Goal: Task Accomplishment & Management: Manage account settings

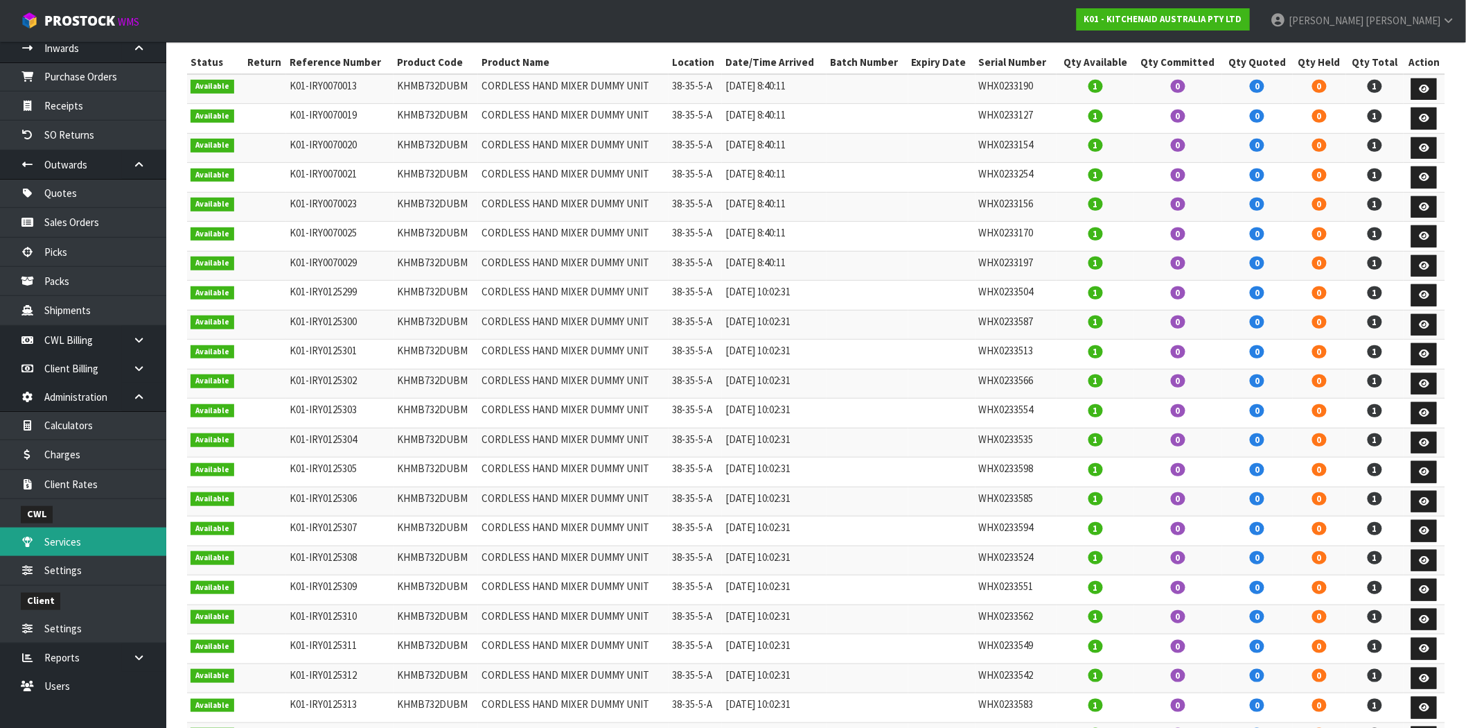
scroll to position [231, 0]
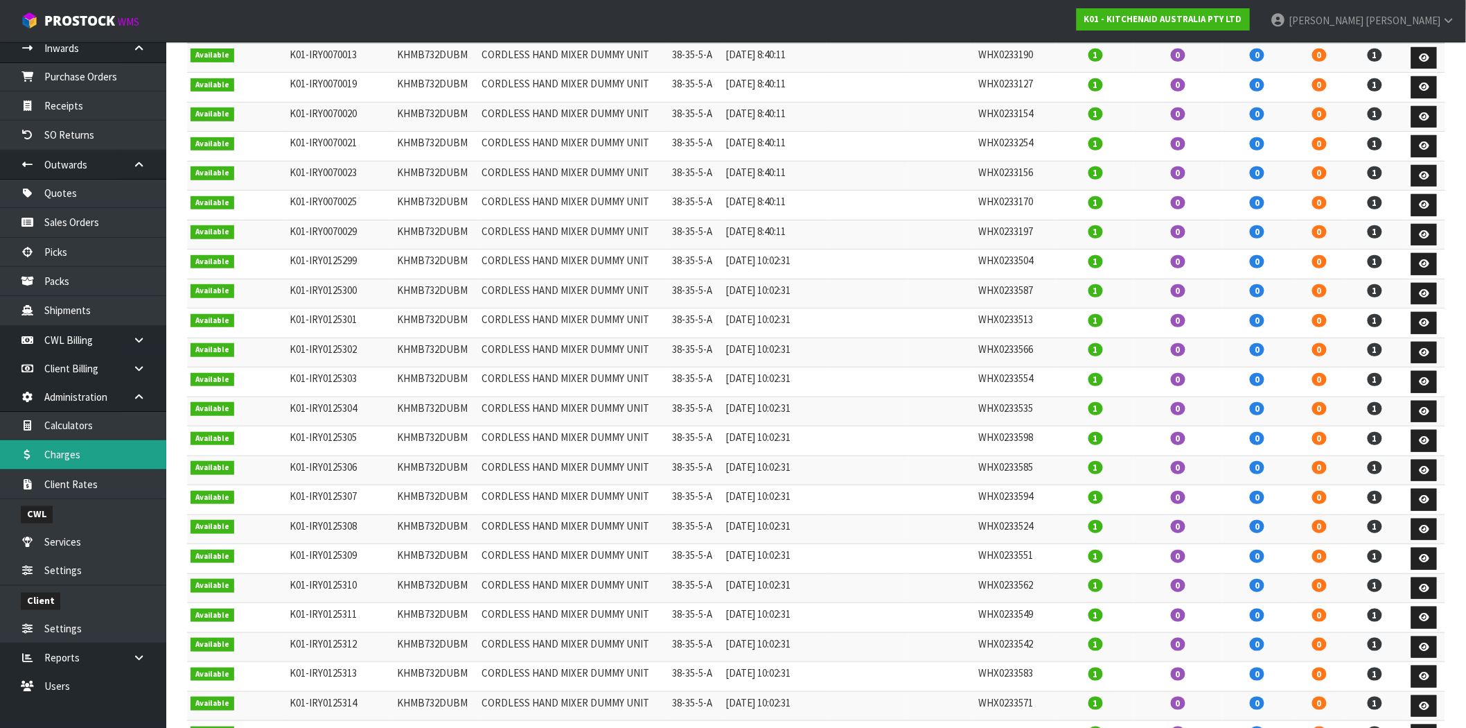
click at [85, 454] on link "Charges" at bounding box center [83, 454] width 166 height 28
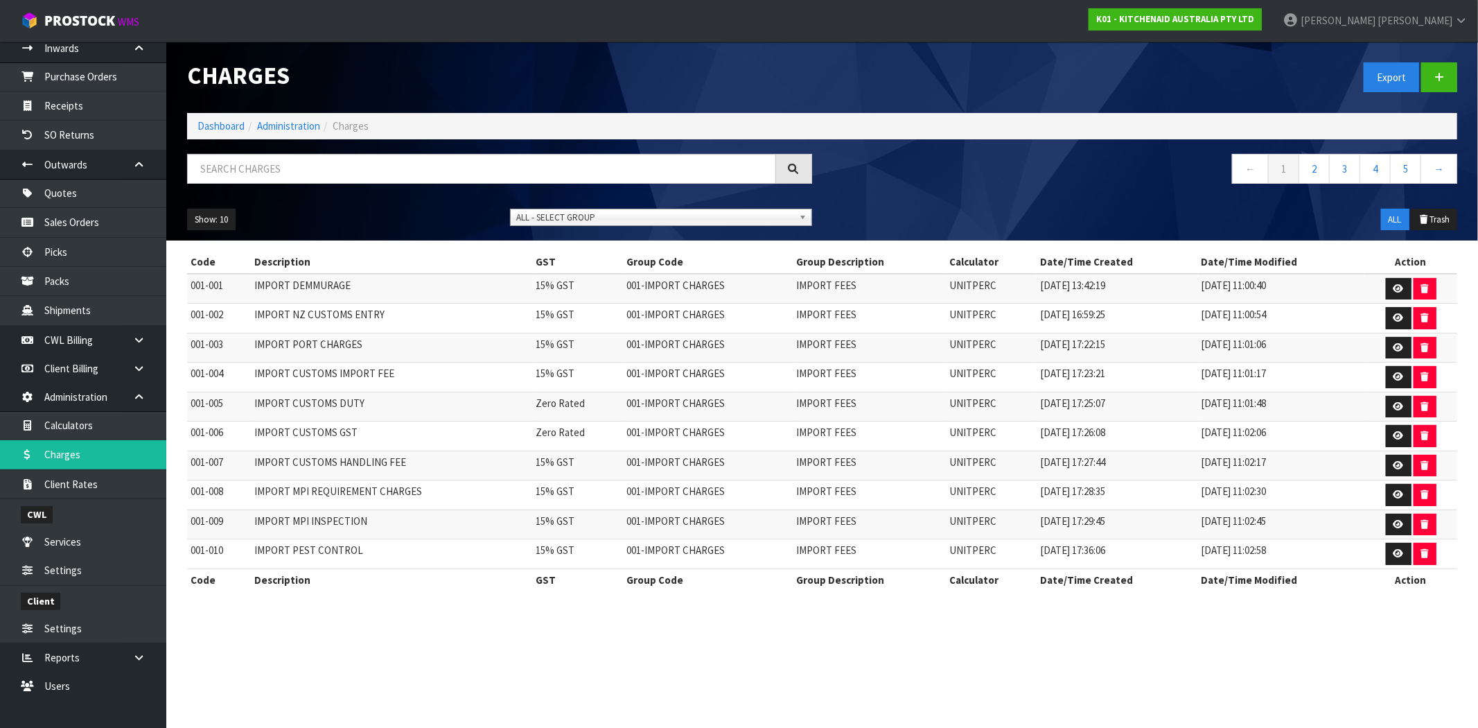
click at [599, 212] on span "ALL - SELECT GROUP" at bounding box center [654, 217] width 277 height 17
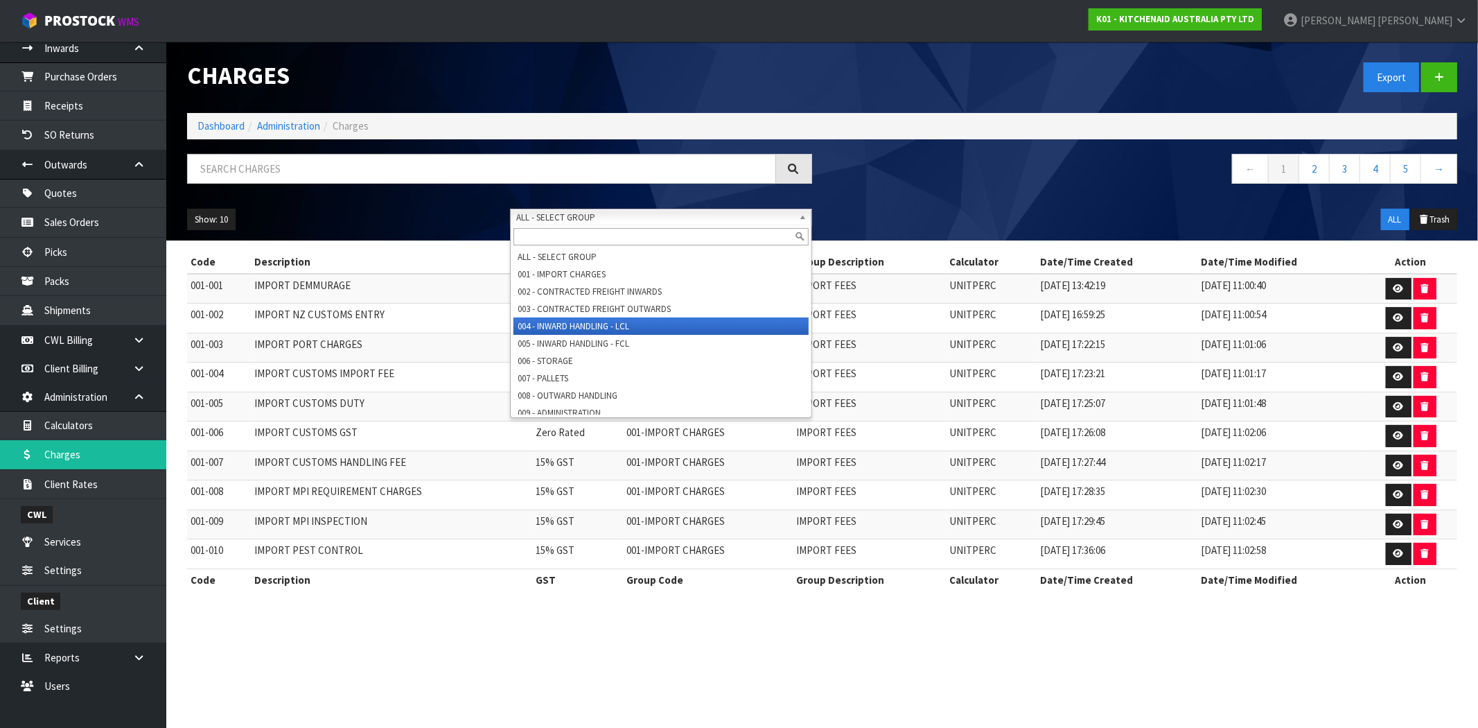
click at [620, 328] on li "004 - INWARD HANDLING - LCL" at bounding box center [661, 325] width 295 height 17
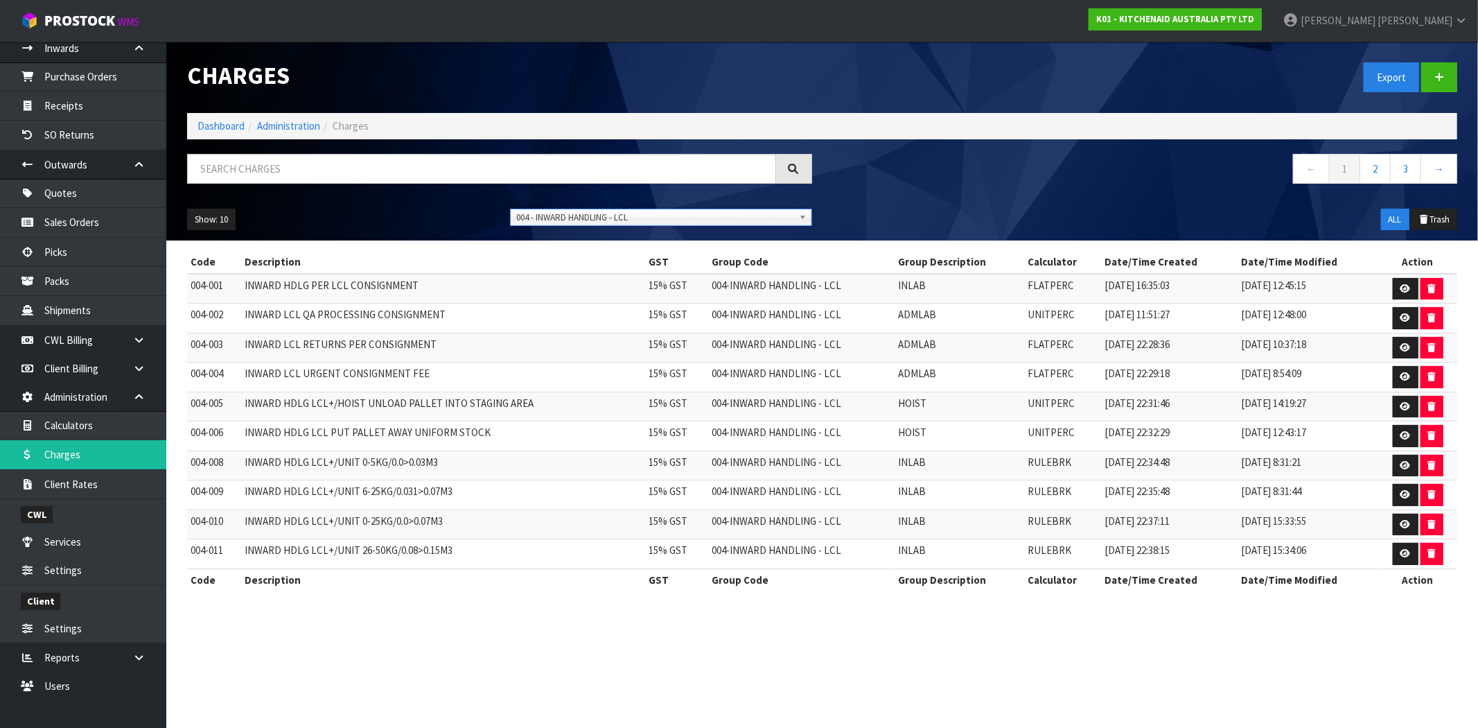
click at [1400, 272] on th "Action" at bounding box center [1417, 262] width 79 height 22
click at [1406, 292] on icon at bounding box center [1406, 288] width 10 height 9
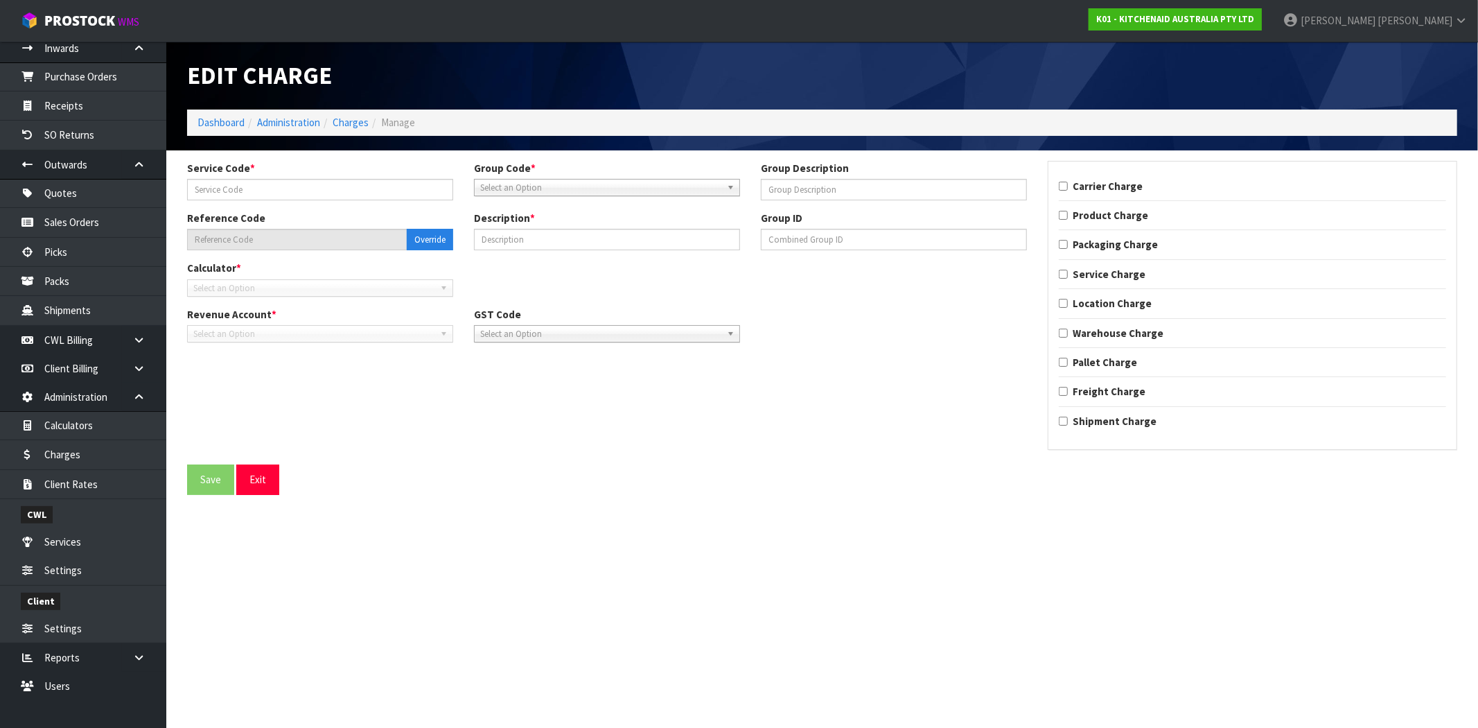
type input "001"
type input "INLAB"
type input "004-001"
type input "INWARD HDLG PER LCL CONSIGNMENT"
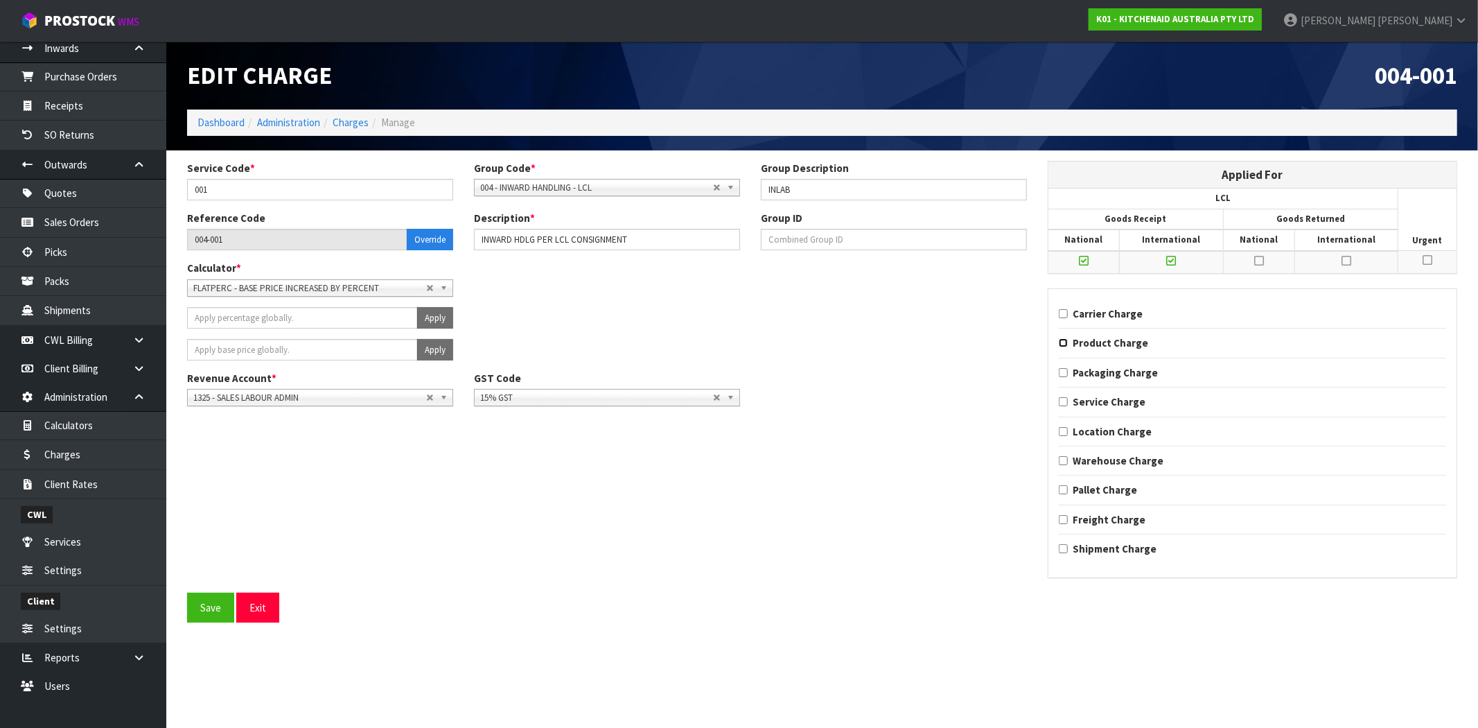
click at [1065, 344] on input "Product Charge" at bounding box center [1063, 342] width 9 height 9
checkbox input "true"
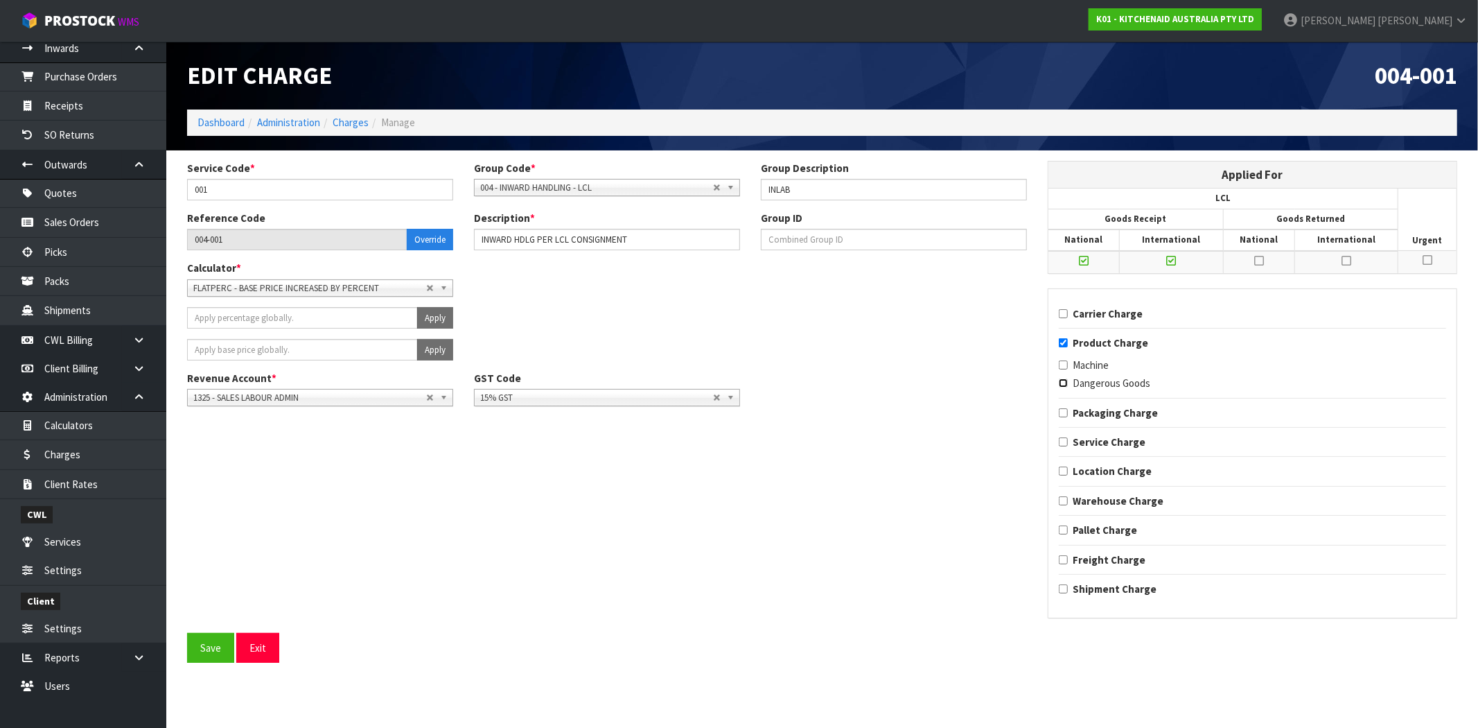
click at [1065, 385] on input "Dangerous Goods" at bounding box center [1063, 382] width 9 height 9
checkbox input "false"
click at [1065, 343] on input "Product Charge" at bounding box center [1063, 342] width 9 height 9
checkbox input "false"
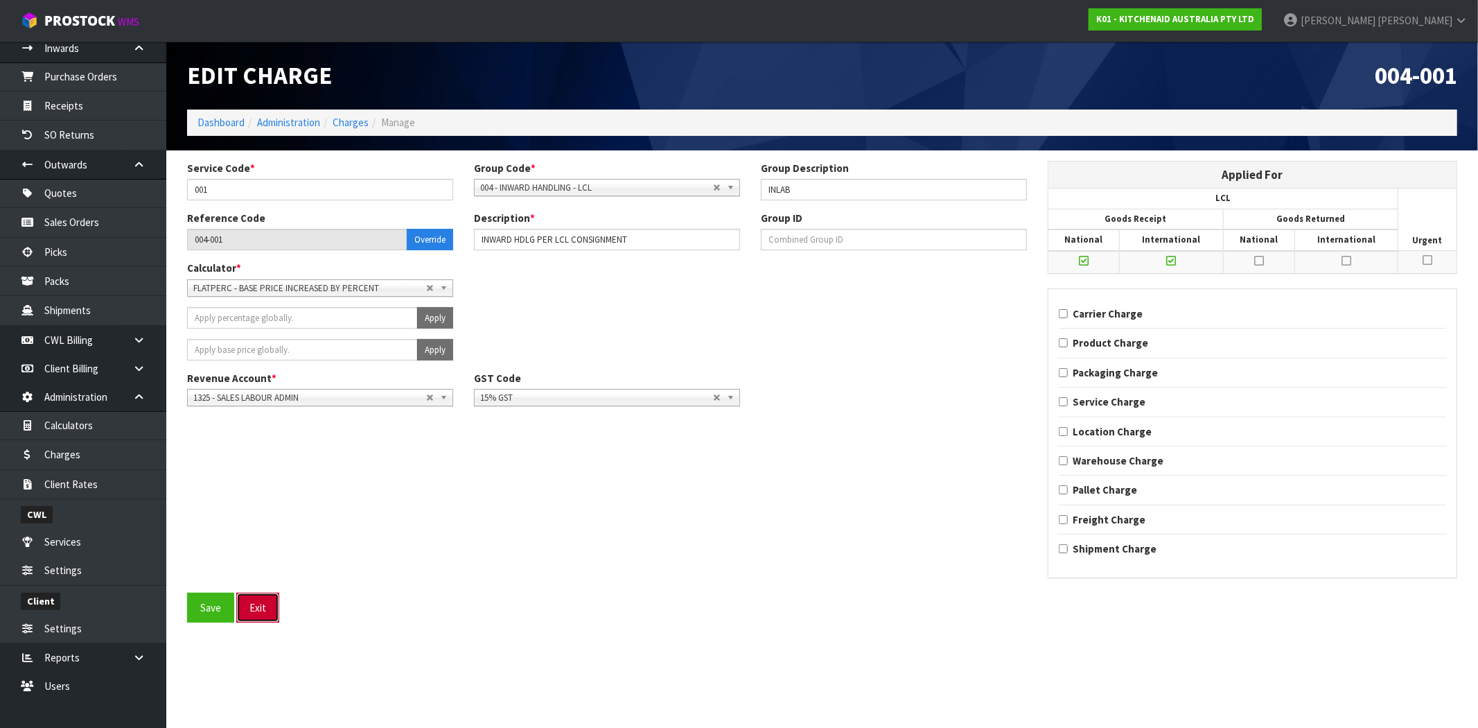
click at [265, 606] on button "Exit" at bounding box center [257, 608] width 43 height 30
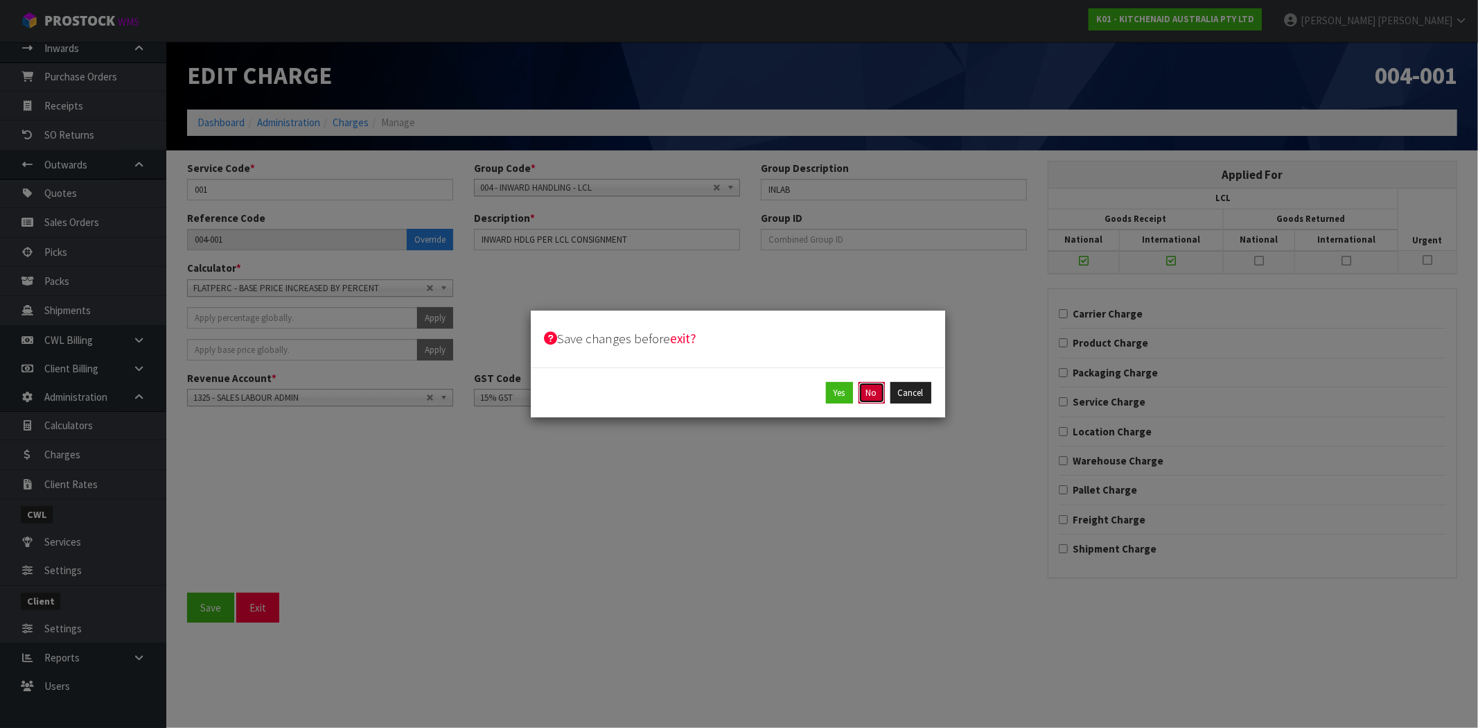
click at [875, 388] on button "No" at bounding box center [872, 393] width 26 height 22
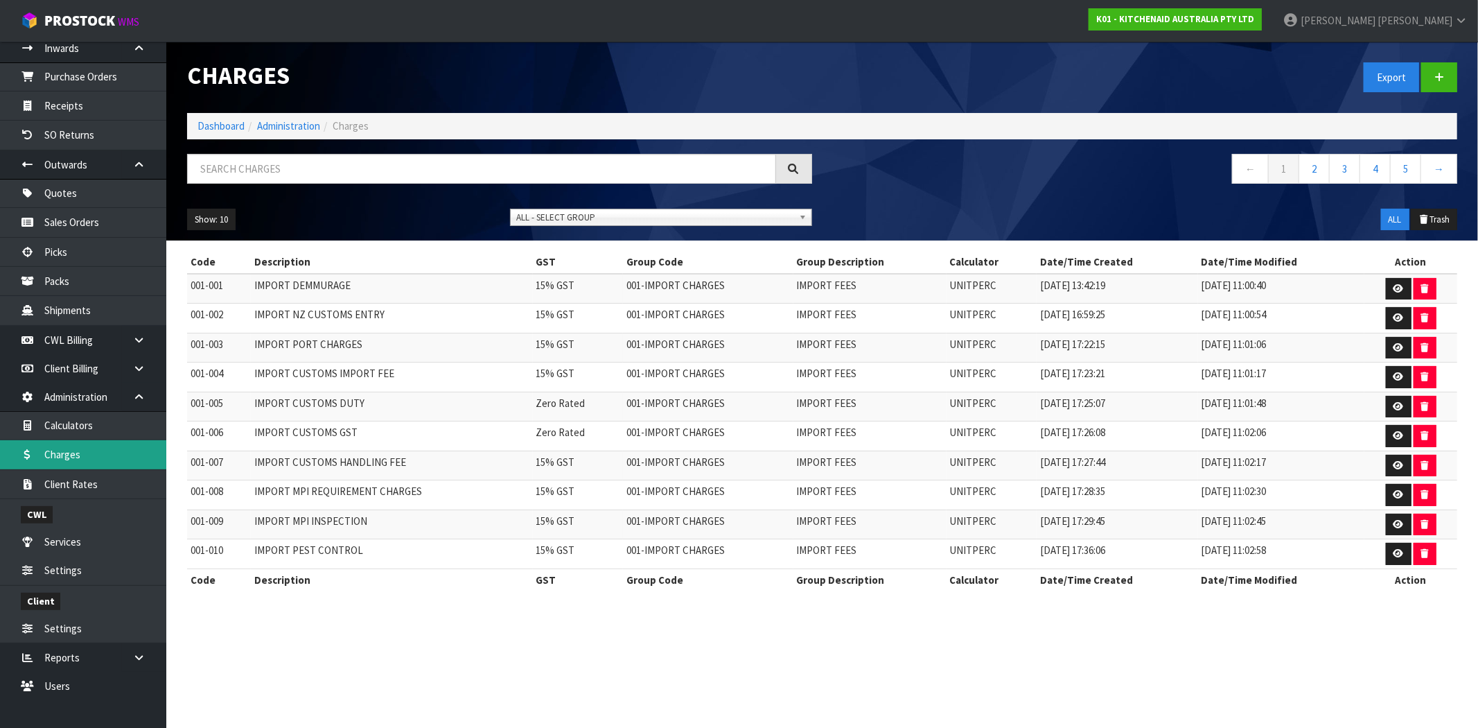
drag, startPoint x: 85, startPoint y: 458, endPoint x: 213, endPoint y: 406, distance: 138.3
click at [85, 458] on link "Charges" at bounding box center [83, 454] width 166 height 28
click at [656, 174] on input "text" at bounding box center [481, 169] width 589 height 30
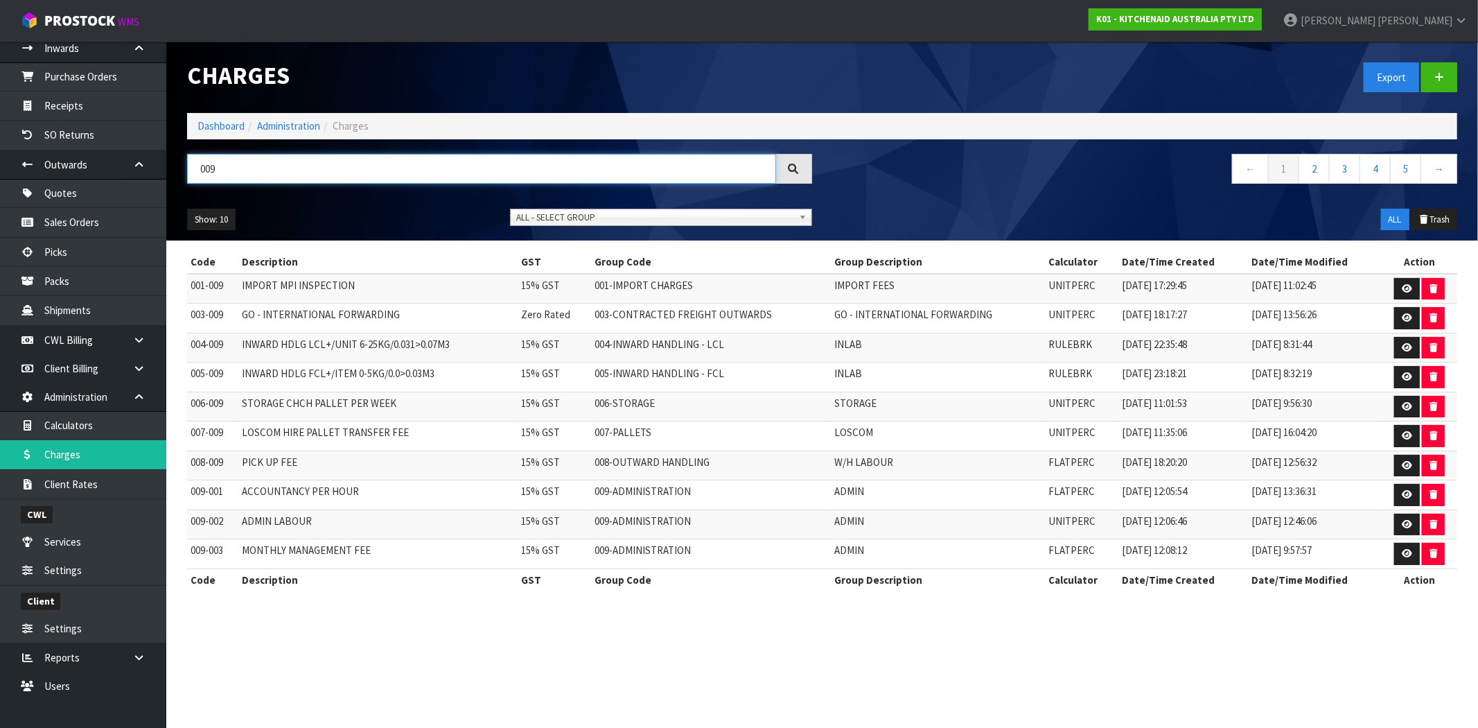
type input "009"
click at [615, 217] on span "ALL - SELECT GROUP" at bounding box center [654, 217] width 277 height 17
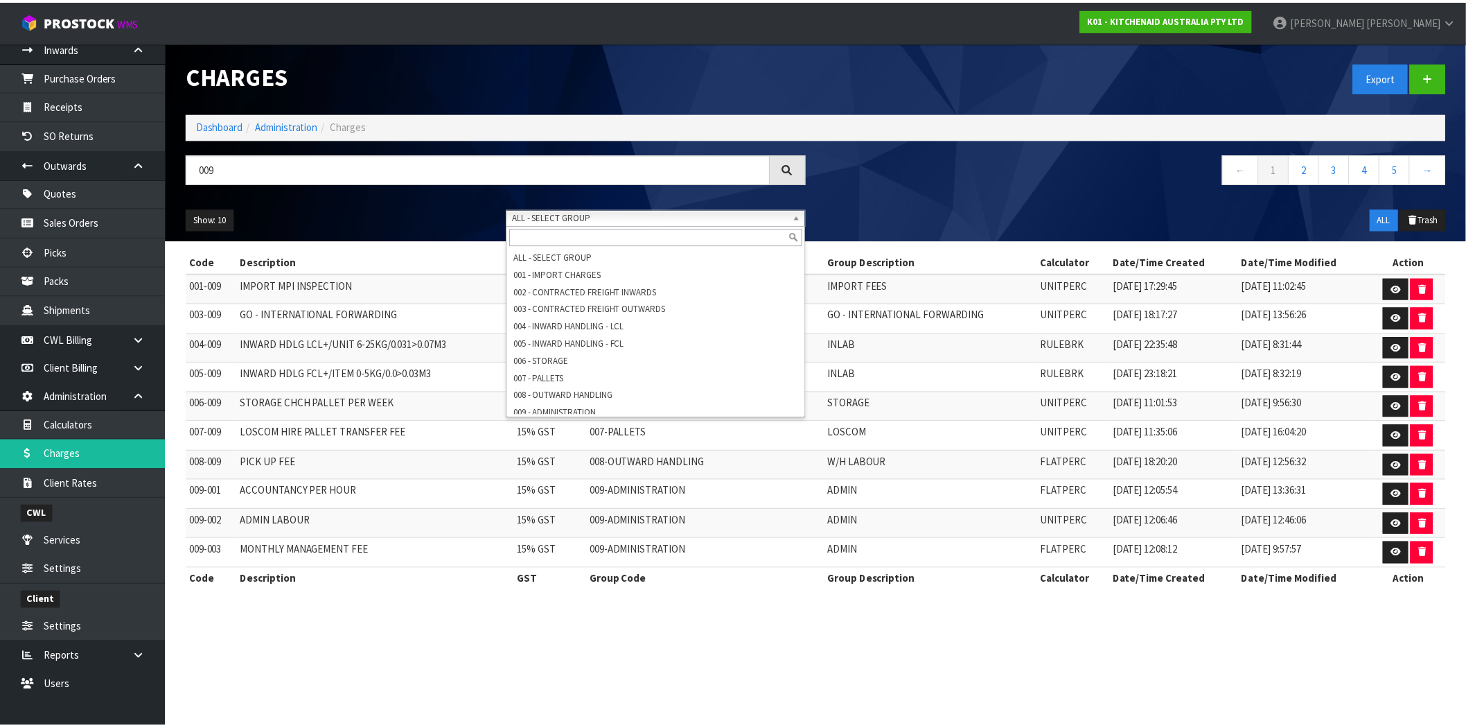
scroll to position [59, 0]
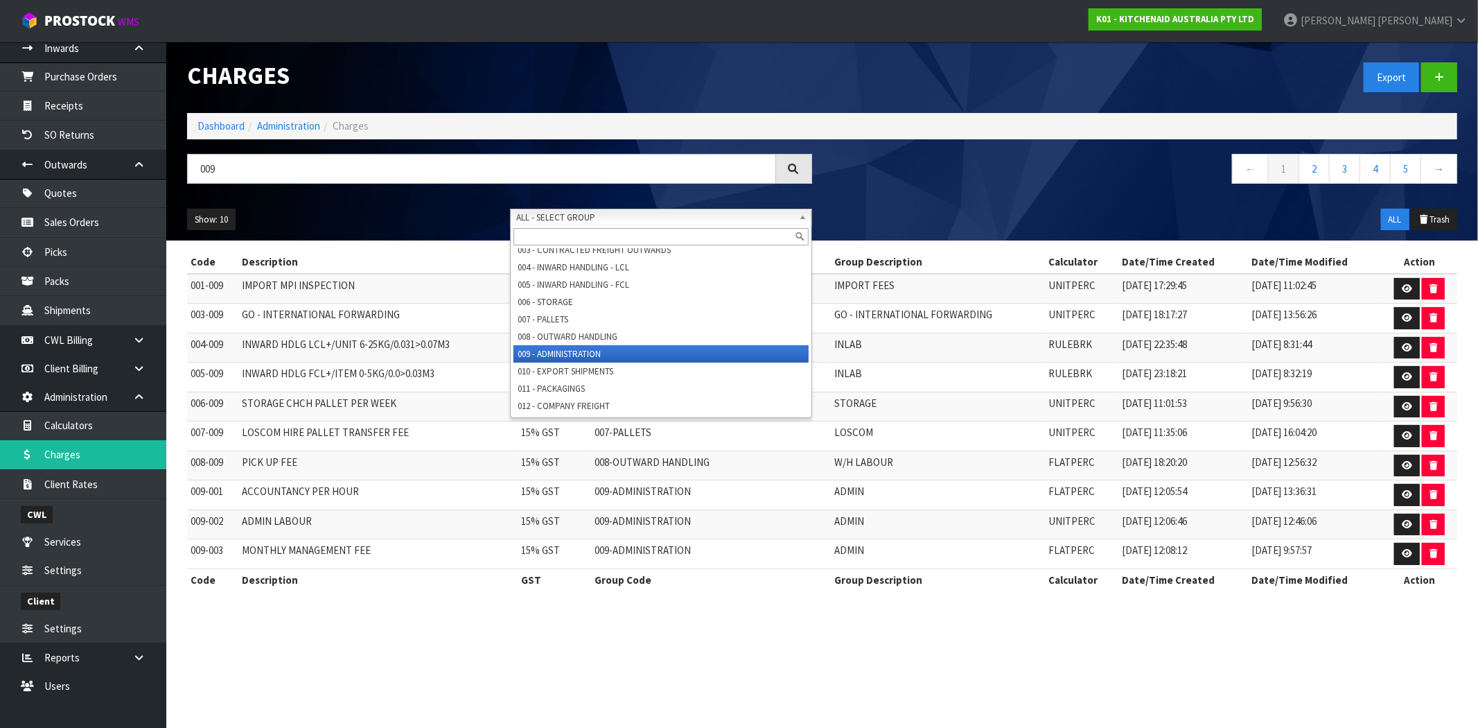
click at [577, 356] on li "009 - ADMINISTRATION" at bounding box center [661, 353] width 295 height 17
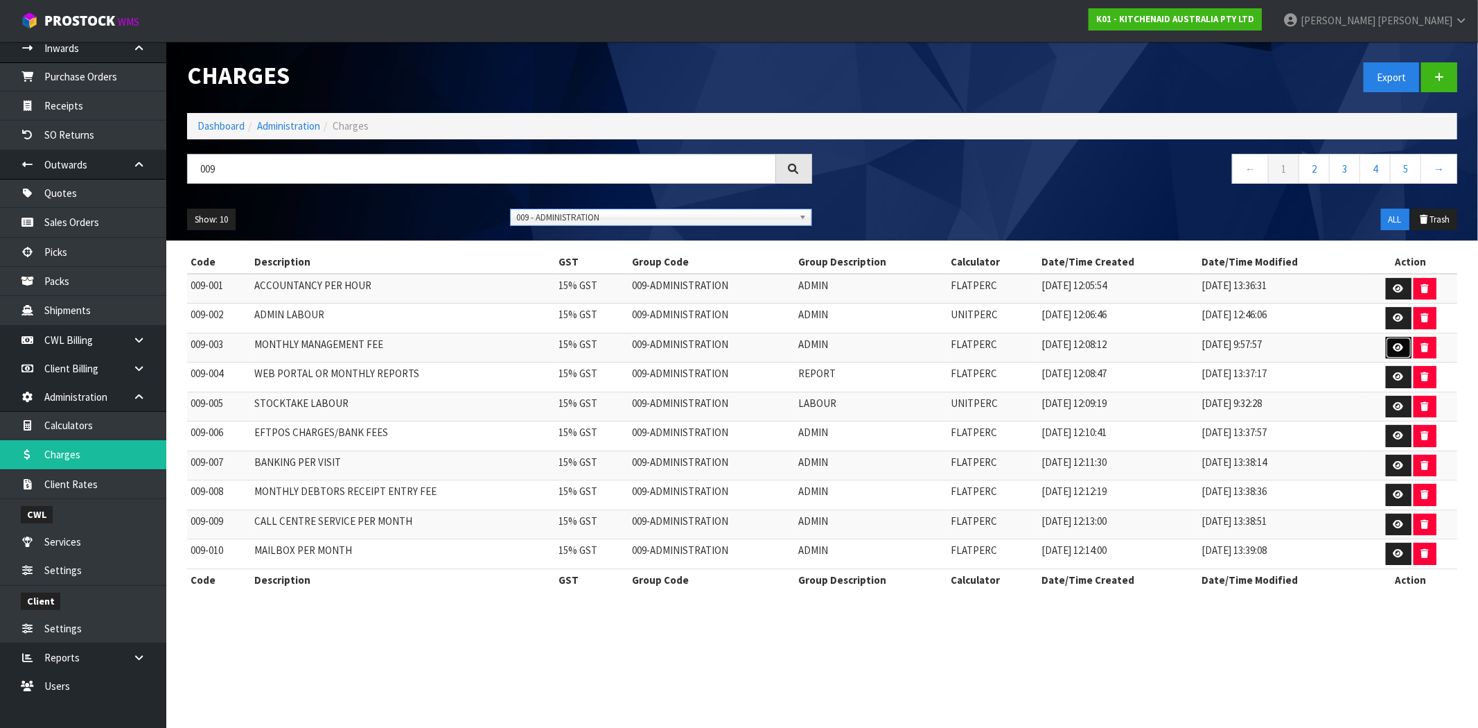
click at [1401, 351] on icon at bounding box center [1399, 347] width 10 height 9
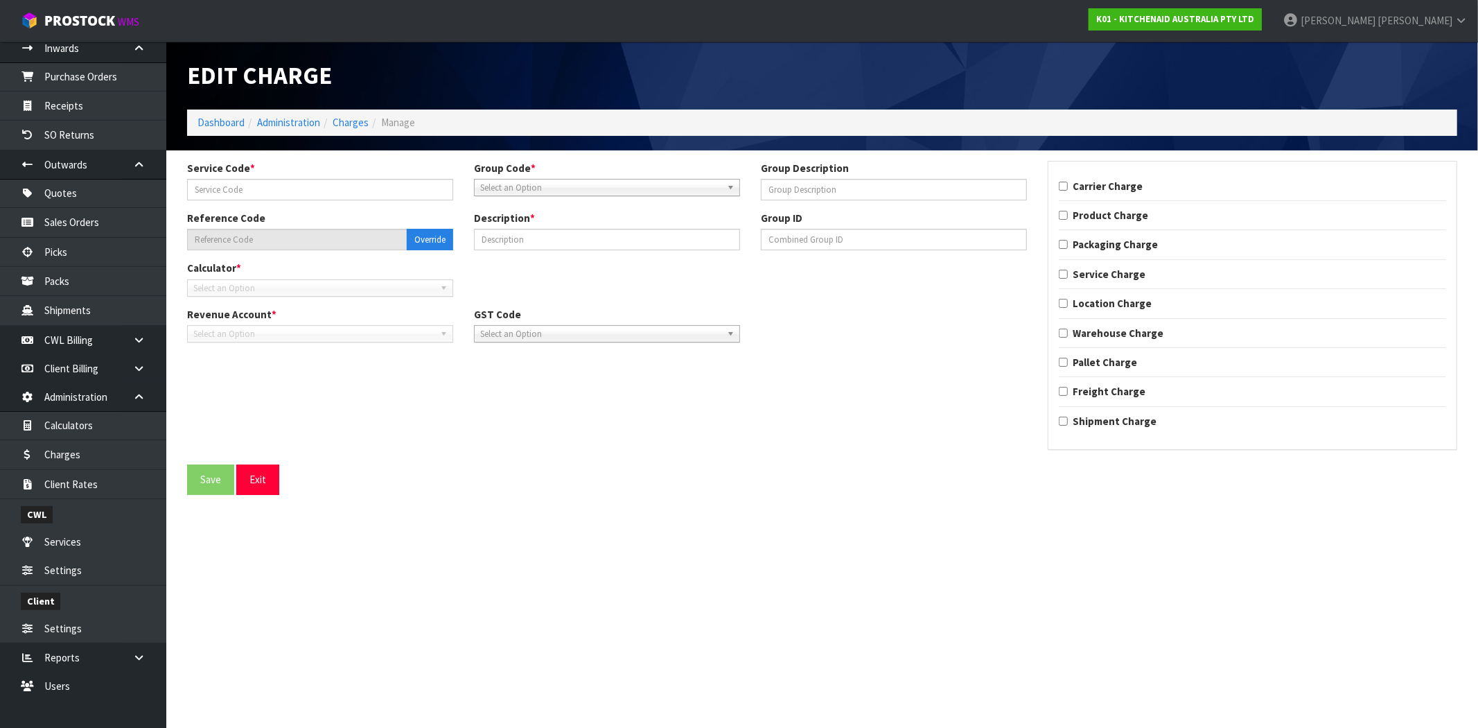
type input "003"
type input "ADMIN"
type input "009-003"
type input "MONTHLY MANAGEMENT FEE"
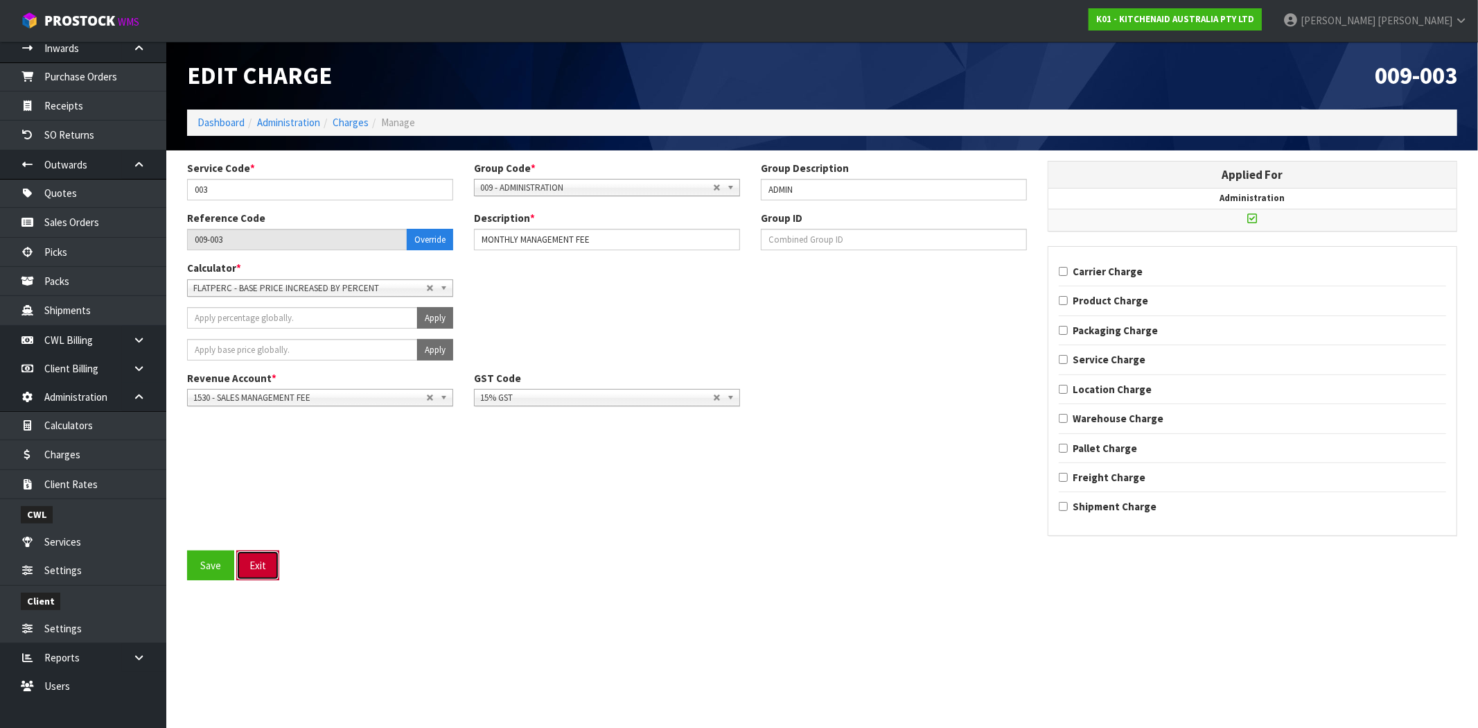
click at [262, 572] on button "Exit" at bounding box center [257, 565] width 43 height 30
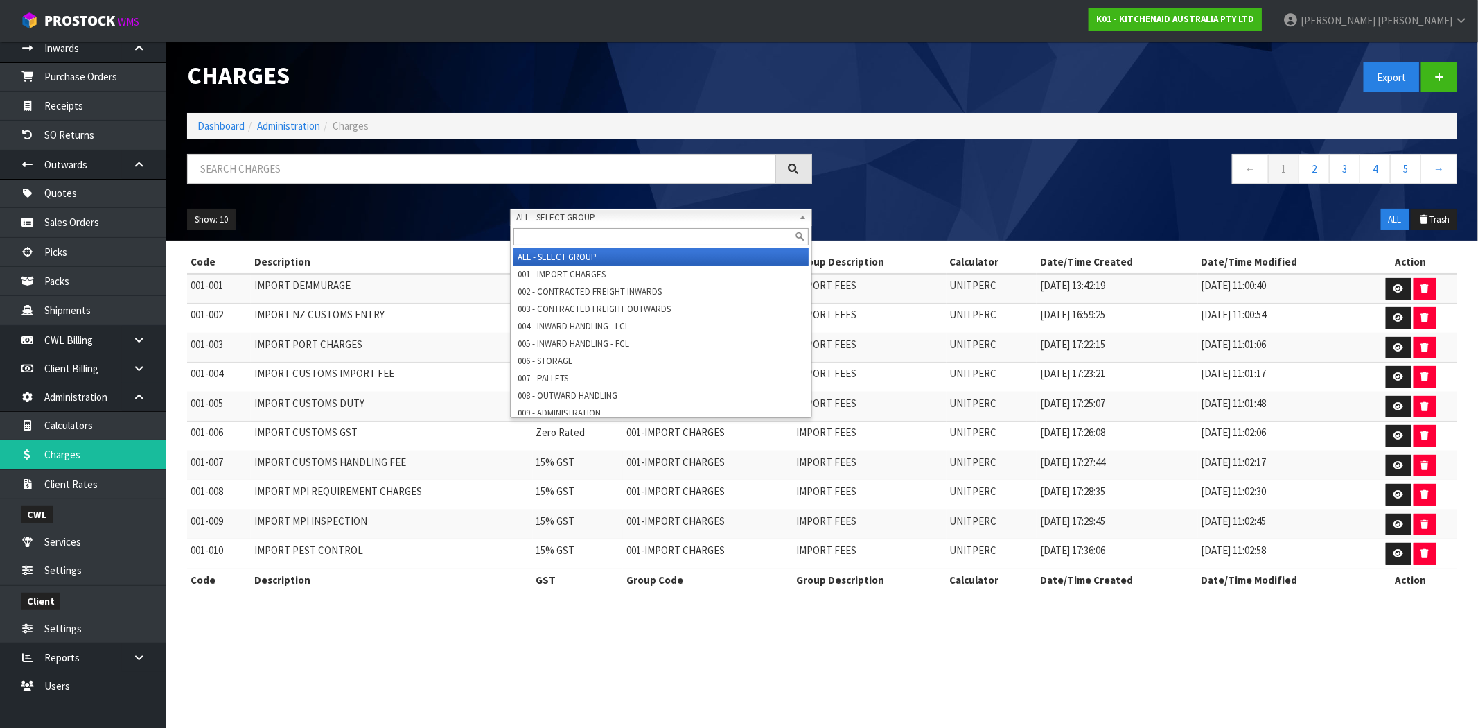
click at [588, 213] on span "ALL - SELECT GROUP" at bounding box center [654, 217] width 277 height 17
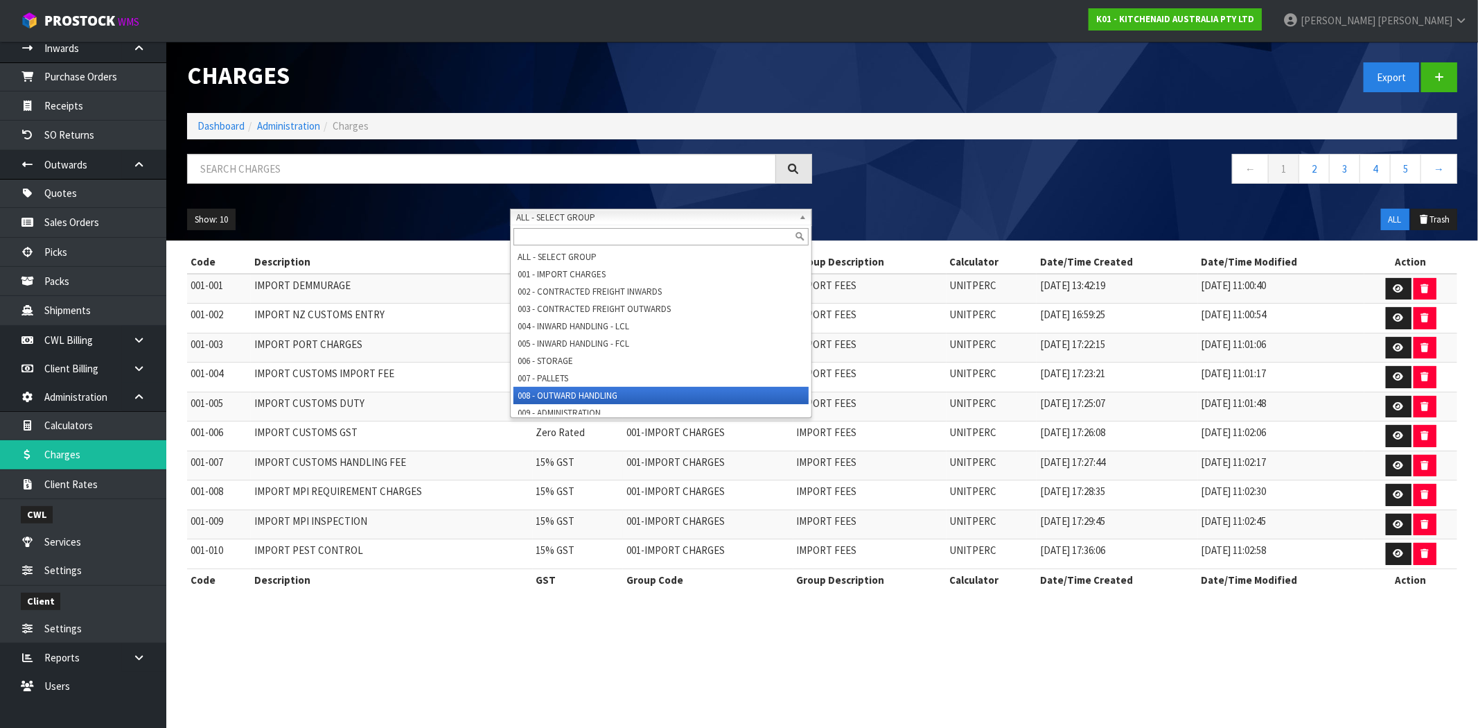
click at [573, 392] on li "008 - OUTWARD HANDLING" at bounding box center [661, 395] width 295 height 17
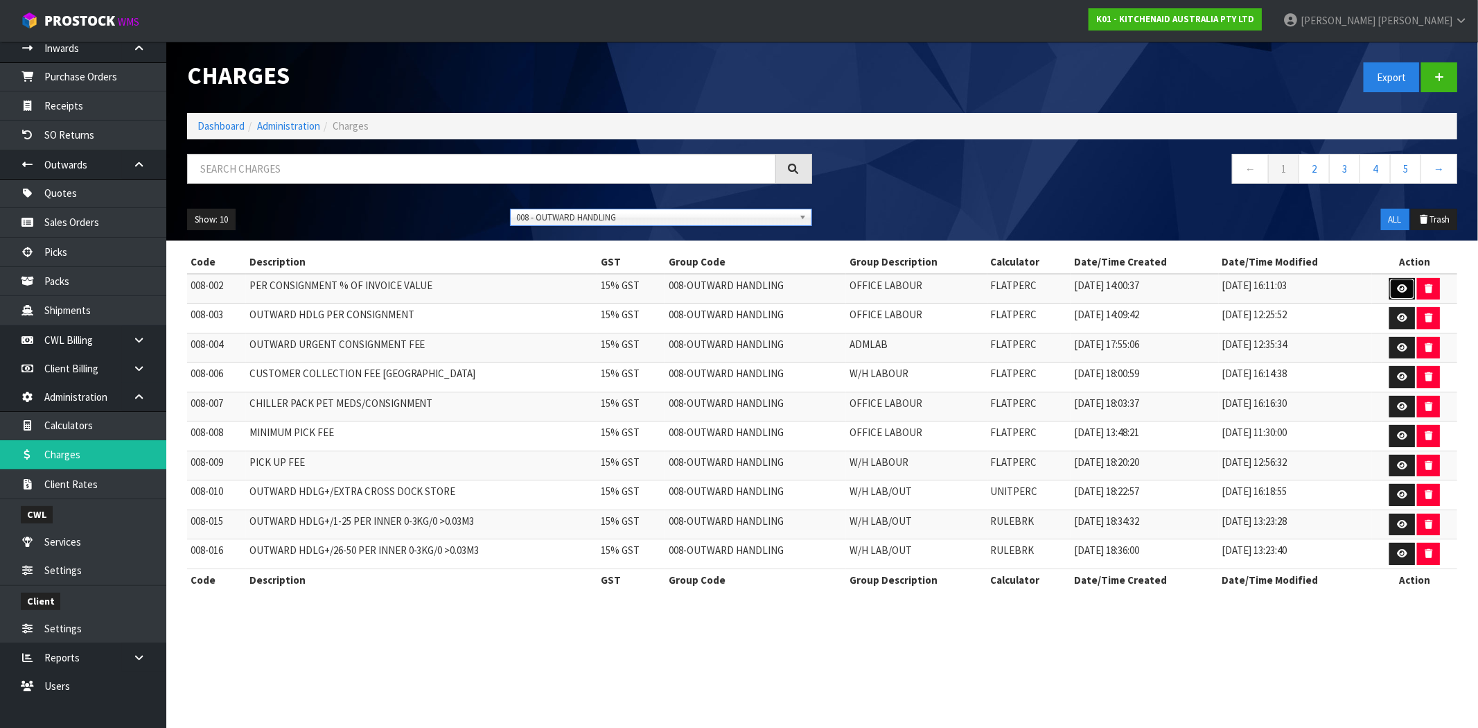
click at [1401, 292] on icon at bounding box center [1402, 288] width 10 height 9
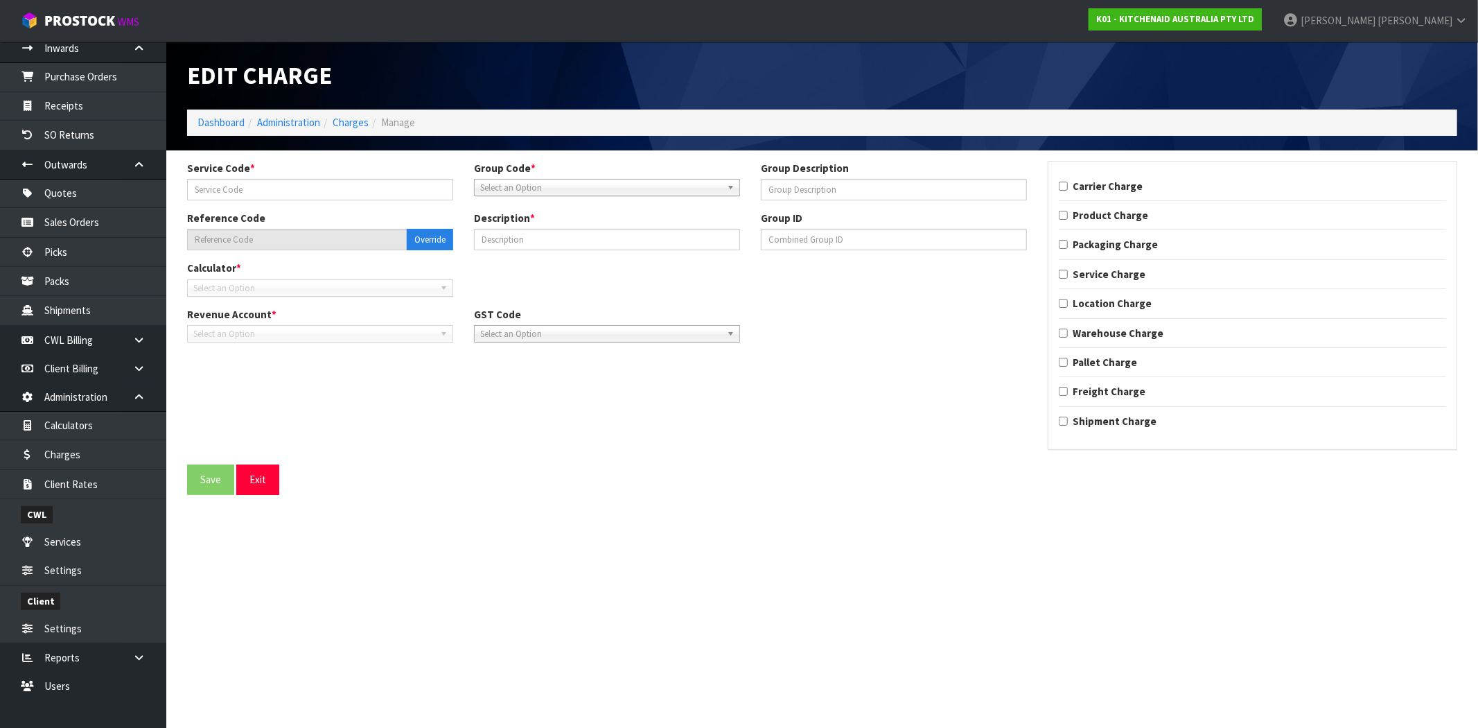
type input "002"
type input "OFFICE LABOUR"
type input "008-002"
type input "PER CONSIGNMENT % OF INVOICE VALUE"
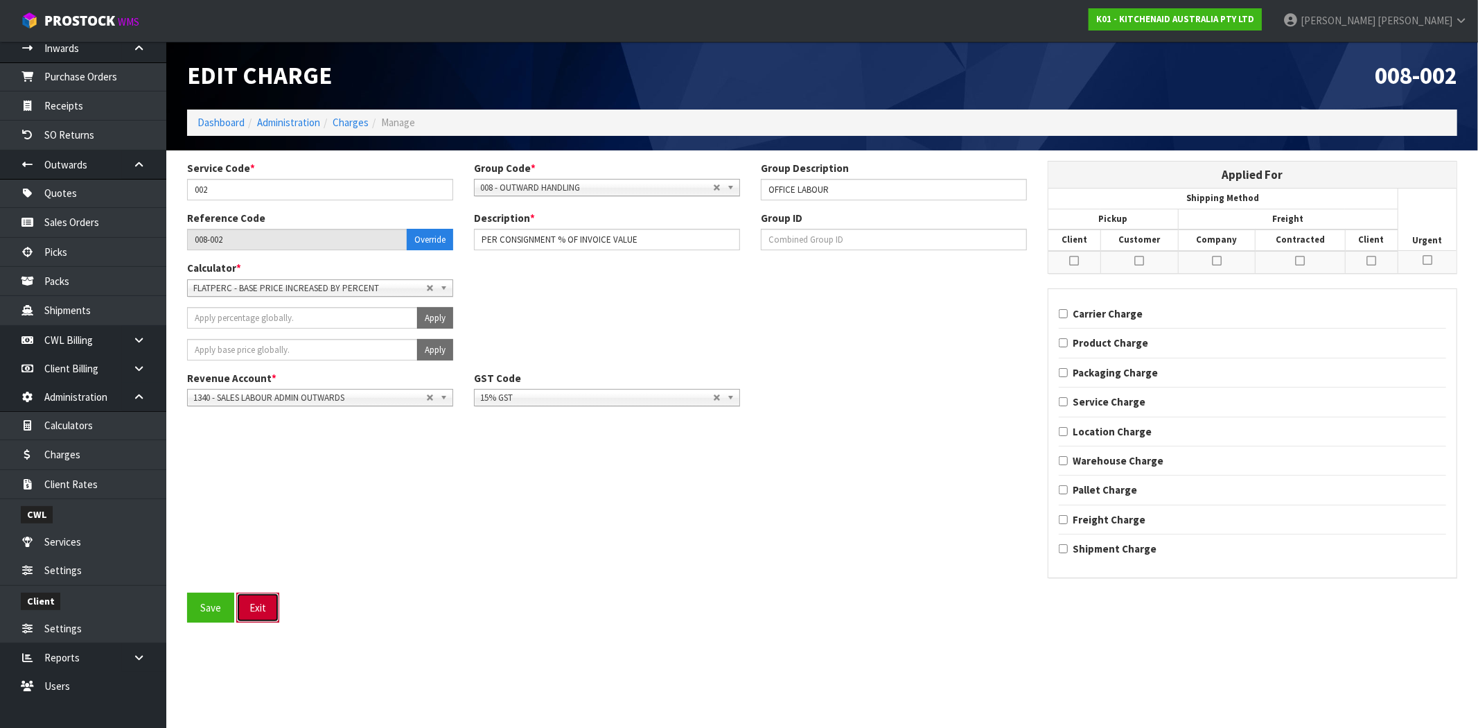
click at [258, 610] on button "Exit" at bounding box center [257, 608] width 43 height 30
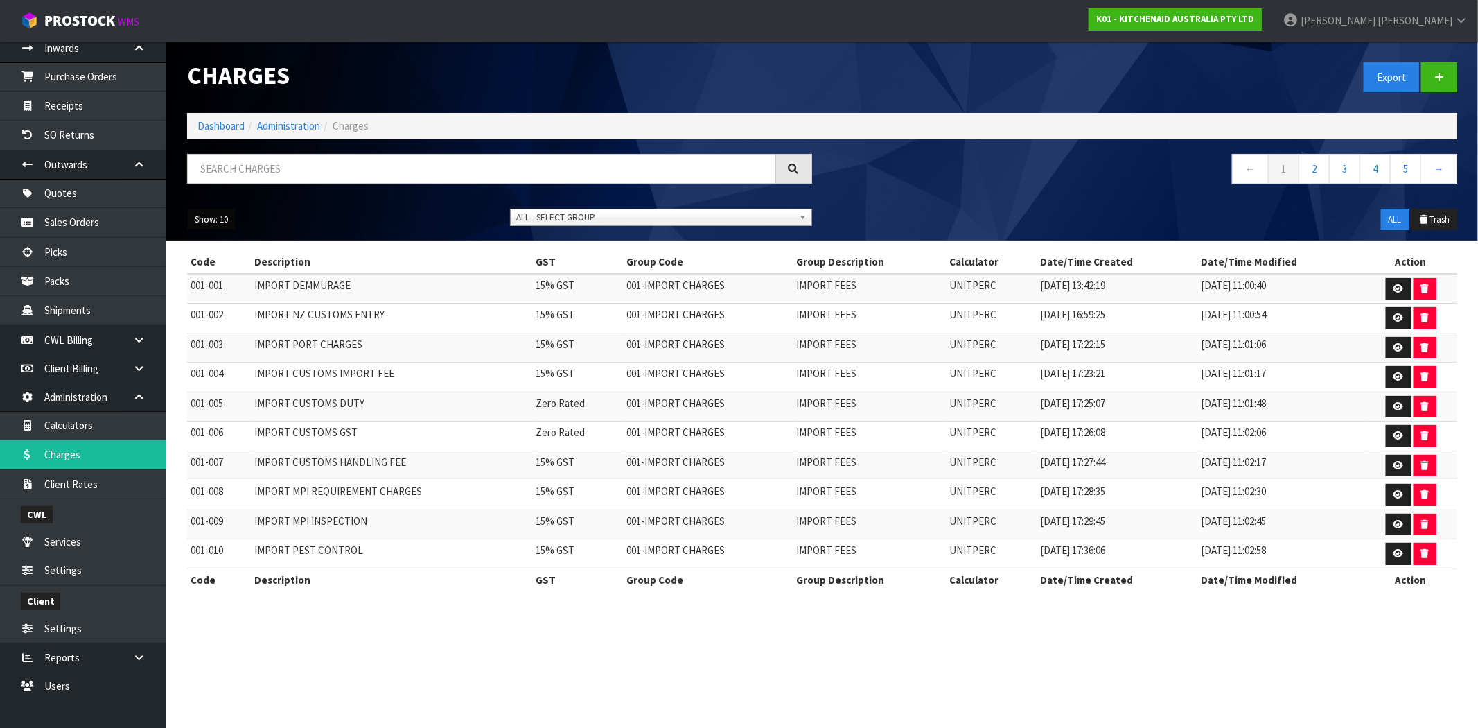
click at [222, 225] on button "Show: 10" at bounding box center [211, 220] width 49 height 22
click at [229, 303] on link "50" at bounding box center [243, 301] width 110 height 19
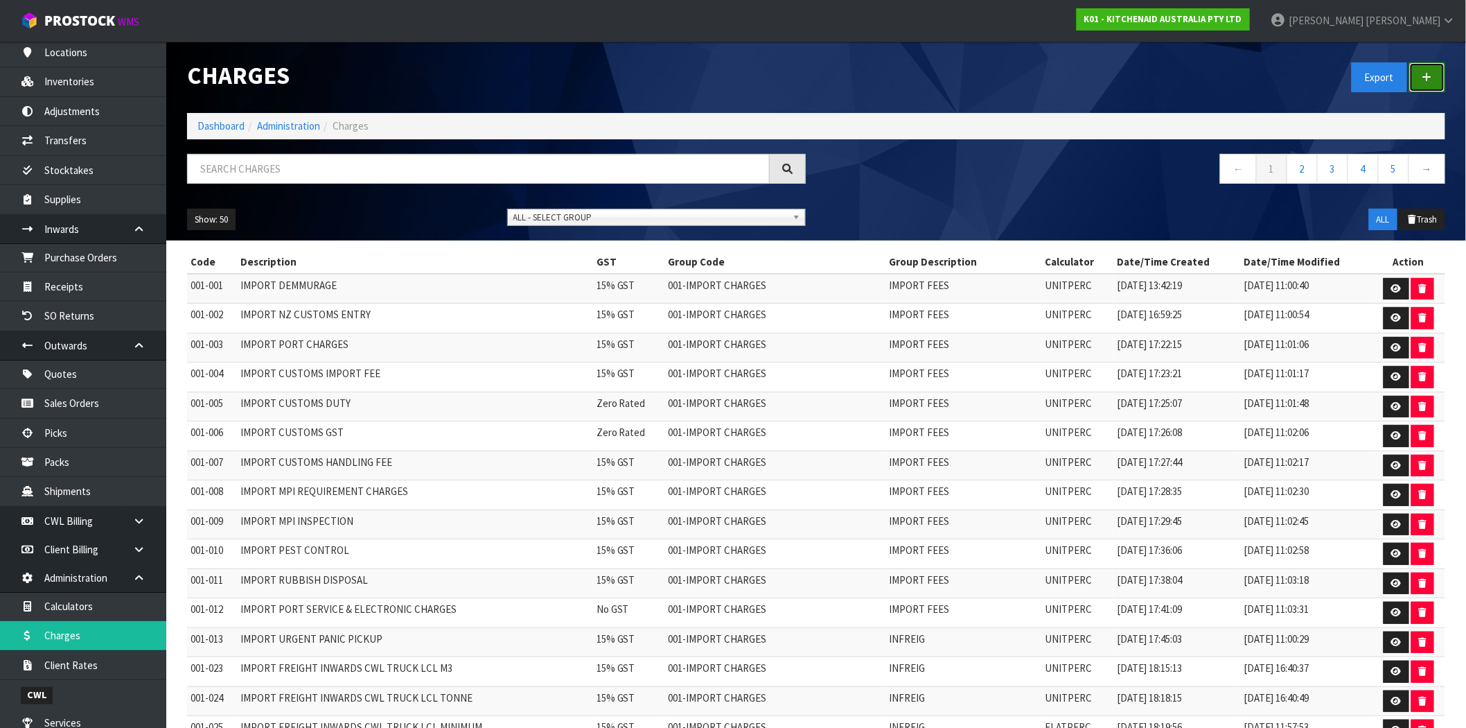
click at [1431, 82] on icon at bounding box center [1428, 77] width 10 height 10
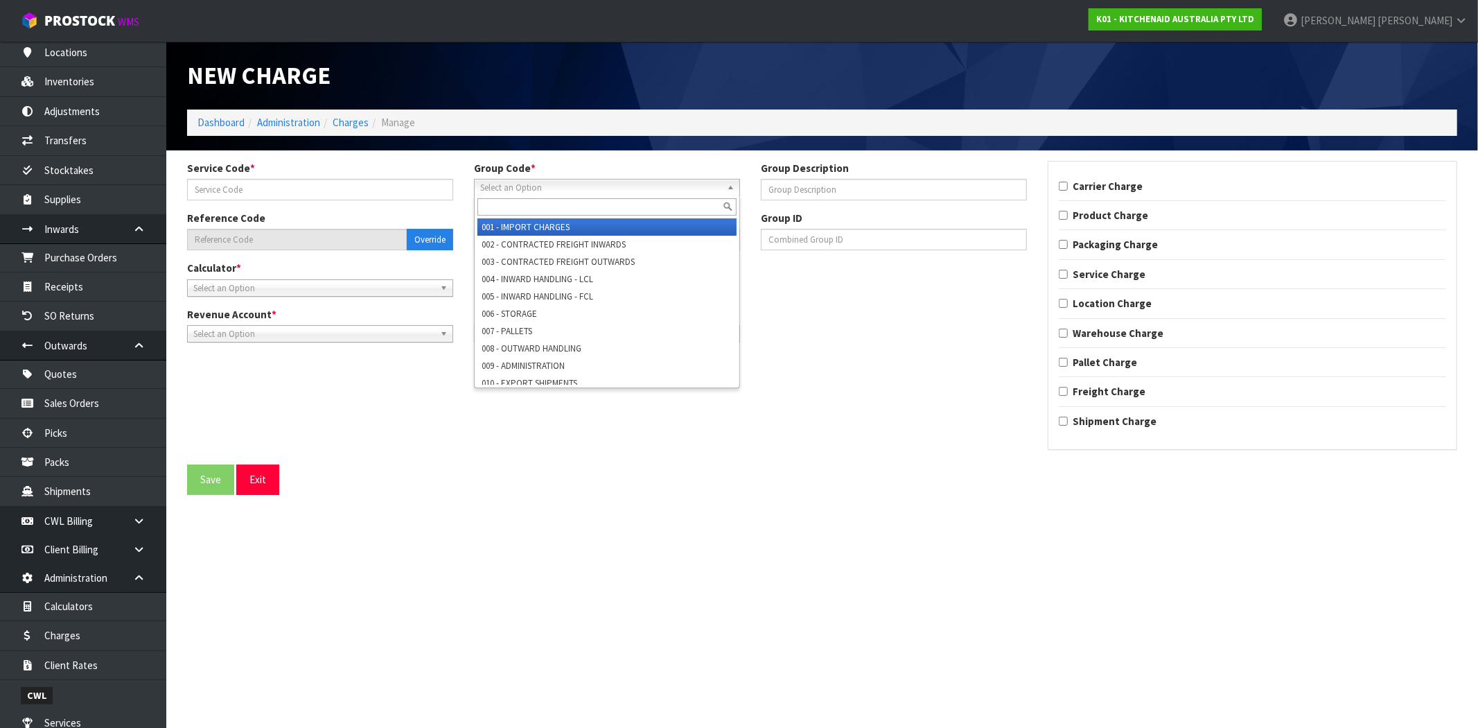
click at [496, 187] on span "Select an Option" at bounding box center [600, 188] width 241 height 17
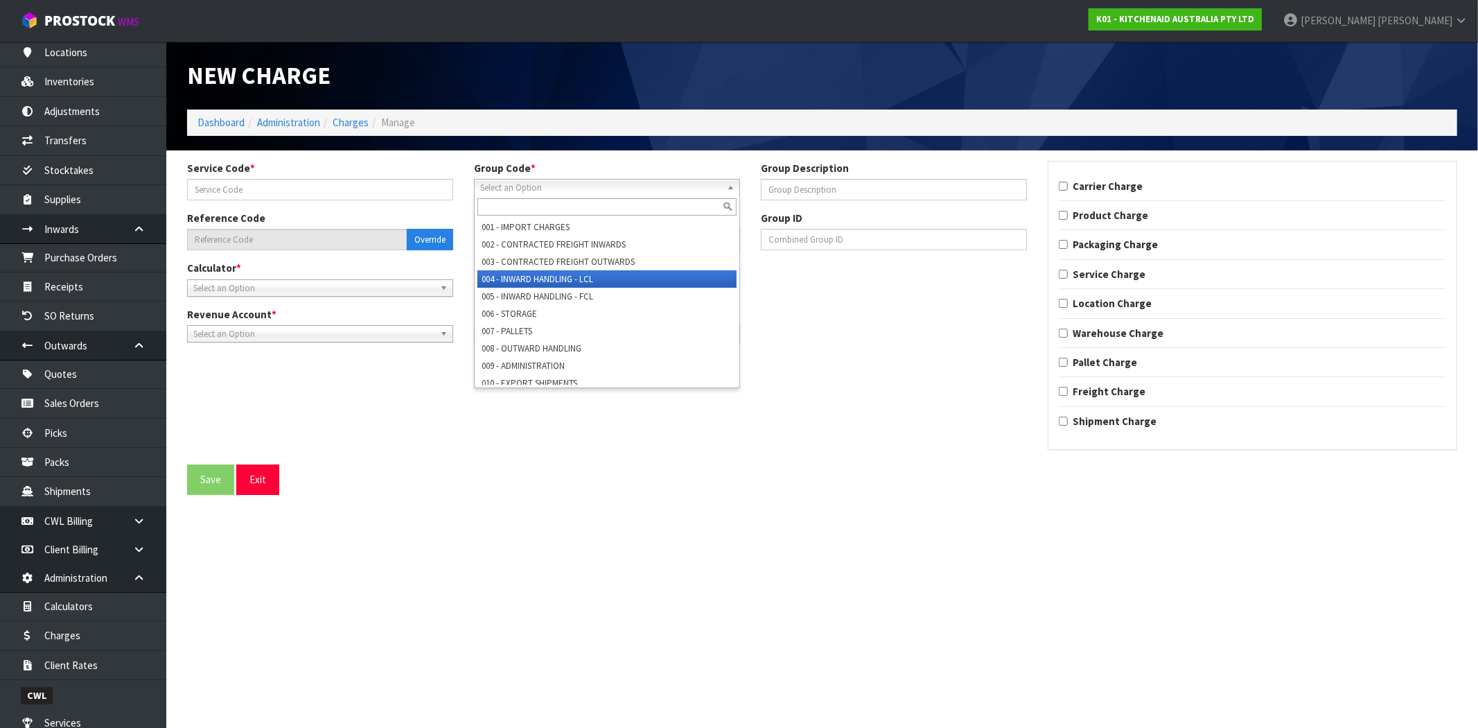
click at [522, 282] on li "004 - INWARD HANDLING - LCL" at bounding box center [607, 278] width 259 height 17
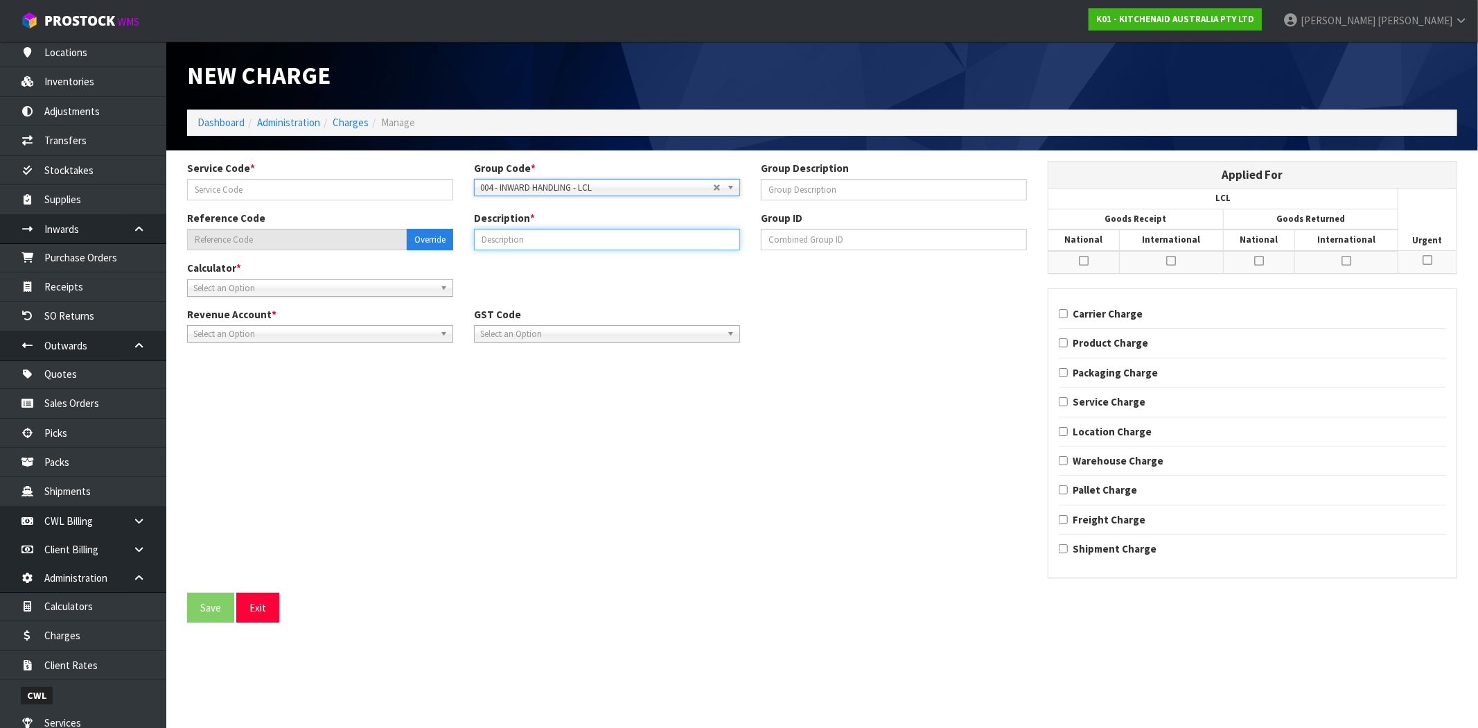
click at [509, 240] on input "text" at bounding box center [607, 239] width 266 height 21
paste input "INWARD HDLG DG FEE"
type input "INWARD HDLG DG FEE ([PERSON_NAME] TEST)"
click at [523, 398] on div "Service Code * Group Code * 001 - IMPORT CHARGES 002 - CONTRACTED FREIGHT INWAR…" at bounding box center [822, 377] width 1291 height 432
click at [304, 284] on span "Select an Option" at bounding box center [313, 288] width 241 height 17
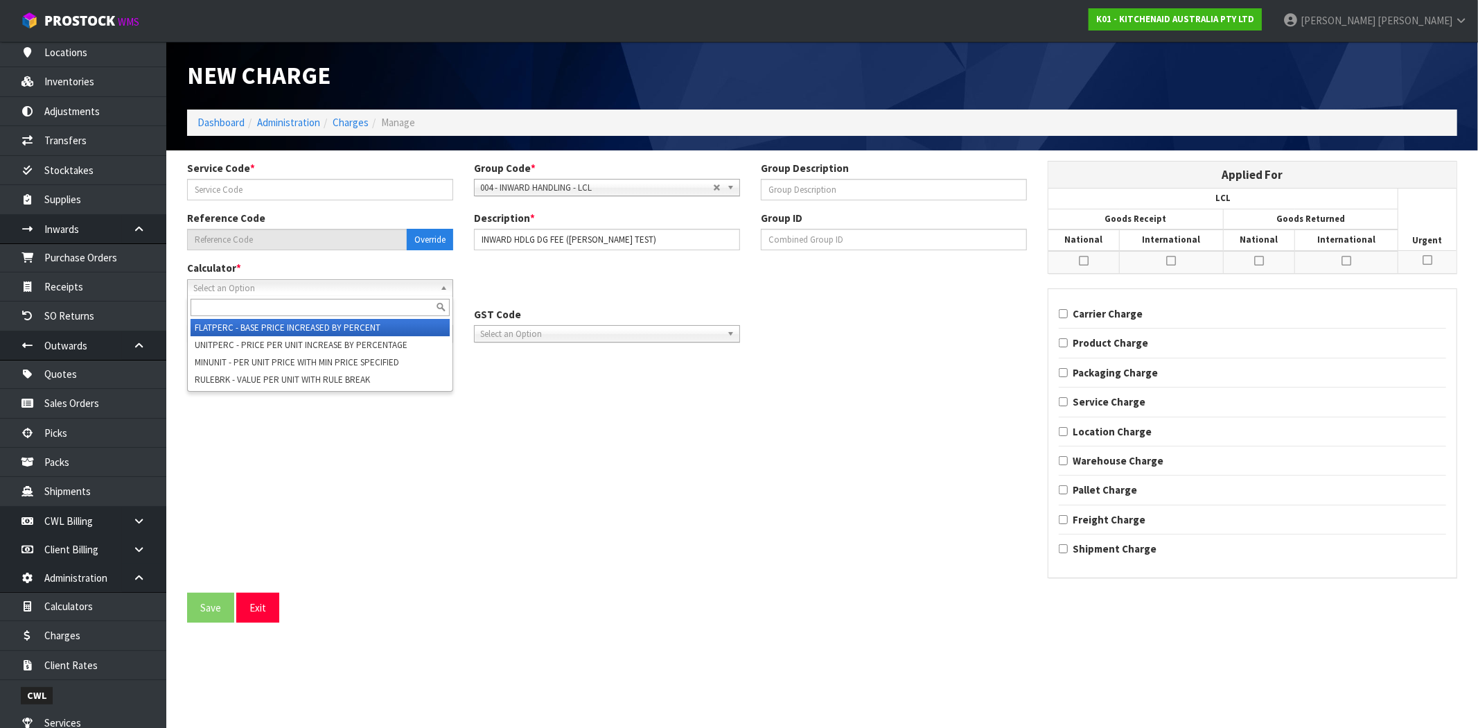
click at [292, 329] on li "FLATPERC - BASE PRICE INCREASED BY PERCENT" at bounding box center [320, 327] width 259 height 17
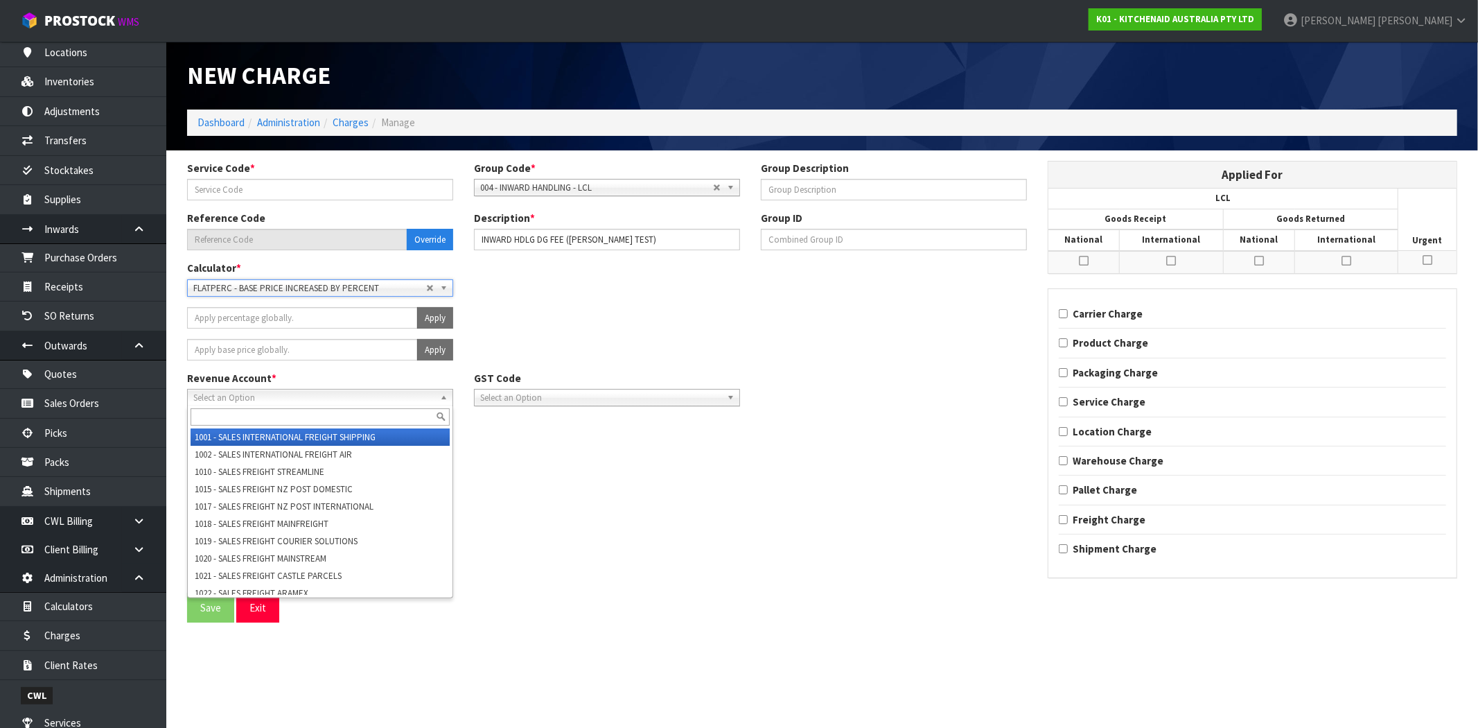
click at [284, 392] on span "Select an Option" at bounding box center [313, 397] width 241 height 17
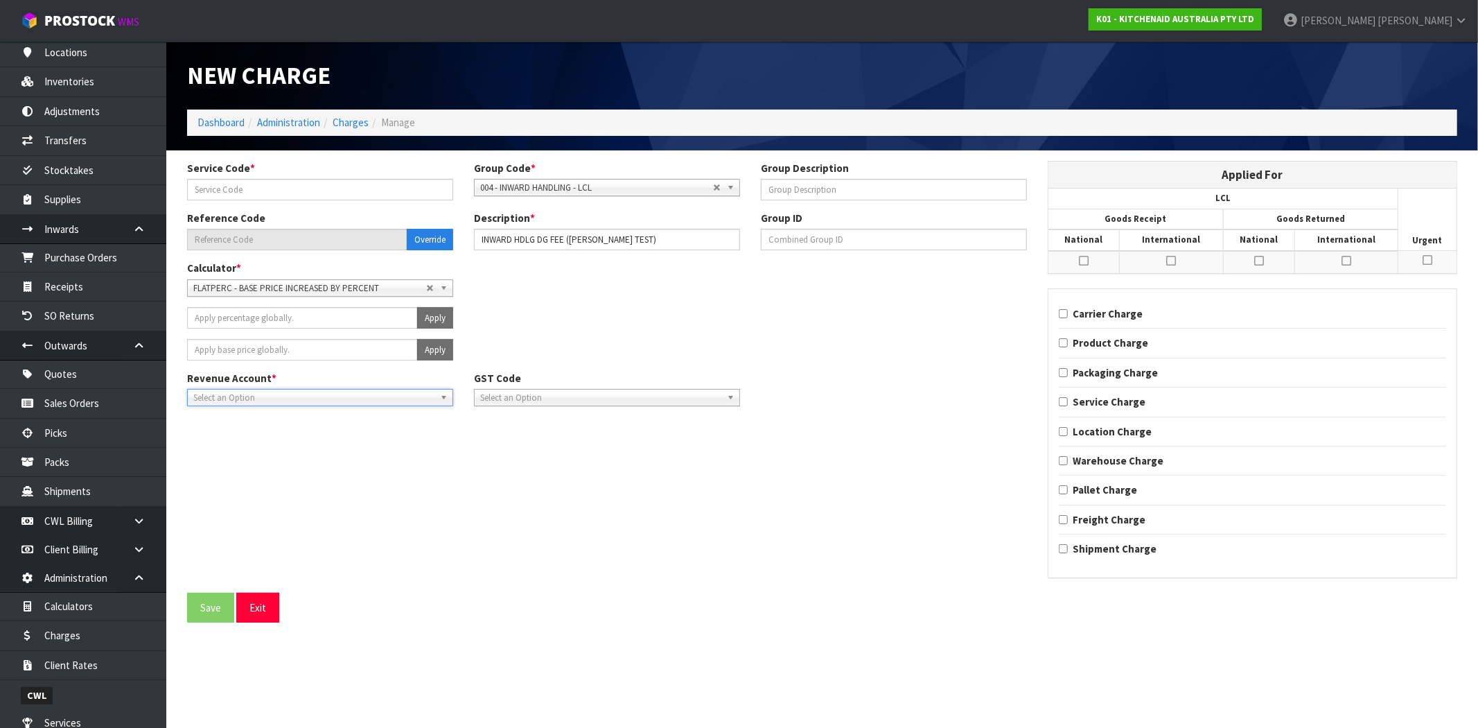
click at [284, 390] on span "Select an Option" at bounding box center [313, 397] width 241 height 17
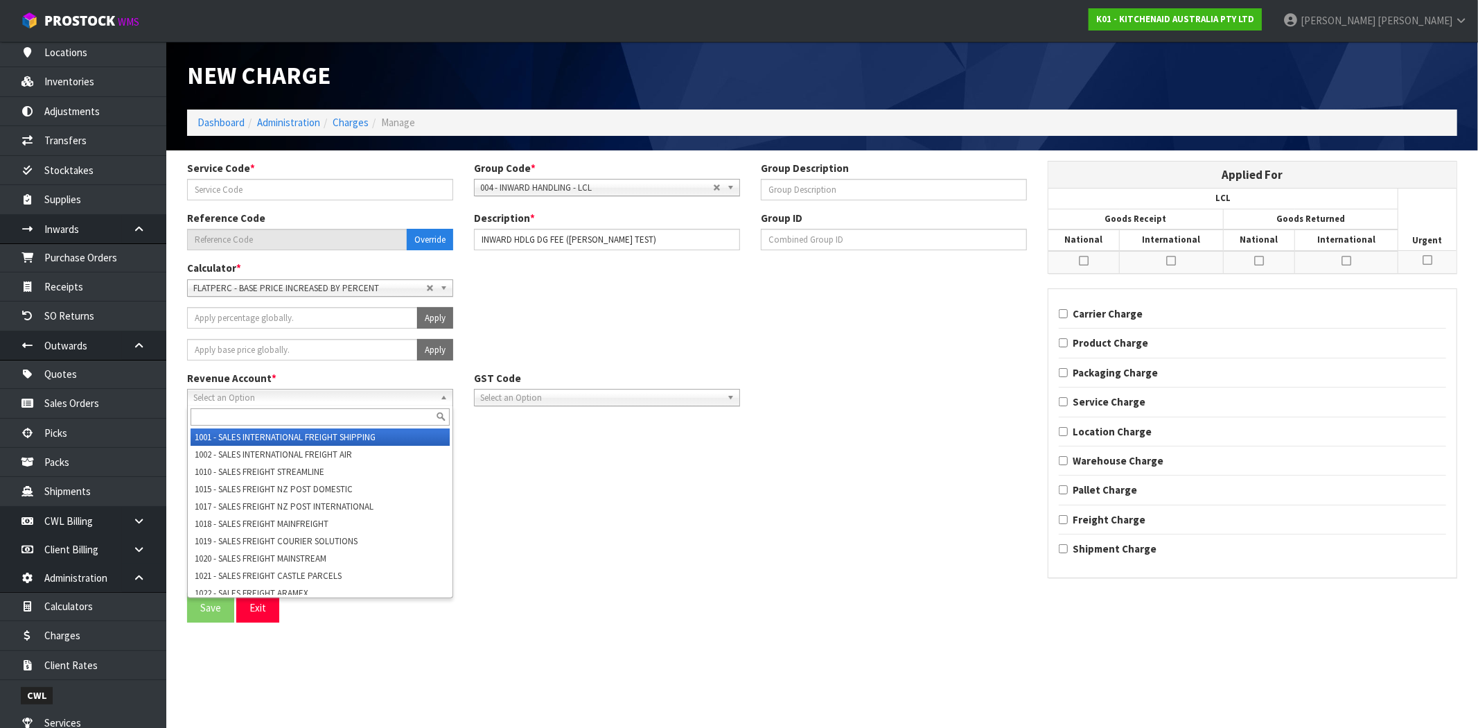
click at [285, 442] on li "1001 - SALES INTERNATIONAL FREIGHT SHIPPING" at bounding box center [320, 436] width 259 height 17
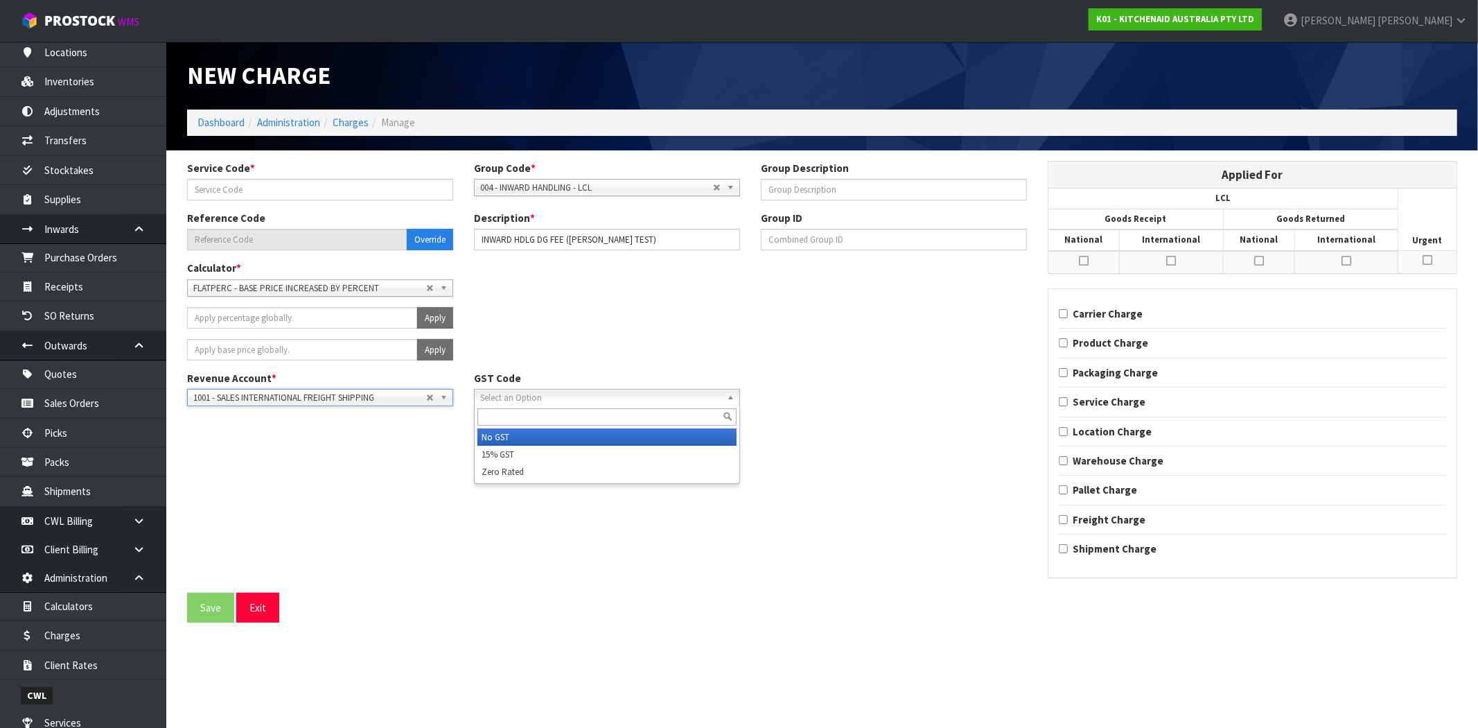
click at [524, 402] on span "Select an Option" at bounding box center [600, 397] width 241 height 17
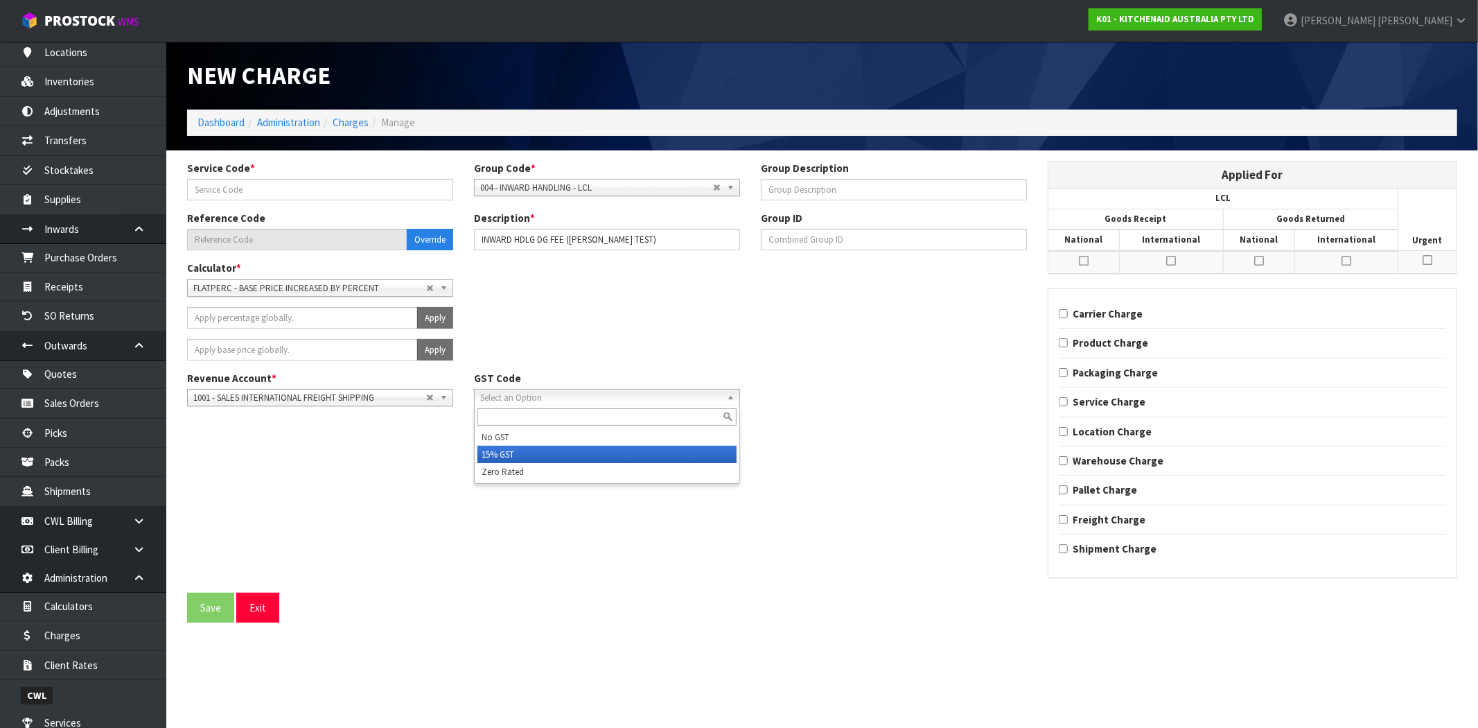
click at [522, 449] on li "15% GST" at bounding box center [607, 454] width 259 height 17
click at [762, 378] on div "Revenue Account * 1001 - SALES INTERNATIONAL FREIGHT SHIPPING 1002 - SALES INTE…" at bounding box center [607, 394] width 861 height 46
click at [1063, 345] on input "Product Charge" at bounding box center [1063, 342] width 9 height 9
checkbox input "true"
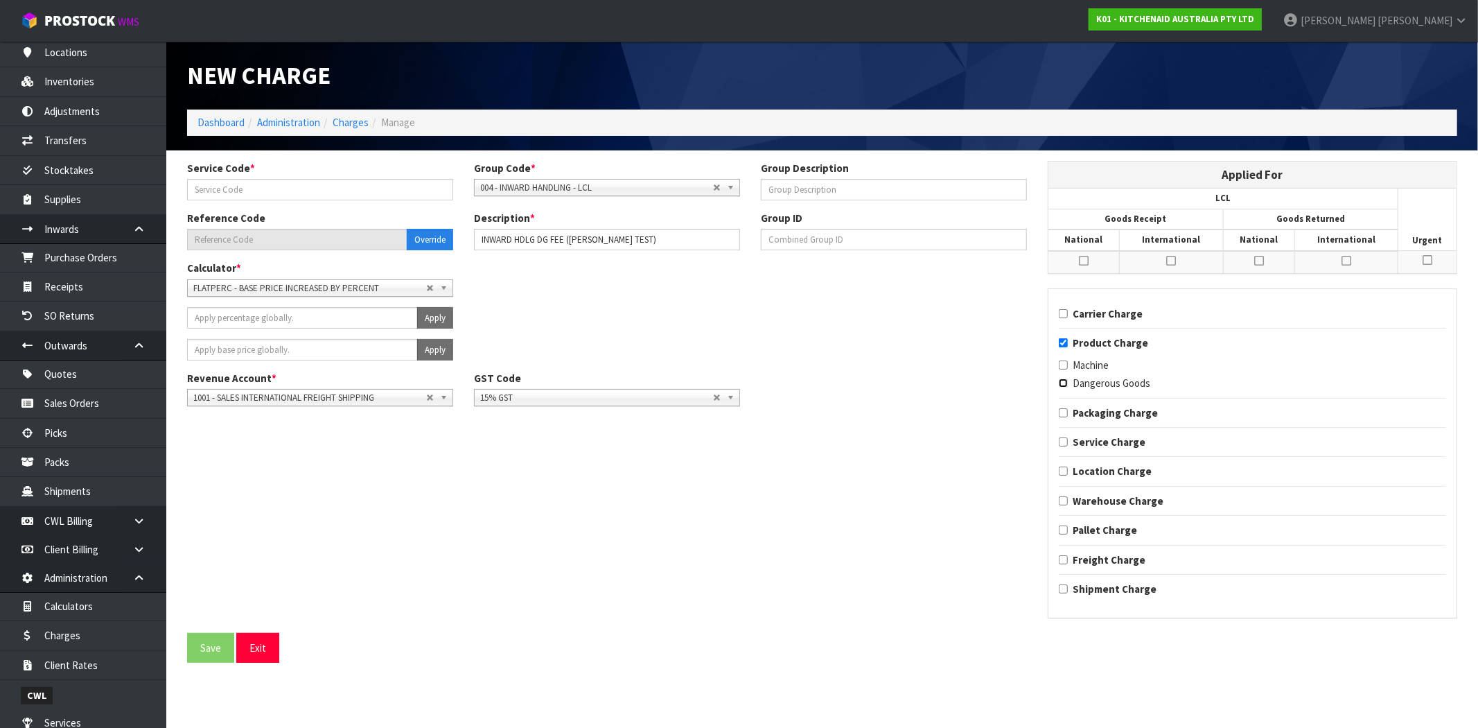
click at [1063, 380] on input "Dangerous Goods" at bounding box center [1063, 382] width 9 height 9
checkbox input "true"
click at [1090, 259] on td at bounding box center [1084, 262] width 71 height 22
click at [1091, 259] on td at bounding box center [1084, 262] width 71 height 22
click at [1182, 262] on td at bounding box center [1171, 262] width 103 height 22
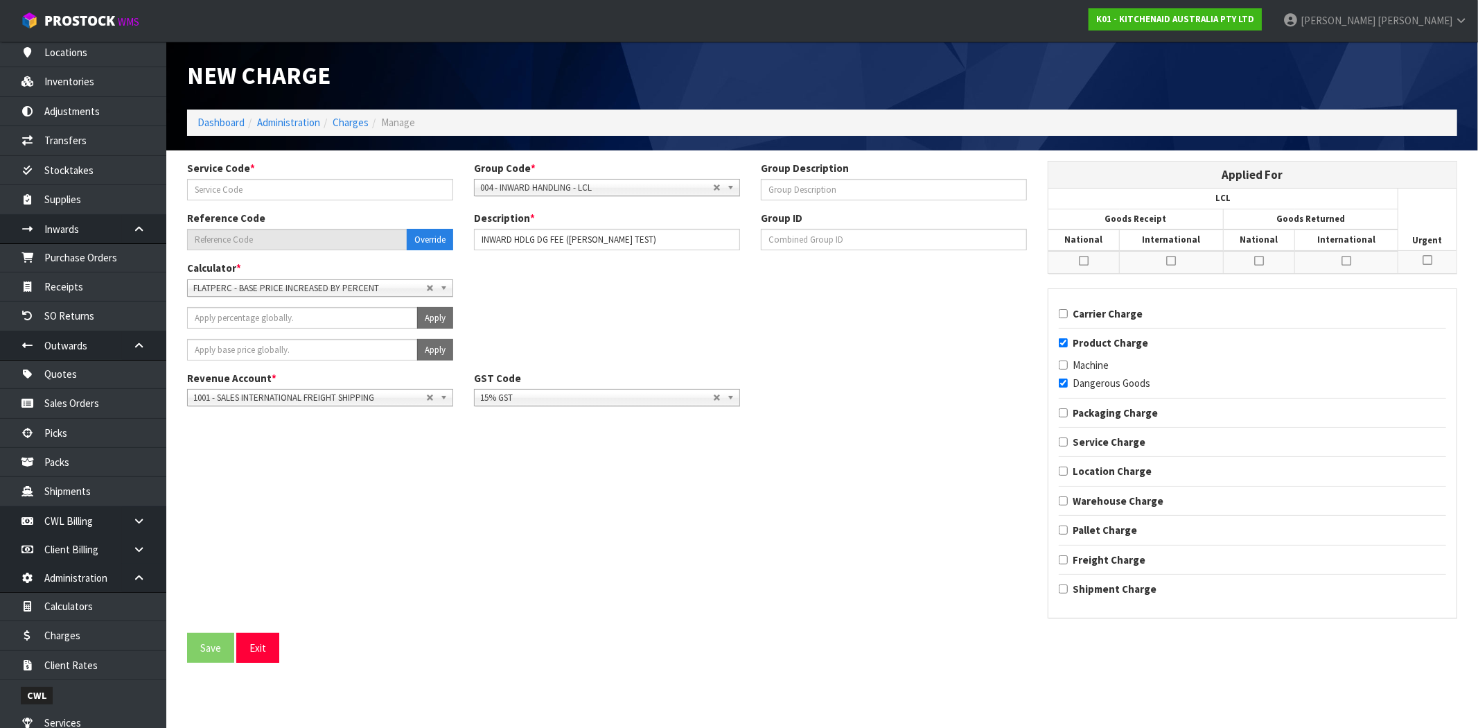
drag, startPoint x: 1174, startPoint y: 261, endPoint x: 1166, endPoint y: 267, distance: 10.4
click at [1175, 261] on icon at bounding box center [1171, 260] width 10 height 11
click at [0, 0] on input "checkbox" at bounding box center [0, 0] width 0 height 0
click at [1081, 261] on icon at bounding box center [1084, 260] width 10 height 11
click at [0, 0] on input "checkbox" at bounding box center [0, 0] width 0 height 0
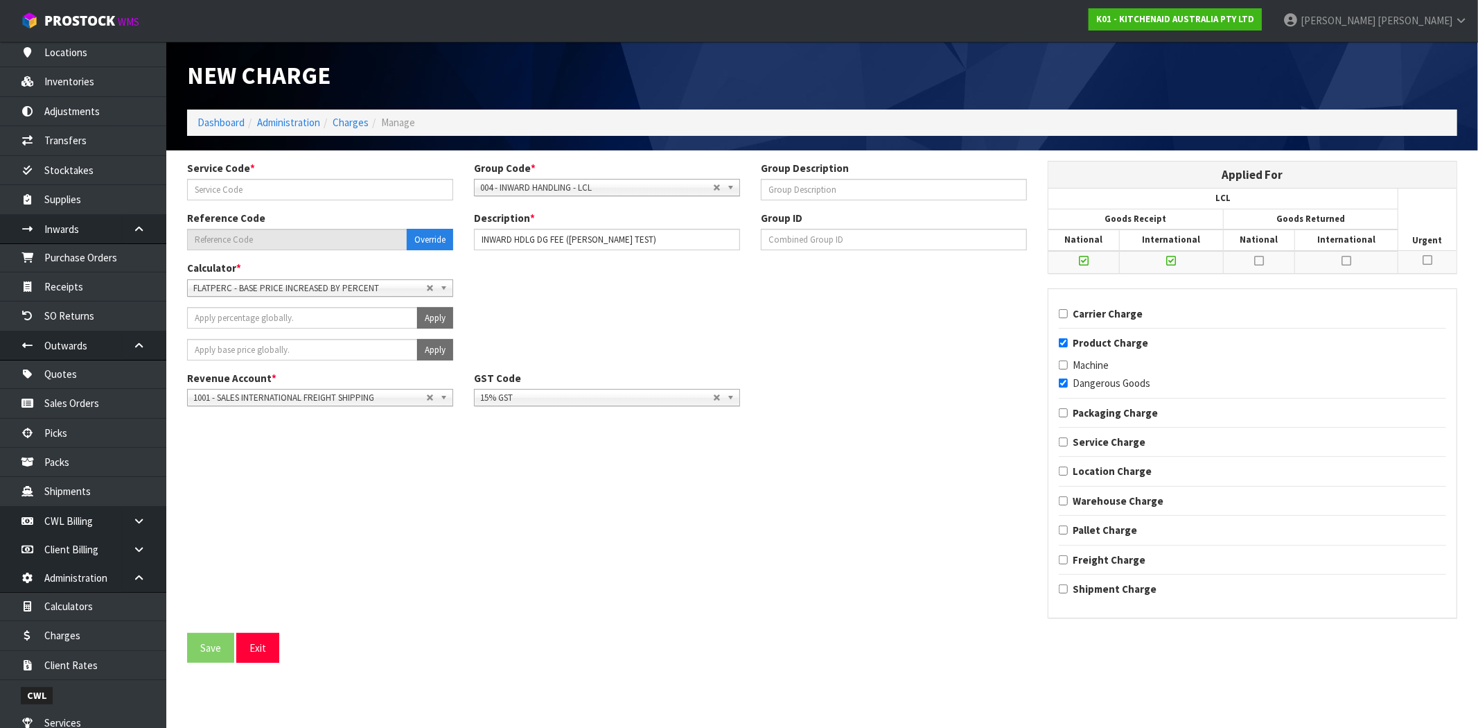
click at [1258, 259] on icon at bounding box center [1259, 260] width 10 height 11
click at [0, 0] on input "checkbox" at bounding box center [0, 0] width 0 height 0
click at [1347, 259] on icon at bounding box center [1347, 260] width 10 height 11
click at [0, 0] on input "checkbox" at bounding box center [0, 0] width 0 height 0
click at [254, 654] on button "Exit" at bounding box center [257, 648] width 43 height 30
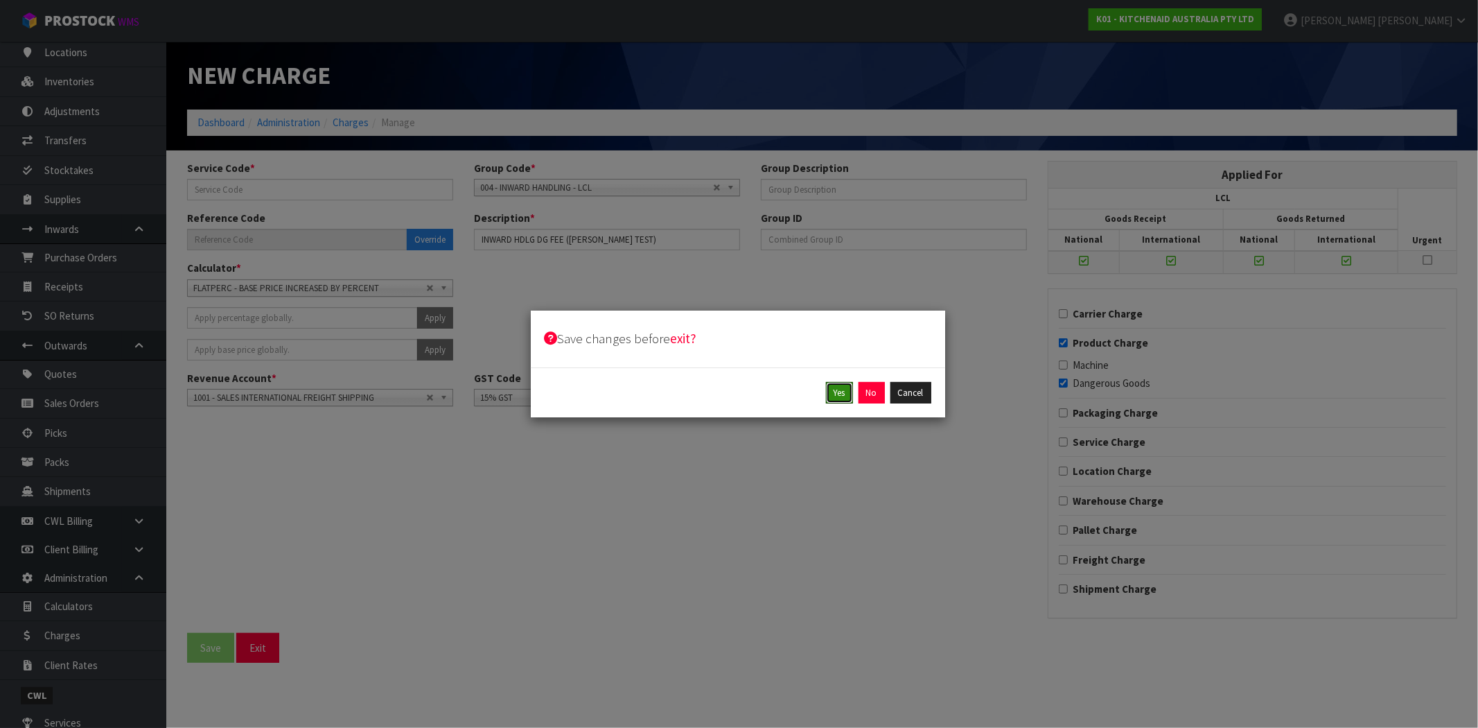
click at [839, 396] on button "Yes" at bounding box center [839, 393] width 27 height 22
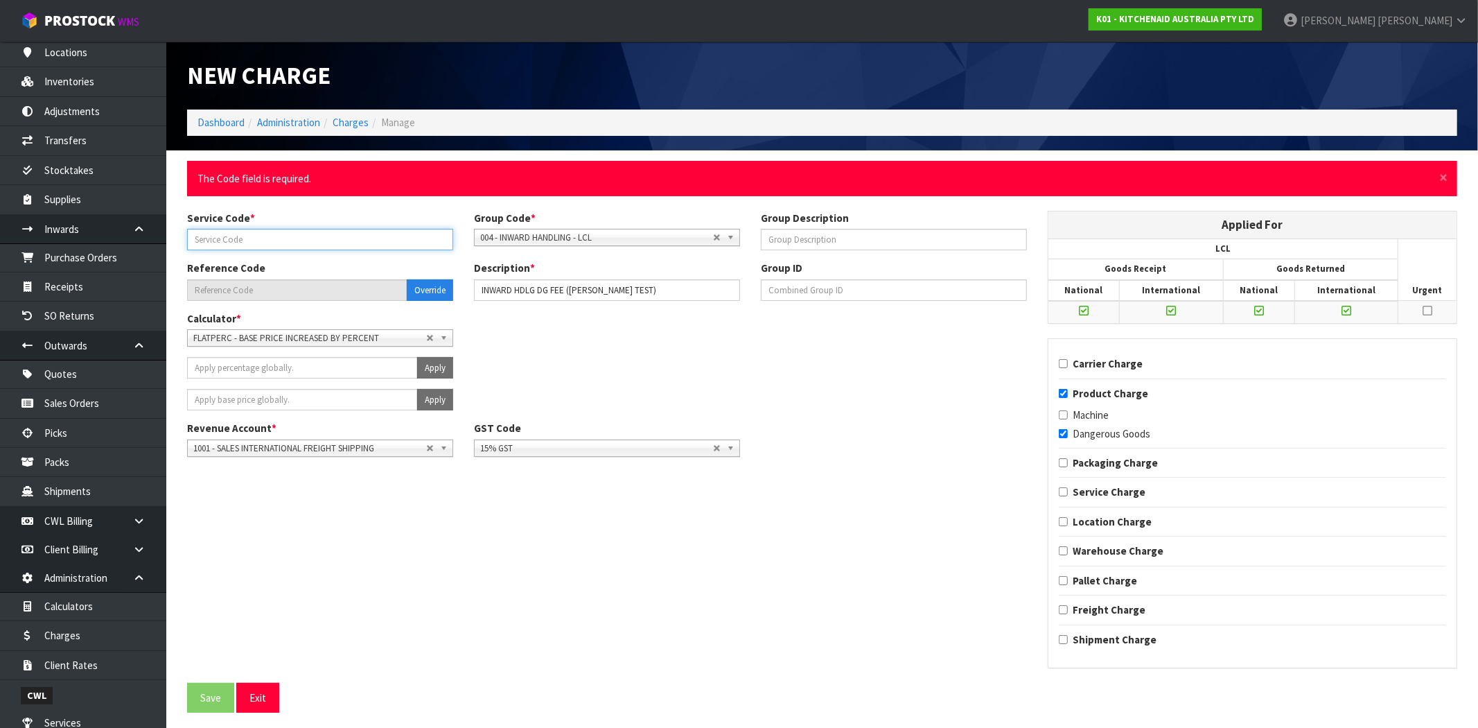
click at [313, 240] on input "text" at bounding box center [320, 239] width 266 height 21
type input "200"
type input "004-200"
click at [195, 693] on button "Save" at bounding box center [210, 698] width 47 height 30
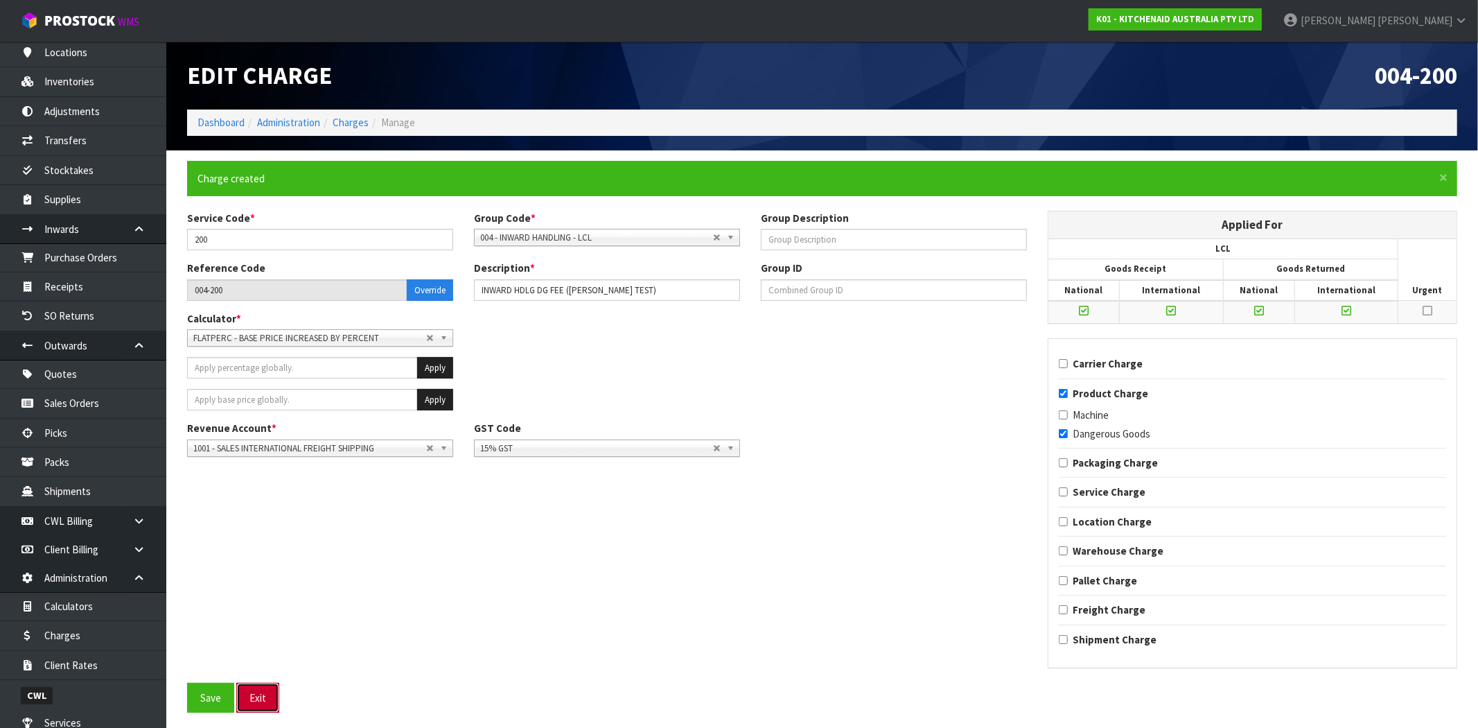
click at [263, 701] on button "Exit" at bounding box center [257, 698] width 43 height 30
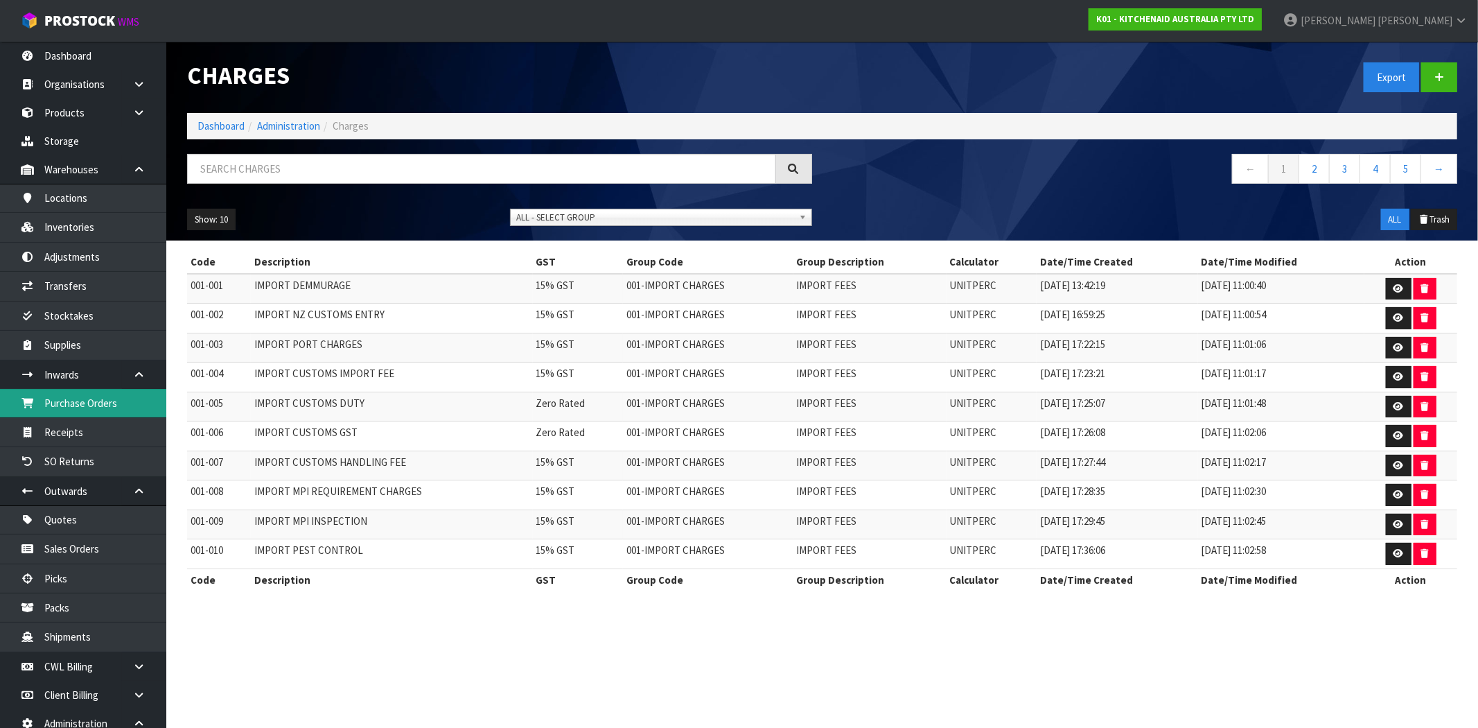
click at [102, 396] on link "Purchase Orders" at bounding box center [83, 403] width 166 height 28
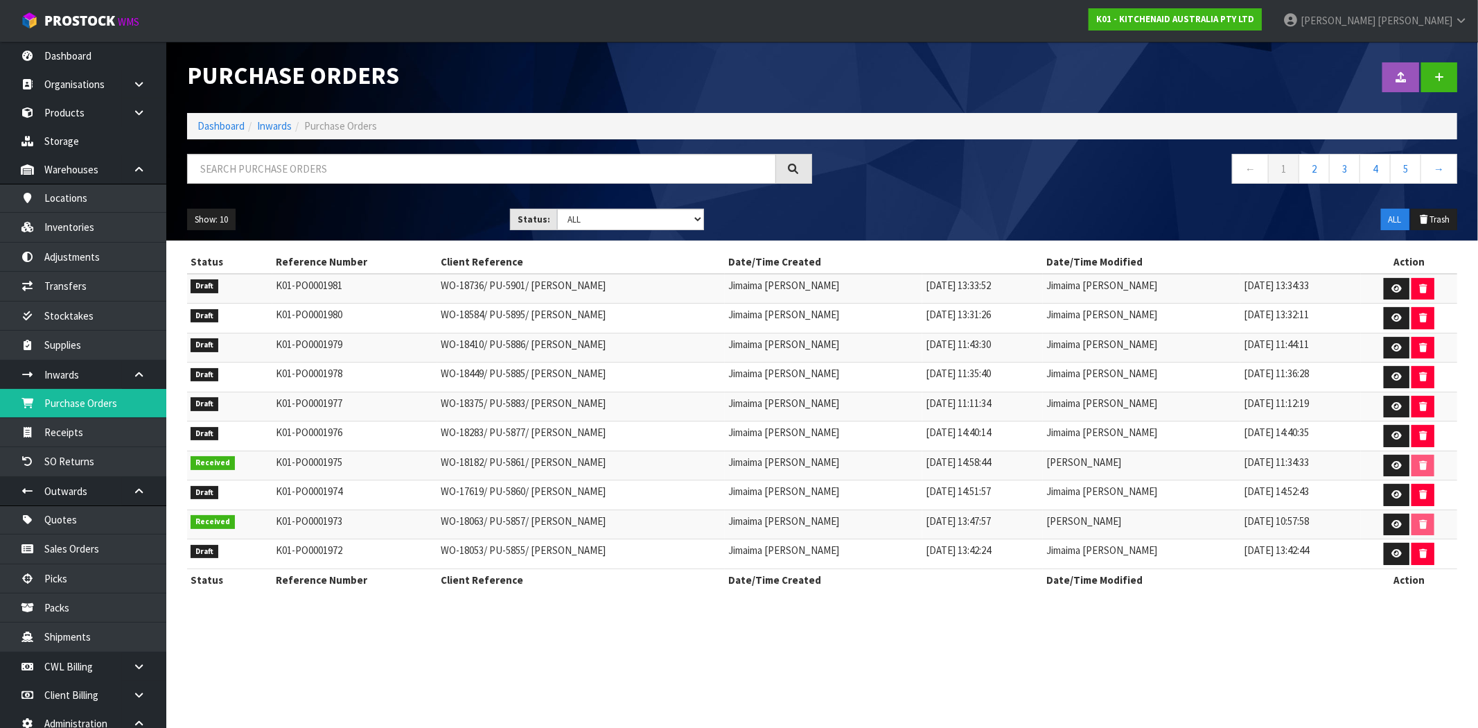
click at [1238, 5] on div "K01 - KITCHENAID AUSTRALIA PTY LTD" at bounding box center [1175, 19] width 194 height 39
click at [1236, 15] on strong "K01 - KITCHENAID AUSTRALIA PTY LTD" at bounding box center [1175, 19] width 158 height 12
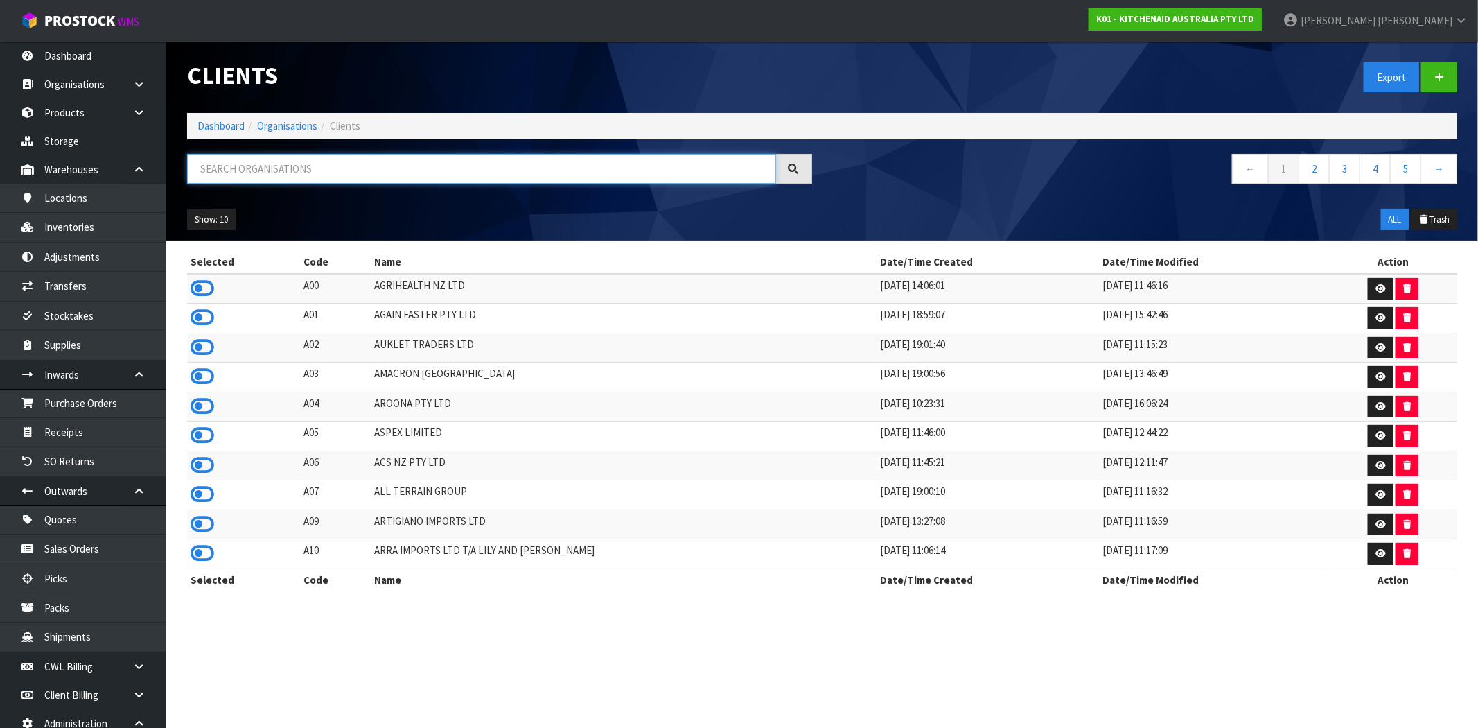
click at [473, 166] on input "text" at bounding box center [481, 169] width 589 height 30
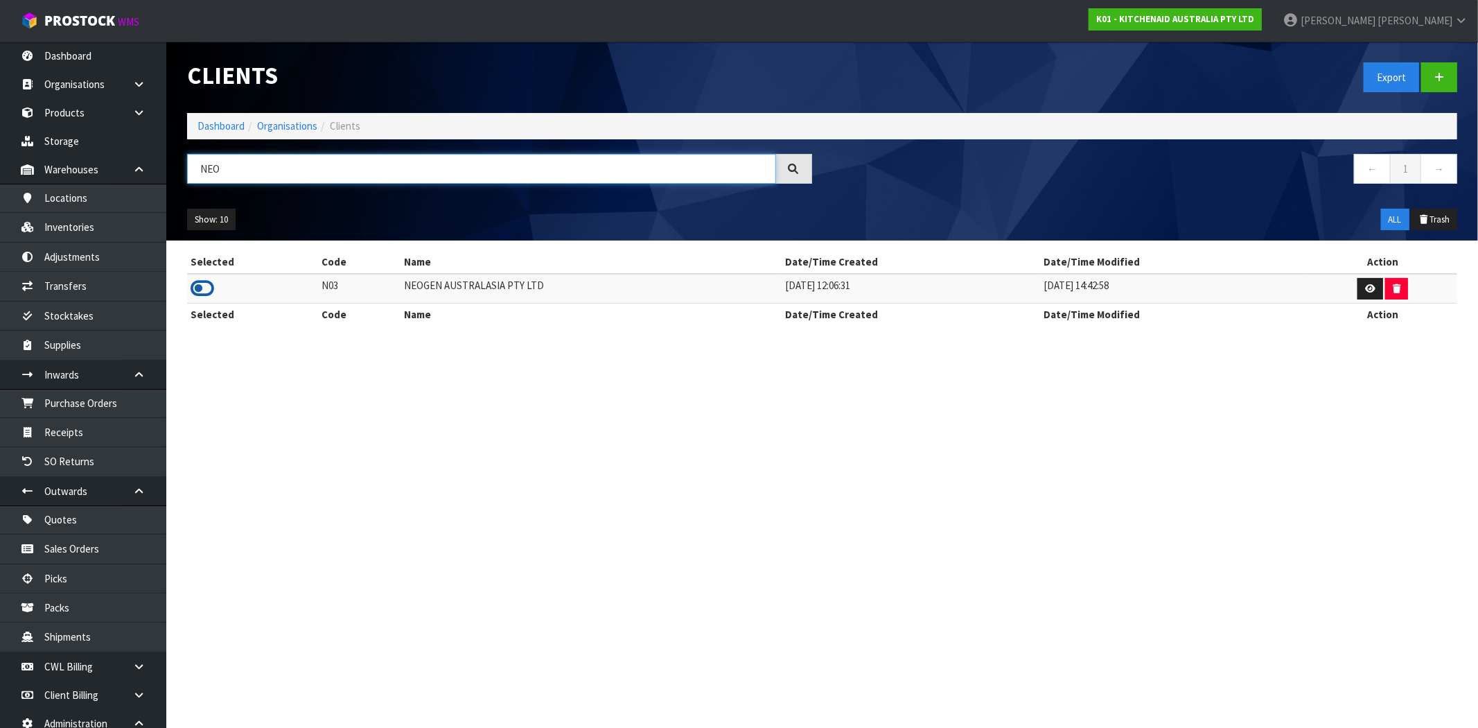
type input "NEO"
click at [204, 289] on icon at bounding box center [203, 288] width 24 height 21
click at [89, 114] on link "Products" at bounding box center [83, 112] width 166 height 28
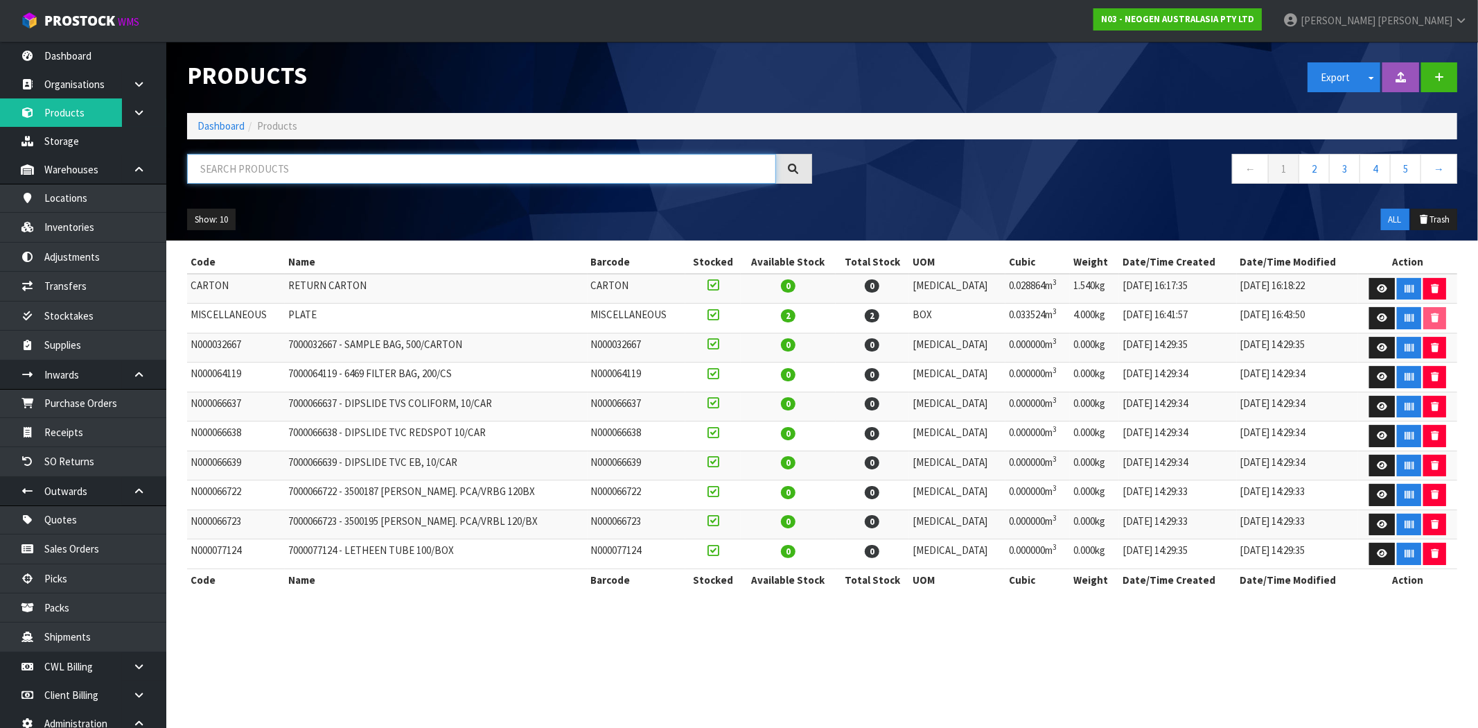
click at [280, 170] on input "text" at bounding box center [481, 169] width 589 height 30
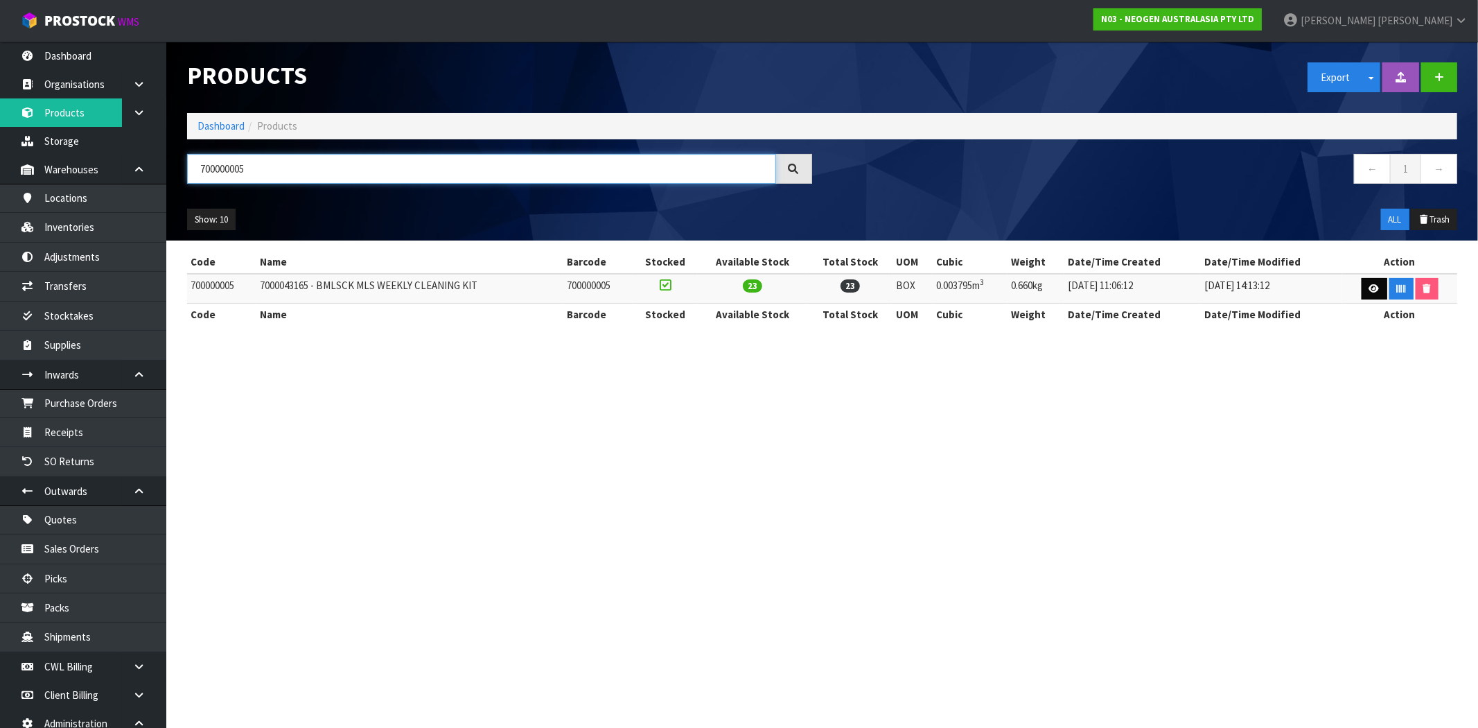
type input "700000005"
click at [1369, 287] on icon at bounding box center [1374, 288] width 10 height 9
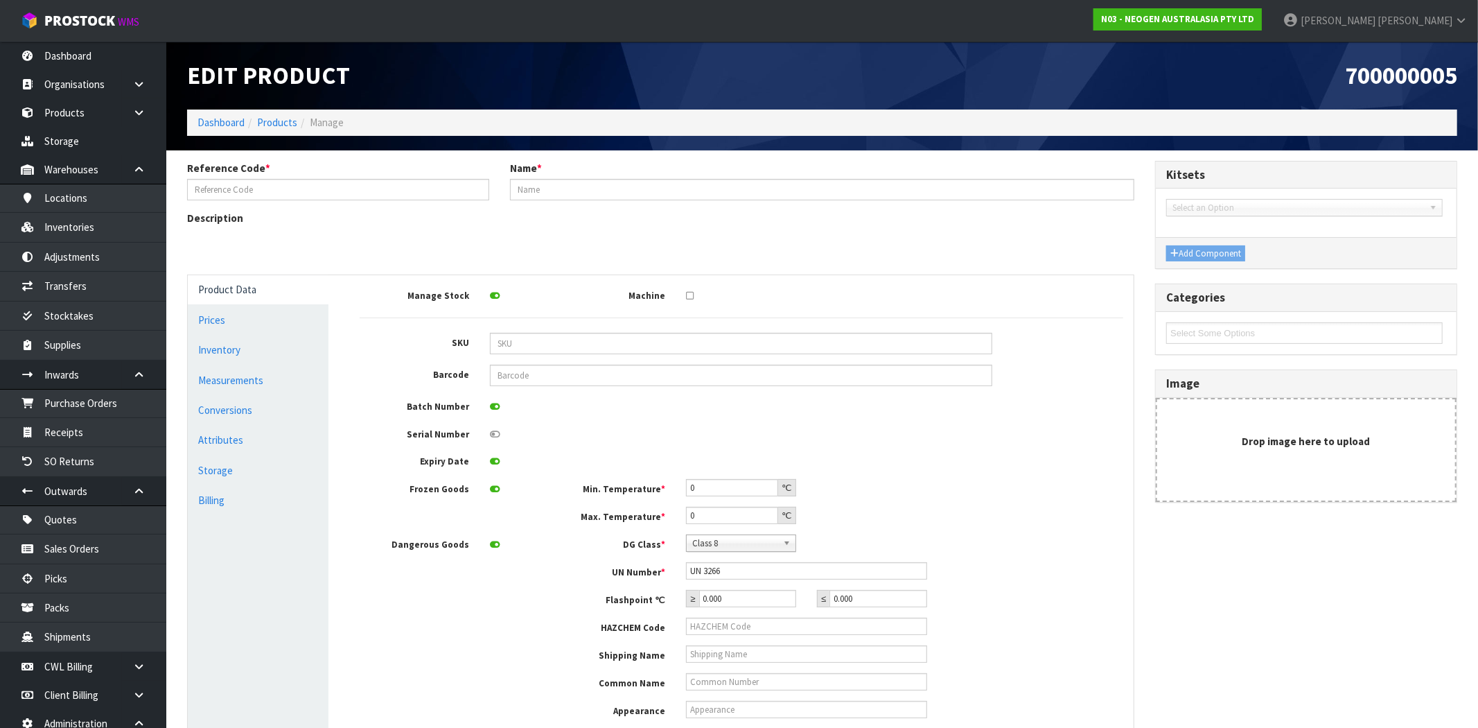
type input "700000005"
type input "7000043165 - BMLSCK MLS WEEKLY CLEANING KIT"
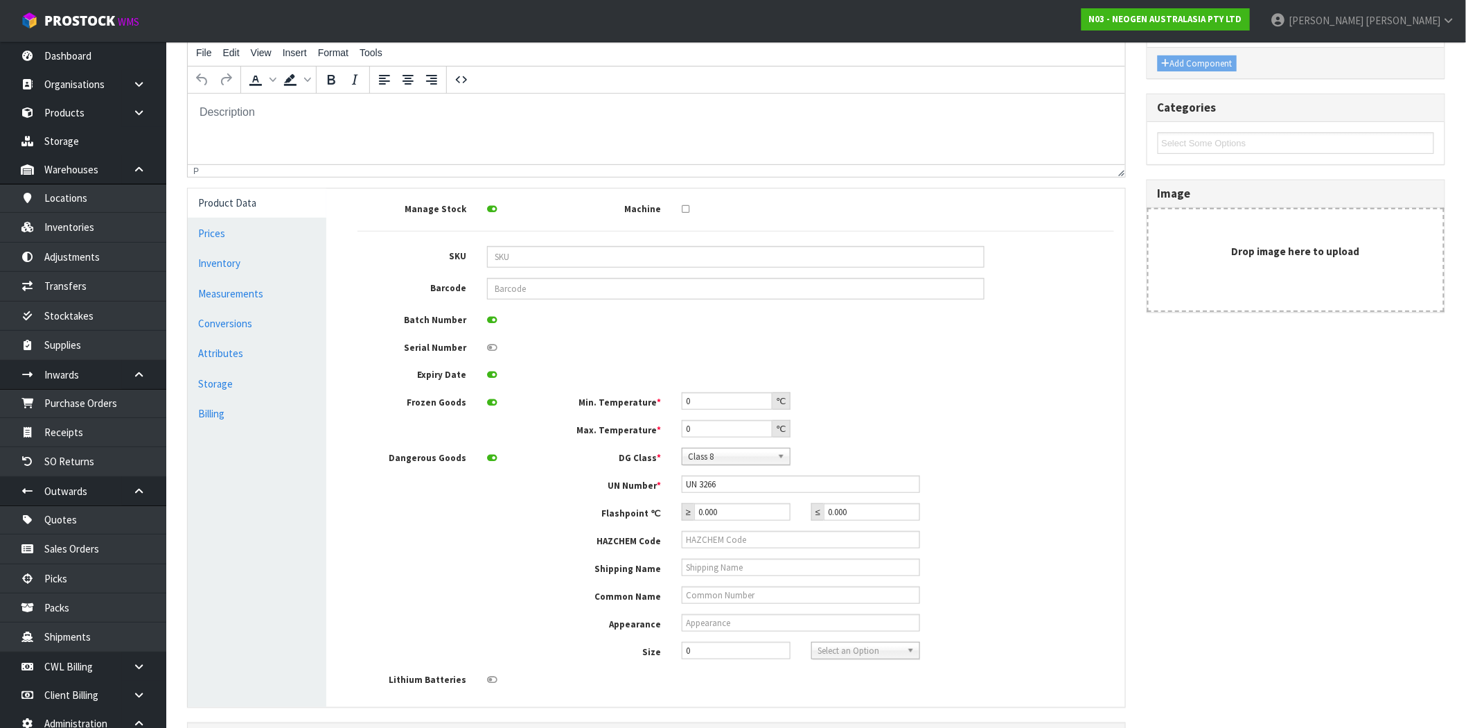
scroll to position [66, 0]
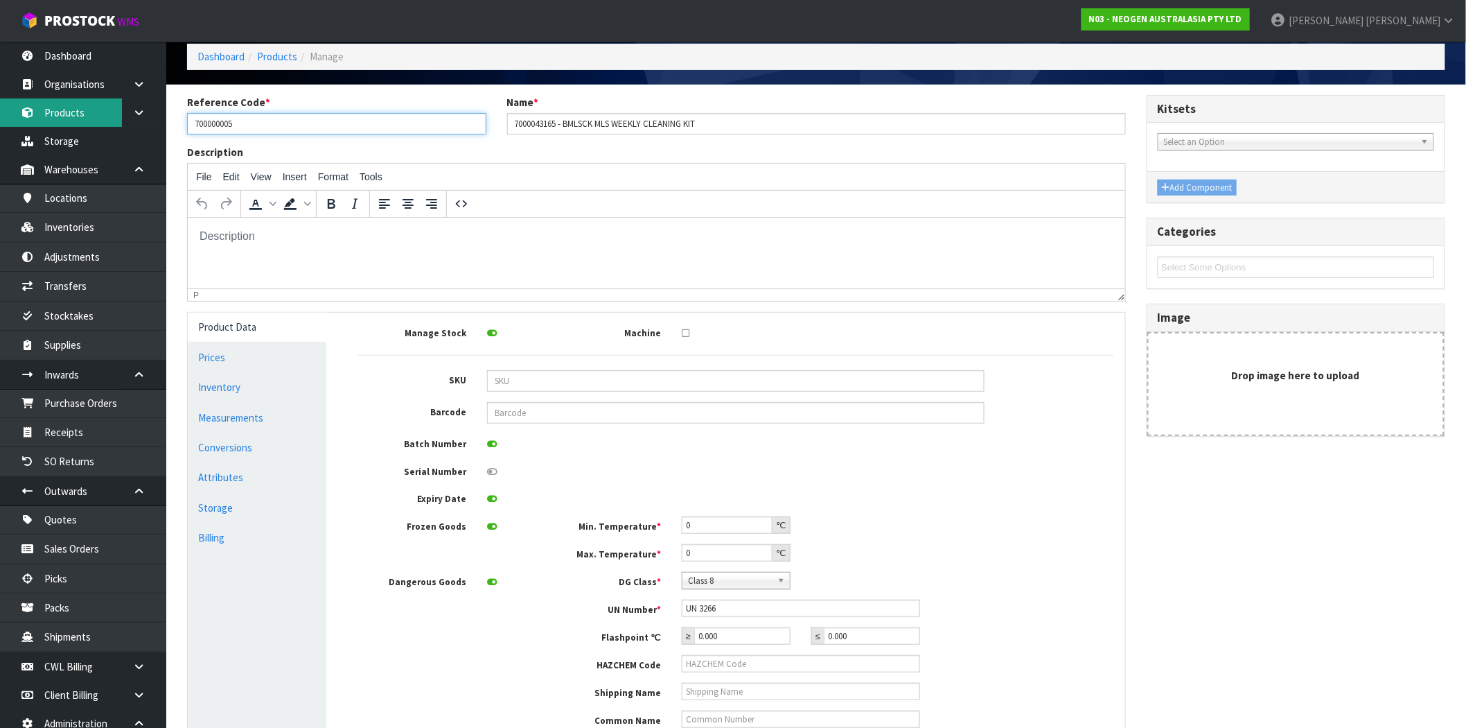
drag, startPoint x: 164, startPoint y: 125, endPoint x: 115, endPoint y: 125, distance: 48.5
click at [116, 125] on body "Toggle navigation ProStock WMS N03 - NEOGEN AUSTRALASIA PTY LTD [PERSON_NAME] L…" at bounding box center [733, 298] width 1466 height 728
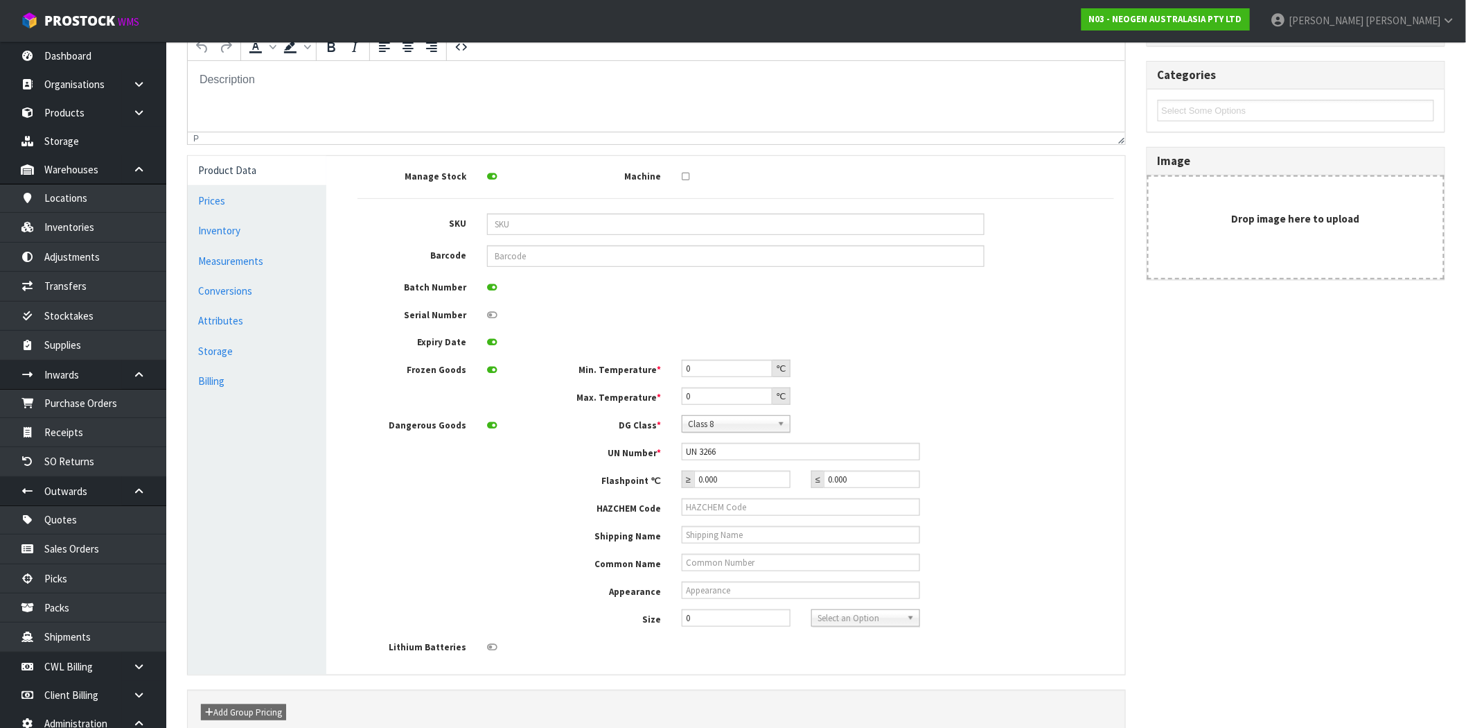
scroll to position [297, 0]
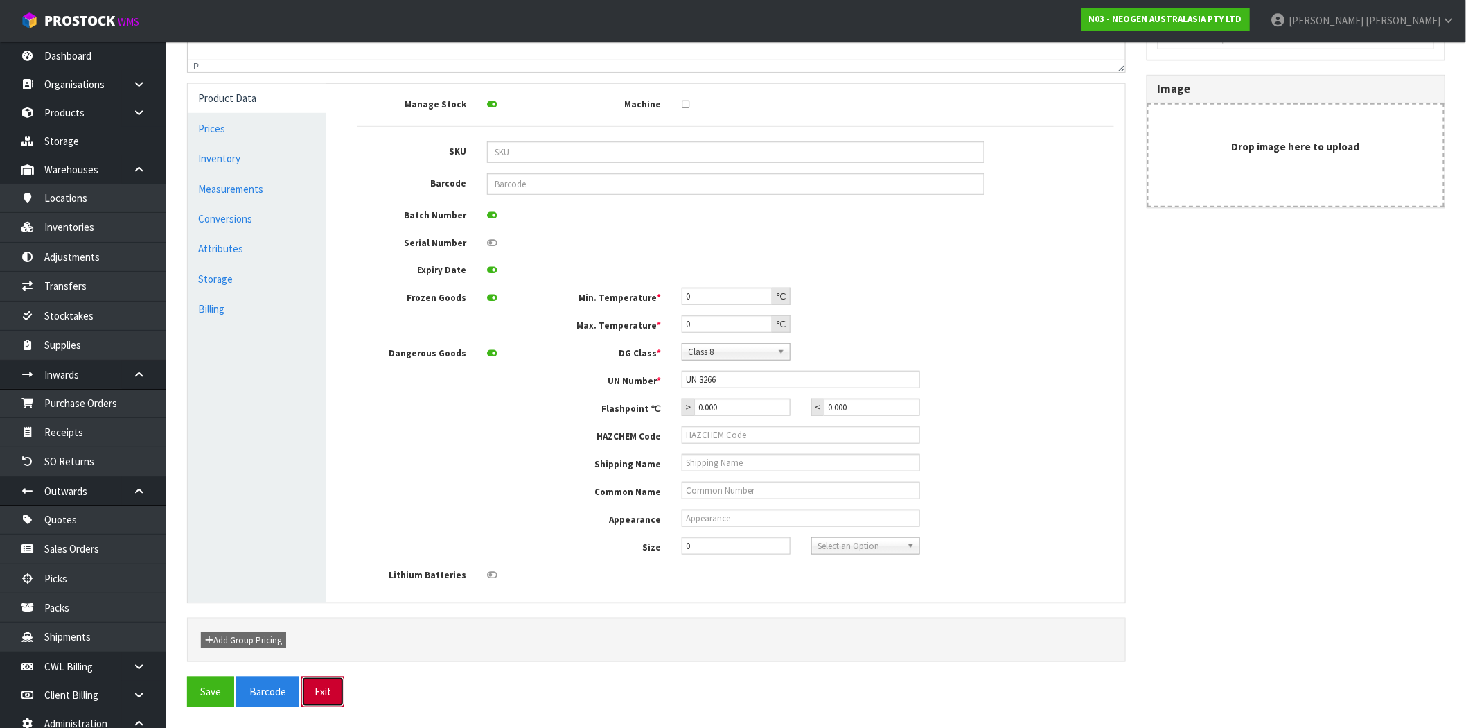
click at [342, 701] on button "Exit" at bounding box center [322, 691] width 43 height 30
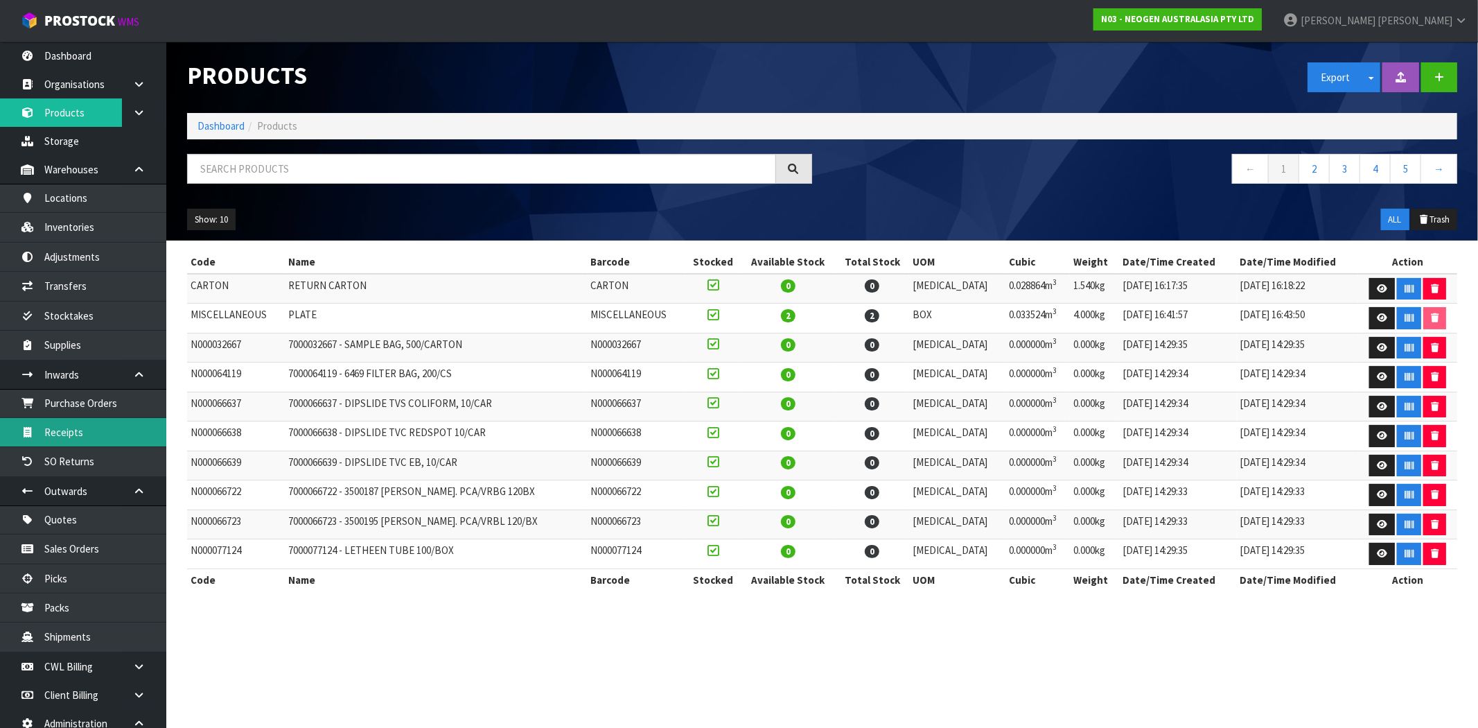
click at [111, 418] on link "Receipts" at bounding box center [83, 432] width 166 height 28
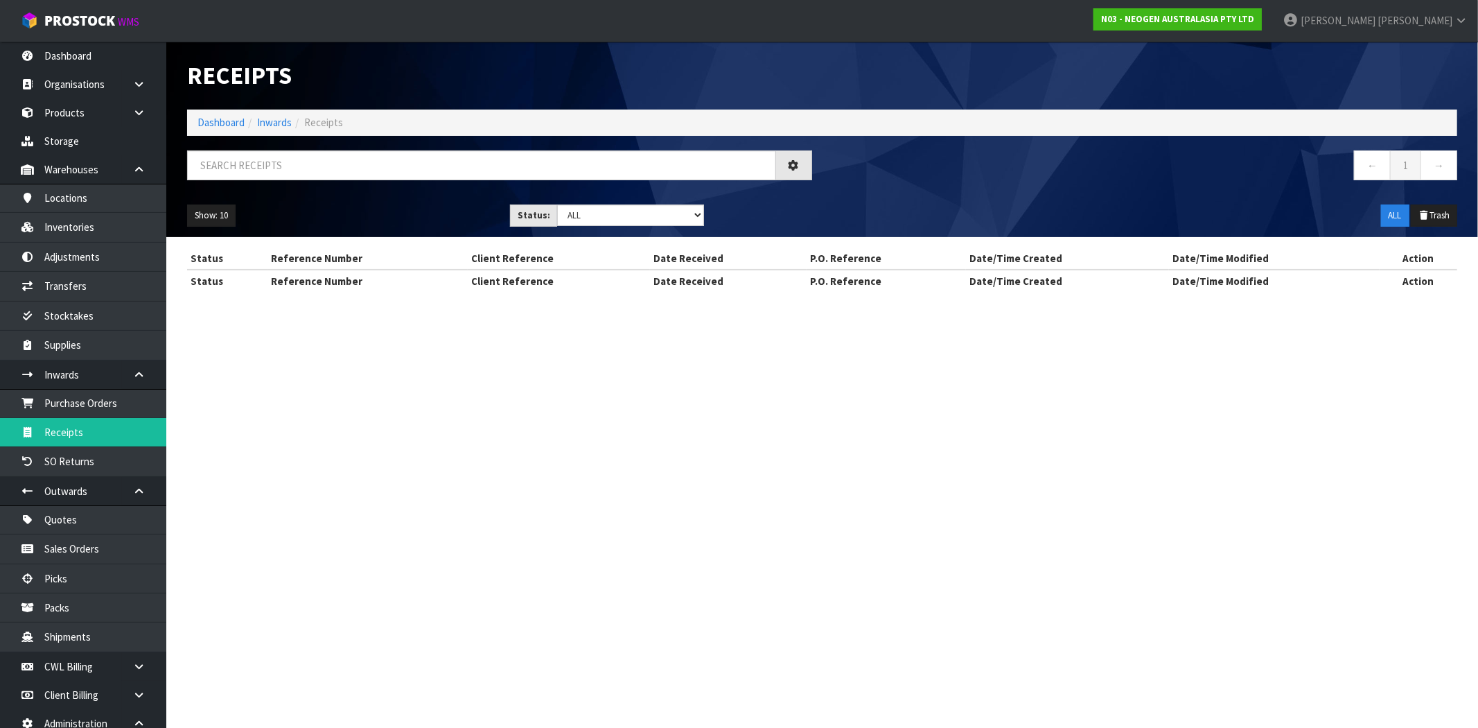
click at [116, 317] on div "Receipts Import Receipts Drop file here to import csv template Dashboard Inward…" at bounding box center [739, 158] width 1478 height 317
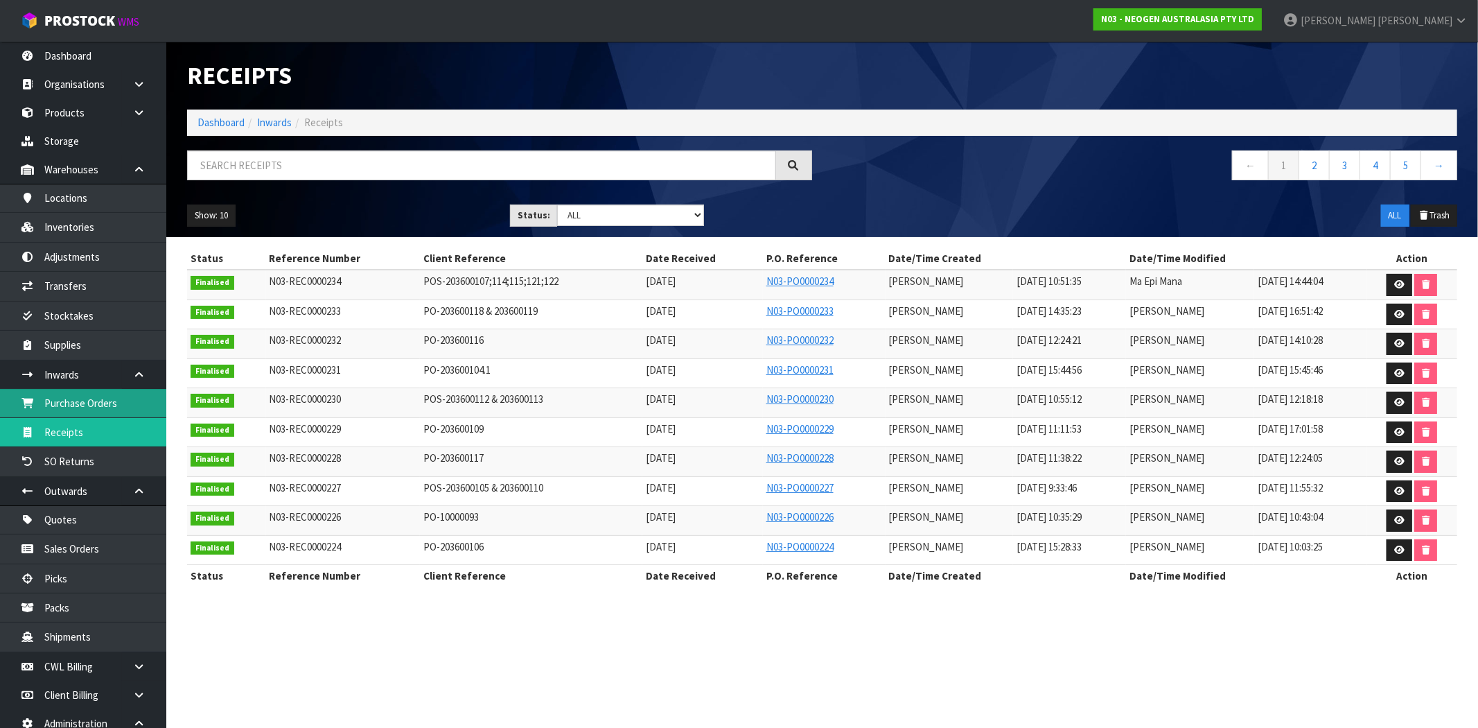
click at [115, 403] on link "Purchase Orders" at bounding box center [83, 403] width 166 height 28
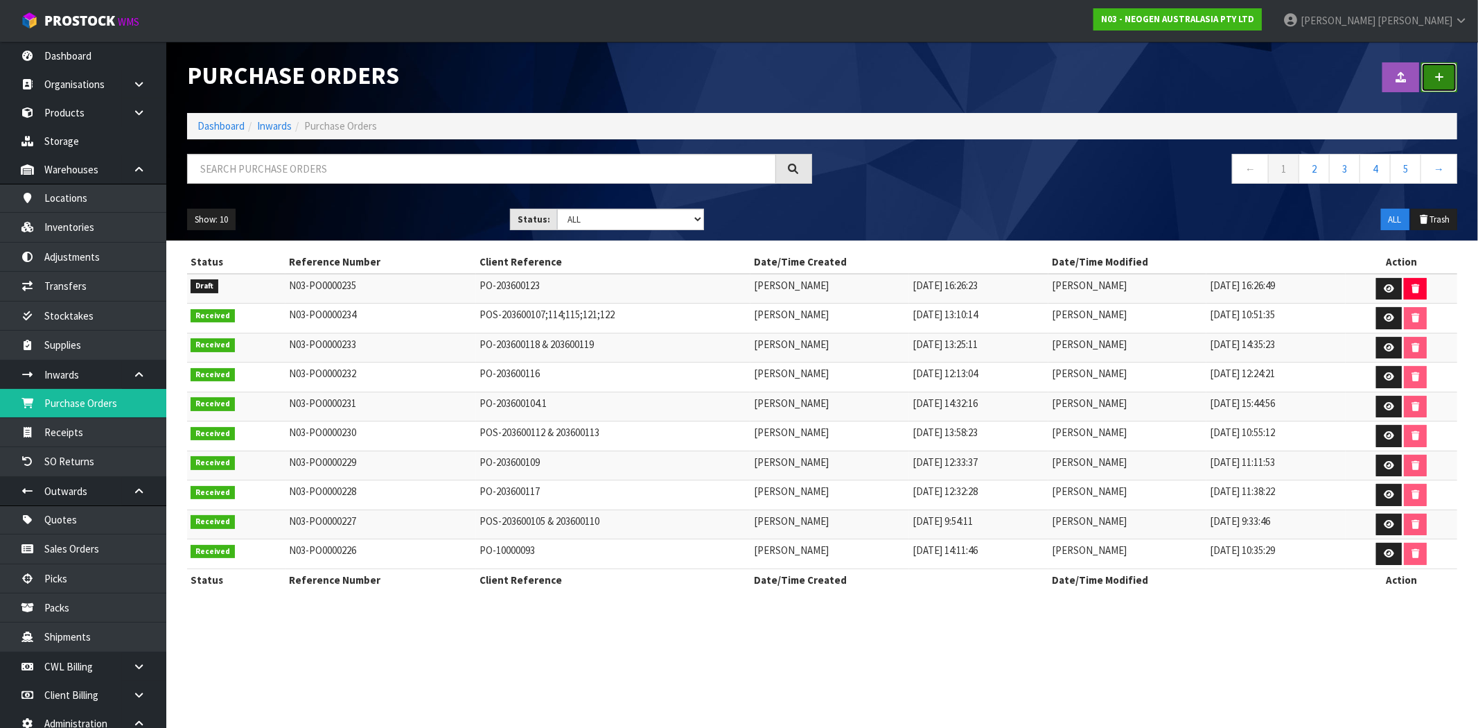
click at [1438, 73] on icon at bounding box center [1440, 77] width 10 height 10
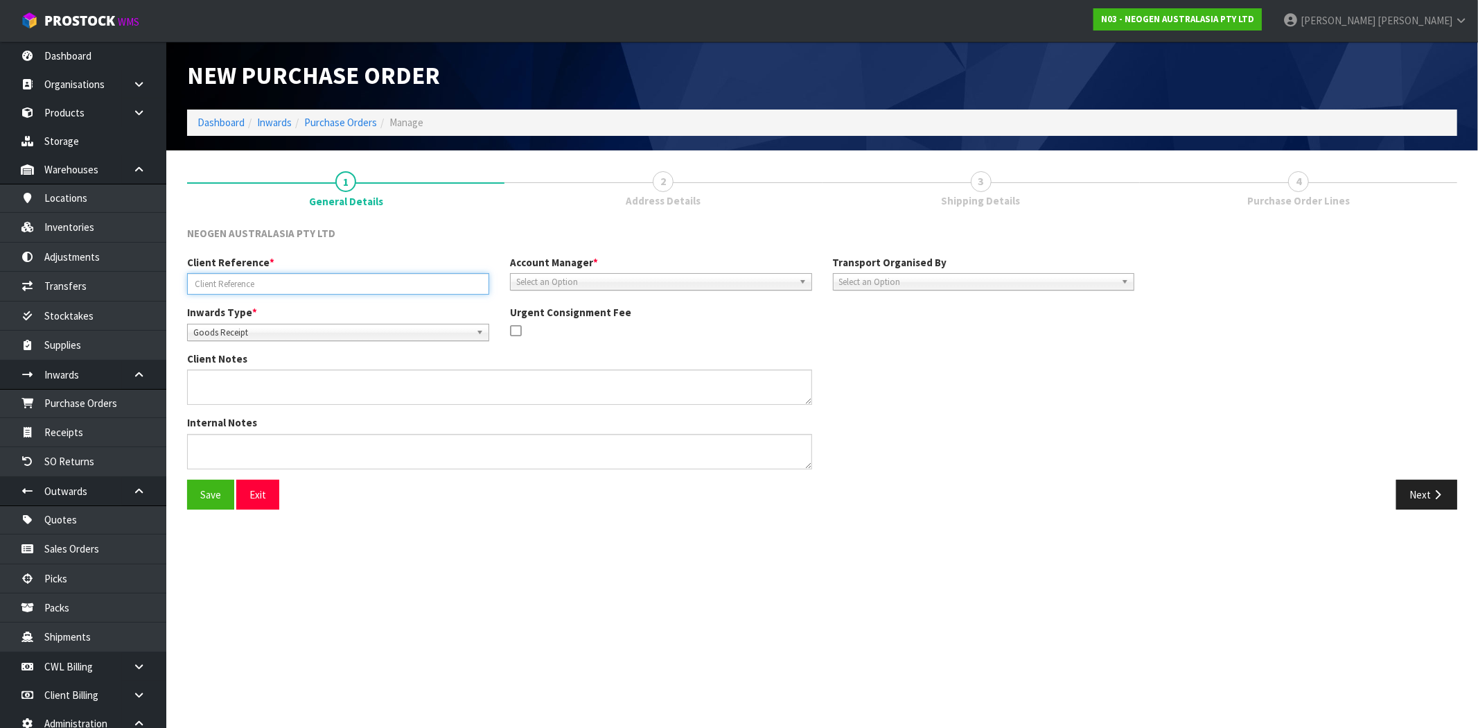
click at [313, 293] on input "text" at bounding box center [338, 283] width 302 height 21
type input "M"
type input "[PERSON_NAME] CHARGES TEST"
click at [673, 286] on span "Select an Option" at bounding box center [654, 282] width 277 height 17
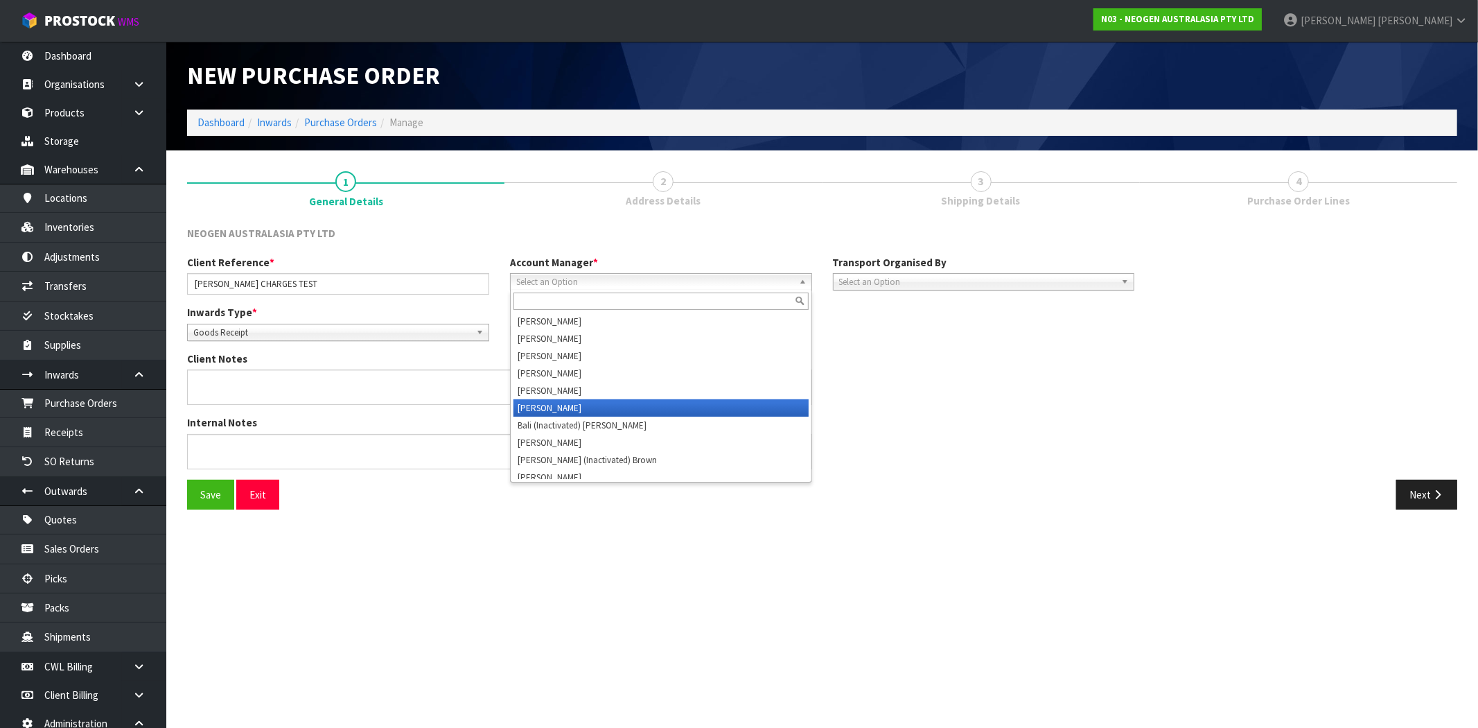
click at [567, 404] on li "[PERSON_NAME]" at bounding box center [661, 407] width 295 height 17
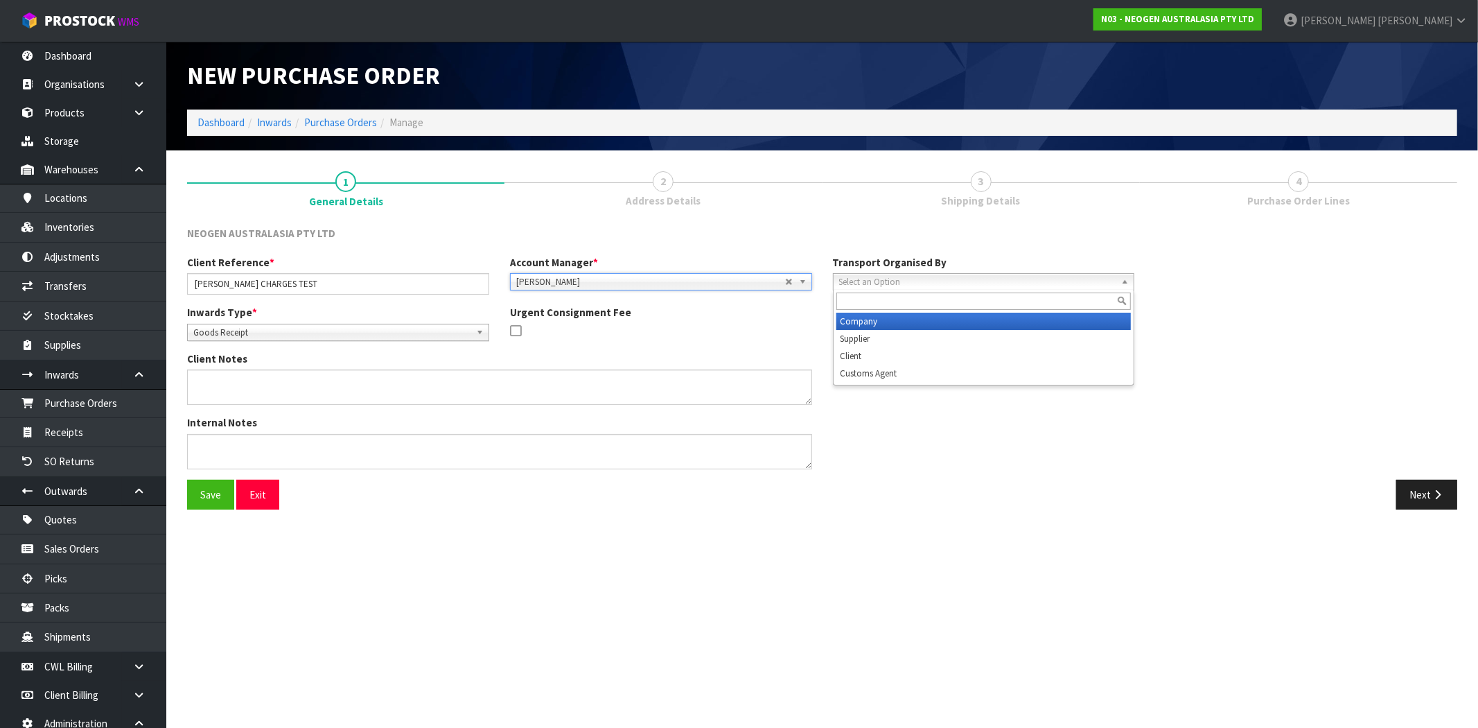
click at [876, 286] on span "Select an Option" at bounding box center [977, 282] width 277 height 17
click at [893, 352] on li "Client" at bounding box center [984, 355] width 295 height 17
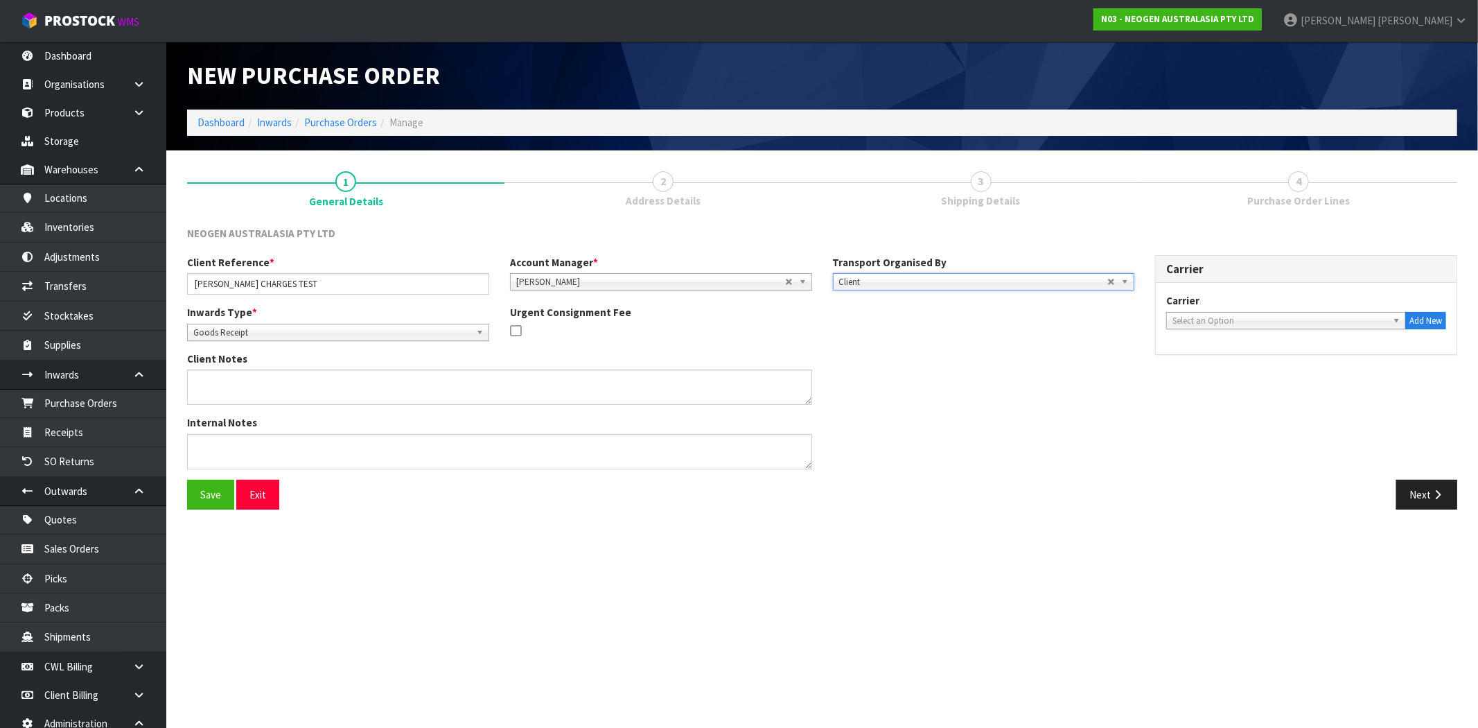
click at [1245, 313] on span "Select an Option" at bounding box center [1280, 321] width 215 height 17
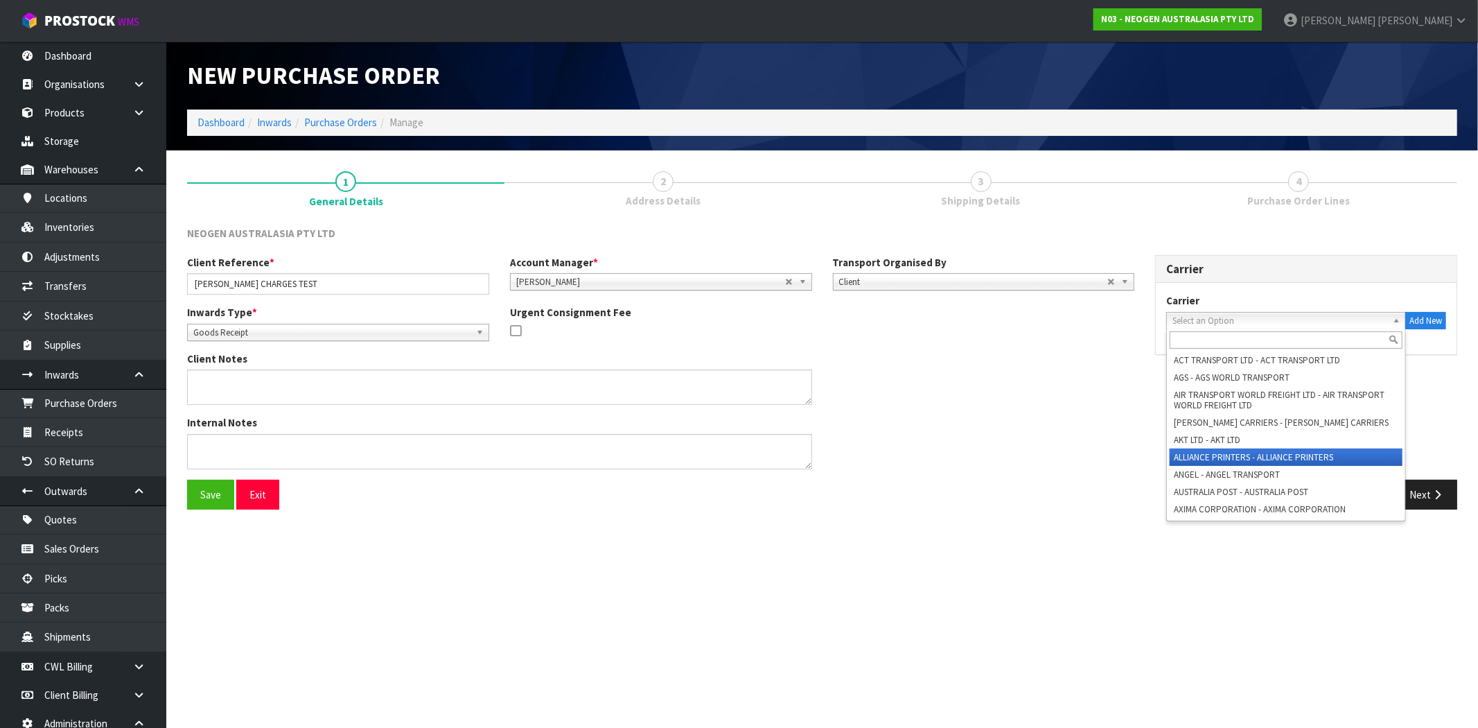
click at [1220, 459] on li "ALLIANCE PRINTERS - ALLIANCE PRINTERS" at bounding box center [1286, 456] width 233 height 17
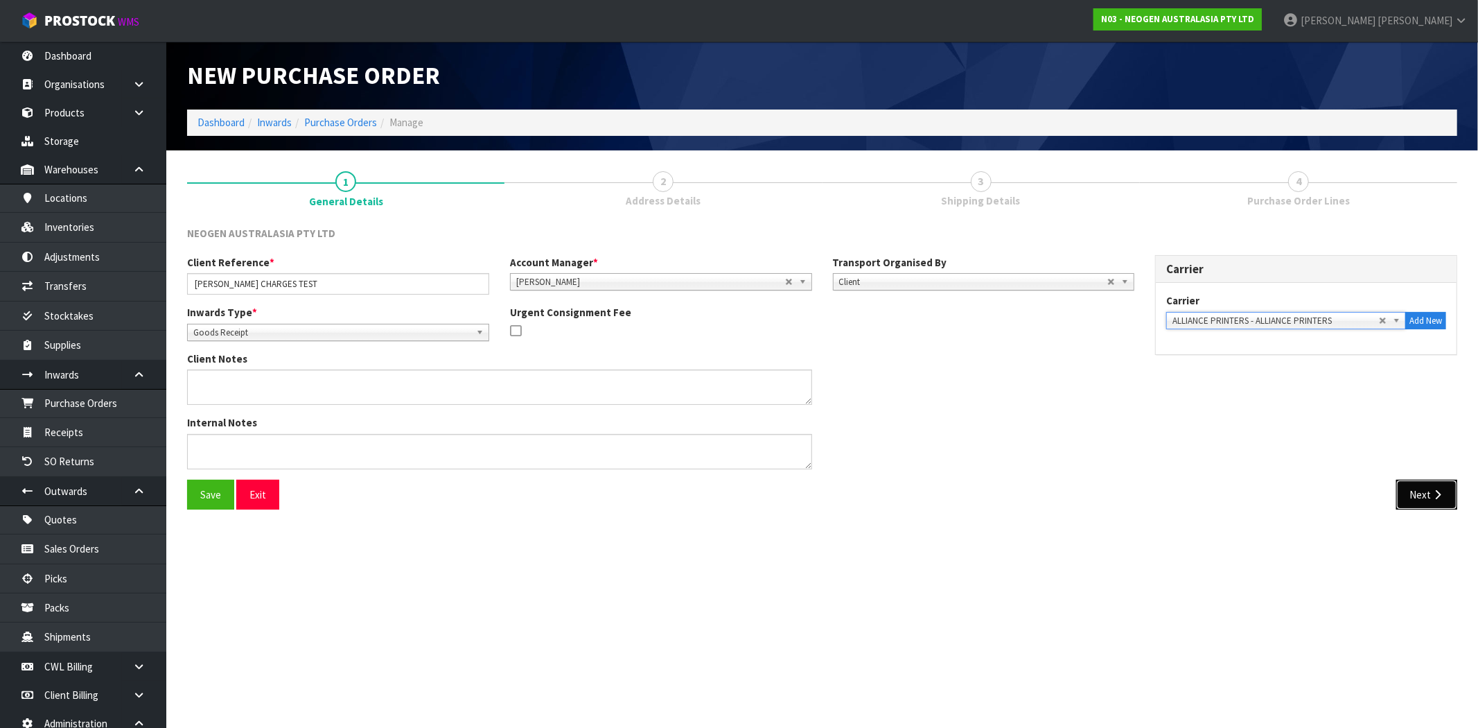
click at [1445, 495] on button "Next" at bounding box center [1426, 495] width 61 height 30
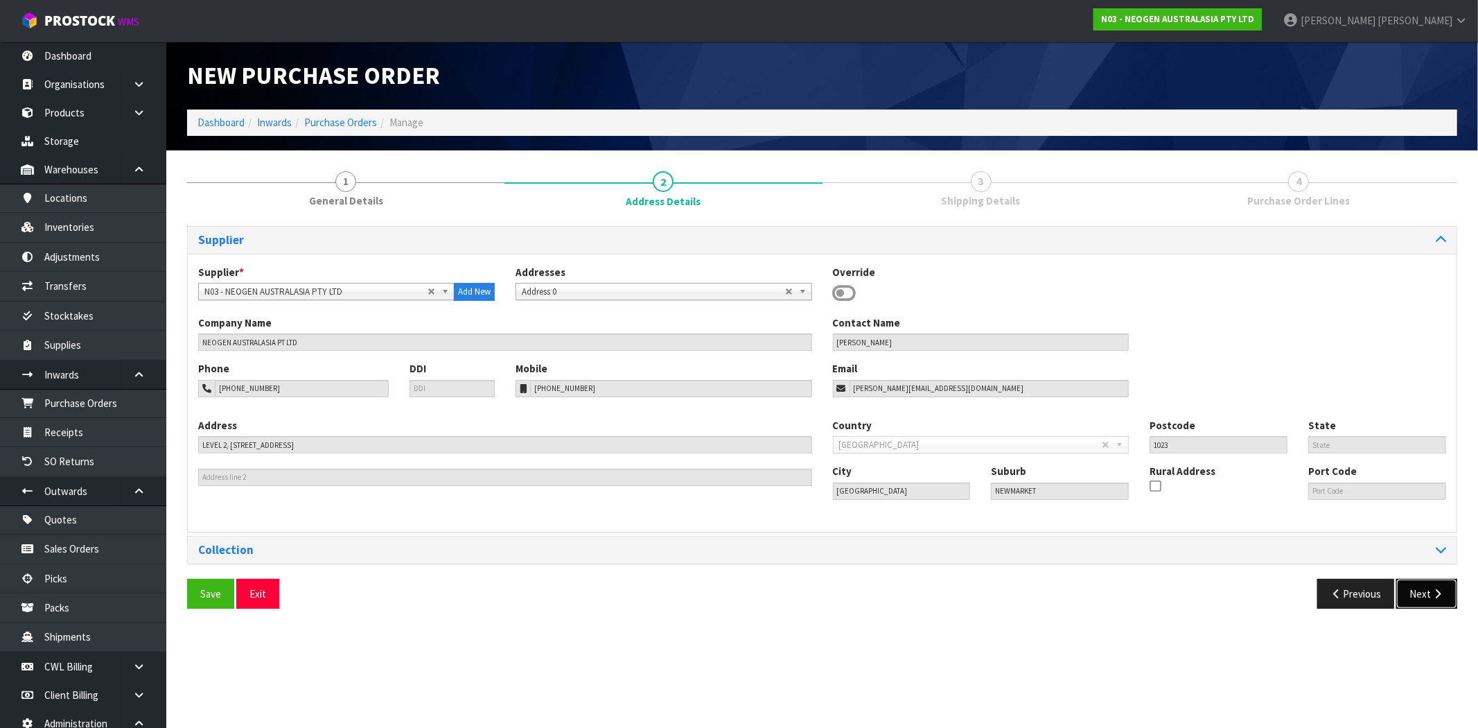
click at [1419, 590] on button "Next" at bounding box center [1426, 594] width 61 height 30
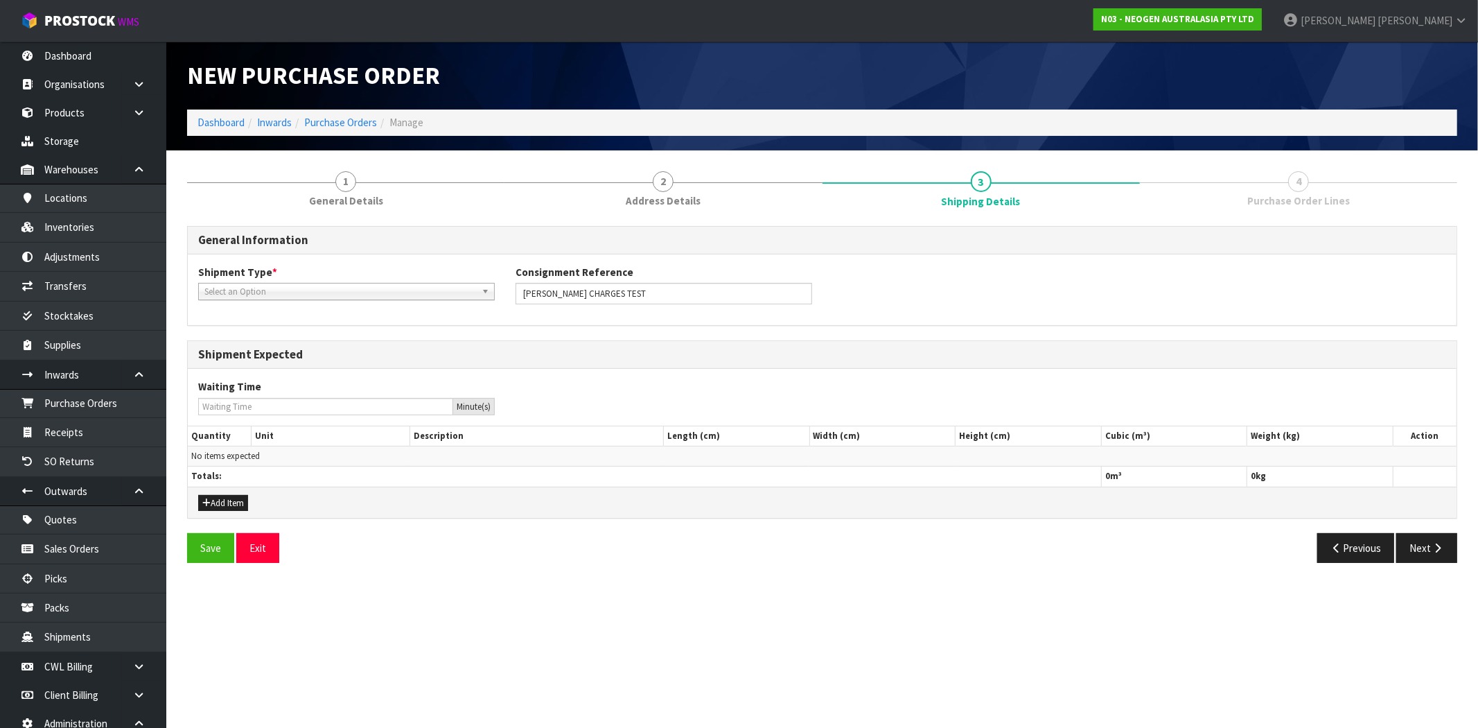
click at [286, 288] on span "Select an Option" at bounding box center [340, 291] width 272 height 17
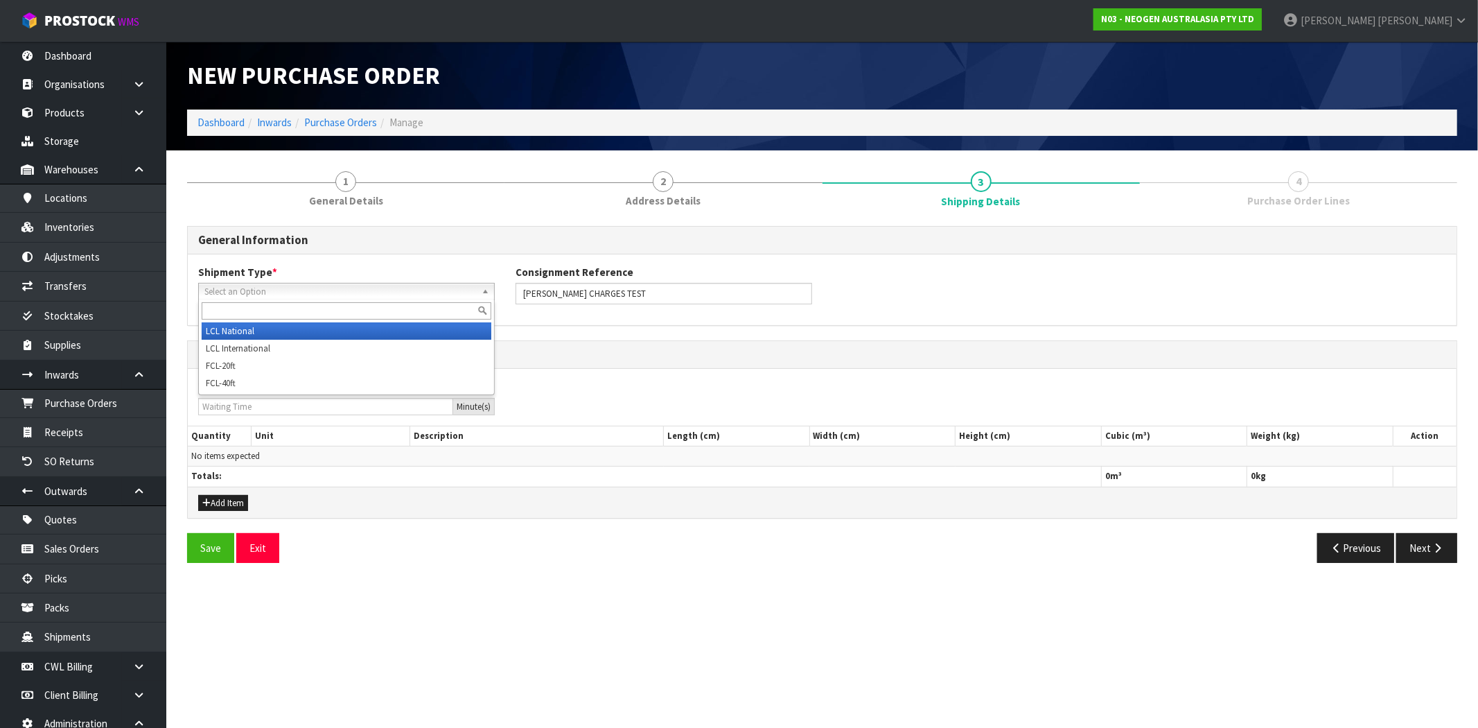
click at [247, 327] on li "LCL National" at bounding box center [347, 330] width 290 height 17
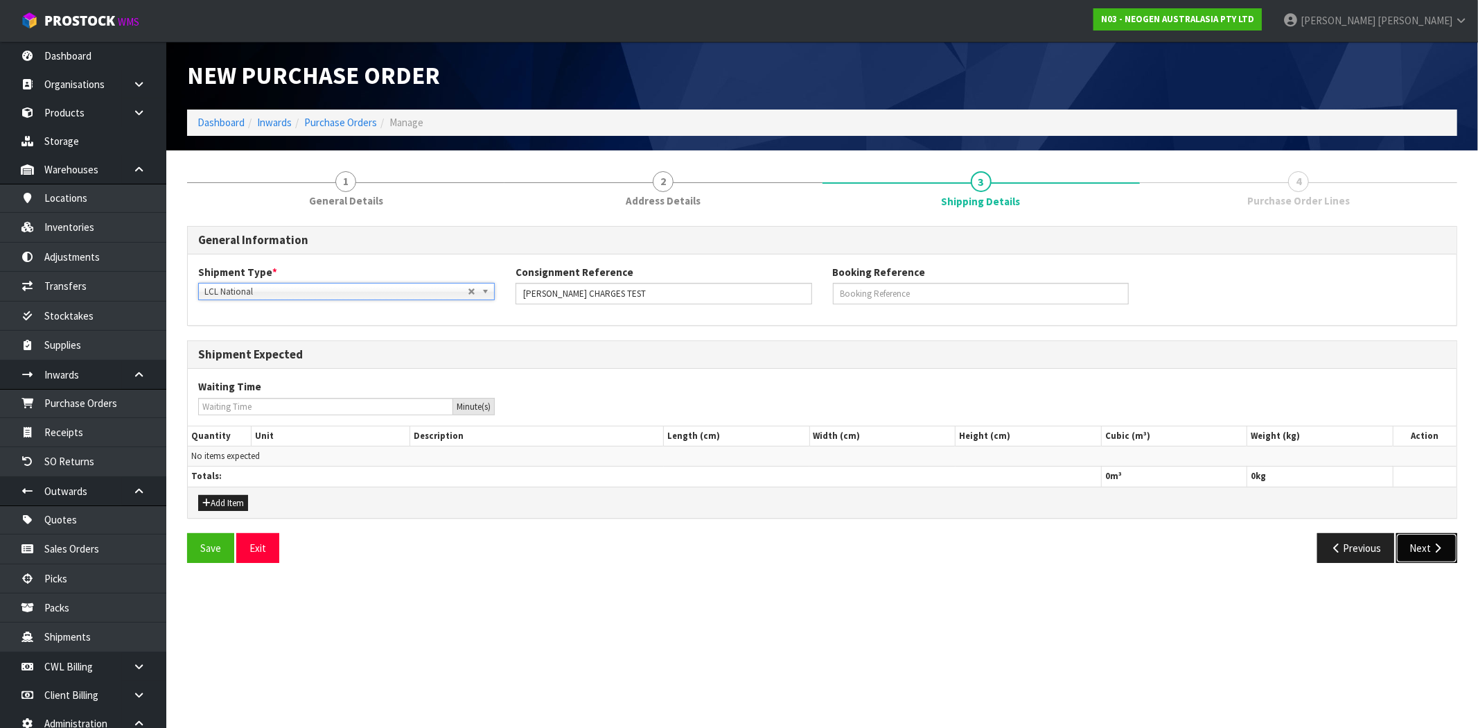
click at [1431, 552] on icon "button" at bounding box center [1437, 548] width 13 height 10
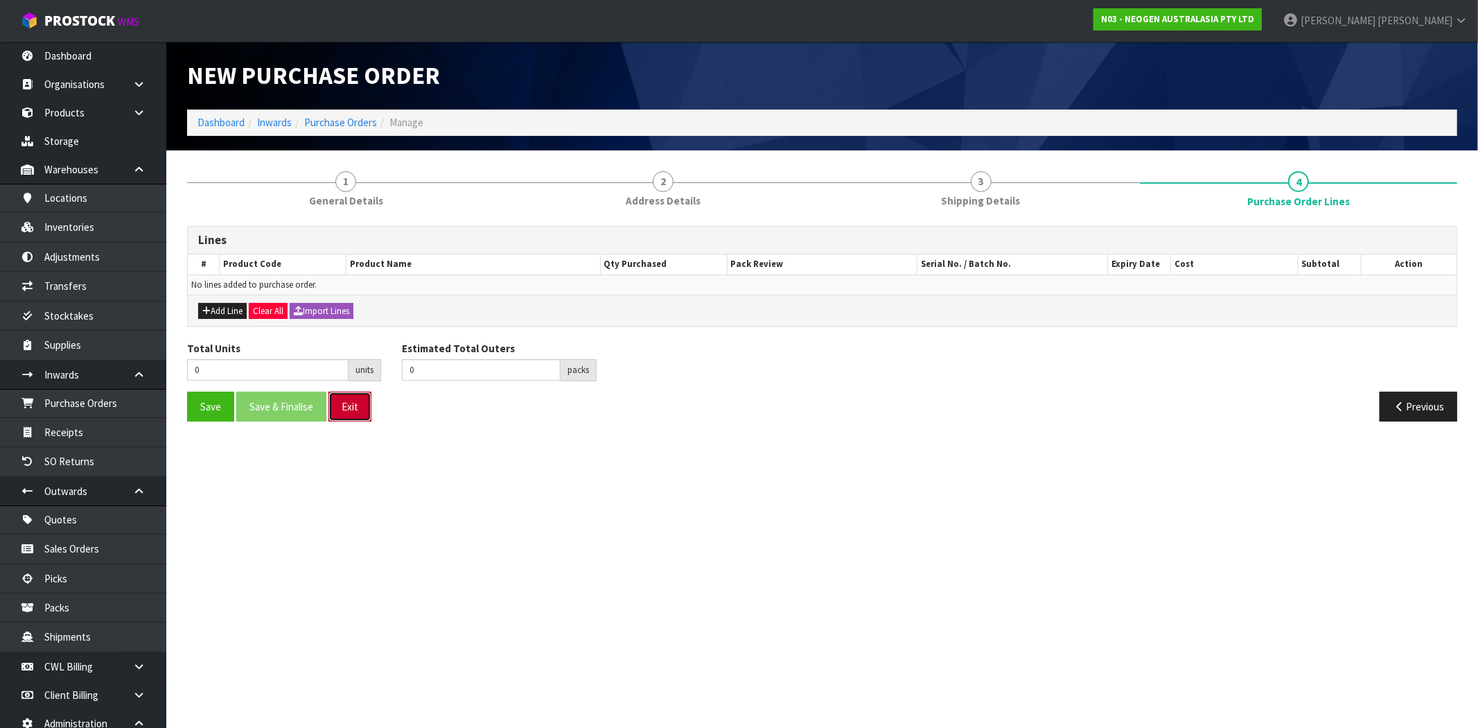
click at [353, 405] on button "Exit" at bounding box center [350, 407] width 43 height 30
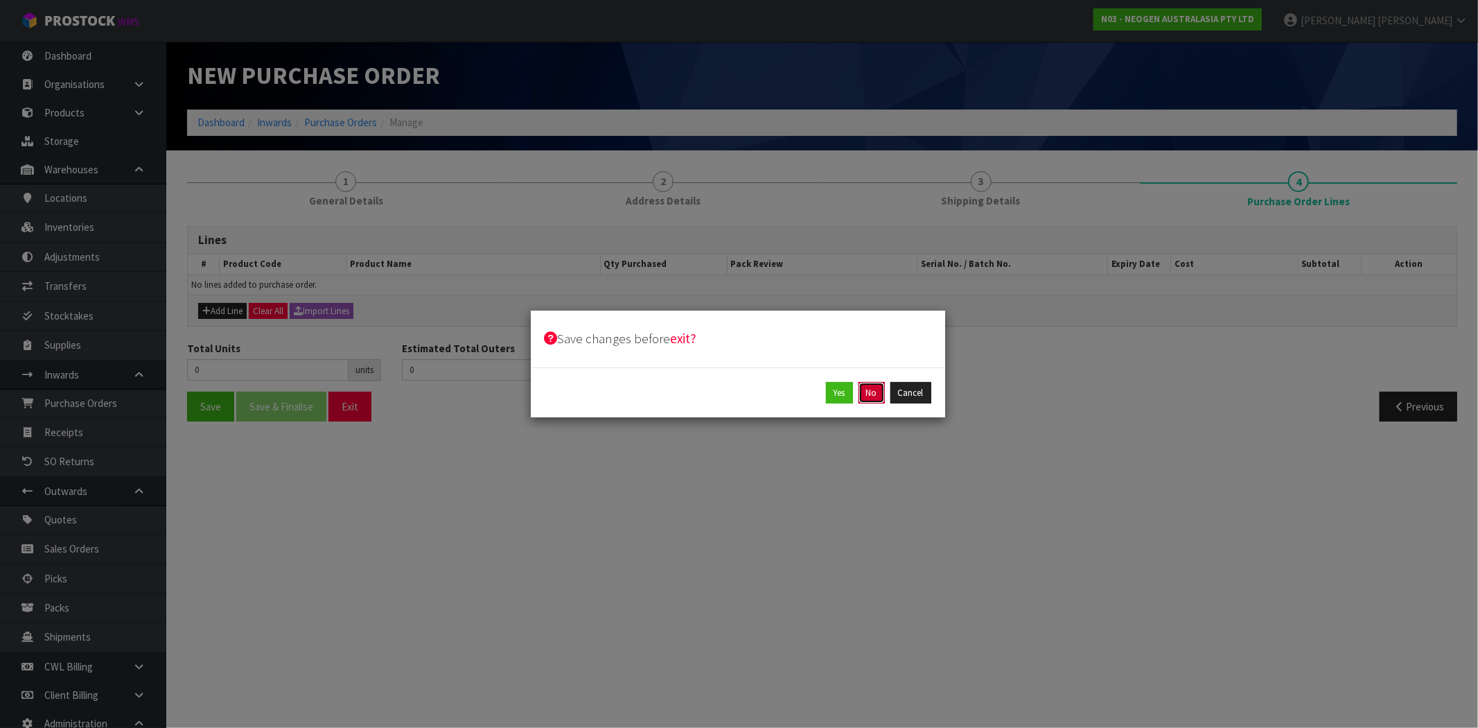
click at [868, 397] on button "No" at bounding box center [872, 393] width 26 height 22
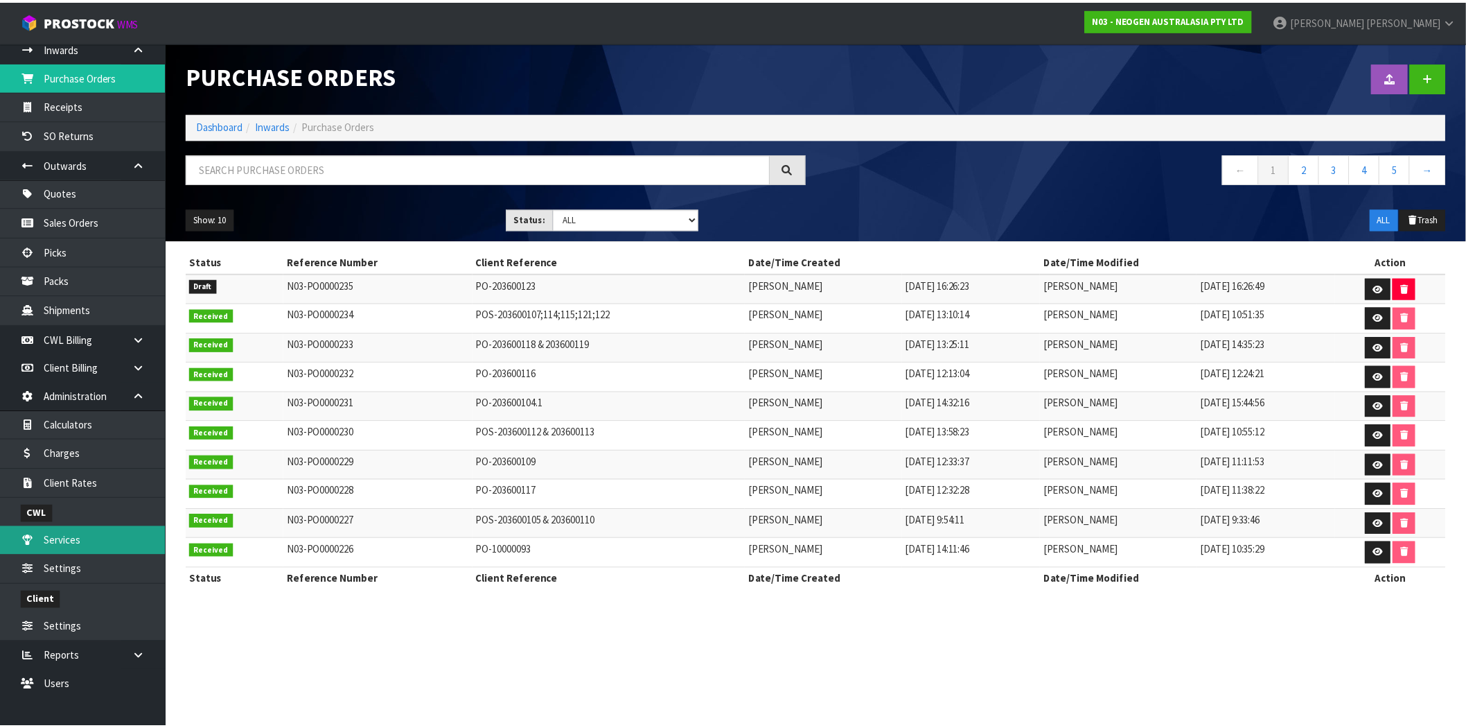
scroll to position [328, 0]
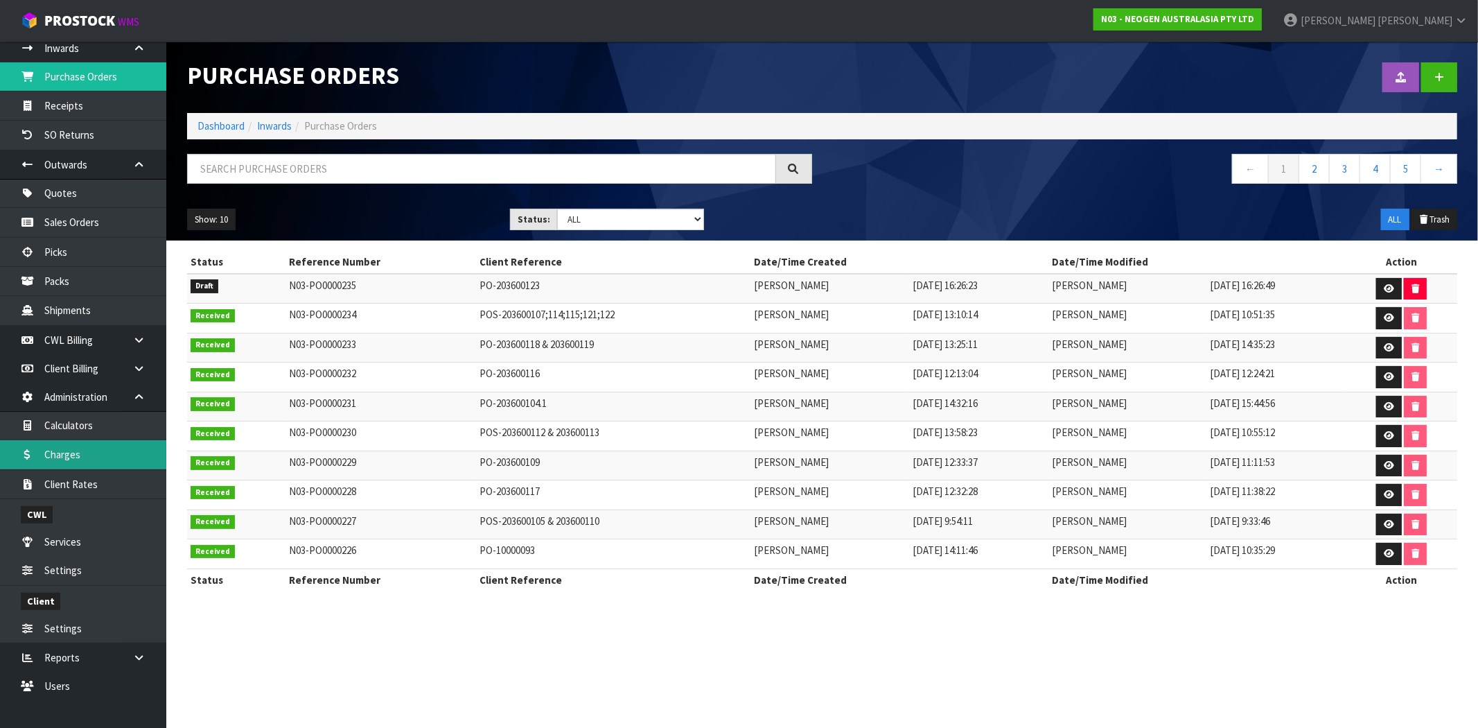
click at [82, 457] on link "Charges" at bounding box center [83, 454] width 166 height 28
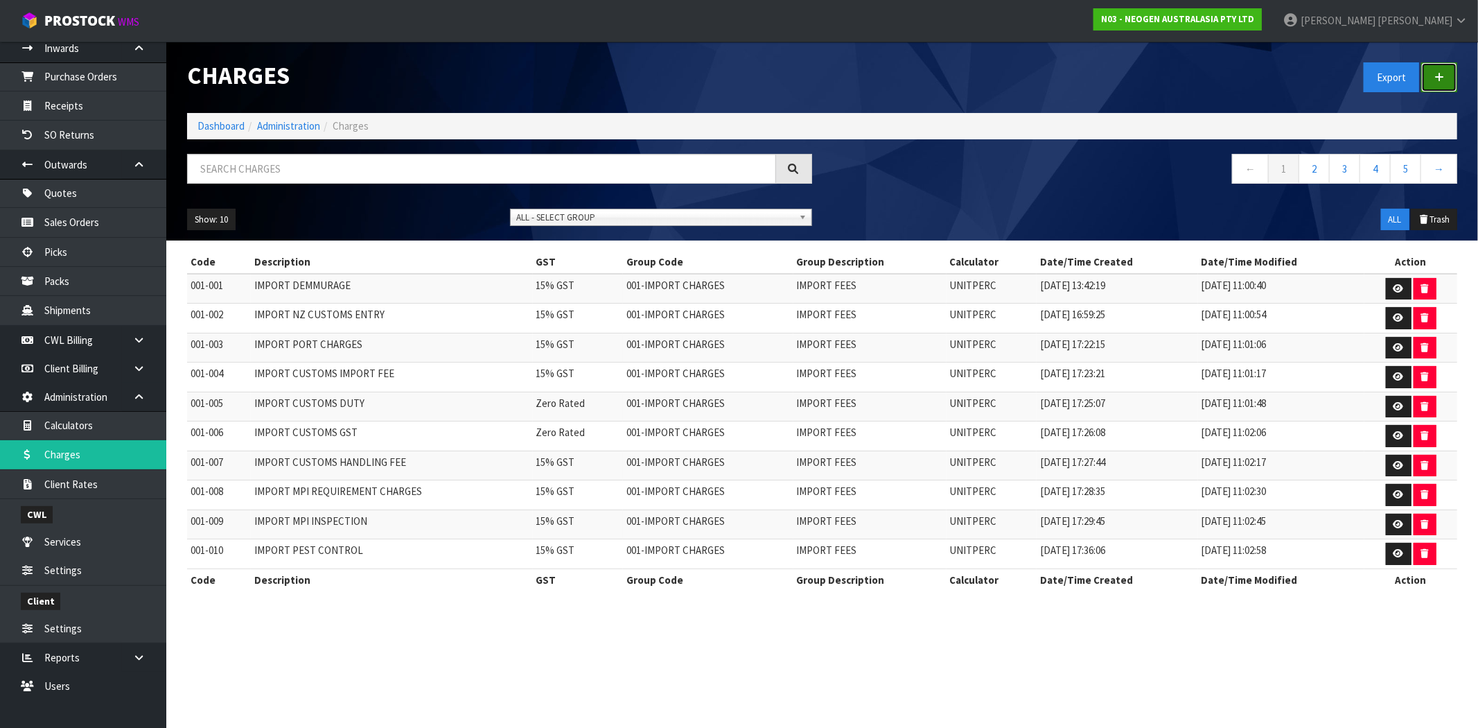
click at [1442, 80] on icon at bounding box center [1440, 77] width 10 height 10
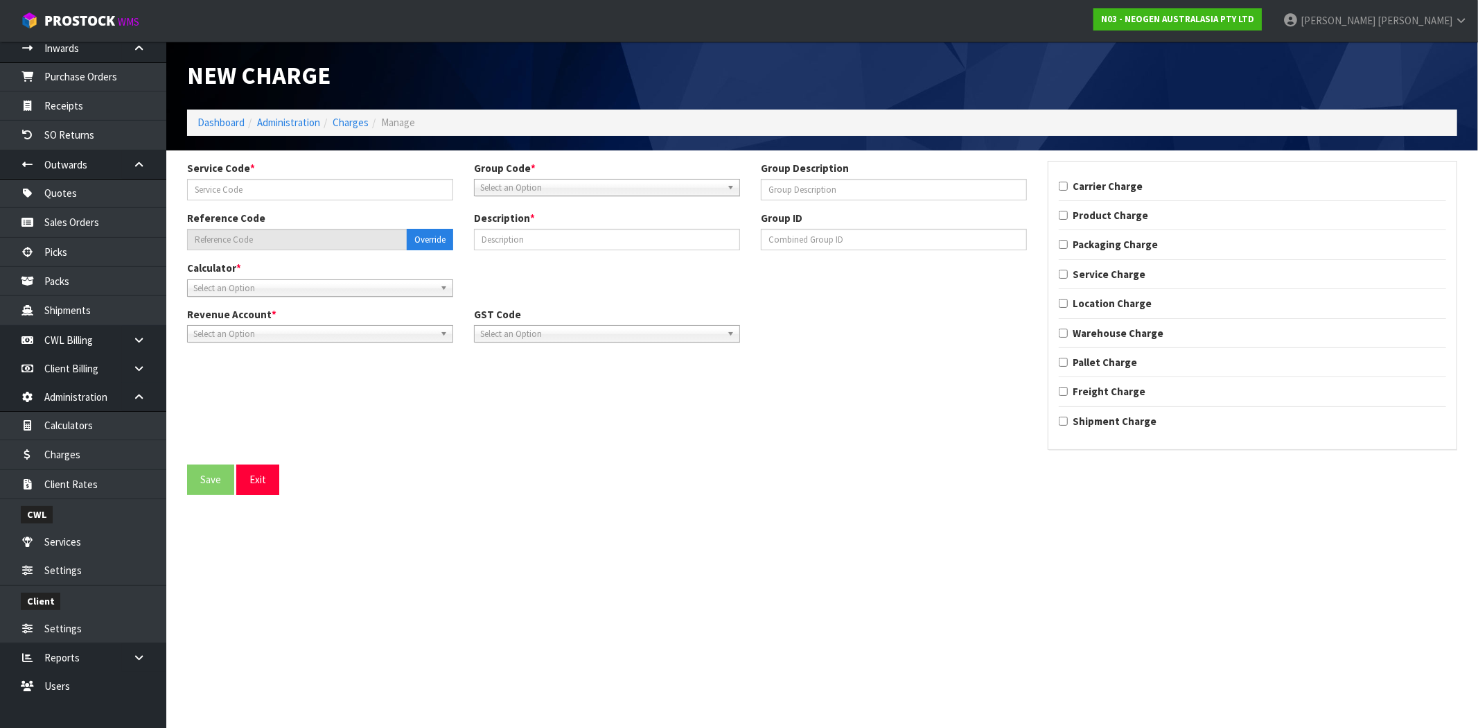
click at [565, 188] on span "Select an Option" at bounding box center [600, 188] width 241 height 17
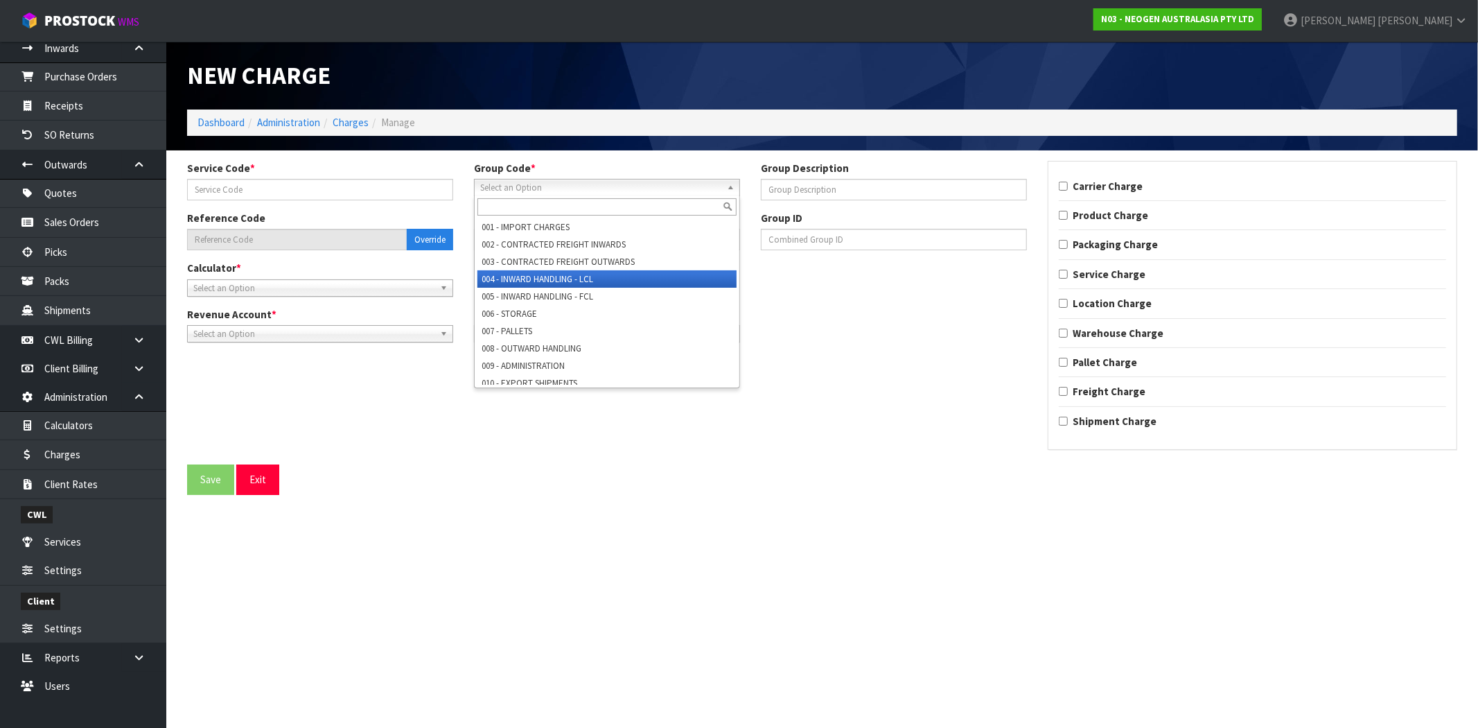
click at [542, 279] on li "004 - INWARD HANDLING - LCL" at bounding box center [607, 278] width 259 height 17
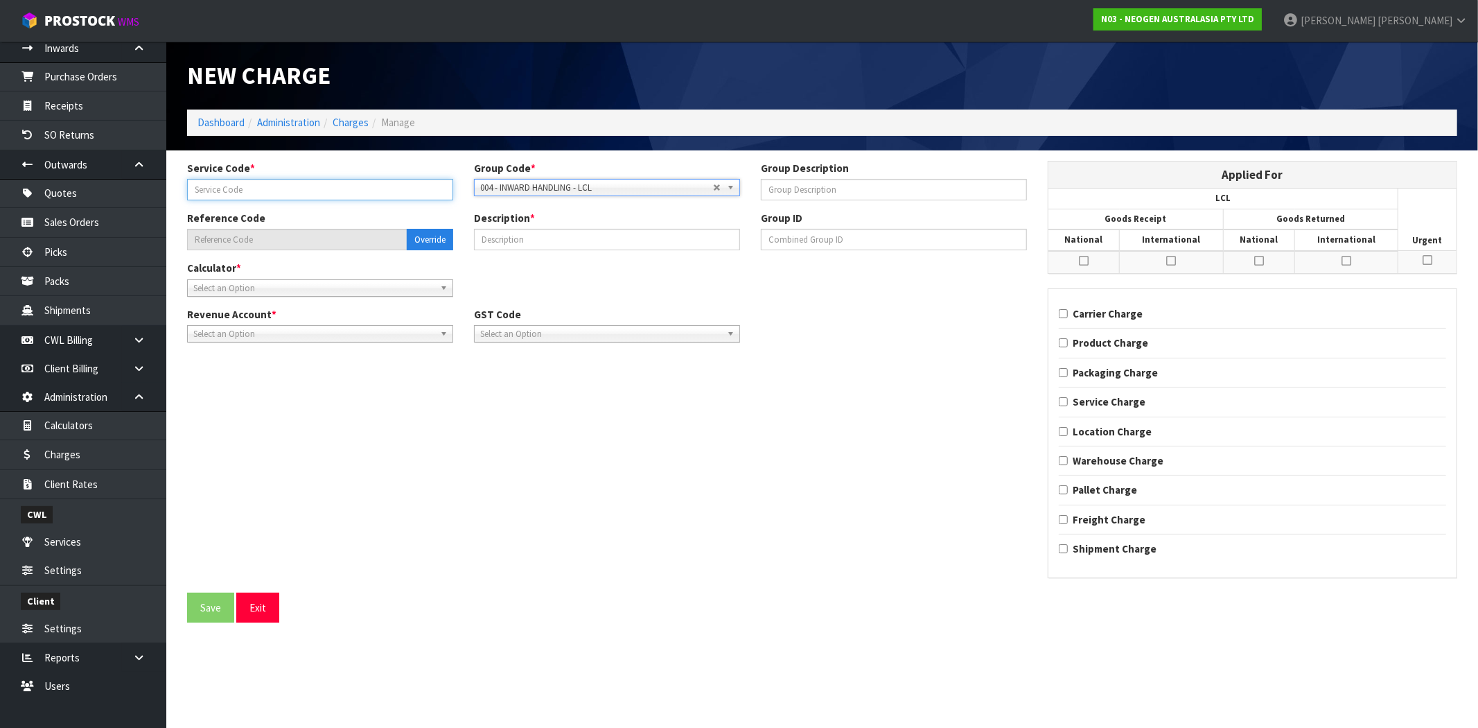
click at [284, 190] on input "text" at bounding box center [320, 189] width 266 height 21
type input "201"
type input "004-201"
click at [536, 238] on input "text" at bounding box center [607, 239] width 266 height 21
type input "INWARDS HANDLING LCL ([PERSON_NAME] TEST)"
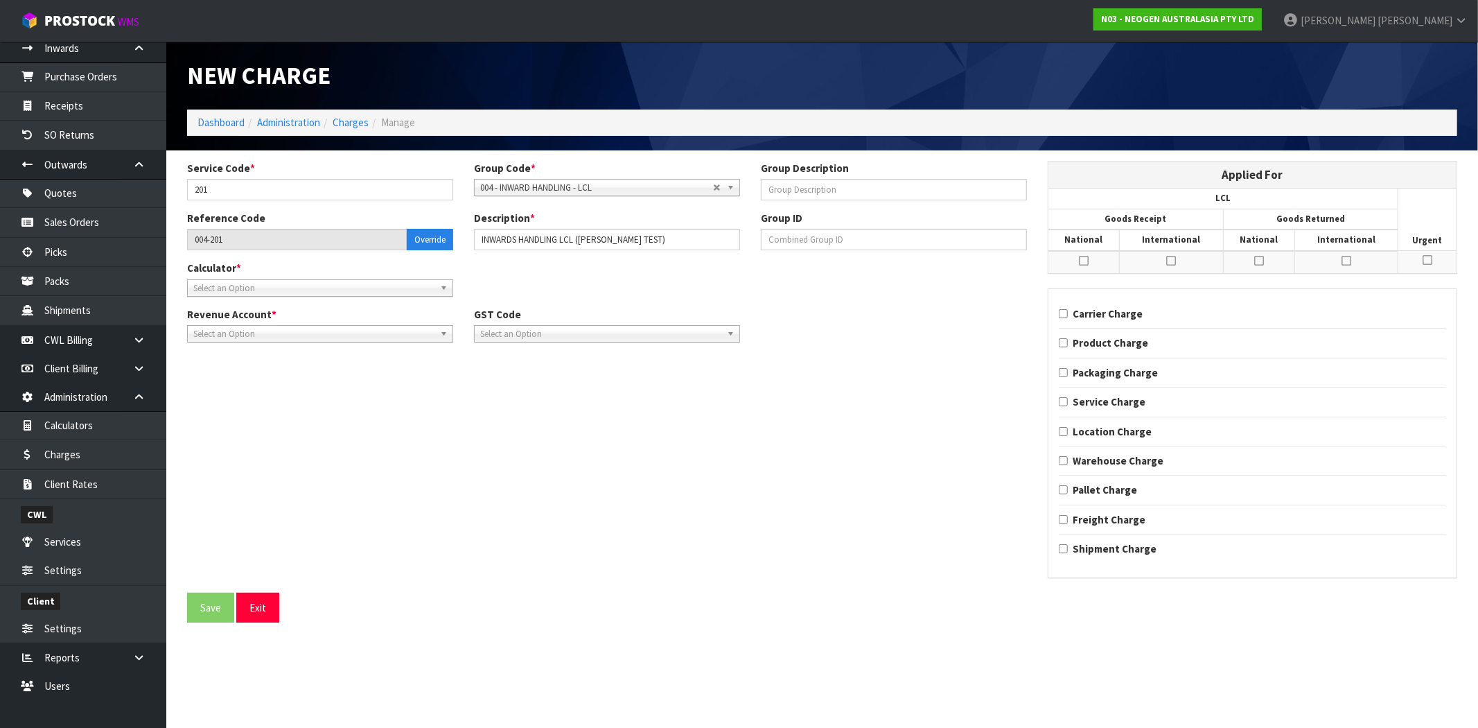
click at [248, 280] on span "Select an Option" at bounding box center [313, 288] width 241 height 17
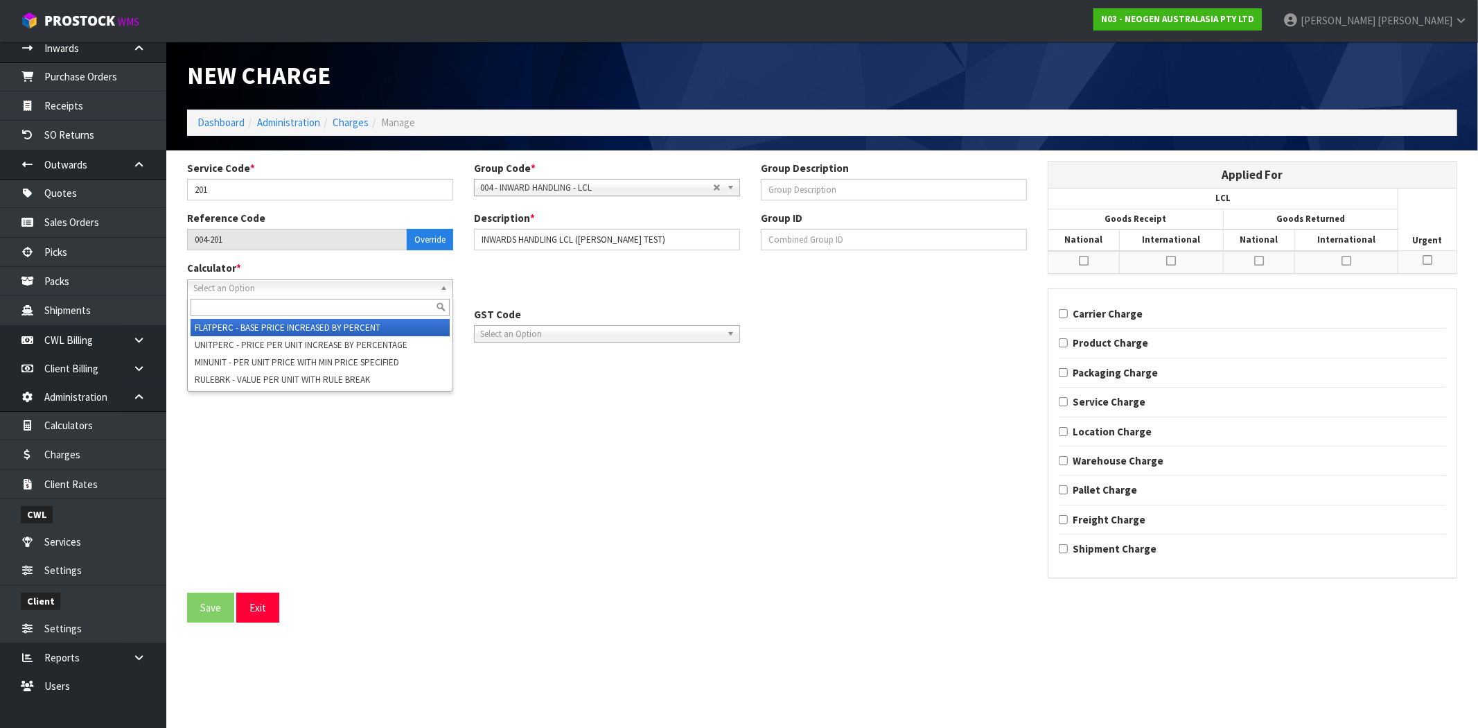
click at [257, 329] on li "FLATPERC - BASE PRICE INCREASED BY PERCENT" at bounding box center [320, 327] width 259 height 17
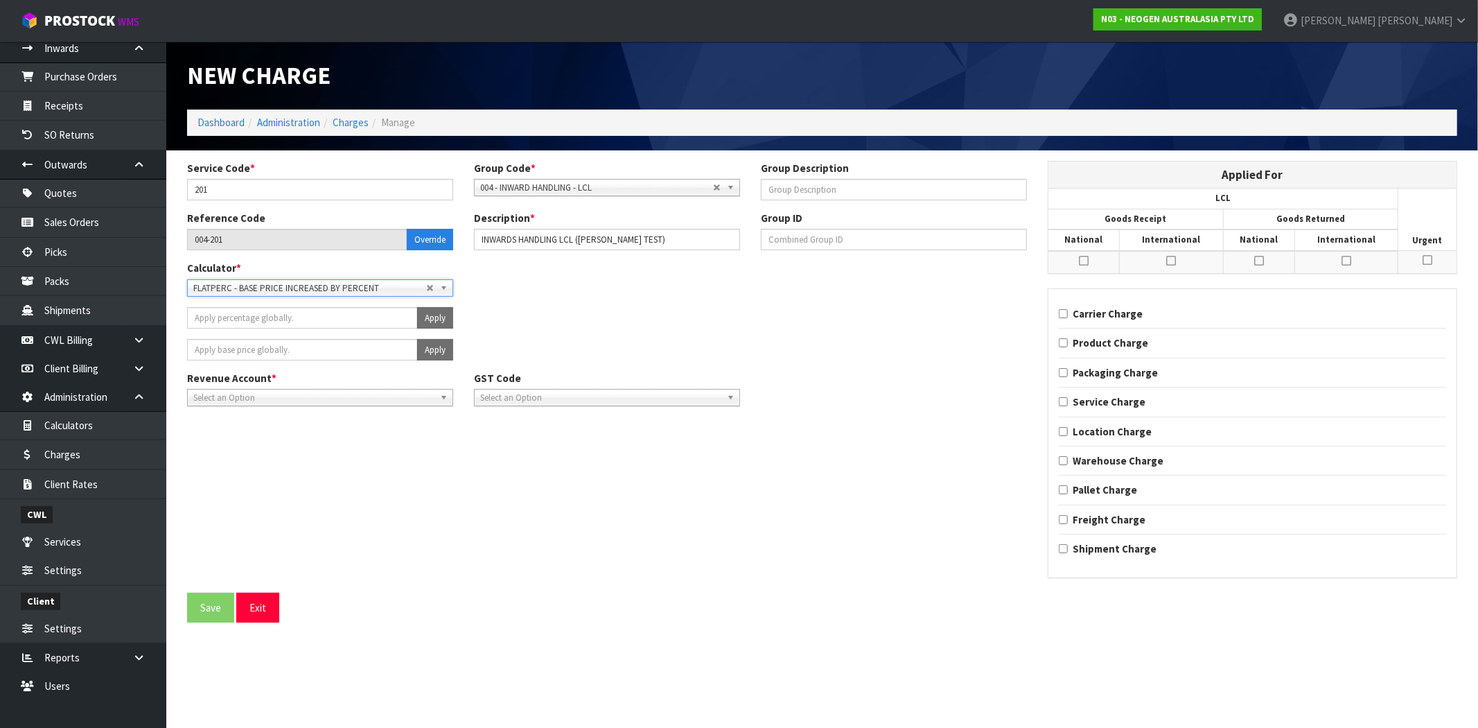
click at [281, 395] on span "Select an Option" at bounding box center [313, 397] width 241 height 17
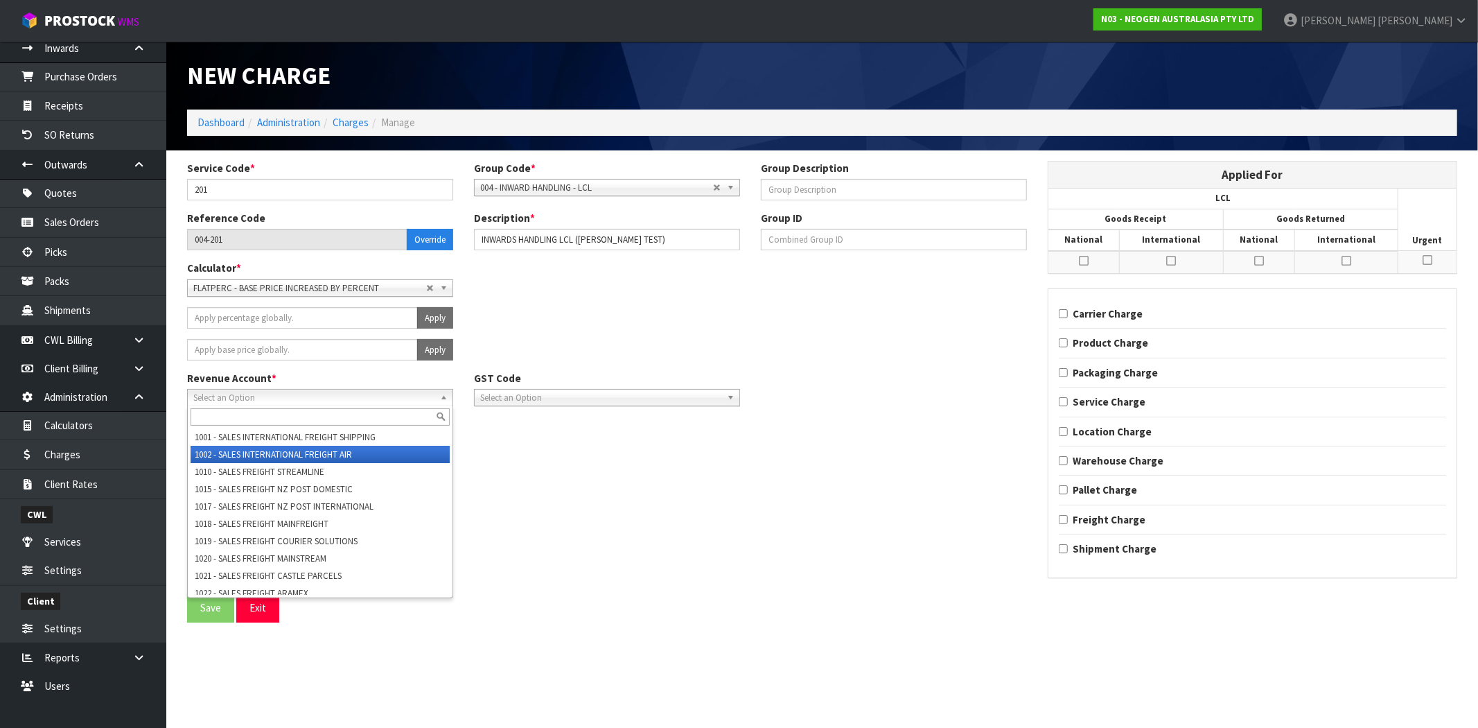
click at [268, 444] on ul "1001 - SALES INTERNATIONAL FREIGHT SHIPPING 1002 - SALES INTERNATIONAL FREIGHT …" at bounding box center [319, 511] width 262 height 166
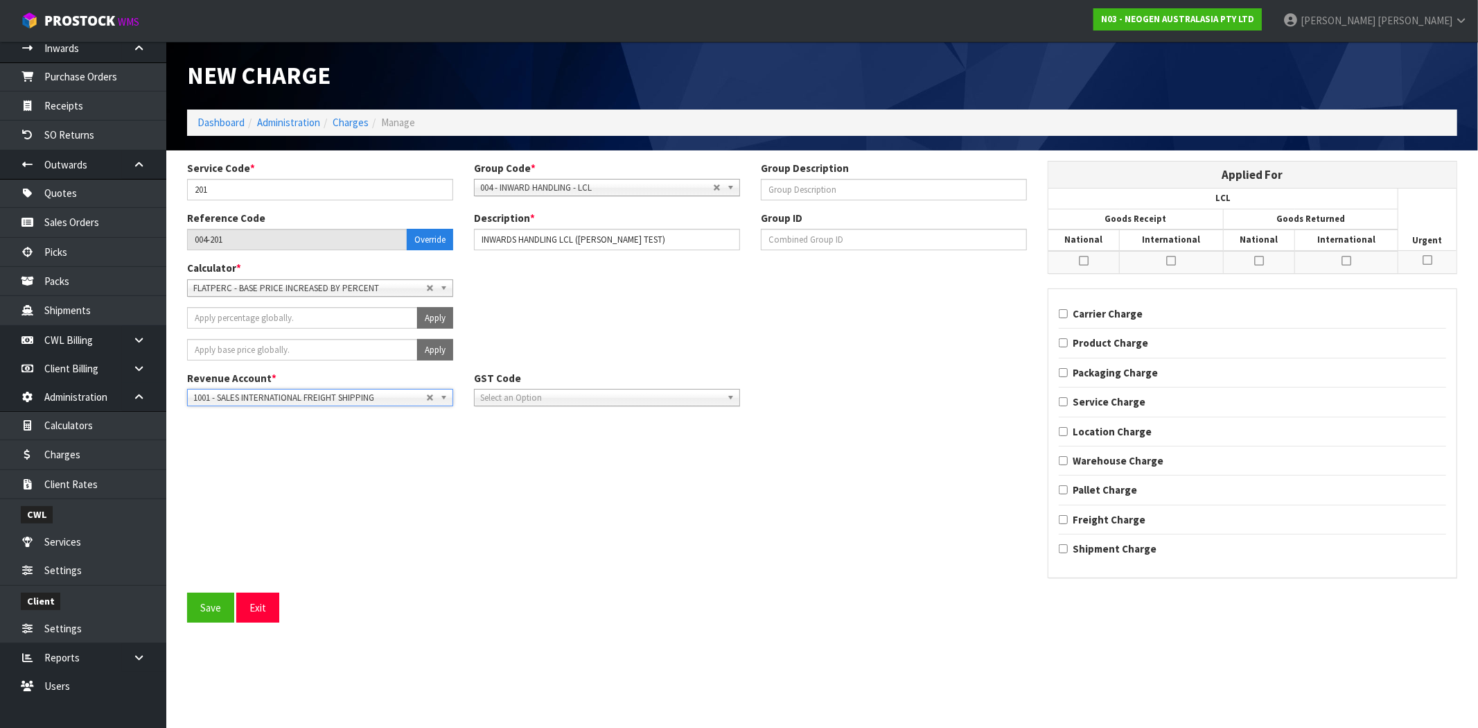
click at [612, 400] on span "Select an Option" at bounding box center [600, 397] width 241 height 17
click at [590, 455] on li "15% GST" at bounding box center [607, 454] width 259 height 17
click at [1084, 252] on td at bounding box center [1084, 262] width 71 height 22
click at [1172, 259] on icon at bounding box center [1171, 260] width 10 height 11
click at [0, 0] on input "checkbox" at bounding box center [0, 0] width 0 height 0
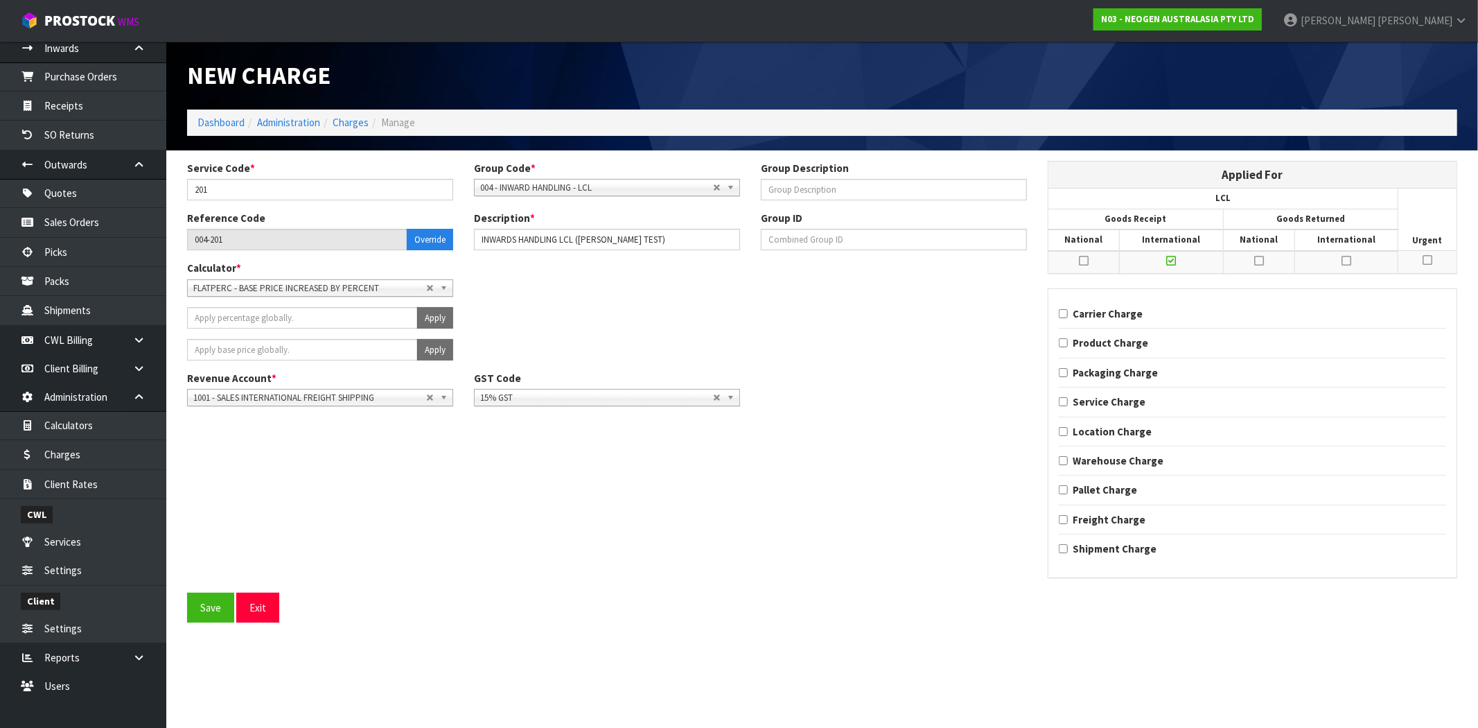
click at [1081, 261] on icon at bounding box center [1084, 260] width 10 height 11
click at [0, 0] on input "checkbox" at bounding box center [0, 0] width 0 height 0
click at [1259, 256] on icon at bounding box center [1259, 260] width 10 height 11
click at [0, 0] on input "checkbox" at bounding box center [0, 0] width 0 height 0
click at [1347, 259] on icon at bounding box center [1347, 260] width 10 height 11
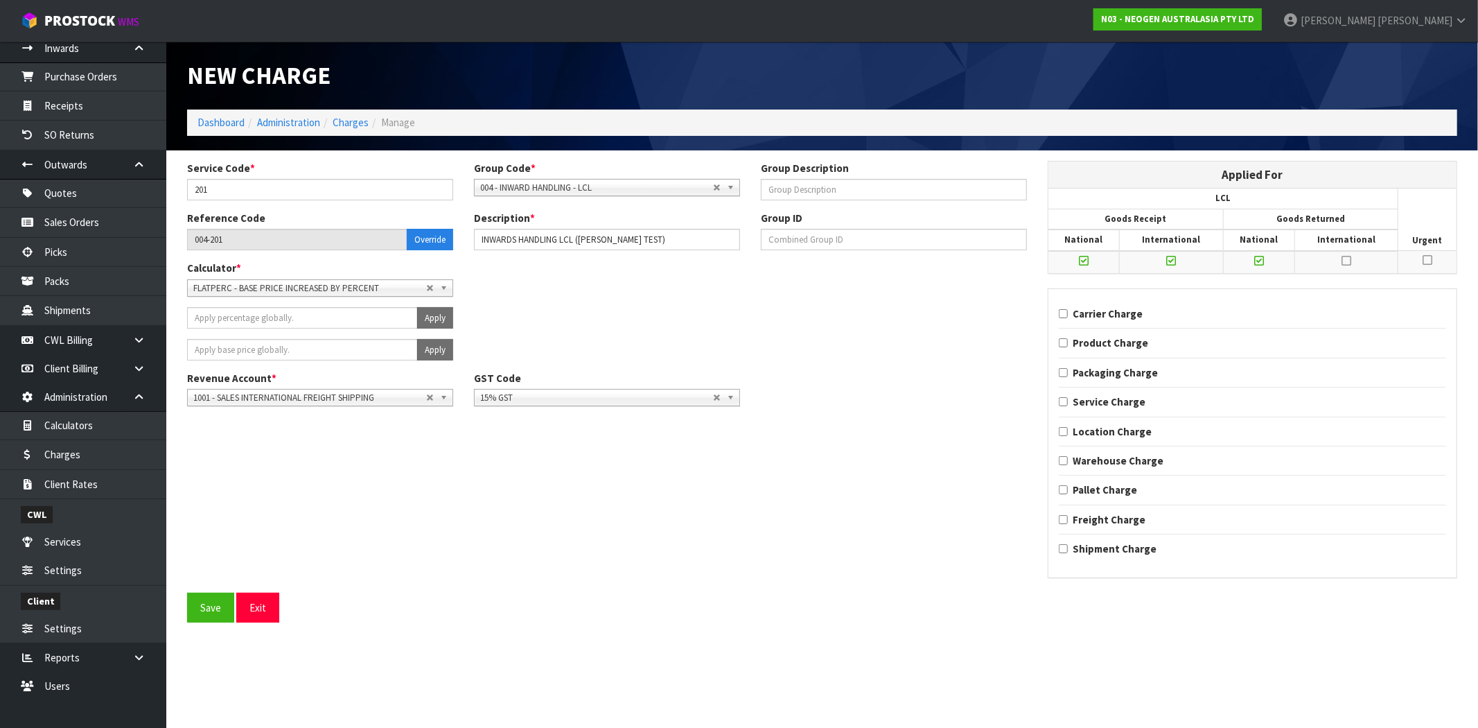
click at [0, 0] on input "checkbox" at bounding box center [0, 0] width 0 height 0
click at [212, 604] on button "Save" at bounding box center [210, 608] width 47 height 30
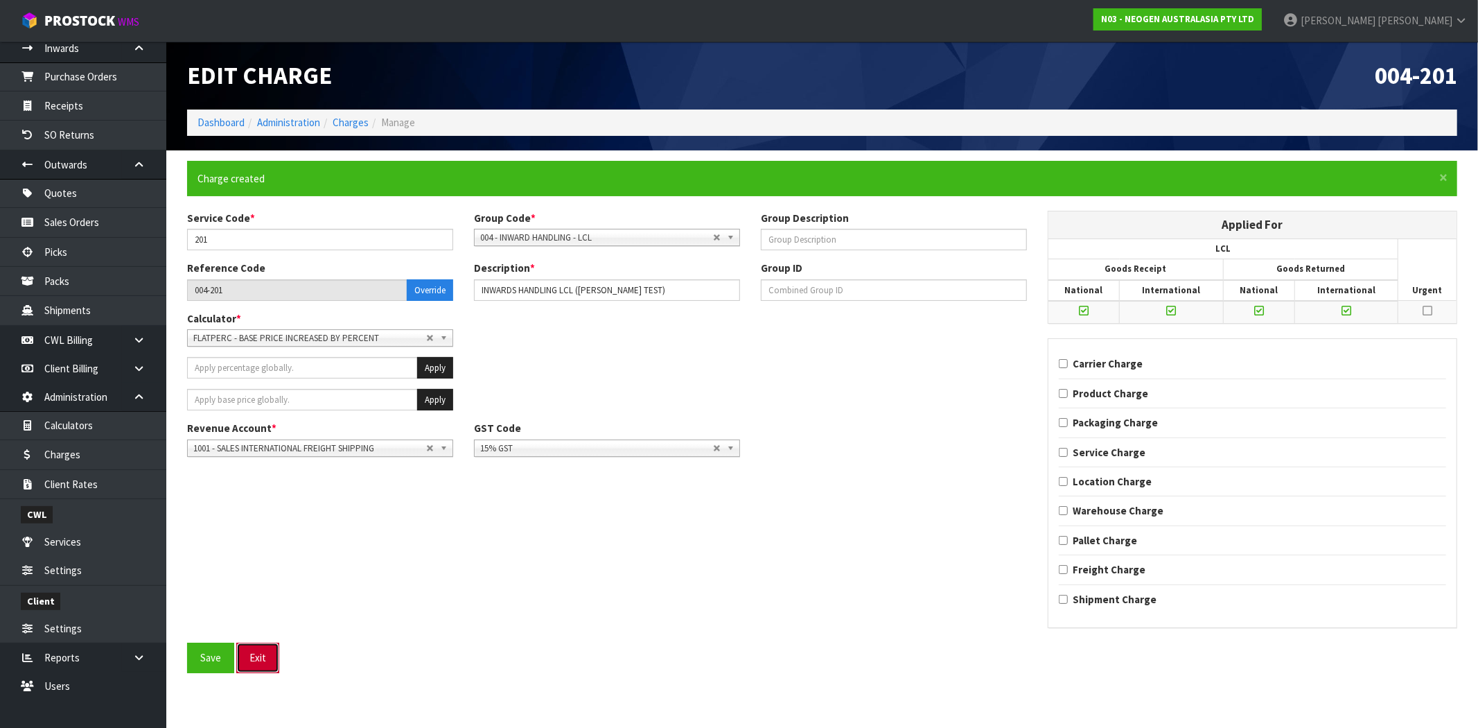
click at [264, 659] on button "Exit" at bounding box center [257, 657] width 43 height 30
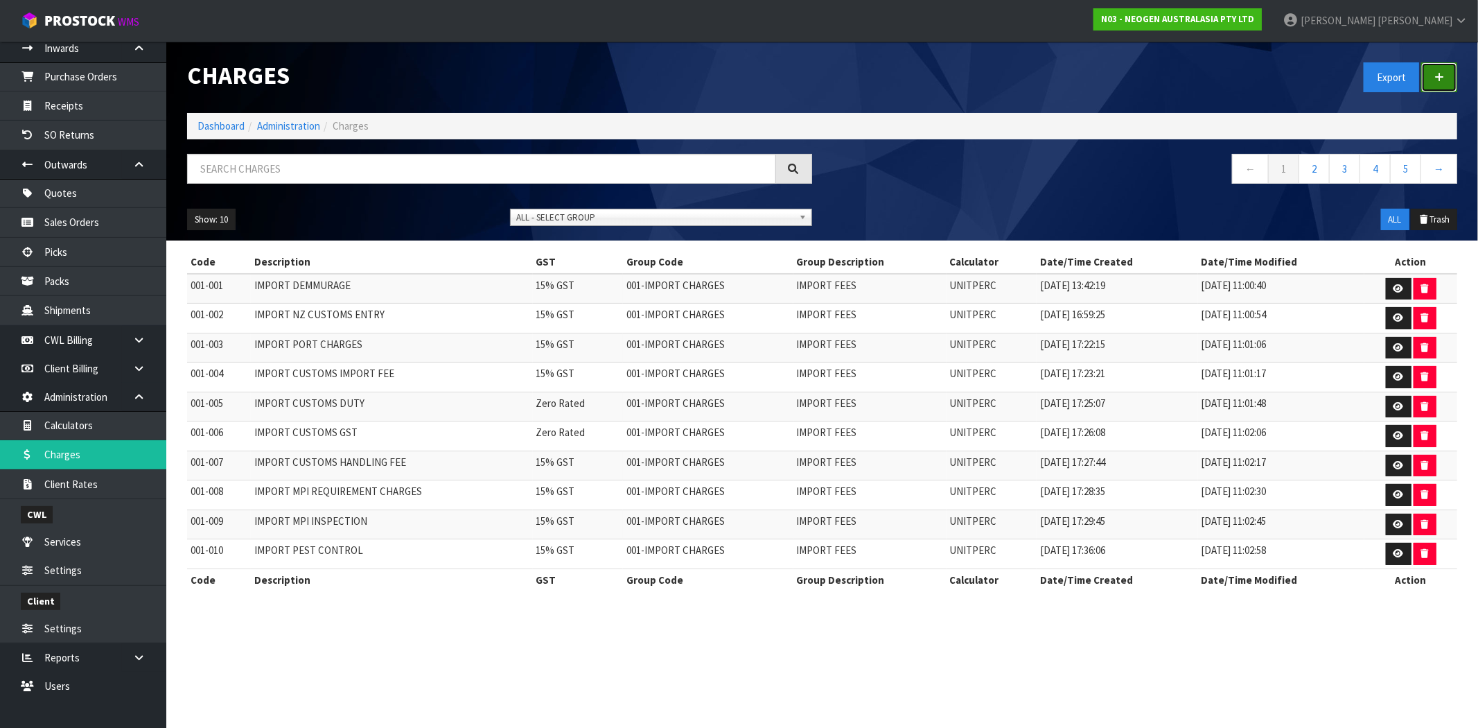
click at [1436, 78] on icon at bounding box center [1440, 77] width 10 height 10
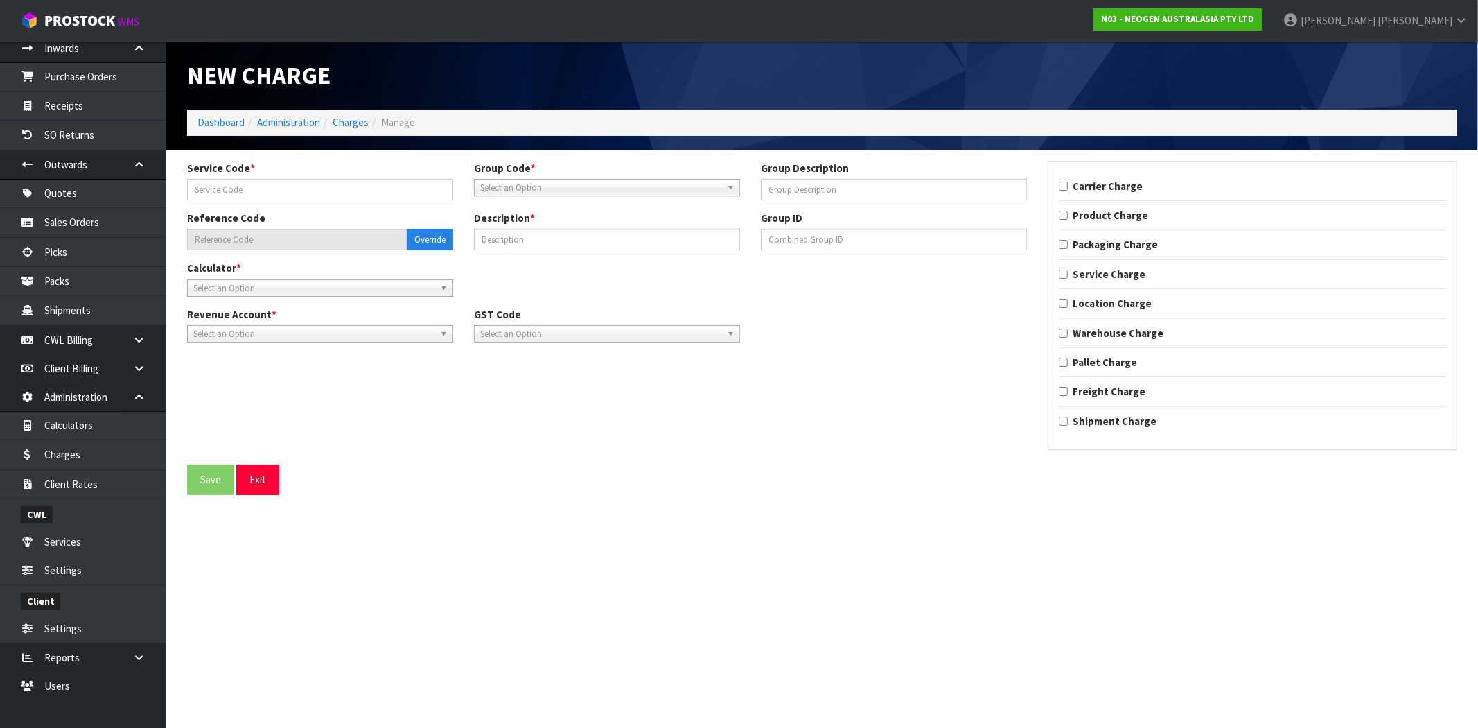
click at [534, 185] on span "Select an Option" at bounding box center [600, 188] width 241 height 17
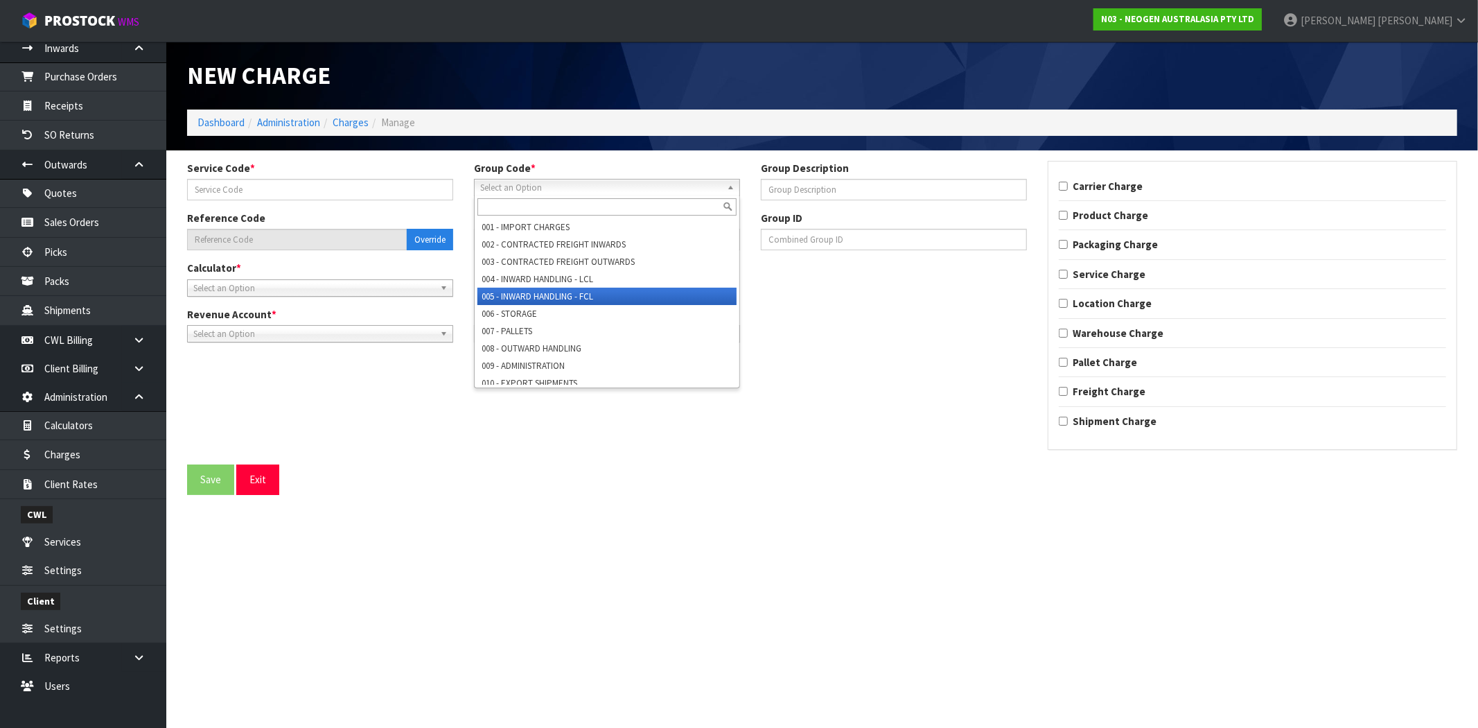
click at [548, 299] on li "005 - INWARD HANDLING - FCL" at bounding box center [607, 296] width 259 height 17
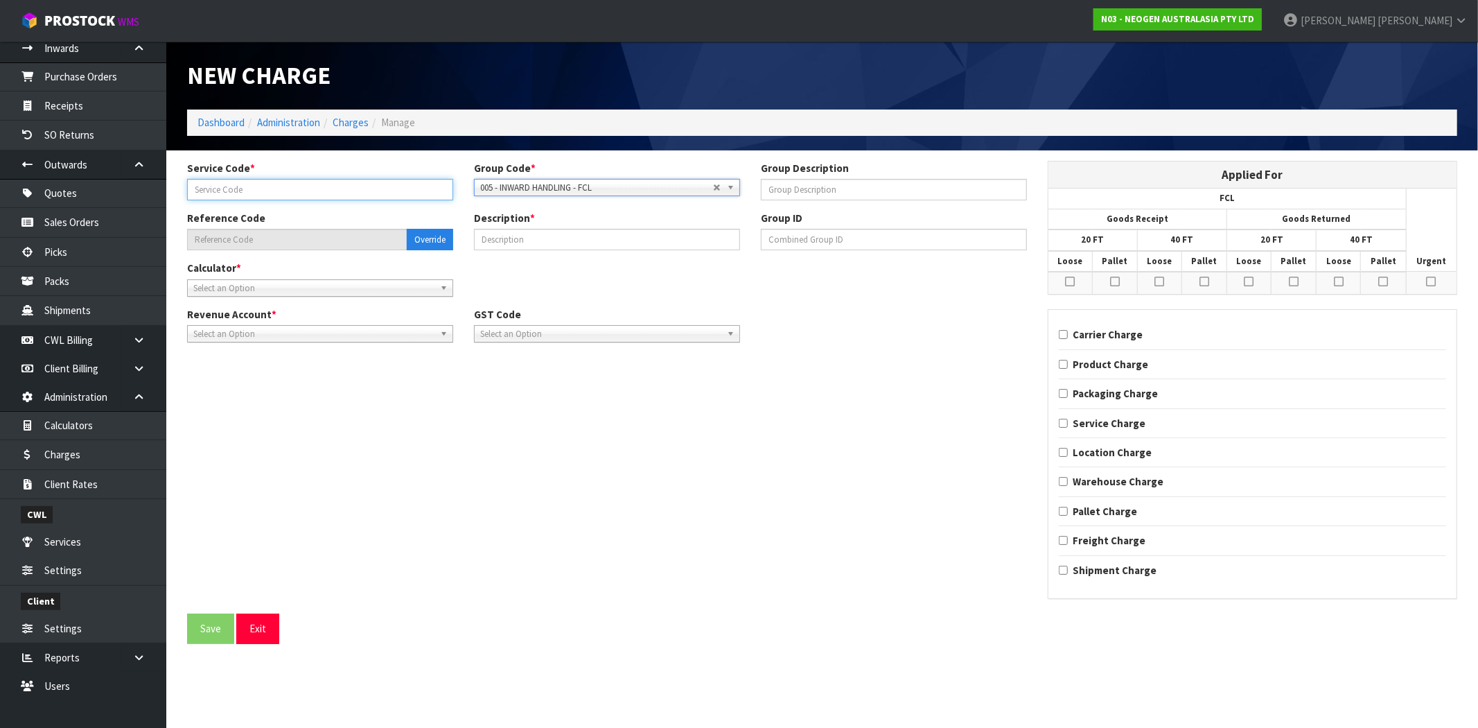
click at [285, 189] on input "text" at bounding box center [320, 189] width 266 height 21
type input "200"
type input "005-200"
click at [554, 452] on div "Service Code * 200 Group Code * 001 - IMPORT CHARGES 002 - CONTRACTED FREIGHT I…" at bounding box center [822, 387] width 1291 height 453
click at [497, 248] on input "text" at bounding box center [607, 239] width 266 height 21
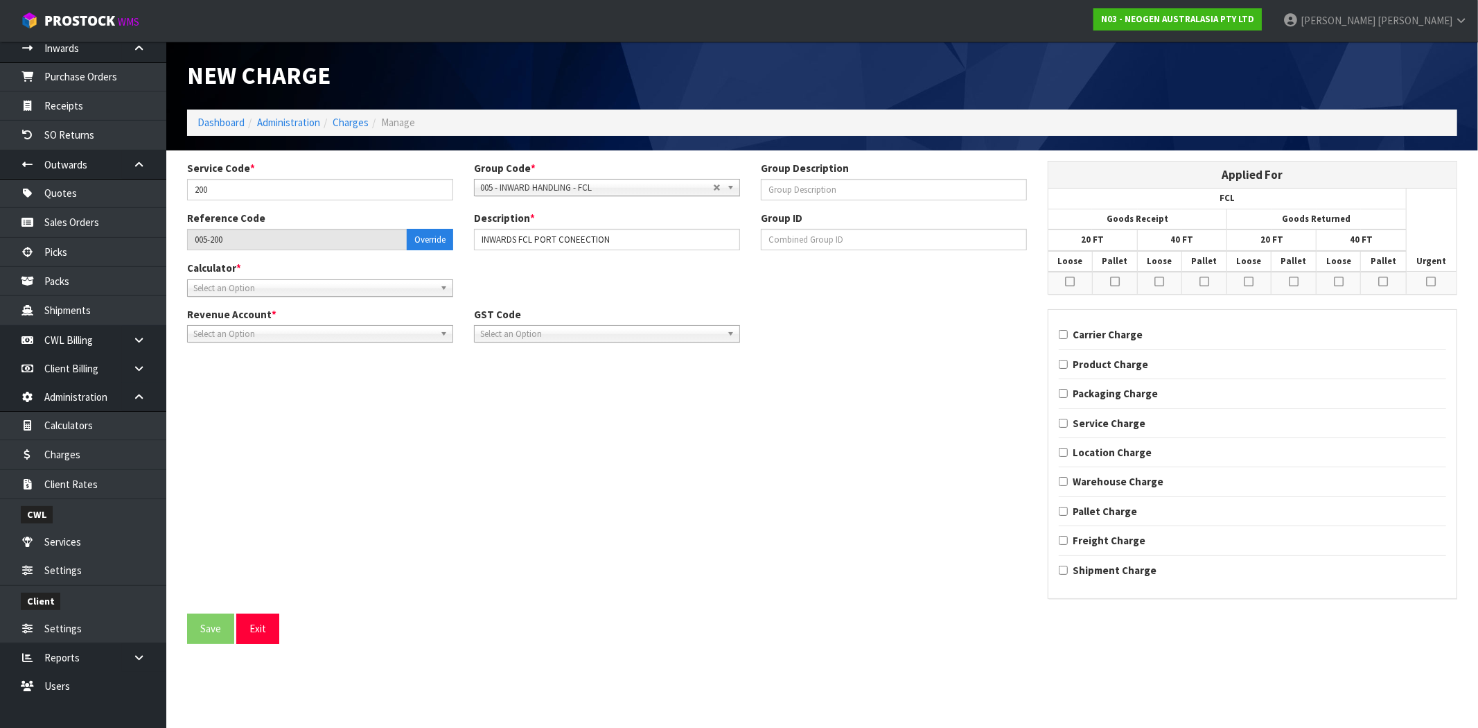
click at [268, 291] on span "Select an Option" at bounding box center [313, 288] width 241 height 17
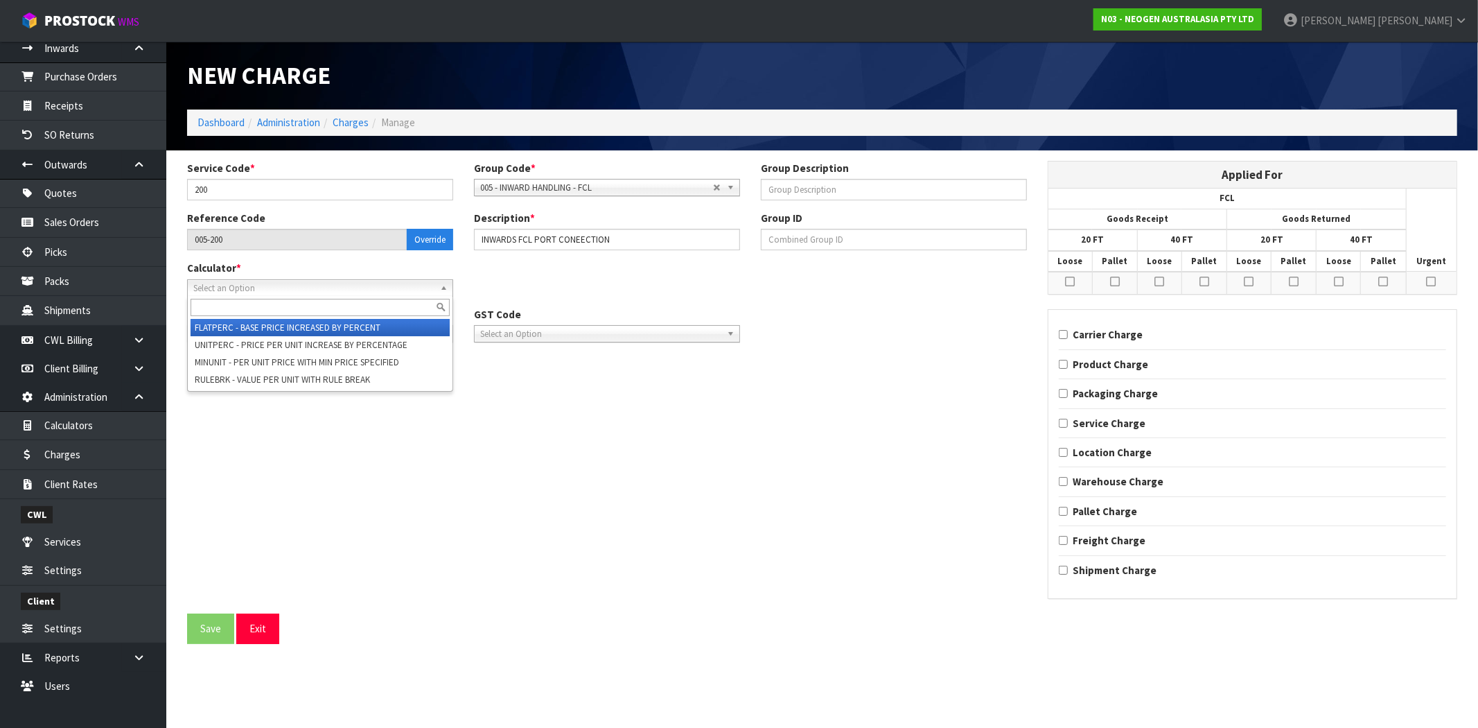
click at [241, 326] on li "FLATPERC - BASE PRICE INCREASED BY PERCENT" at bounding box center [320, 327] width 259 height 17
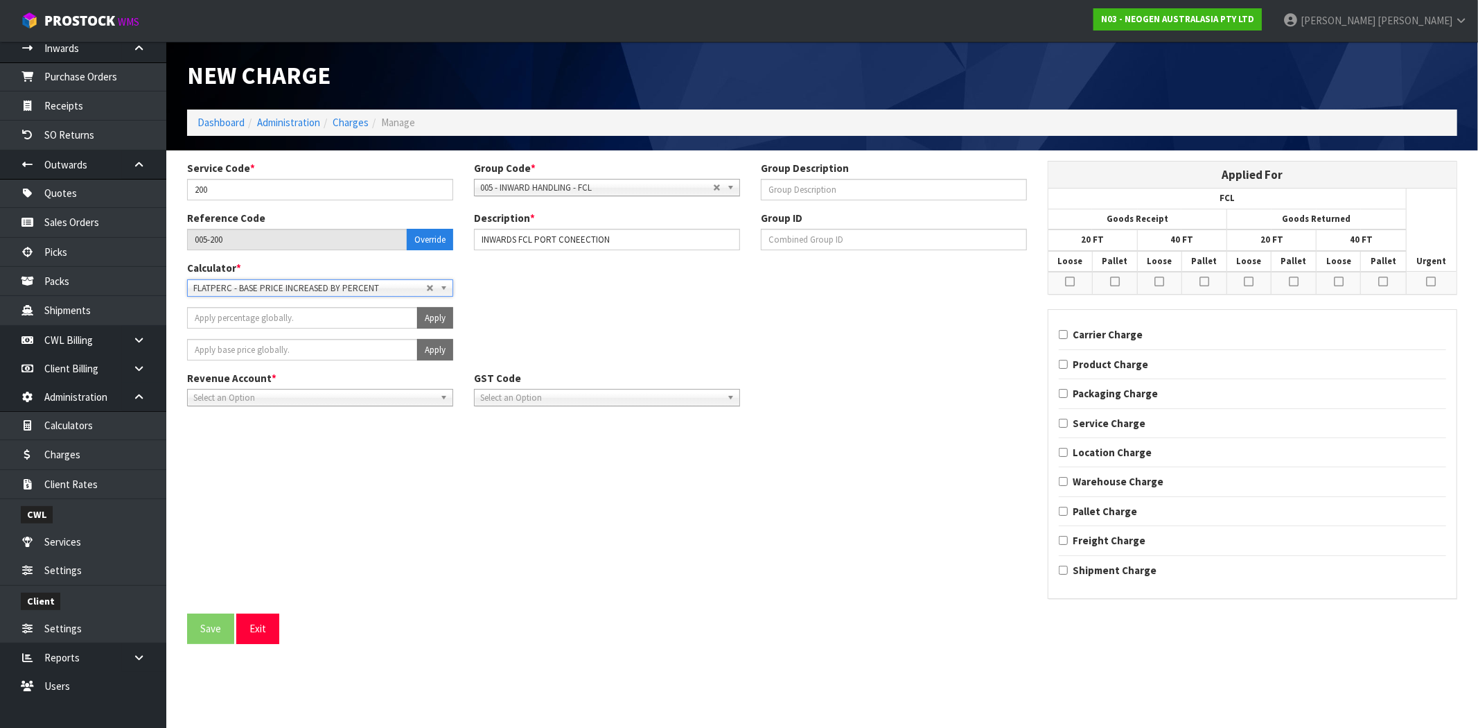
click at [261, 329] on div "Apply" at bounding box center [607, 323] width 861 height 32
click at [259, 382] on label "Revenue Account *" at bounding box center [231, 378] width 89 height 15
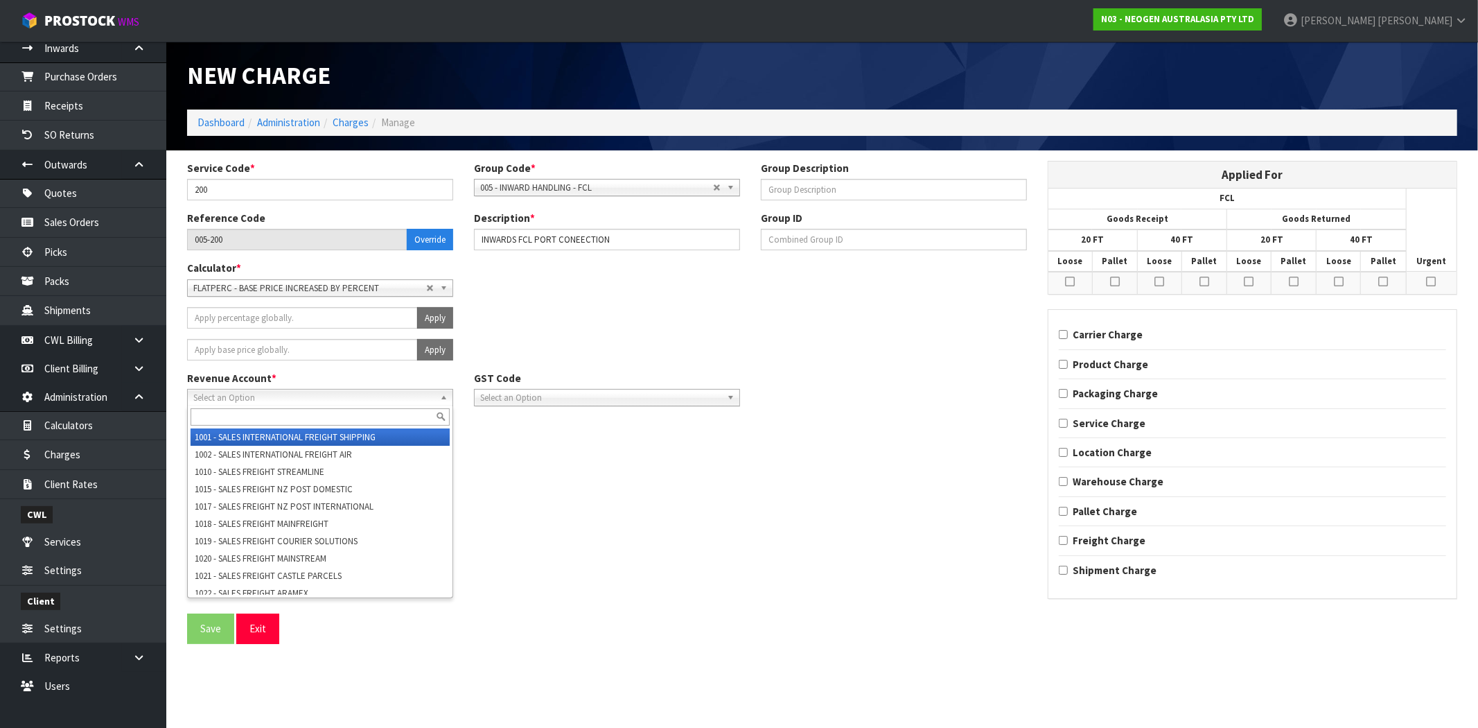
drag, startPoint x: 271, startPoint y: 396, endPoint x: 273, endPoint y: 406, distance: 10.6
click at [271, 396] on span "Select an Option" at bounding box center [313, 397] width 241 height 17
click at [268, 435] on li "1001 - SALES INTERNATIONAL FREIGHT SHIPPING" at bounding box center [320, 436] width 259 height 17
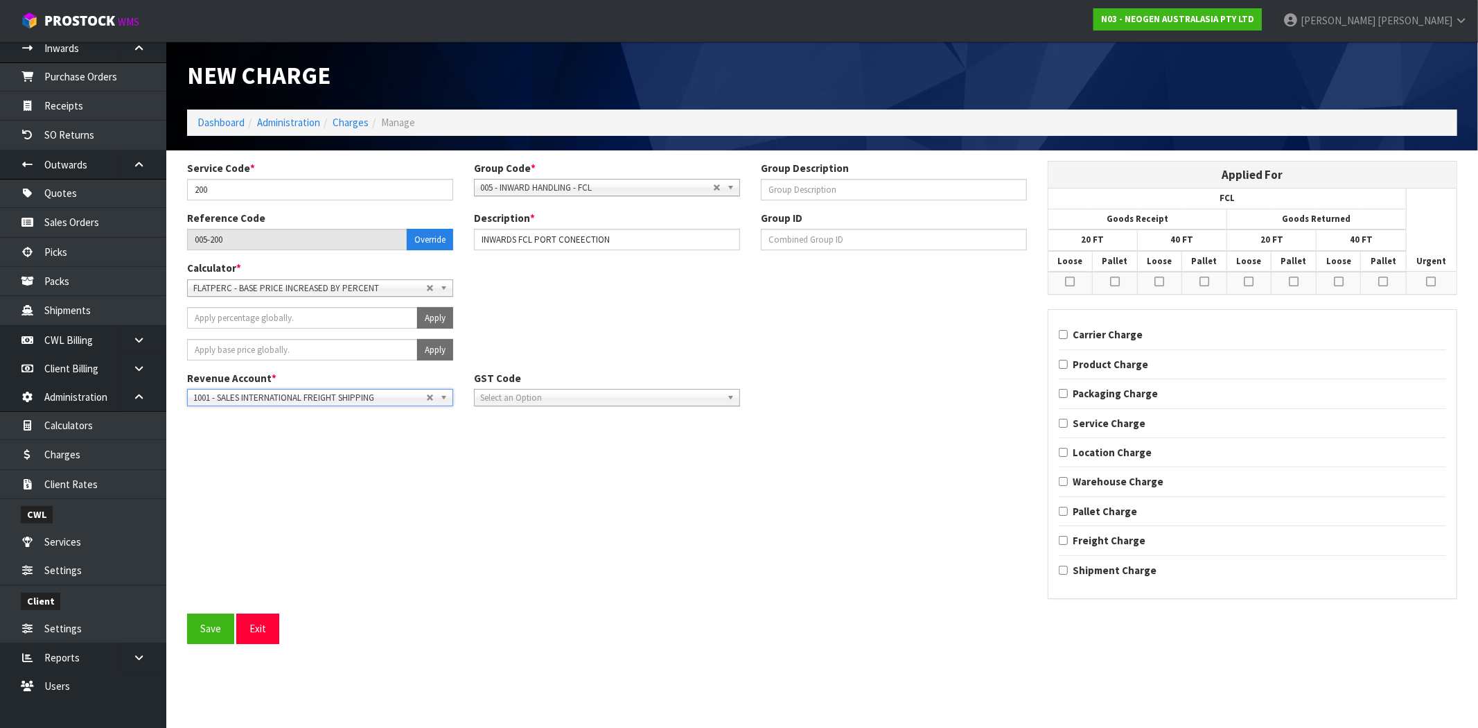
click at [536, 389] on div "GST Code No GST 15% GST Zero Rated Select an Option" at bounding box center [607, 388] width 287 height 35
click at [542, 397] on span "Select an Option" at bounding box center [600, 397] width 241 height 17
click at [530, 465] on li "Zero Rated" at bounding box center [607, 471] width 259 height 17
click at [554, 394] on span "Zero Rated" at bounding box center [596, 397] width 233 height 17
click at [534, 448] on li "15% GST" at bounding box center [607, 454] width 259 height 17
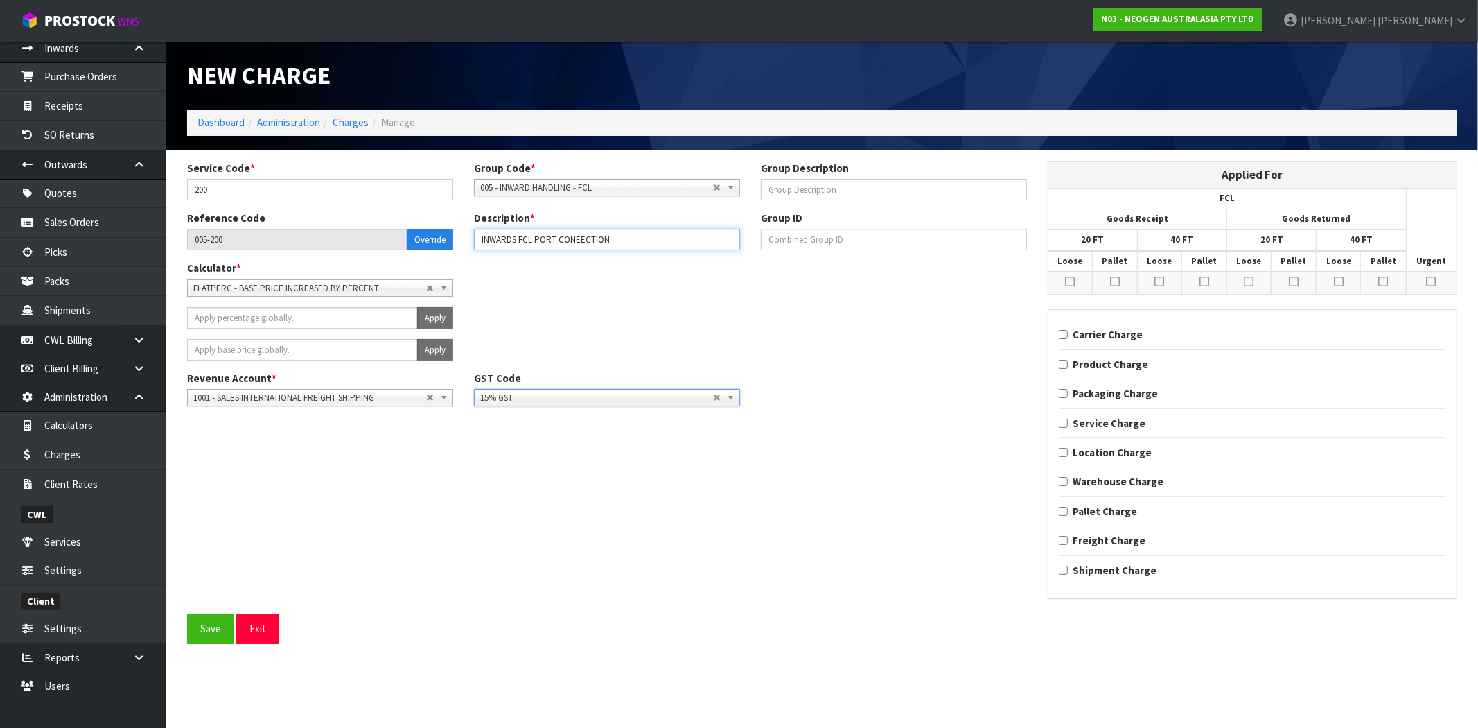
click at [645, 243] on input "INWARDS FCL PORT CONEECTION" at bounding box center [607, 239] width 266 height 21
type input "INWARDS FCL PORT CONEECTION ([PERSON_NAME] TEST)"
click at [1077, 281] on td at bounding box center [1071, 283] width 44 height 22
click at [1067, 278] on icon at bounding box center [1070, 281] width 10 height 11
click at [0, 0] on input "checkbox" at bounding box center [0, 0] width 0 height 0
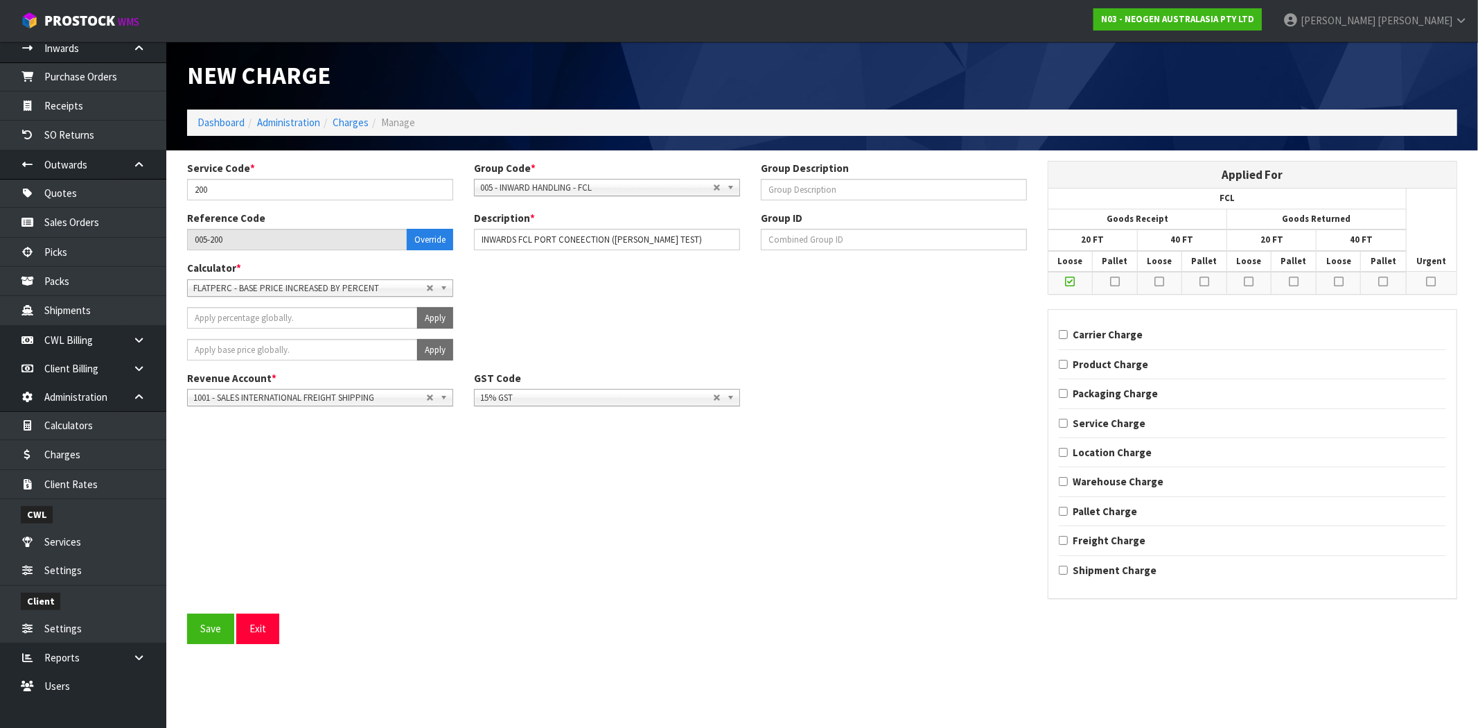
click at [1123, 278] on td at bounding box center [1114, 283] width 45 height 22
click at [1112, 277] on icon at bounding box center [1115, 281] width 10 height 11
click at [0, 0] on input "checkbox" at bounding box center [0, 0] width 0 height 0
click at [1164, 279] on icon at bounding box center [1160, 281] width 10 height 11
click at [0, 0] on input "checkbox" at bounding box center [0, 0] width 0 height 0
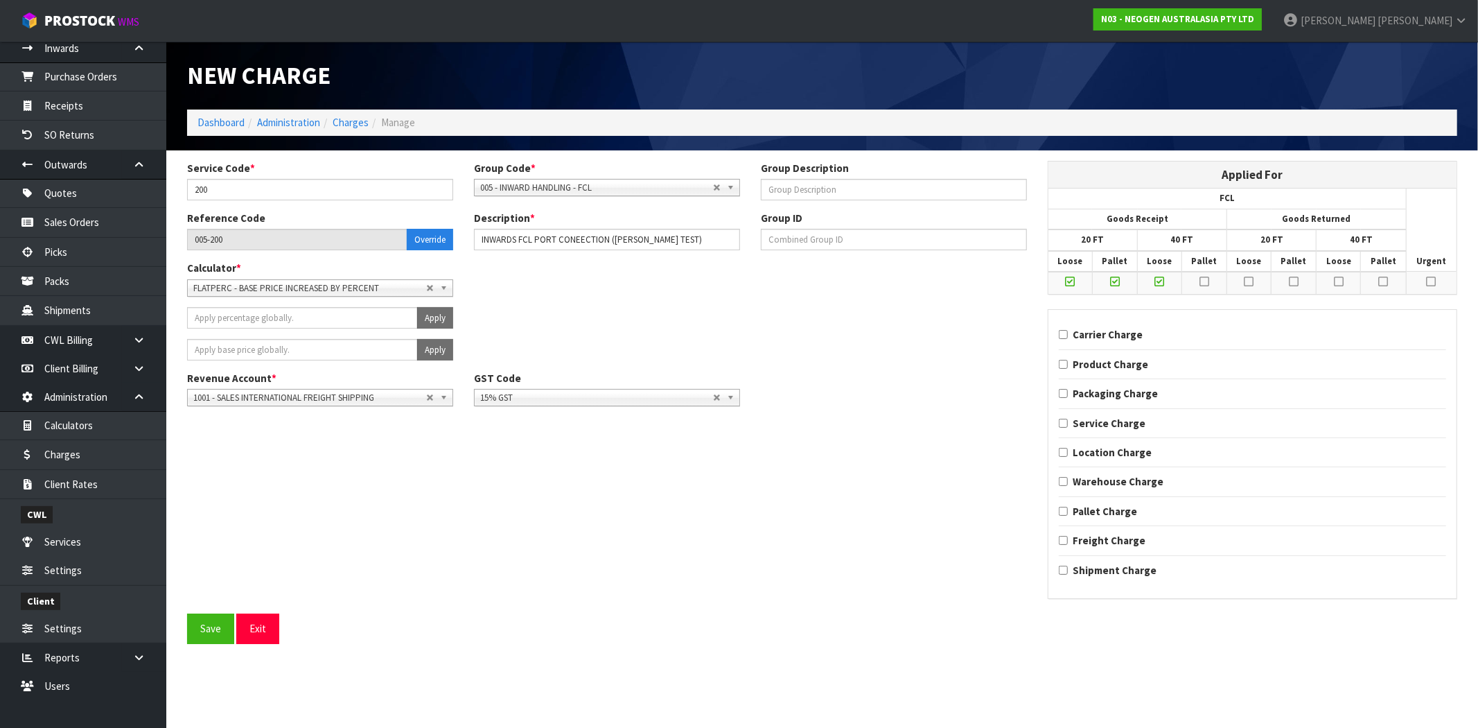
click at [1202, 279] on icon at bounding box center [1205, 281] width 10 height 11
click at [0, 0] on input "checkbox" at bounding box center [0, 0] width 0 height 0
drag, startPoint x: 1251, startPoint y: 277, endPoint x: 1313, endPoint y: 278, distance: 62.4
click at [1254, 278] on icon at bounding box center [1250, 281] width 10 height 11
click at [0, 0] on input "checkbox" at bounding box center [0, 0] width 0 height 0
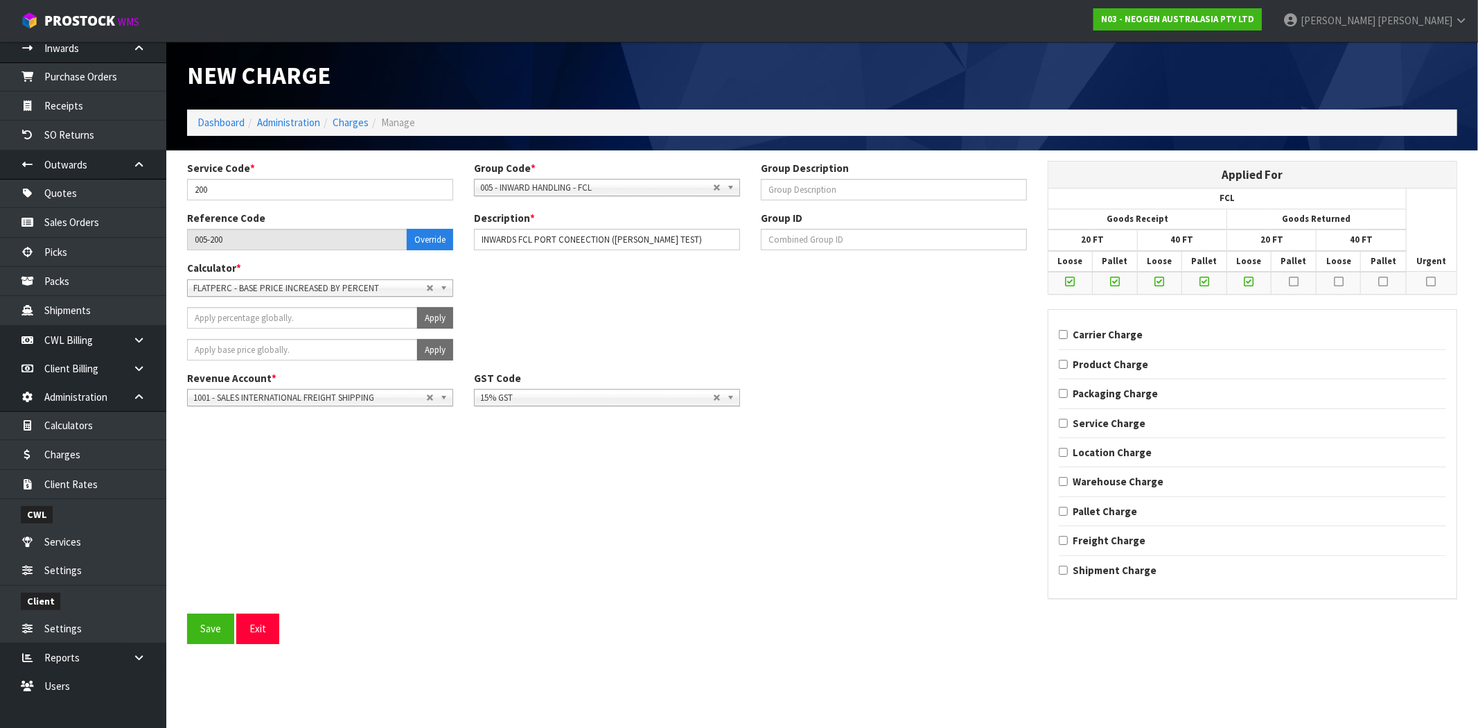
click at [1293, 279] on icon at bounding box center [1294, 281] width 10 height 11
click at [0, 0] on input "checkbox" at bounding box center [0, 0] width 0 height 0
click at [1338, 279] on icon at bounding box center [1339, 281] width 10 height 11
click at [0, 0] on input "checkbox" at bounding box center [0, 0] width 0 height 0
drag, startPoint x: 1382, startPoint y: 281, endPoint x: 1243, endPoint y: 399, distance: 182.4
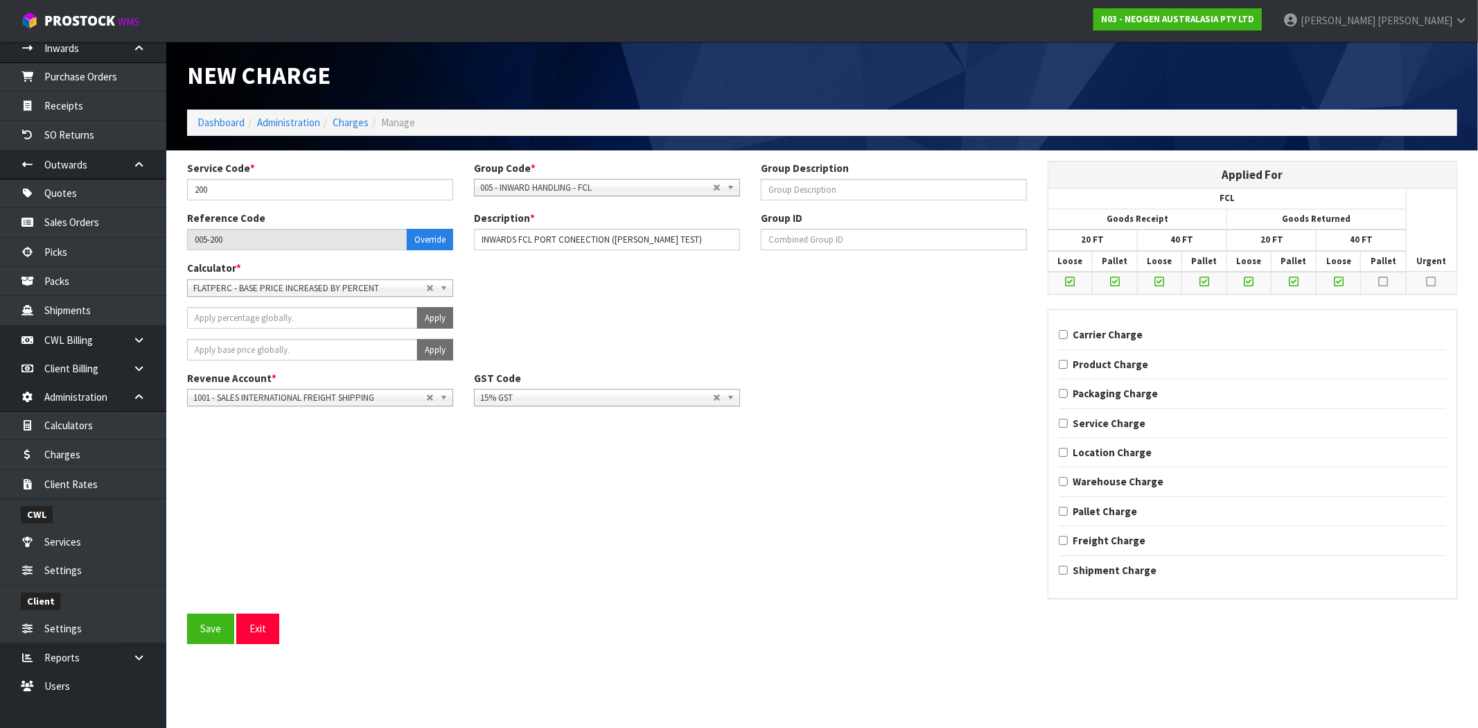
click at [1376, 285] on td at bounding box center [1383, 283] width 45 height 22
click at [1383, 279] on icon at bounding box center [1383, 281] width 10 height 11
click at [0, 0] on input "checkbox" at bounding box center [0, 0] width 0 height 0
click at [204, 633] on button "Save" at bounding box center [210, 628] width 47 height 30
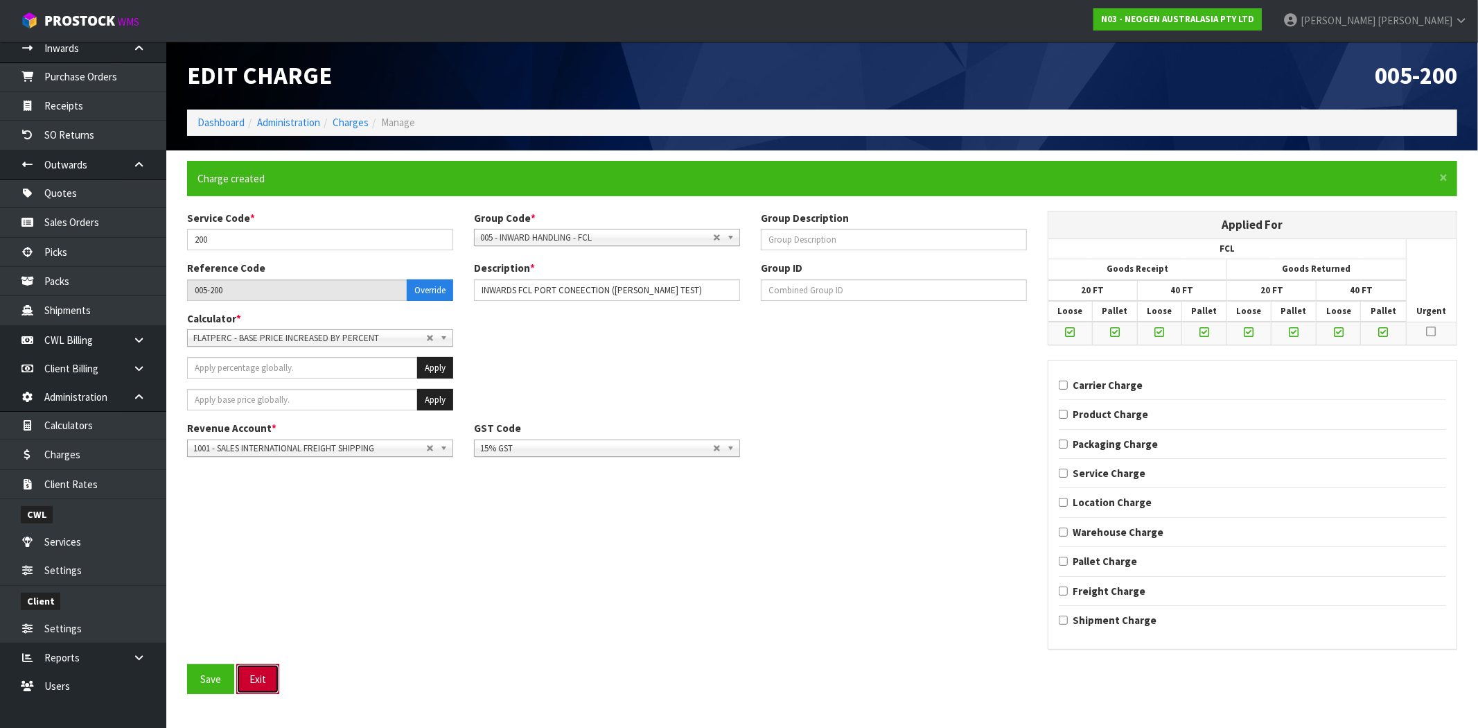
drag, startPoint x: 255, startPoint y: 679, endPoint x: 261, endPoint y: 673, distance: 8.8
click at [256, 679] on button "Exit" at bounding box center [257, 679] width 43 height 30
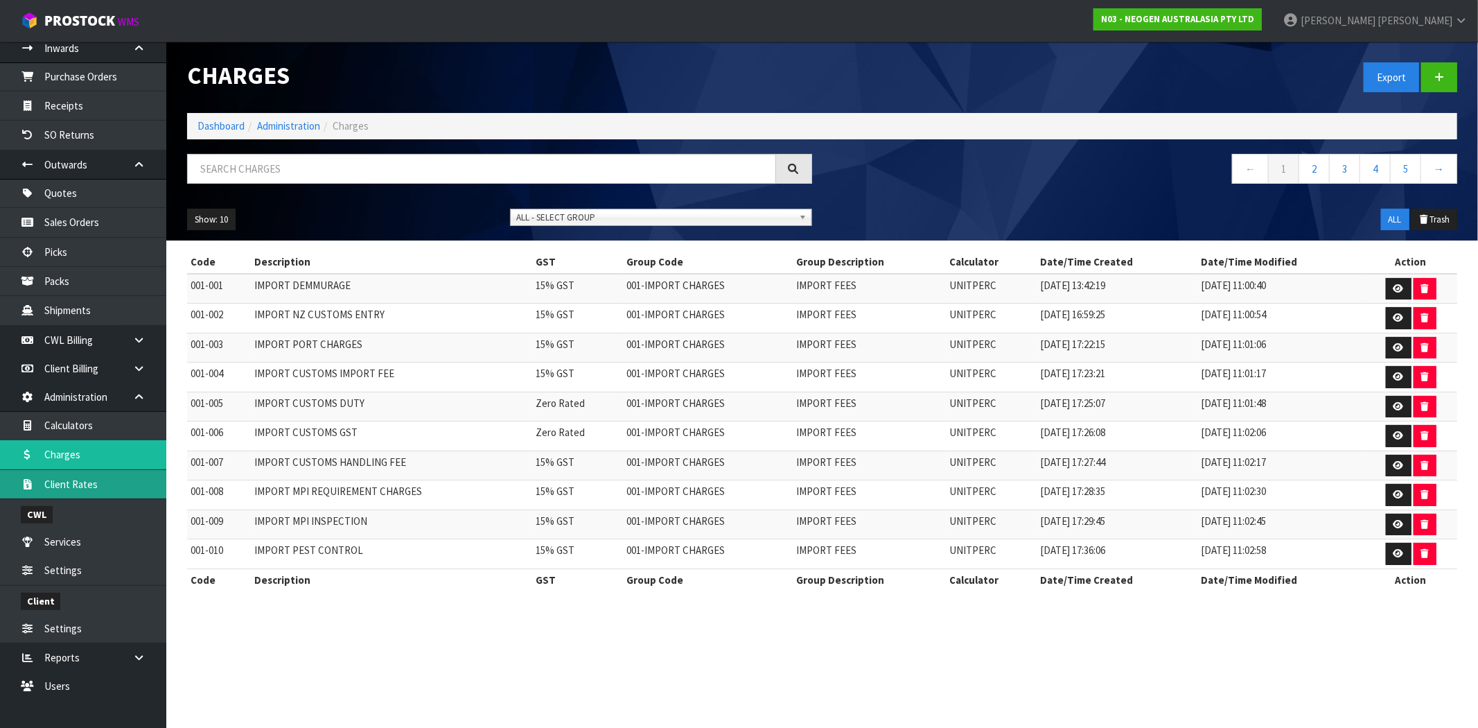
click at [89, 485] on link "Client Rates" at bounding box center [83, 484] width 166 height 28
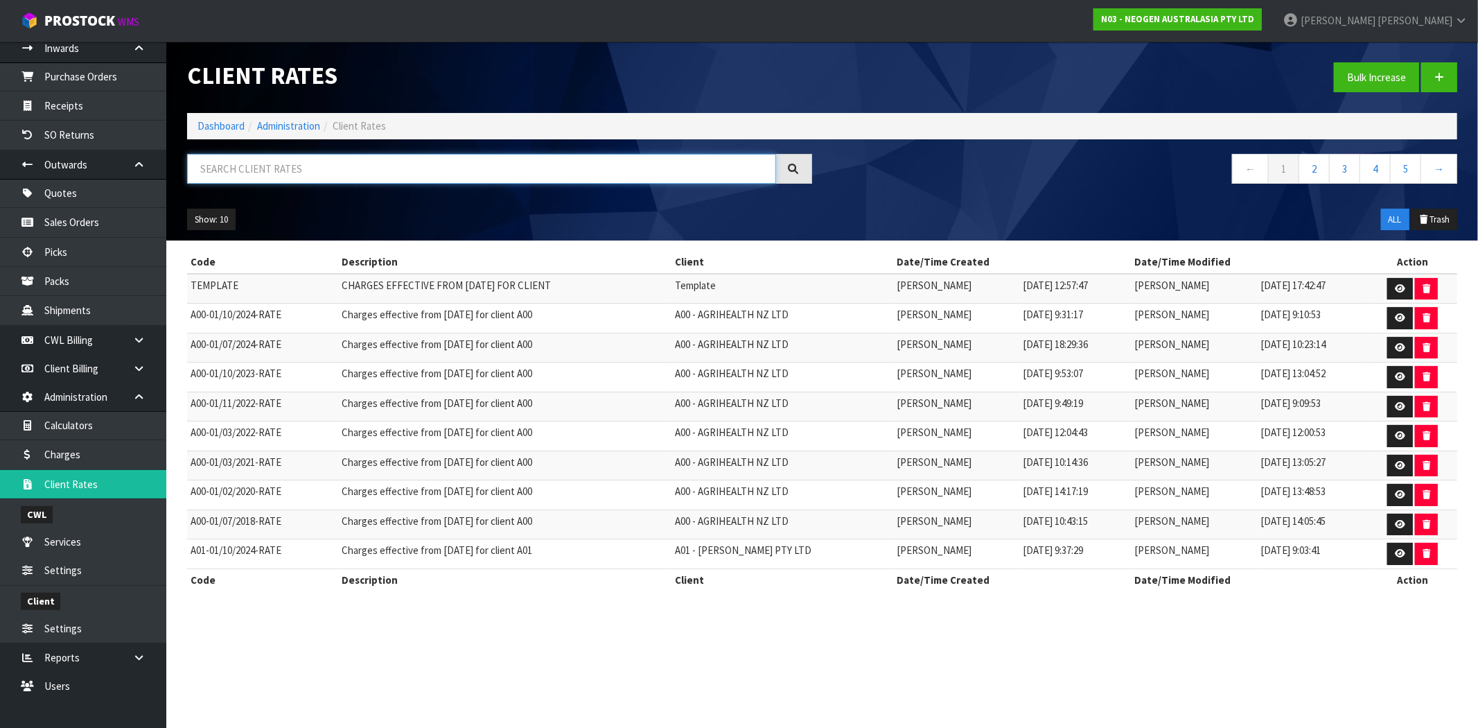
click at [432, 167] on input "text" at bounding box center [481, 169] width 589 height 30
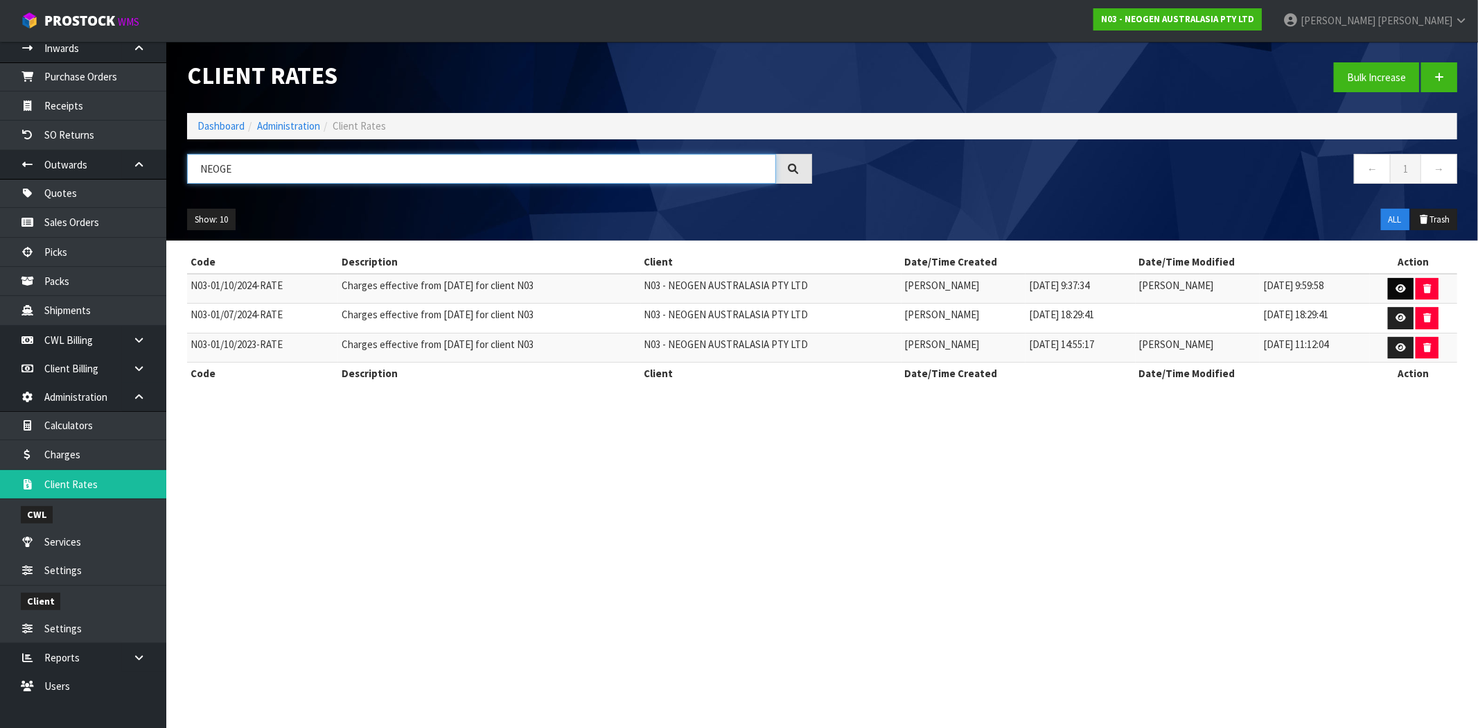
type input "NEOGE"
click at [1412, 295] on link at bounding box center [1401, 289] width 26 height 22
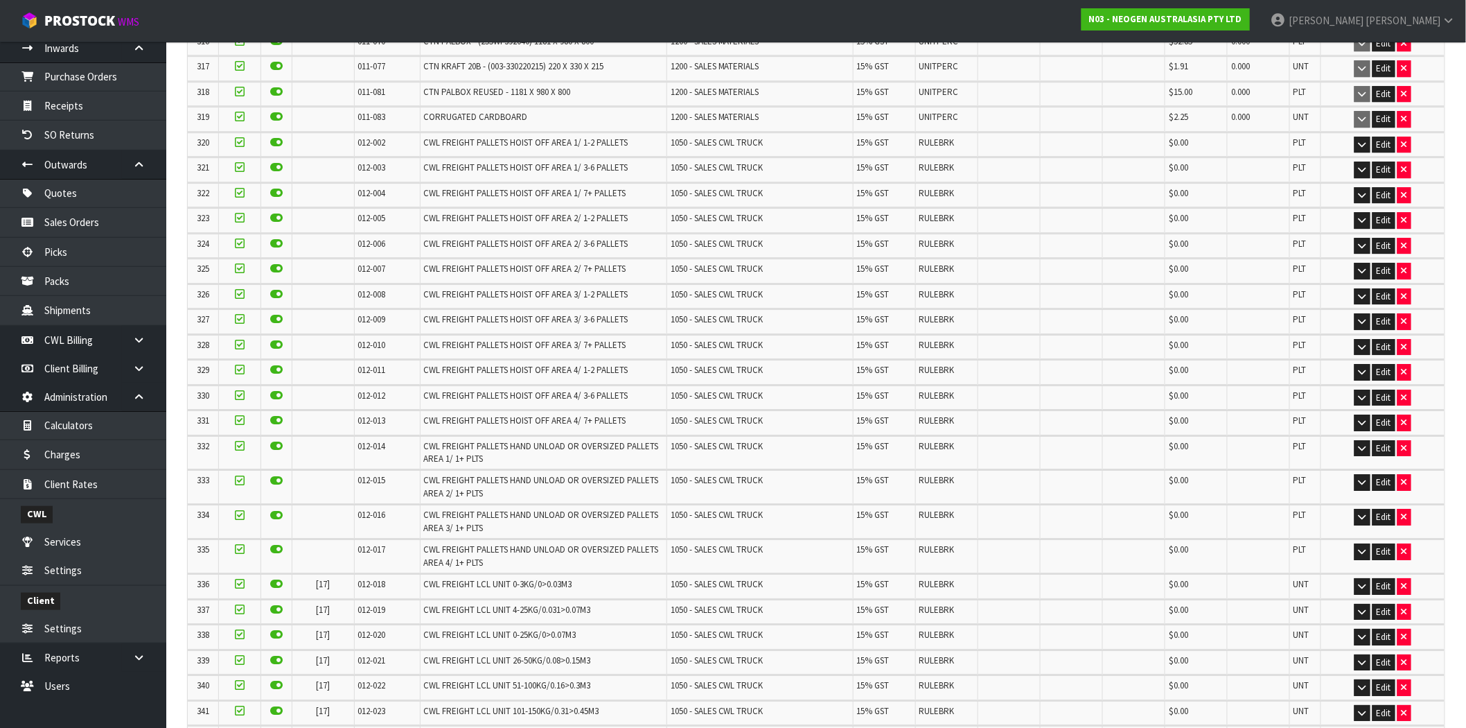
scroll to position [8355, 0]
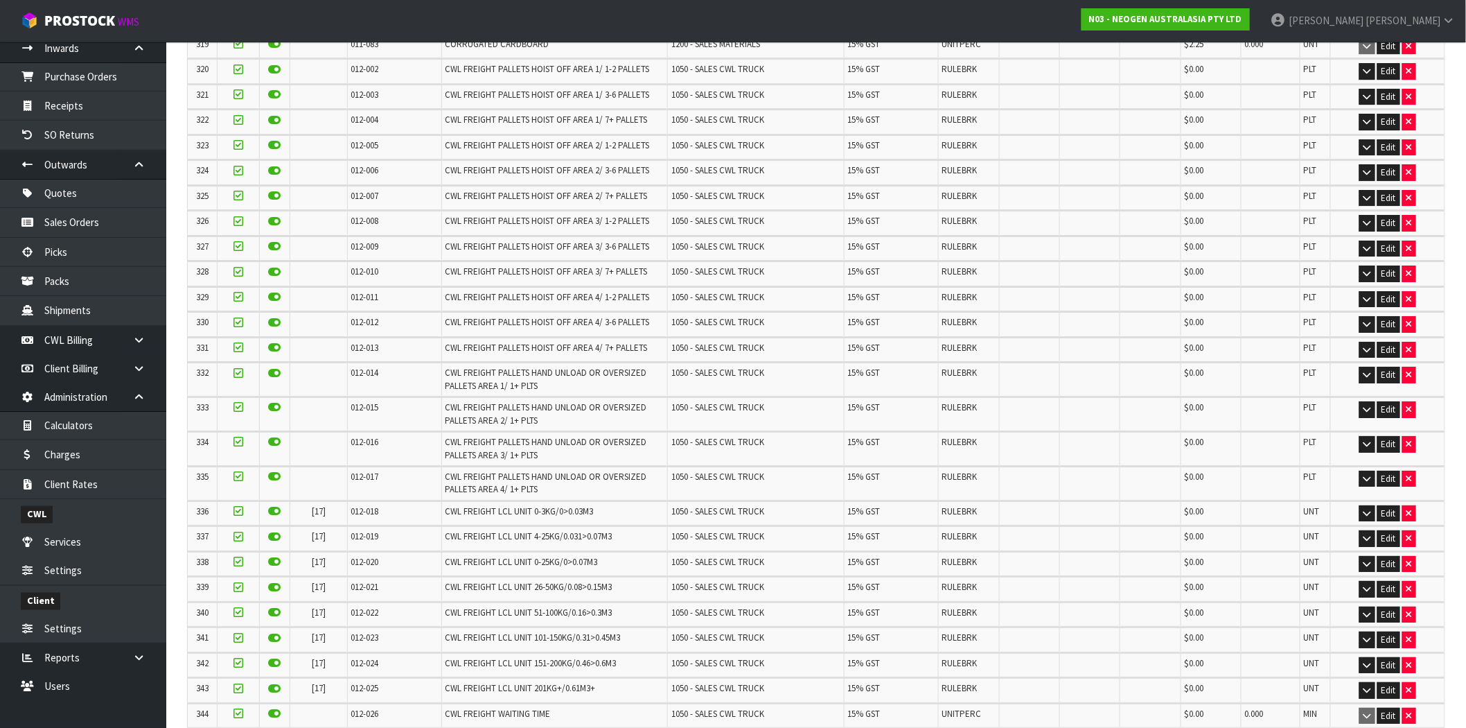
scroll to position [8518, 0]
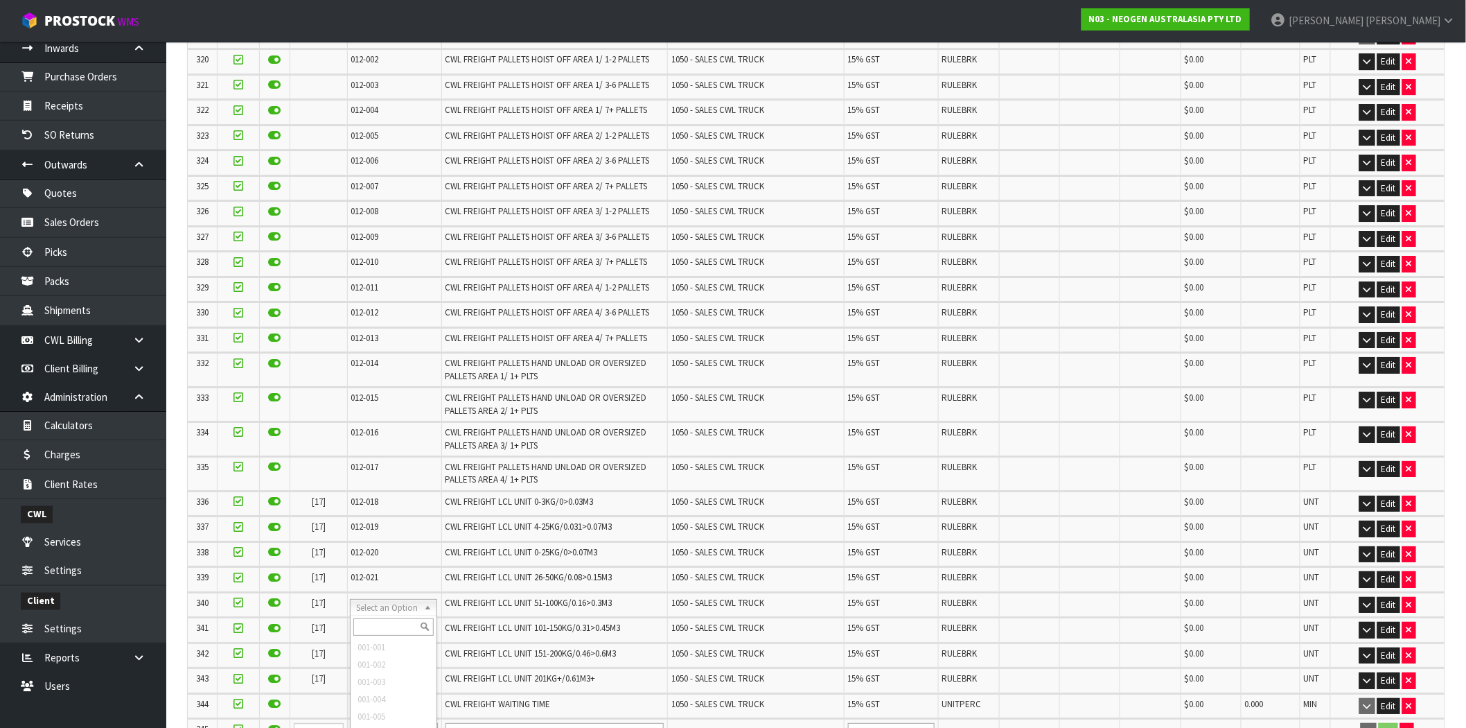
click at [389, 627] on input "text" at bounding box center [393, 626] width 80 height 17
type input "004-20"
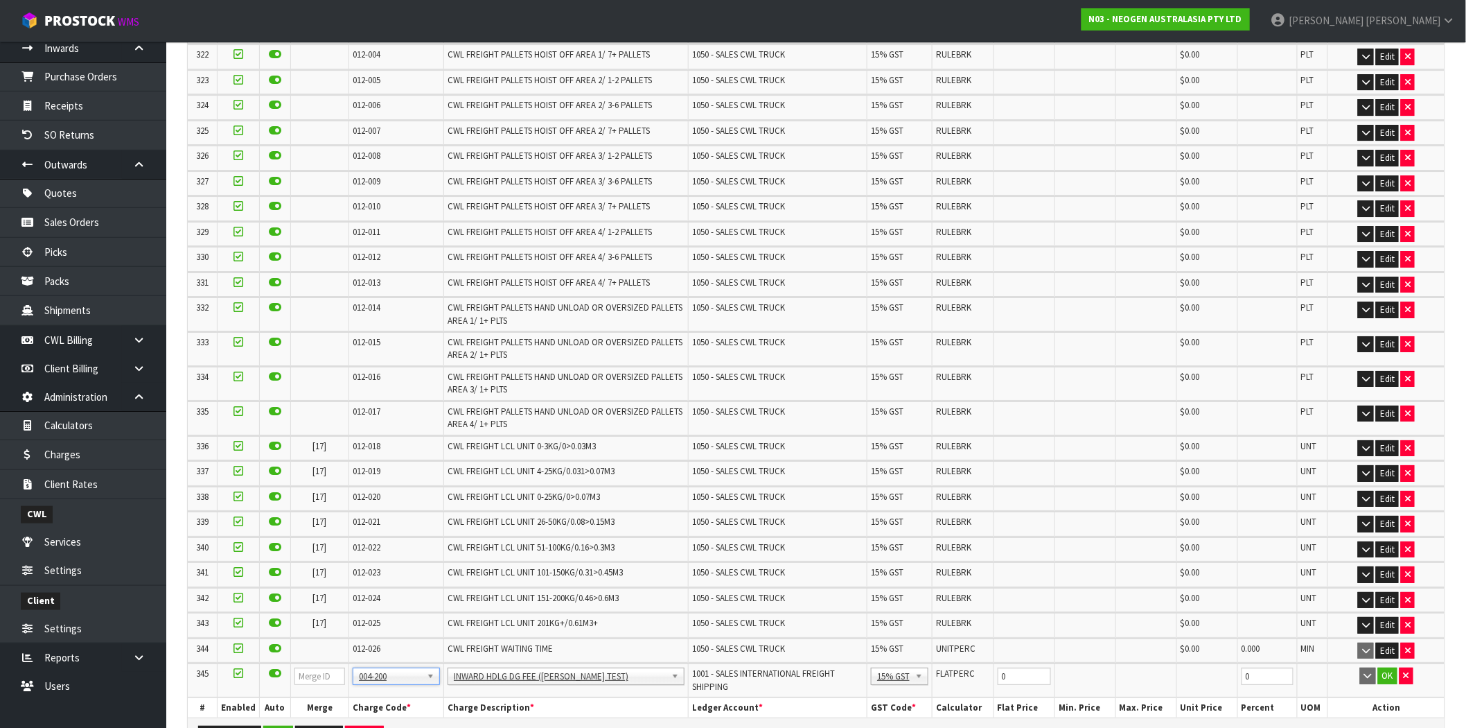
scroll to position [8473, 0]
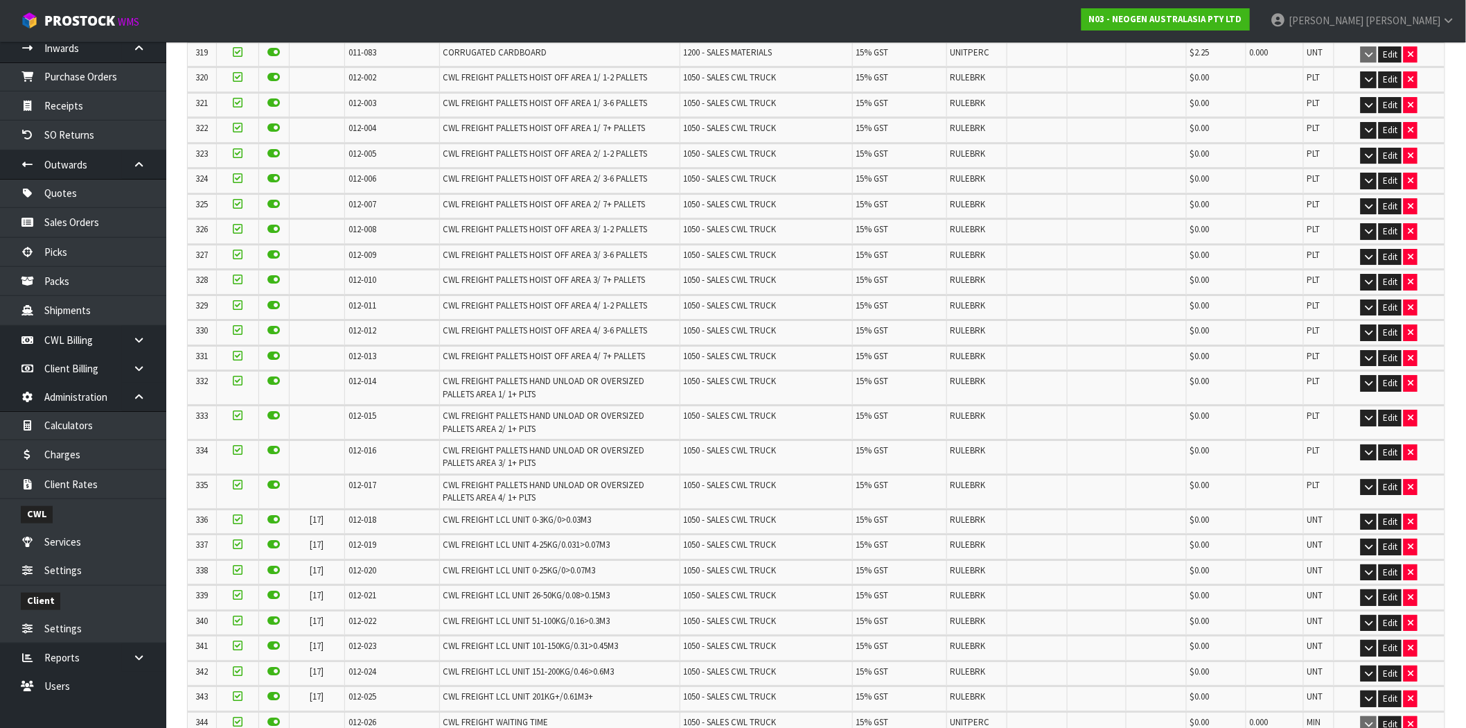
scroll to position [8545, 0]
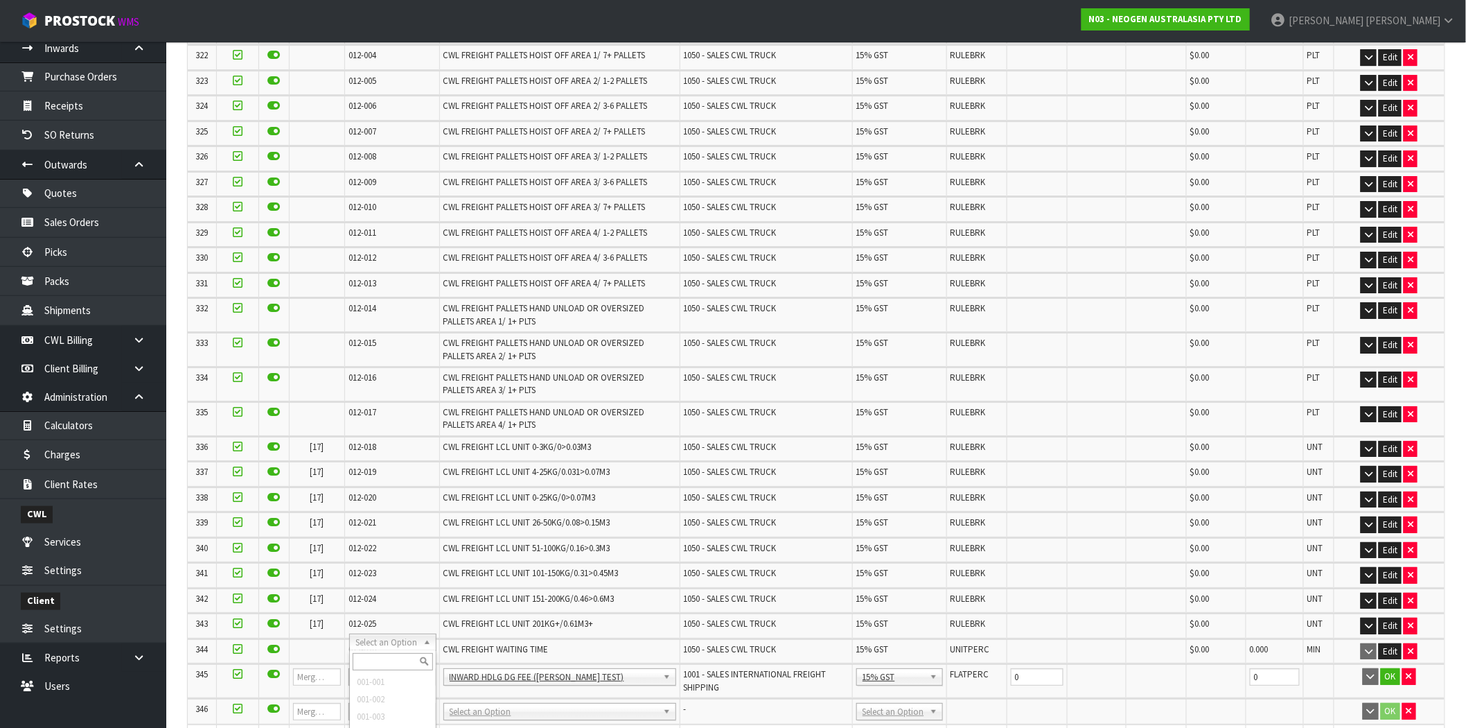
click at [382, 658] on input "text" at bounding box center [393, 661] width 80 height 17
type input "004-201"
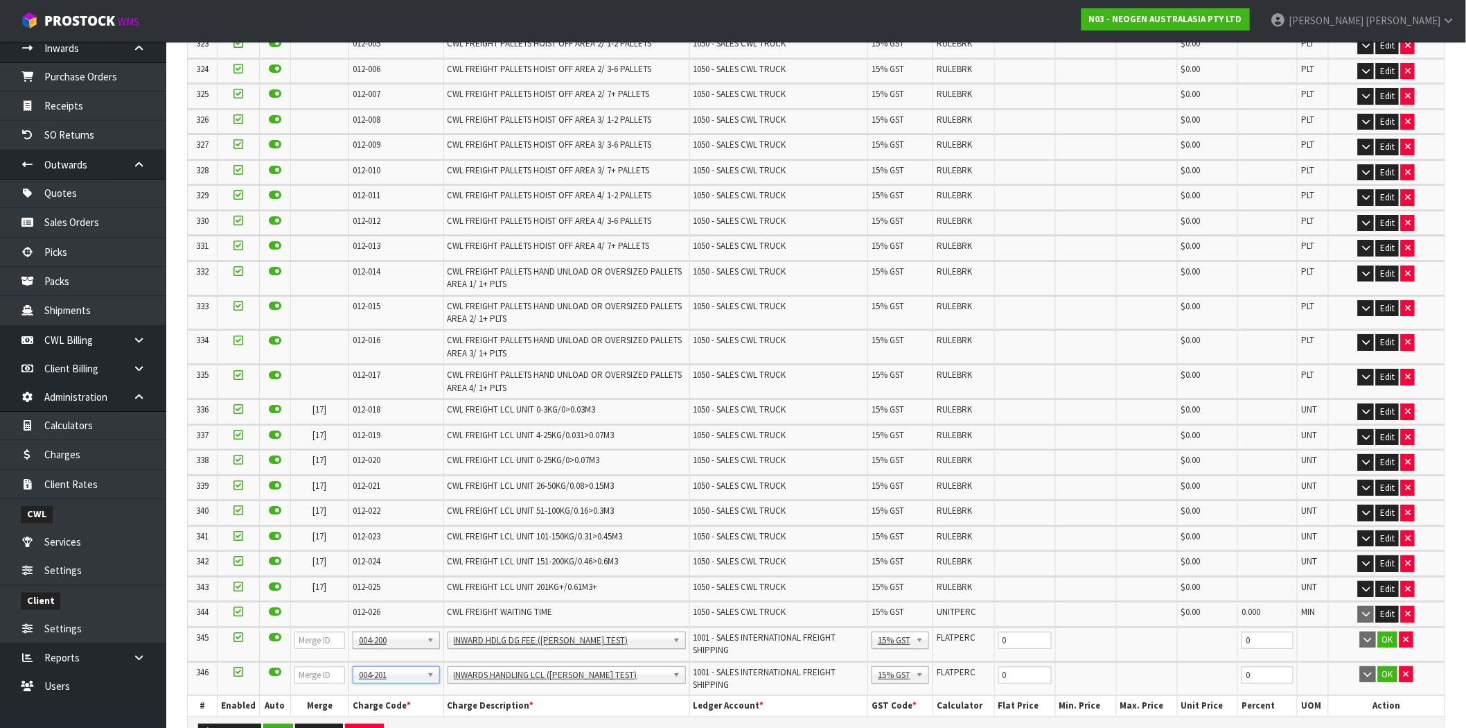
scroll to position [8454, 0]
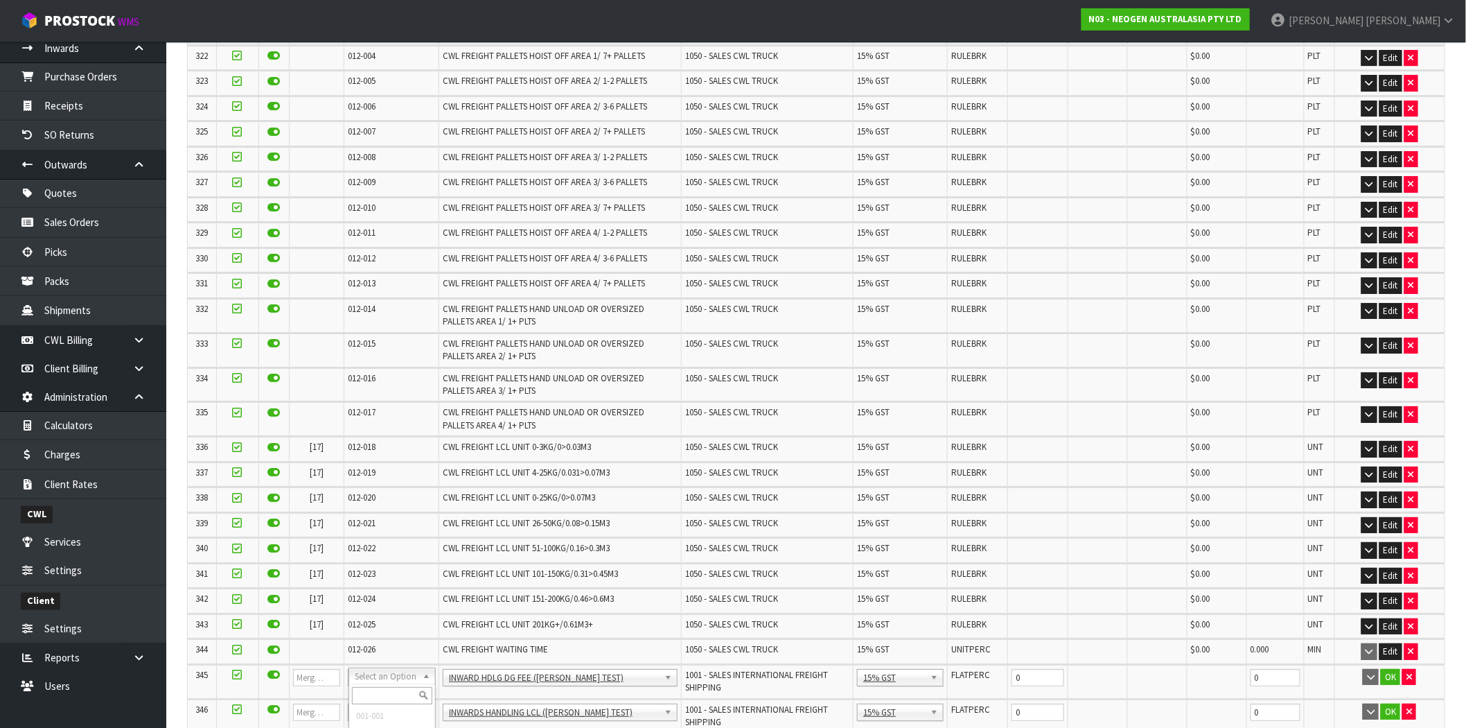
click at [389, 688] on input "text" at bounding box center [392, 695] width 80 height 17
type input "005-200"
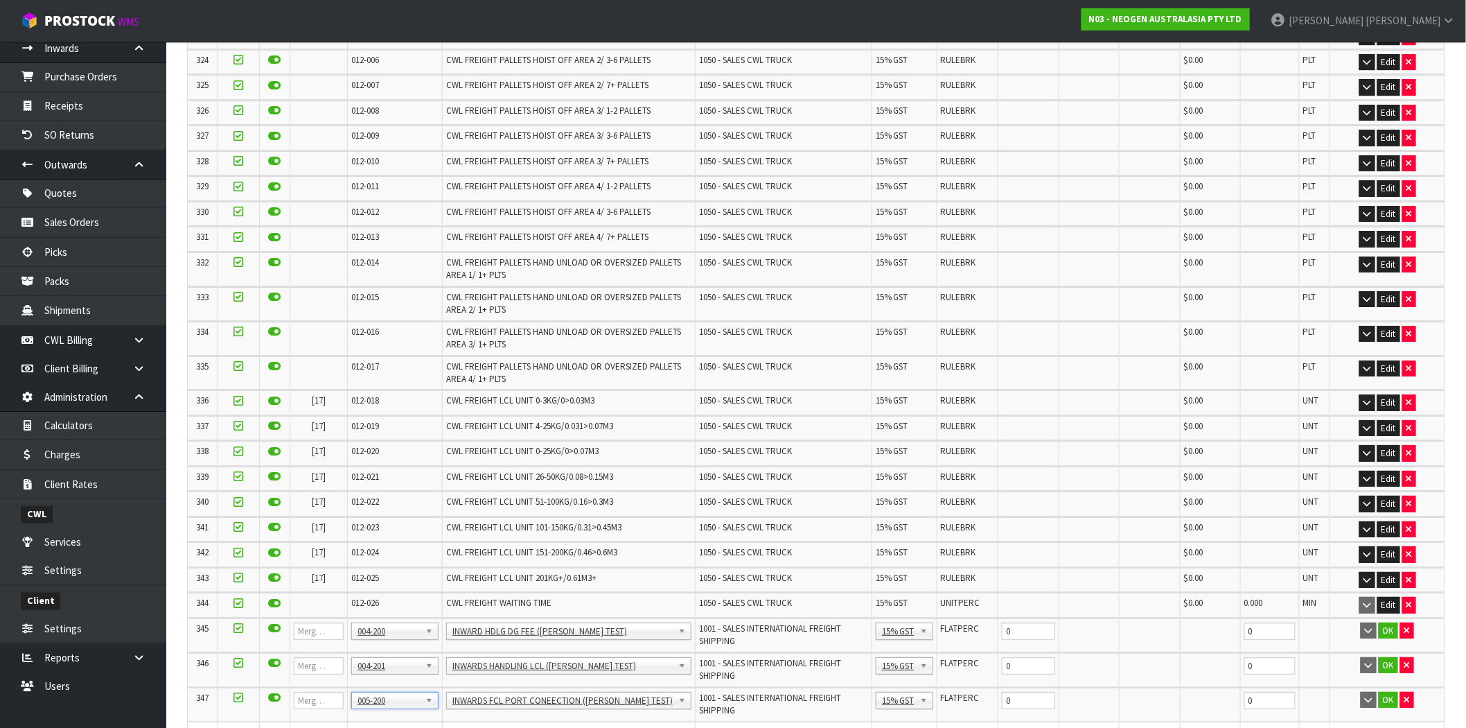
scroll to position [8445, 0]
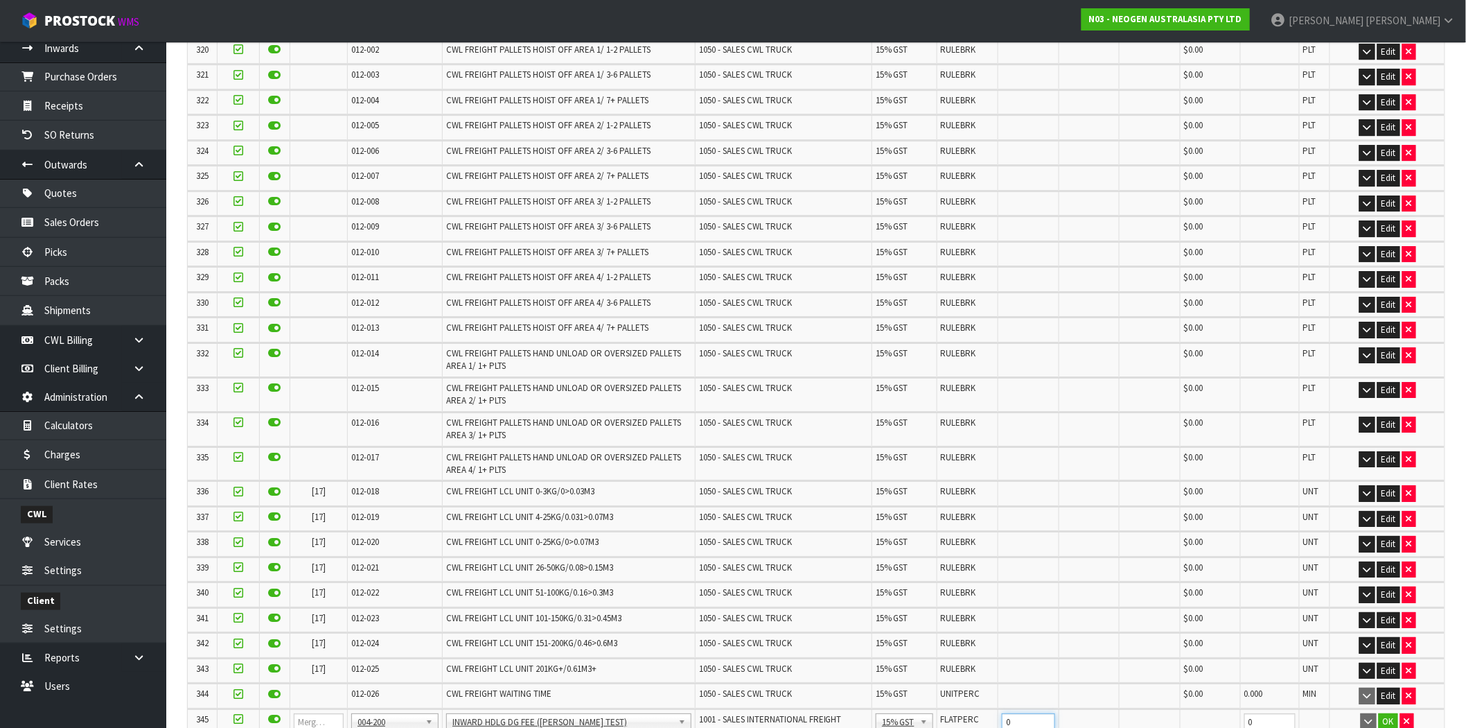
drag, startPoint x: 1003, startPoint y: 608, endPoint x: 945, endPoint y: 608, distance: 58.2
click at [945, 709] on tr "345 001-001 001-002 001-003 001-004 001-005 001-006 001-007 001-008 001-009 001…" at bounding box center [816, 725] width 1257 height 33
type input "10"
drag, startPoint x: 1009, startPoint y: 642, endPoint x: 962, endPoint y: 650, distance: 47.9
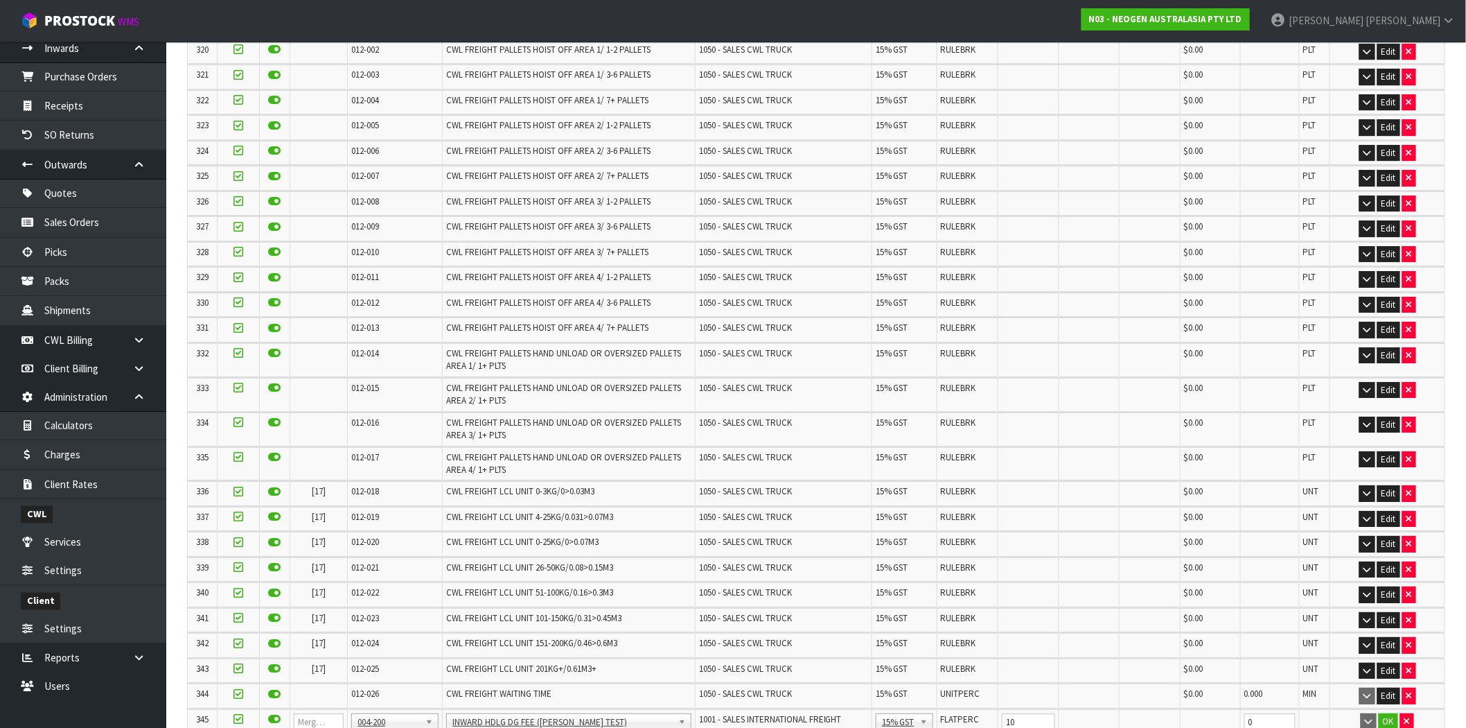
type input "20"
drag, startPoint x: 995, startPoint y: 681, endPoint x: 963, endPoint y: 681, distance: 31.2
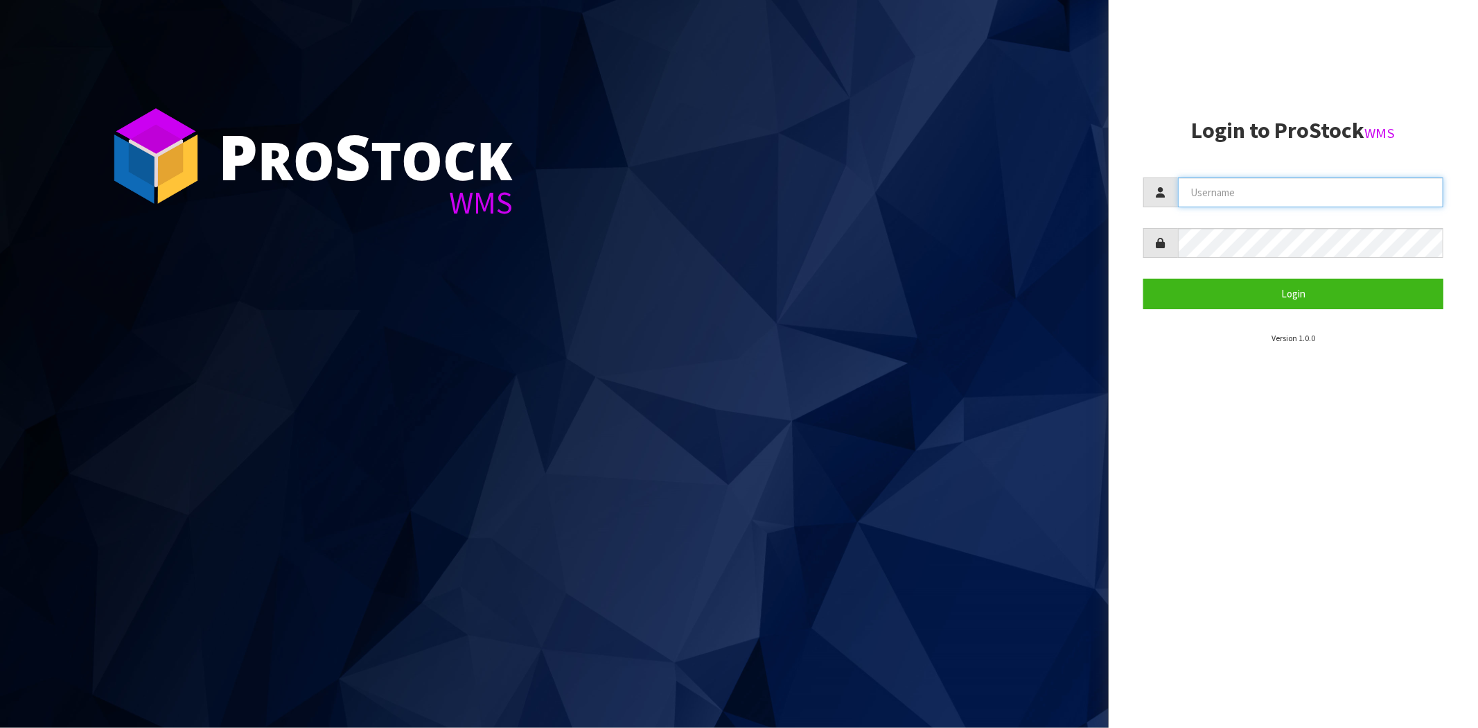
click at [1241, 189] on input "text" at bounding box center [1310, 192] width 265 height 30
type input "[PERSON_NAME][EMAIL_ADDRESS][DOMAIN_NAME]"
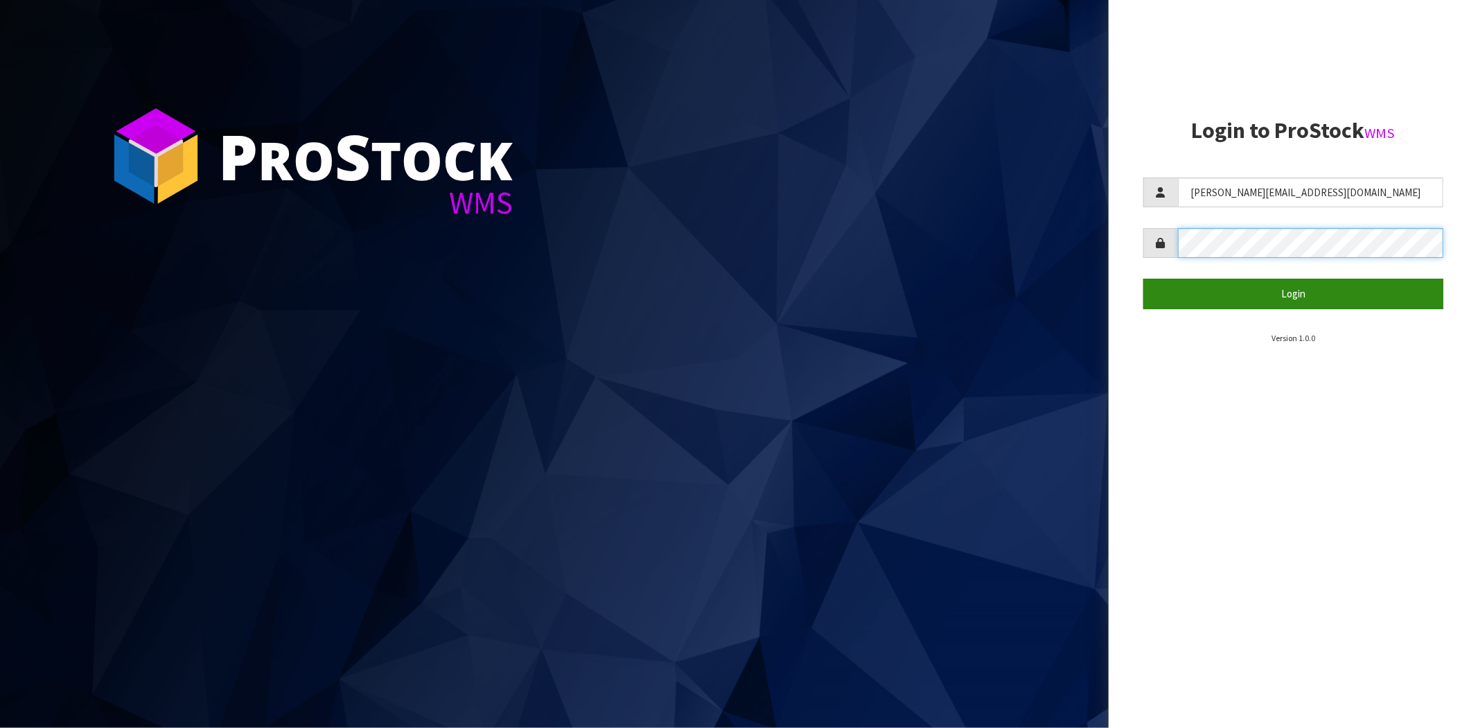
click at [1144, 279] on button "Login" at bounding box center [1294, 294] width 300 height 30
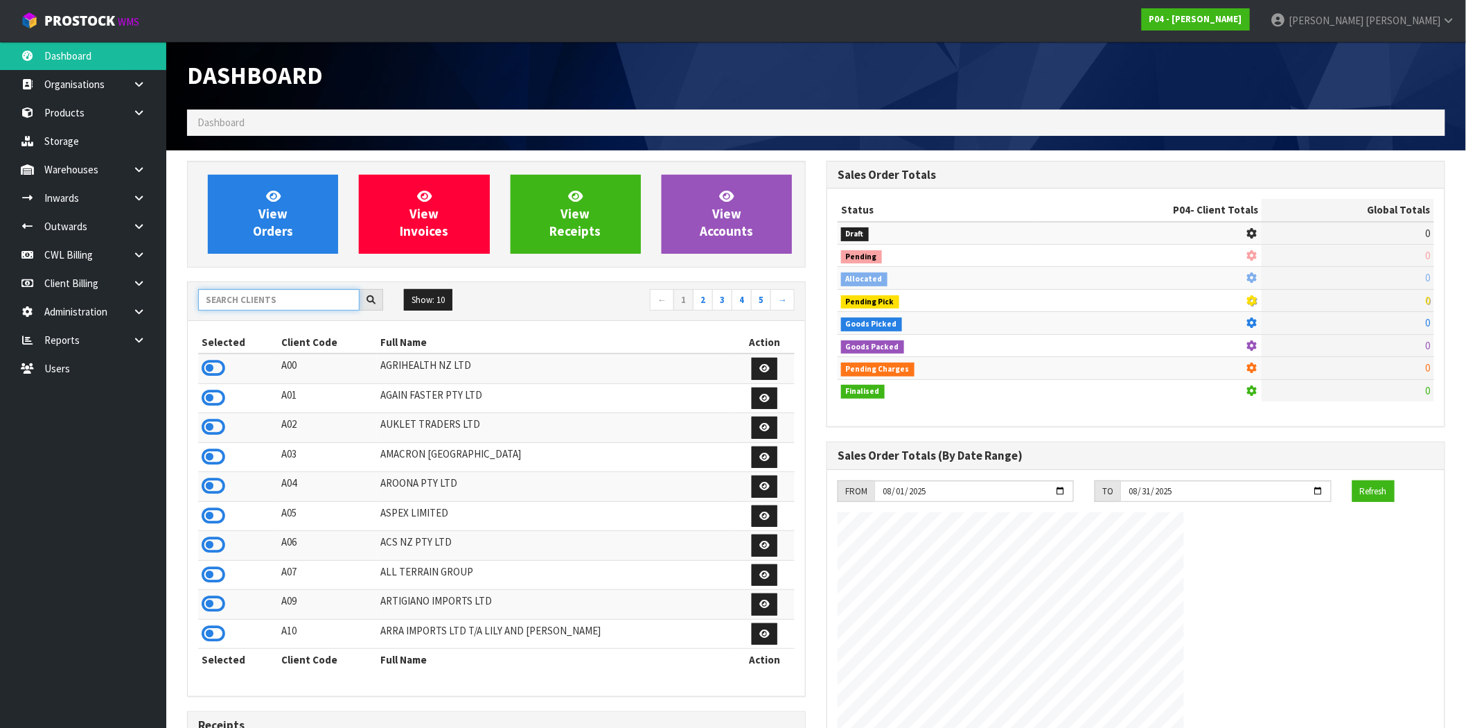
click at [209, 295] on input "text" at bounding box center [278, 299] width 161 height 21
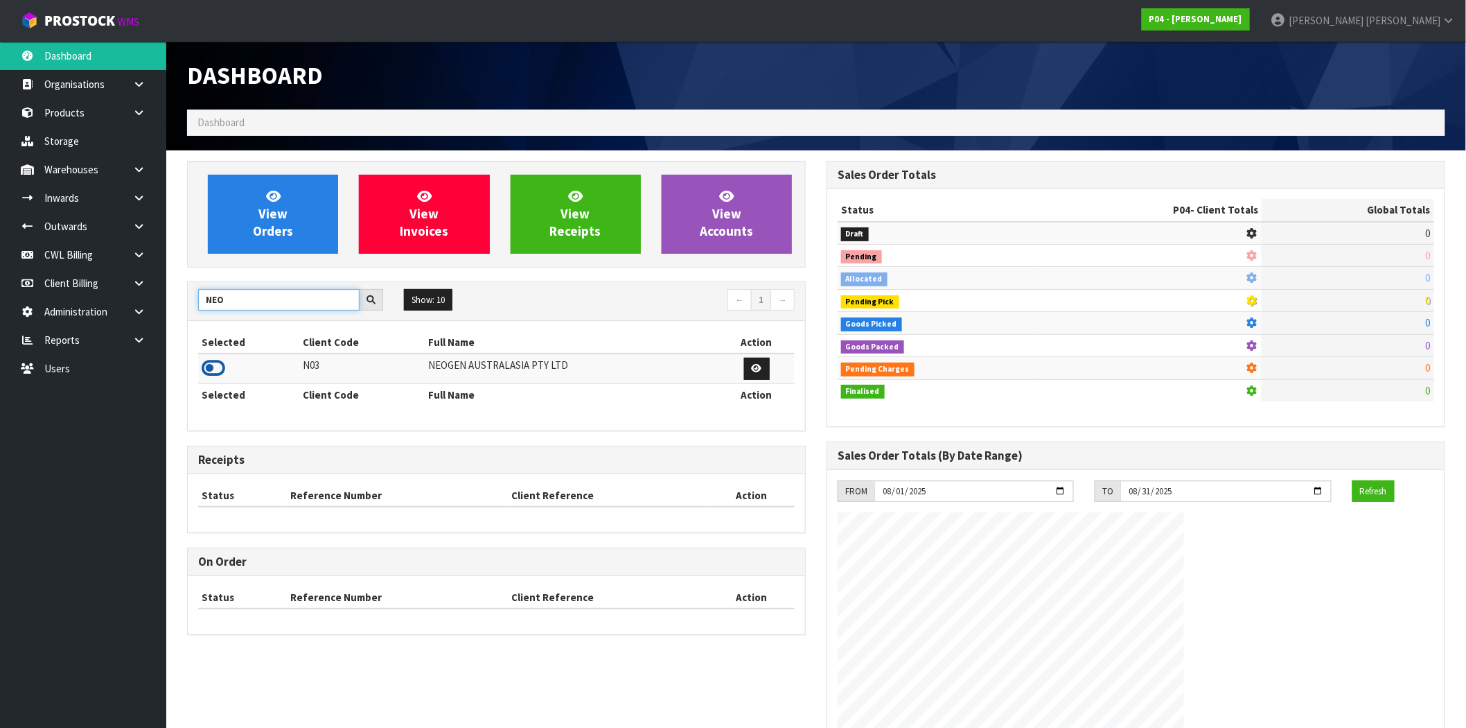
type input "NEO"
click at [206, 369] on icon at bounding box center [214, 368] width 24 height 21
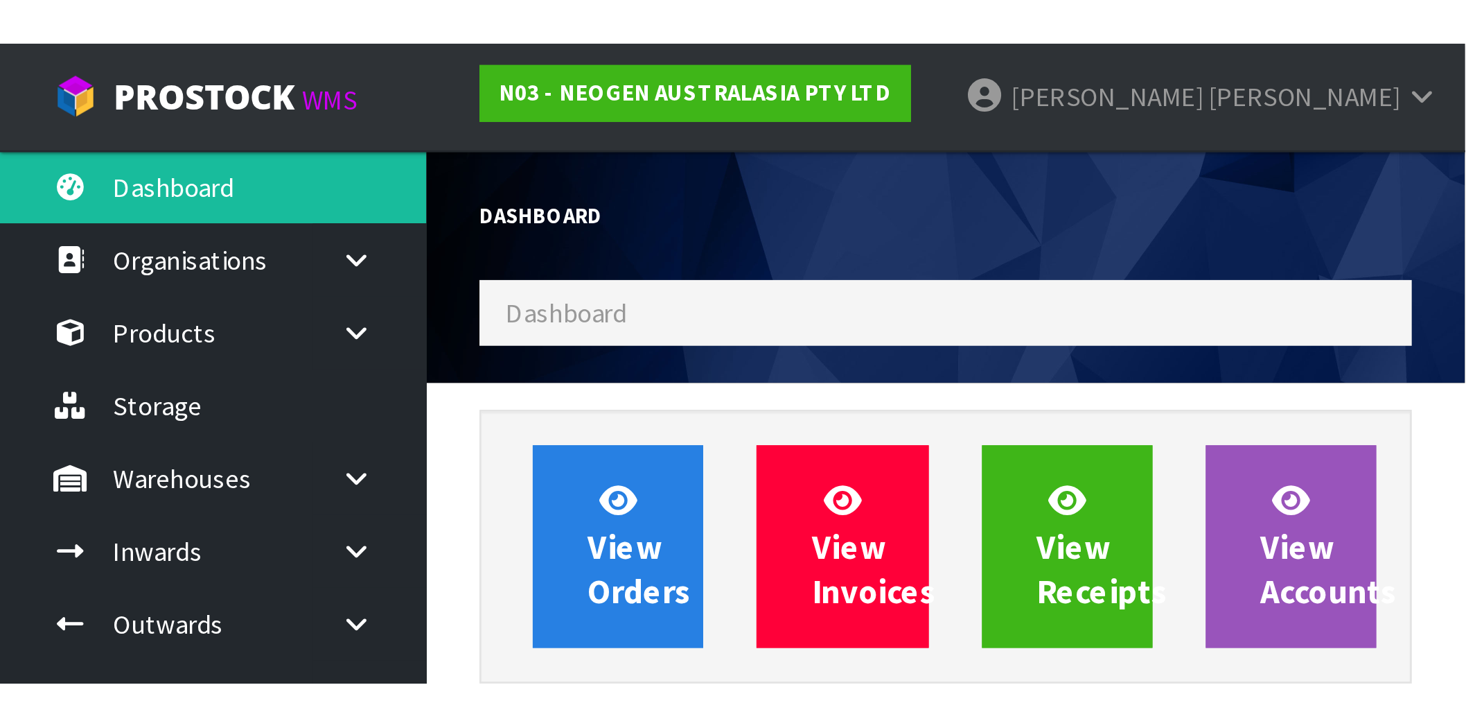
scroll to position [1050, 640]
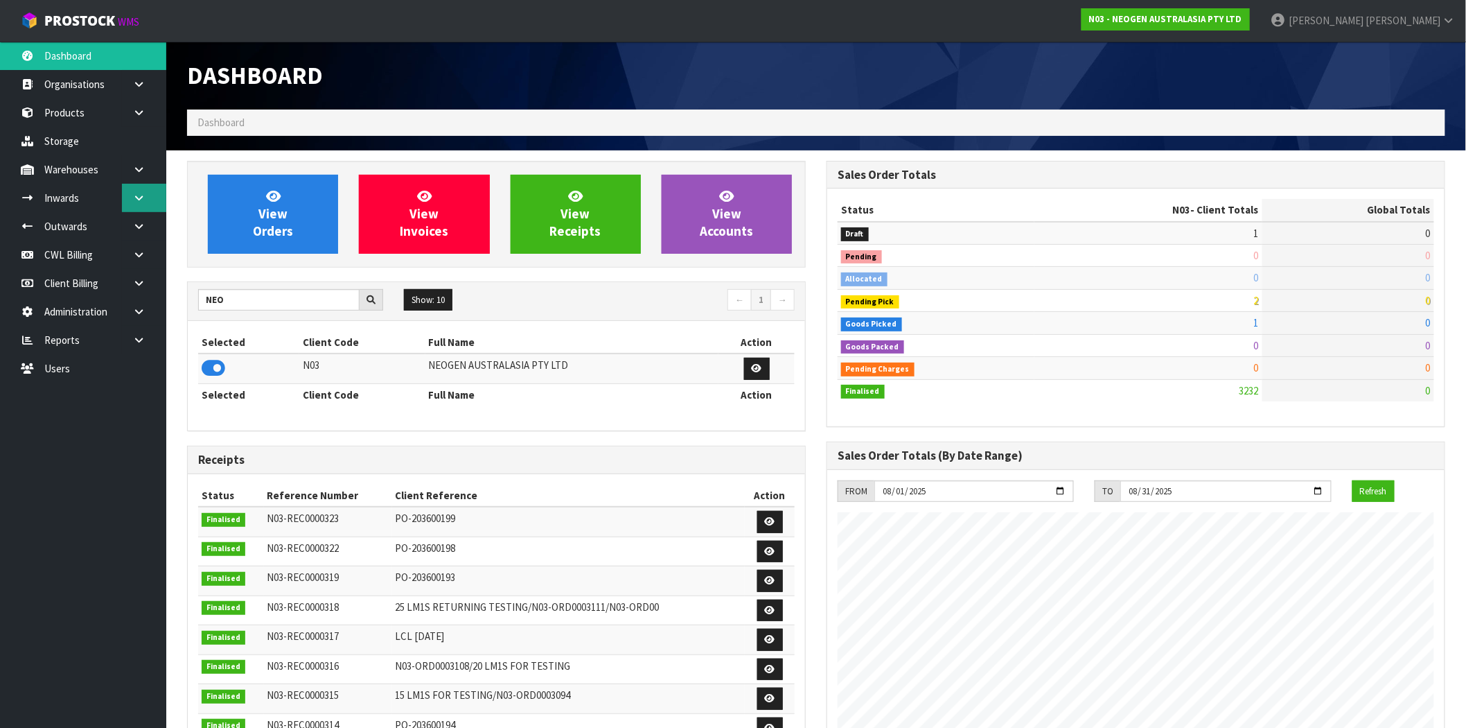
click at [139, 191] on link at bounding box center [144, 198] width 44 height 28
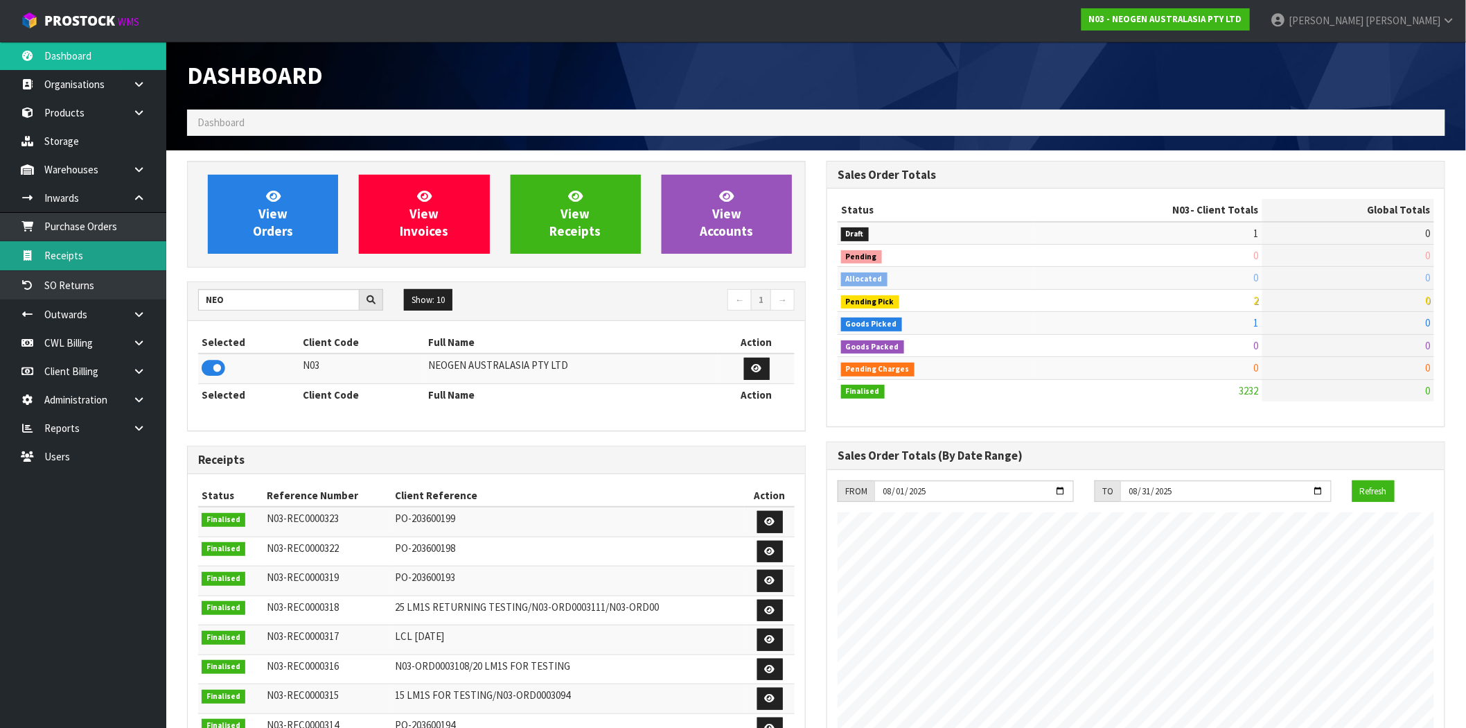
click at [91, 253] on link "Receipts" at bounding box center [83, 255] width 166 height 28
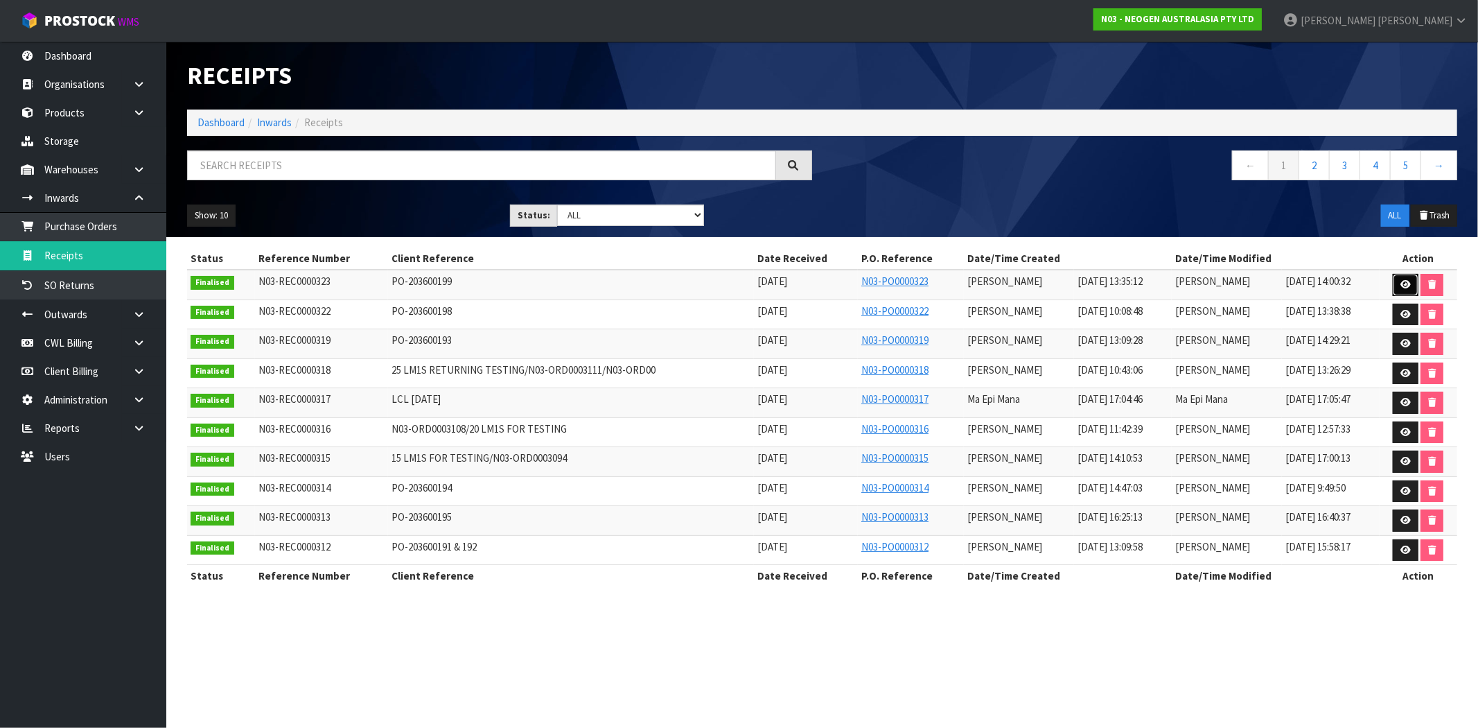
click at [1408, 286] on icon at bounding box center [1406, 284] width 10 height 9
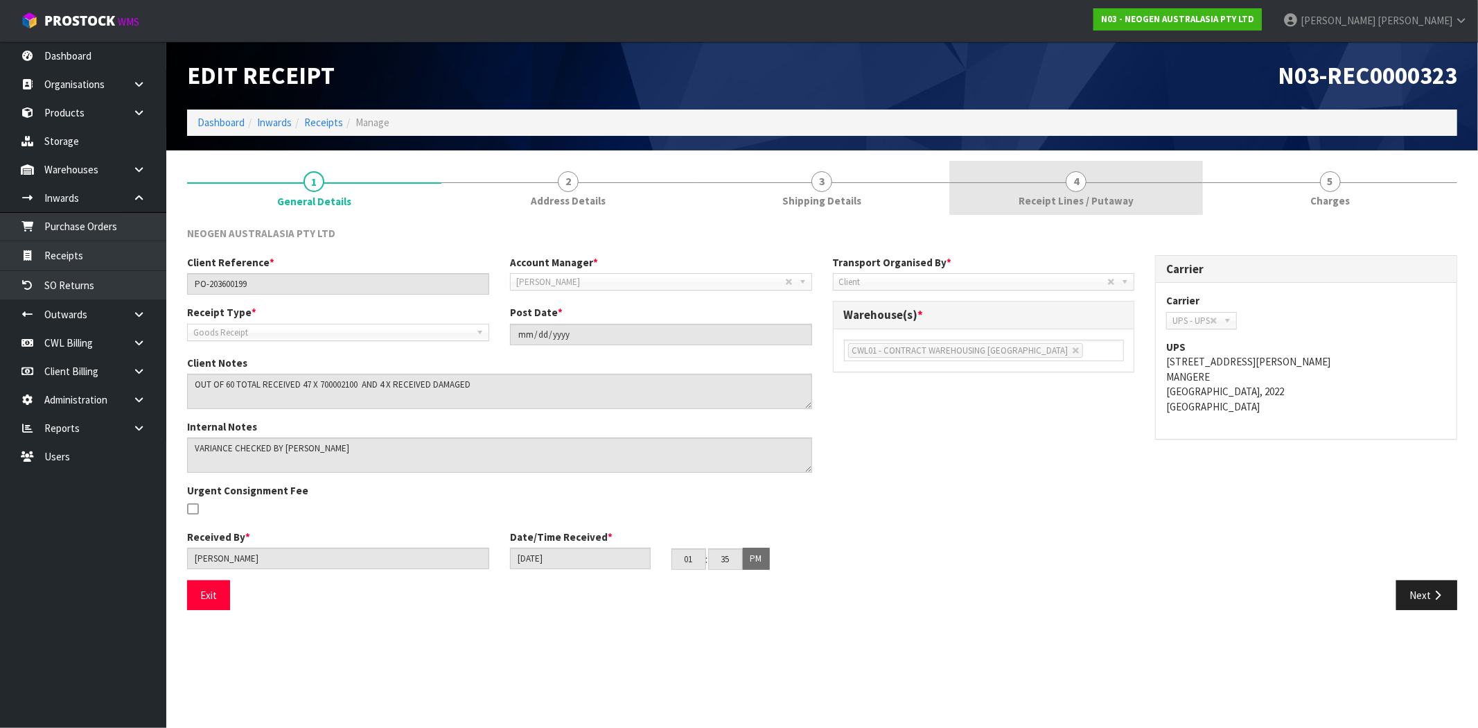
click at [1064, 205] on span "Receipt Lines / Putaway" at bounding box center [1076, 200] width 115 height 15
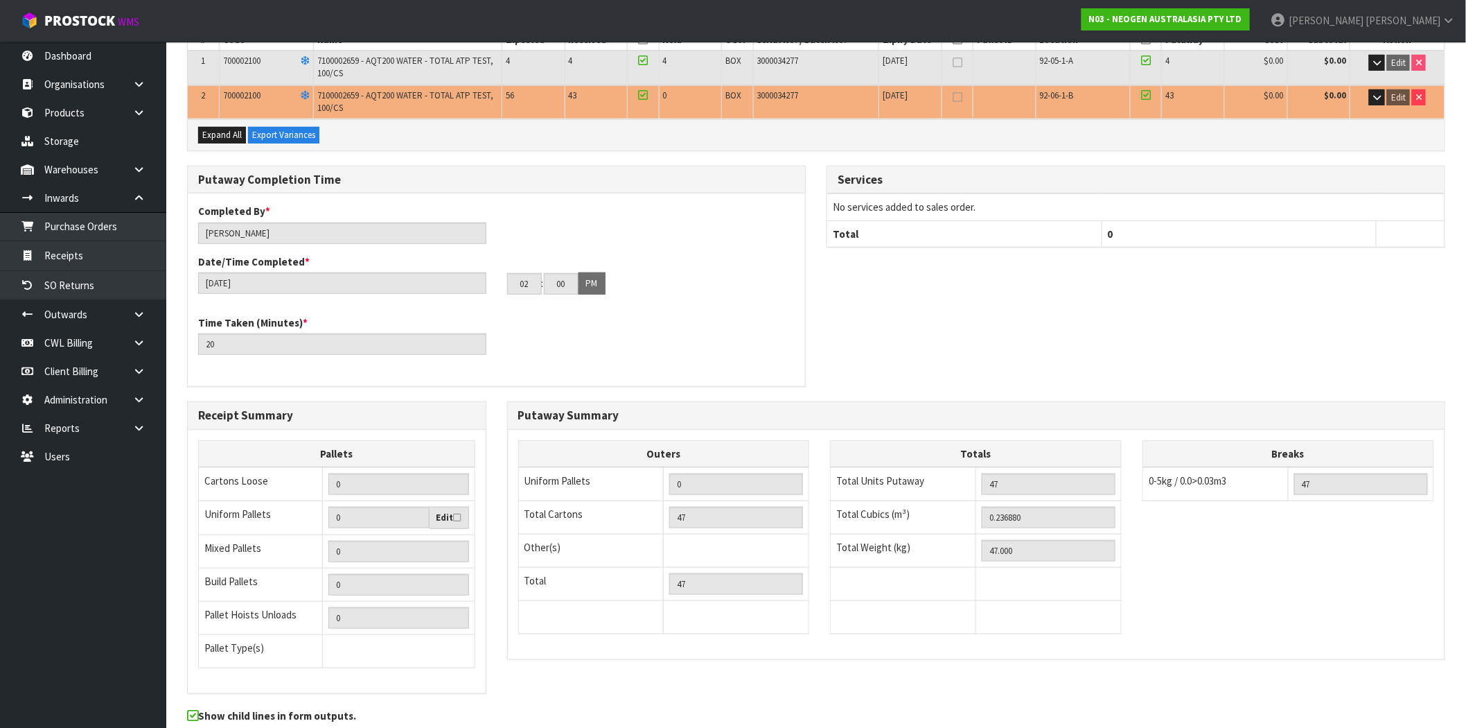
scroll to position [299, 0]
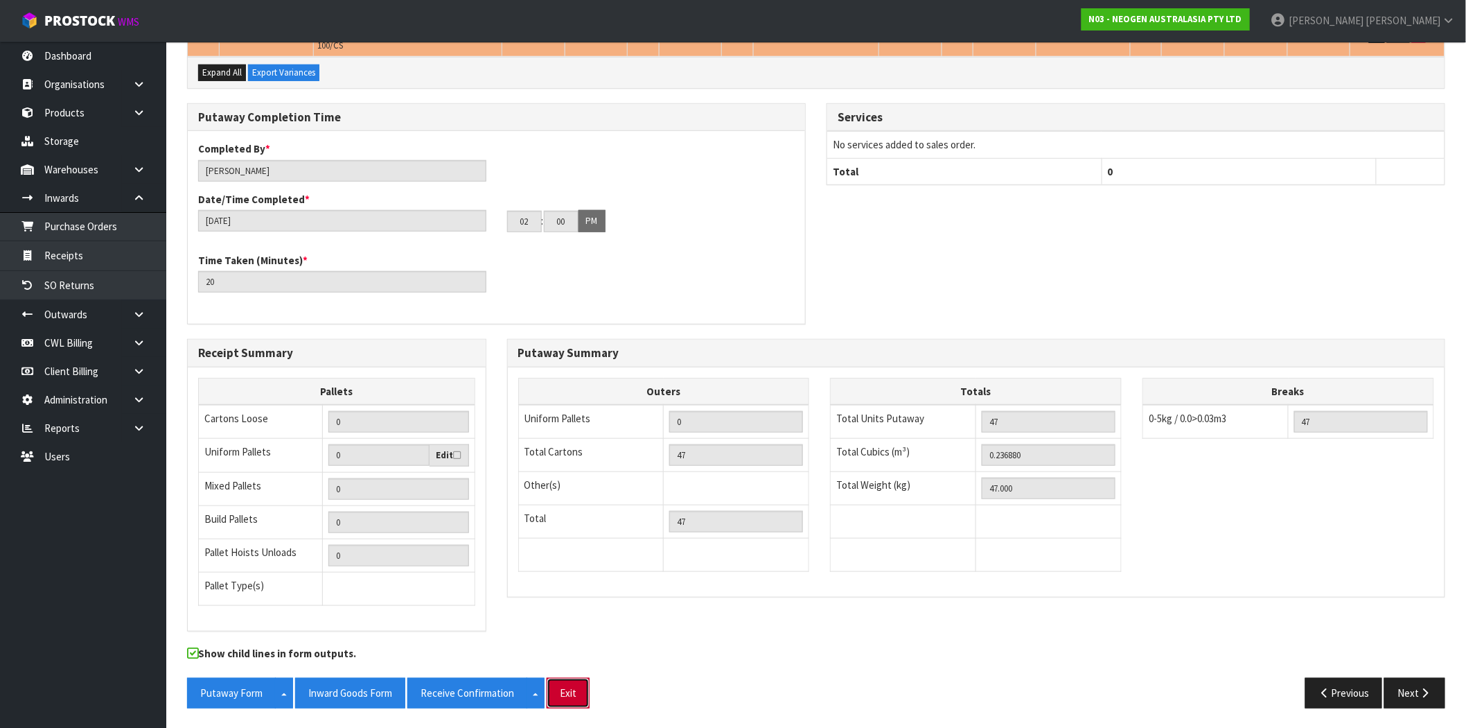
click at [575, 688] on button "Exit" at bounding box center [568, 693] width 43 height 30
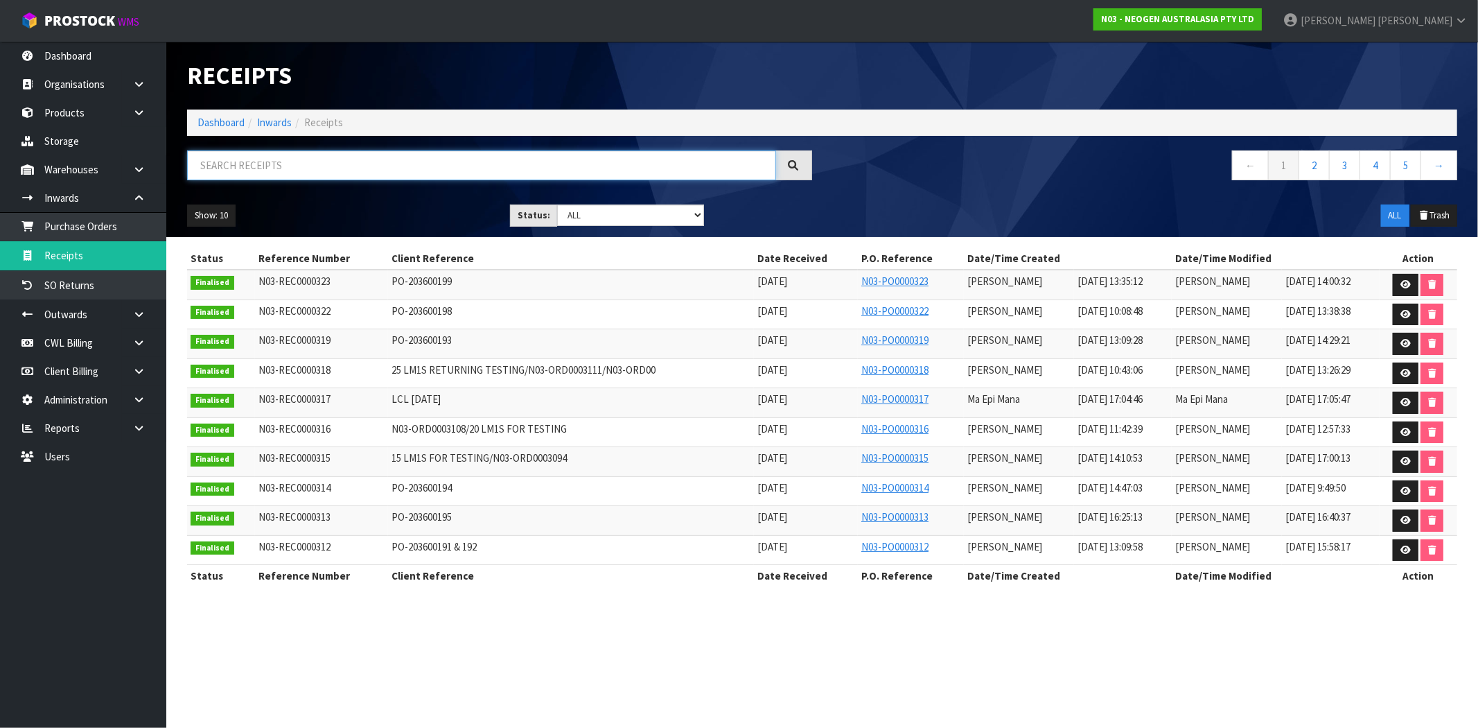
click at [309, 166] on input "text" at bounding box center [481, 165] width 589 height 30
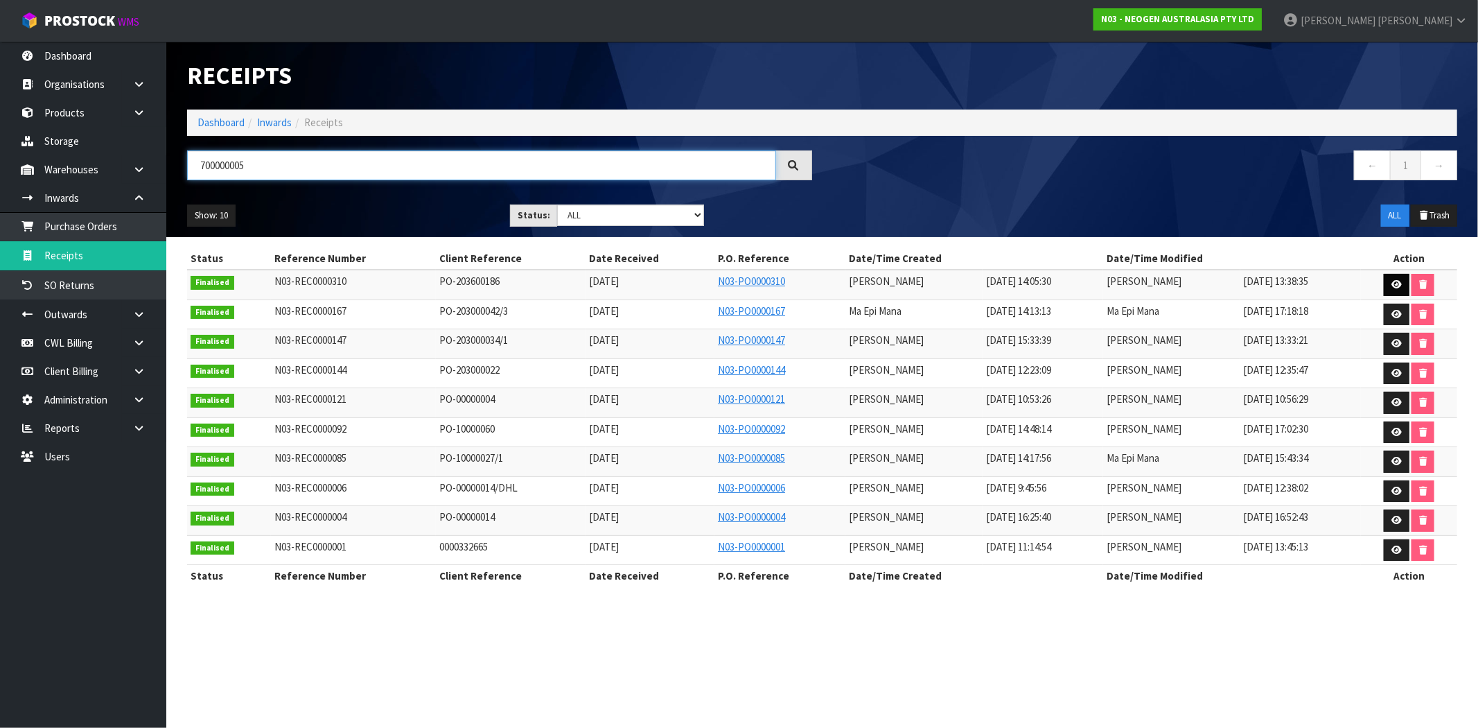
type input "700000005"
click at [1397, 280] on icon at bounding box center [1397, 284] width 10 height 9
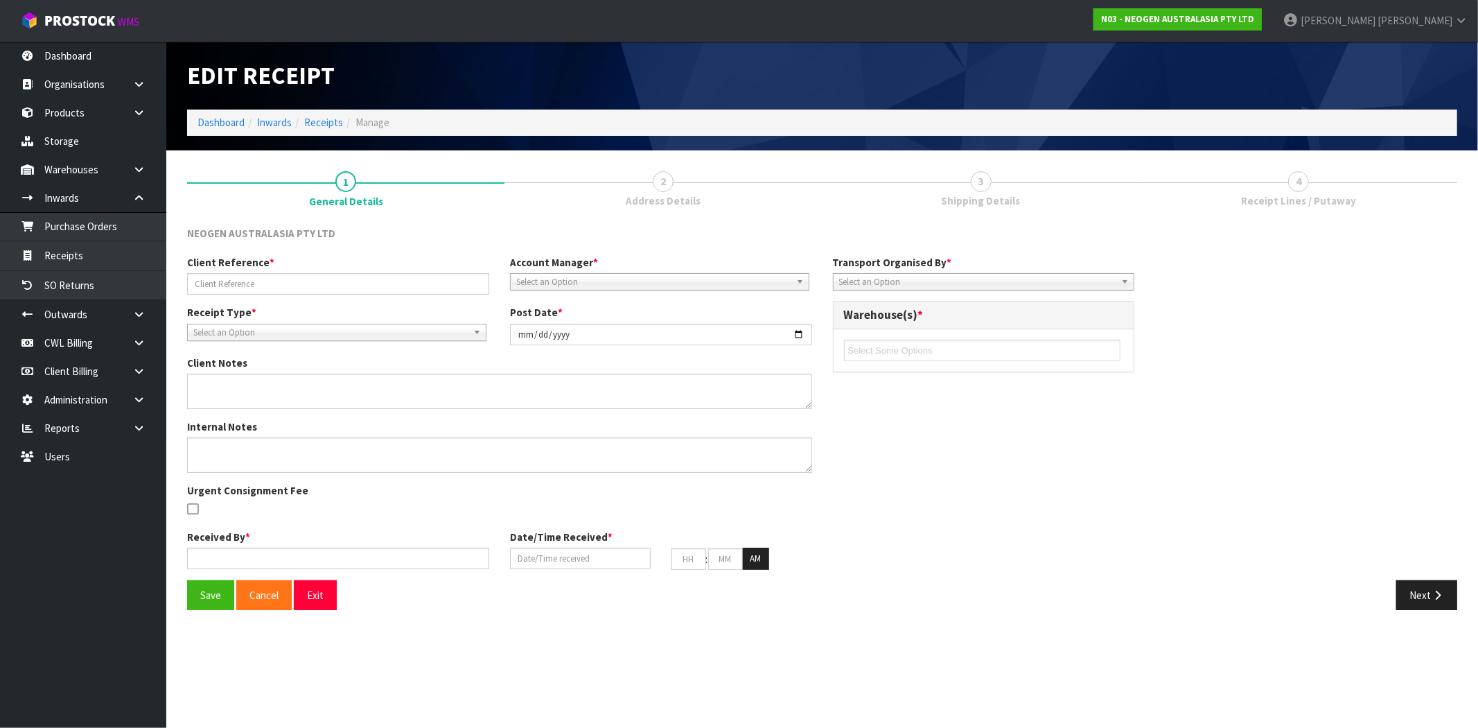
type input "PO-203600186"
type input "2025-08-01"
type textarea "700002275 PUT ON HELD QA UNTIL TESTING CLEARANCE"
type input "[PERSON_NAME]"
type input "01/08/2025"
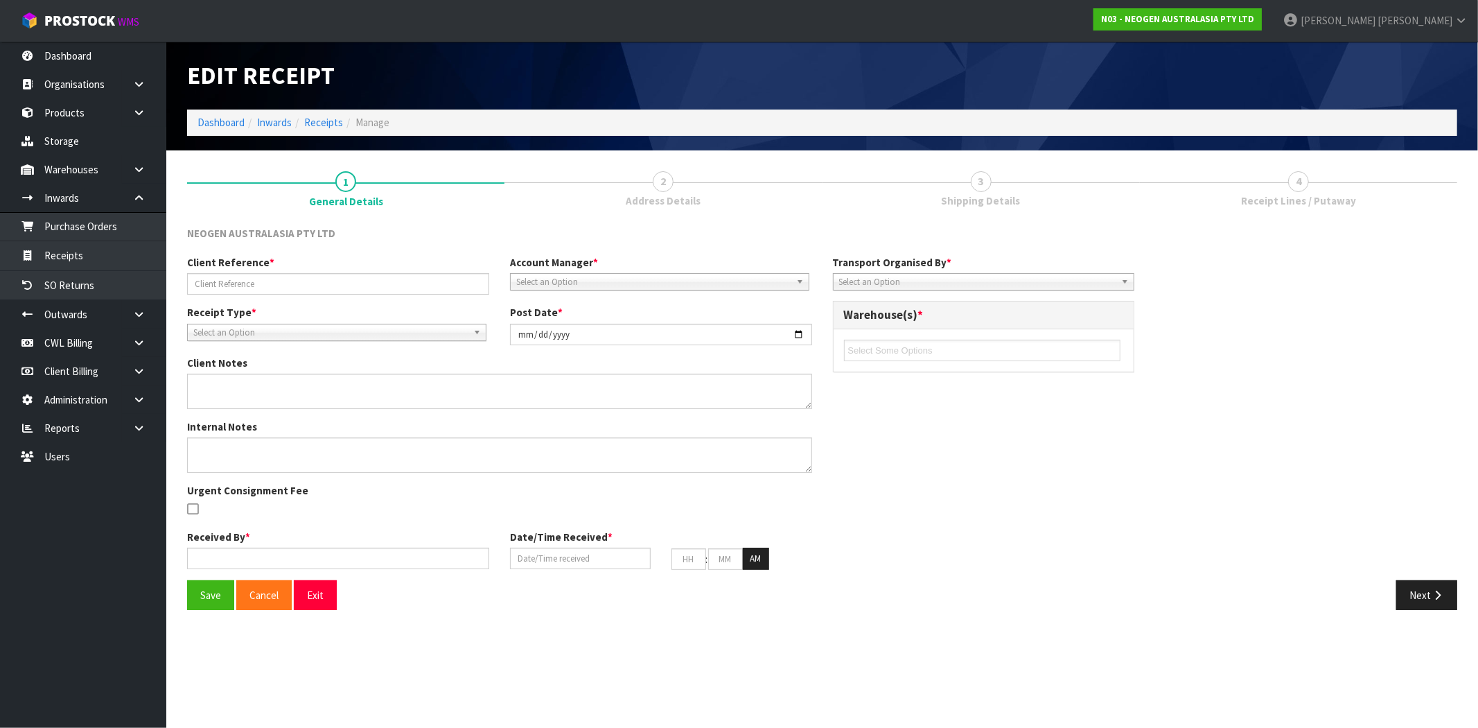
type input "02"
type input "05"
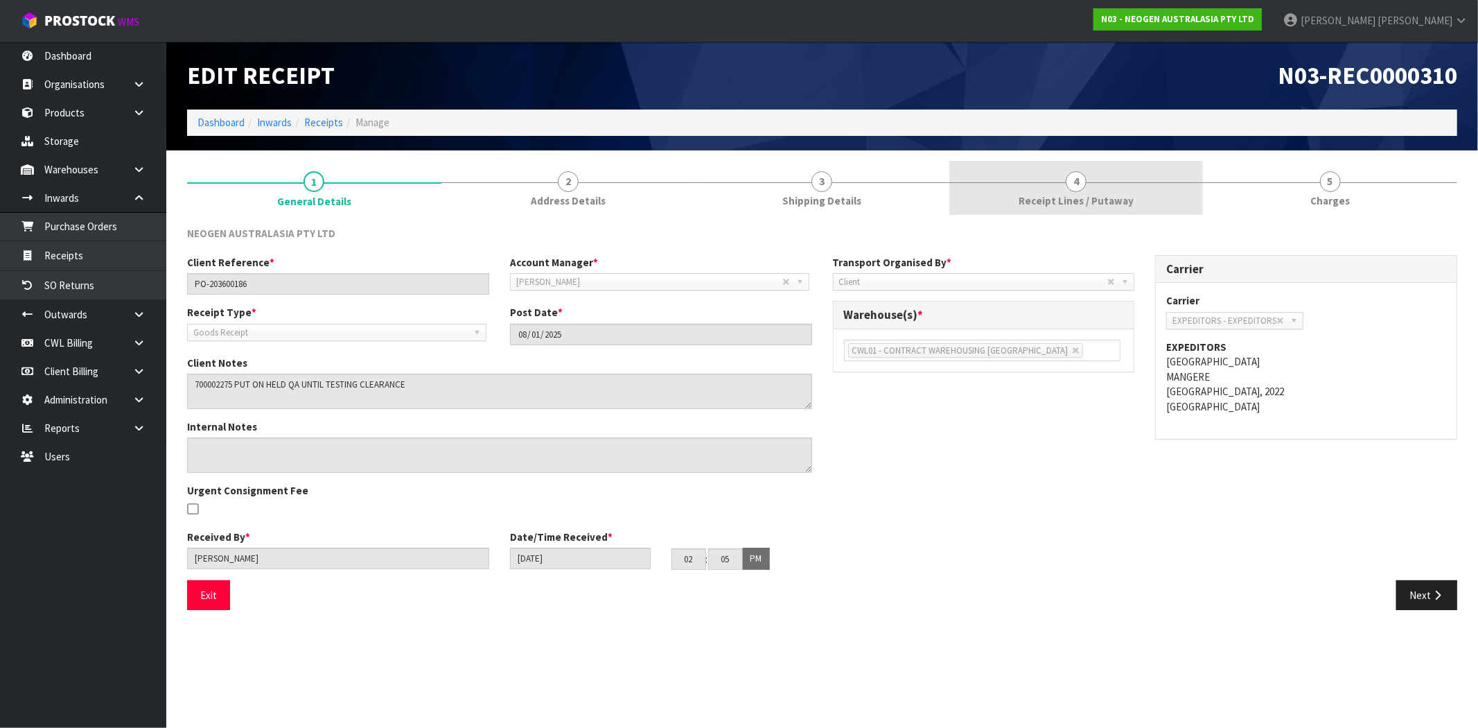
click at [1083, 200] on span "Receipt Lines / Putaway" at bounding box center [1076, 200] width 115 height 15
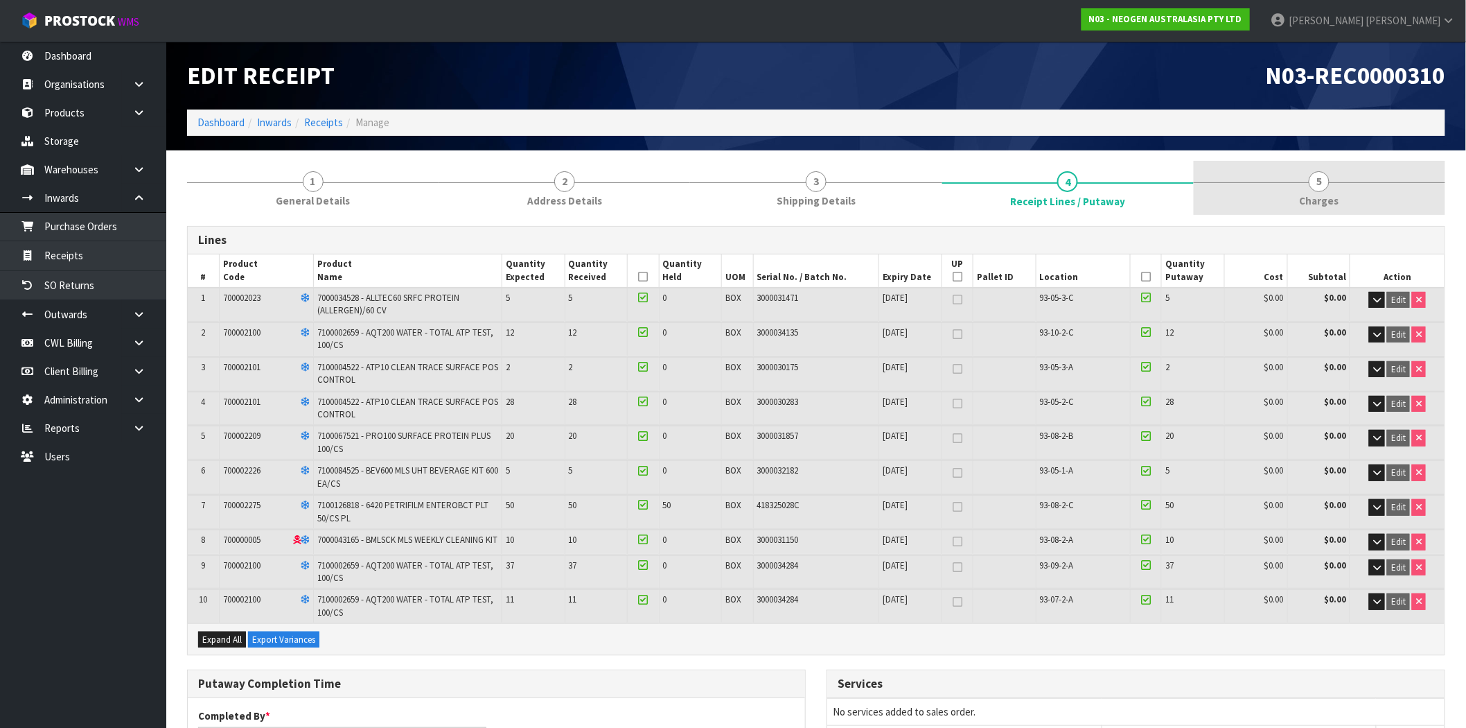
click at [1320, 200] on span "Charges" at bounding box center [1320, 200] width 40 height 15
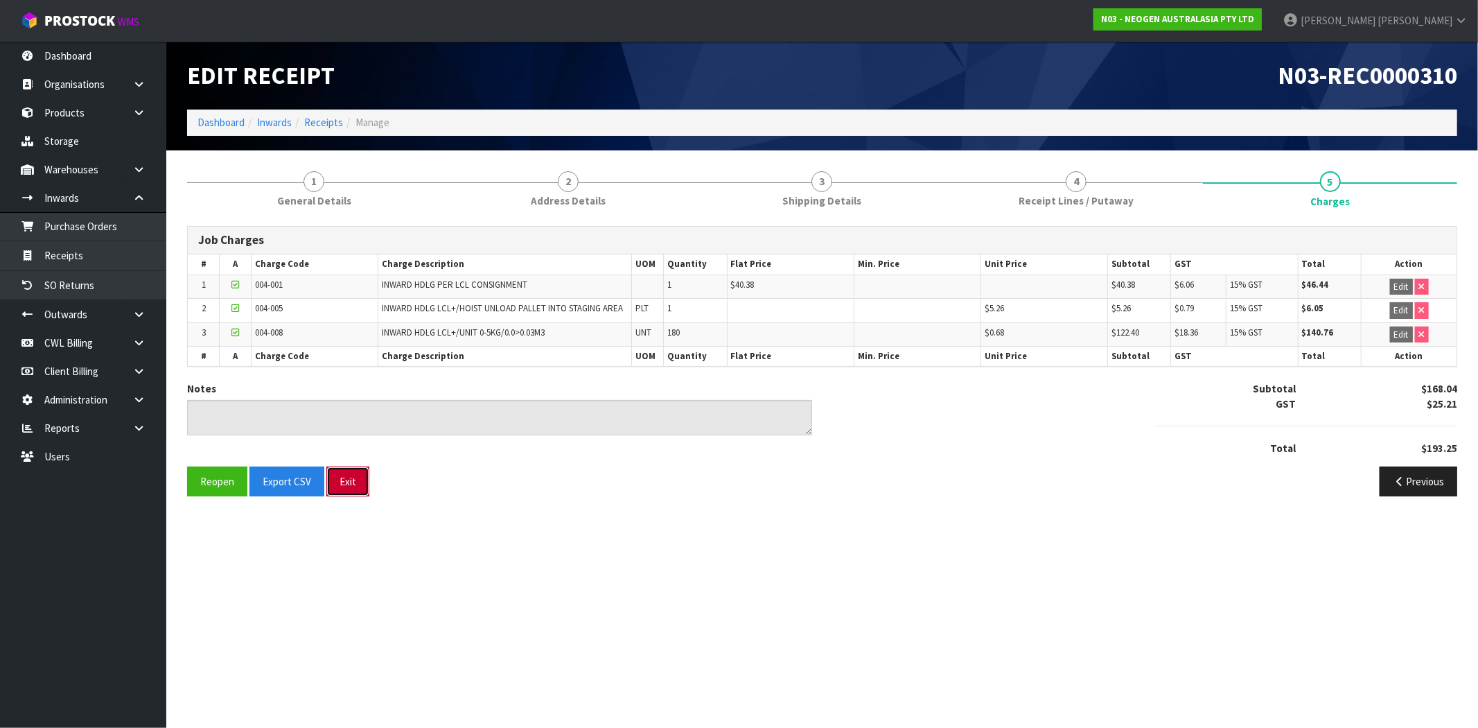
click at [354, 478] on button "Exit" at bounding box center [347, 481] width 43 height 30
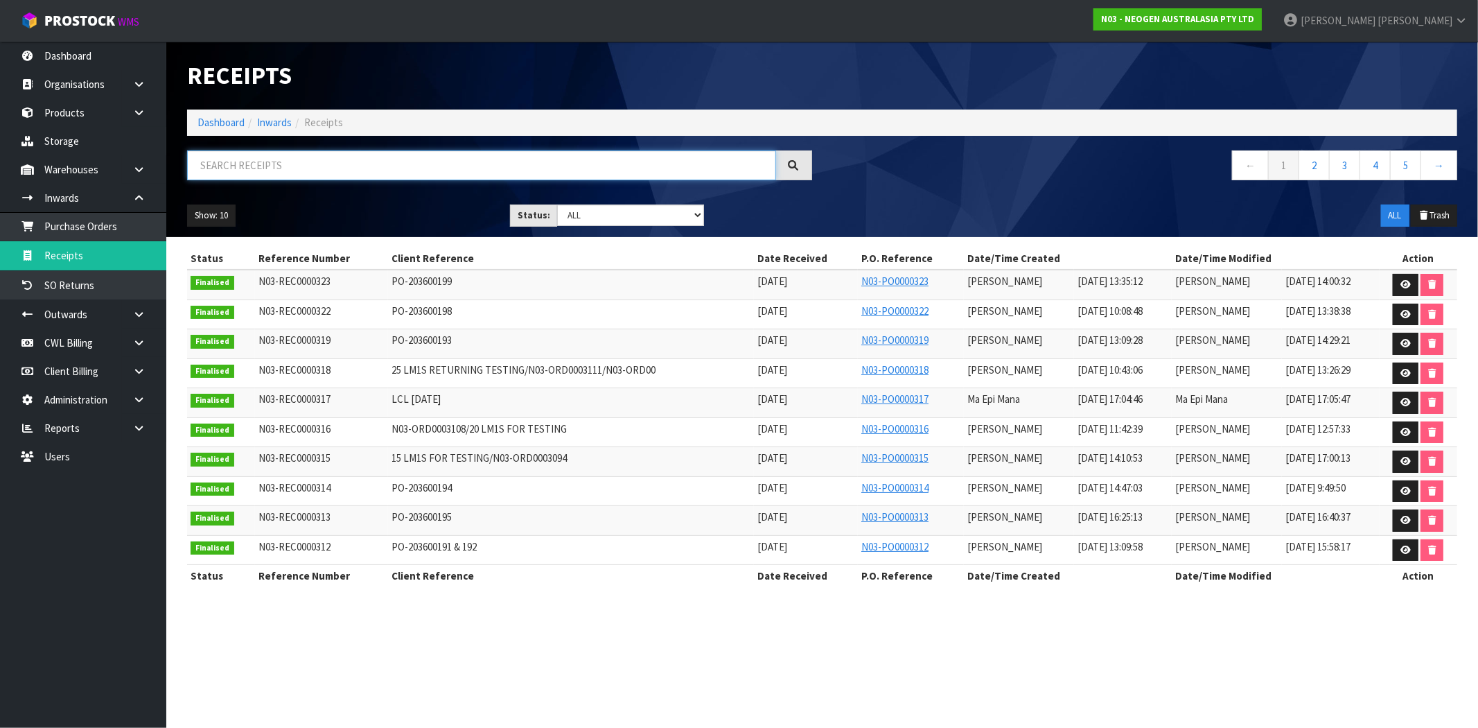
click at [393, 161] on input "text" at bounding box center [481, 165] width 589 height 30
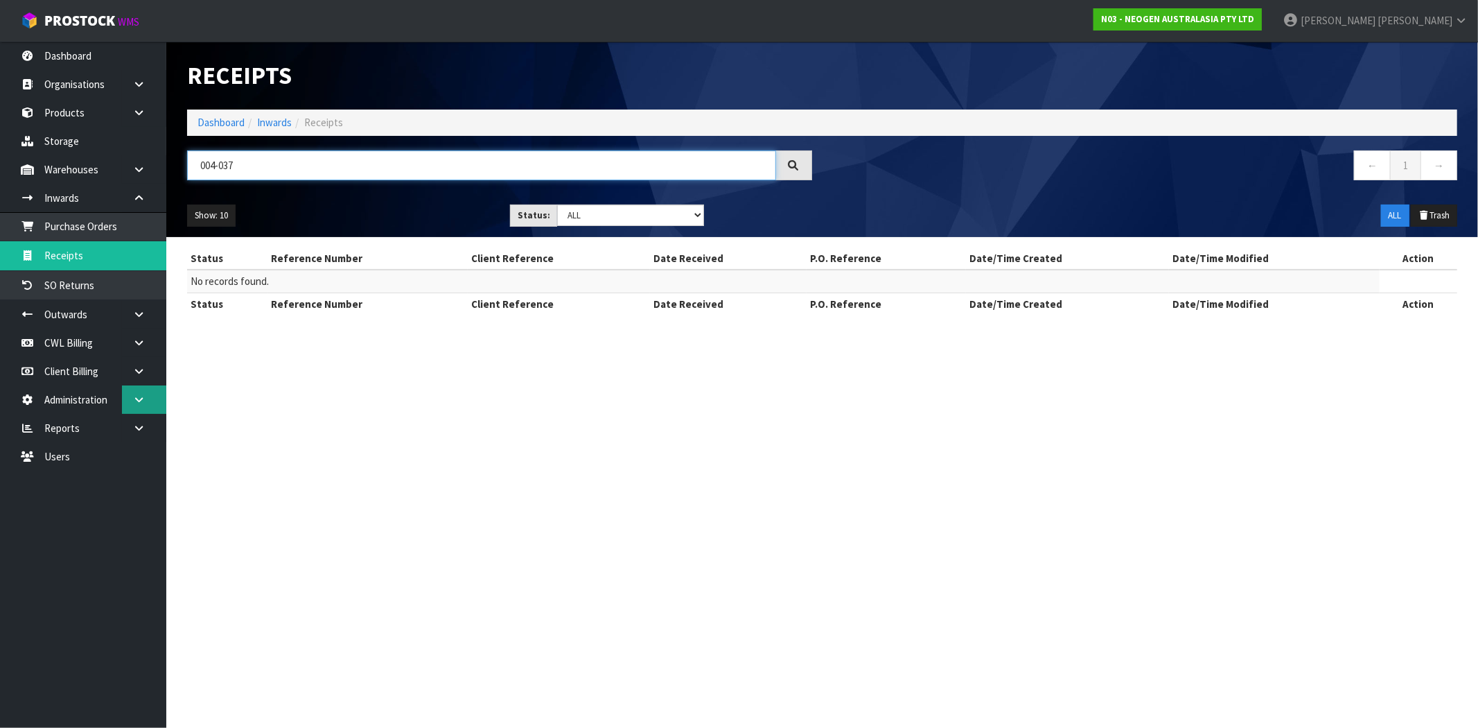
type input "004-037"
click at [144, 395] on icon at bounding box center [138, 399] width 13 height 10
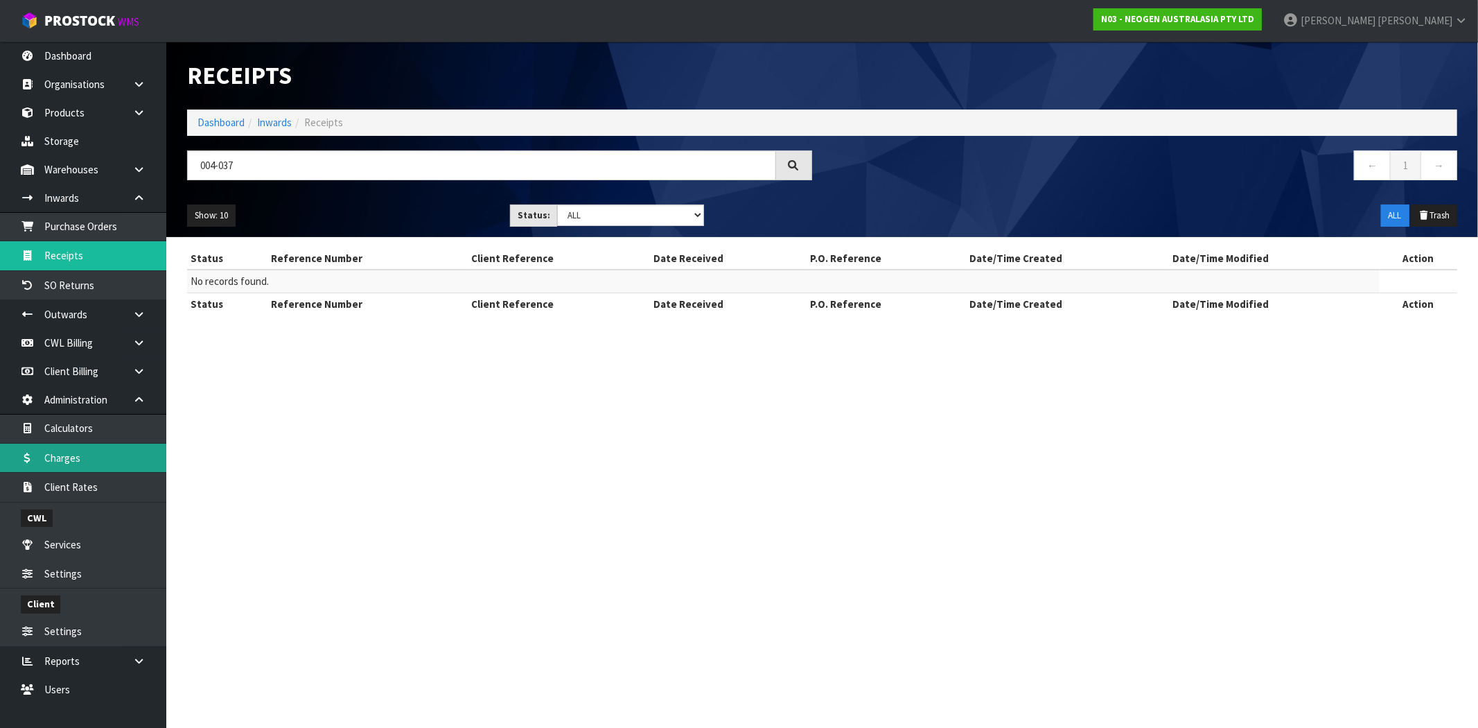
click at [90, 455] on link "Charges" at bounding box center [83, 458] width 166 height 28
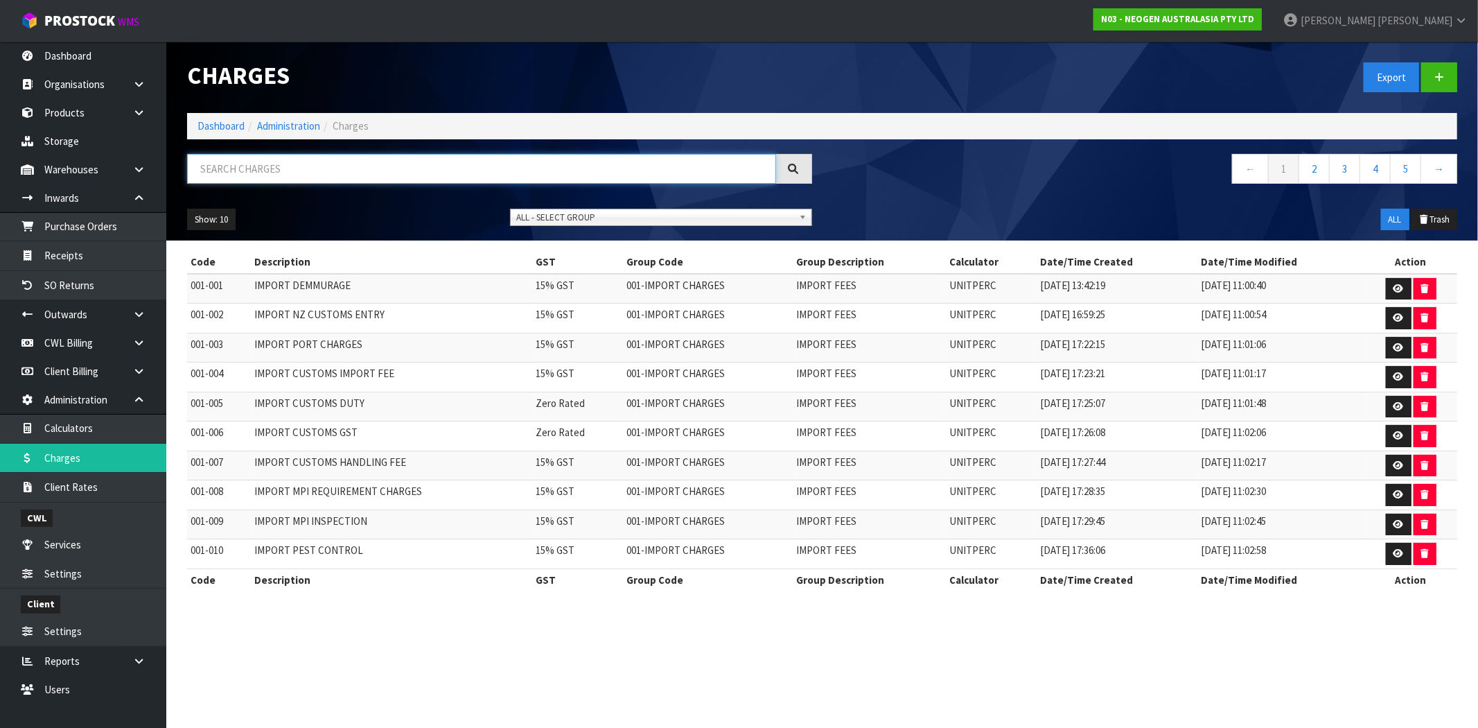
click at [285, 171] on input "text" at bounding box center [481, 169] width 589 height 30
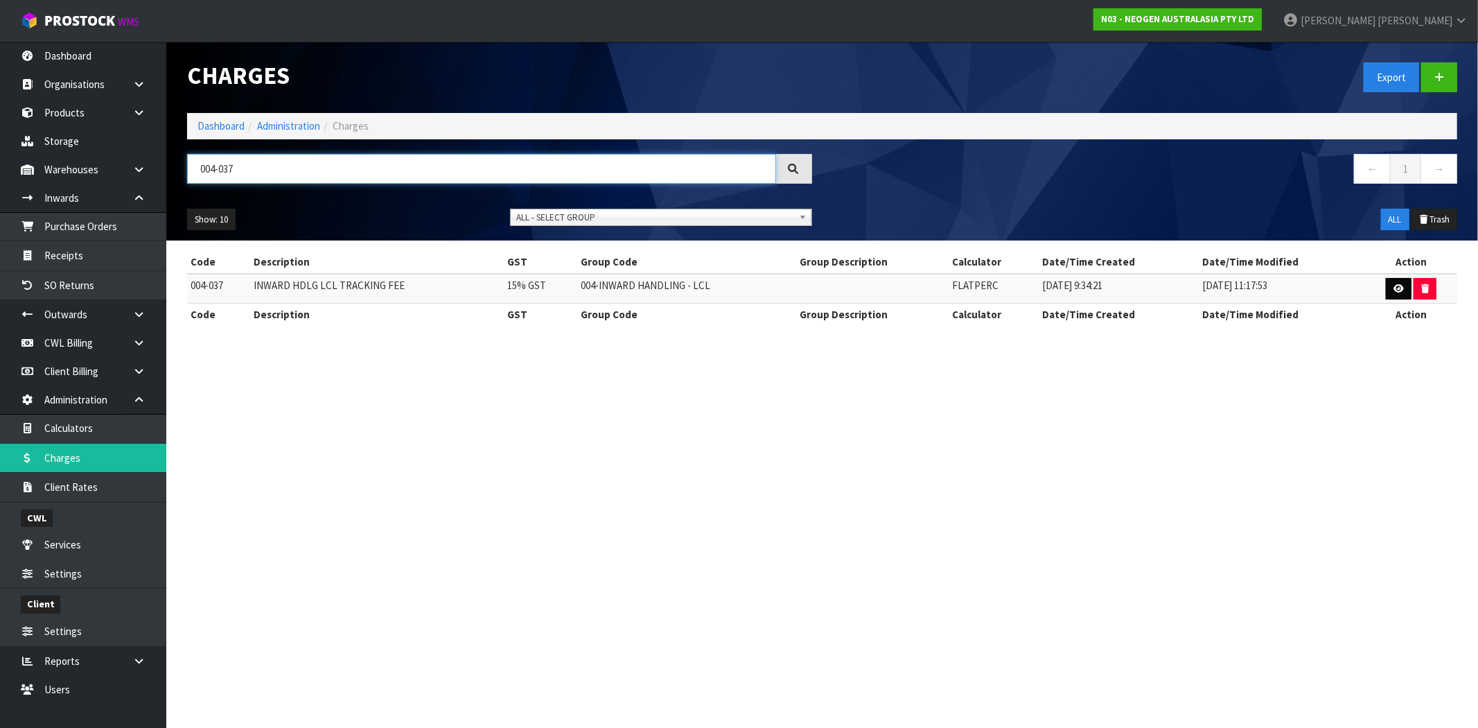
type input "004-037"
click at [1396, 291] on icon at bounding box center [1399, 288] width 10 height 9
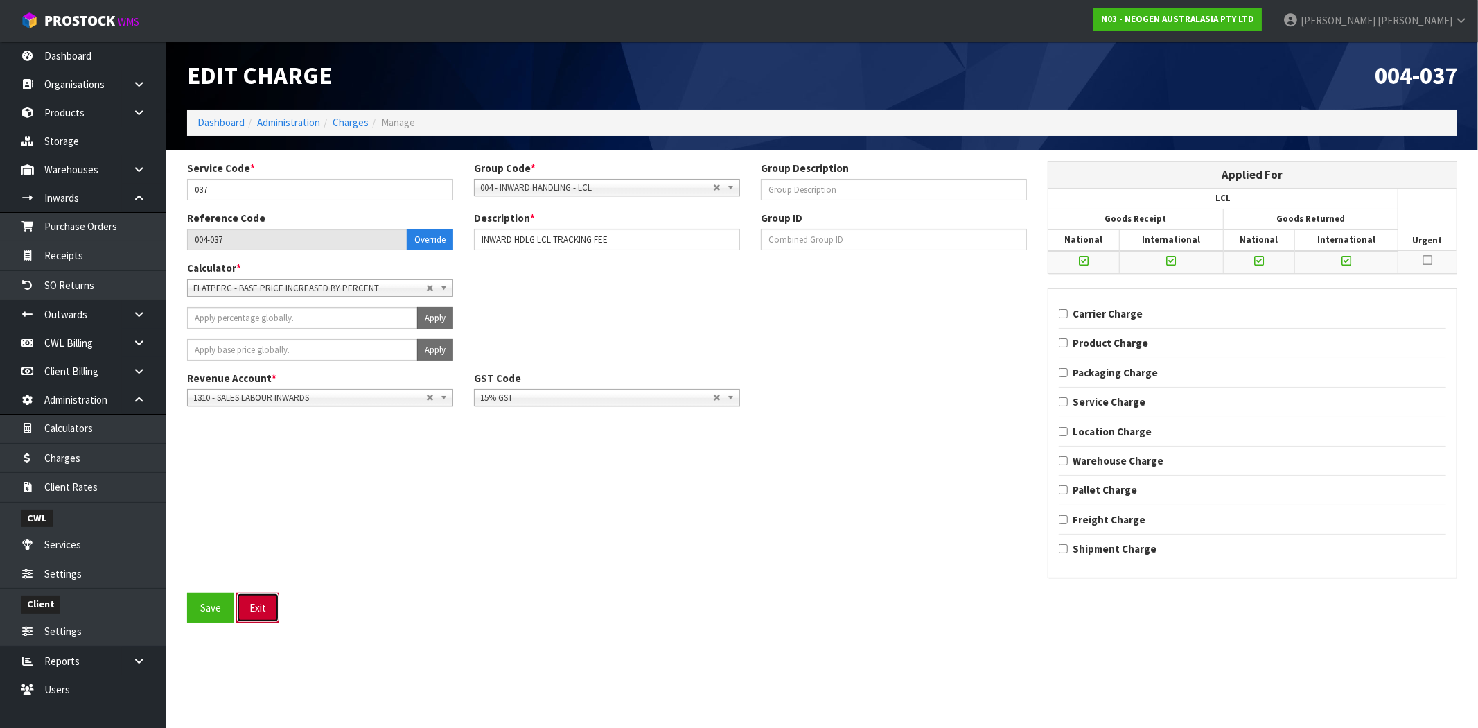
click at [263, 607] on button "Exit" at bounding box center [257, 608] width 43 height 30
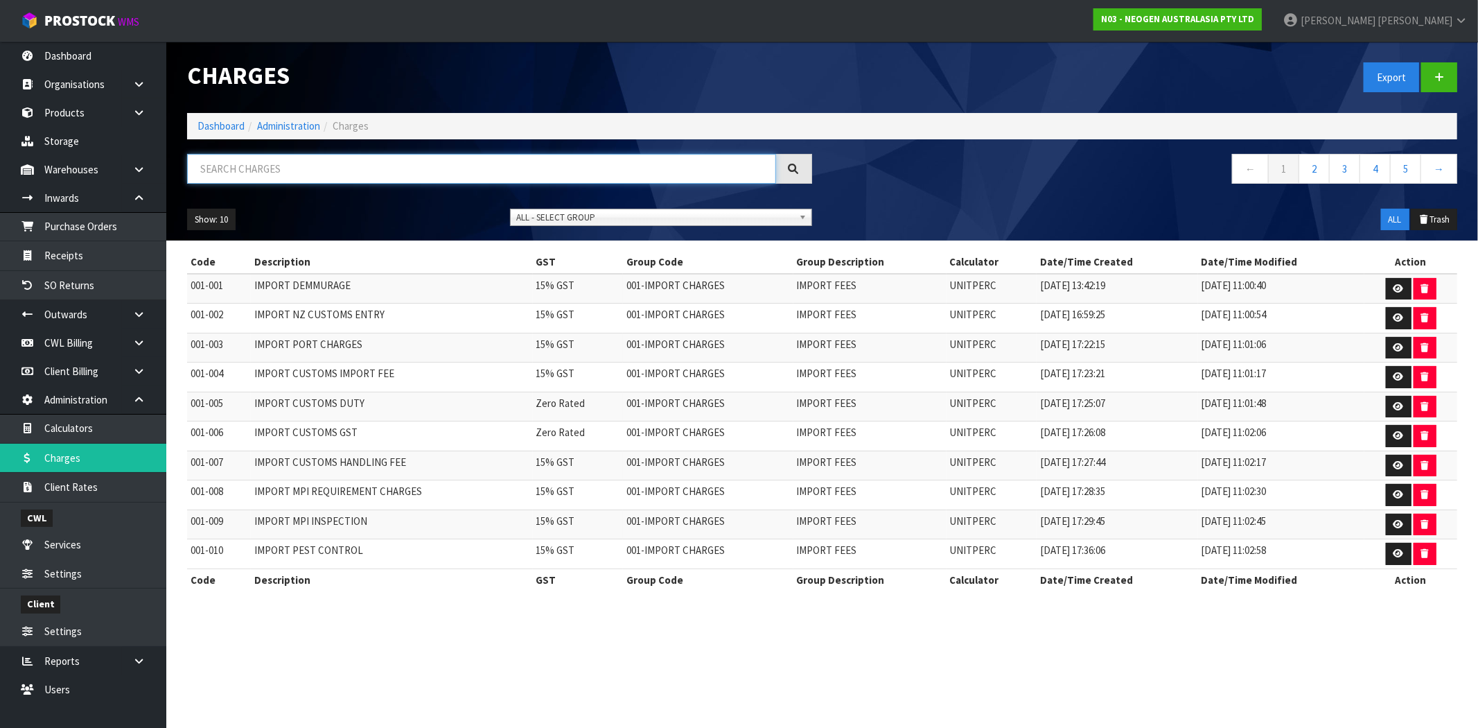
click at [371, 163] on input "text" at bounding box center [481, 169] width 589 height 30
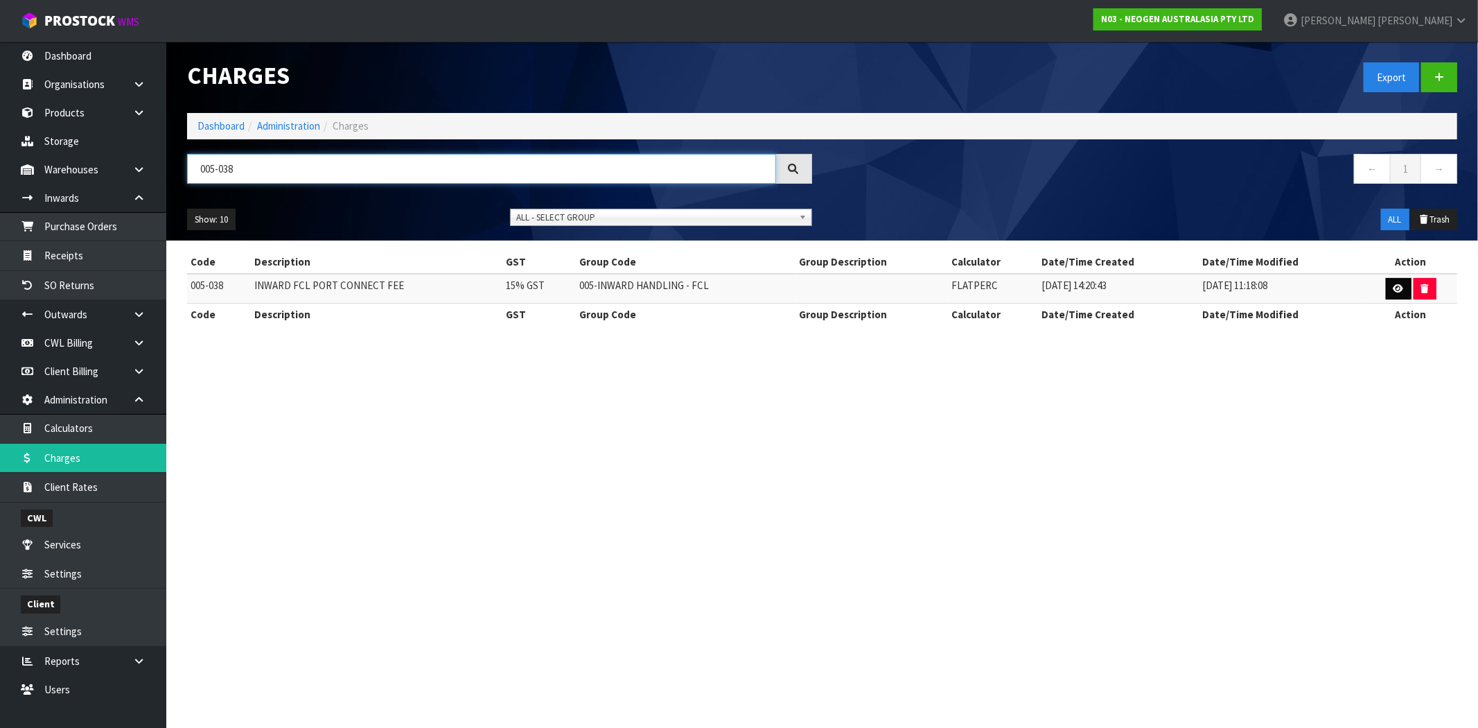
type input "005-038"
click at [1402, 284] on link at bounding box center [1399, 289] width 26 height 22
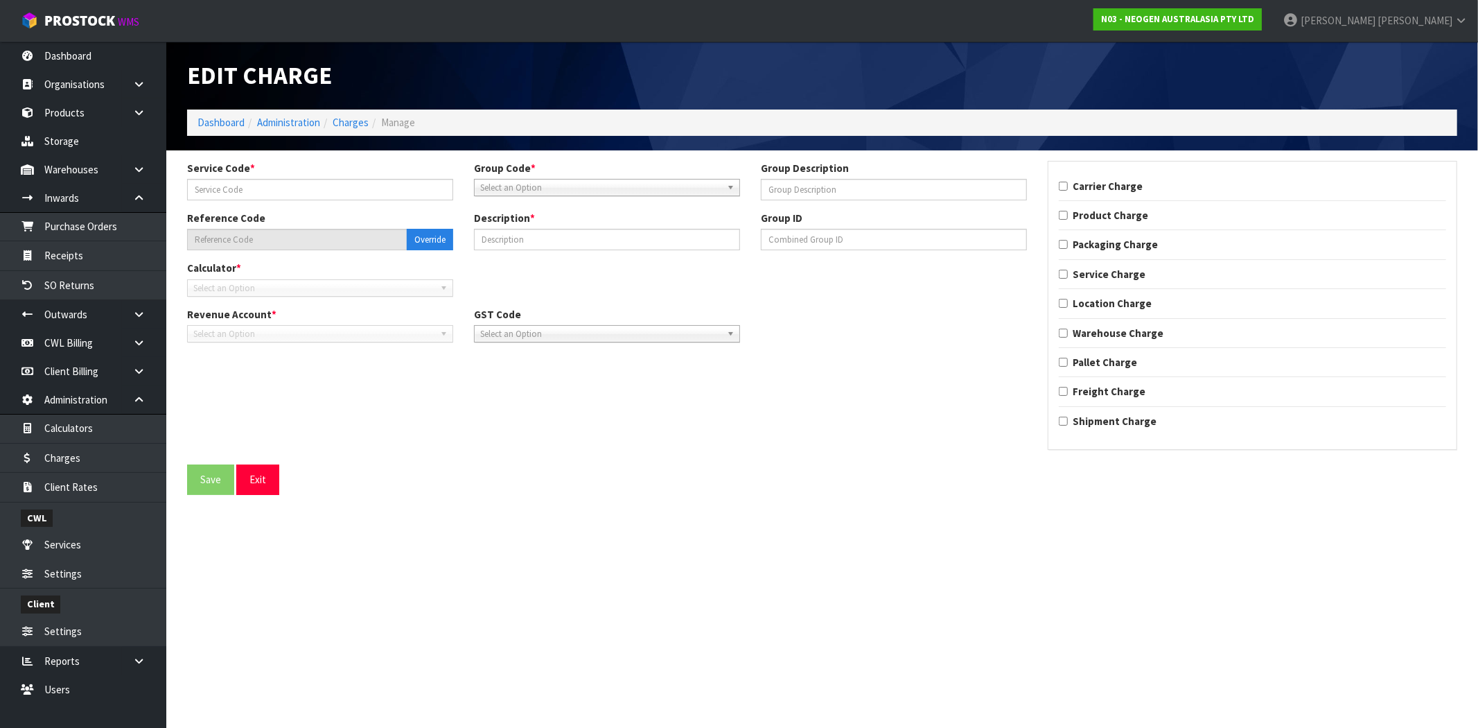
type input "038"
type input "005-038"
type input "INWARD FCL PORT CONNECT FEE"
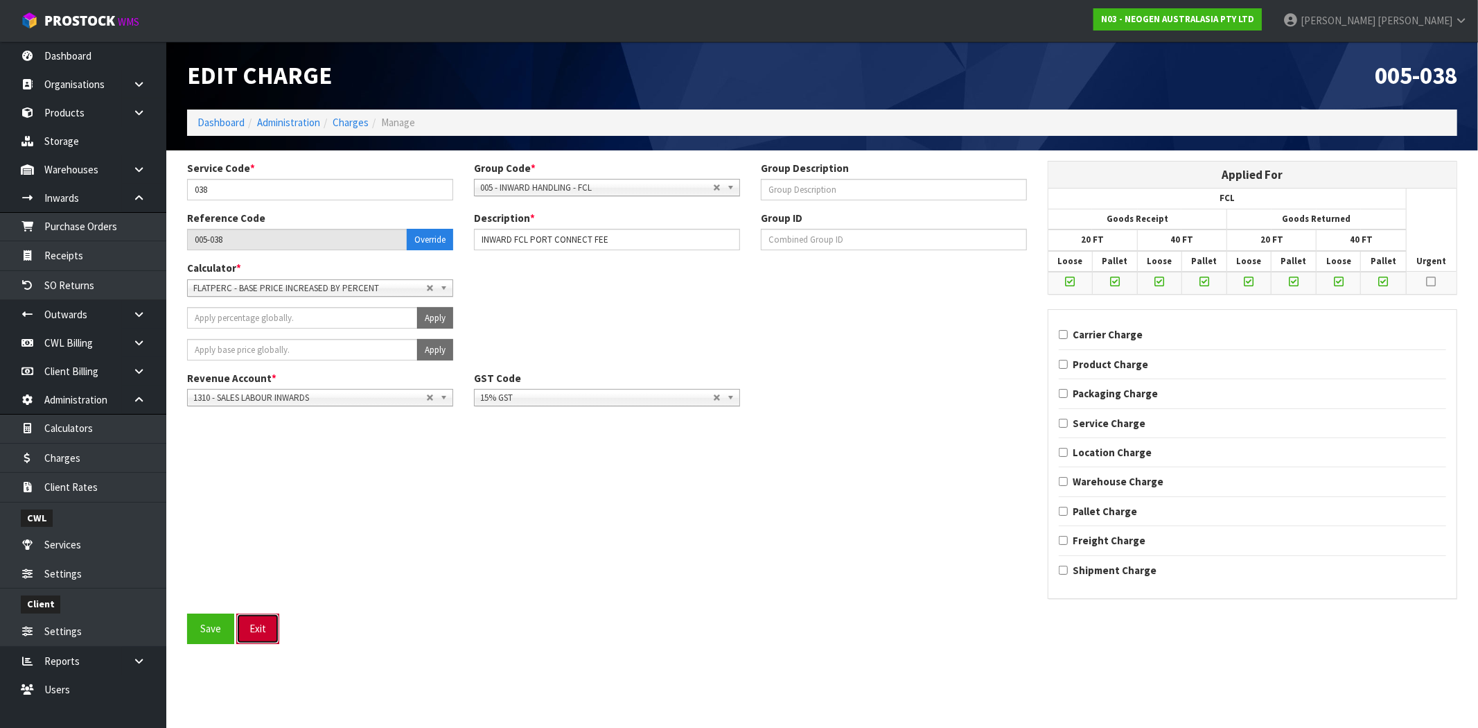
click at [261, 626] on button "Exit" at bounding box center [257, 628] width 43 height 30
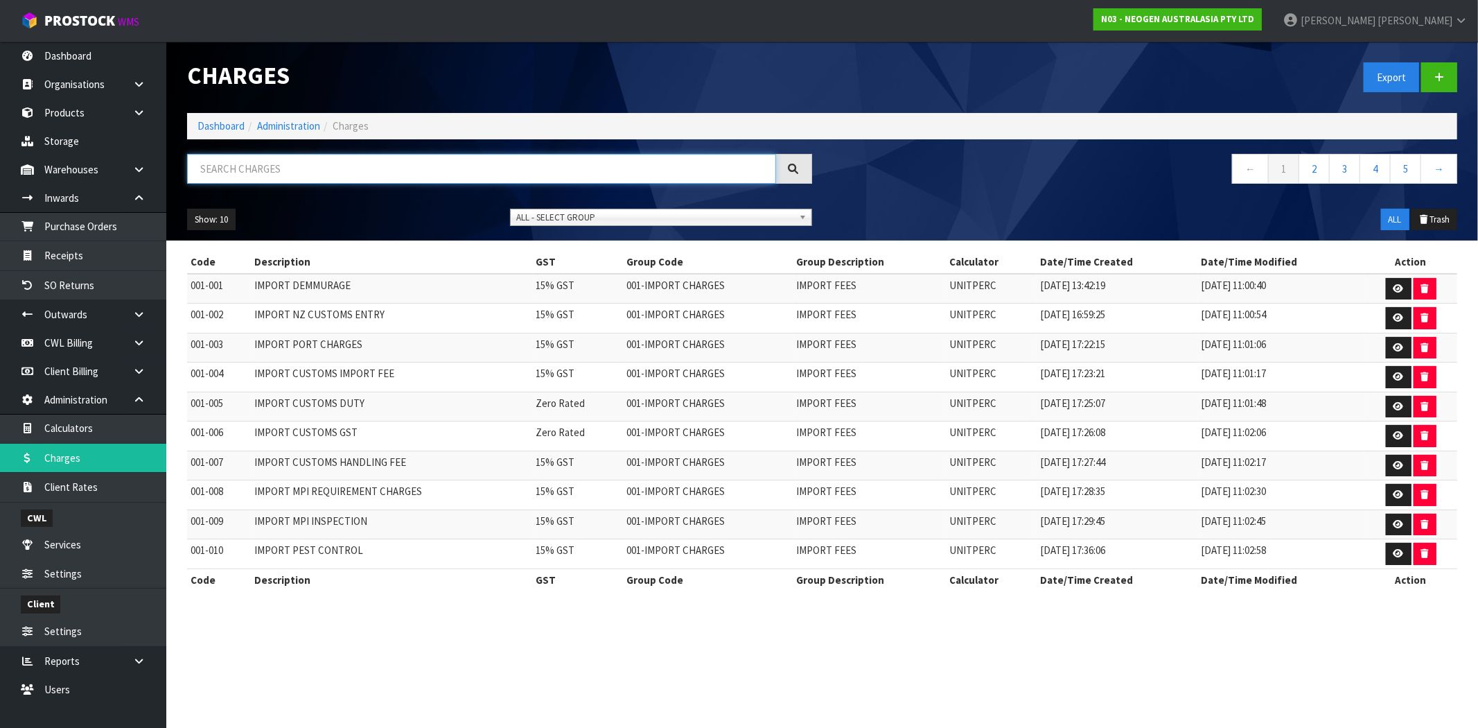
click at [320, 169] on input "text" at bounding box center [481, 169] width 589 height 30
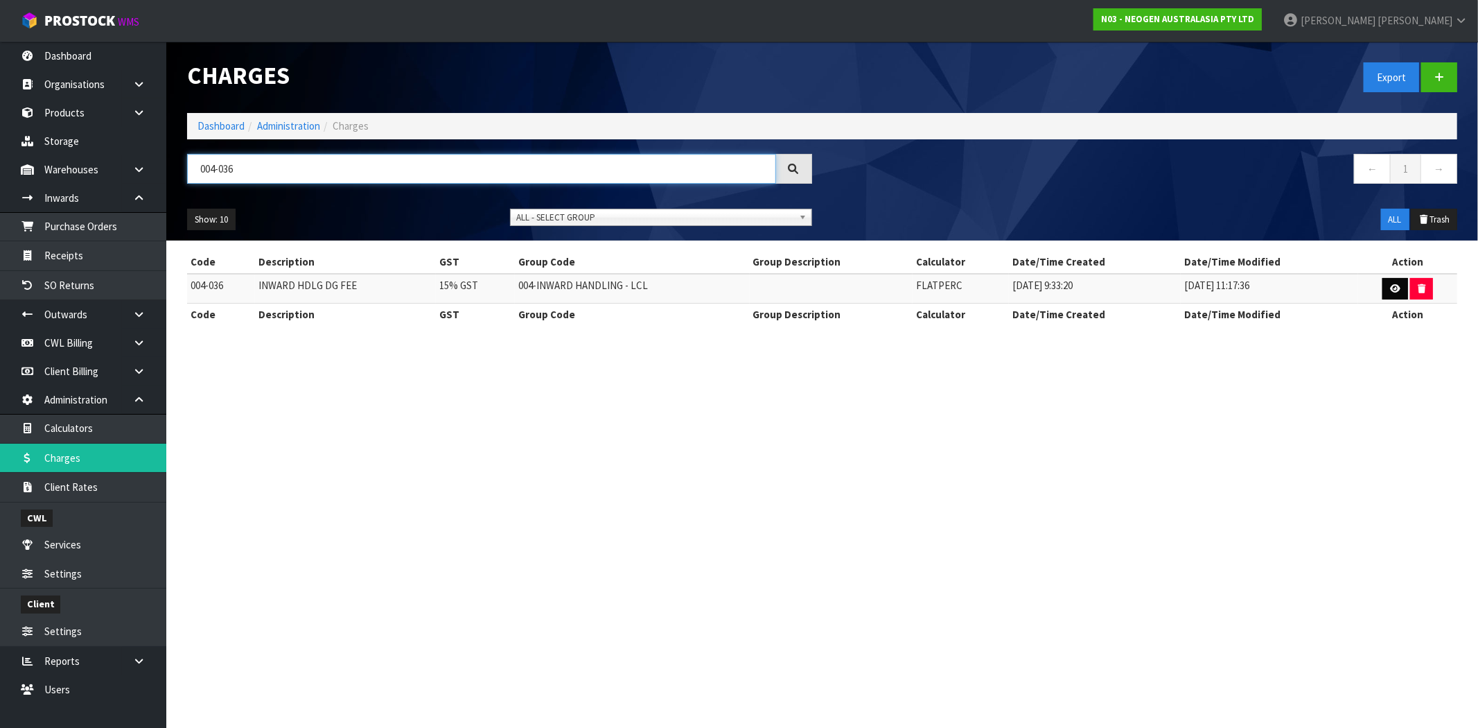
type input "004-036"
click at [1400, 293] on link at bounding box center [1396, 289] width 26 height 22
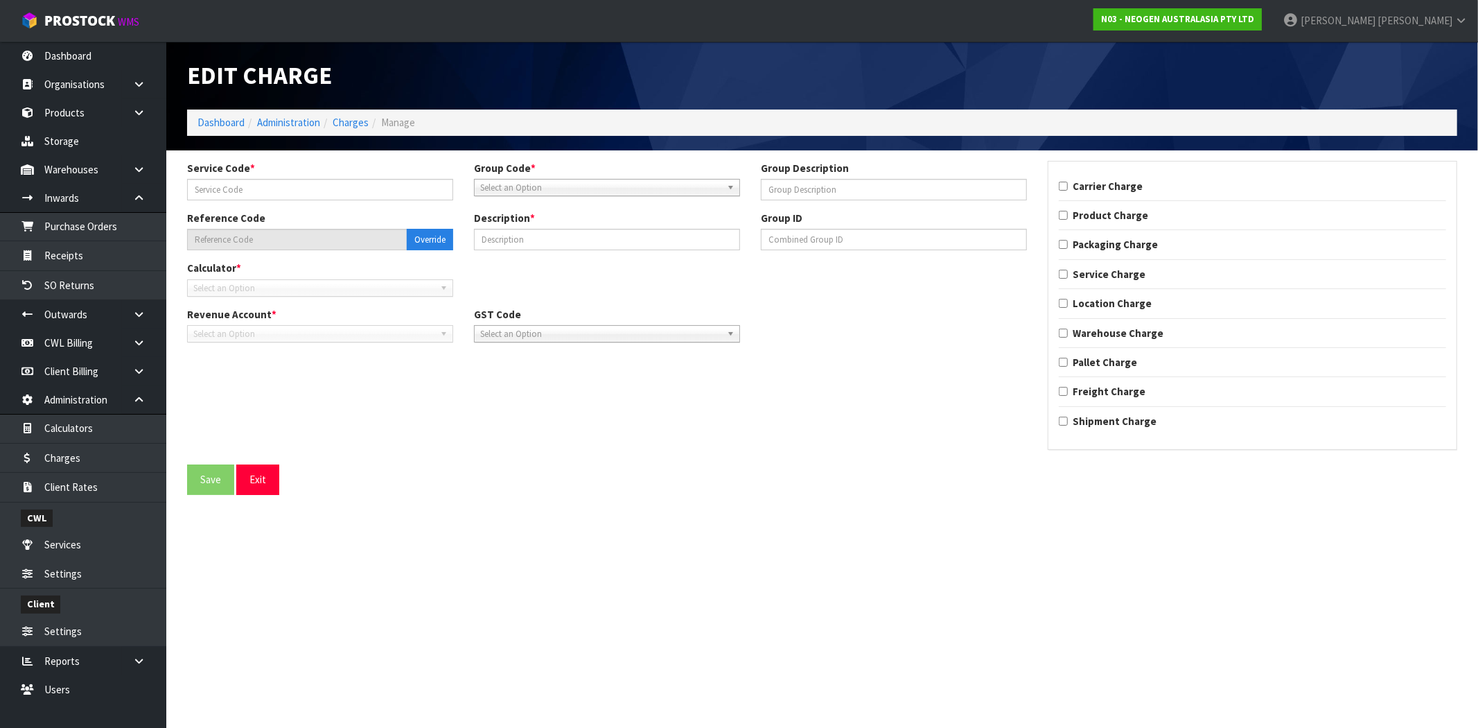
type input "036"
type input "004-036"
type input "INWARD HDLG DG FEE"
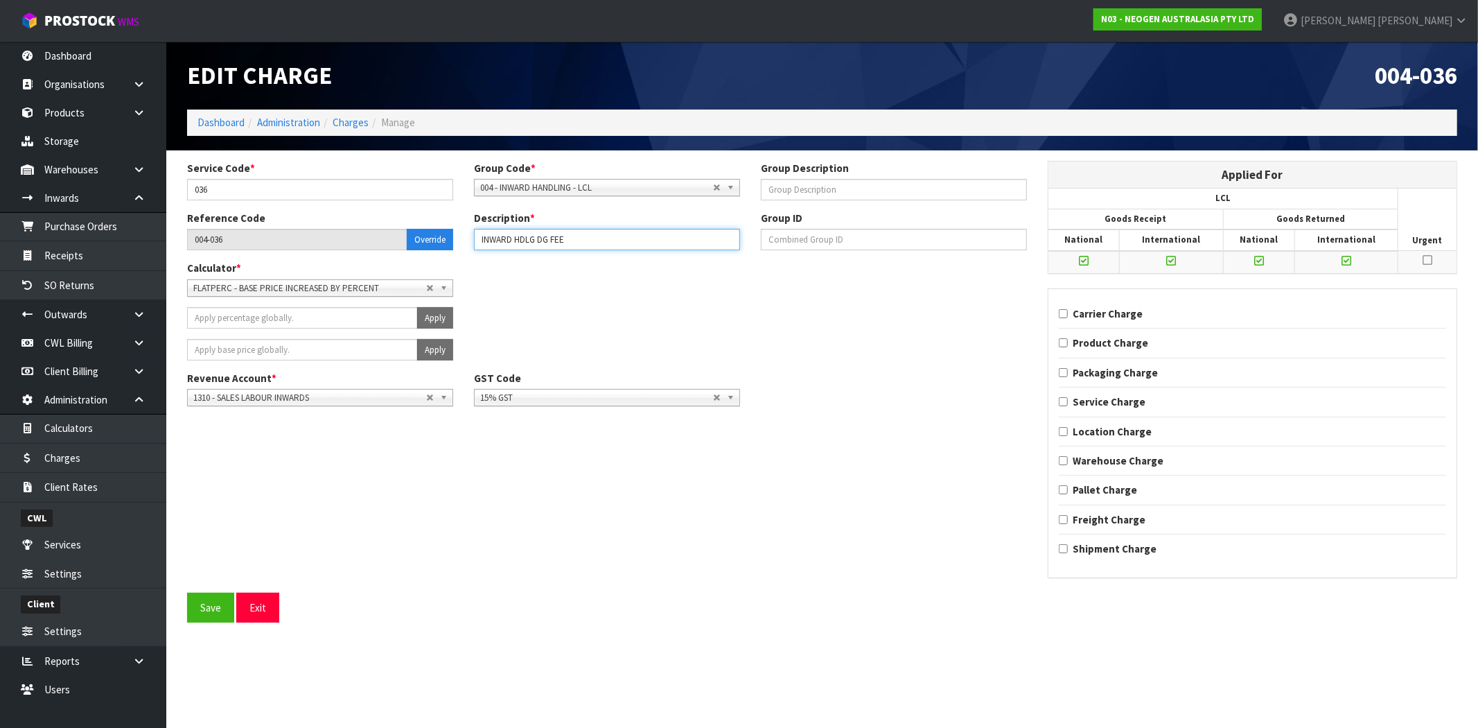
drag, startPoint x: 577, startPoint y: 240, endPoint x: 471, endPoint y: 252, distance: 105.9
click at [471, 252] on div "Reference Code 004-036 Override Description * INWARD HDLG DG FEE Group ID" at bounding box center [607, 236] width 861 height 50
click at [272, 610] on button "Exit" at bounding box center [257, 608] width 43 height 30
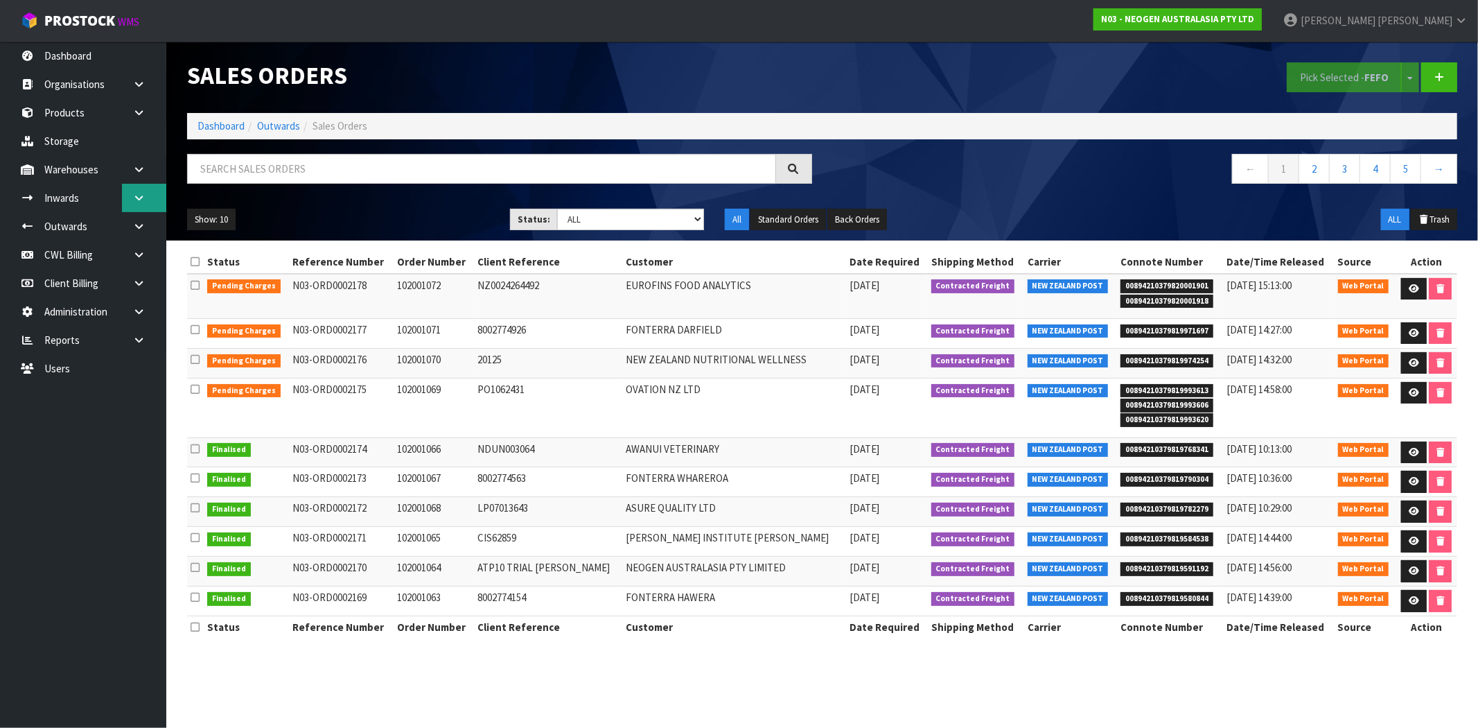
click at [143, 202] on icon at bounding box center [138, 198] width 13 height 10
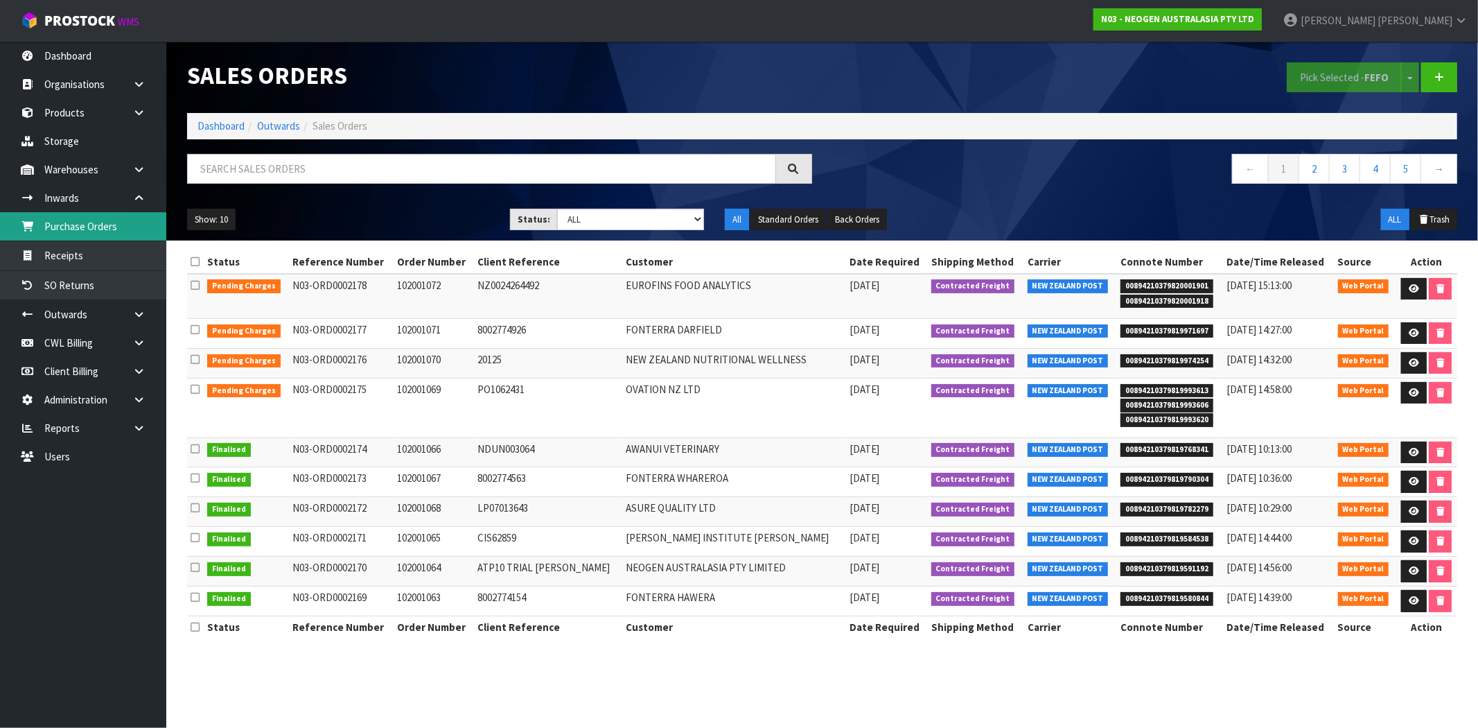
click at [91, 225] on link "Purchase Orders" at bounding box center [83, 226] width 166 height 28
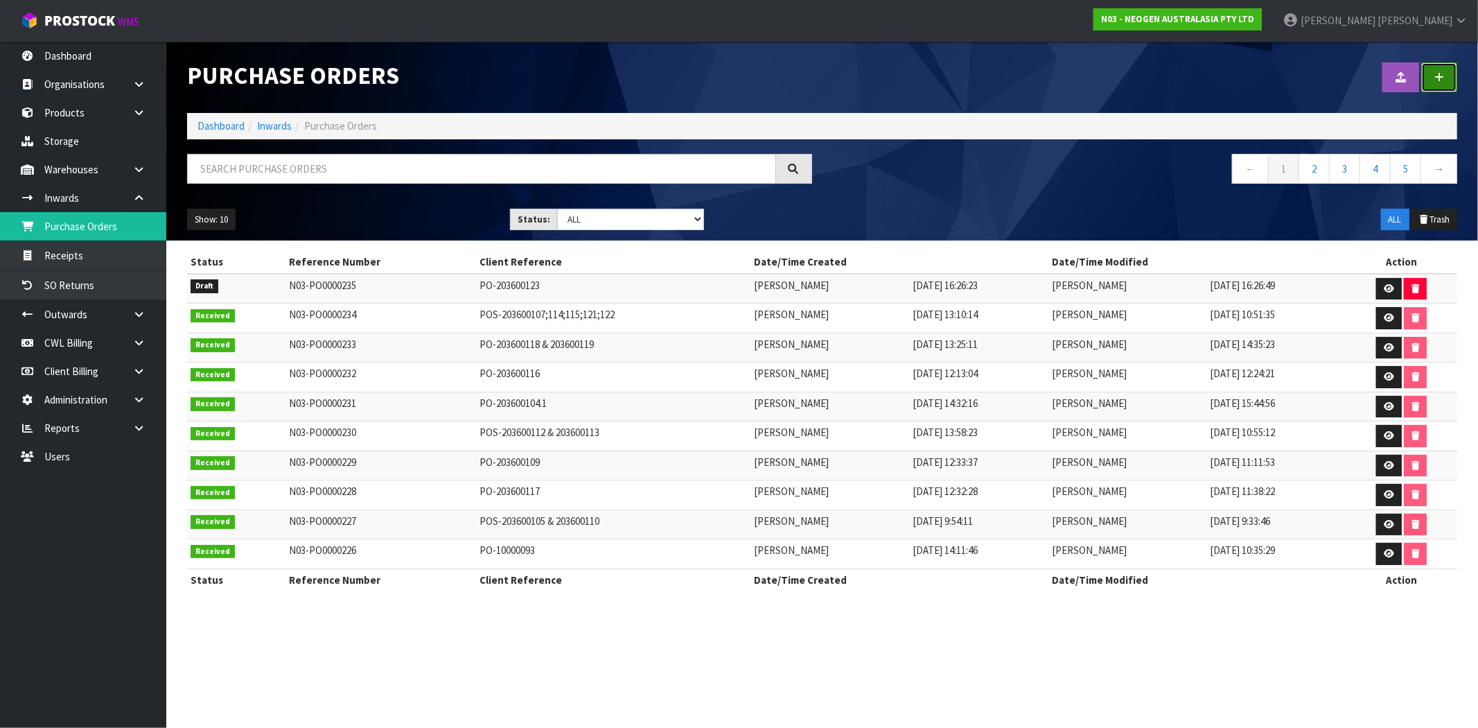
click at [1445, 74] on link at bounding box center [1439, 77] width 36 height 30
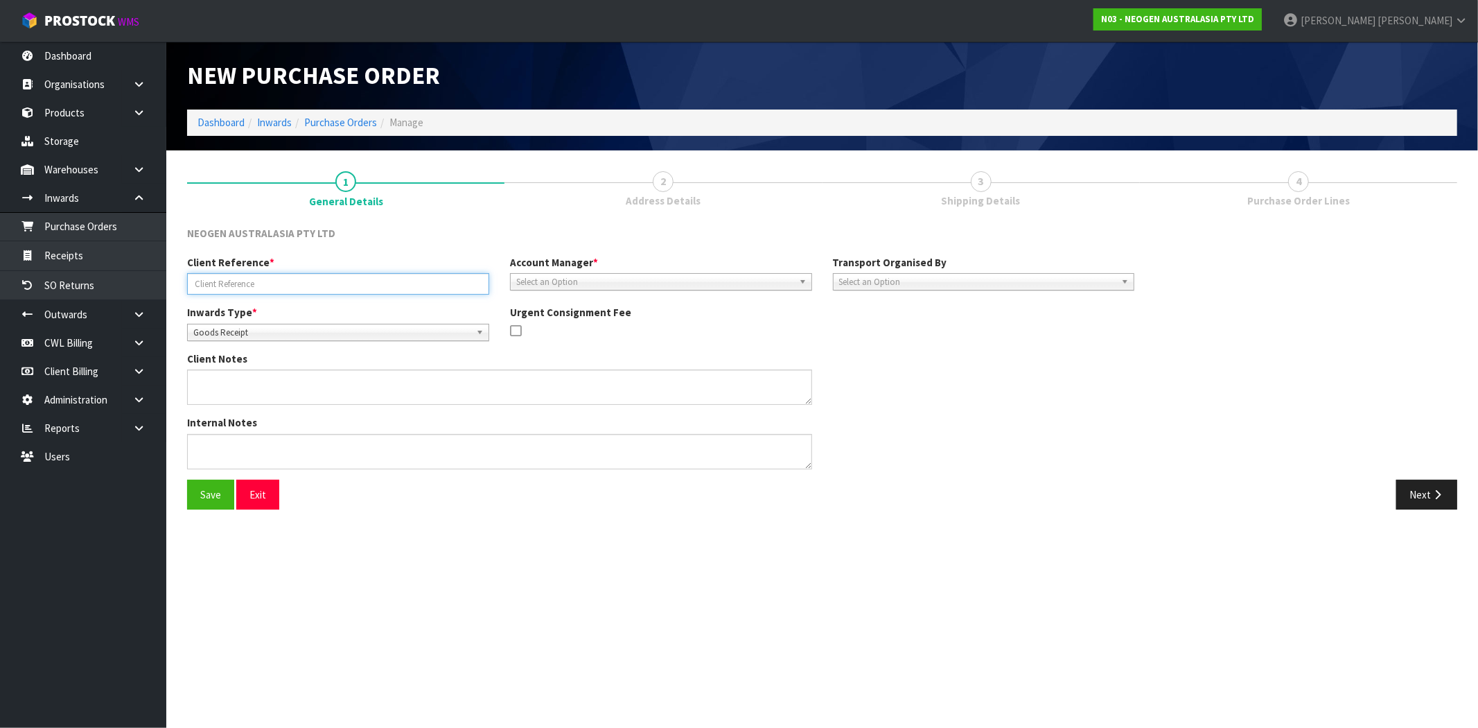
click at [383, 291] on input "text" at bounding box center [338, 283] width 302 height 21
type input "MAJI TEST 12345644444"
click at [581, 281] on span "Select an Option" at bounding box center [654, 282] width 277 height 17
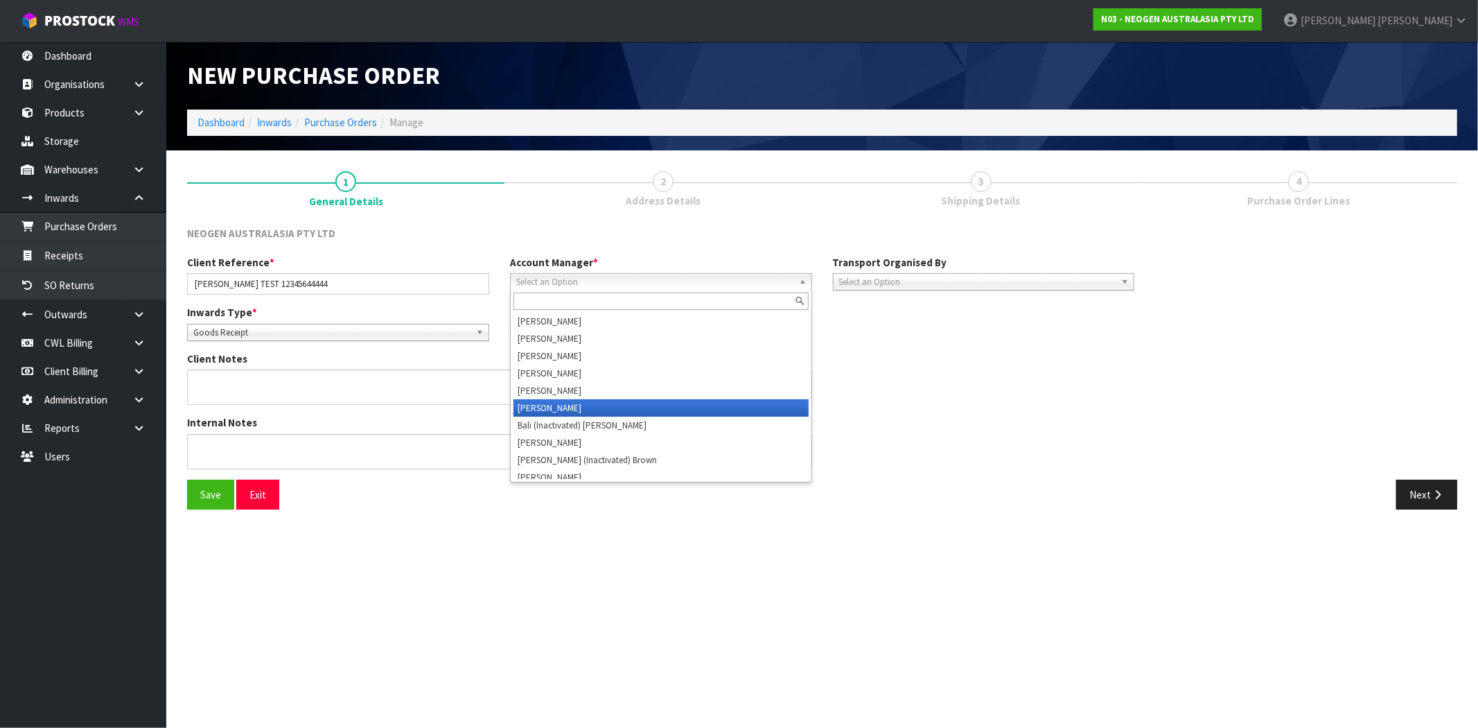
click at [576, 401] on li "[PERSON_NAME]" at bounding box center [661, 407] width 295 height 17
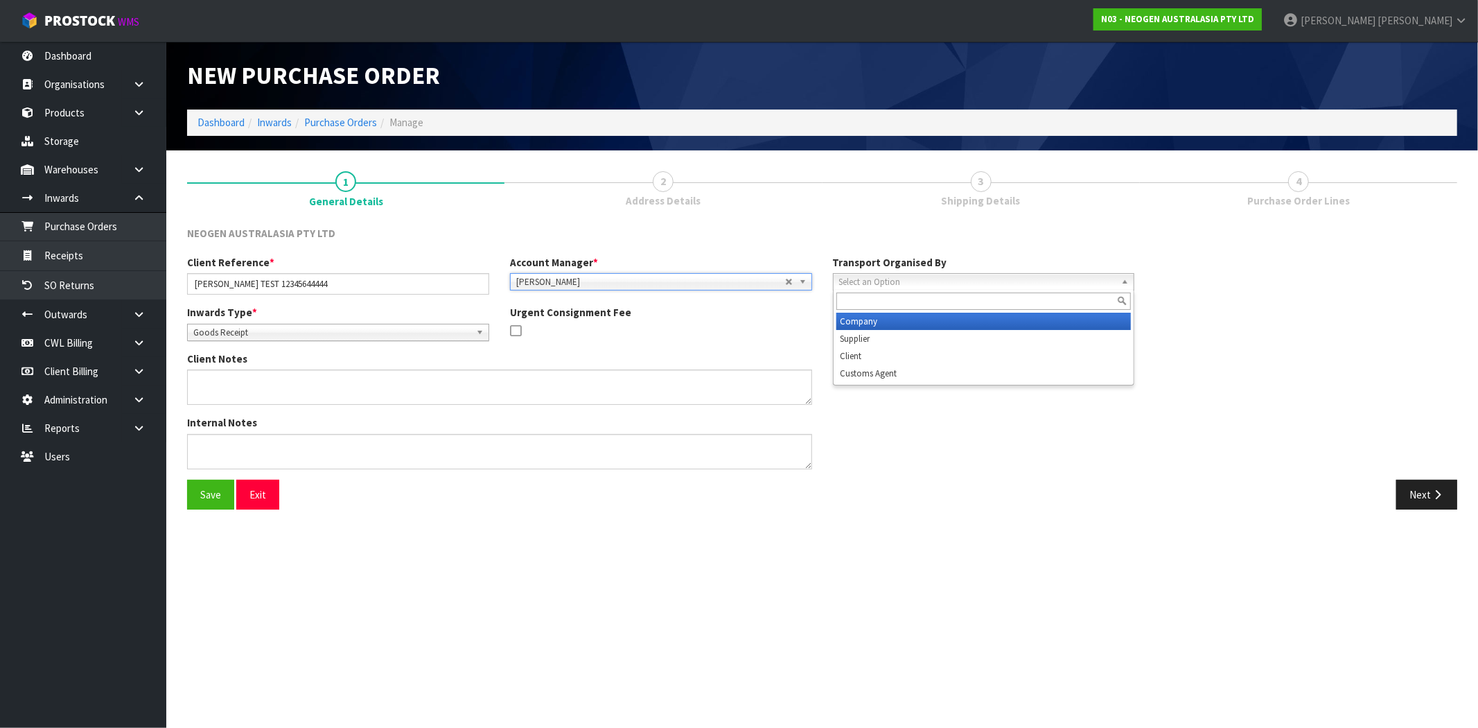
drag, startPoint x: 909, startPoint y: 279, endPoint x: 911, endPoint y: 289, distance: 10.5
click at [909, 278] on span "Select an Option" at bounding box center [977, 282] width 277 height 17
click at [899, 326] on li "Company" at bounding box center [984, 321] width 295 height 17
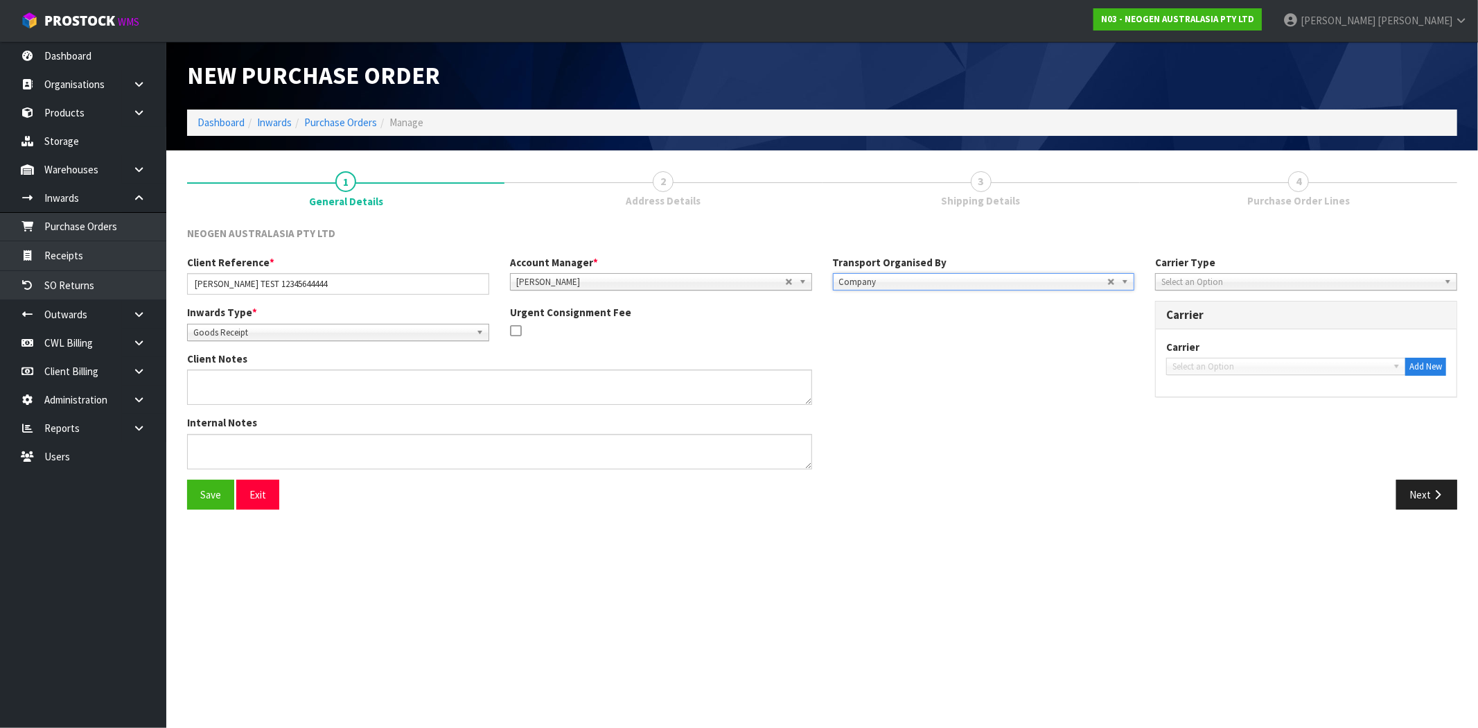
click at [885, 278] on span "Company" at bounding box center [973, 282] width 269 height 17
drag, startPoint x: 880, startPoint y: 349, endPoint x: 944, endPoint y: 349, distance: 63.8
click at [880, 349] on li "Client" at bounding box center [984, 355] width 295 height 17
click at [1211, 324] on span "Select an Option" at bounding box center [1280, 321] width 215 height 17
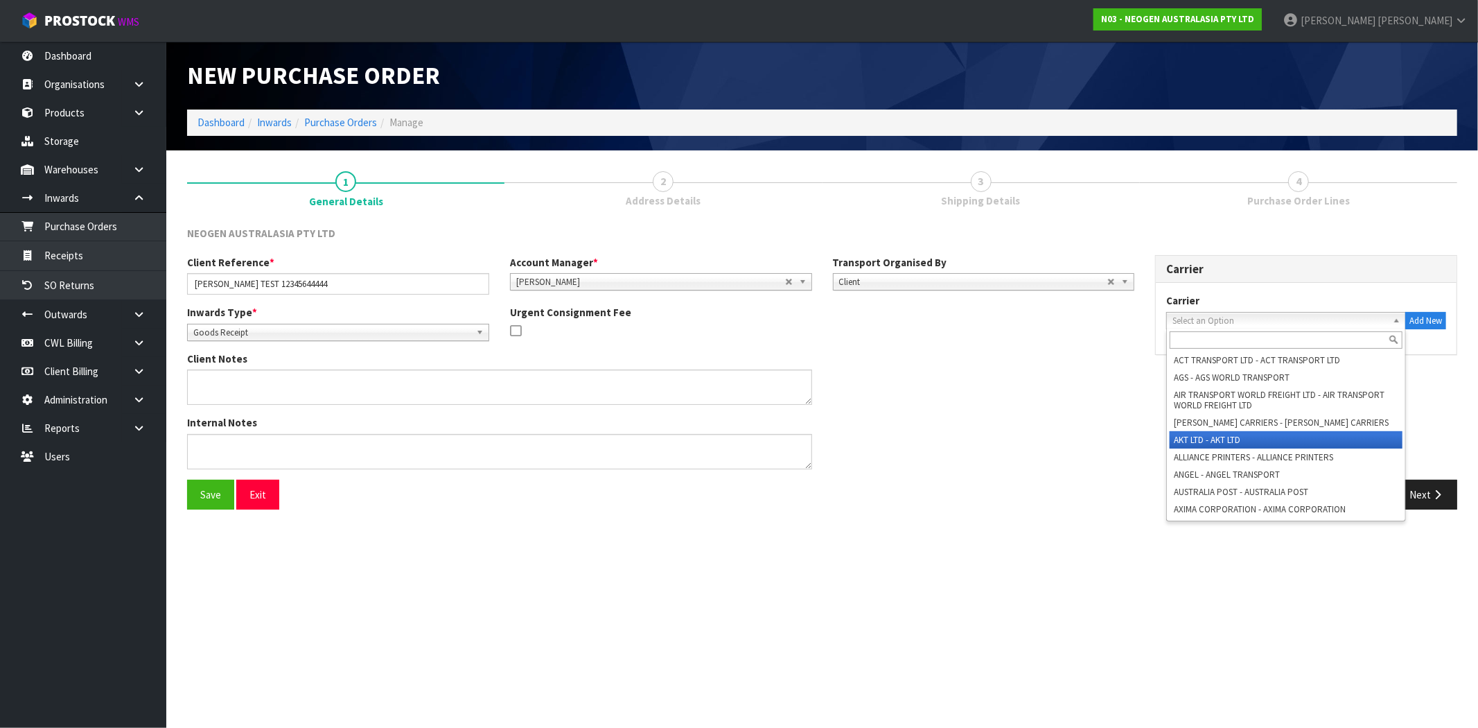
click at [1187, 445] on li "AKT LTD - AKT LTD" at bounding box center [1286, 439] width 233 height 17
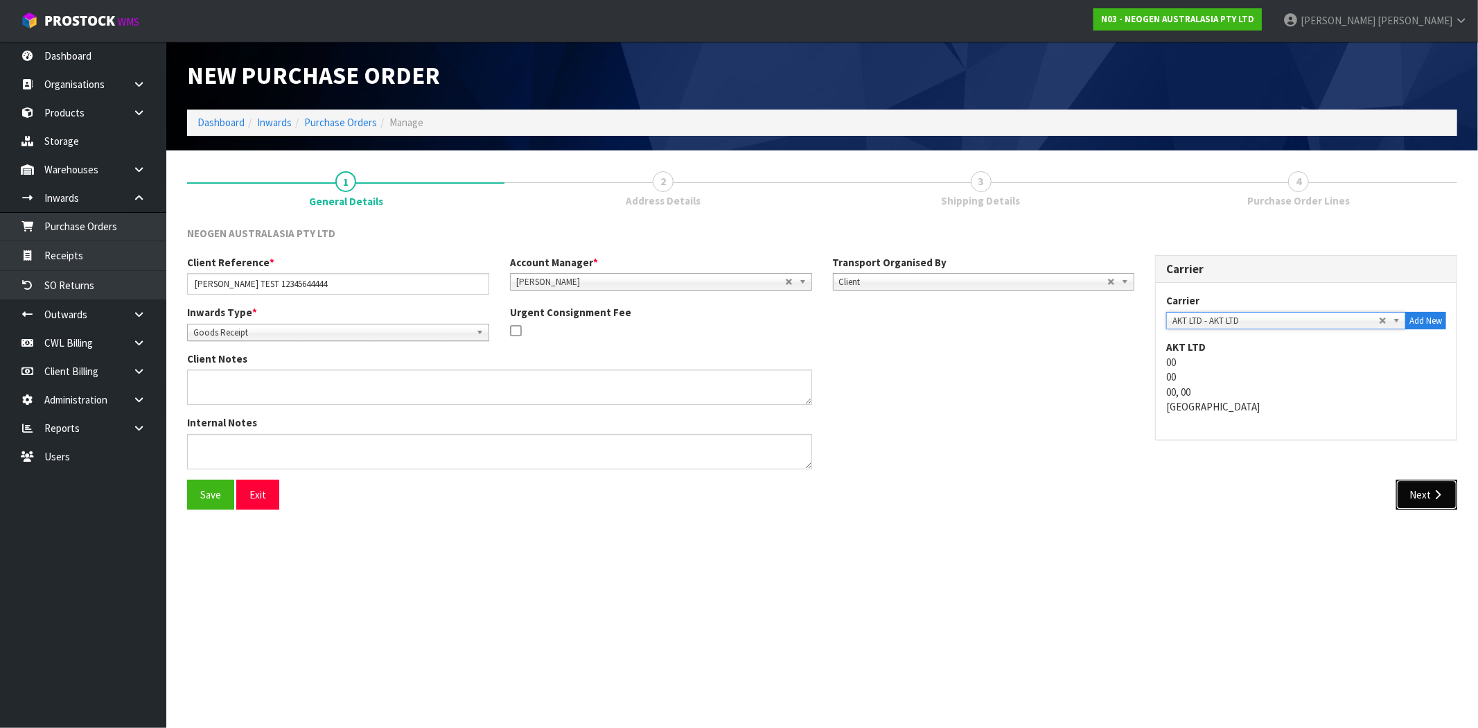
click at [1446, 492] on button "Next" at bounding box center [1426, 495] width 61 height 30
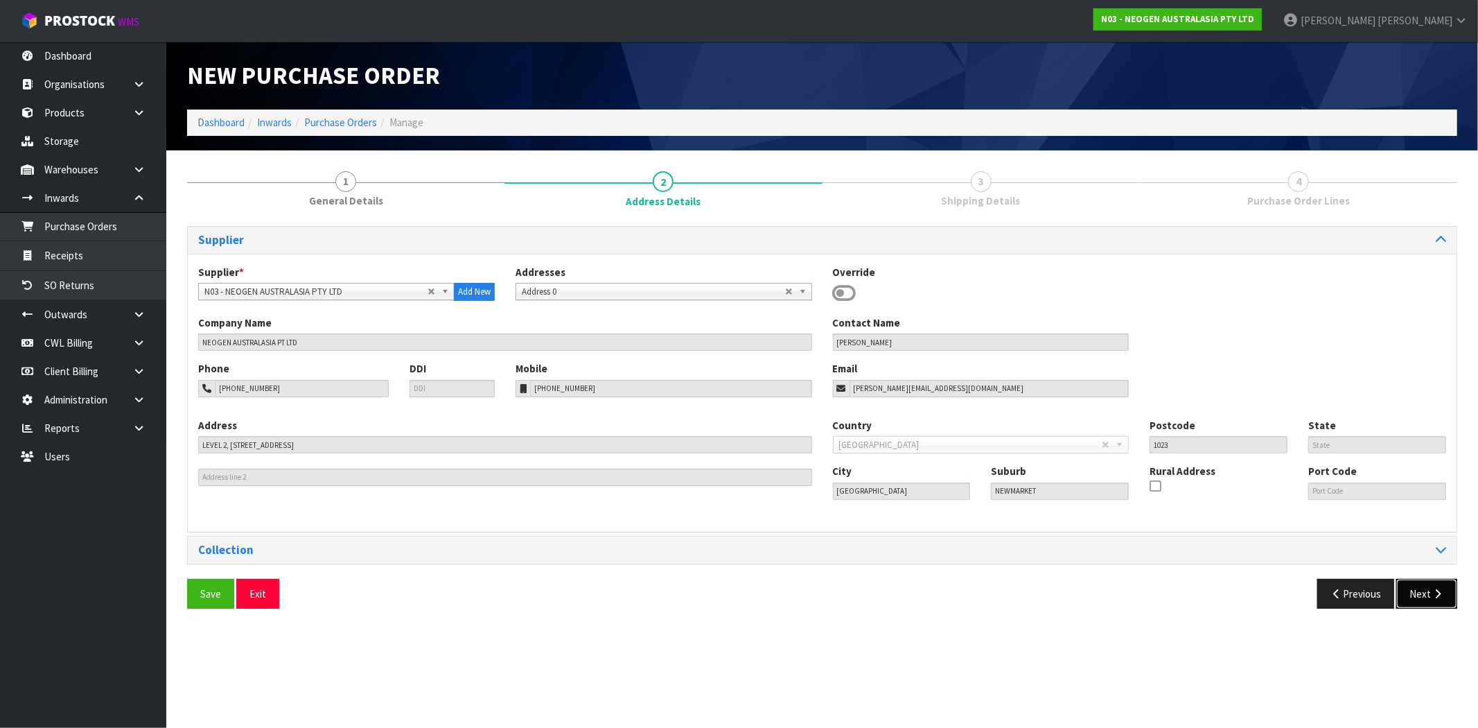
click at [1440, 597] on icon "button" at bounding box center [1437, 593] width 13 height 10
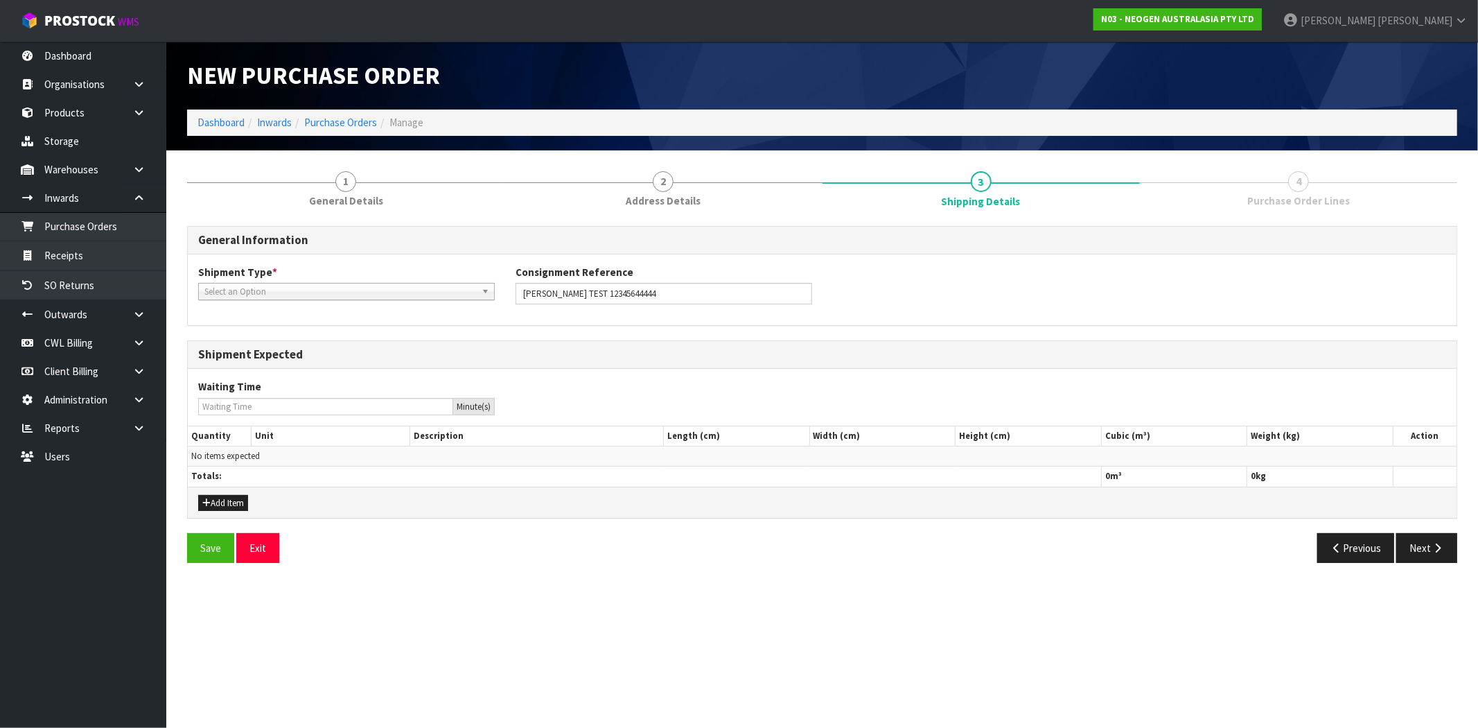
click at [335, 287] on span "Select an Option" at bounding box center [340, 291] width 272 height 17
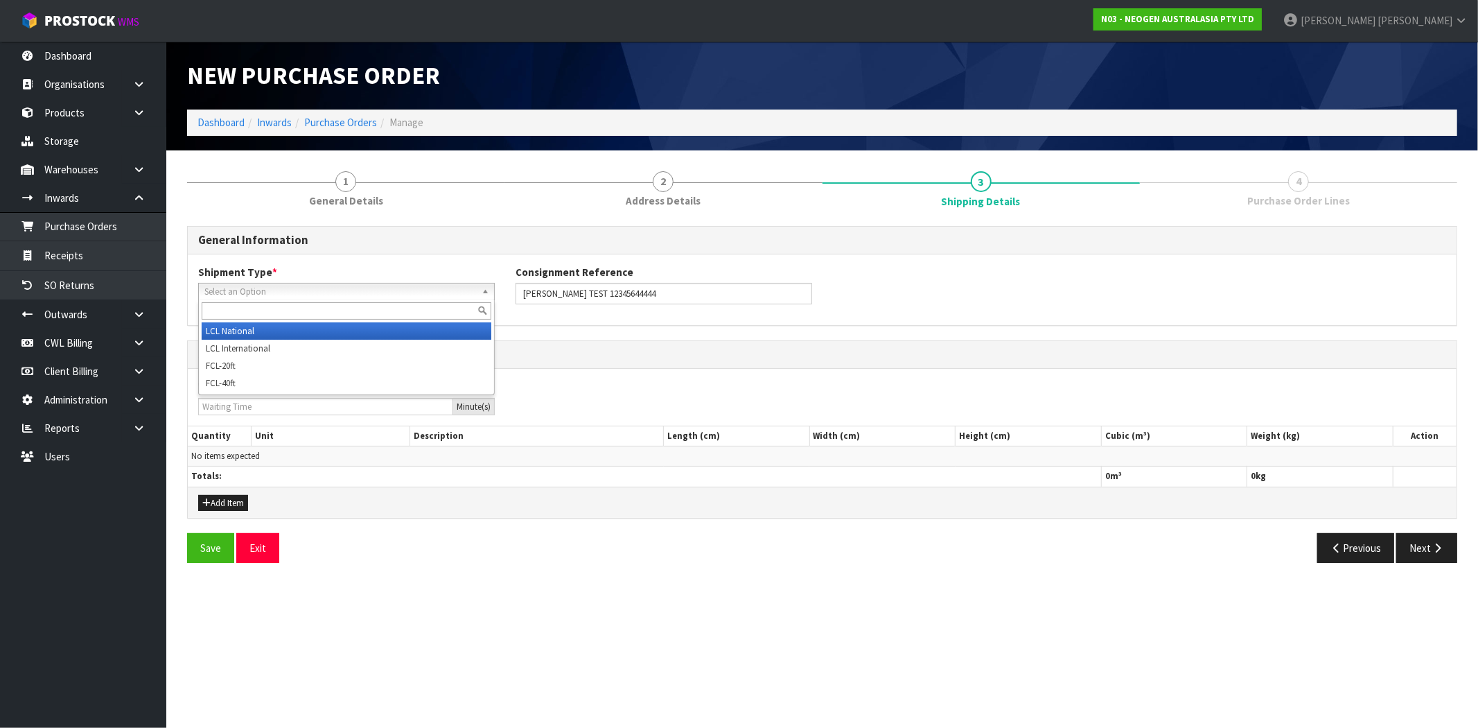
click at [320, 328] on li "LCL National" at bounding box center [347, 330] width 290 height 17
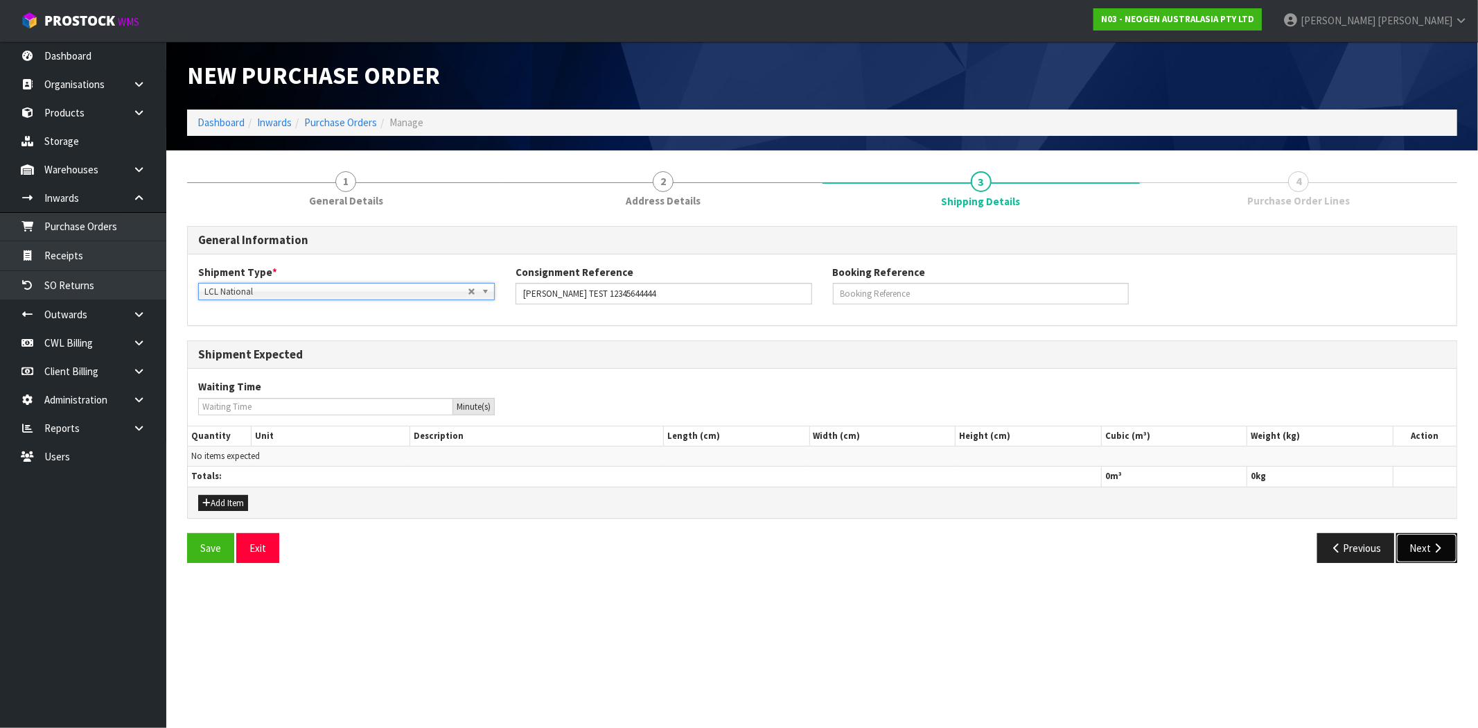
click at [1446, 544] on button "Next" at bounding box center [1426, 548] width 61 height 30
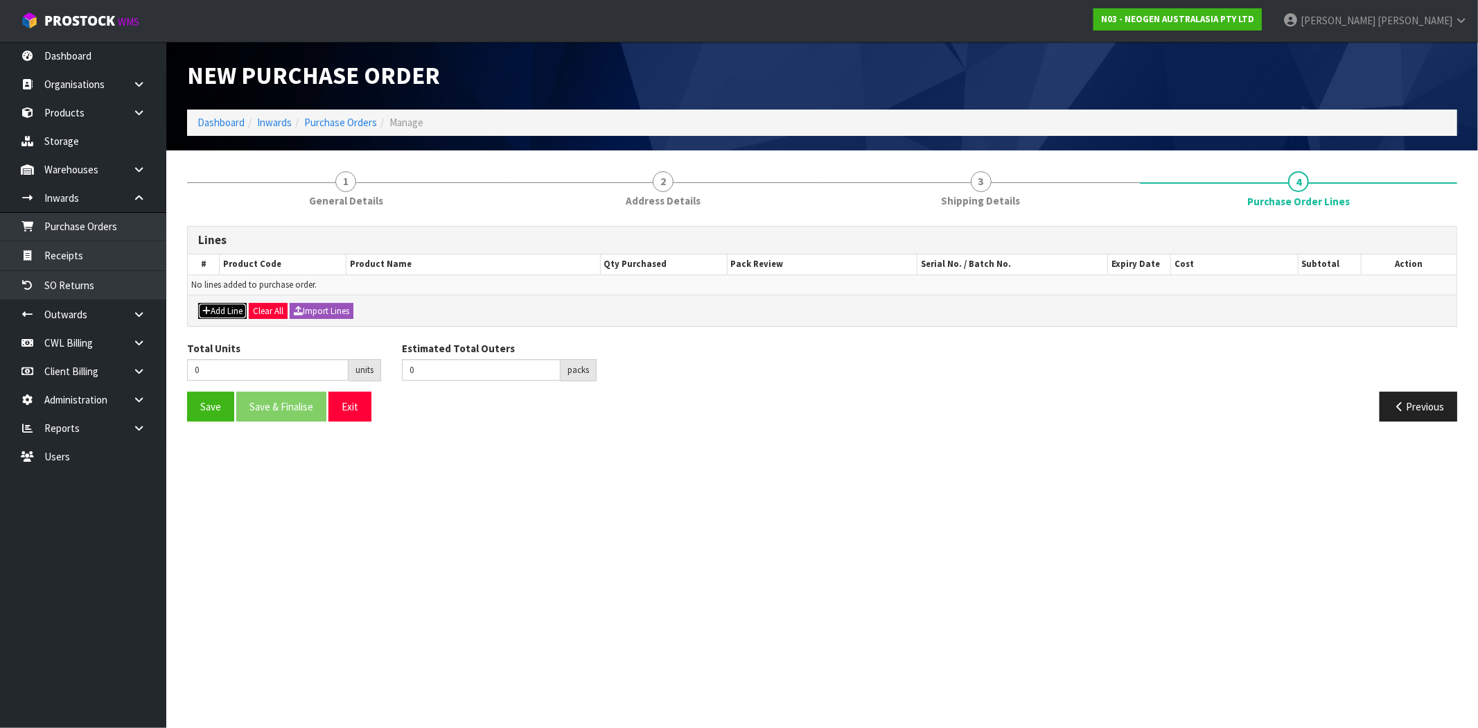
click at [216, 307] on button "Add Line" at bounding box center [222, 311] width 49 height 17
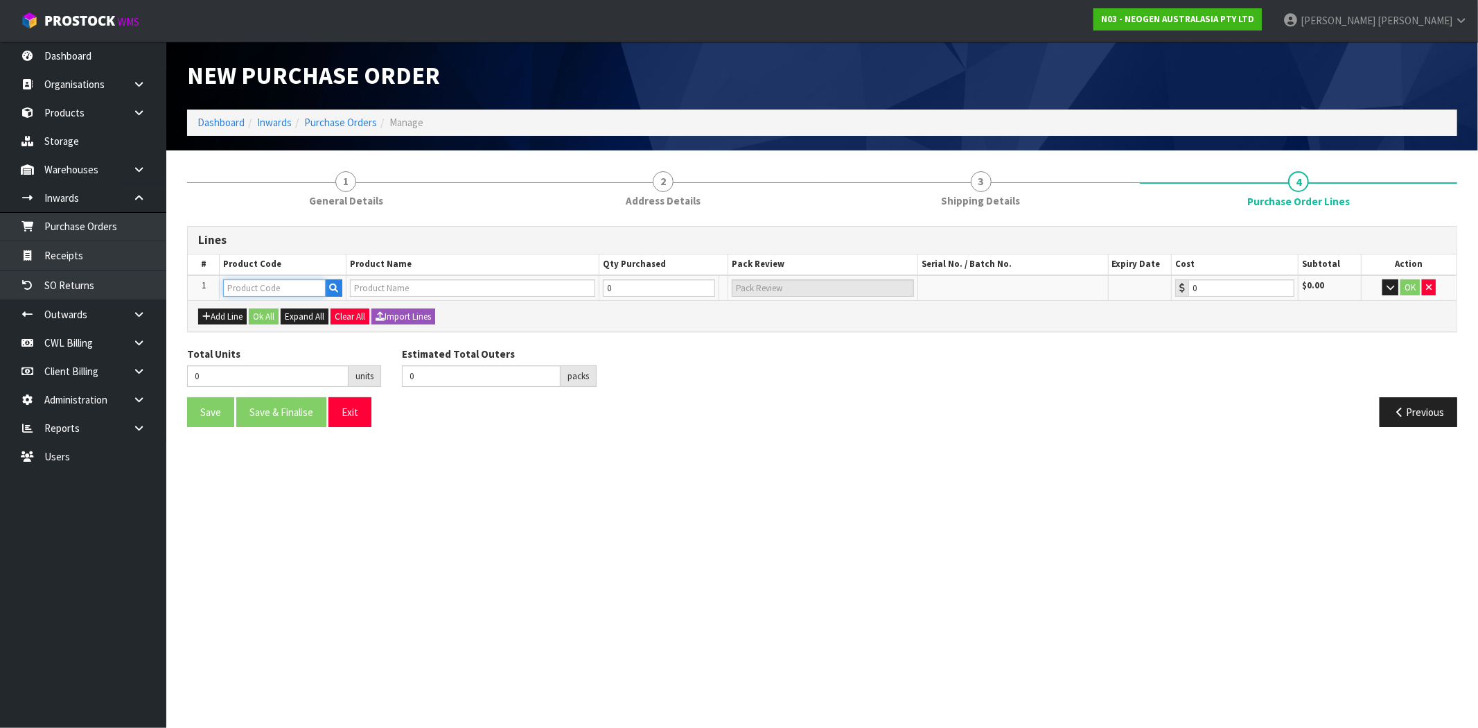
click at [261, 290] on input "text" at bounding box center [274, 287] width 103 height 17
paste input "700000005"
type input "700000005"
type input "7000043165 - BMLSCK MLS WEEKLY CLEANING KIT"
type input "0.00"
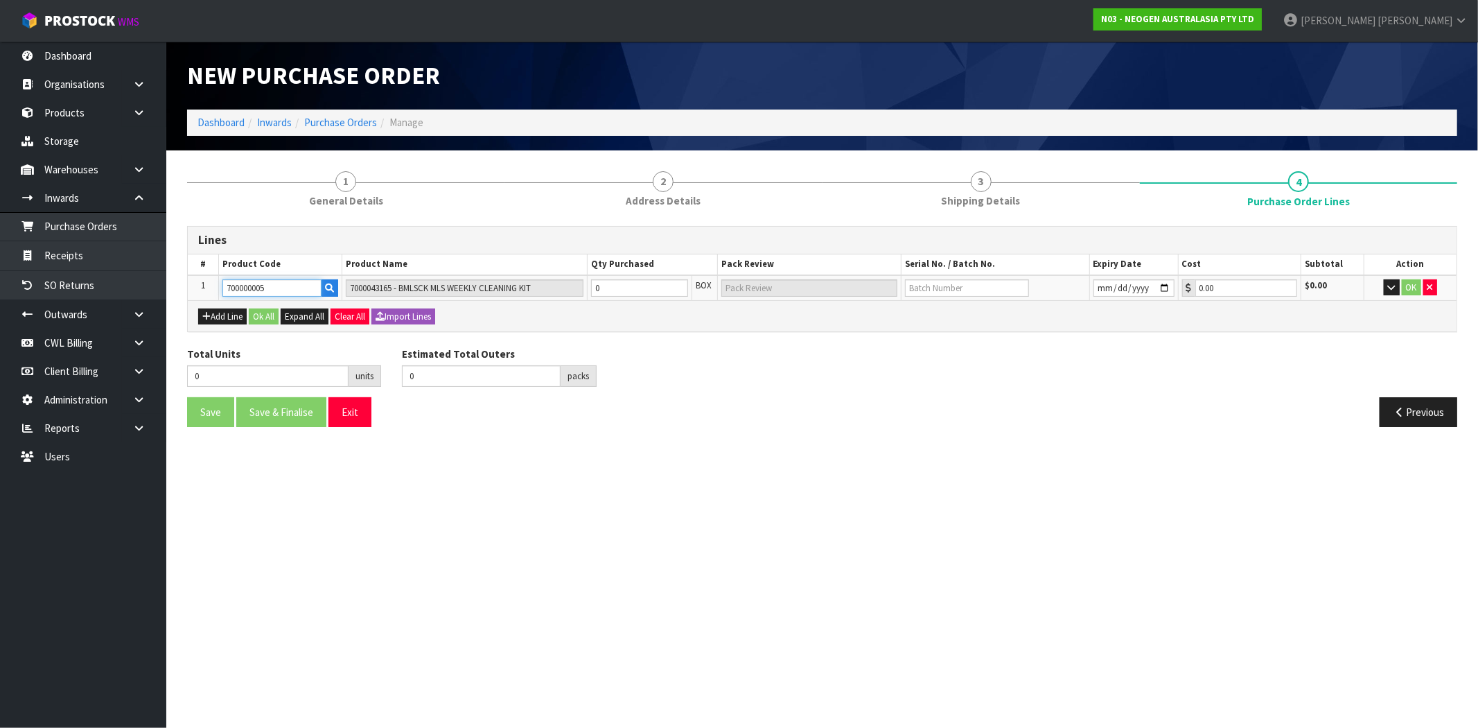
type input "700000005"
click at [550, 292] on tr "1 700000005 7000043165 - BMLSCK MLS WEEKLY CLEANING KIT 0 BOX 0.00 $0.00 OK" at bounding box center [822, 288] width 1269 height 26
type input "2"
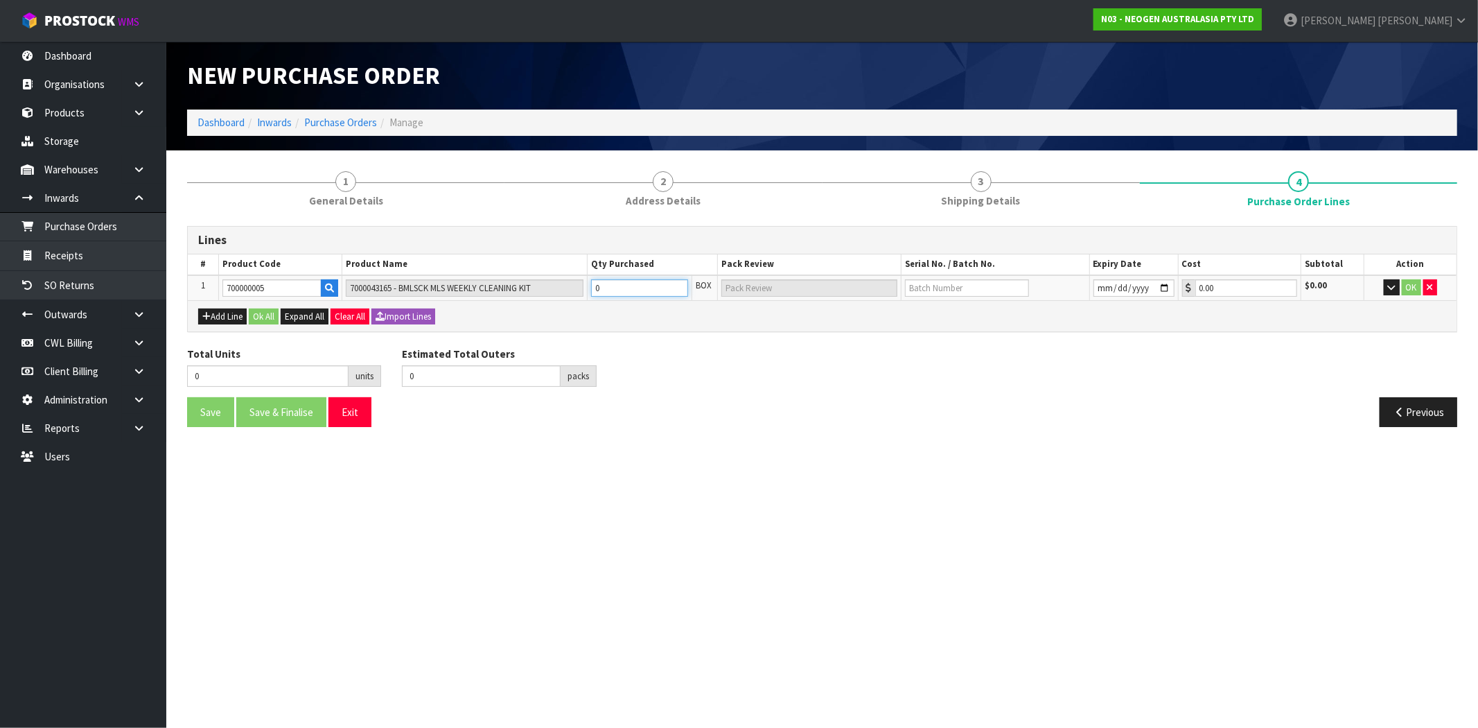
type input "2 CTN"
type input "20"
type input "20 CTN"
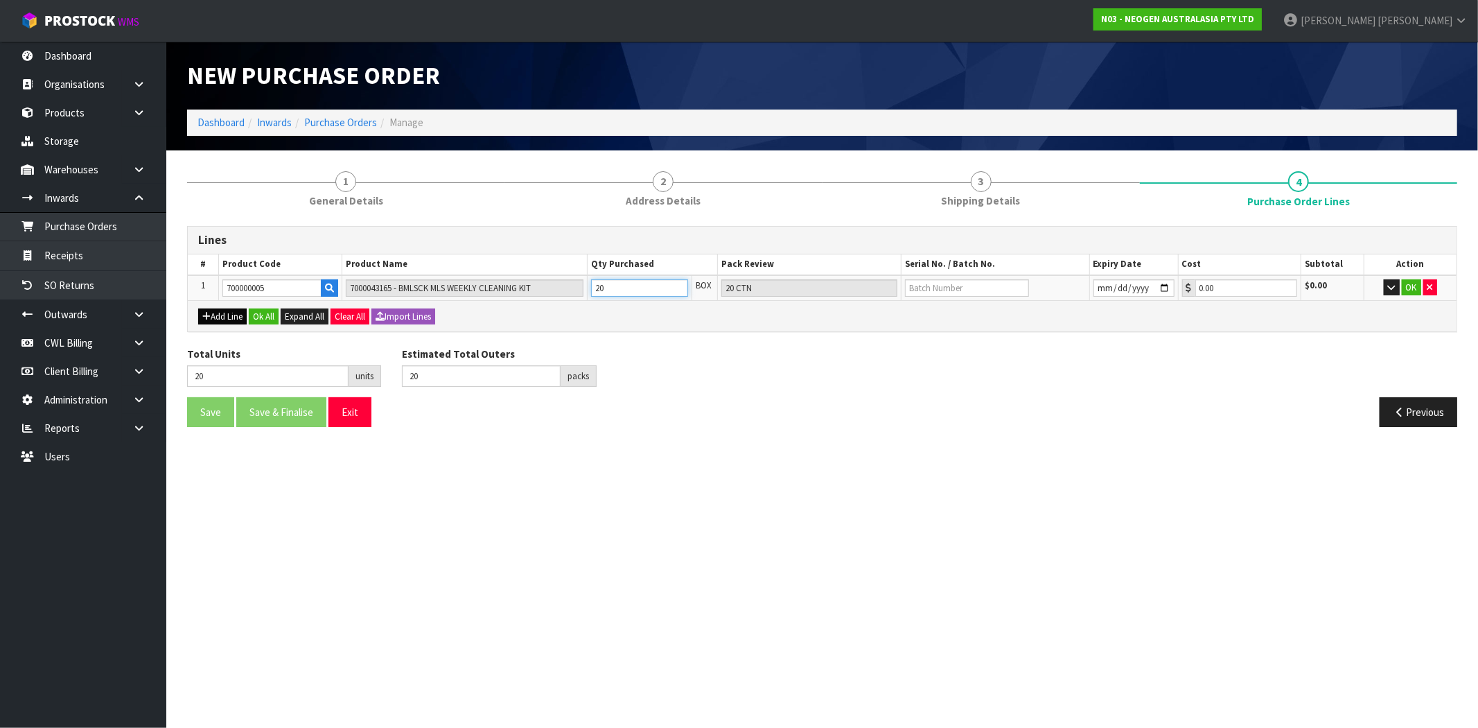
type input "20"
click at [231, 317] on button "Add Line" at bounding box center [222, 316] width 49 height 17
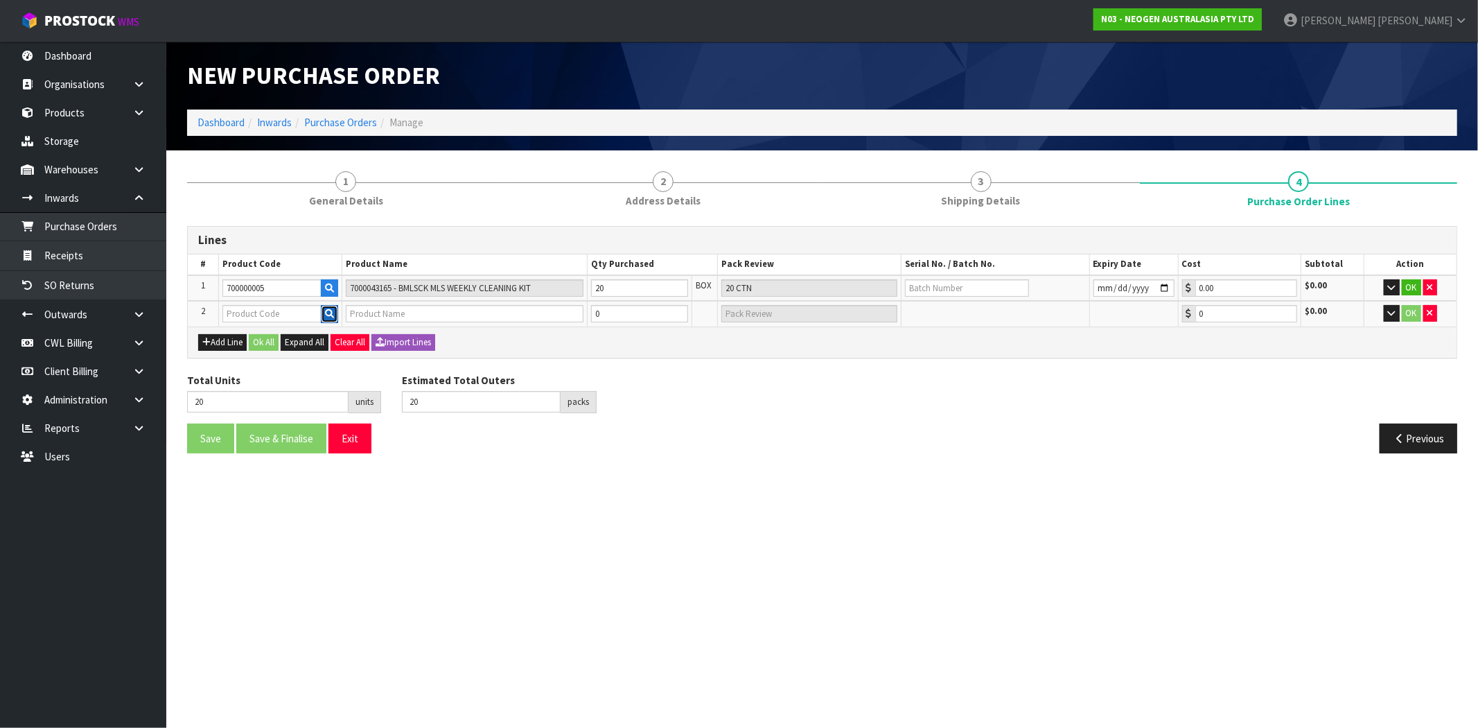
click at [327, 315] on icon "button" at bounding box center [329, 313] width 9 height 9
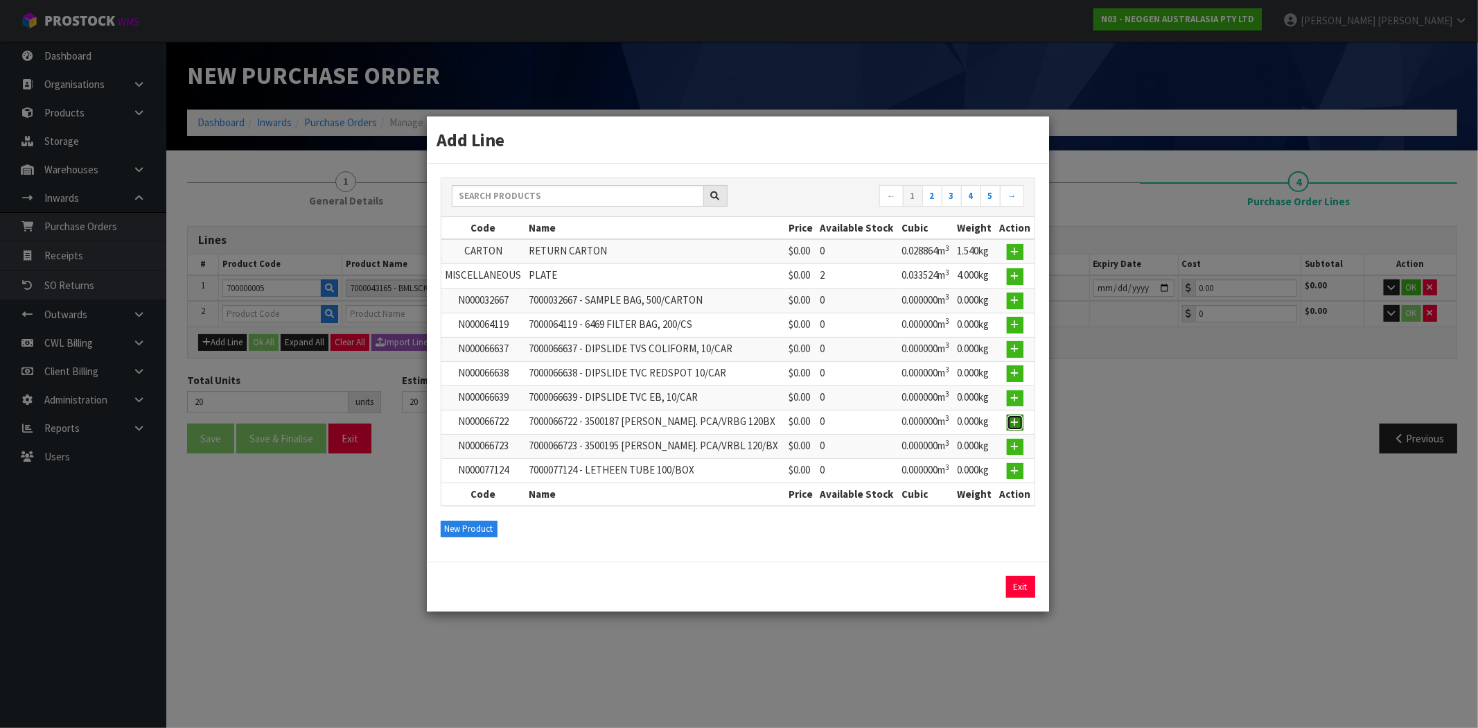
click at [1017, 421] on icon "button" at bounding box center [1015, 422] width 8 height 9
type input "N000066722"
type input "7000066722 - 3500187 [PERSON_NAME]. PCA/VRBG 120BX"
type input "0.00"
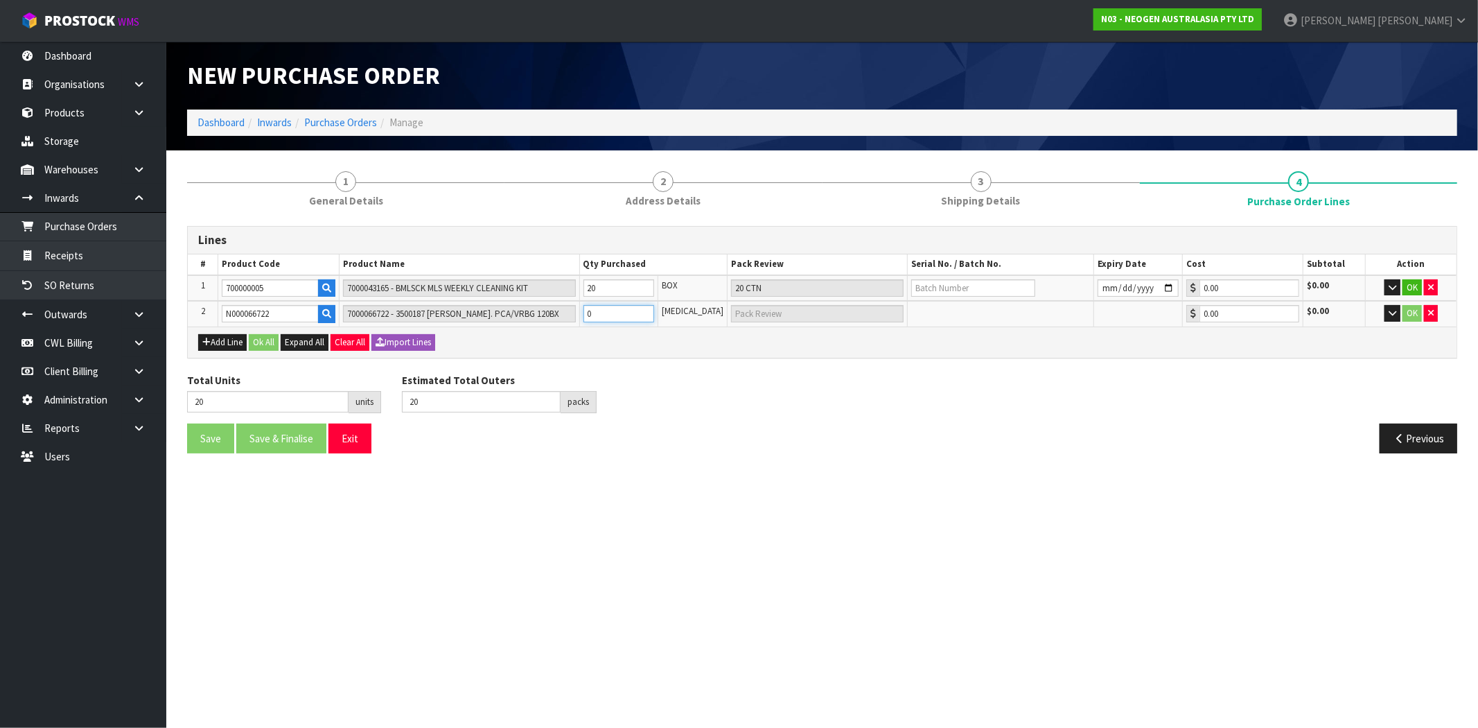
click at [516, 310] on tr "2 N000066722 7000066722 - 3500187 LAM BIGEL. PCA/VRBG 120BX 0 PCE 0.00 $0.00 OK" at bounding box center [822, 314] width 1269 height 26
type input "21"
type input "1"
type input "1 PCE"
type input "30"
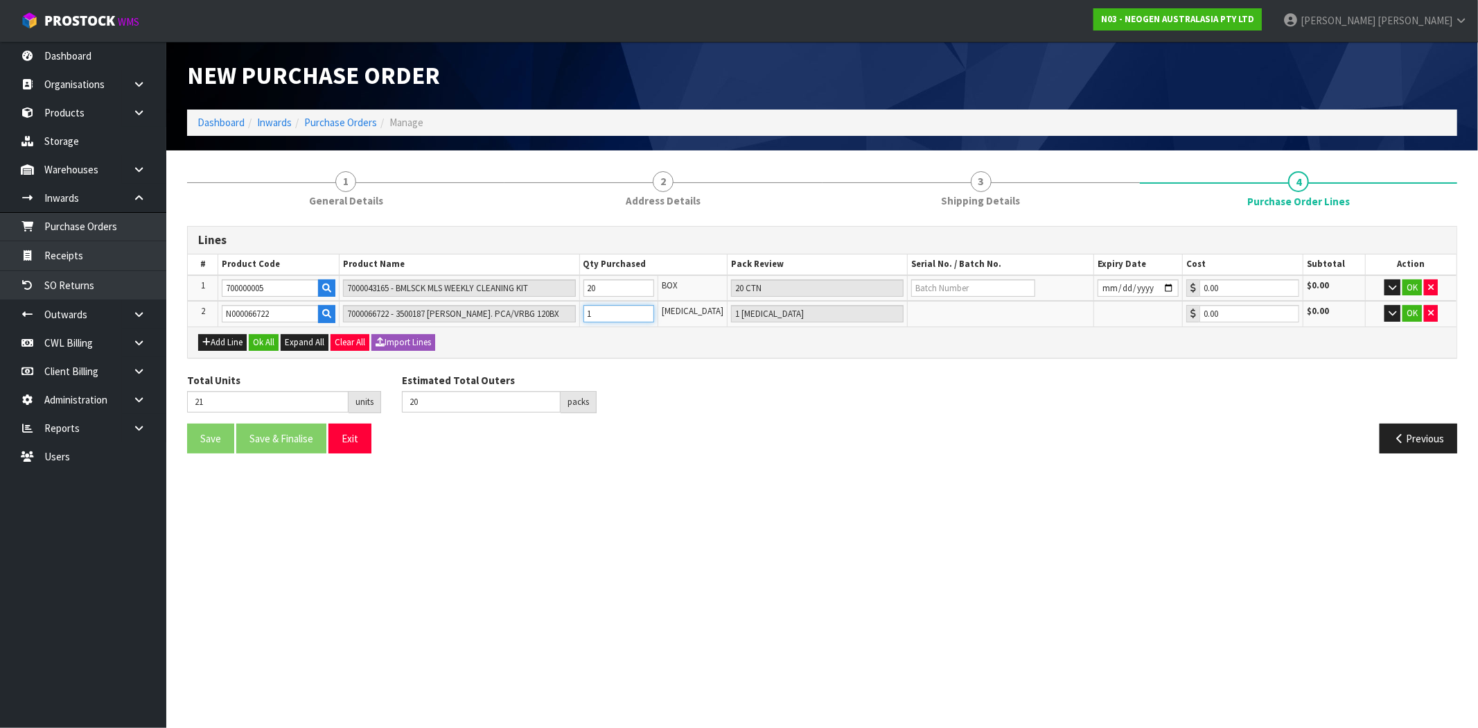
type input "10"
type input "10 PCE"
type input "10"
drag, startPoint x: 1195, startPoint y: 525, endPoint x: 1144, endPoint y: 487, distance: 63.3
click at [1194, 523] on section "New Purchase Order Dashboard Inwards Purchase Orders Manage 1 General Details 2…" at bounding box center [739, 364] width 1478 height 728
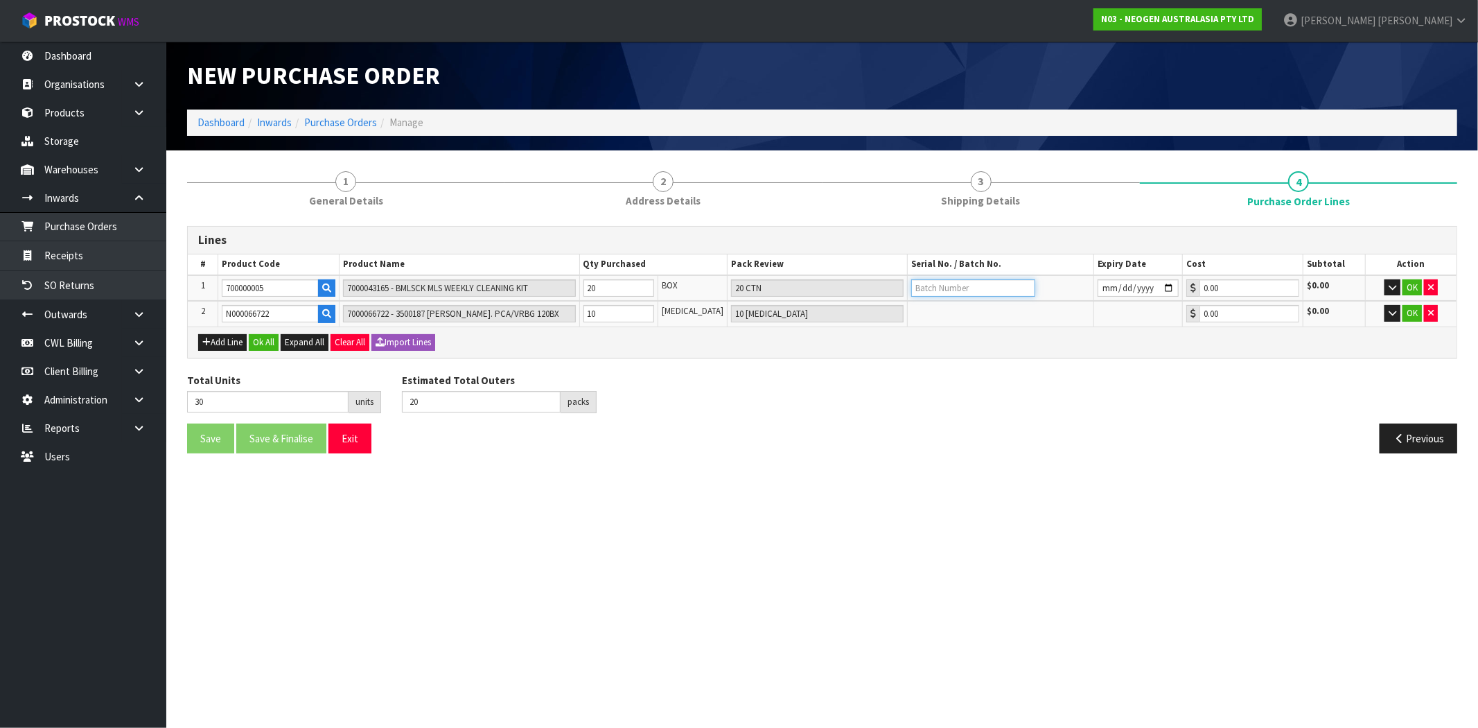
click at [959, 288] on input "text" at bounding box center [973, 287] width 124 height 17
type input "4516165"
click at [1159, 279] on input "date" at bounding box center [1138, 287] width 81 height 17
click at [1166, 284] on input "date" at bounding box center [1138, 287] width 81 height 17
type input "2025-09-04"
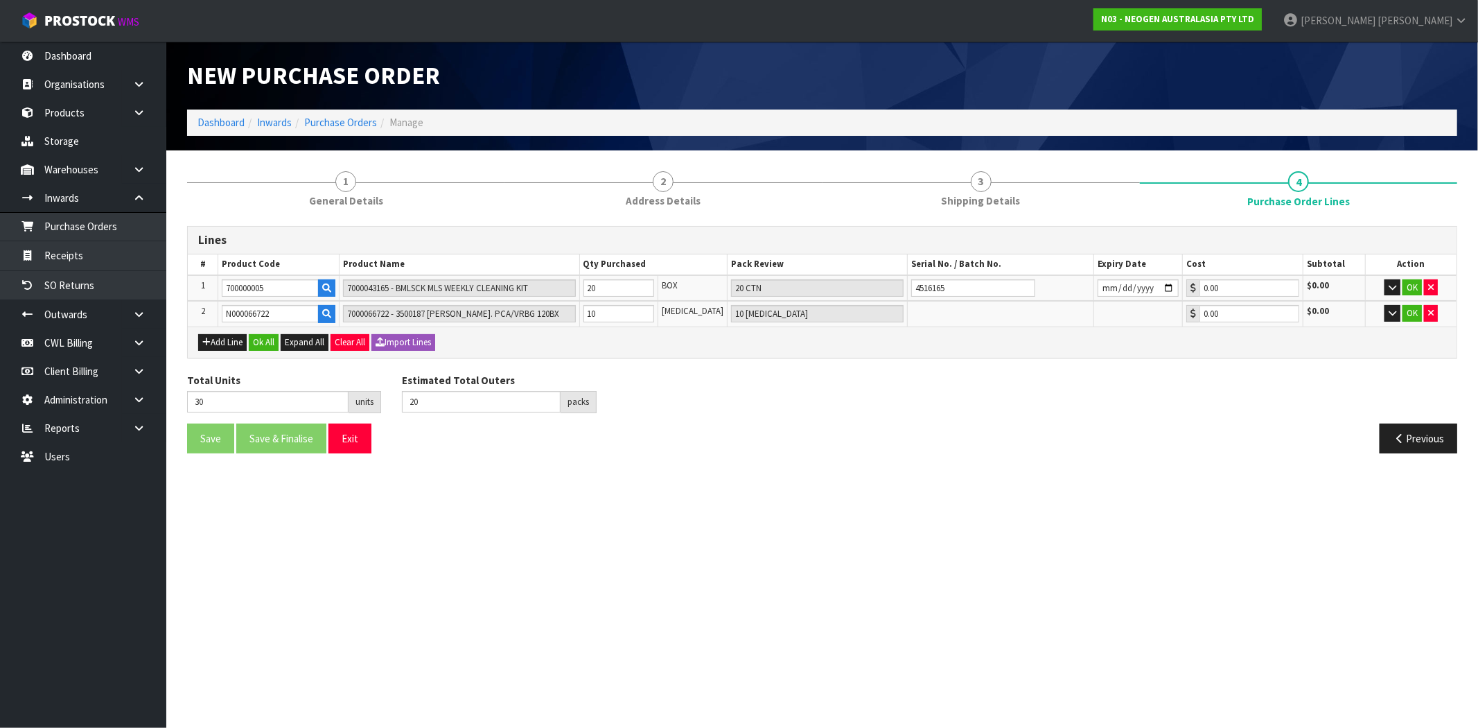
click at [1302, 404] on div "Total Units 30 units Estimated Total Outers 20 packs Estimated Total Pallets pa…" at bounding box center [822, 398] width 1291 height 51
click at [265, 338] on button "Ok All" at bounding box center [264, 342] width 30 height 17
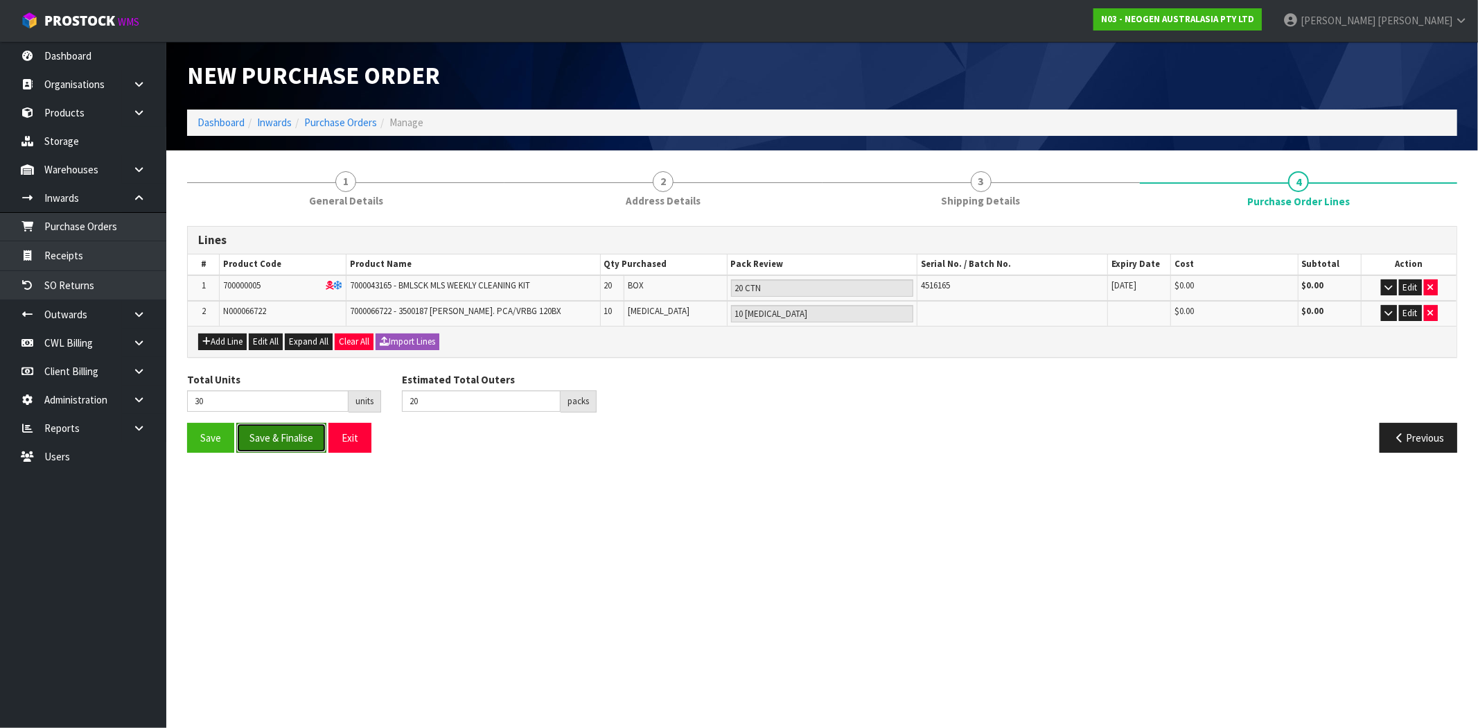
click at [289, 438] on button "Save & Finalise" at bounding box center [281, 438] width 90 height 30
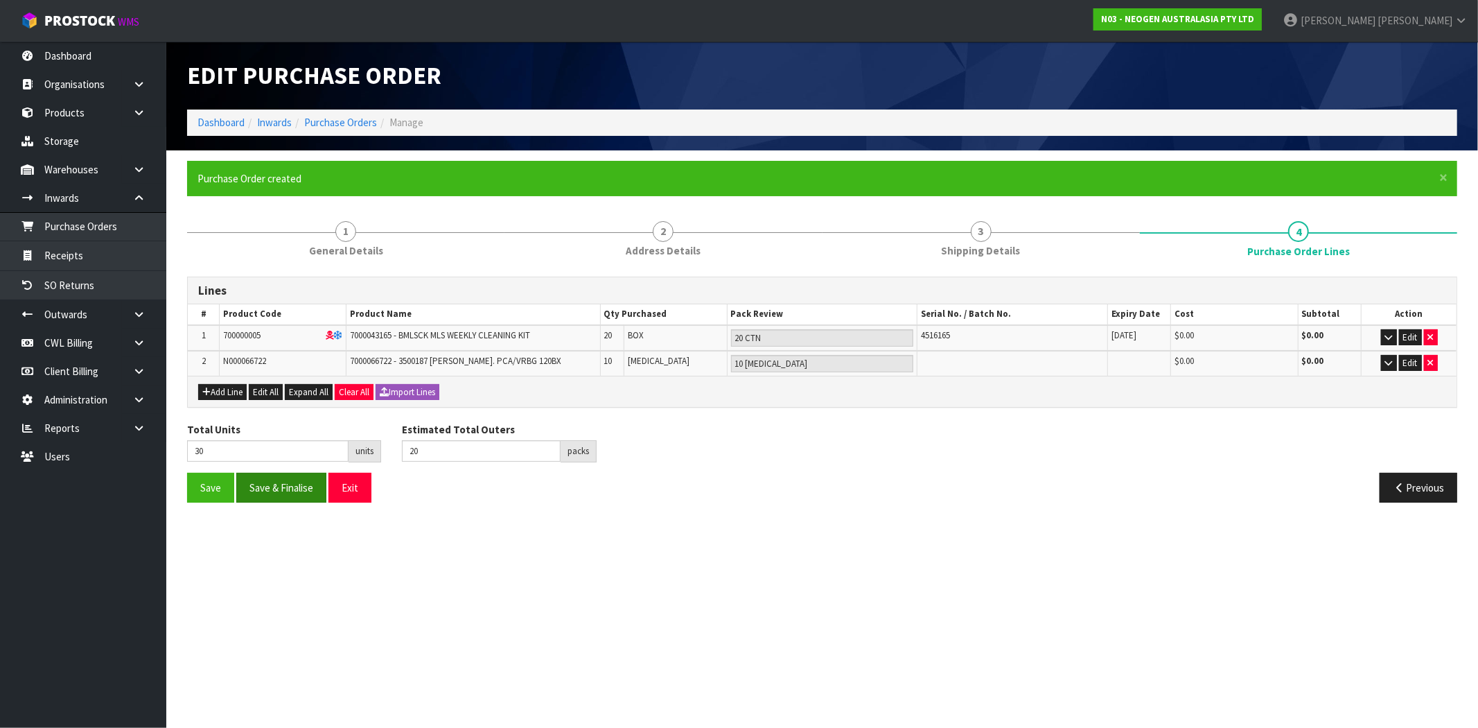
type input "0"
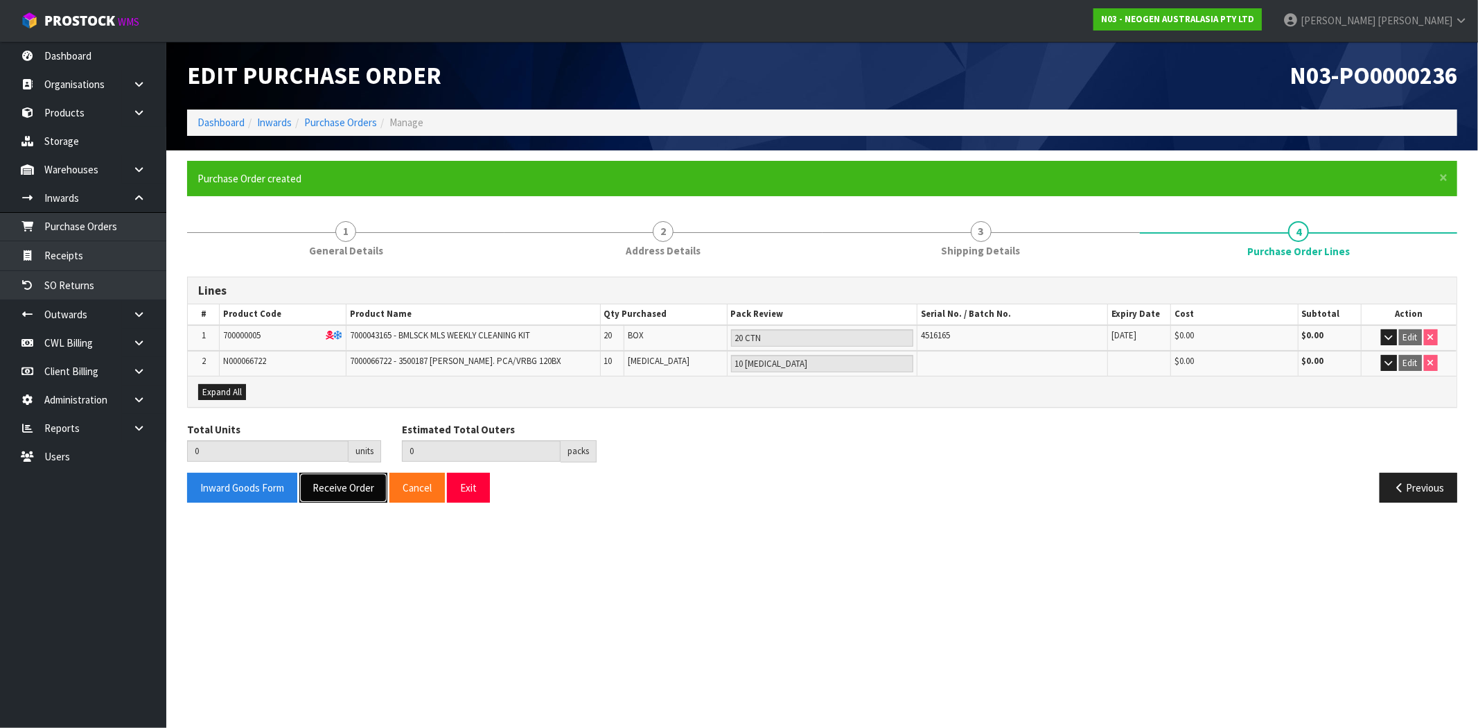
click at [347, 490] on button "Receive Order" at bounding box center [343, 488] width 88 height 30
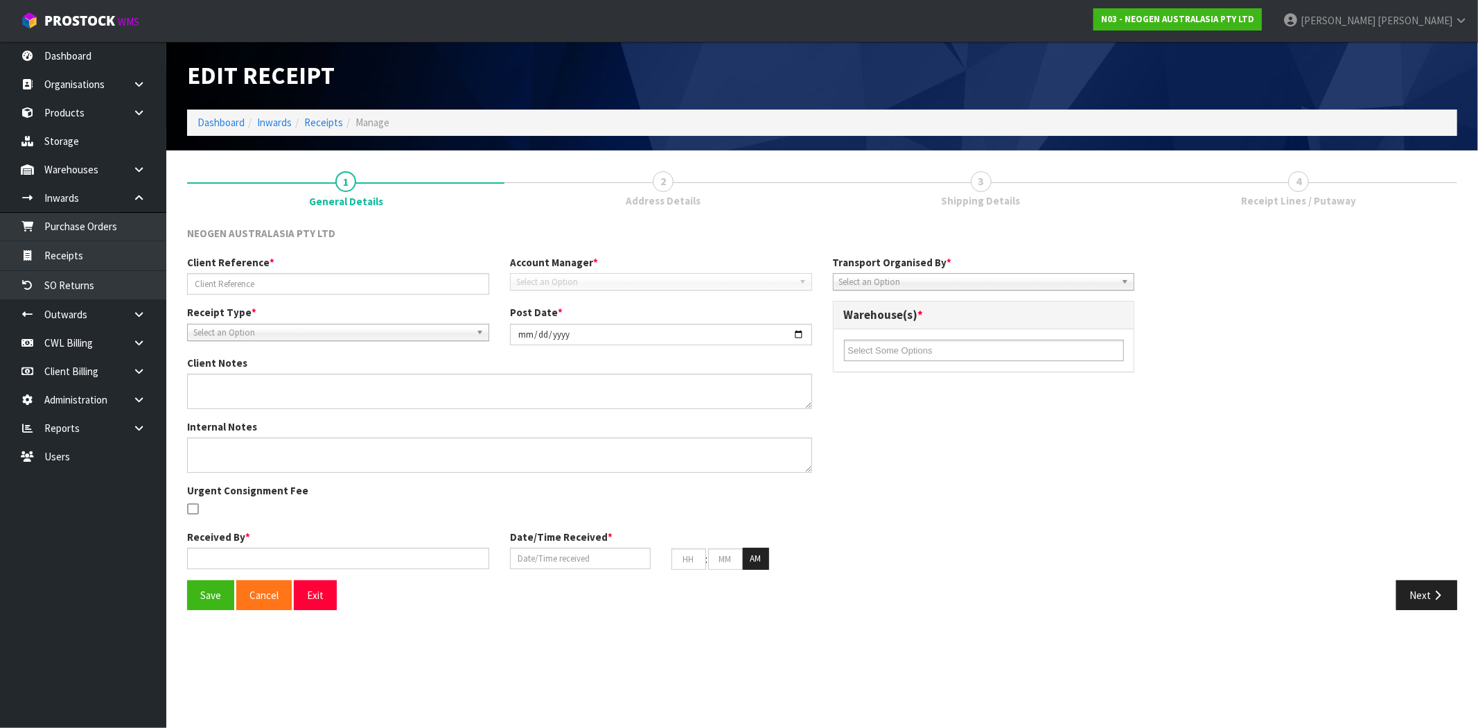
type input "MAJI TEST 12345644444"
type input "2025-08-12"
type input "[PERSON_NAME]"
type input "12/08/2025"
type input "02"
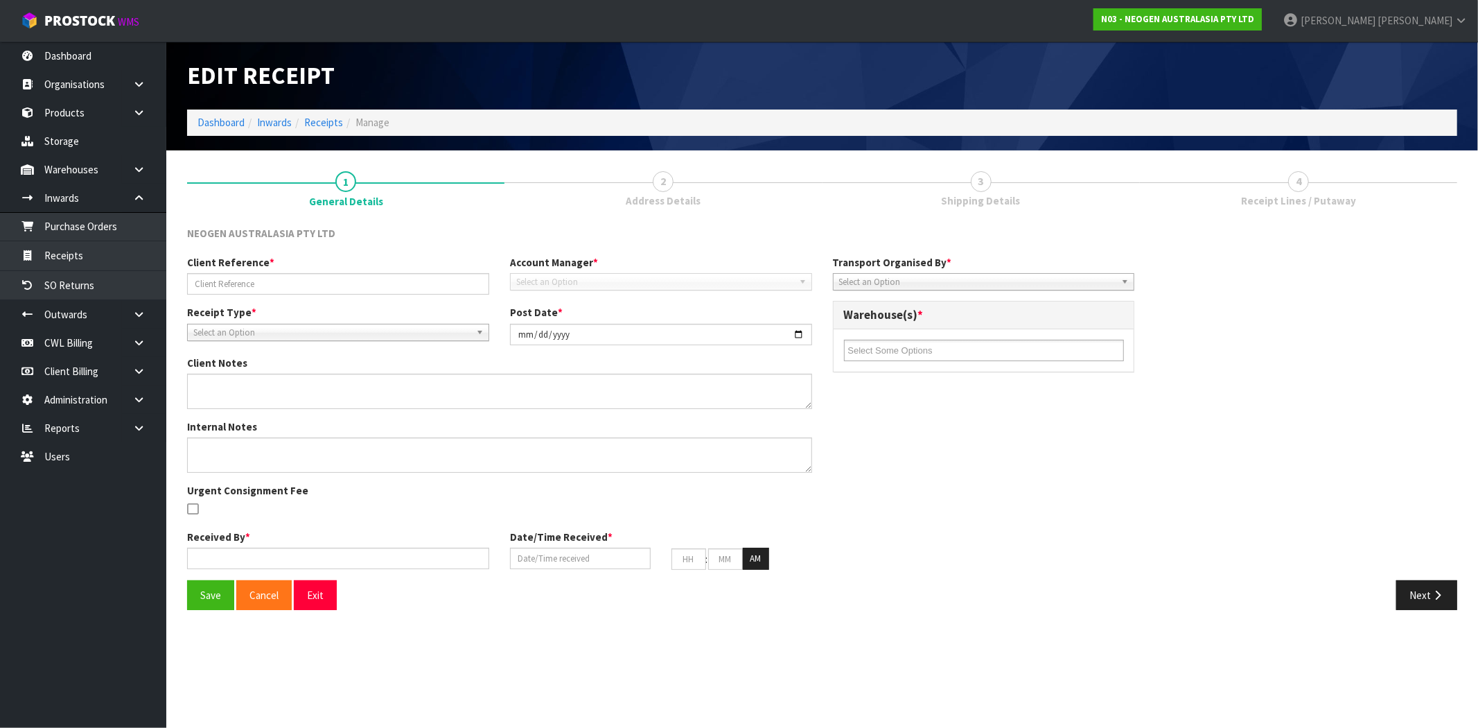
type input "06"
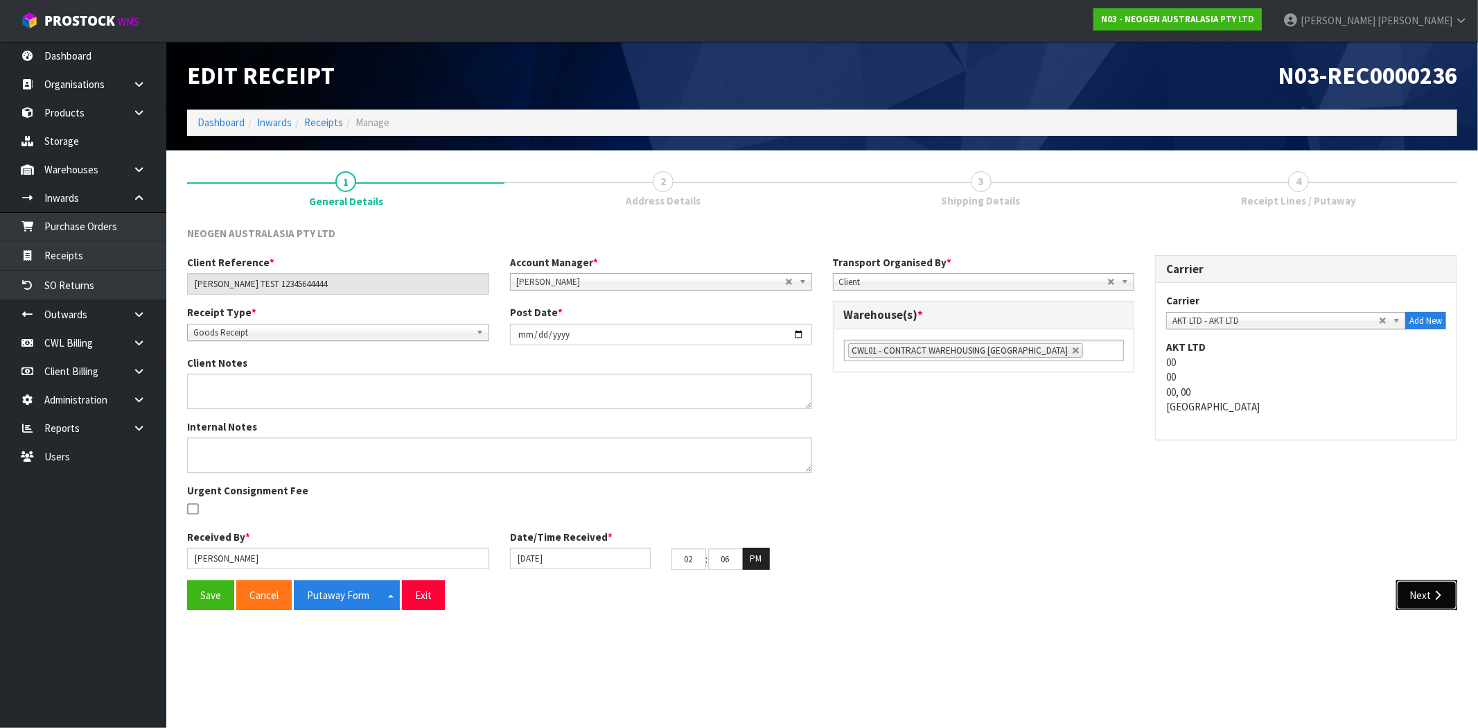
click at [1442, 593] on icon "button" at bounding box center [1437, 595] width 13 height 10
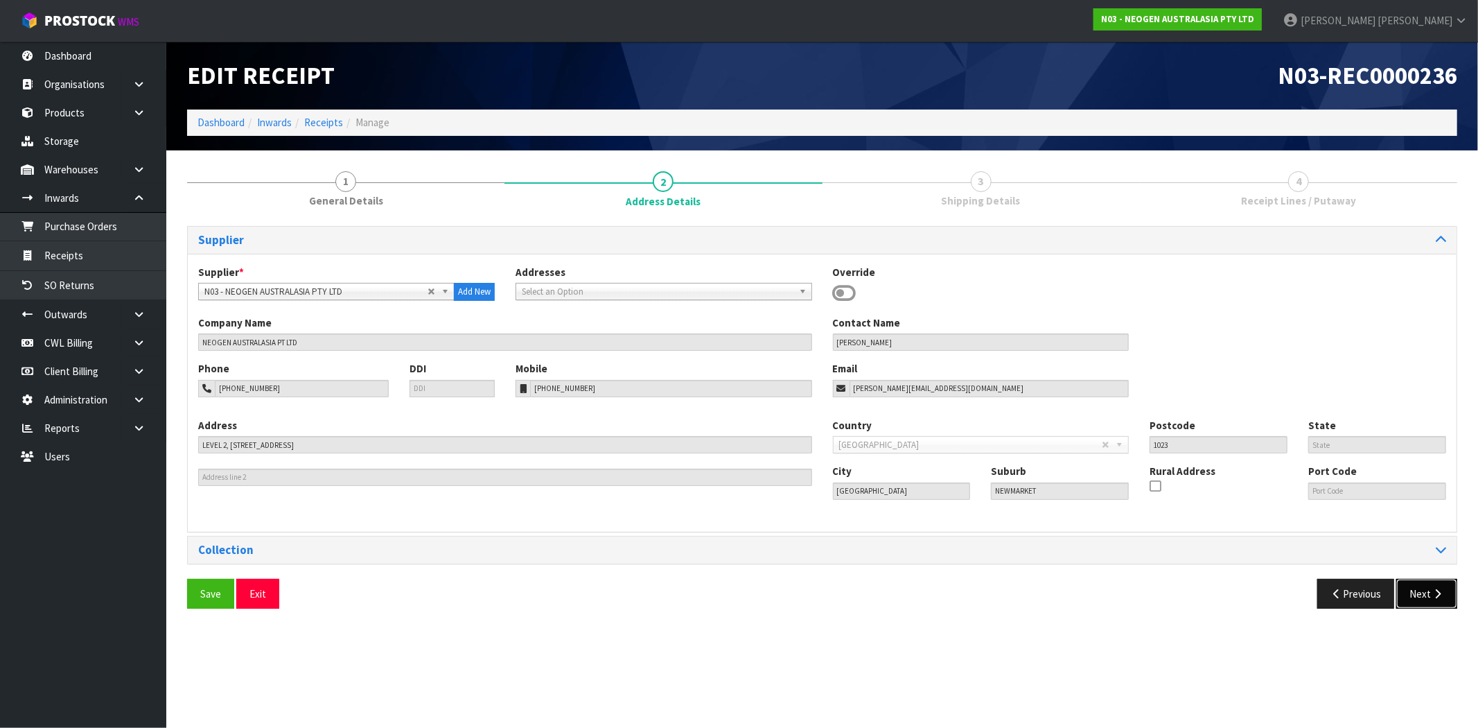
click at [1442, 593] on icon "button" at bounding box center [1437, 593] width 13 height 10
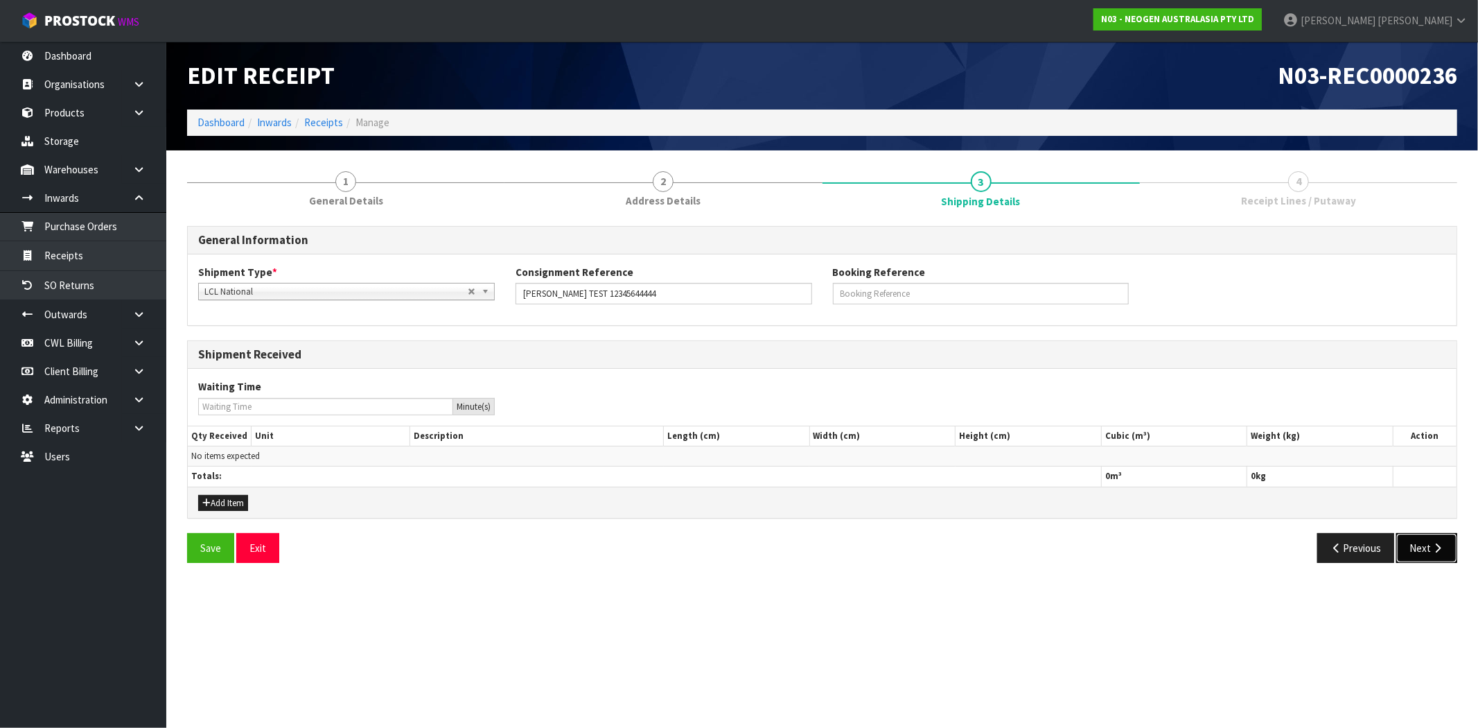
click at [1421, 552] on button "Next" at bounding box center [1426, 548] width 61 height 30
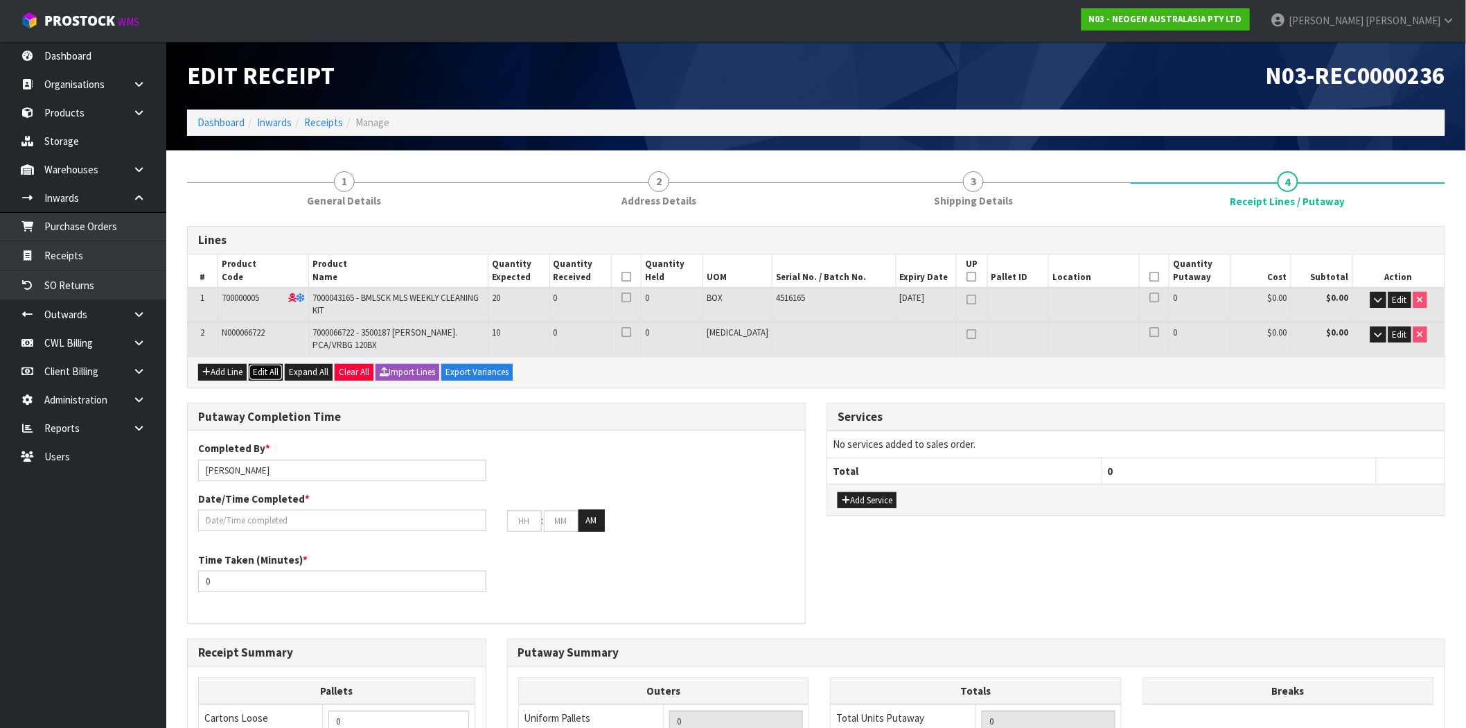
click at [271, 371] on button "Edit All" at bounding box center [266, 372] width 34 height 17
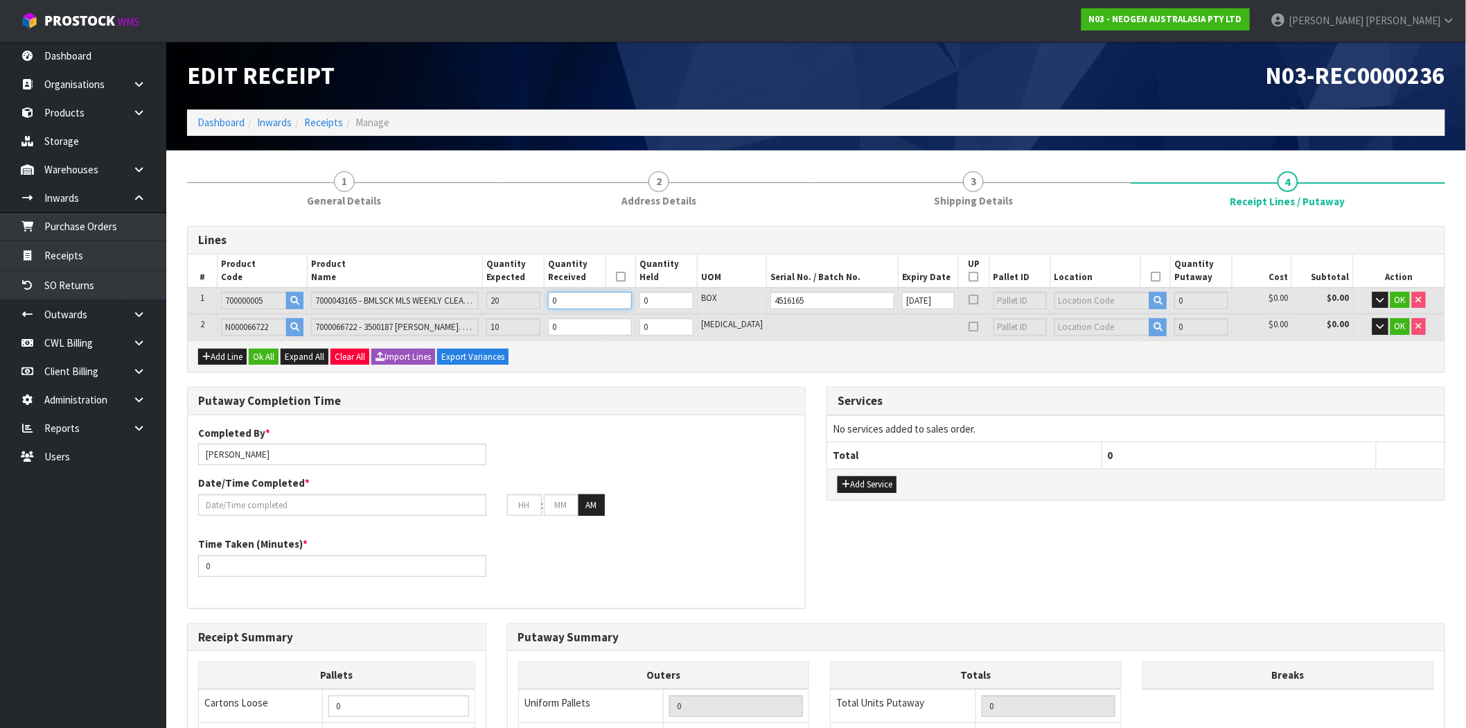
click at [529, 304] on tr "1 700000005 7000043165 - BMLSCK MLS WEEKLY CLEANING KIT 20 0 0 BOX 4516165 04/0…" at bounding box center [816, 301] width 1257 height 26
type input "2"
type input "0.00759"
type input "1.32"
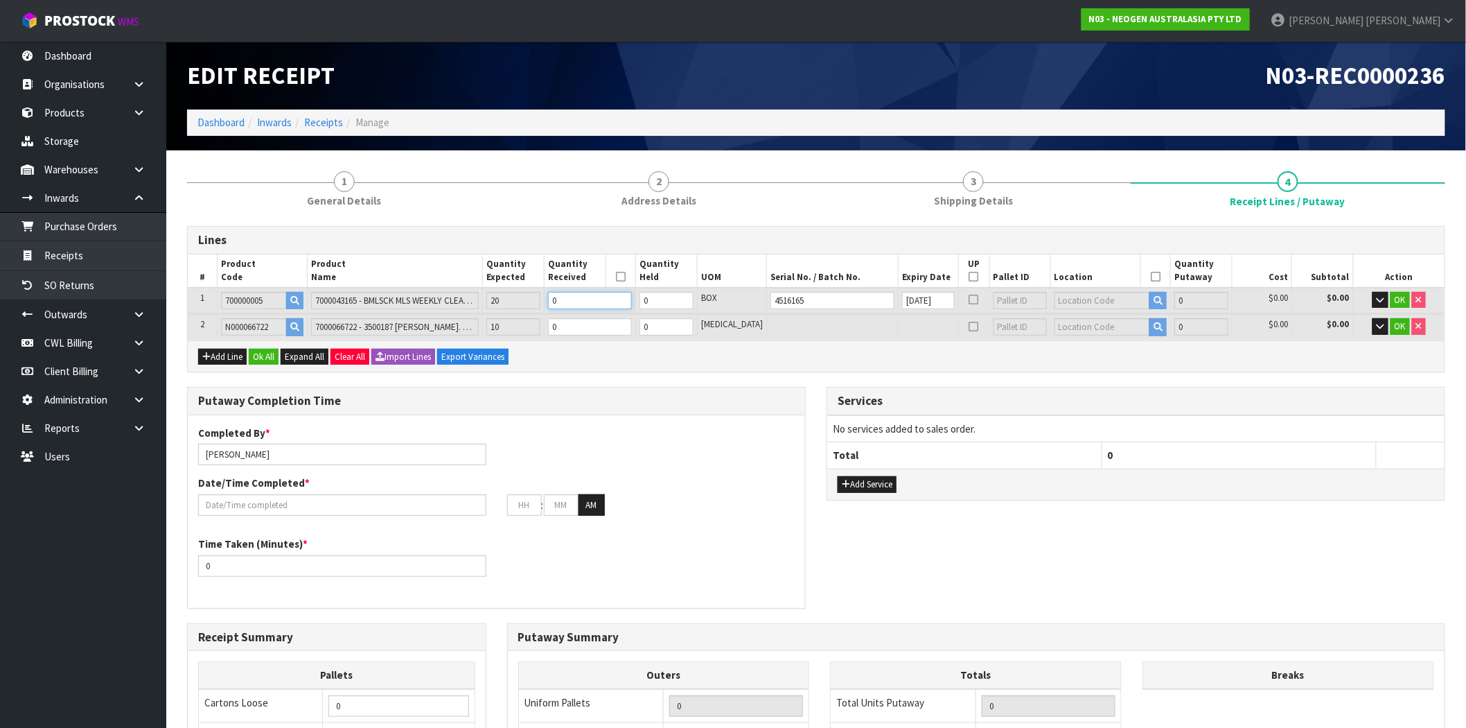
type input "2"
type input "20"
type input "0.0759"
type input "13.2"
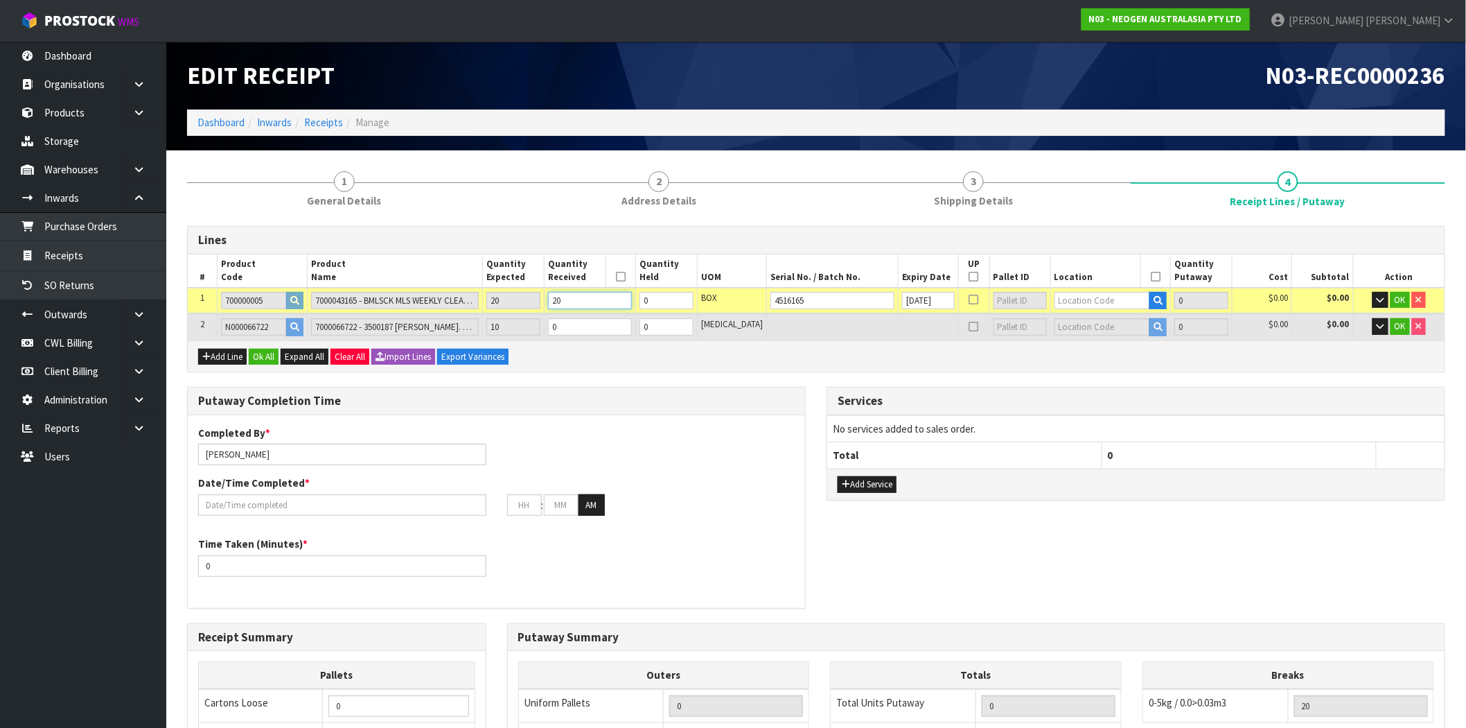
type input "20"
click at [541, 328] on tr "2 N000066722 7000066722 - 3500187 LAM BIGEL. PCA/VRBG 120BX 10 0 0 PCE 0 $0.00 …" at bounding box center [816, 327] width 1257 height 26
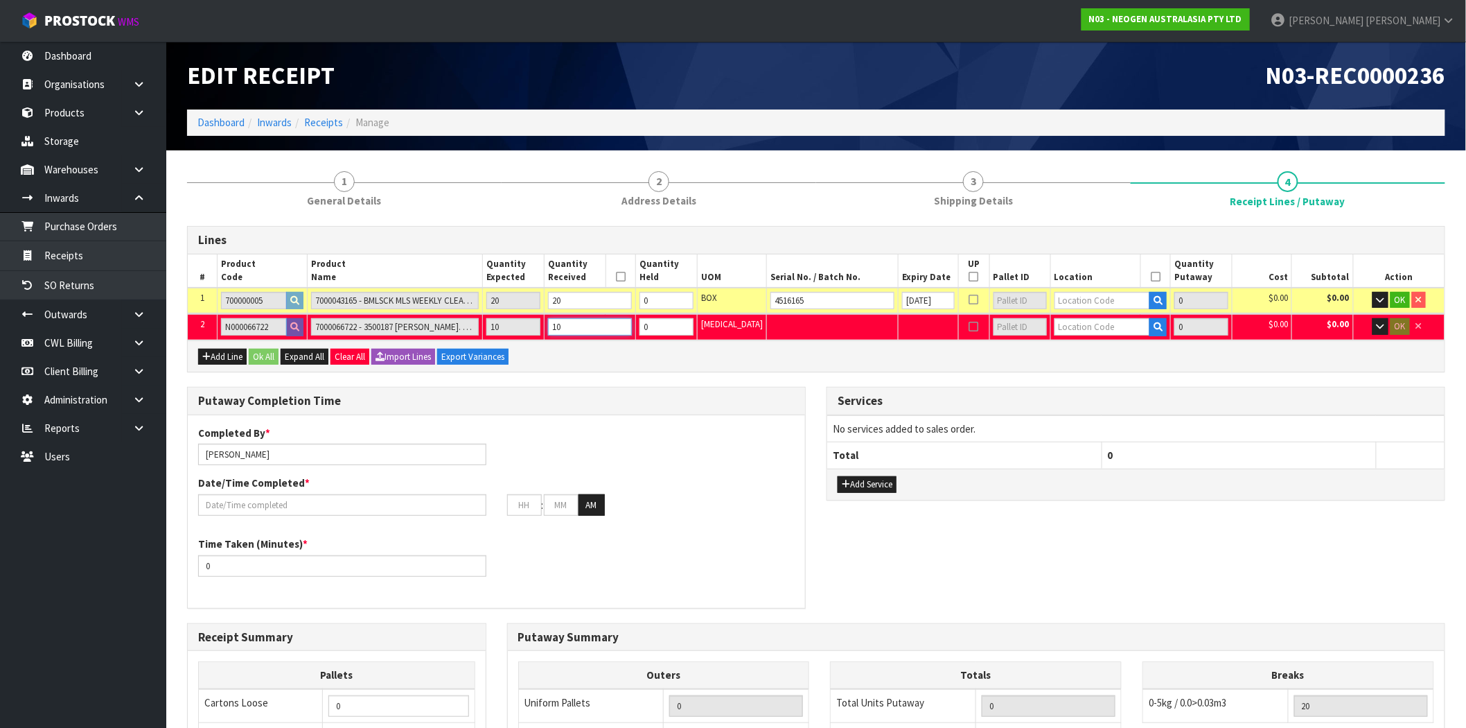
type input "10"
click at [717, 355] on div "Add Line Ok All Expand All Clear All Import Lines Export Variances" at bounding box center [816, 355] width 1257 height 31
click at [1102, 297] on input "text" at bounding box center [1103, 300] width 96 height 17
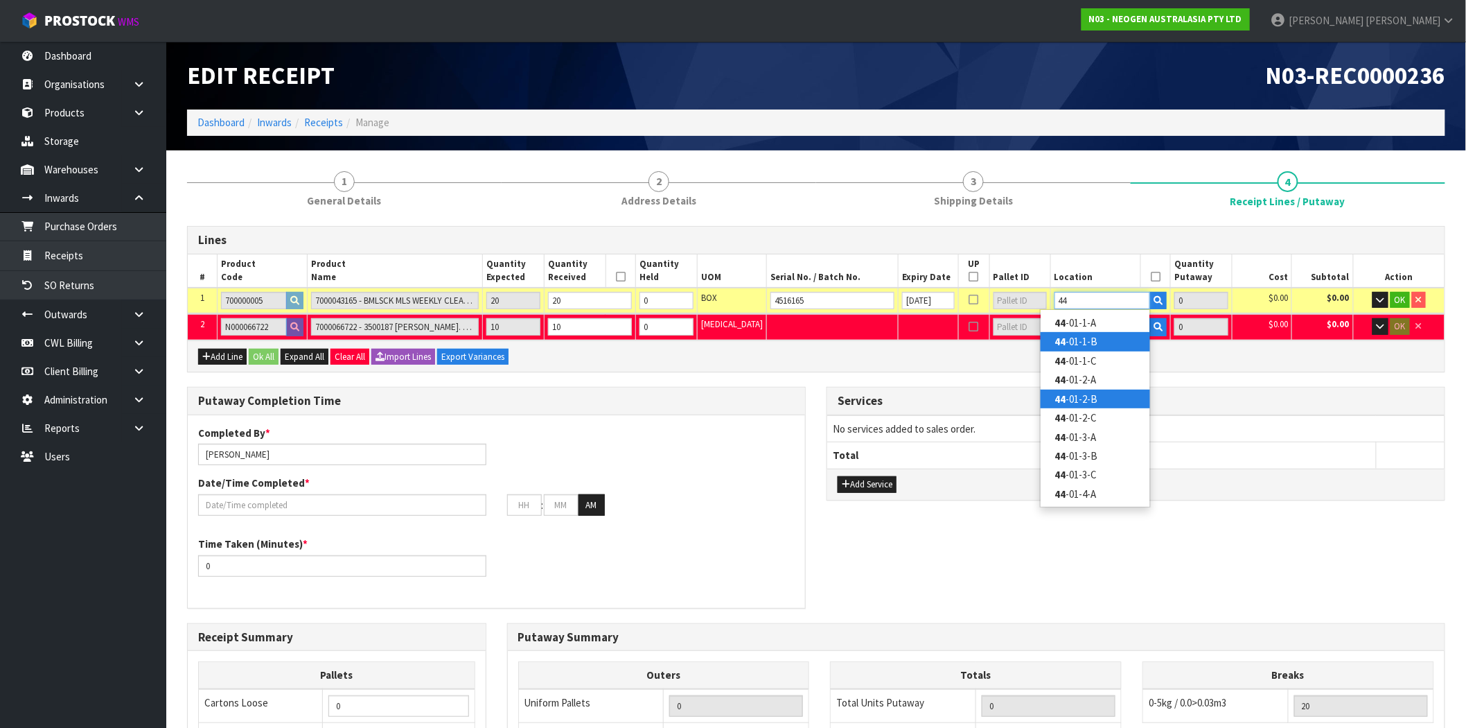
type input "44"
click at [1110, 391] on link "44 -01-2-B" at bounding box center [1096, 398] width 110 height 19
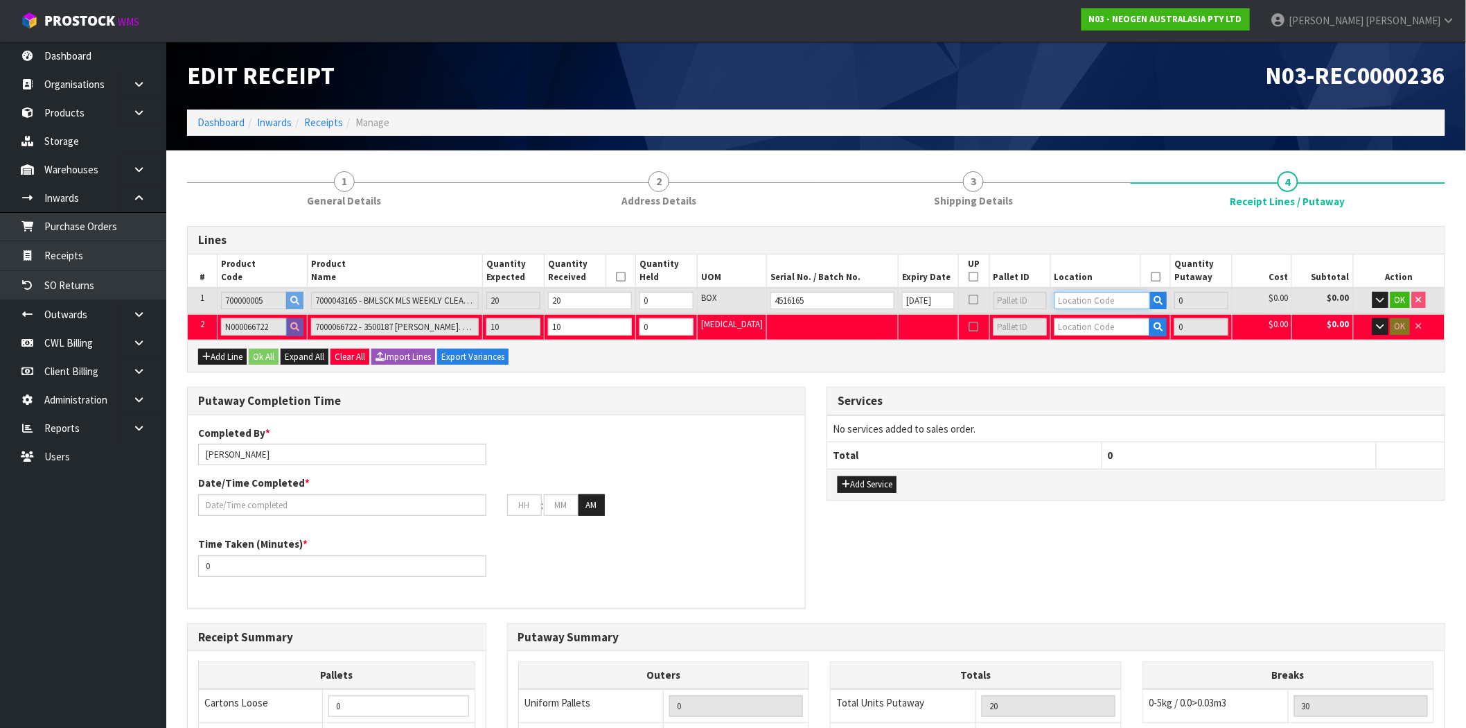
type input "20"
type input "44-01-2-B"
type input "20"
click at [1154, 324] on icon "button" at bounding box center [1158, 326] width 9 height 9
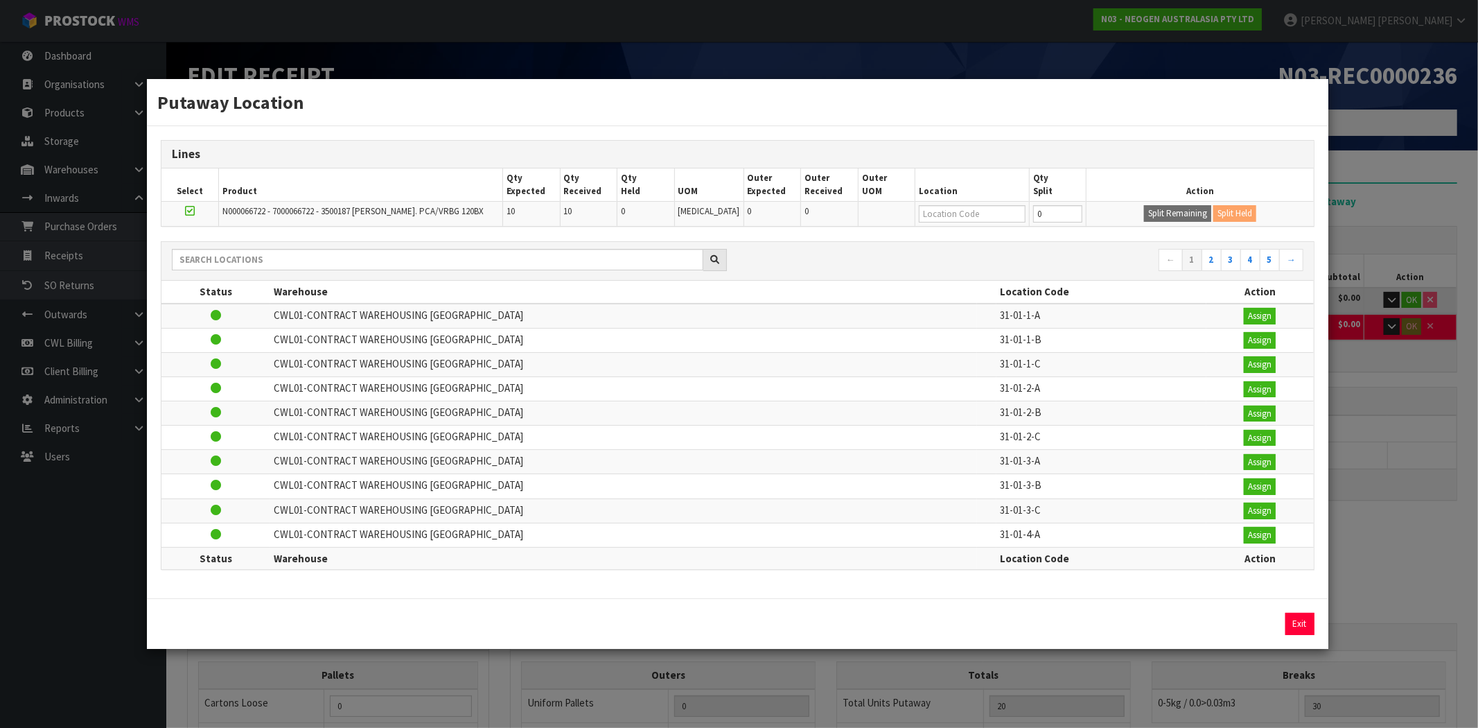
click at [1367, 507] on div "Putaway Location Lines Select Product Qty Expected Qty Received Qty Held UOM Ou…" at bounding box center [739, 364] width 1478 height 728
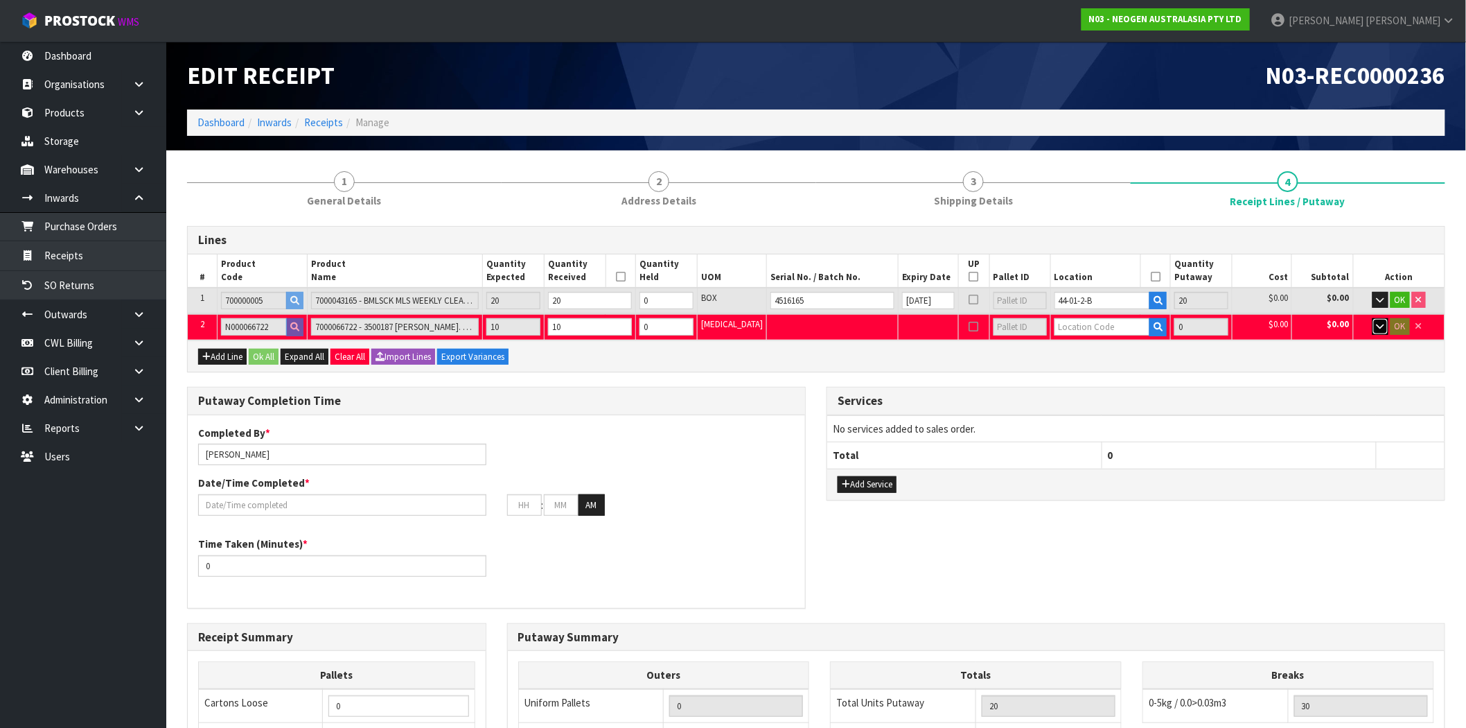
click at [1378, 322] on icon "button" at bounding box center [1381, 326] width 8 height 9
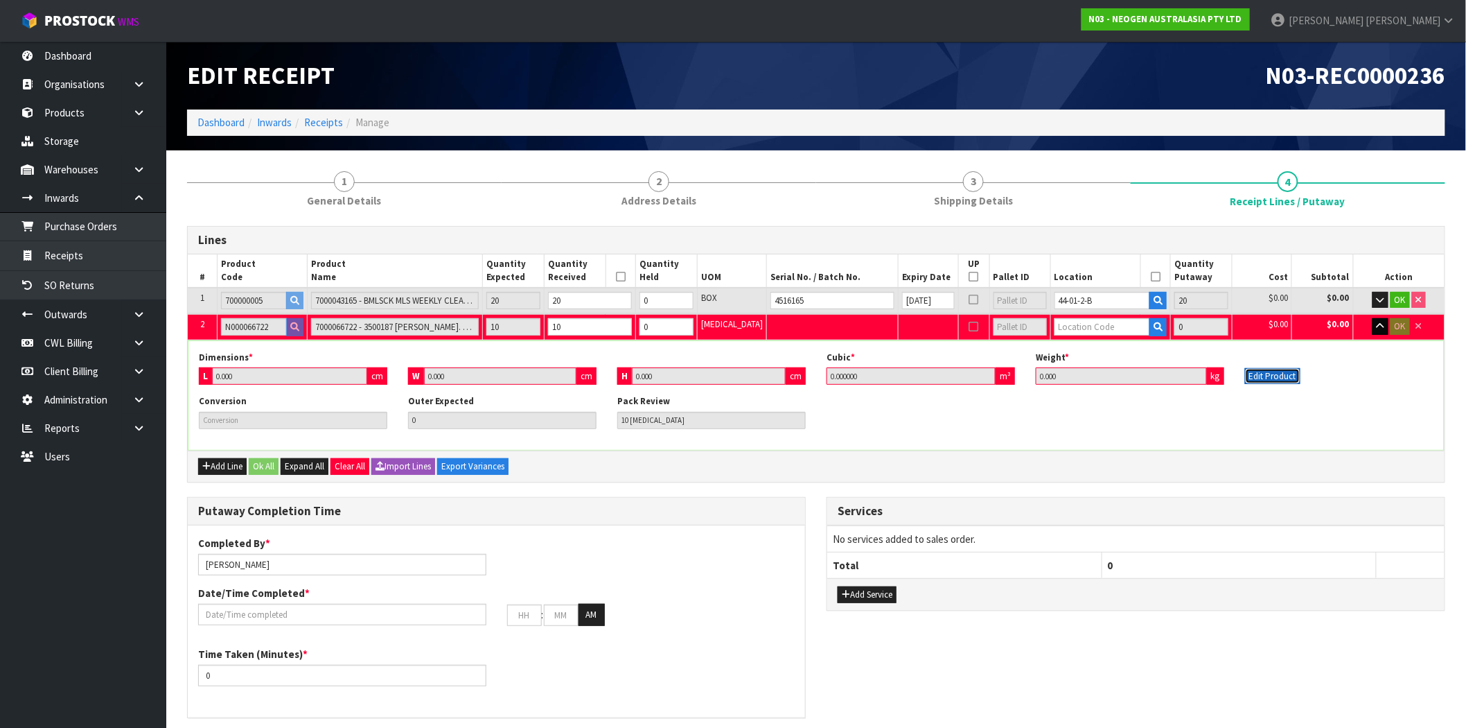
click at [1269, 377] on button "Edit Product" at bounding box center [1272, 376] width 55 height 17
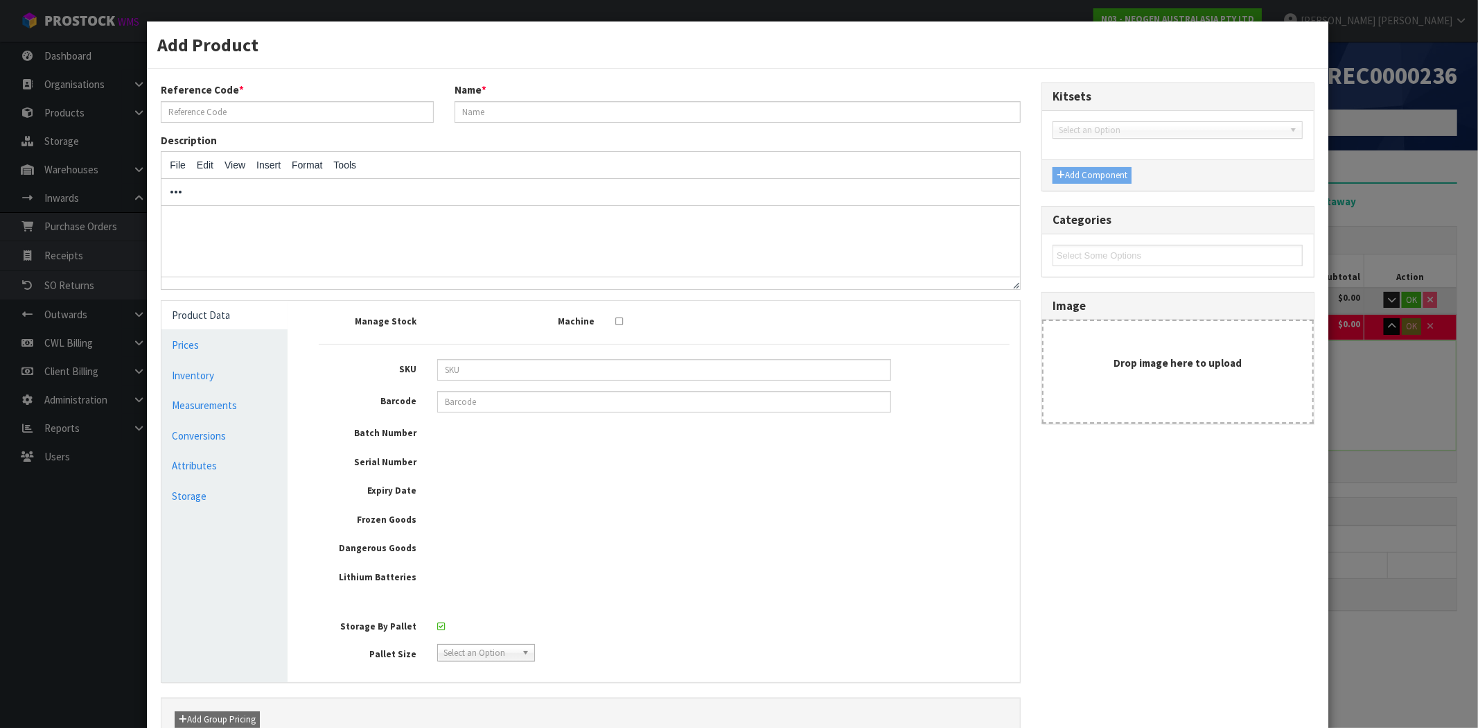
type input "N000066722"
type input "7000066722 - 3500187 [PERSON_NAME]. PCA/VRBG 120BX"
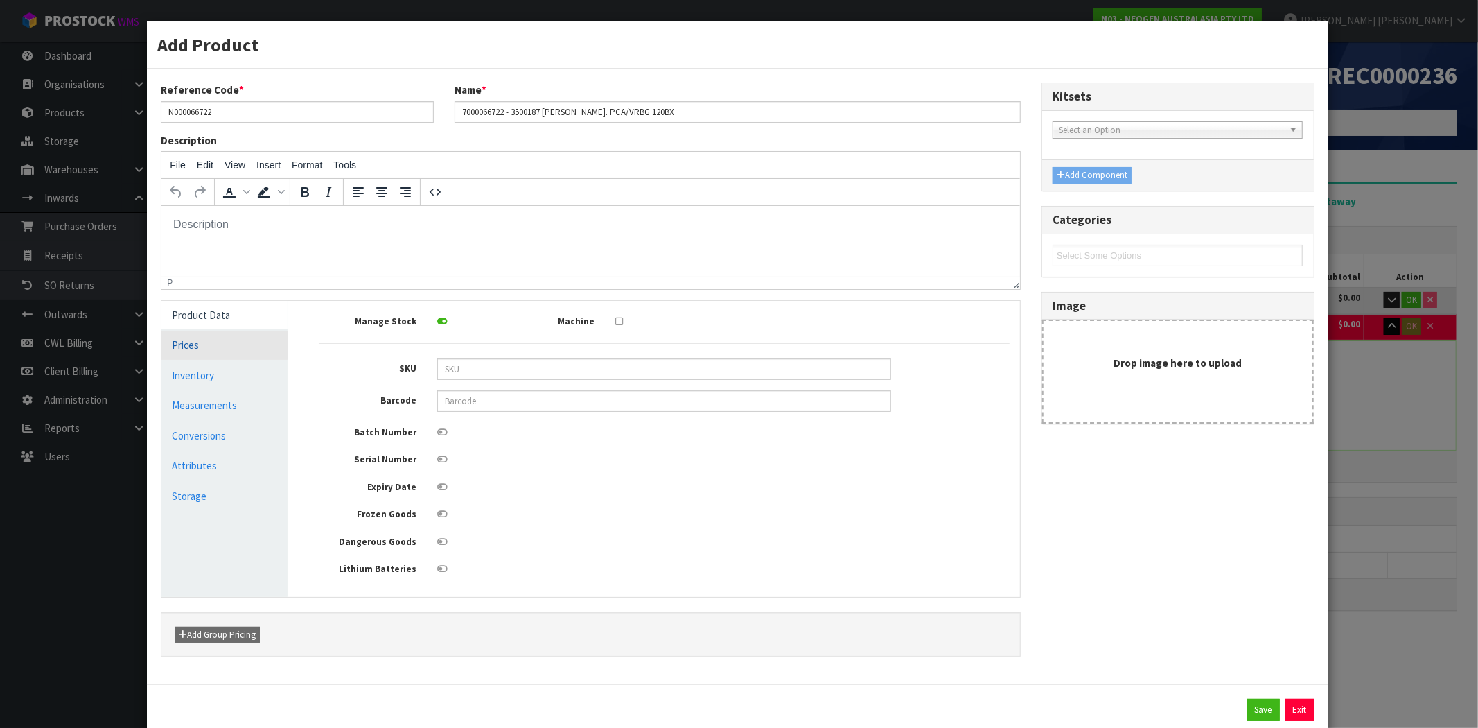
click at [211, 353] on link "Prices" at bounding box center [223, 345] width 125 height 28
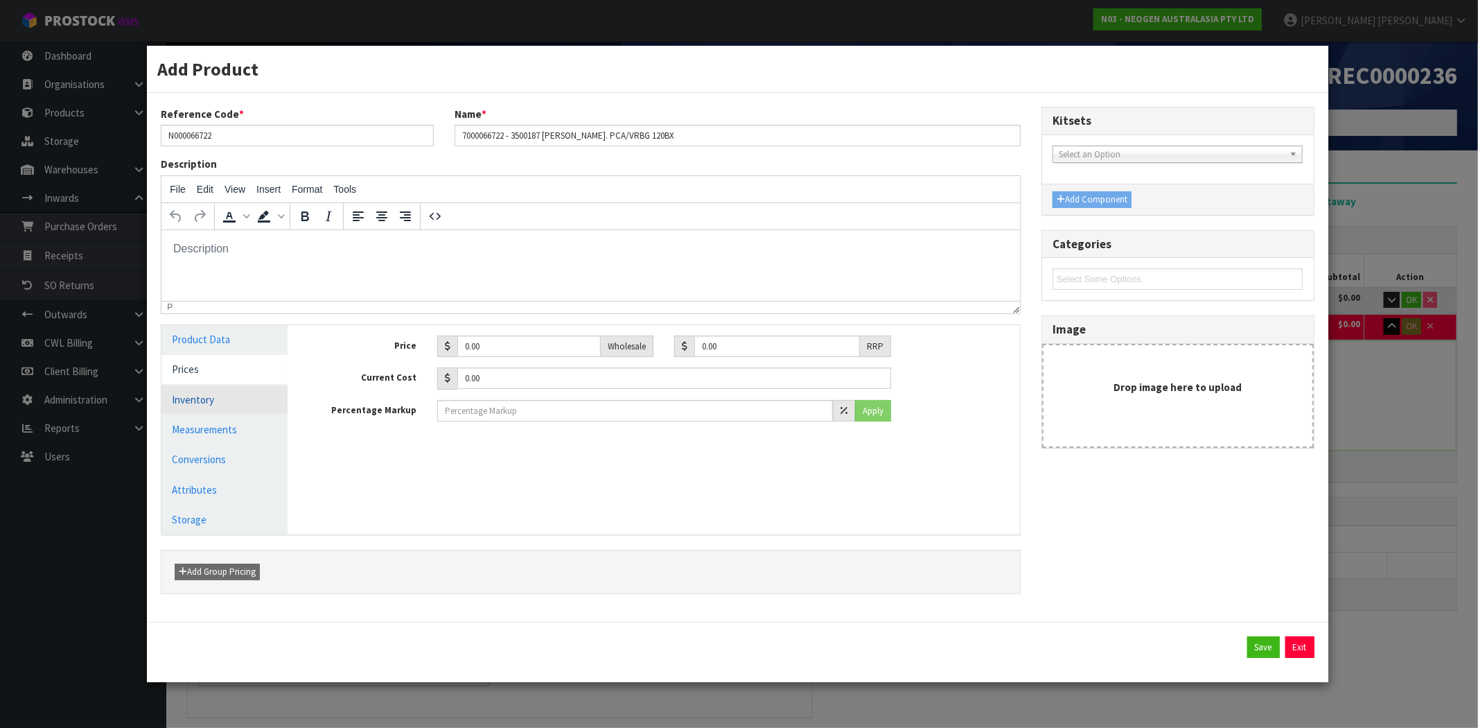
click at [246, 405] on link "Inventory" at bounding box center [223, 399] width 125 height 28
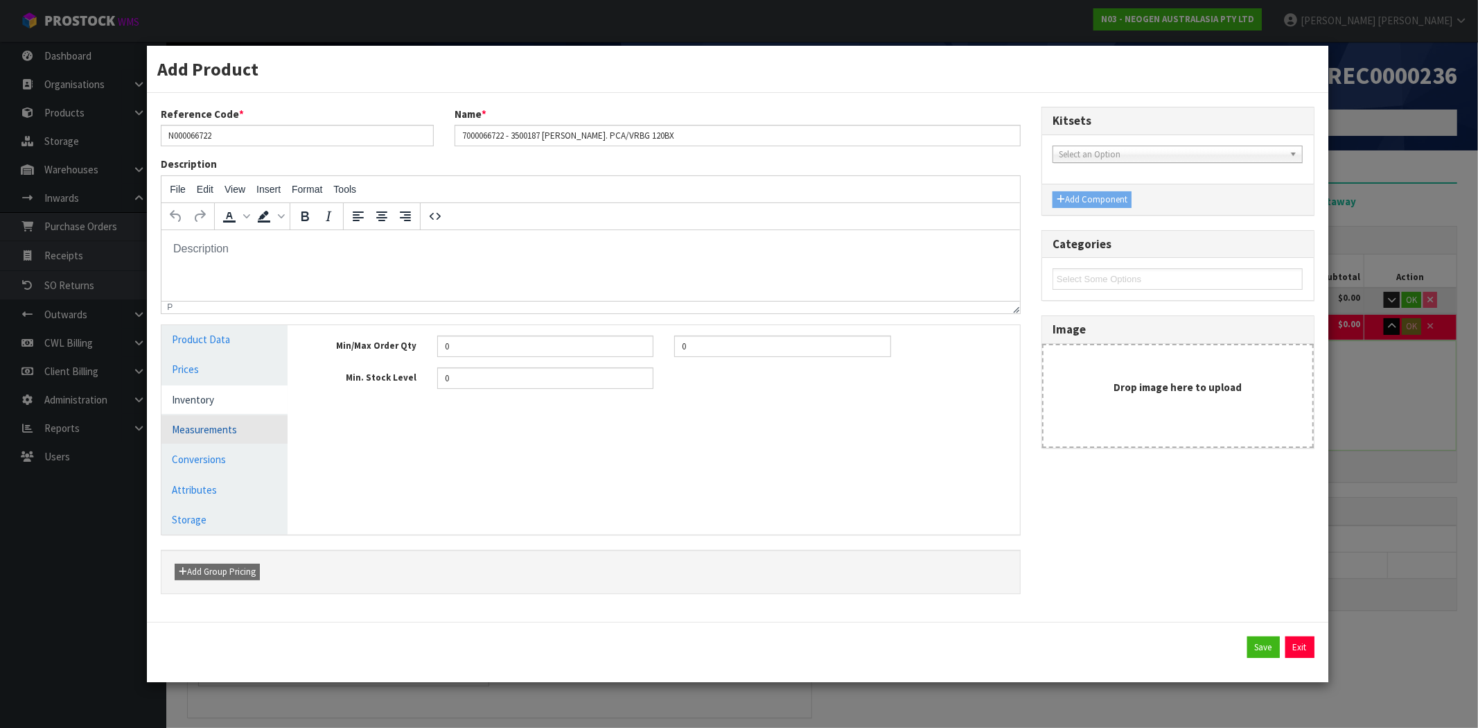
click at [243, 434] on link "Measurements" at bounding box center [223, 429] width 125 height 28
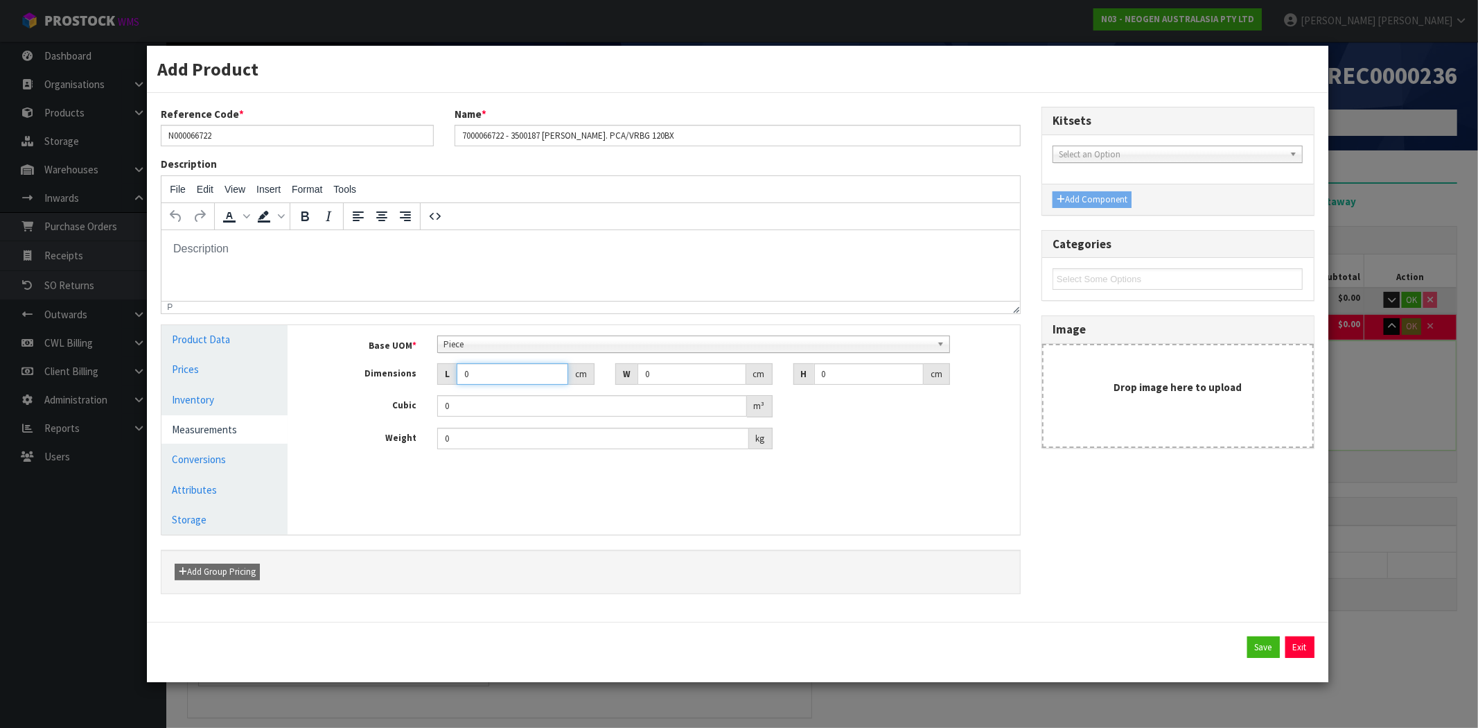
drag, startPoint x: 487, startPoint y: 372, endPoint x: 427, endPoint y: 372, distance: 59.6
click at [428, 372] on div "L 0 cm" at bounding box center [516, 374] width 178 height 22
type input "5"
type input "0.000001"
type input "5"
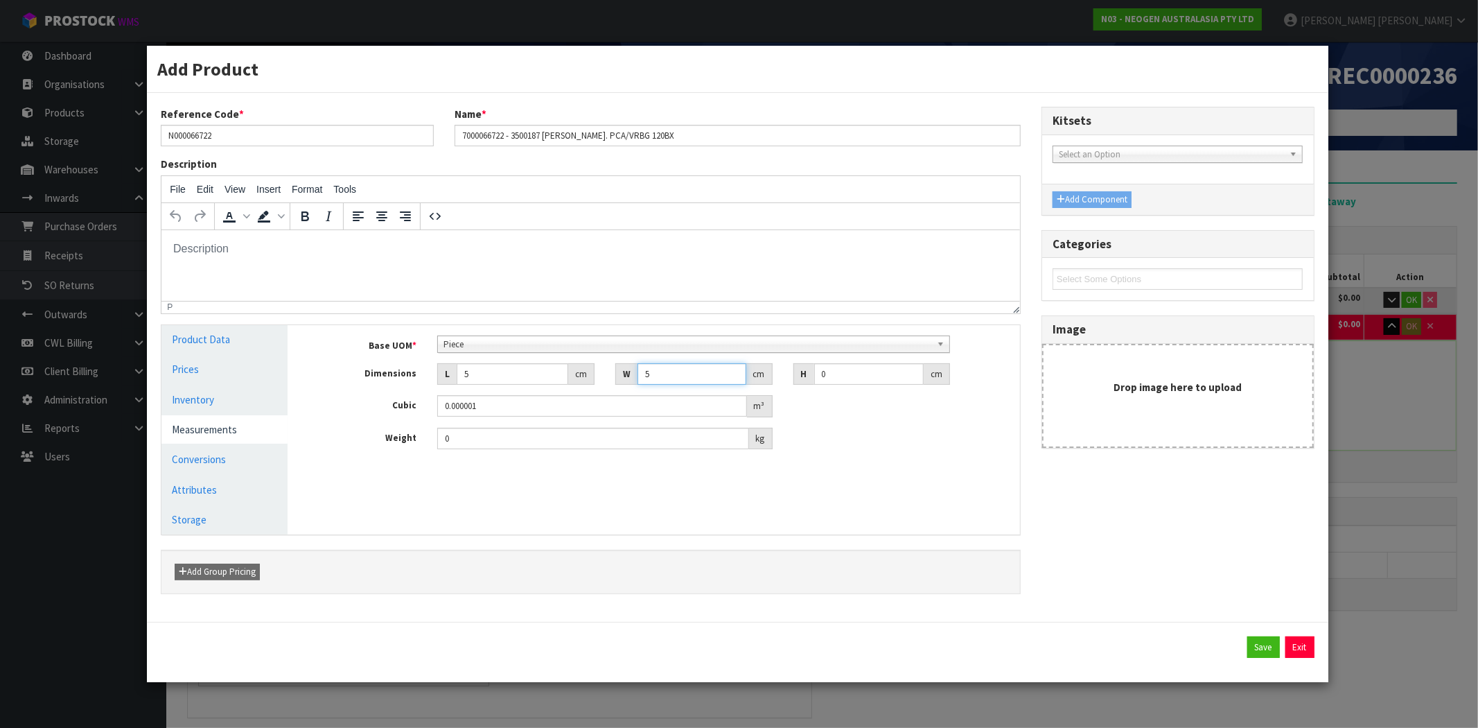
type input "5"
type input "0.000125"
type input "5"
type input "25"
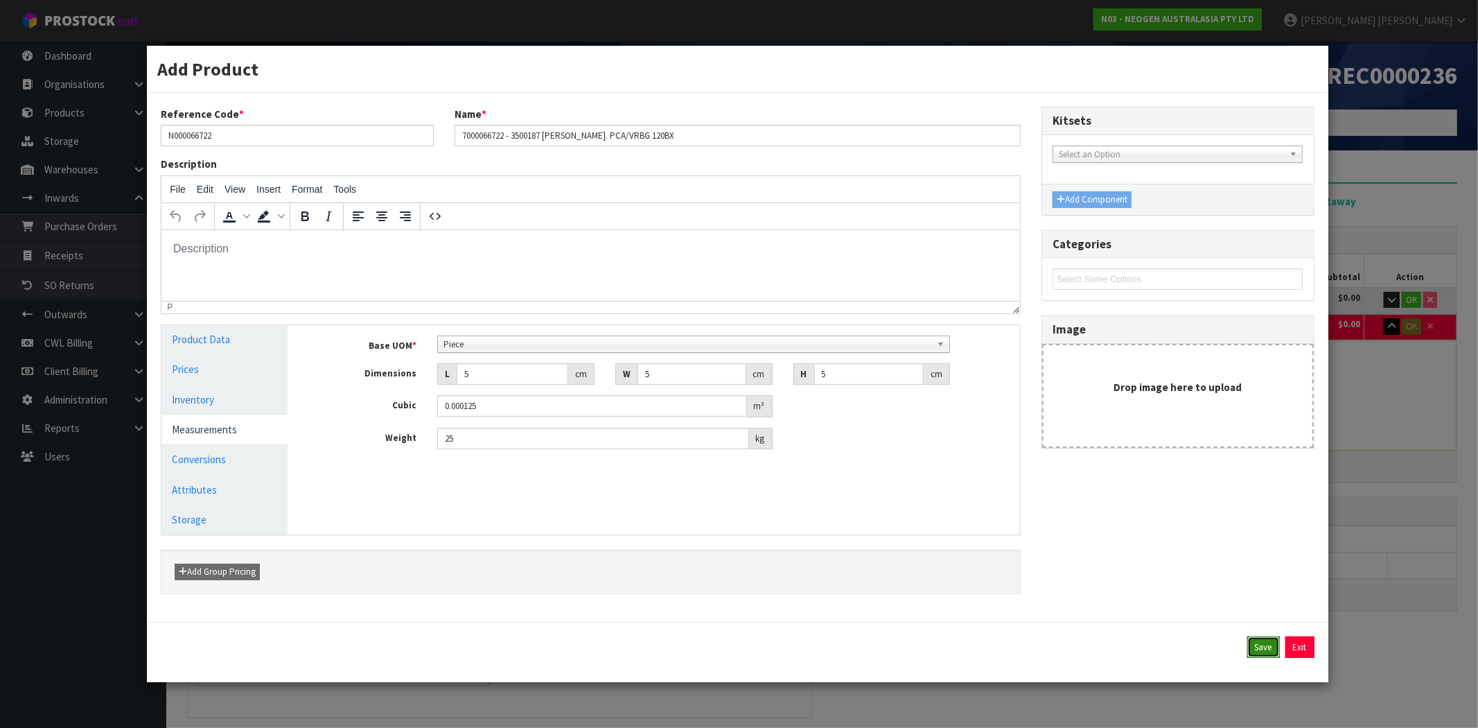
click at [1274, 647] on button "Save" at bounding box center [1263, 647] width 33 height 22
type input "0.07715"
type input "263.2"
type input "5"
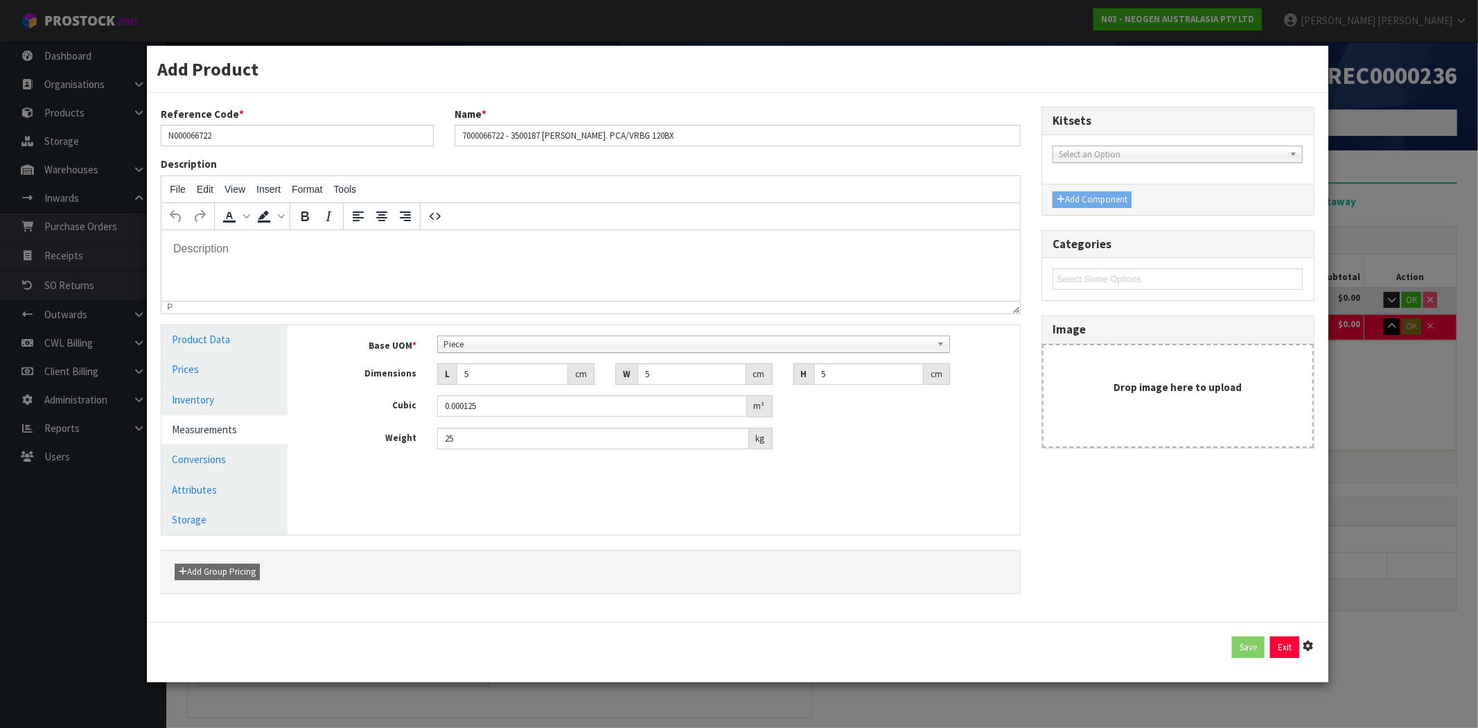
type input "5"
type input "0.000125"
type input "25"
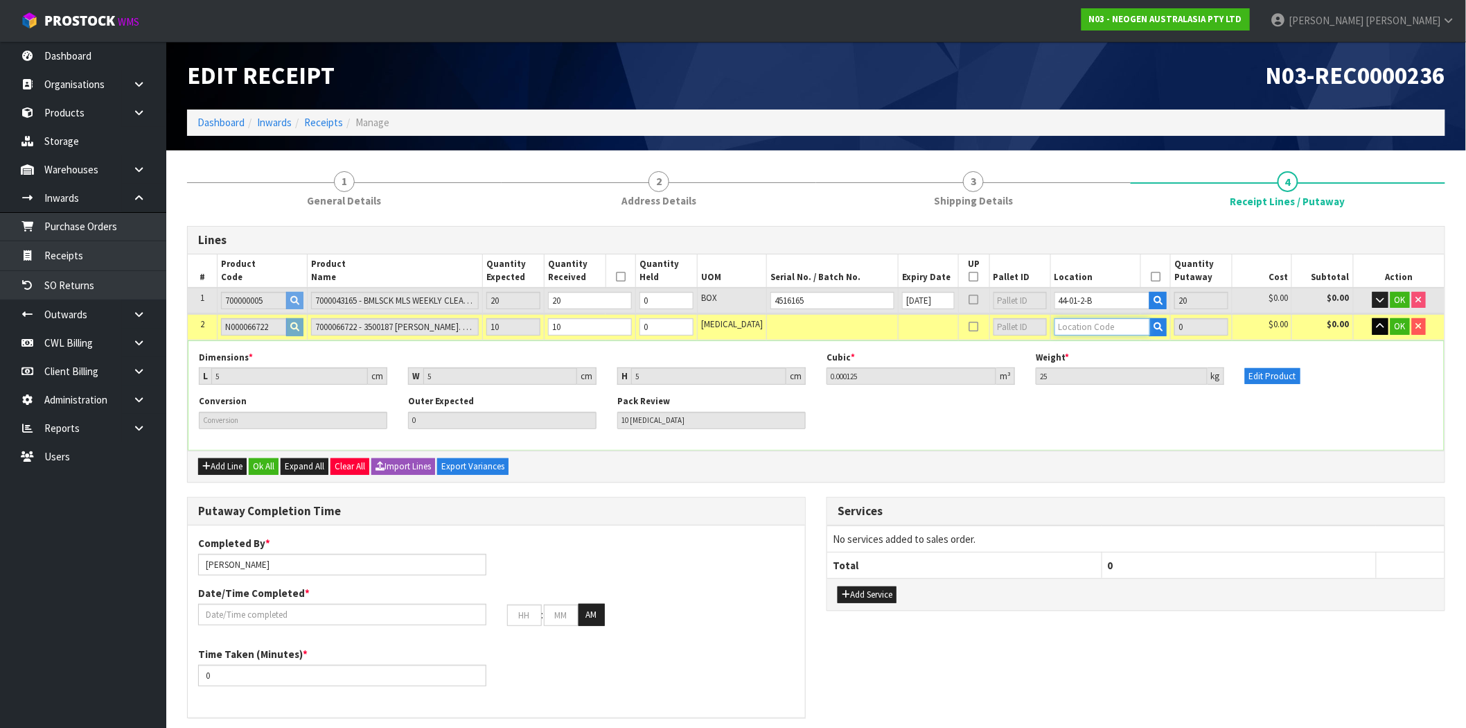
click at [1087, 326] on input "text" at bounding box center [1103, 326] width 96 height 17
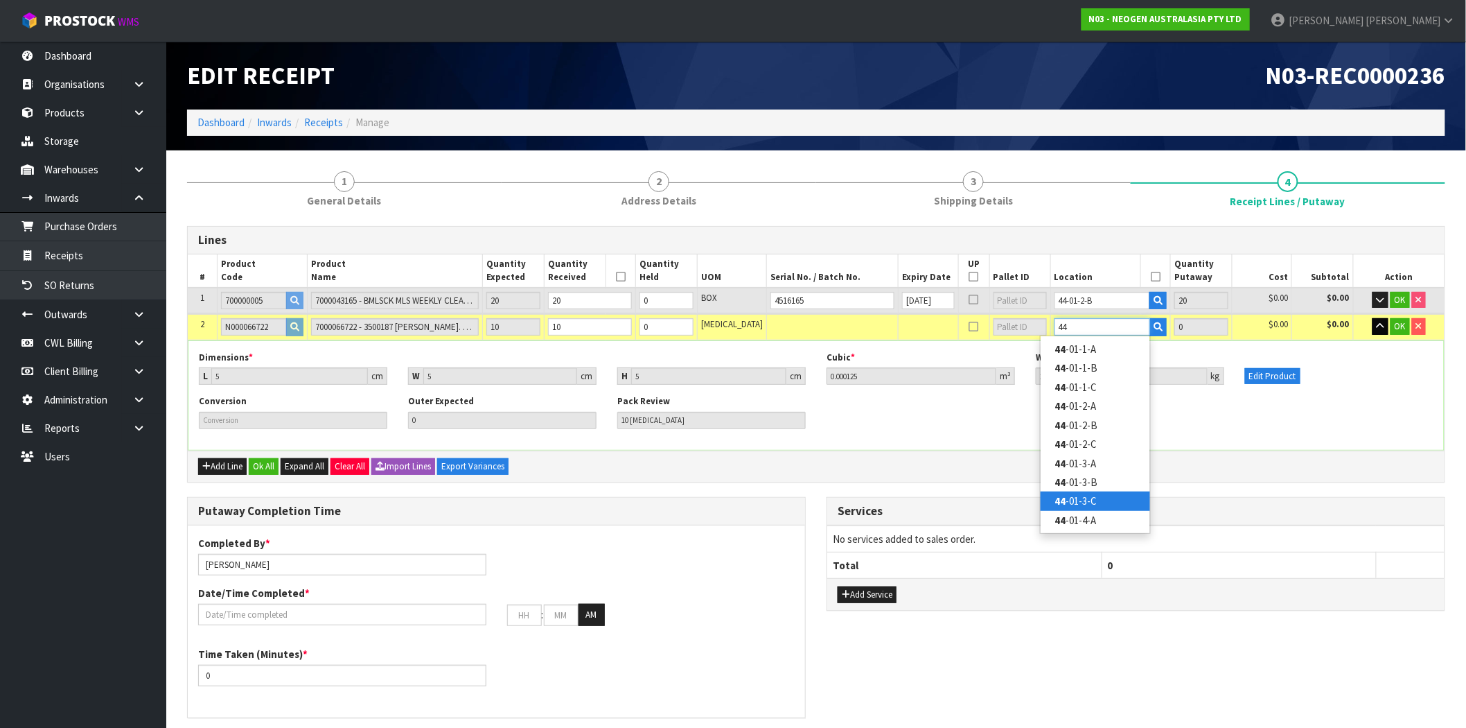
type input "44"
click at [1146, 508] on link "44 -01-3-C" at bounding box center [1096, 500] width 110 height 19
type input "30"
type input "44-01-3-C"
type input "10"
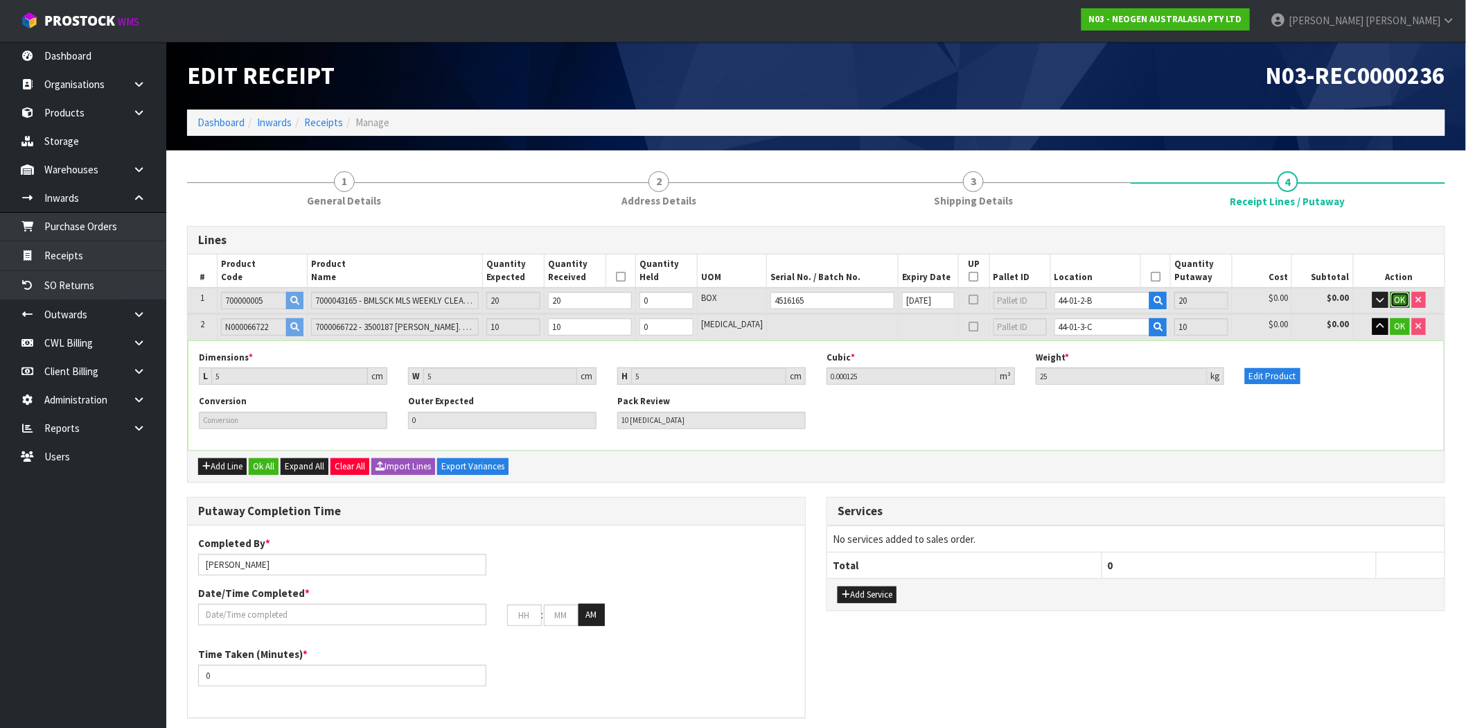
click at [1396, 299] on span "OK" at bounding box center [1400, 300] width 11 height 12
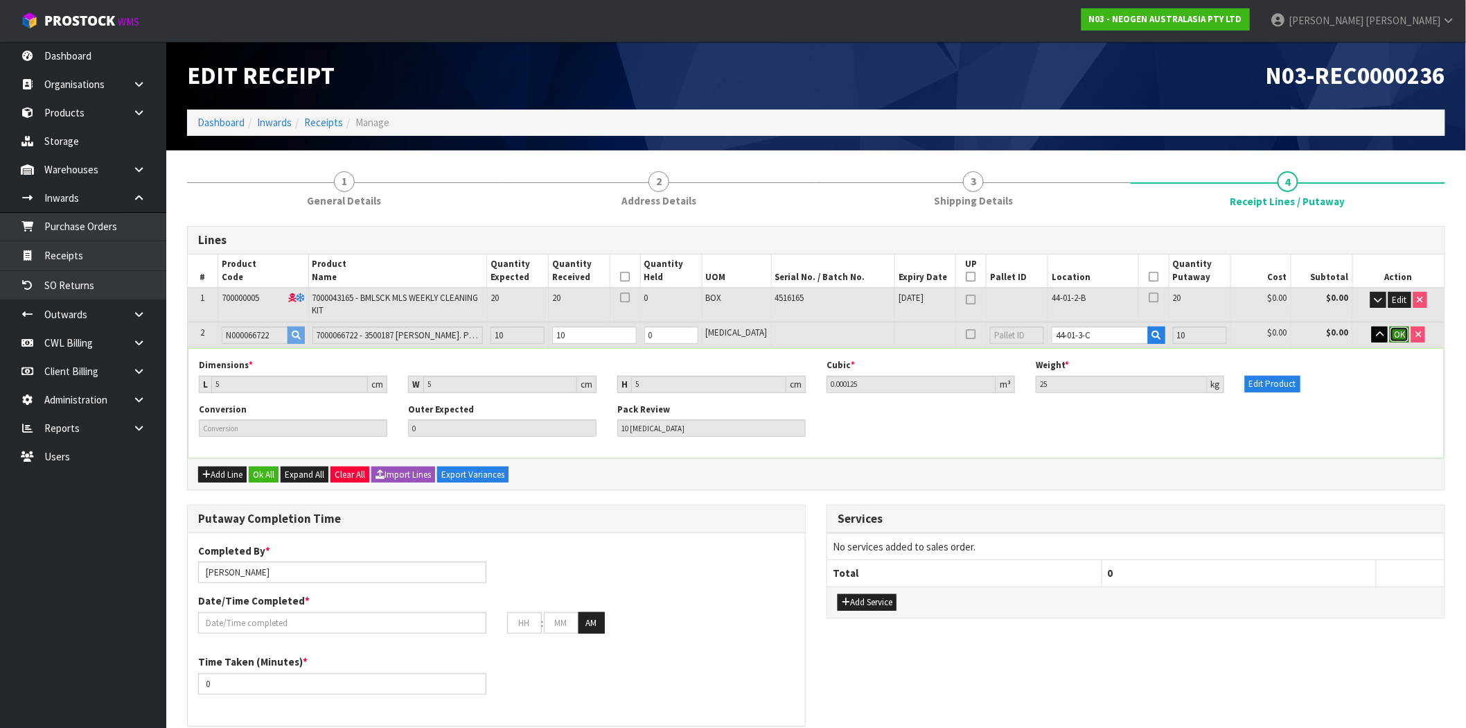
click at [1401, 331] on span "OK" at bounding box center [1399, 335] width 11 height 12
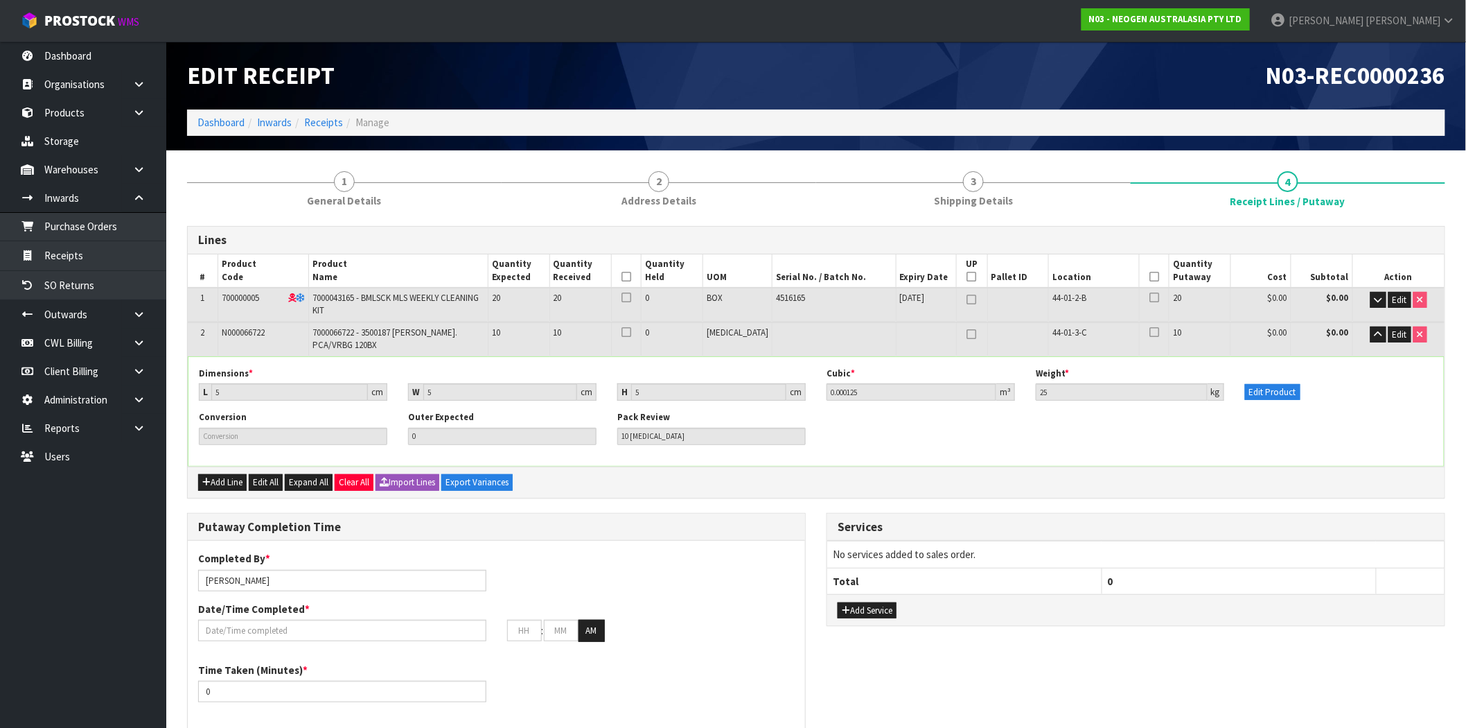
drag, startPoint x: 646, startPoint y: 273, endPoint x: 716, endPoint y: 281, distance: 70.5
click at [631, 277] on icon at bounding box center [627, 277] width 10 height 1
click at [967, 277] on icon at bounding box center [972, 277] width 10 height 1
type input "2"
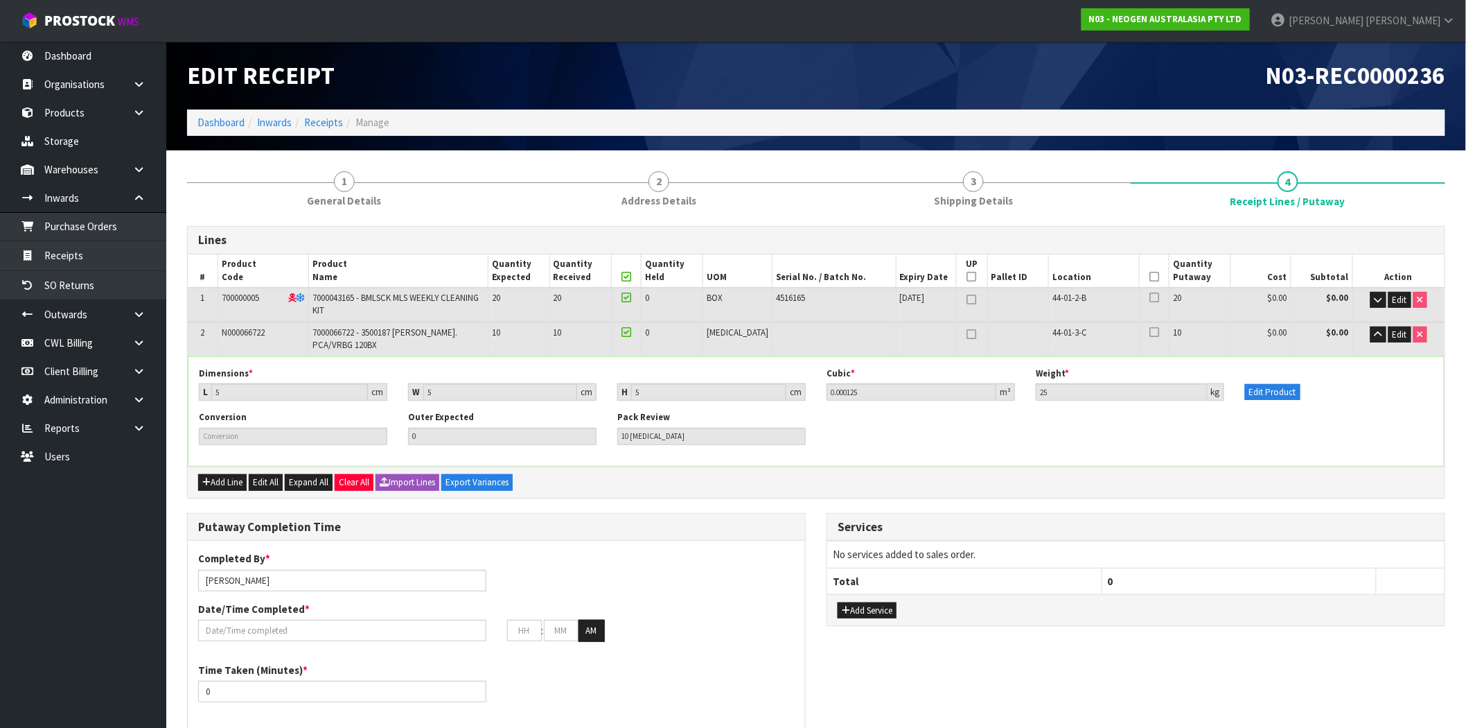
type input "2"
type input "0"
type input "2"
click at [931, 441] on div "Conversion Outer Expected 0 Pack Review 10 PCE" at bounding box center [817, 433] width 1256 height 44
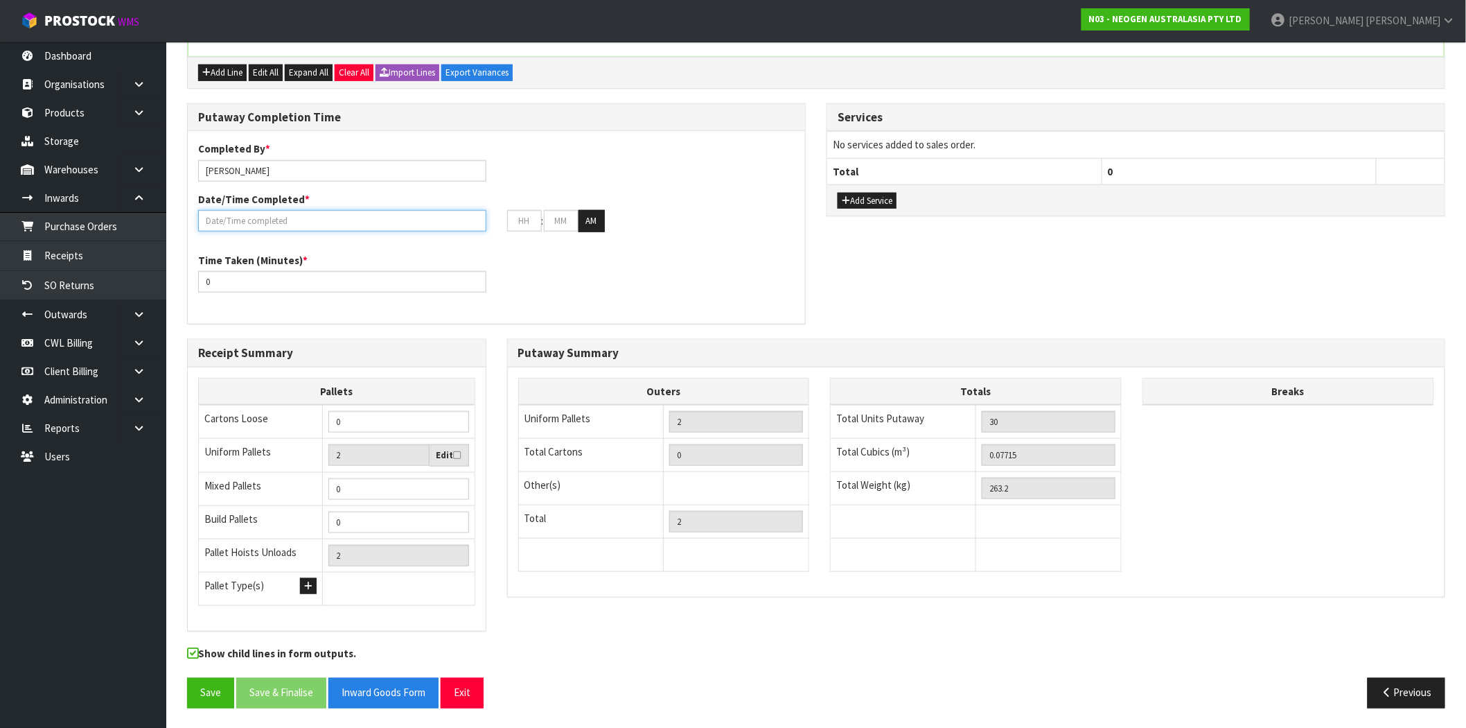
click at [236, 215] on input "text" at bounding box center [342, 220] width 288 height 21
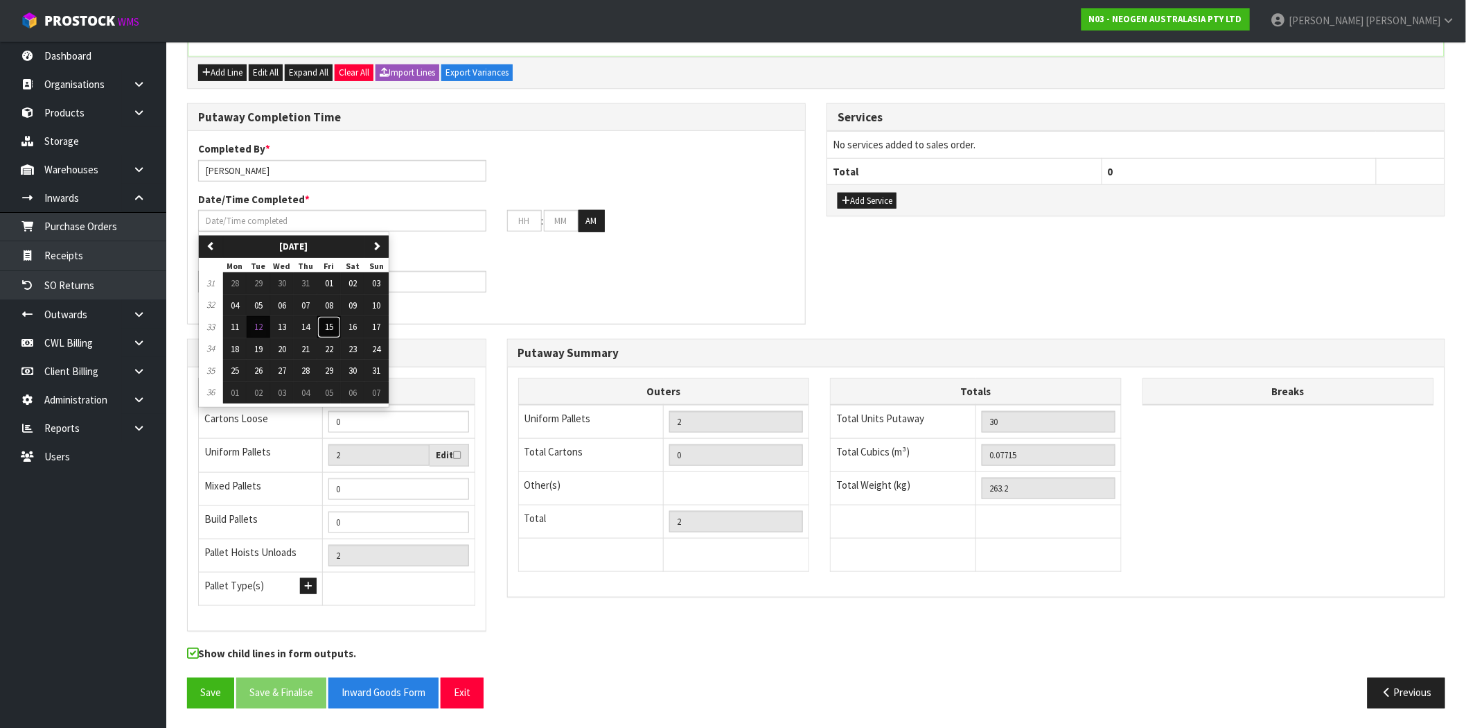
click at [334, 335] on button "15" at bounding box center [329, 327] width 24 height 22
type input "15/08/2025"
type input "12"
type input "00"
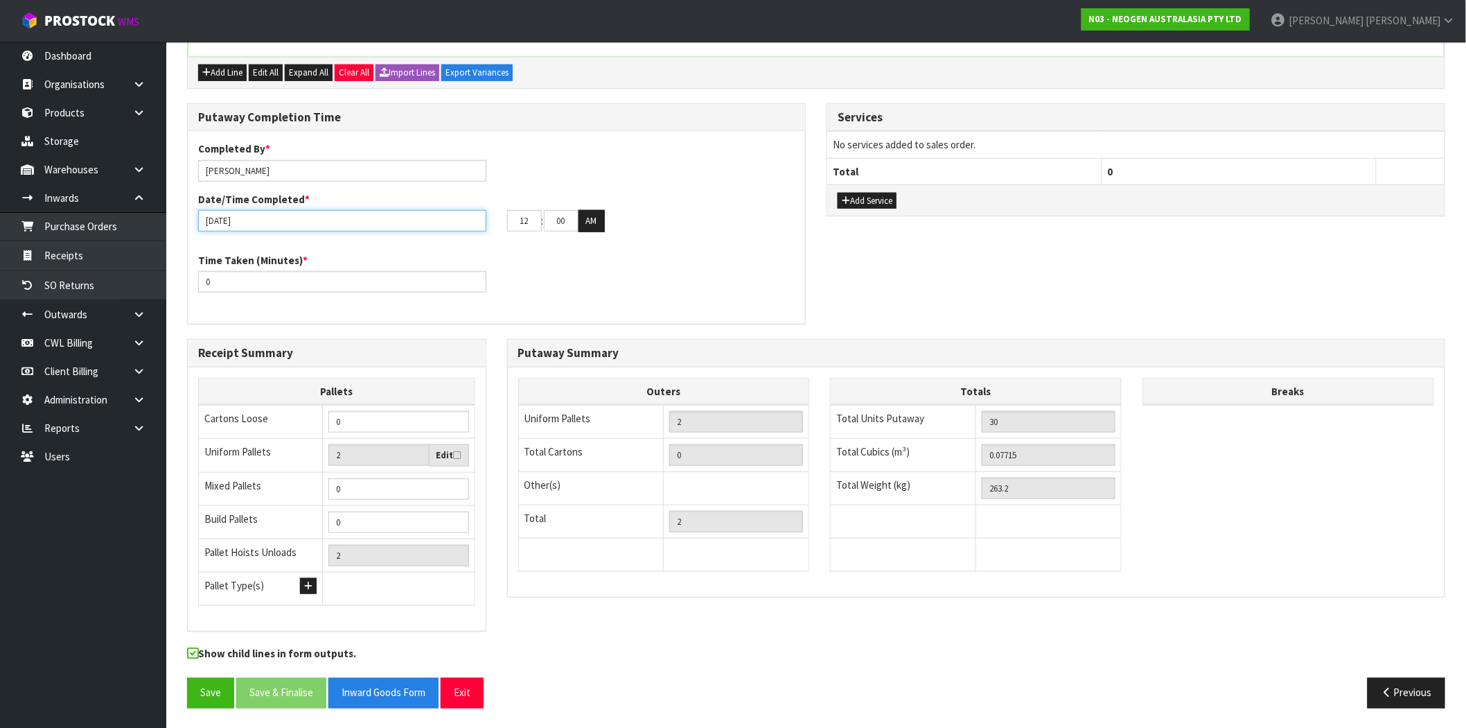
click at [243, 219] on input "15/08/2025" at bounding box center [342, 220] width 288 height 21
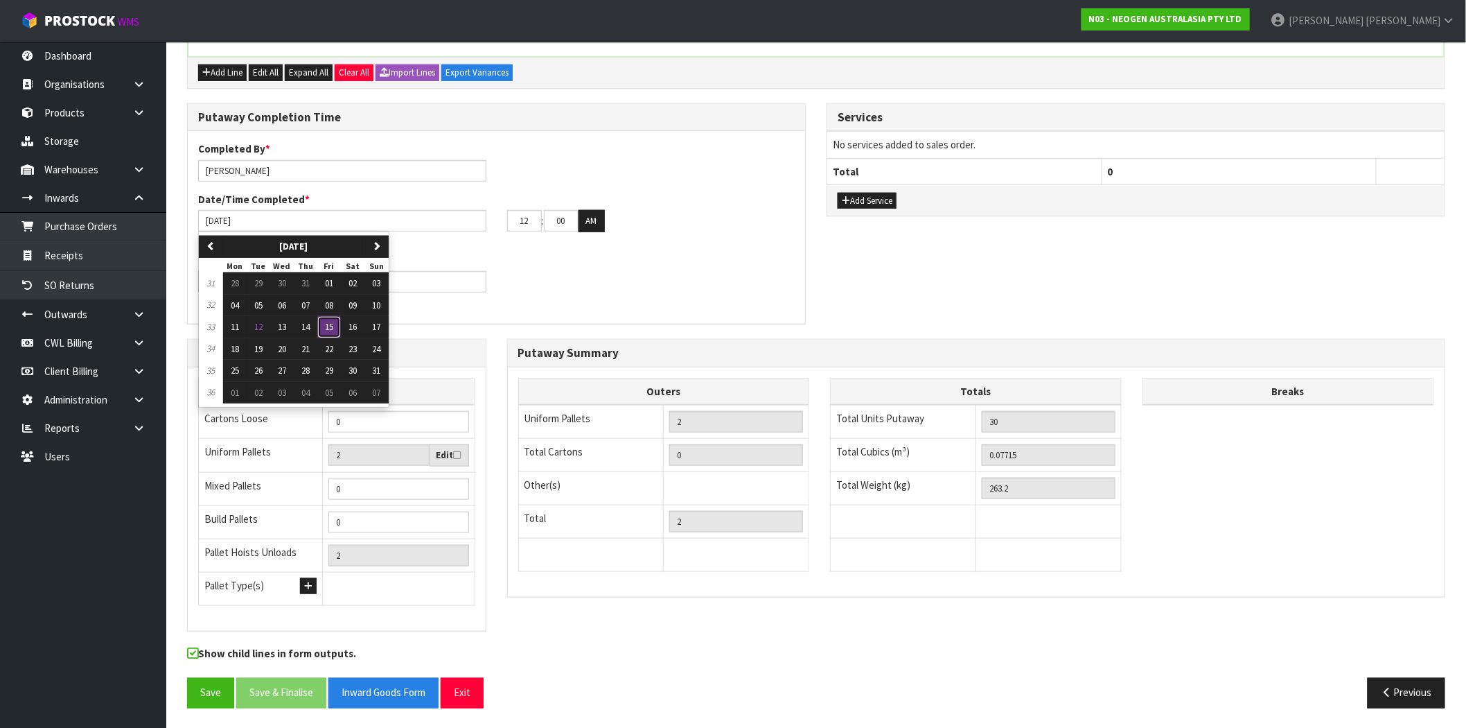
click at [327, 327] on button "15" at bounding box center [329, 327] width 24 height 22
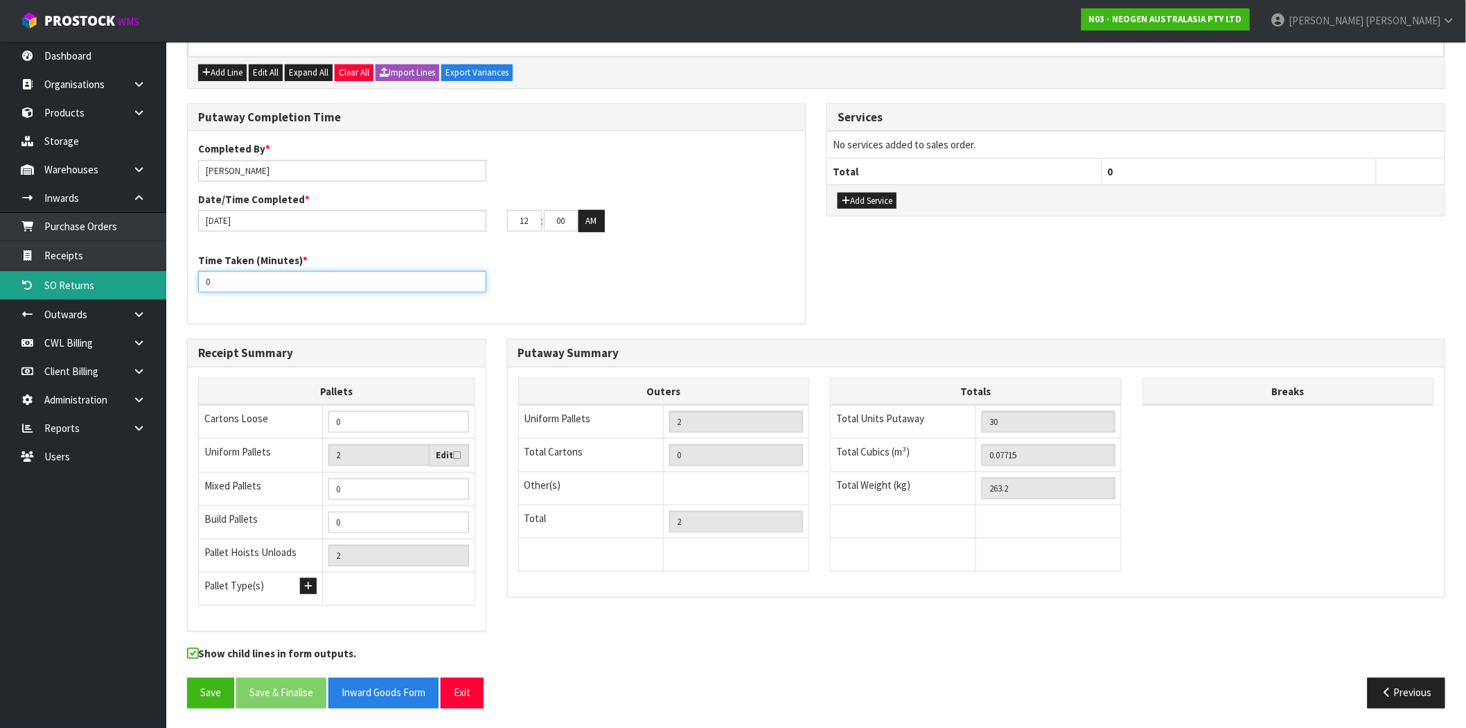
drag, startPoint x: 204, startPoint y: 273, endPoint x: 161, endPoint y: 274, distance: 43.0
type input "20"
click at [918, 293] on div "Putaway Completion Time Completed By * Maji Torres Date/Time Completed * 15/08/…" at bounding box center [816, 221] width 1279 height 236
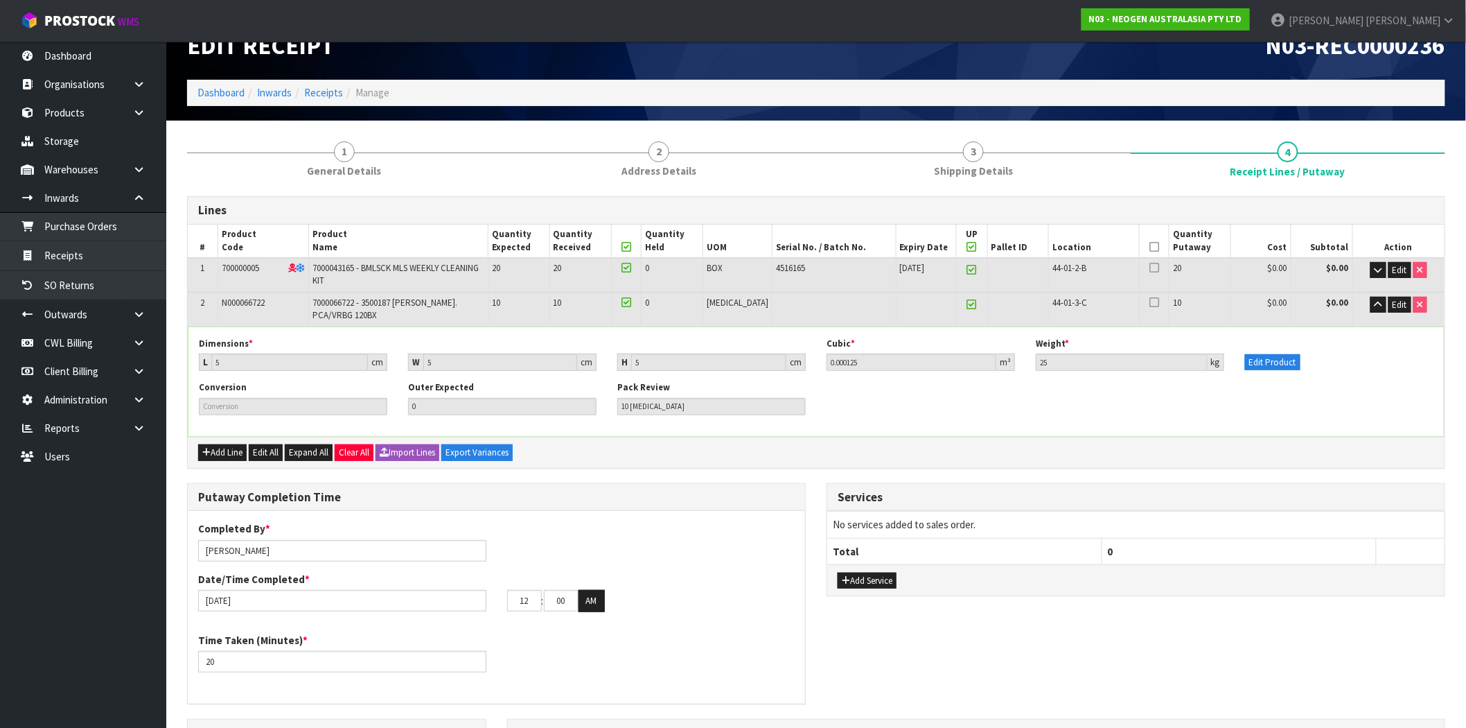
scroll to position [24, 0]
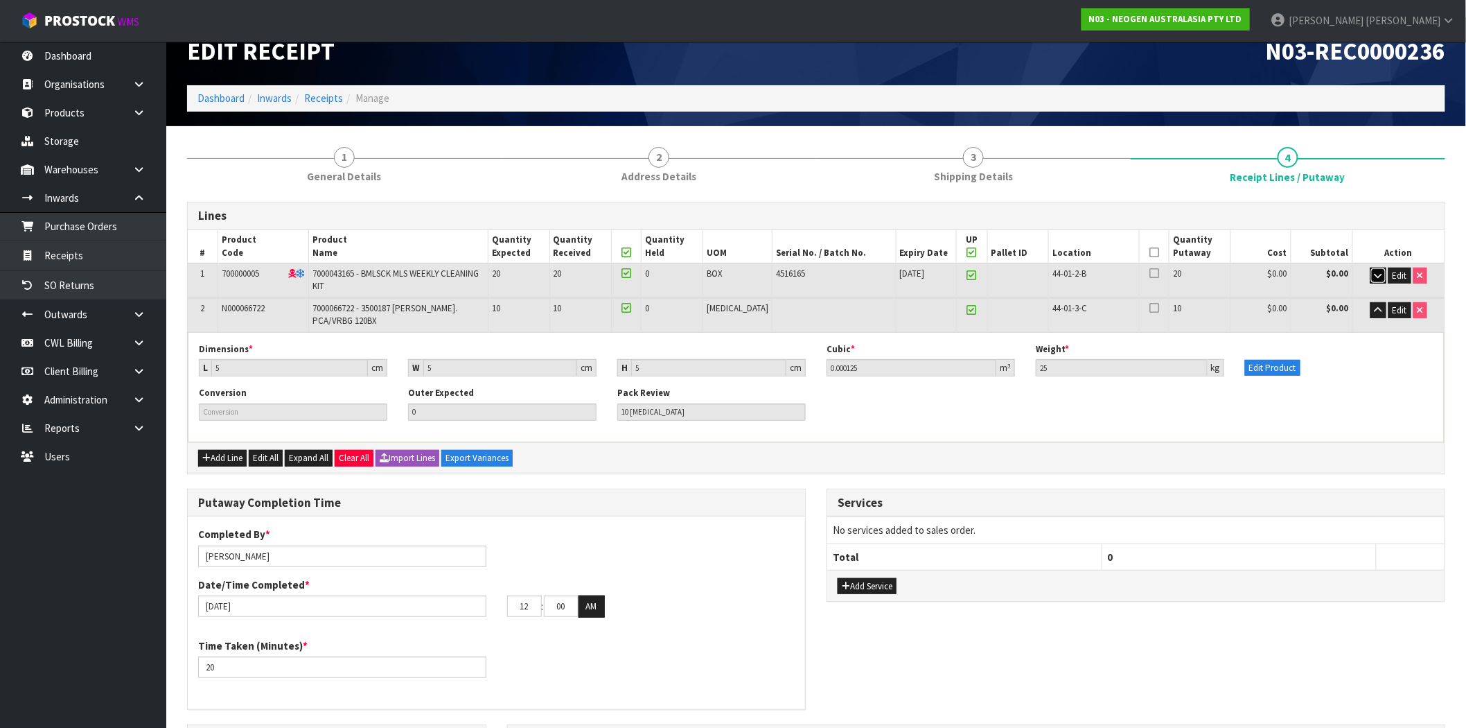
click at [1380, 274] on icon "button" at bounding box center [1379, 275] width 8 height 9
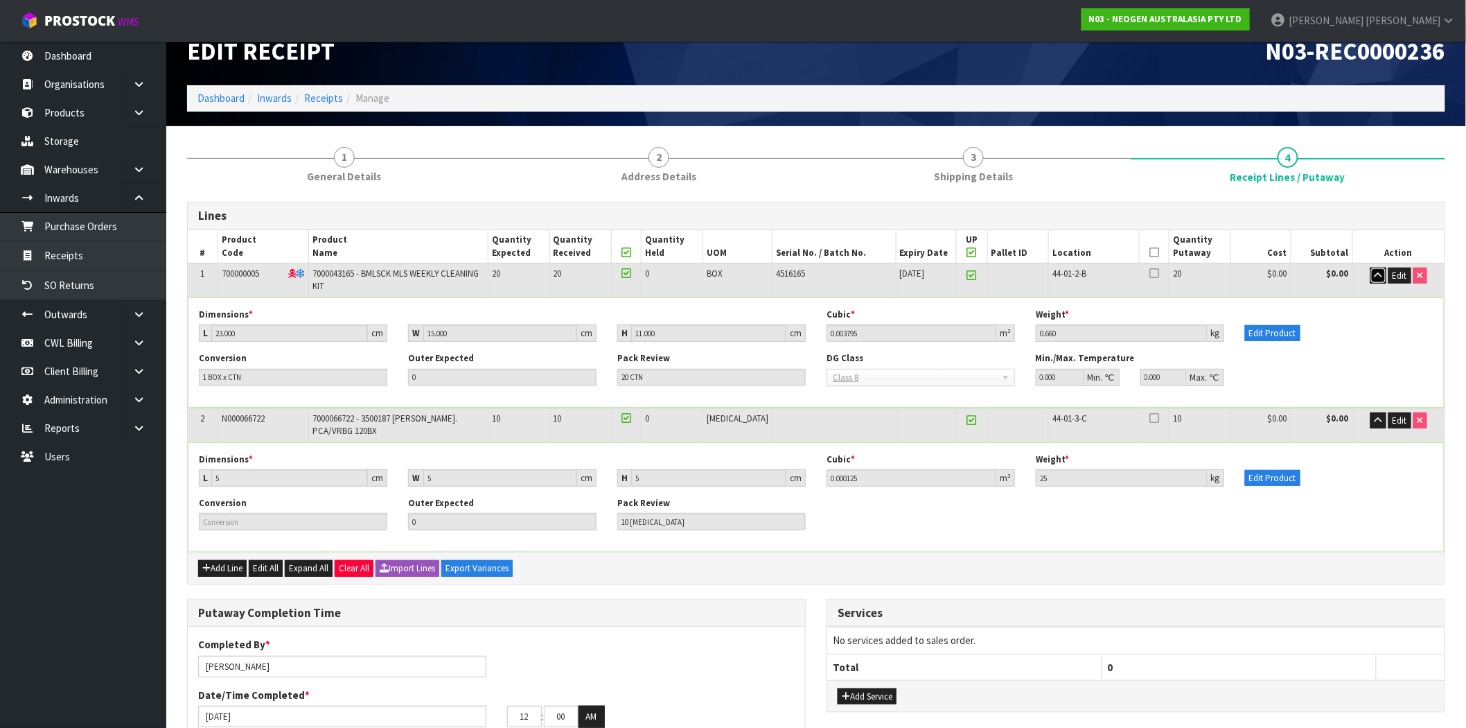
click at [1379, 274] on icon "button" at bounding box center [1379, 275] width 8 height 9
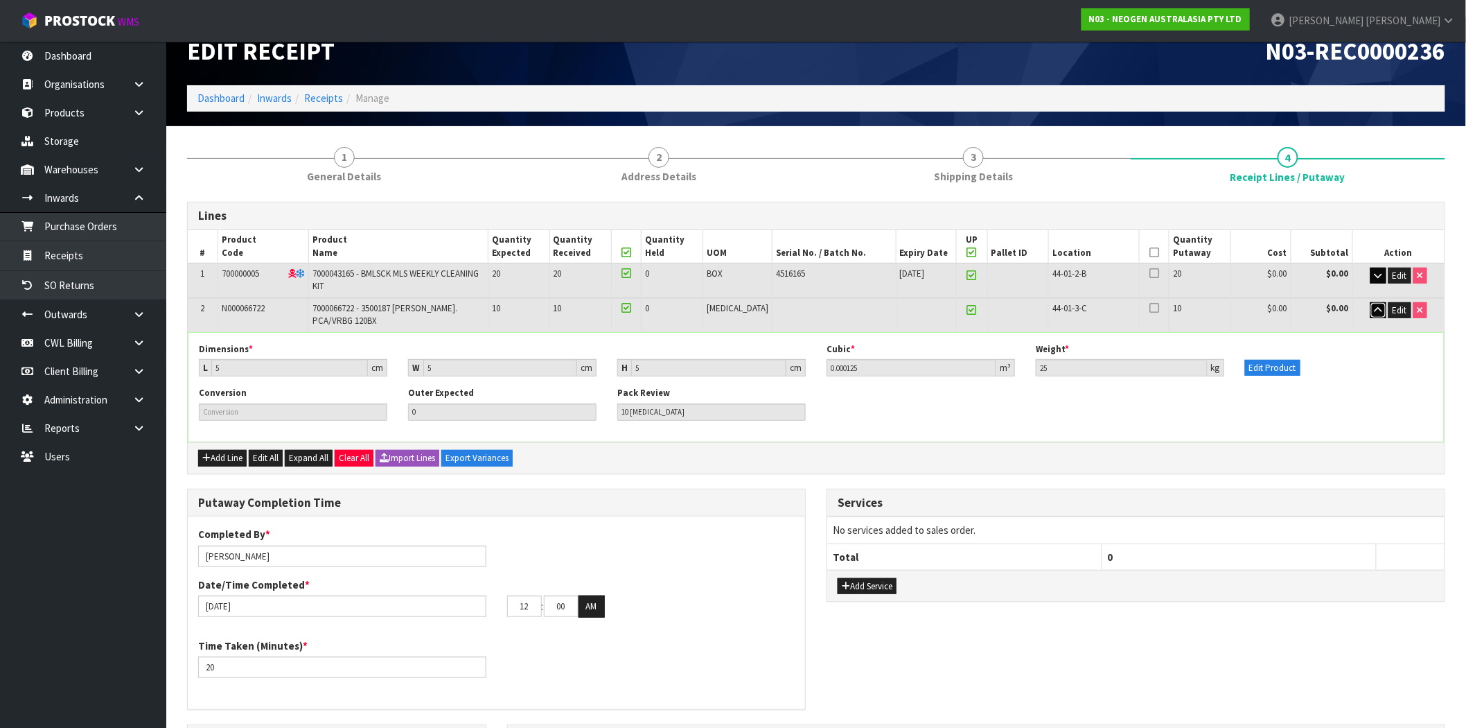
click at [1375, 309] on icon "button" at bounding box center [1379, 310] width 8 height 9
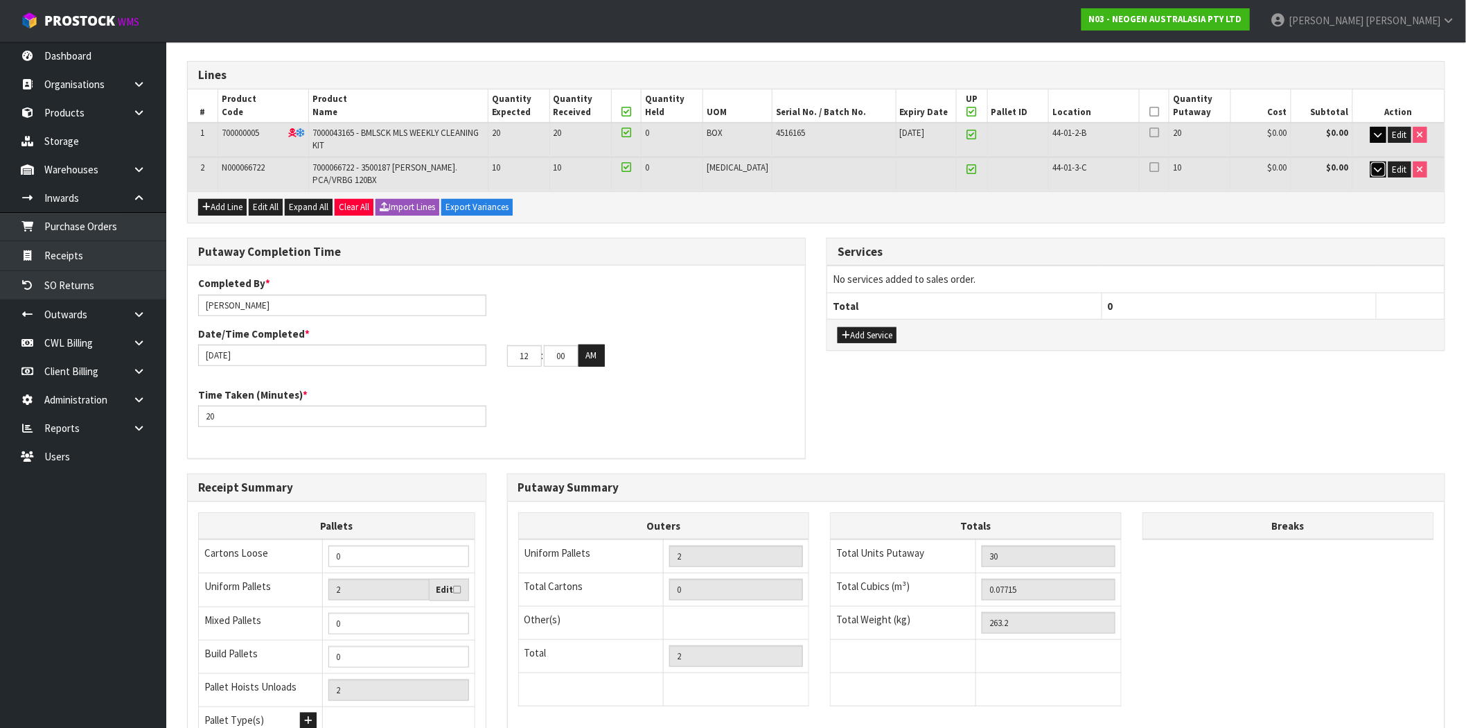
scroll to position [0, 0]
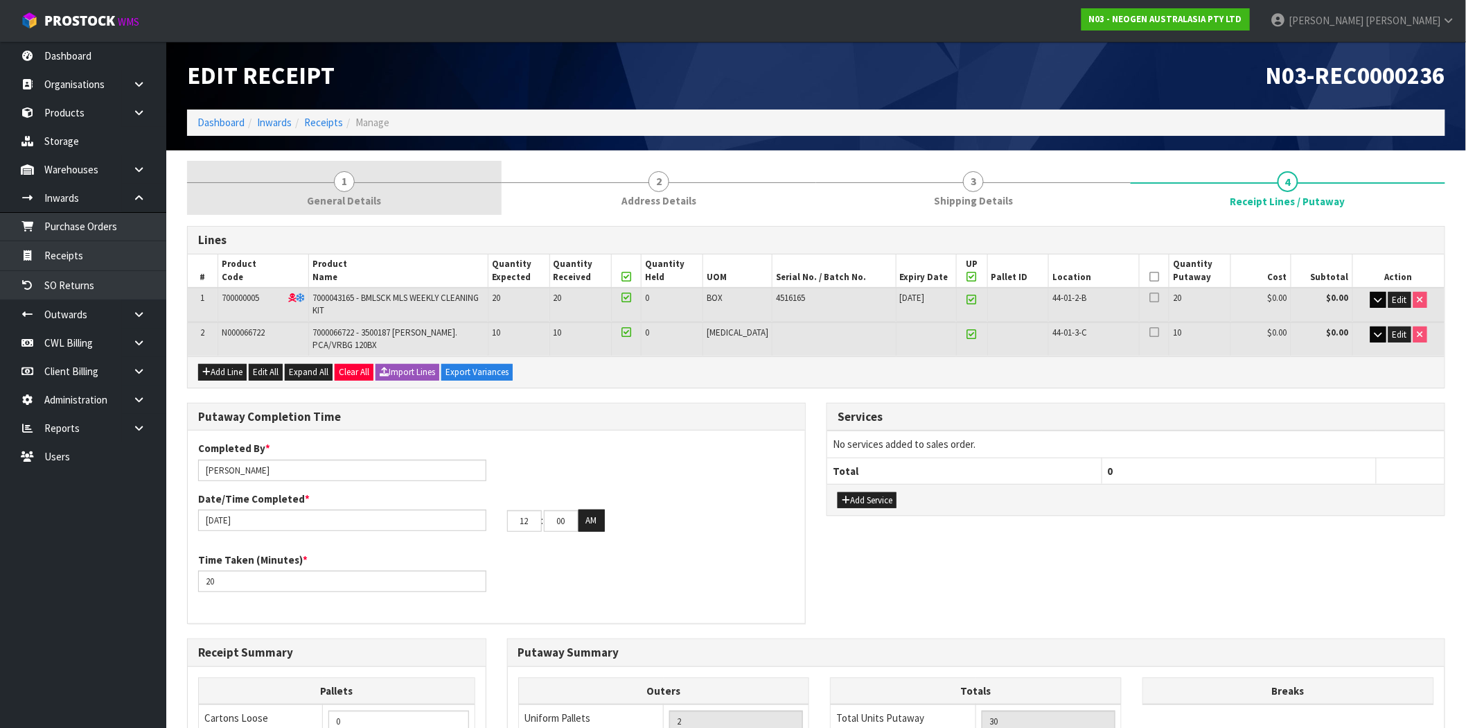
click at [433, 191] on link "1 General Details" at bounding box center [344, 188] width 315 height 55
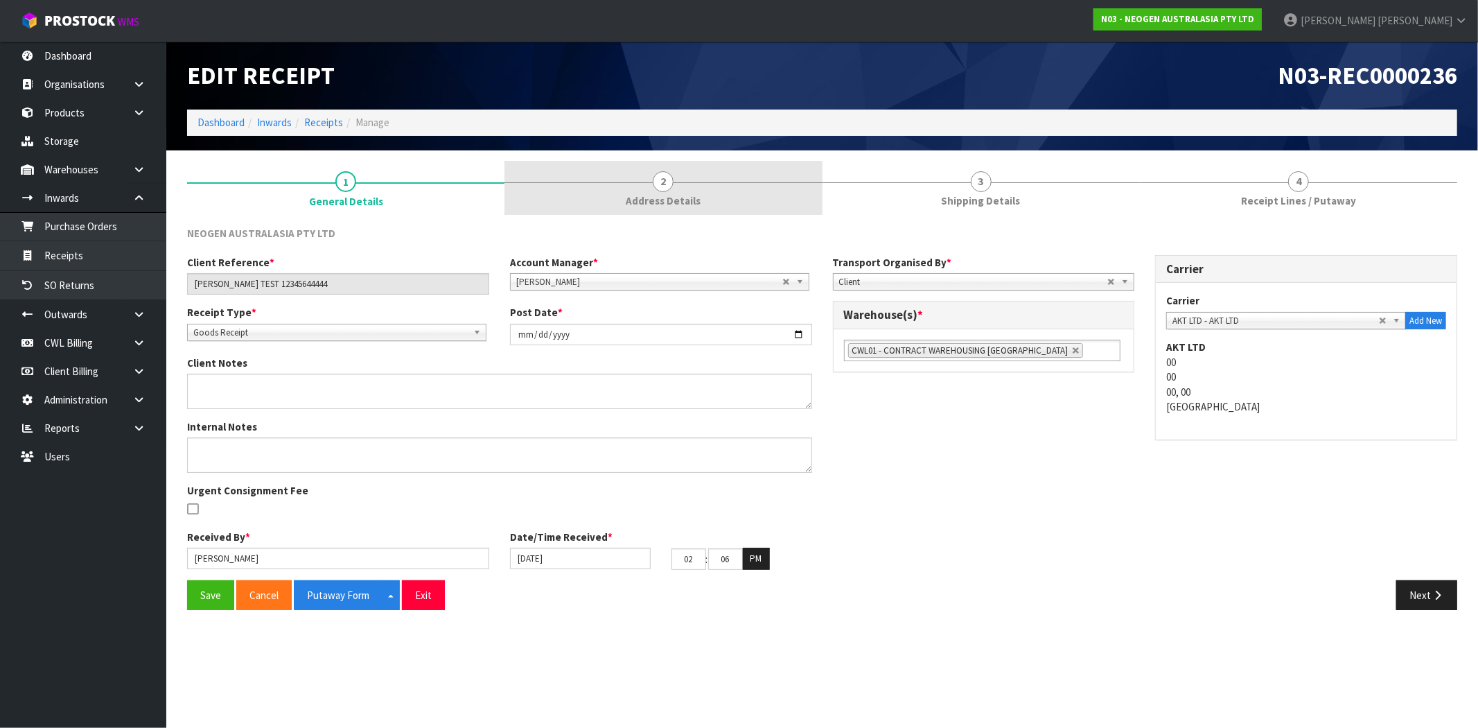
click at [599, 190] on link "2 Address Details" at bounding box center [663, 188] width 317 height 55
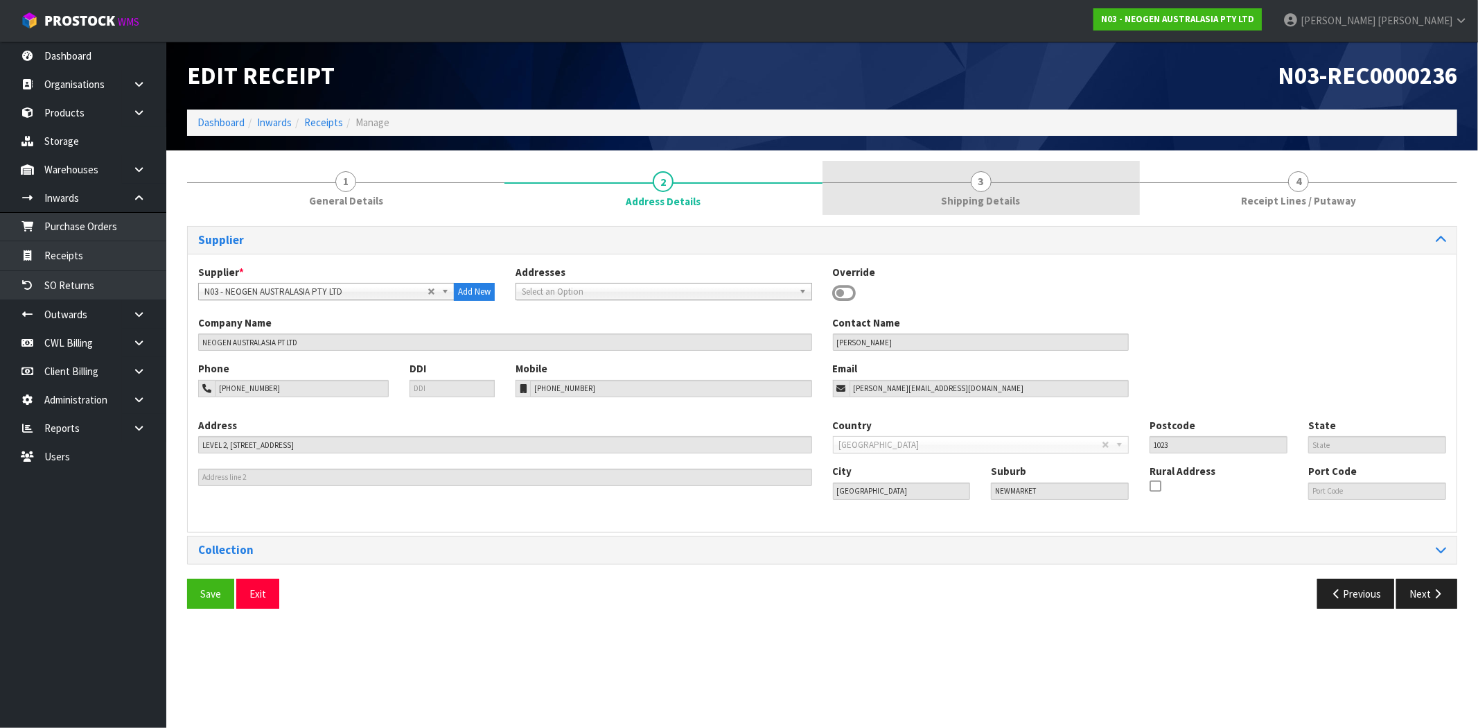
click at [950, 198] on span "Shipping Details" at bounding box center [981, 200] width 79 height 15
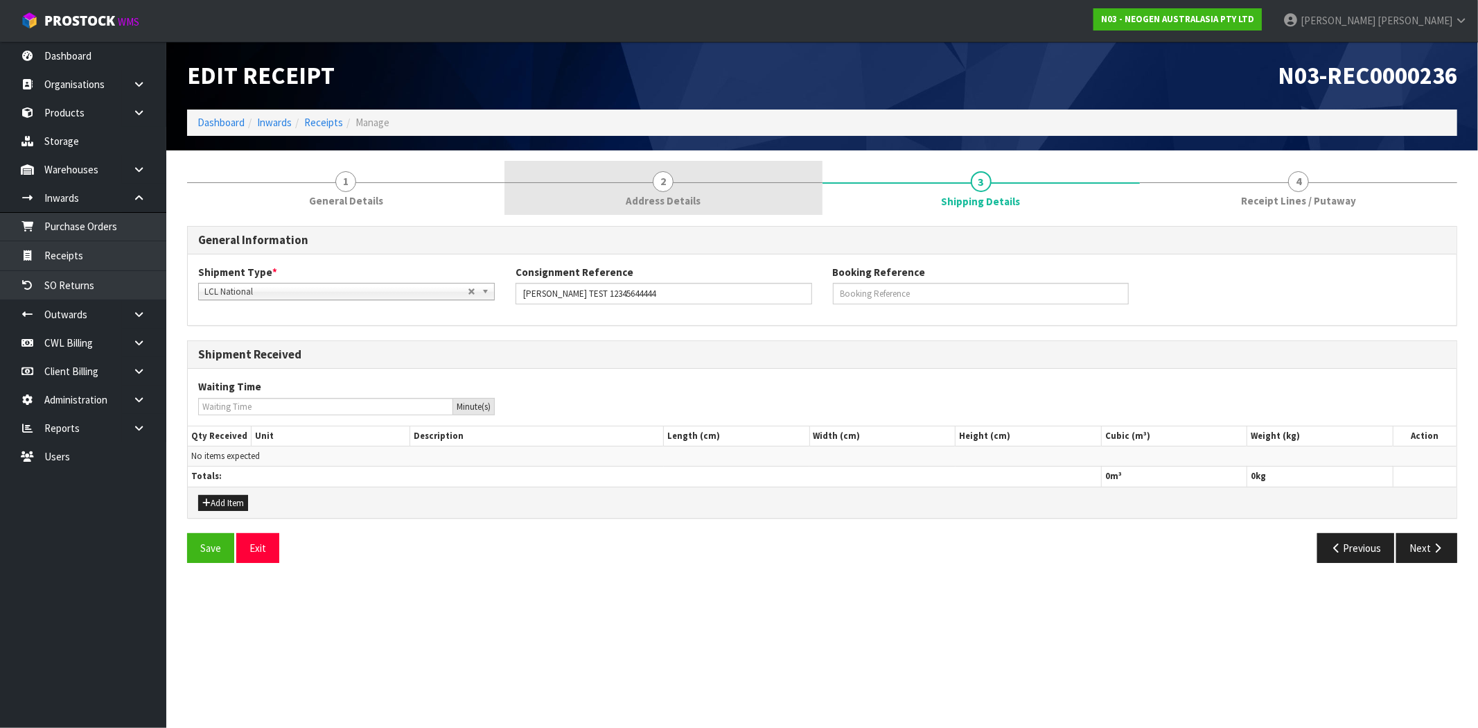
click at [676, 209] on link "2 Address Details" at bounding box center [663, 188] width 317 height 55
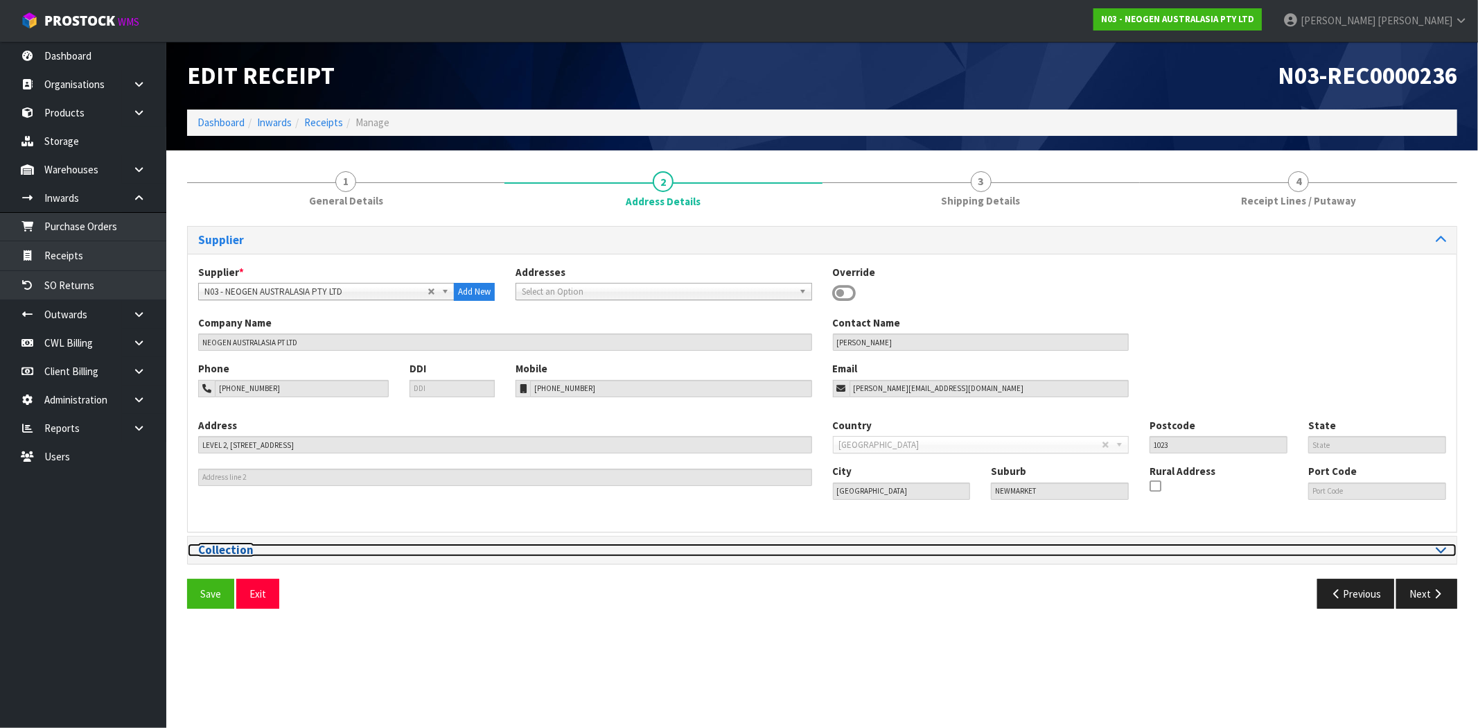
click at [288, 552] on h3 "Collection" at bounding box center [505, 549] width 614 height 13
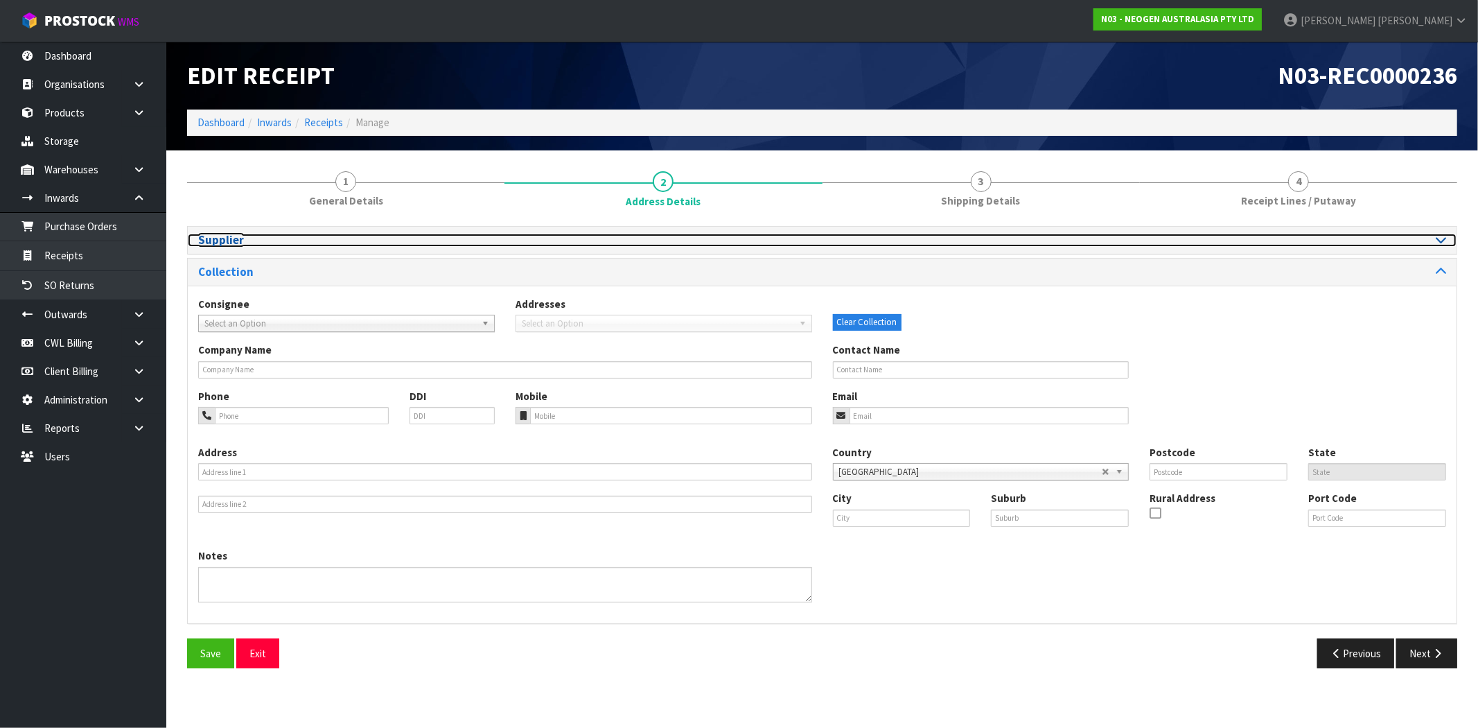
click at [225, 236] on h3 "Supplier" at bounding box center [505, 240] width 614 height 13
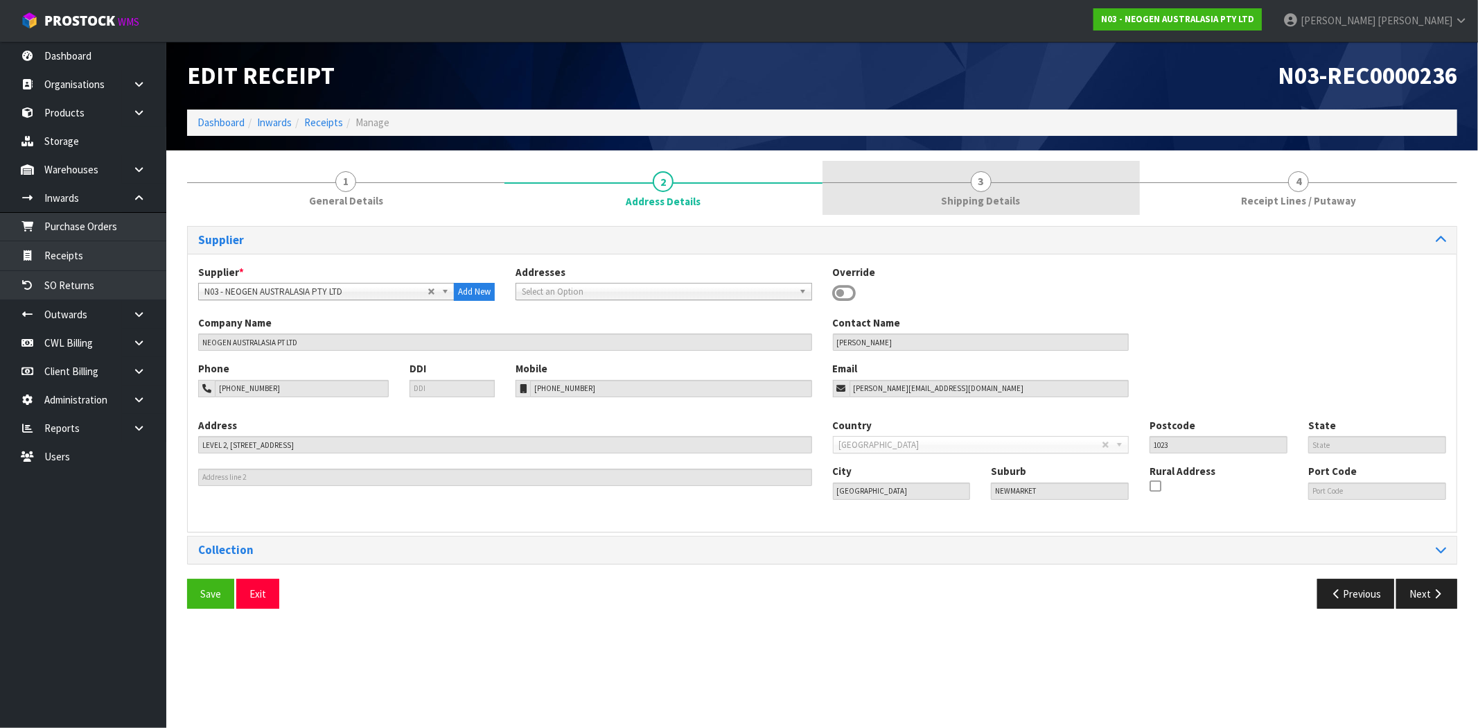
click at [992, 198] on span "Shipping Details" at bounding box center [981, 200] width 79 height 15
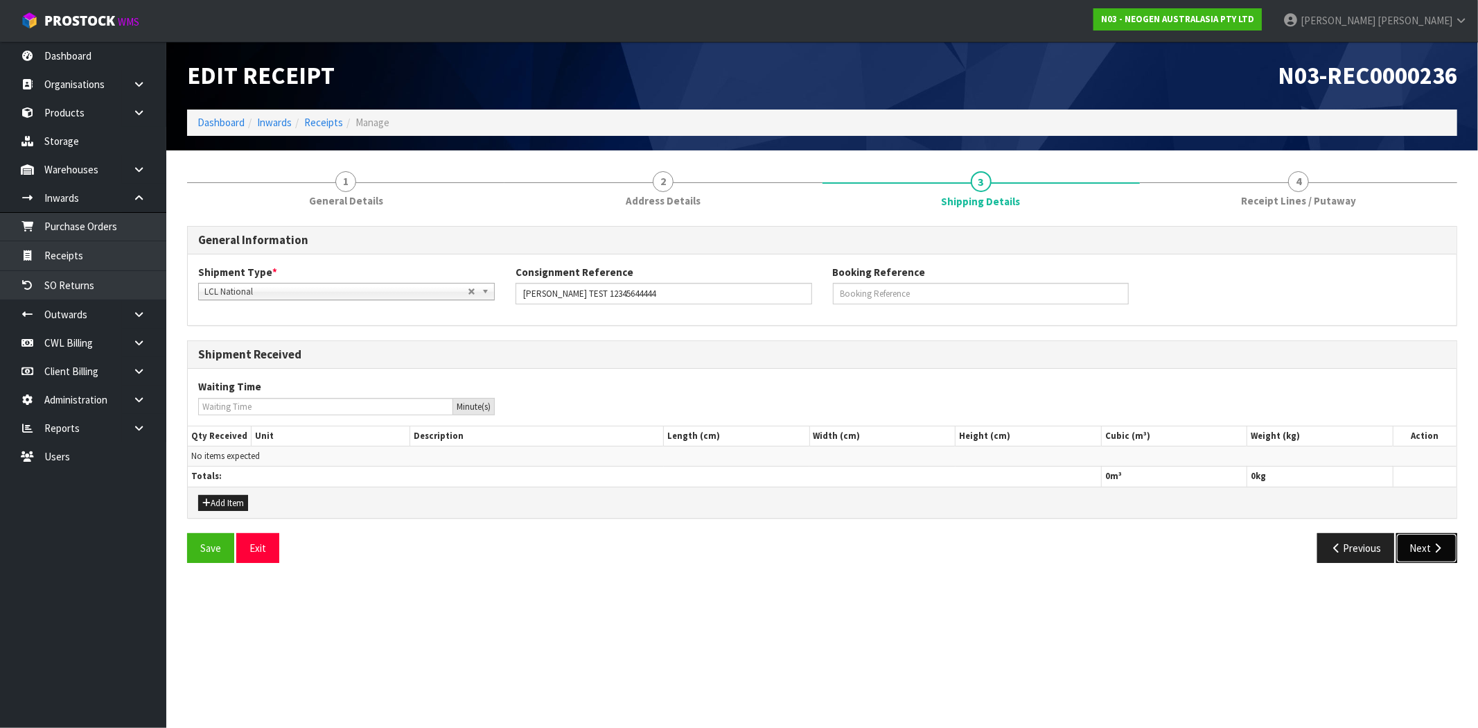
click at [1440, 543] on icon "button" at bounding box center [1437, 548] width 13 height 10
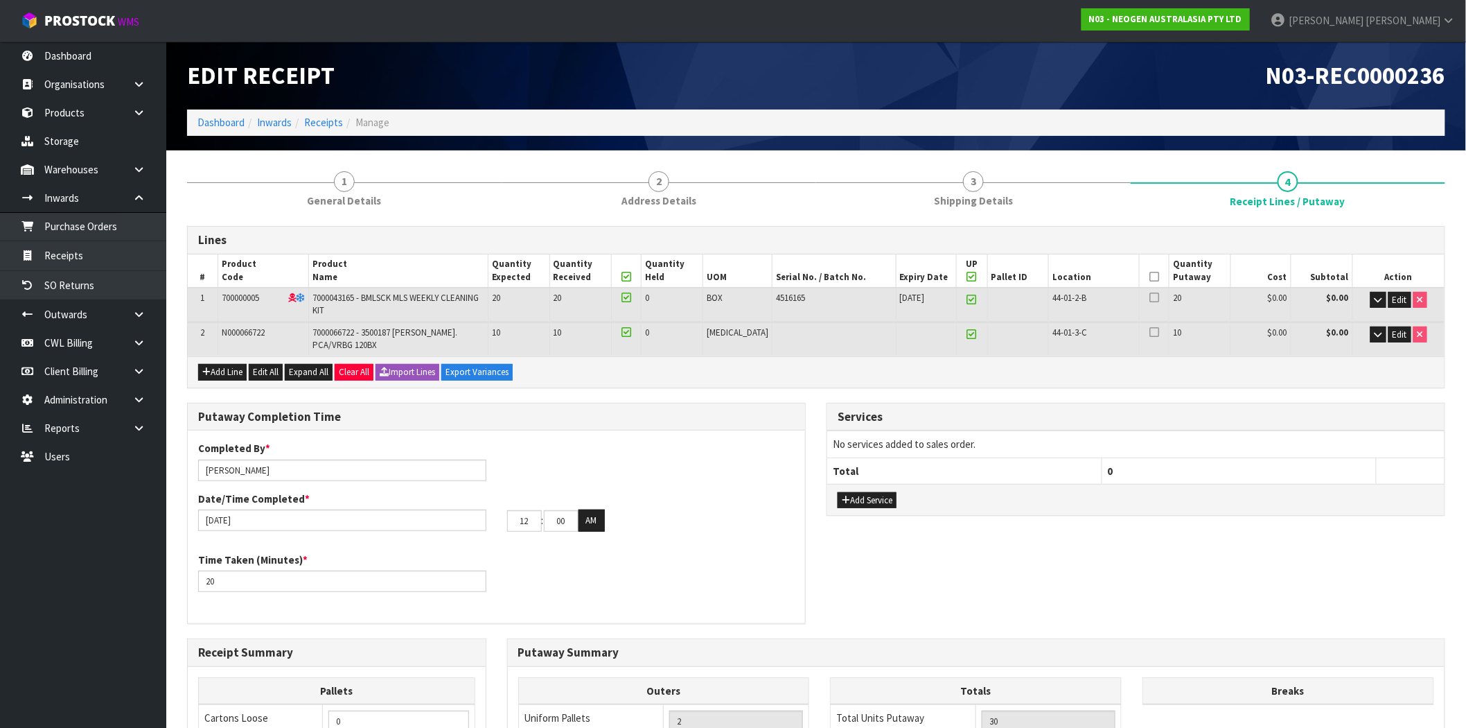
click at [967, 277] on icon at bounding box center [972, 277] width 10 height 1
type input "0"
type input "20"
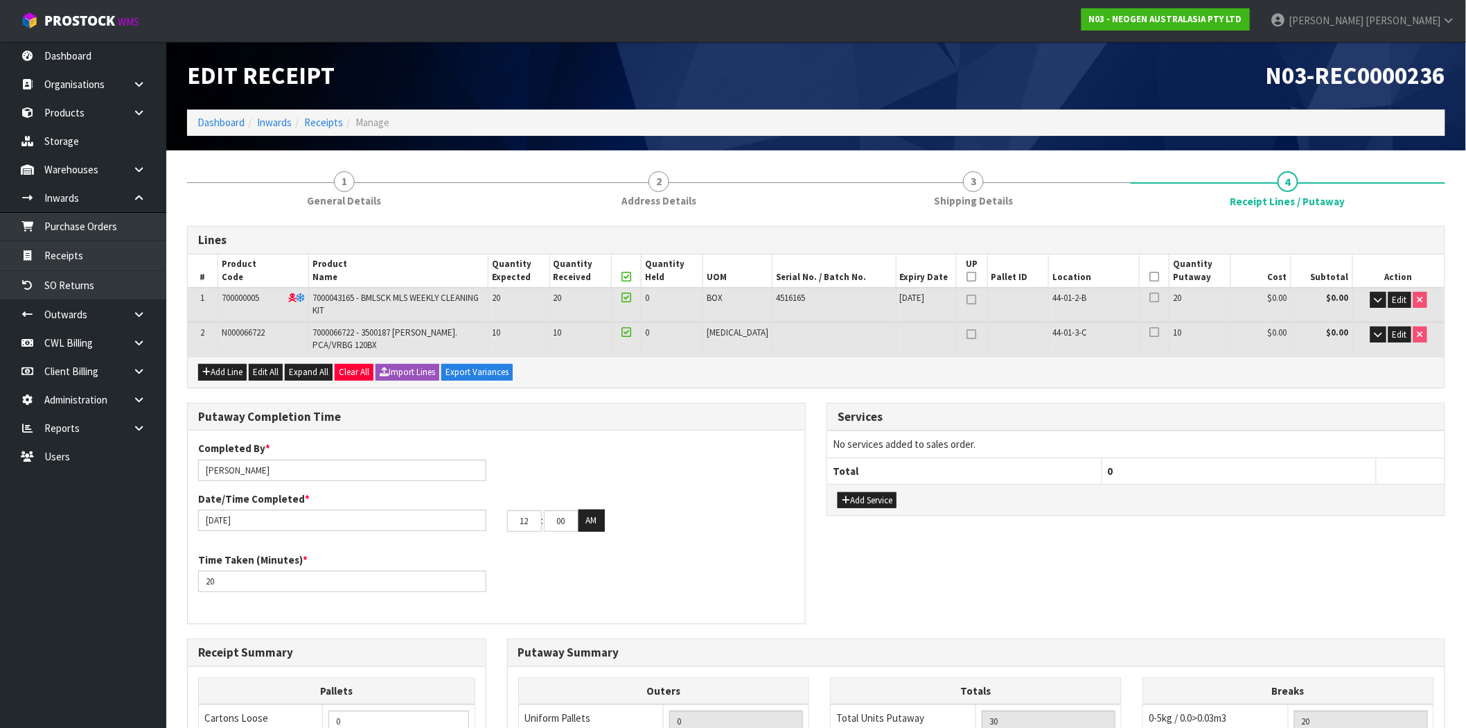
click at [1150, 277] on icon at bounding box center [1155, 277] width 10 height 1
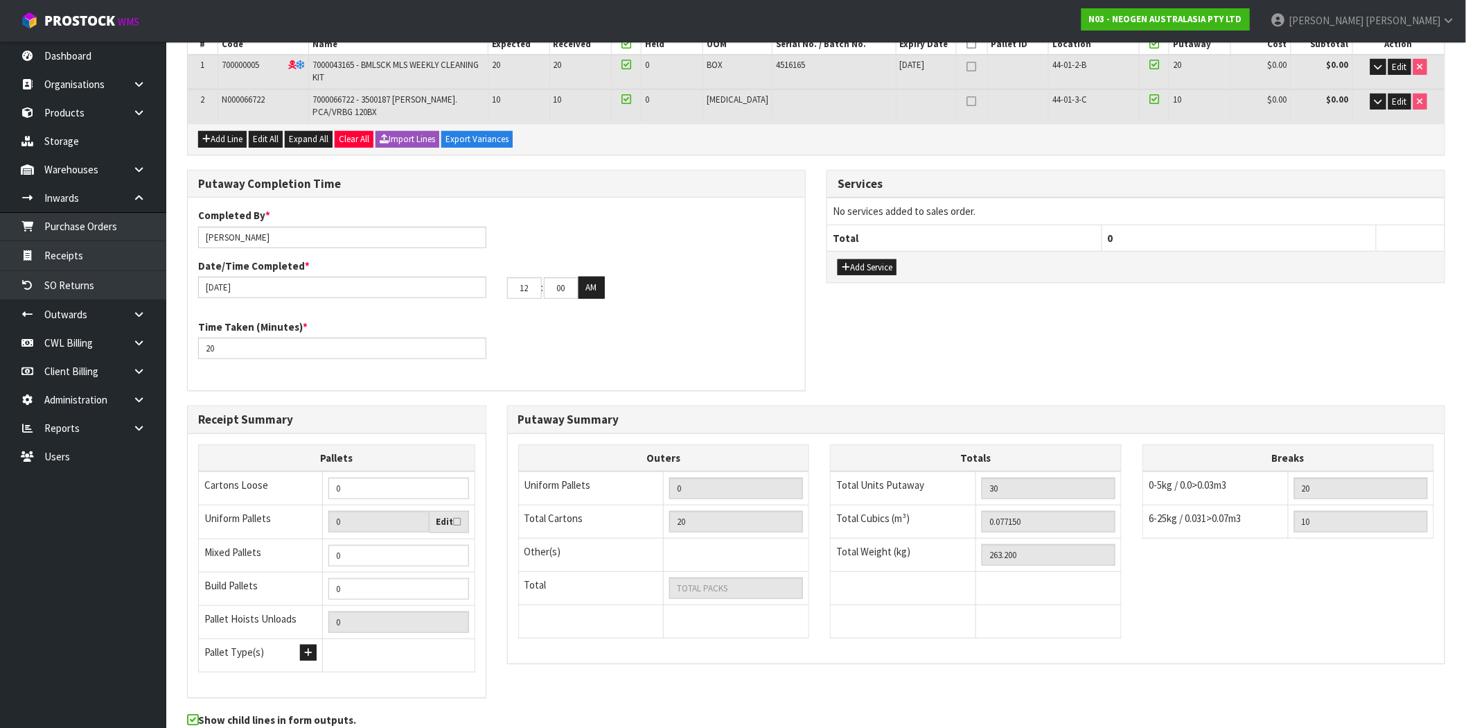
scroll to position [299, 0]
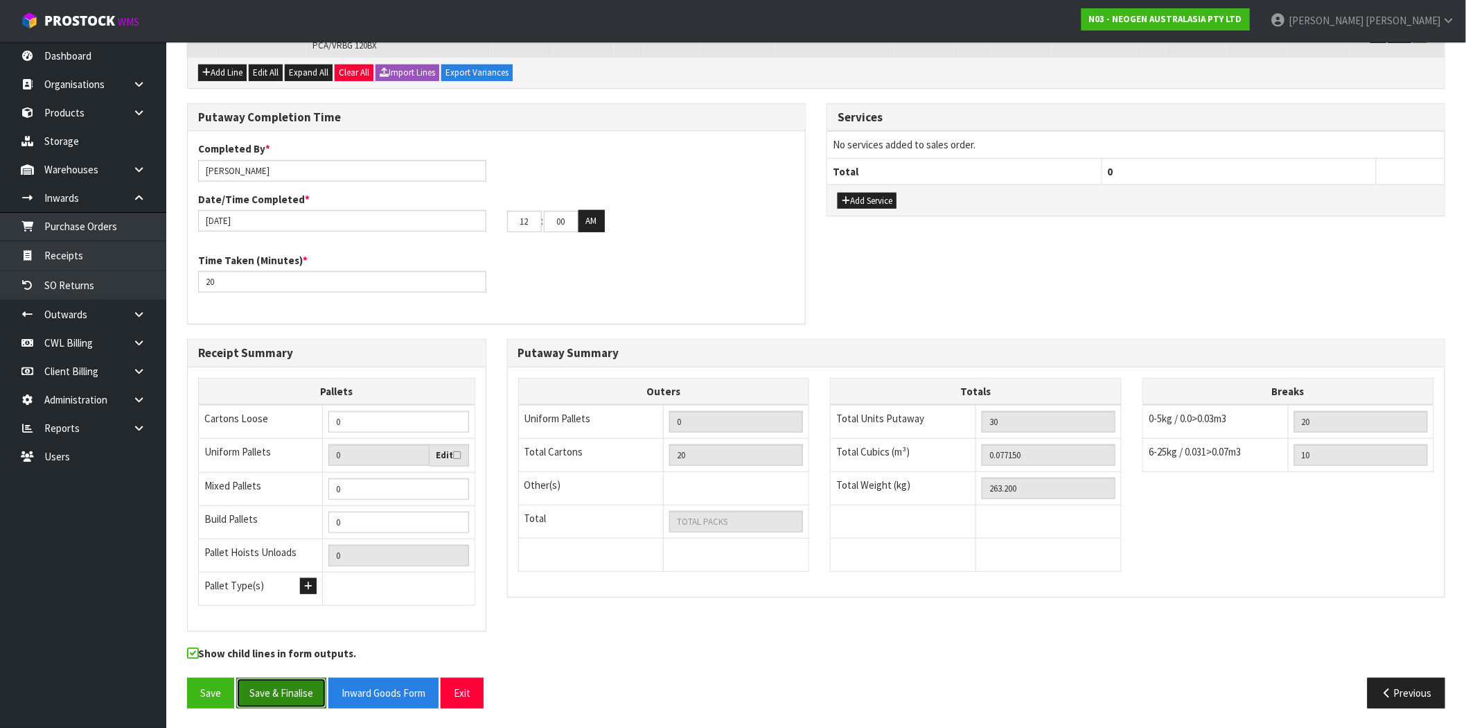
click at [289, 694] on button "Save & Finalise" at bounding box center [281, 693] width 90 height 30
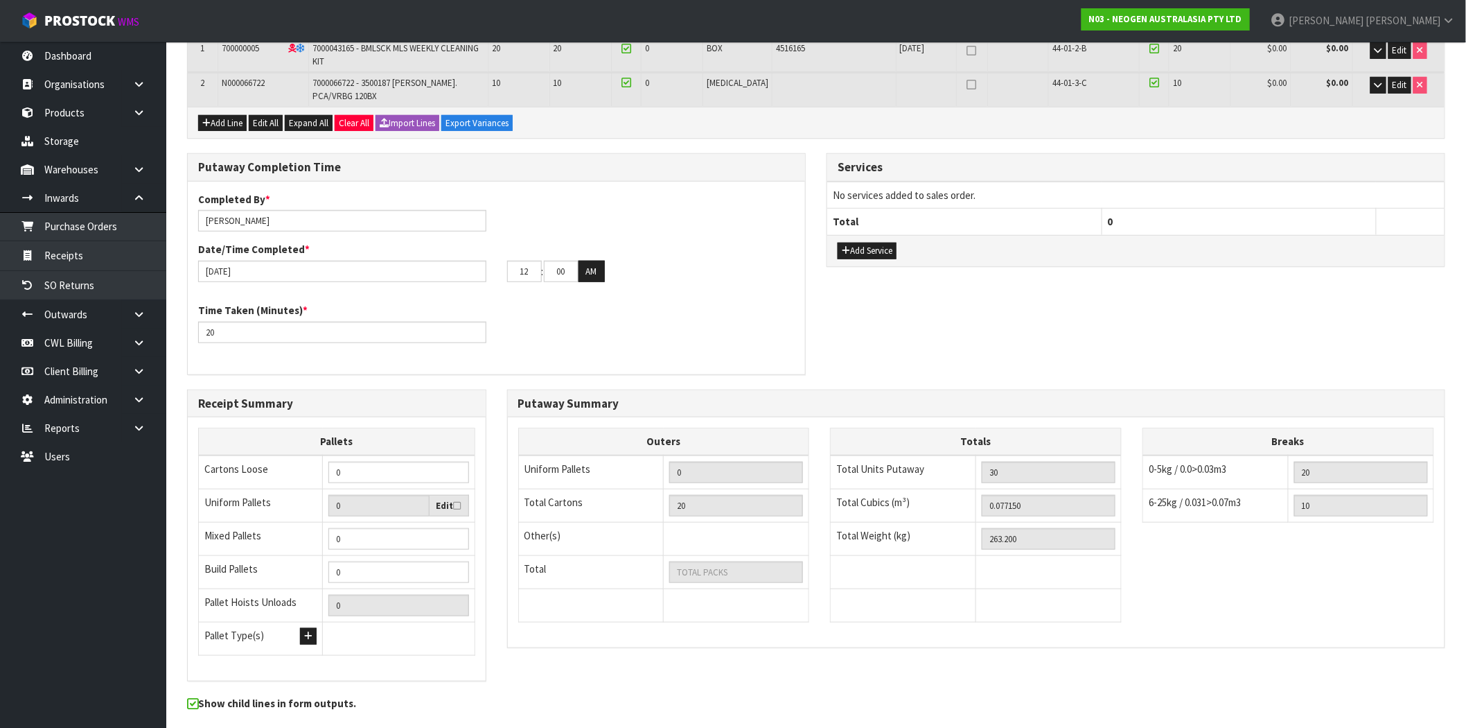
scroll to position [0, 0]
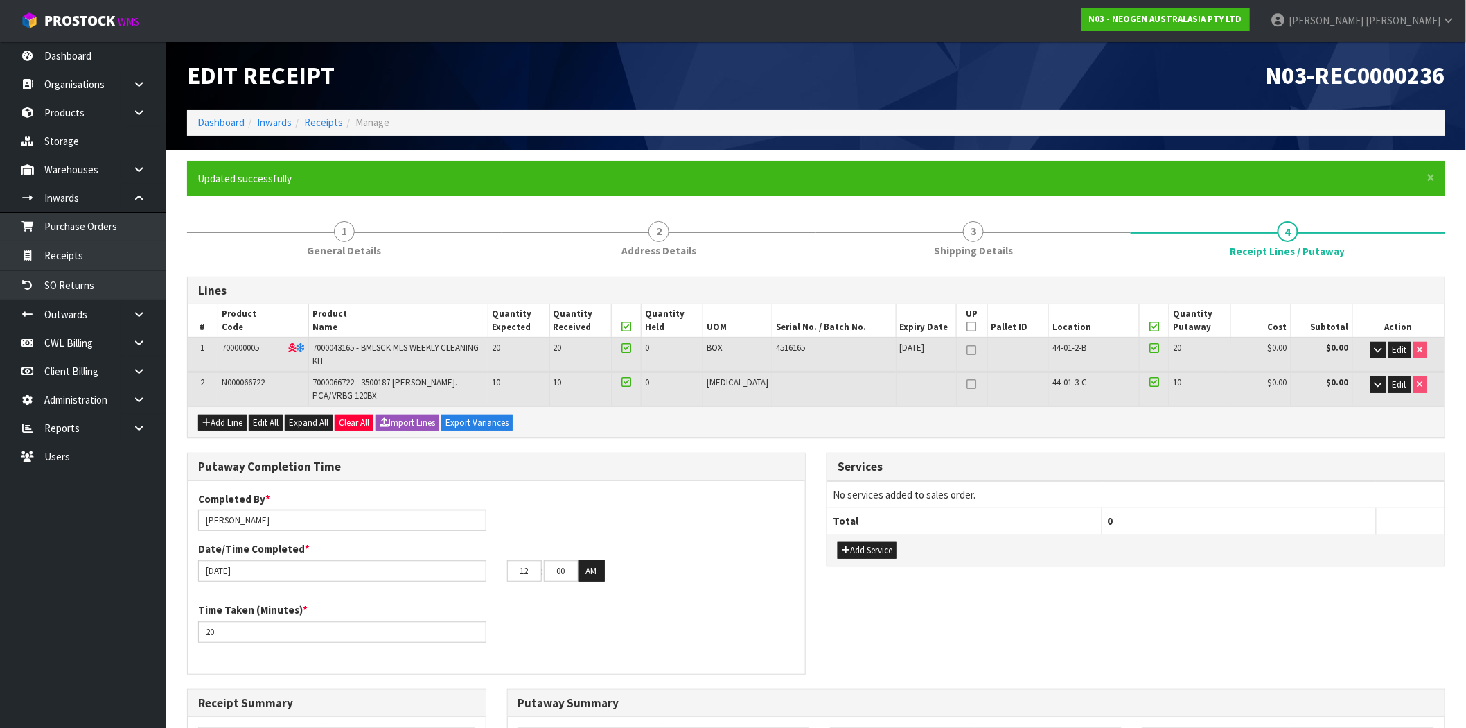
type input "20"
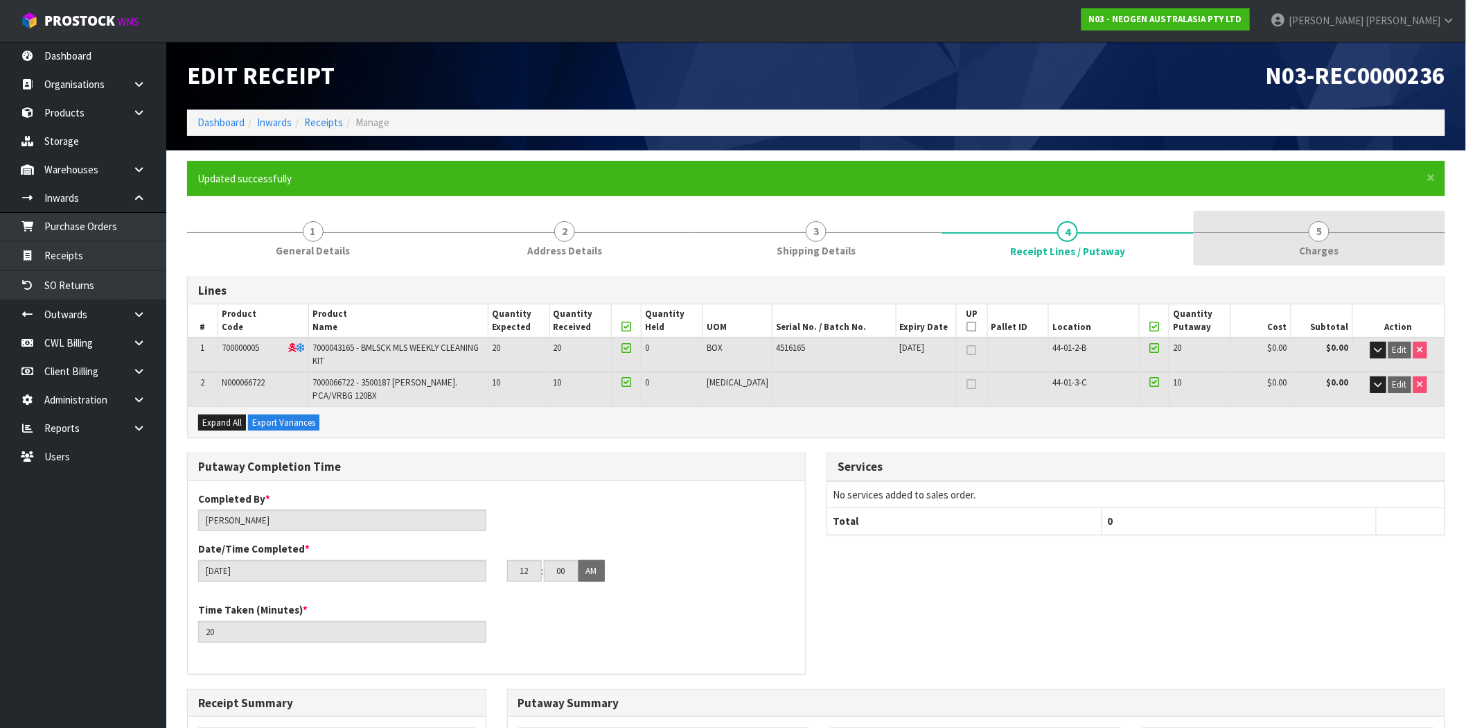
click at [1307, 245] on span "Charges" at bounding box center [1320, 250] width 40 height 15
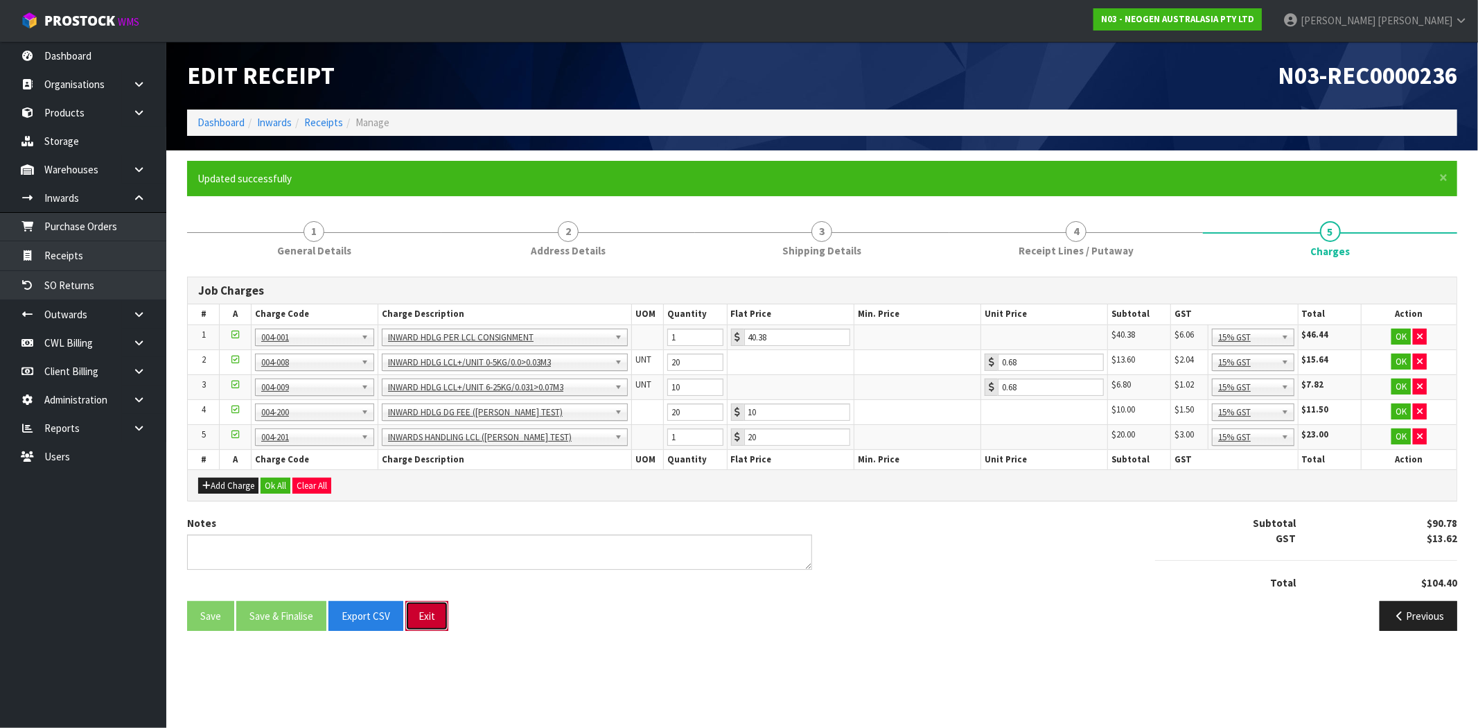
click at [434, 622] on button "Exit" at bounding box center [426, 616] width 43 height 30
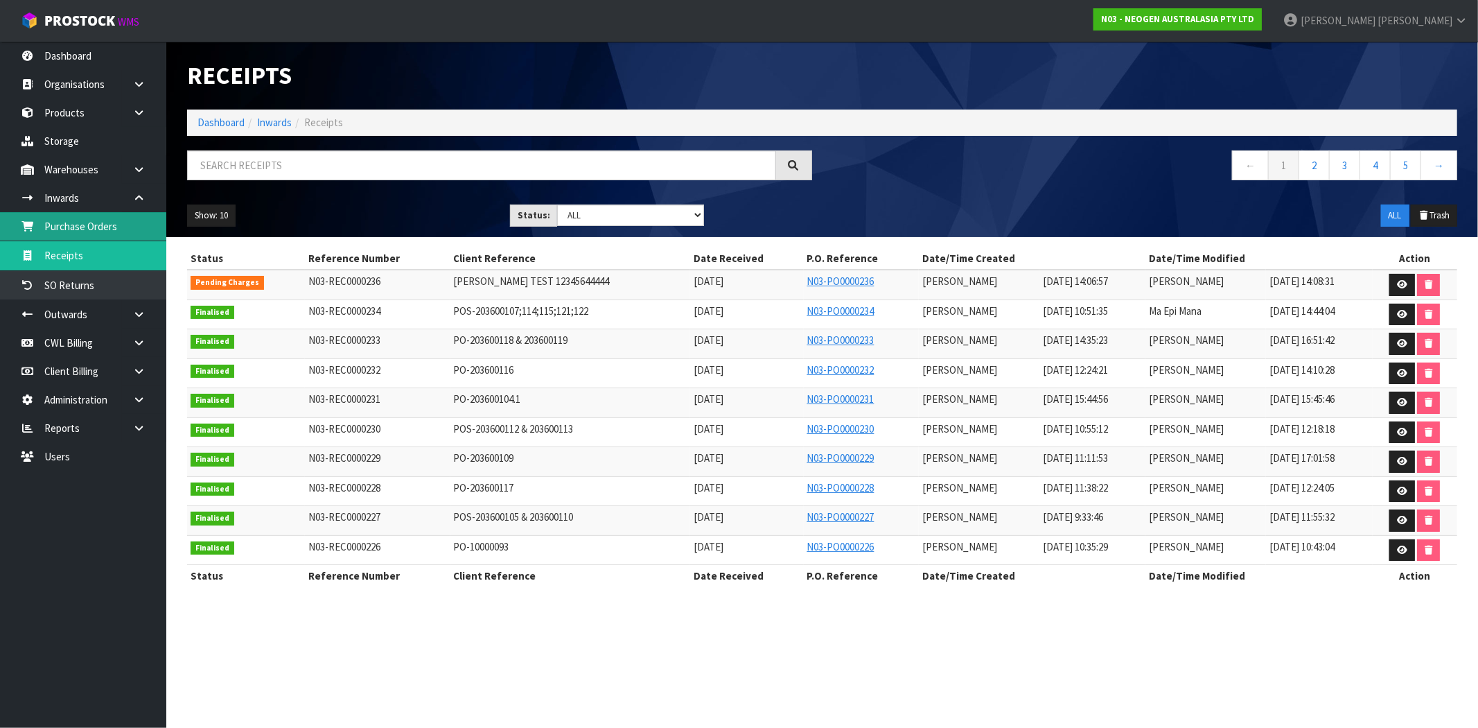
click at [100, 227] on link "Purchase Orders" at bounding box center [83, 226] width 166 height 28
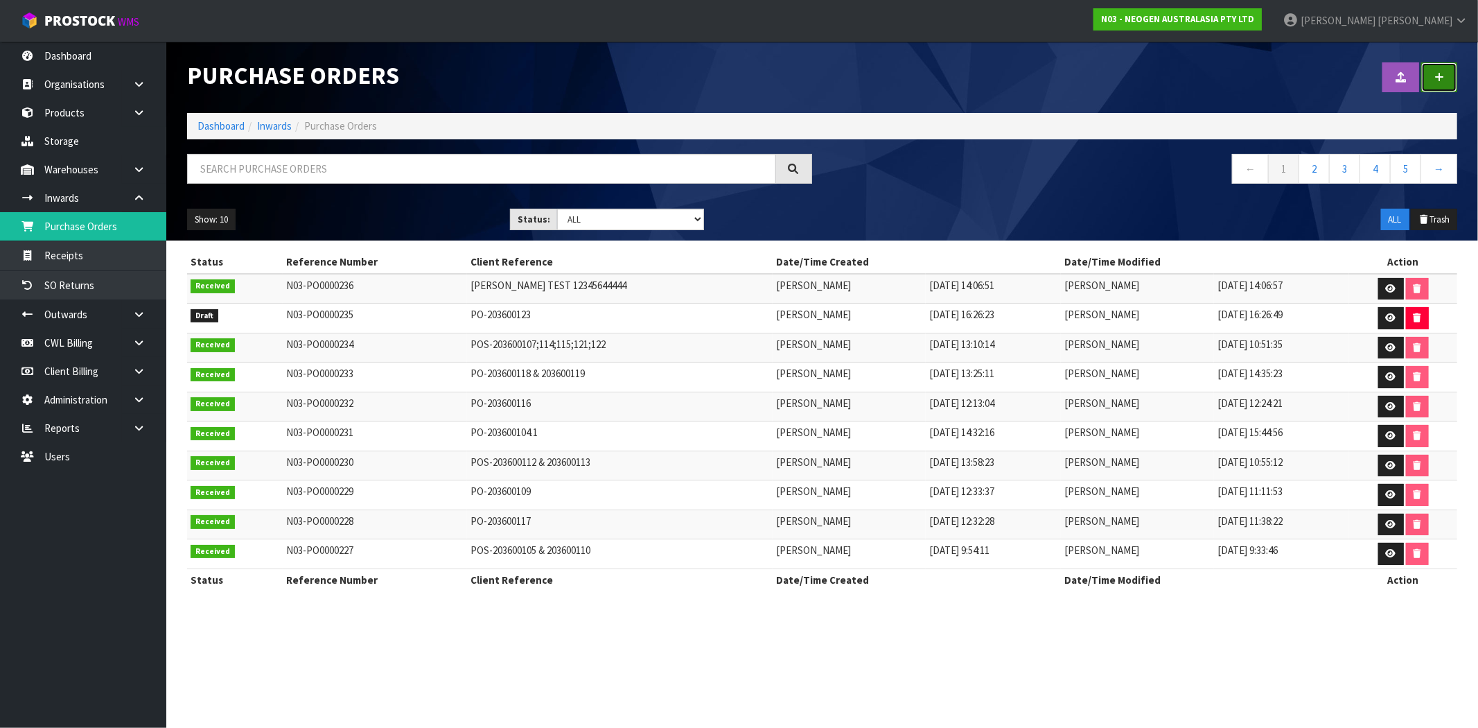
click at [1444, 67] on link at bounding box center [1439, 77] width 36 height 30
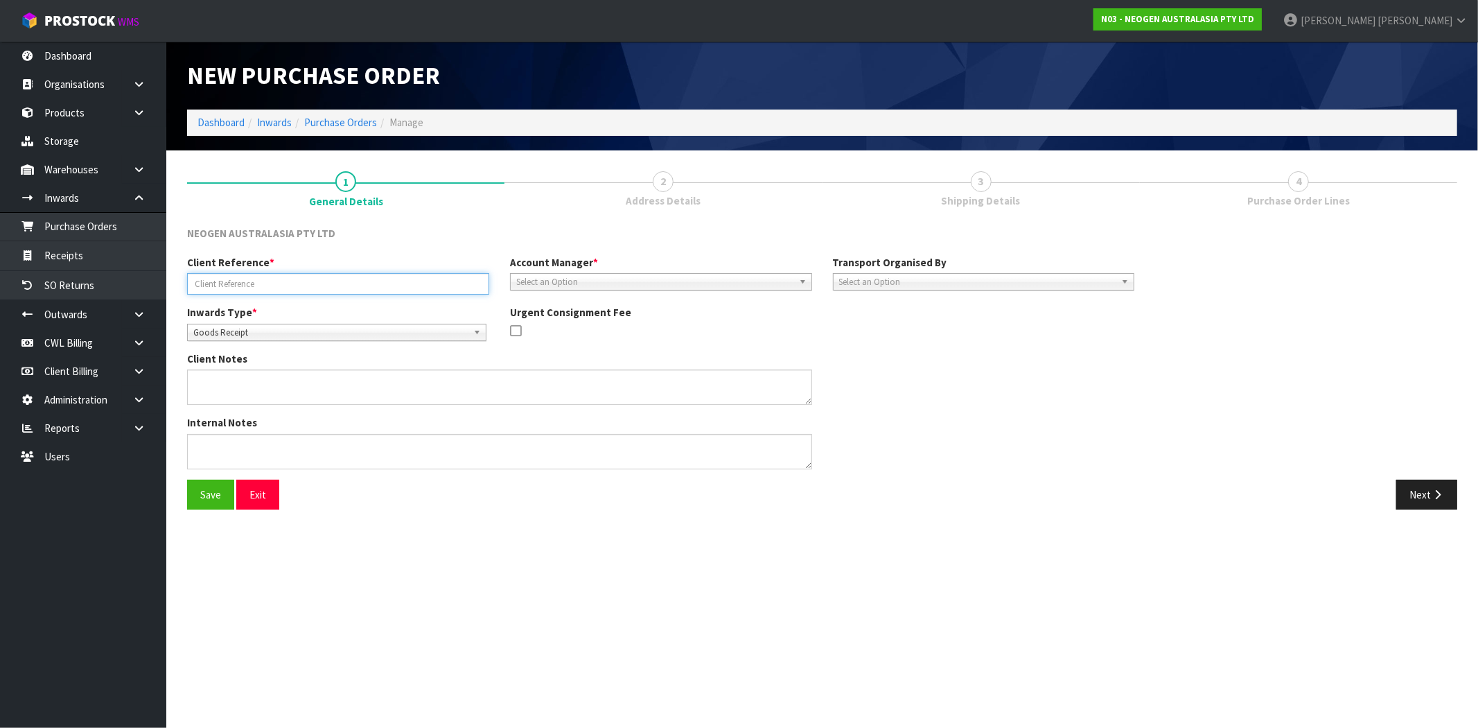
click at [294, 281] on input "text" at bounding box center [338, 283] width 302 height 21
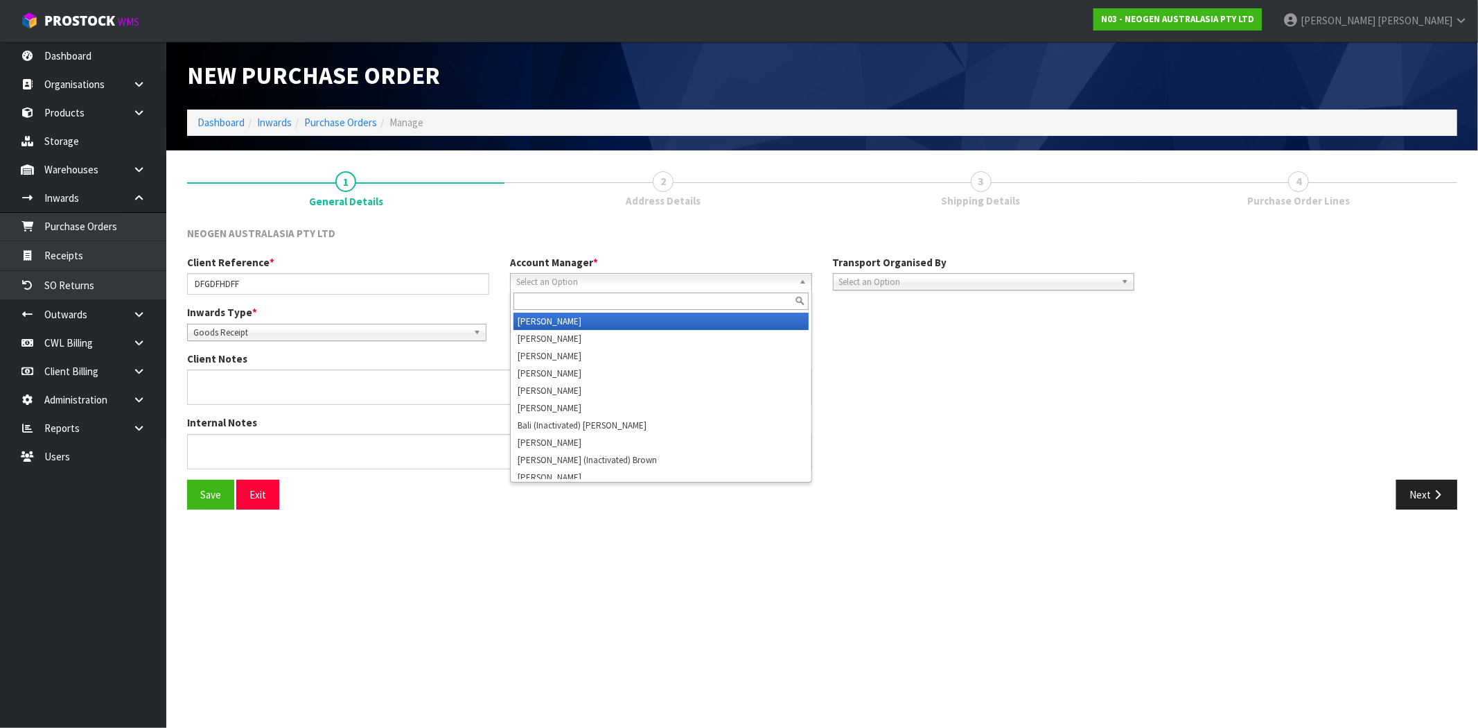
click at [552, 279] on span "Select an Option" at bounding box center [654, 282] width 277 height 17
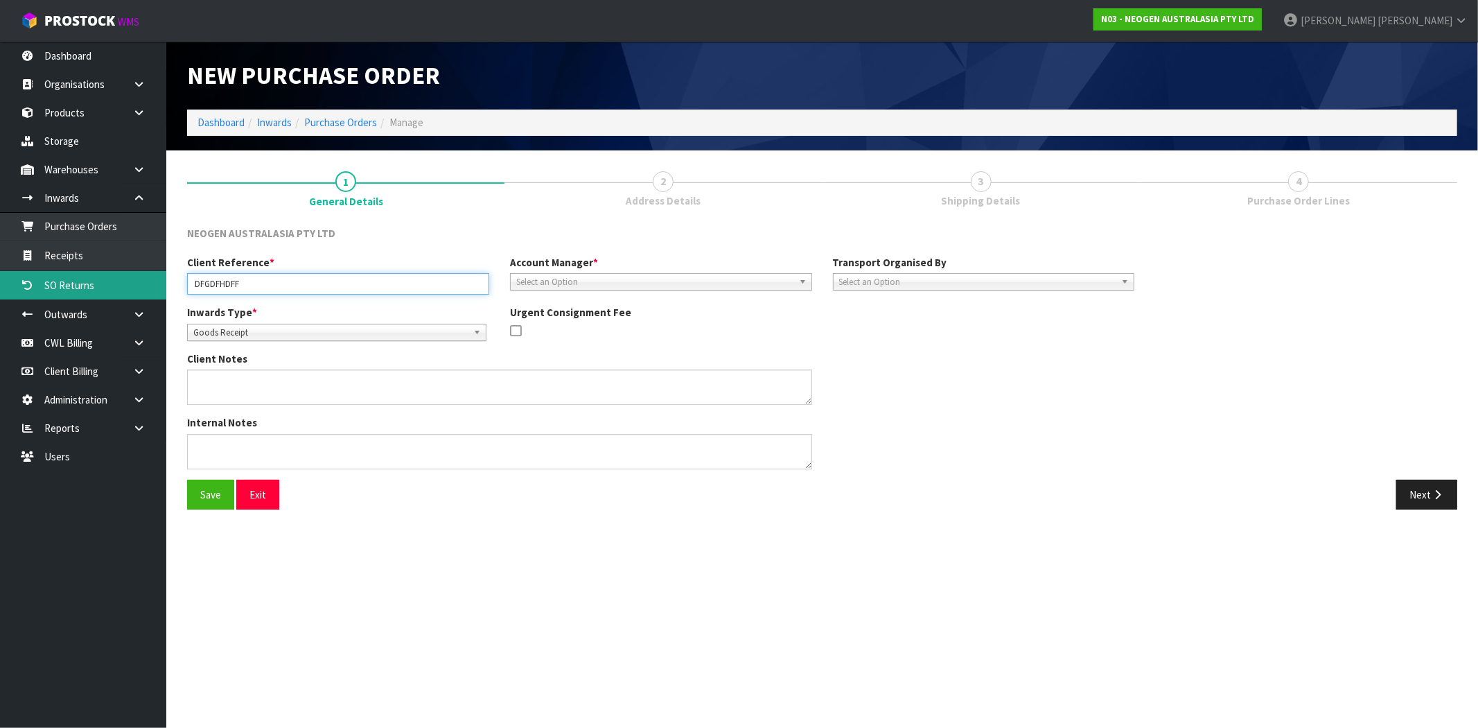
drag, startPoint x: 243, startPoint y: 289, endPoint x: 119, endPoint y: 289, distance: 124.1
click at [119, 289] on body "Toggle navigation ProStock WMS N03 - NEOGEN AUSTRALASIA PTY LTD [PERSON_NAME] L…" at bounding box center [739, 364] width 1478 height 728
type input "MAJI TEST 34654545"
click at [573, 275] on span "Select an Option" at bounding box center [654, 282] width 277 height 17
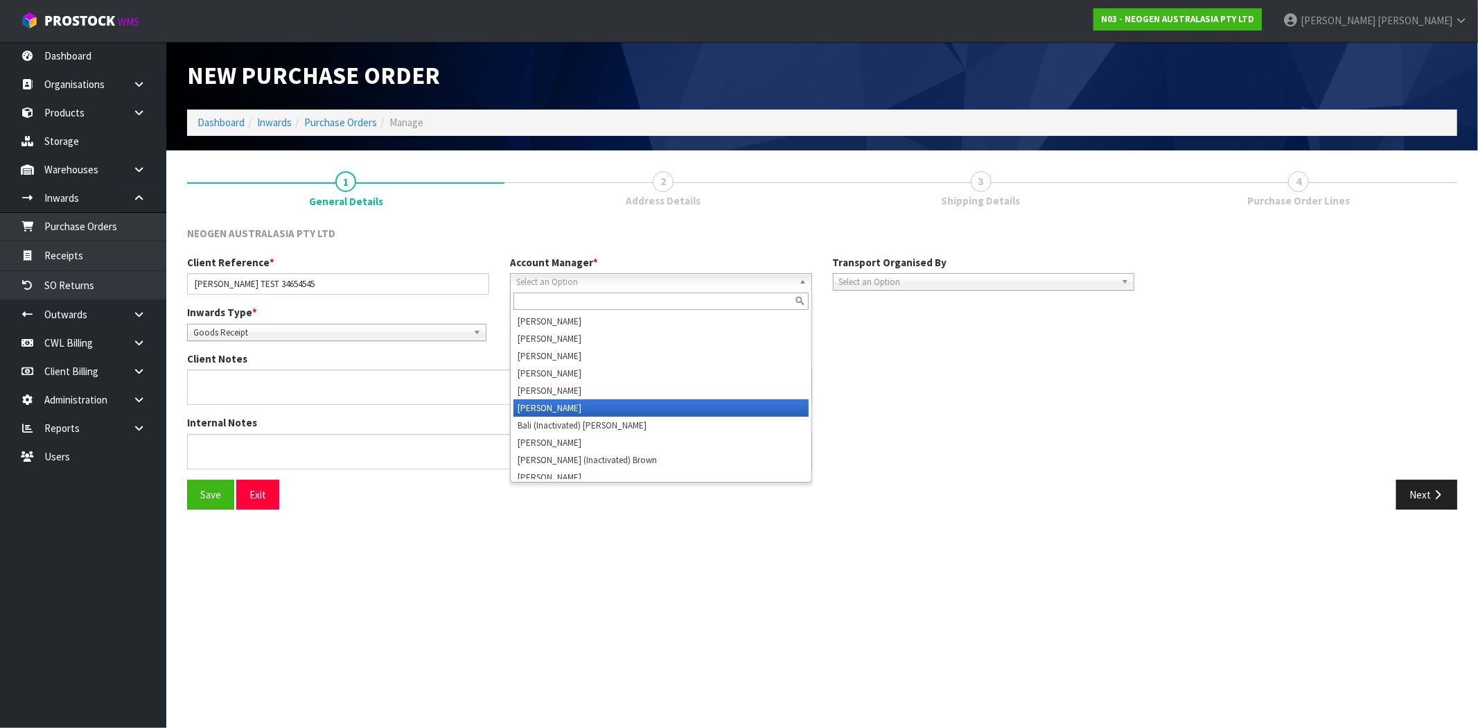
click at [599, 403] on li "[PERSON_NAME]" at bounding box center [661, 407] width 295 height 17
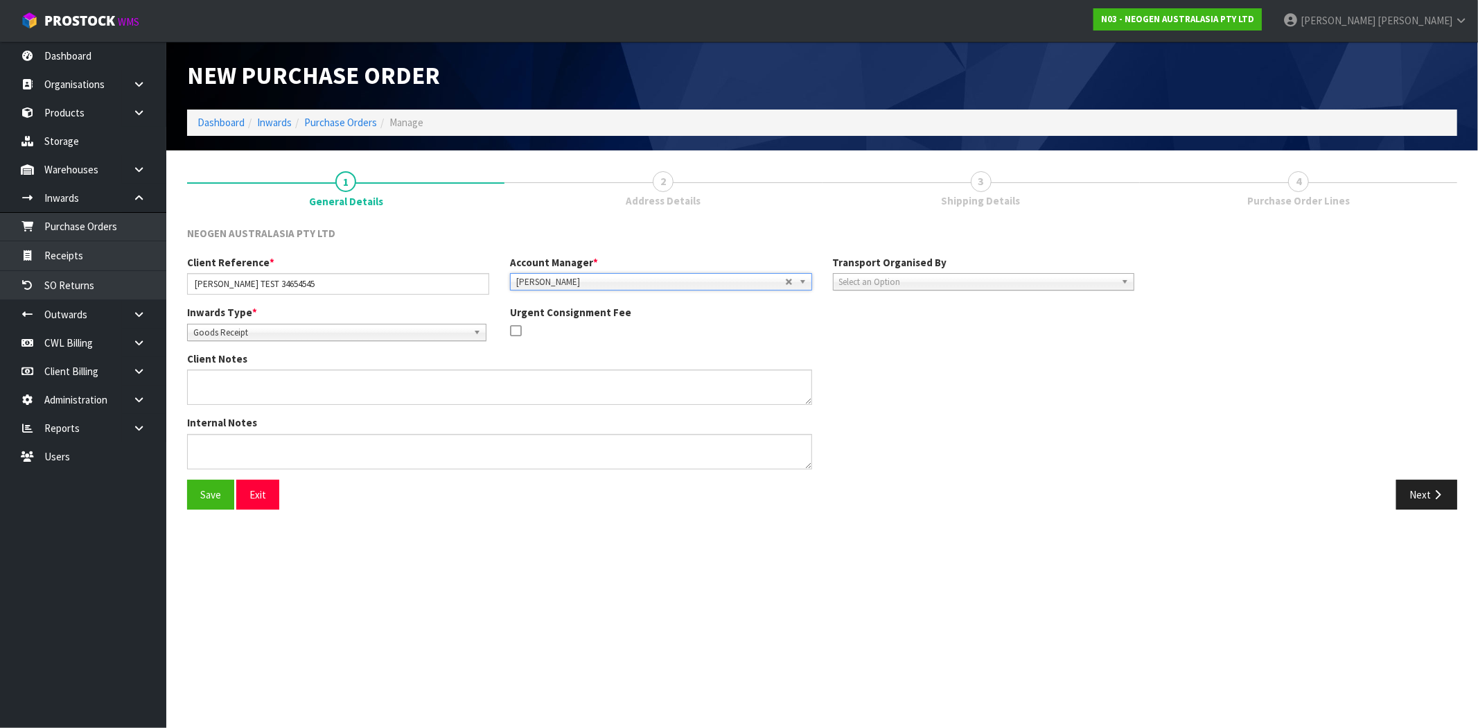
click at [912, 275] on span "Select an Option" at bounding box center [977, 282] width 277 height 17
click at [897, 354] on li "Client" at bounding box center [984, 355] width 295 height 17
click at [1198, 316] on span "Select an Option" at bounding box center [1280, 321] width 215 height 17
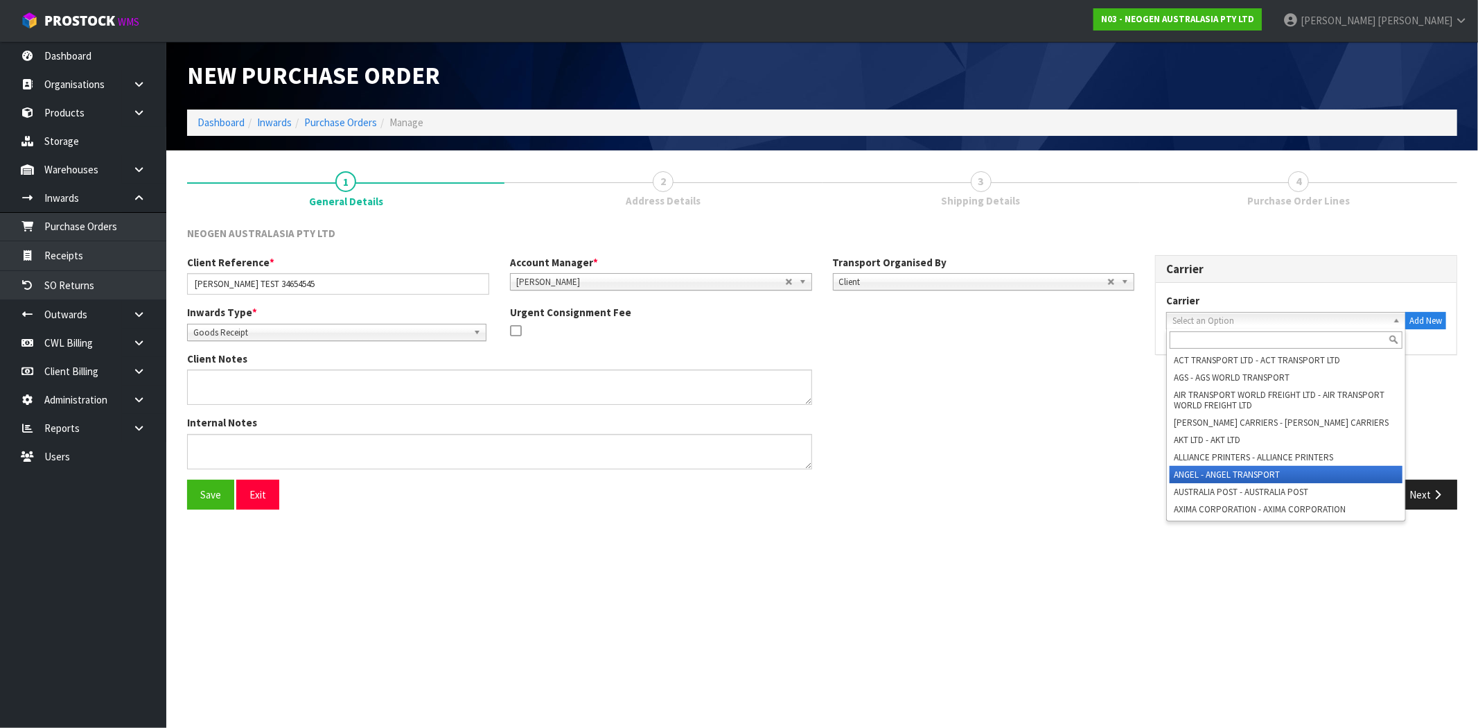
click at [1178, 470] on li "ANGEL - ANGEL TRANSPORT" at bounding box center [1286, 474] width 233 height 17
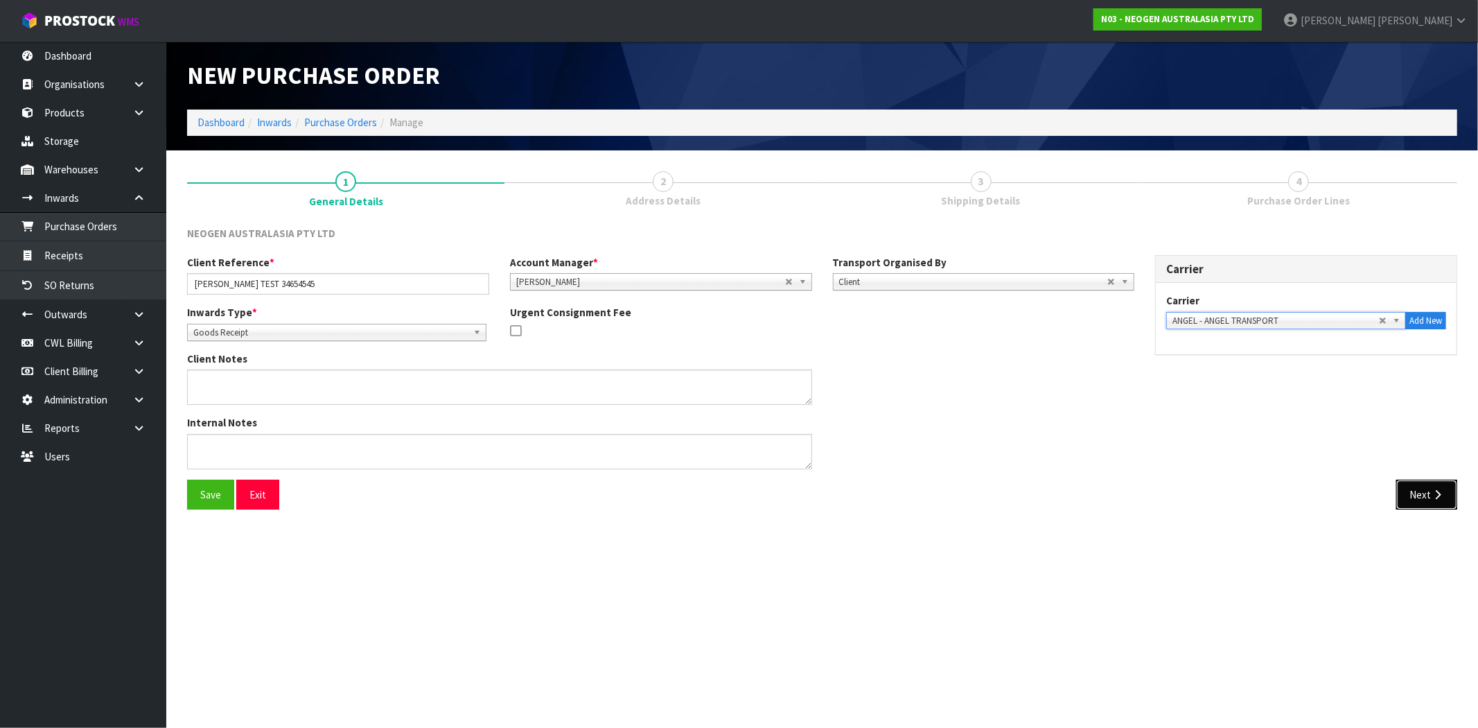
click at [1421, 500] on button "Next" at bounding box center [1426, 495] width 61 height 30
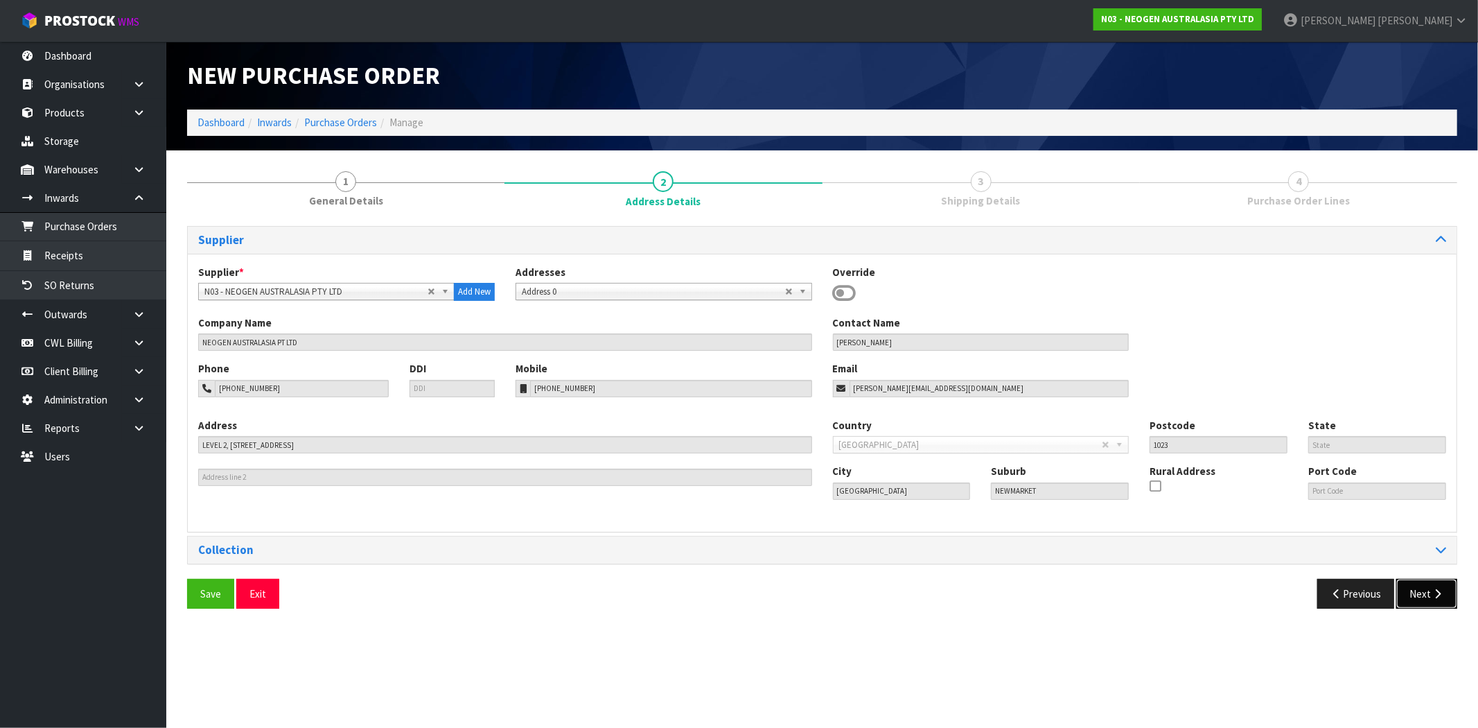
click at [1426, 590] on button "Next" at bounding box center [1426, 594] width 61 height 30
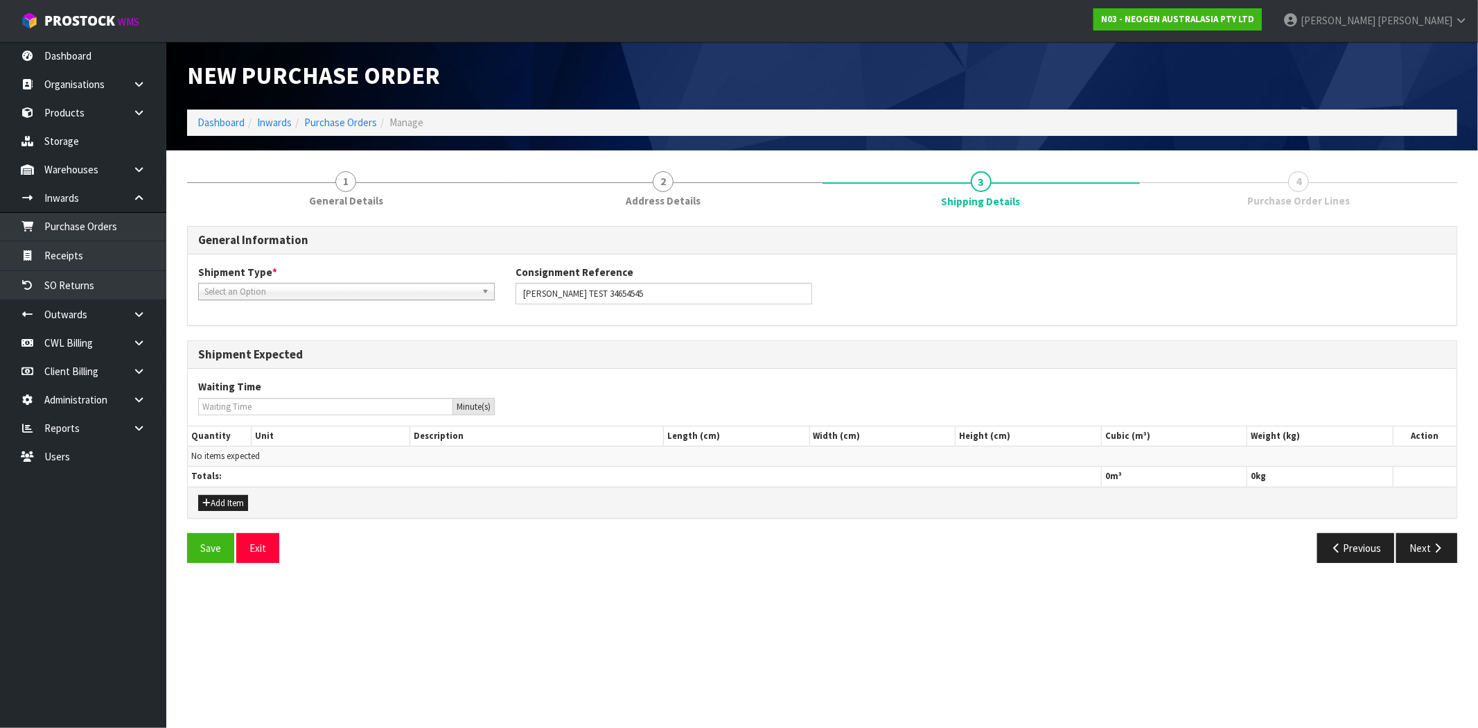
click at [299, 289] on span "Select an Option" at bounding box center [340, 291] width 272 height 17
click at [261, 366] on li "FCL-20ft" at bounding box center [347, 365] width 290 height 17
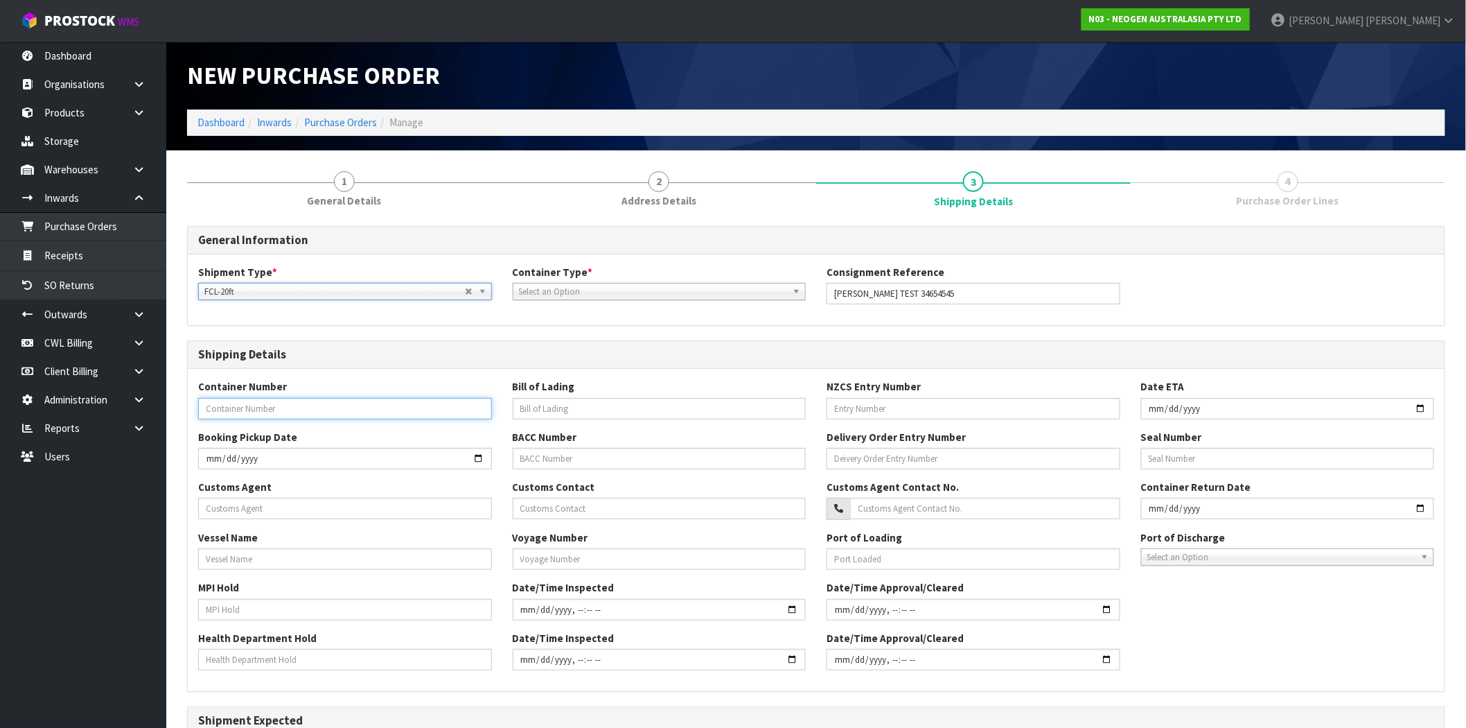
click at [336, 405] on input "text" at bounding box center [345, 408] width 294 height 21
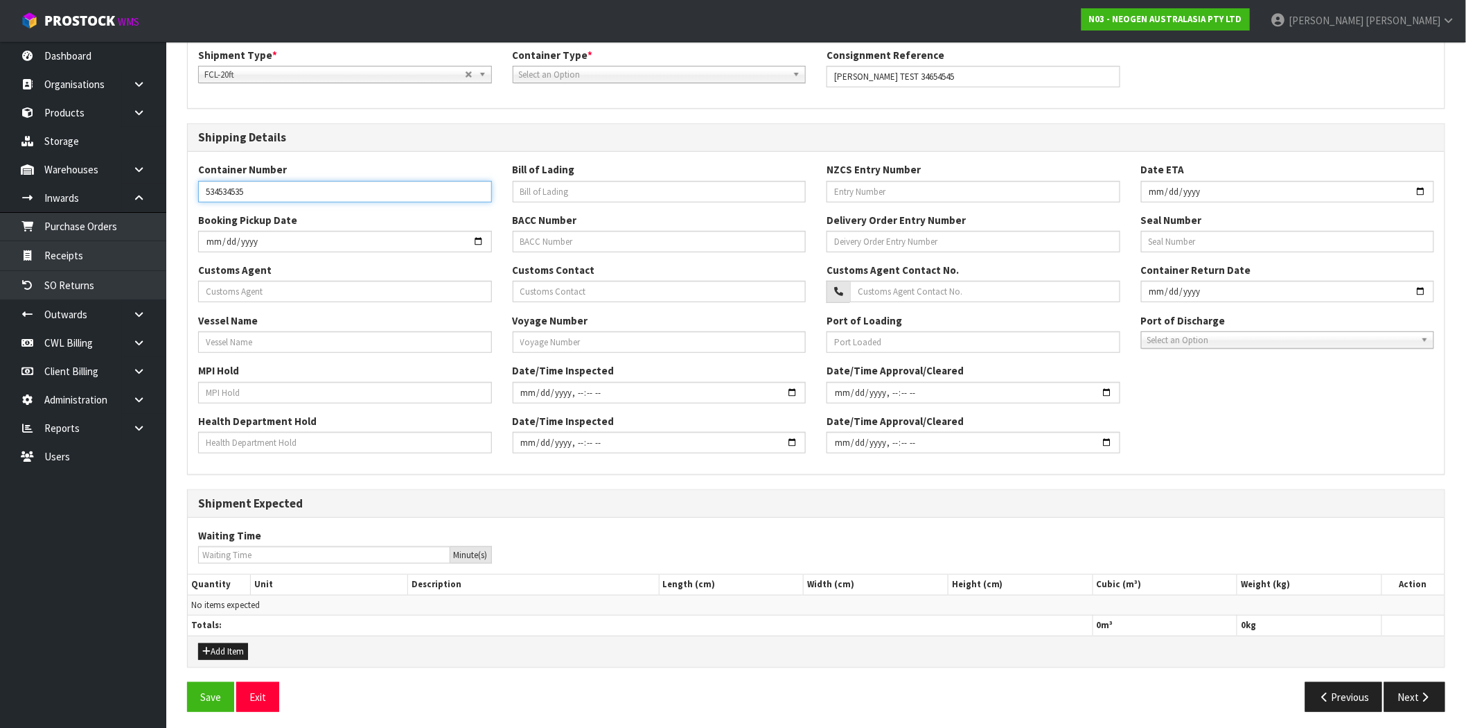
scroll to position [222, 0]
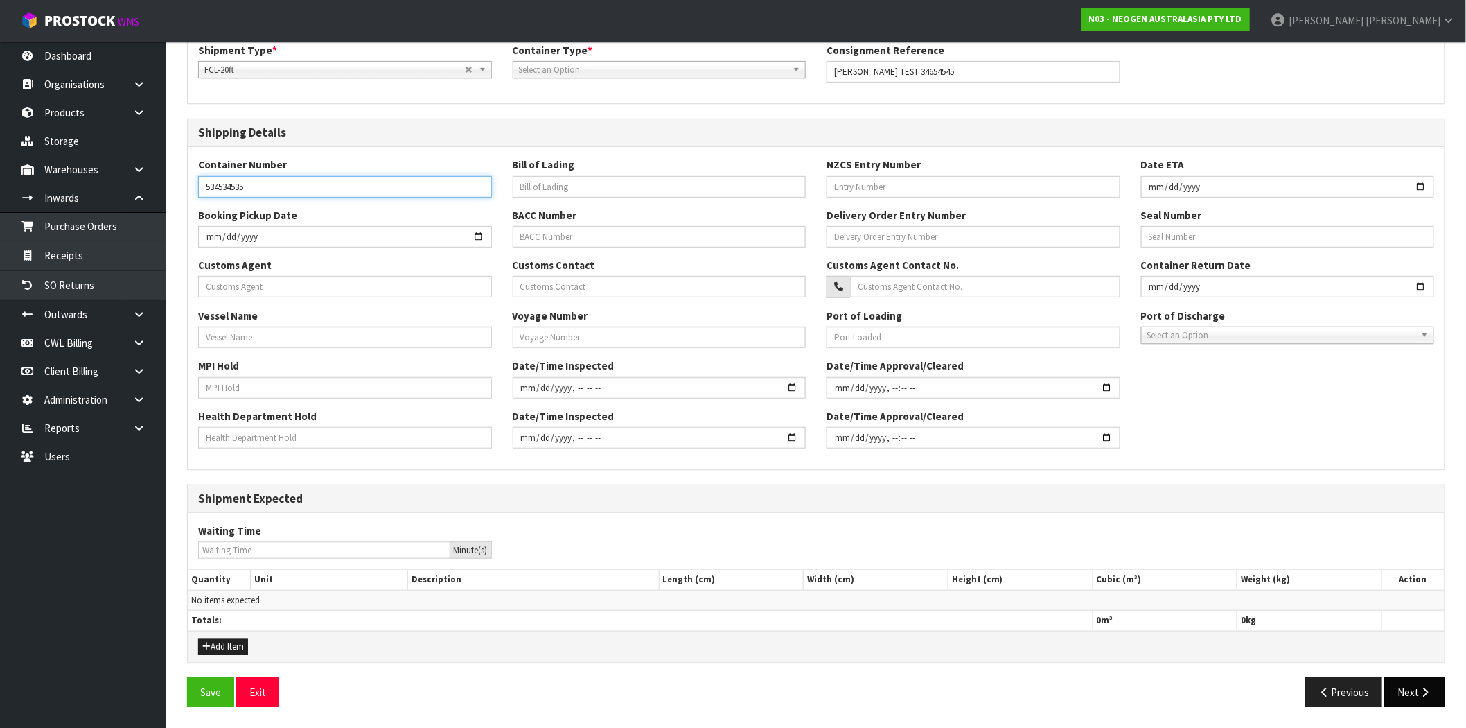
type input "534534535"
click at [1421, 693] on icon "button" at bounding box center [1425, 692] width 13 height 10
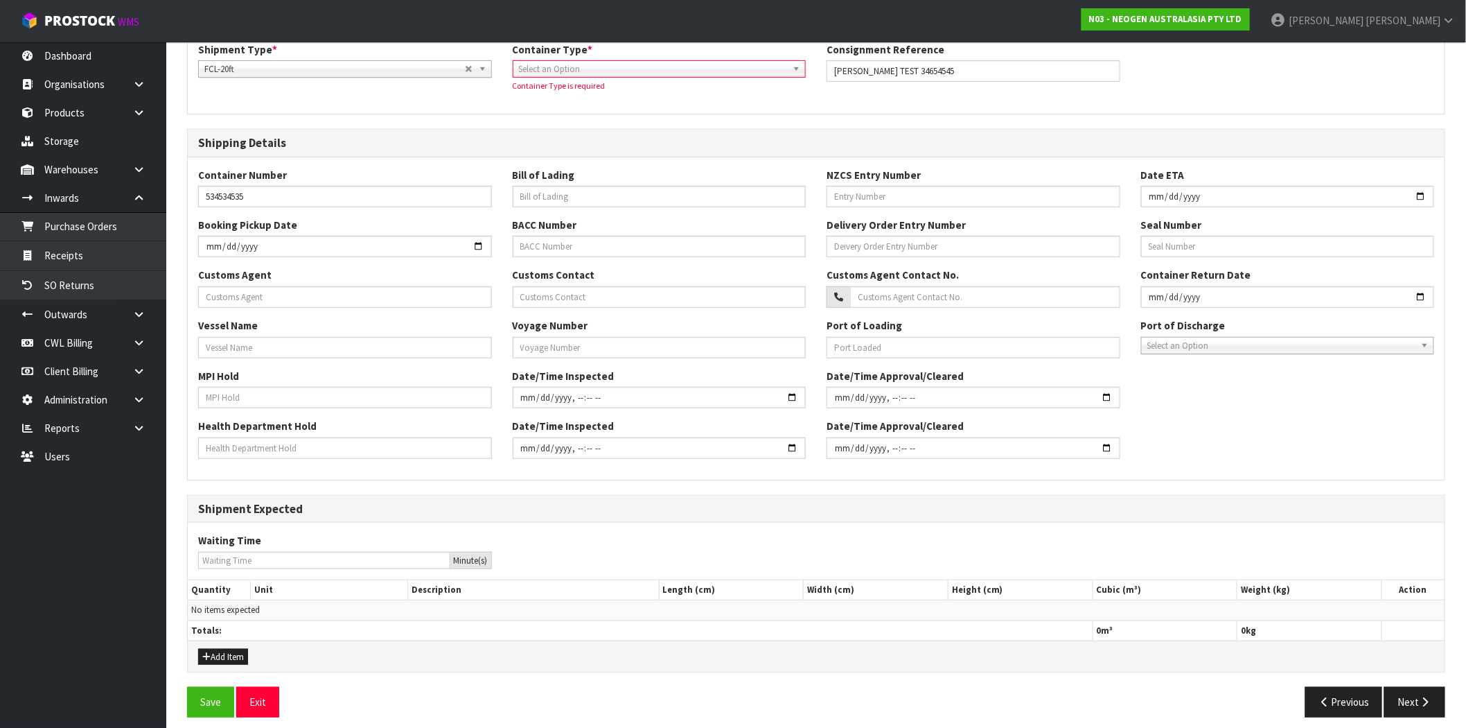
click at [567, 71] on span "Select an Option" at bounding box center [653, 69] width 269 height 17
drag, startPoint x: 551, startPoint y: 110, endPoint x: 624, endPoint y: 159, distance: 88.8
click at [551, 109] on li "Loose" at bounding box center [659, 108] width 287 height 17
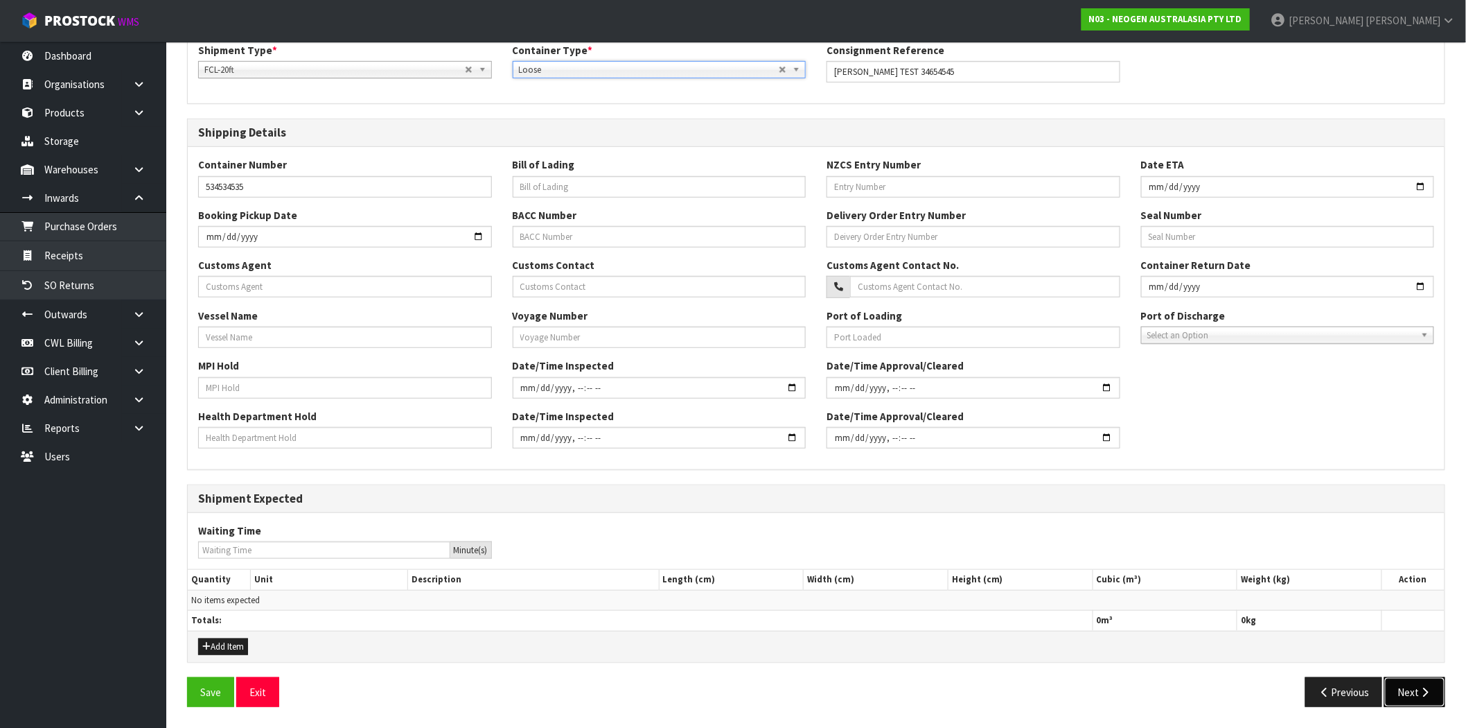
click at [1439, 697] on button "Next" at bounding box center [1415, 692] width 61 height 30
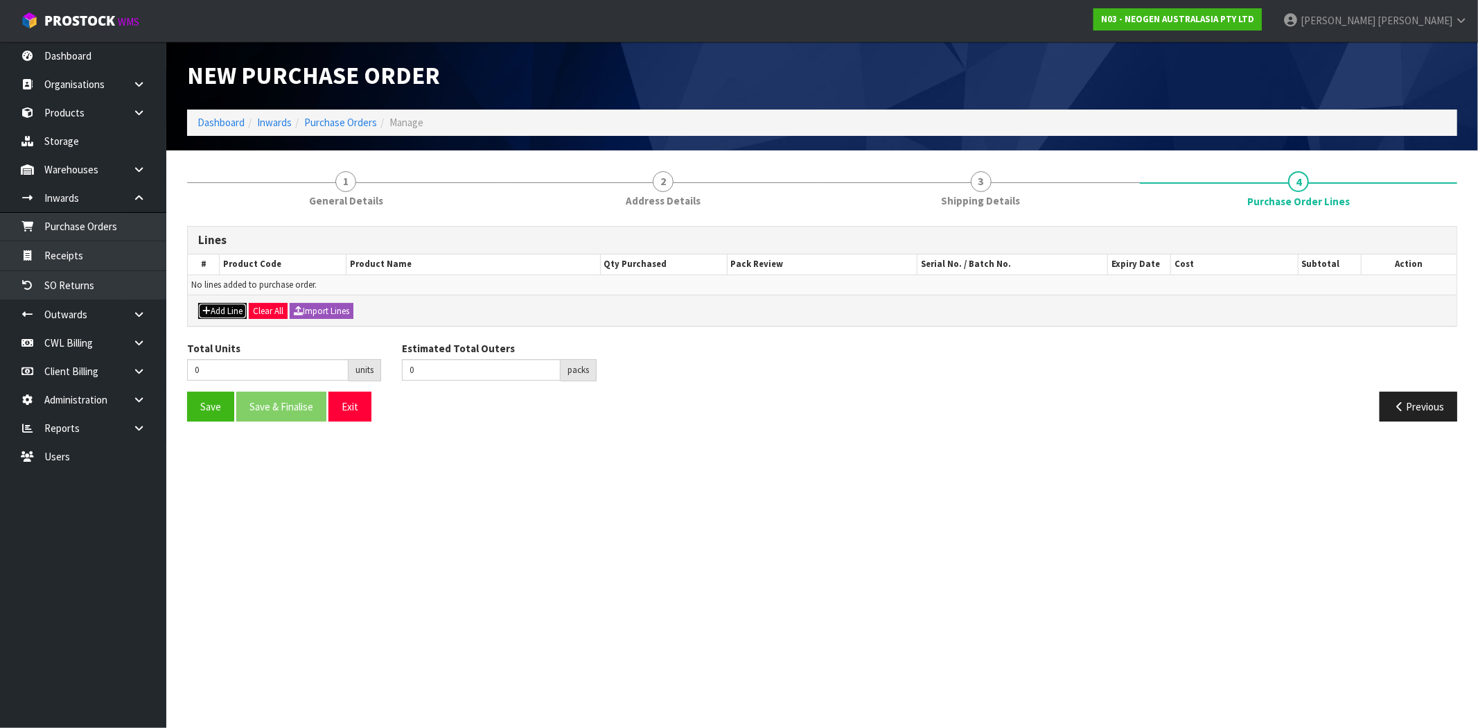
click at [241, 303] on button "Add Line" at bounding box center [222, 311] width 49 height 17
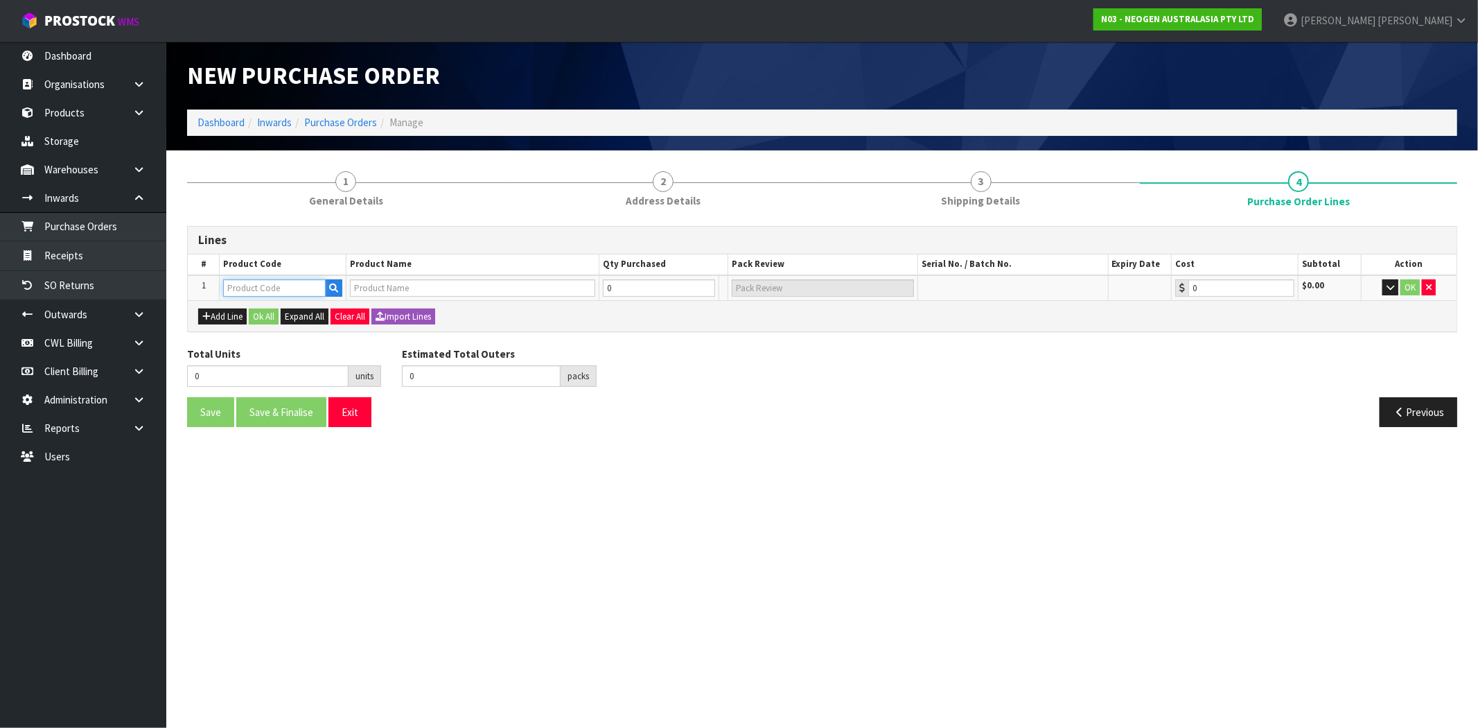
click at [301, 283] on input "text" at bounding box center [274, 287] width 103 height 17
paste input "700000005"
type input "700000005"
type input "7000043165 - BMLSCK MLS WEEKLY CLEANING KIT"
type input "0.00"
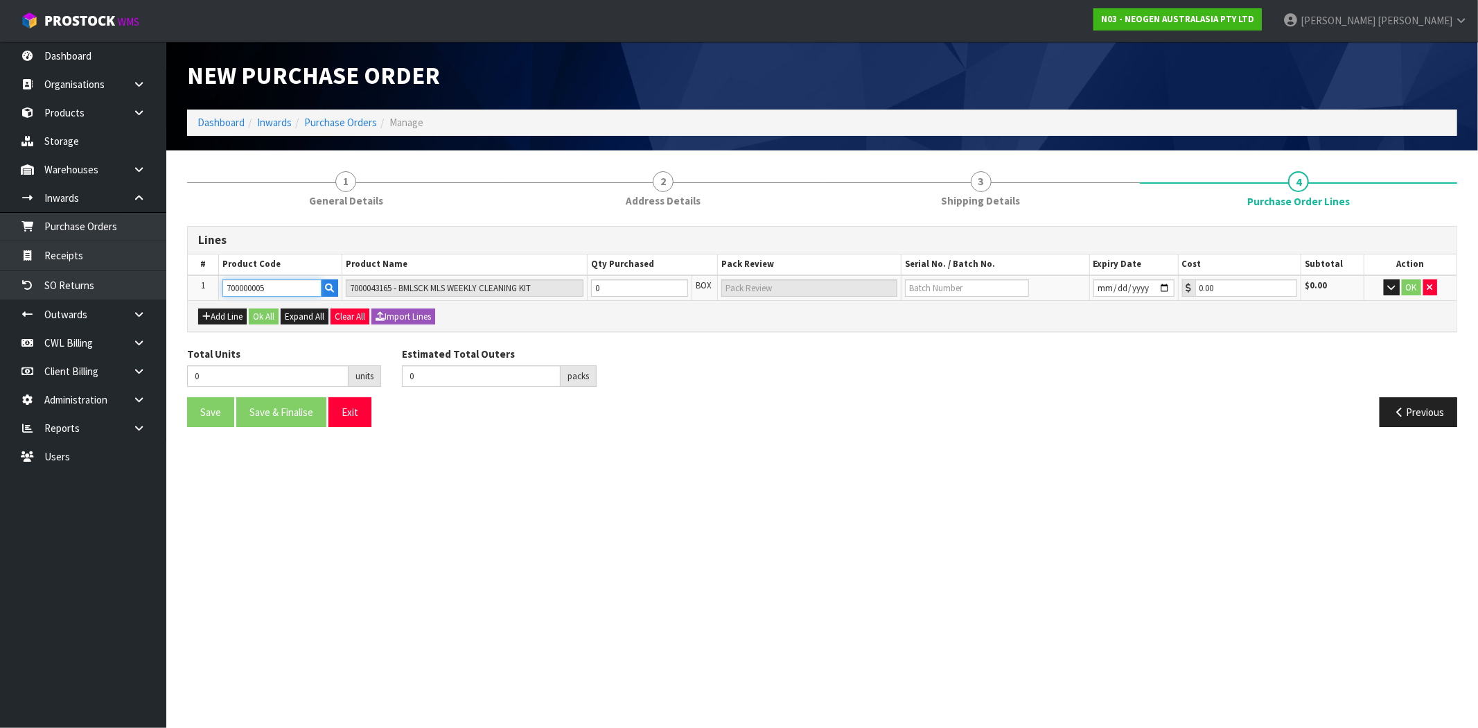
type input "700000005"
click at [835, 412] on div "Previous" at bounding box center [1146, 412] width 646 height 30
click at [506, 286] on tr "1 700000005 7000043165 - BMLSCK MLS WEEKLY CLEANING KIT 0 BOX 0.00 $0.00 OK" at bounding box center [822, 288] width 1269 height 26
type input "2"
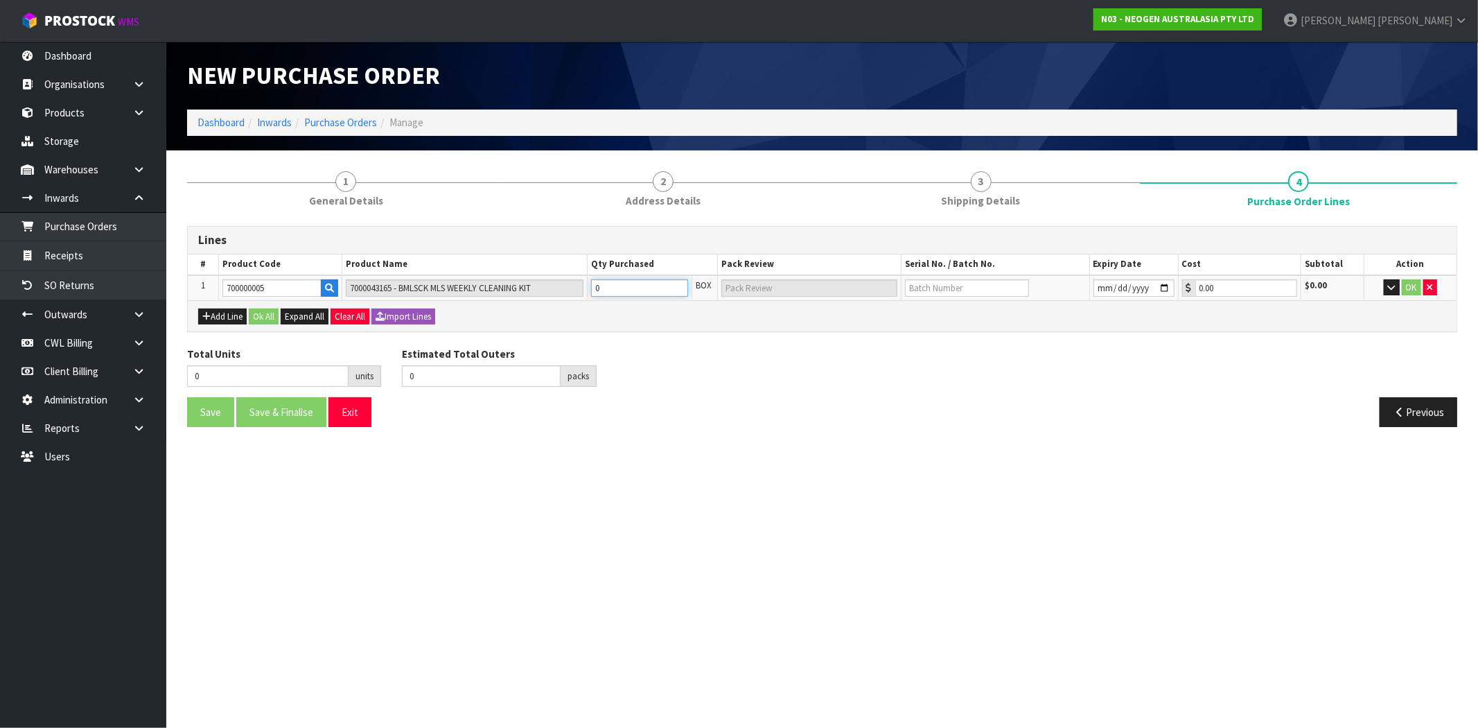
type input "2"
type input "2 CTN"
type input "20"
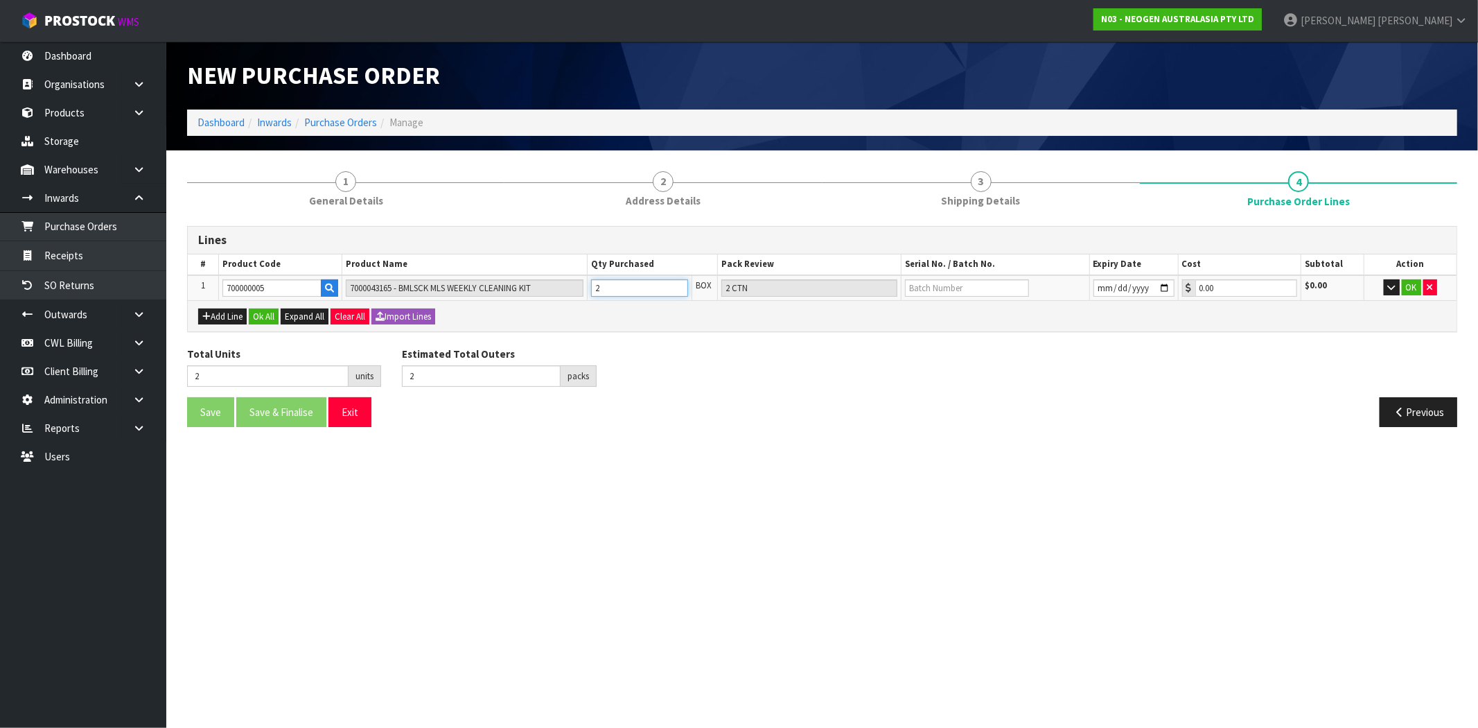
type input "20 CTN"
type input "20"
click at [230, 315] on button "Add Line" at bounding box center [222, 316] width 49 height 17
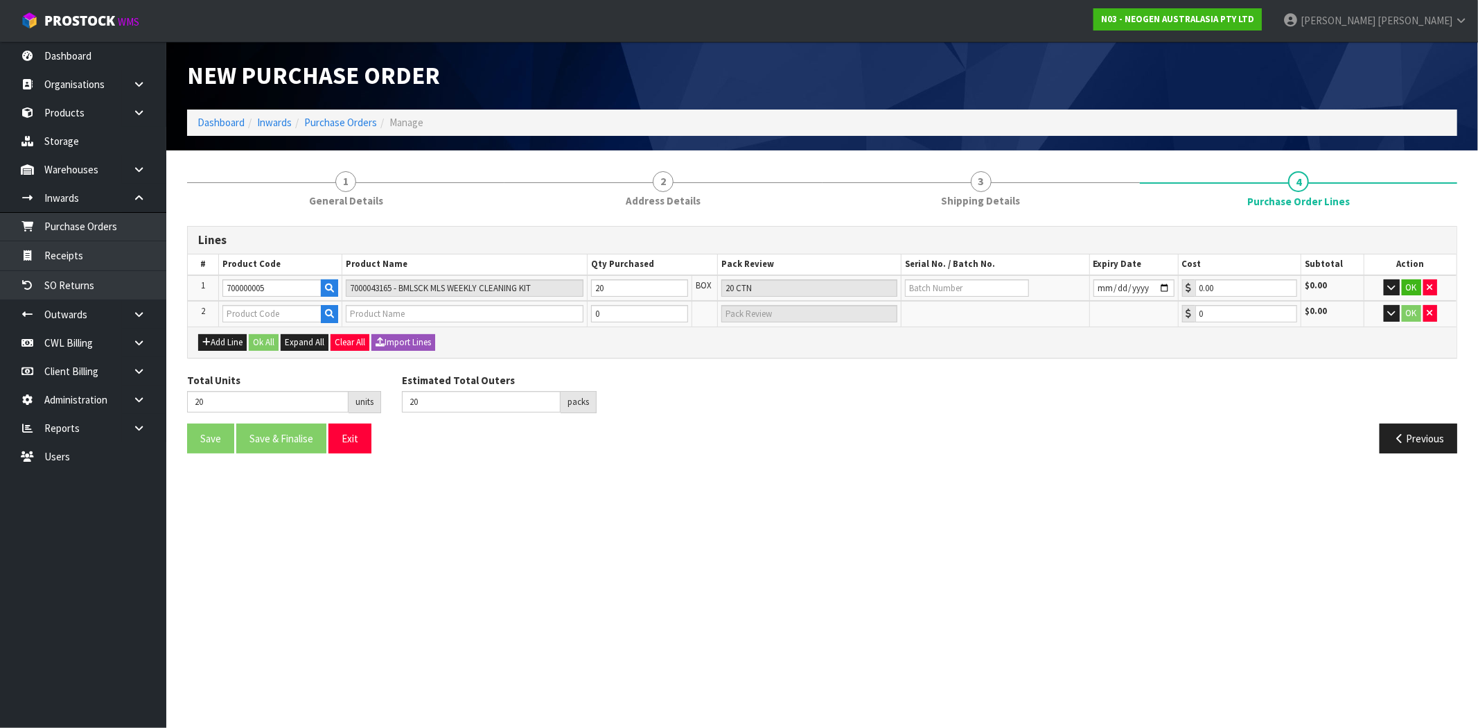
click at [338, 317] on td at bounding box center [280, 314] width 123 height 26
click at [330, 313] on icon "button" at bounding box center [329, 313] width 9 height 9
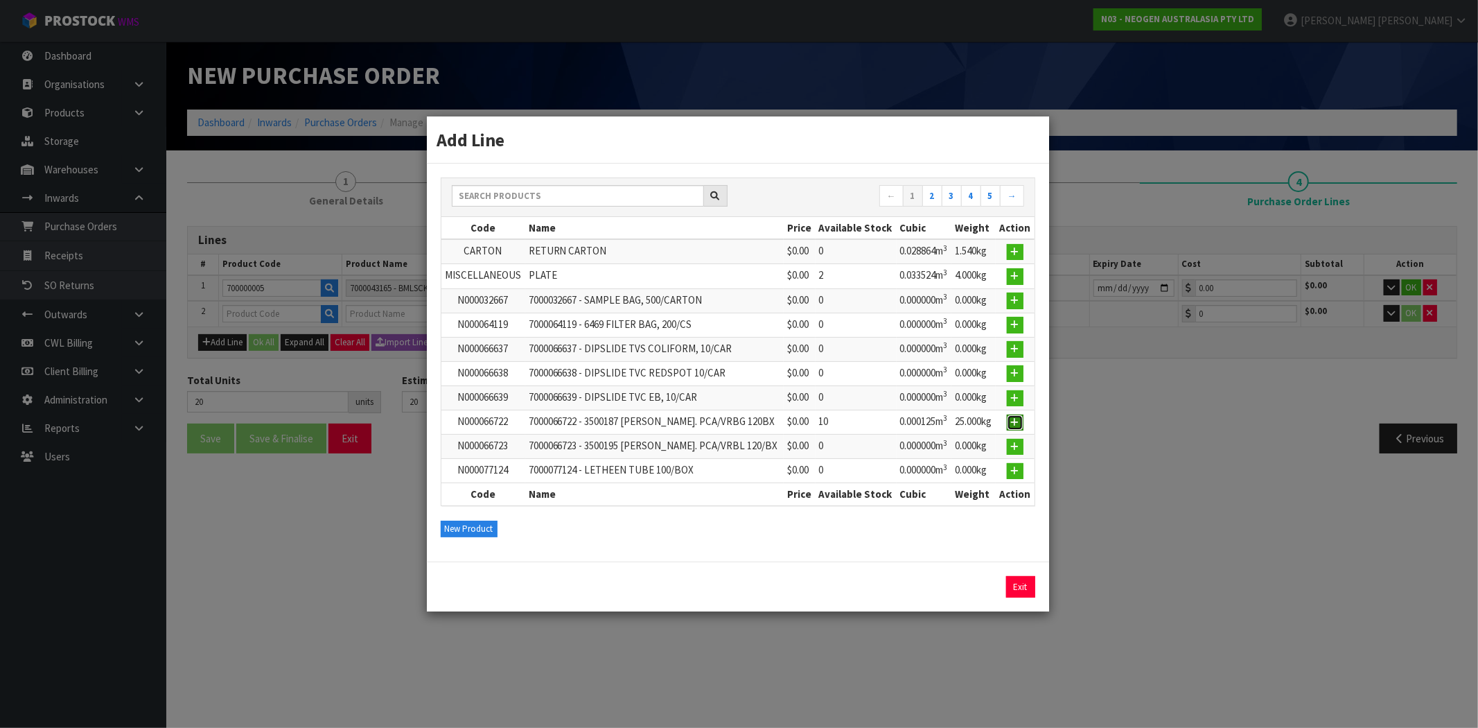
click at [1017, 424] on icon "button" at bounding box center [1015, 422] width 8 height 9
type input "N000066722"
type input "7000066722 - 3500187 [PERSON_NAME]. PCA/VRBG 120BX"
type input "0.00"
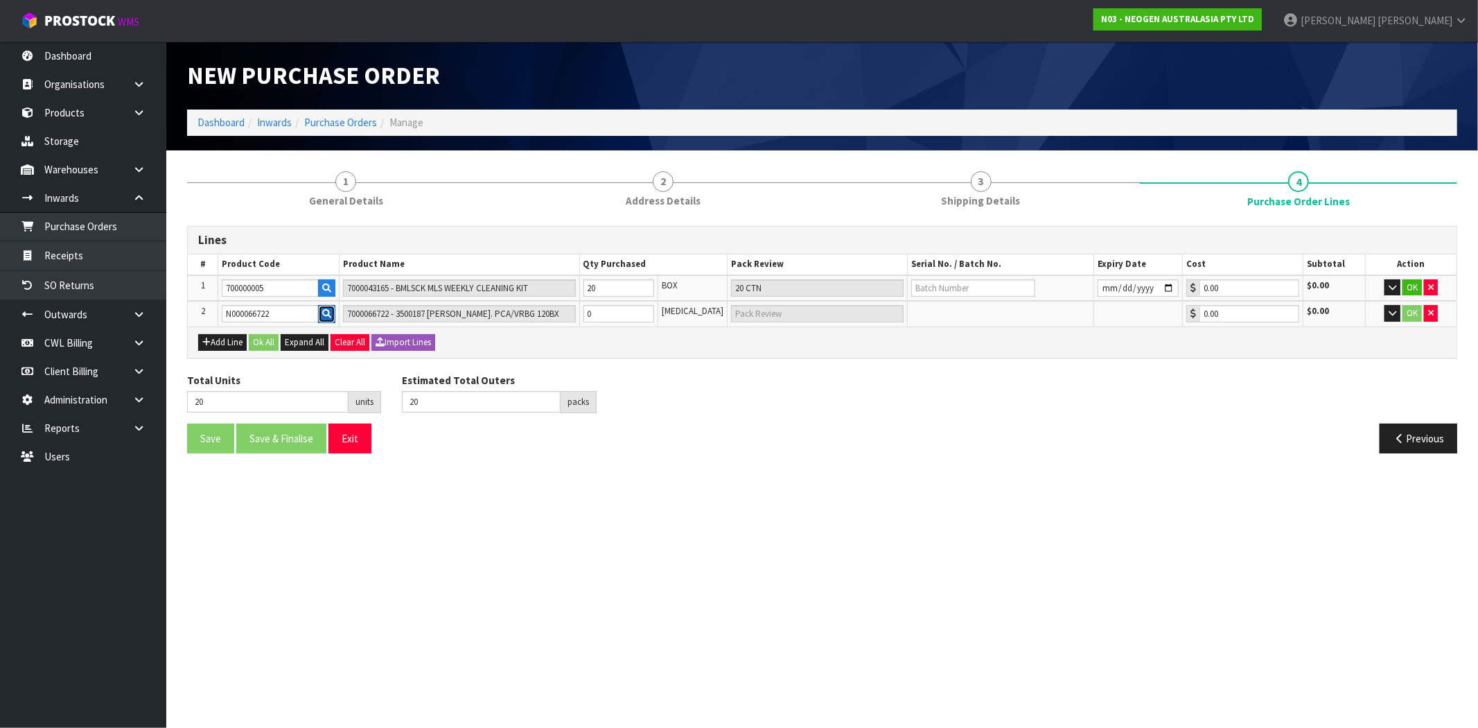
click at [331, 313] on icon "button" at bounding box center [326, 313] width 9 height 9
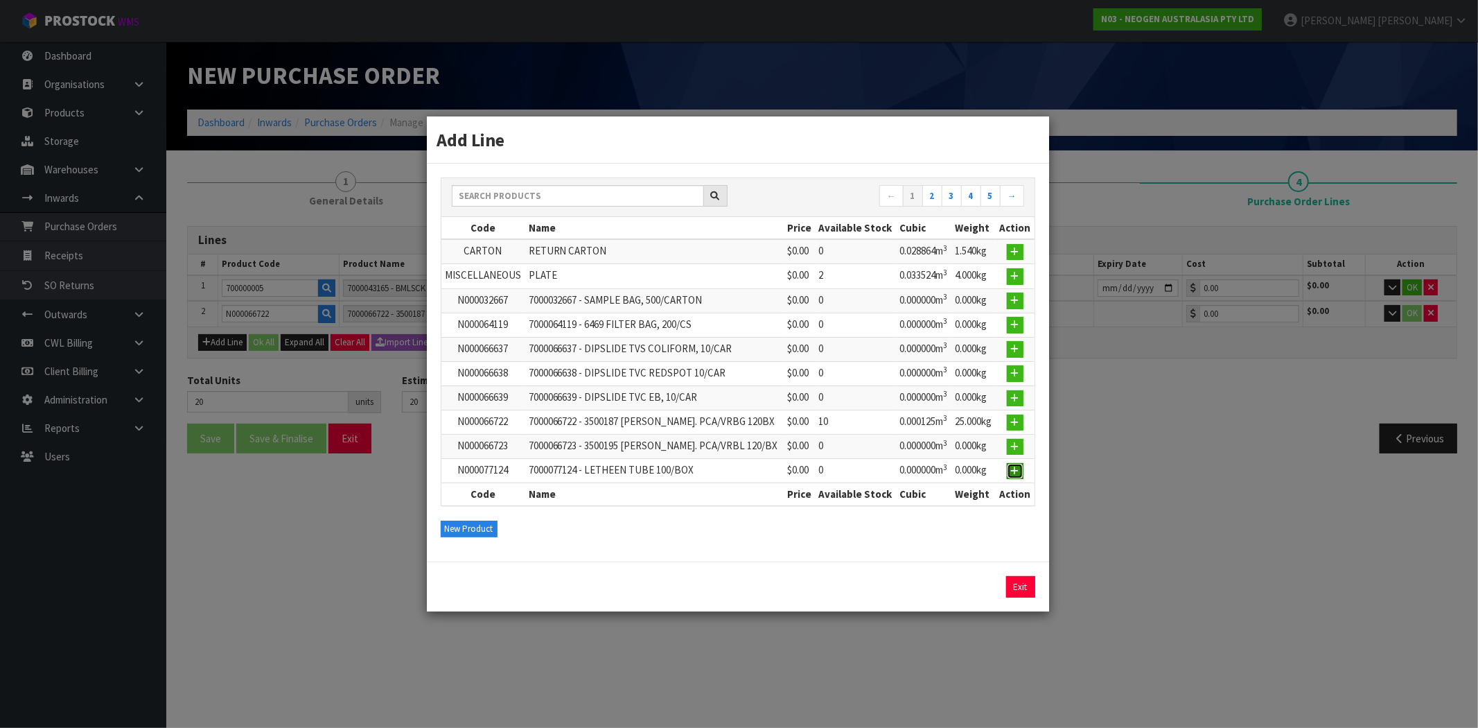
click at [1015, 467] on icon "button" at bounding box center [1015, 470] width 8 height 9
type input "N000077124"
type input "7000077124 - LETHEEN TUBE 100/BOX"
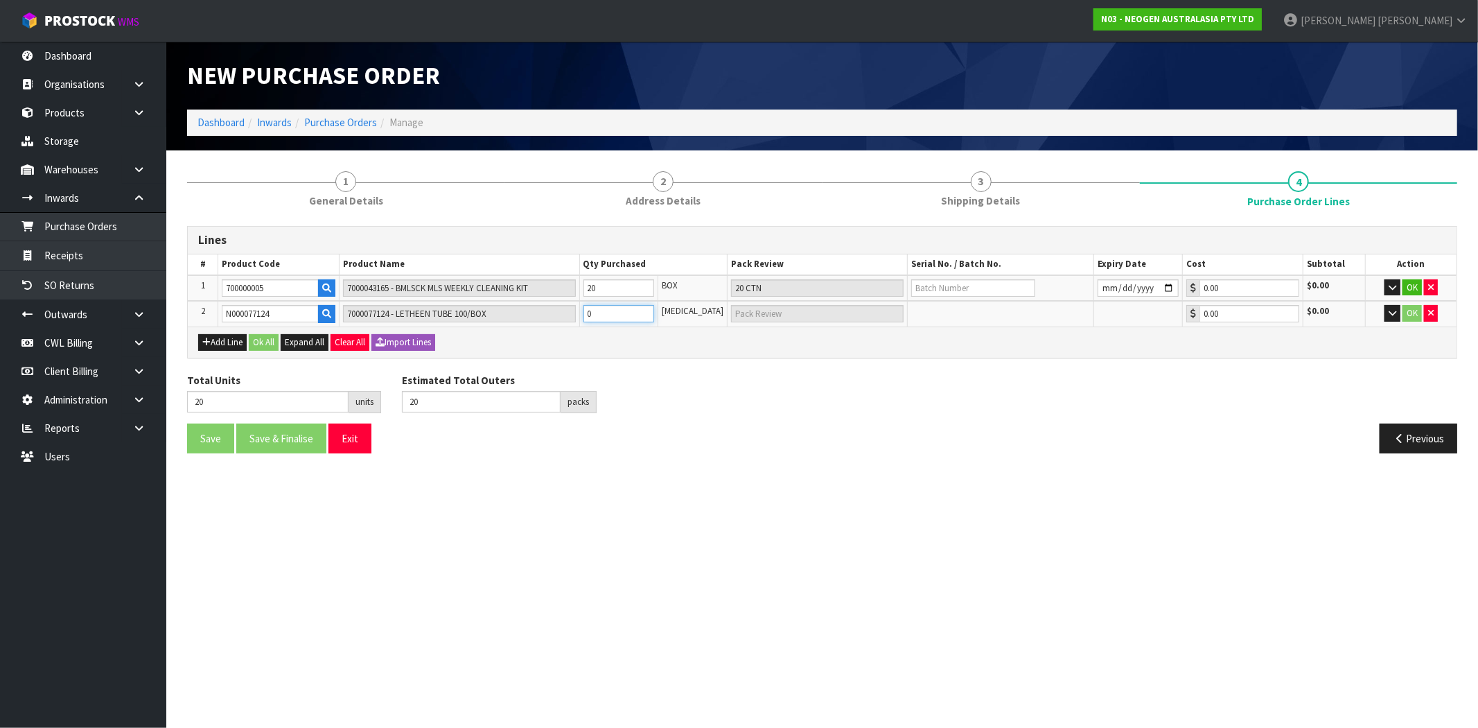
click at [527, 304] on tr "2 N000077124 7000077124 - LETHEEN TUBE 100/BOX 0 PCE 0.00 $0.00 OK" at bounding box center [822, 314] width 1269 height 26
type input "25"
type input "5"
type input "5 PCE"
type input "5"
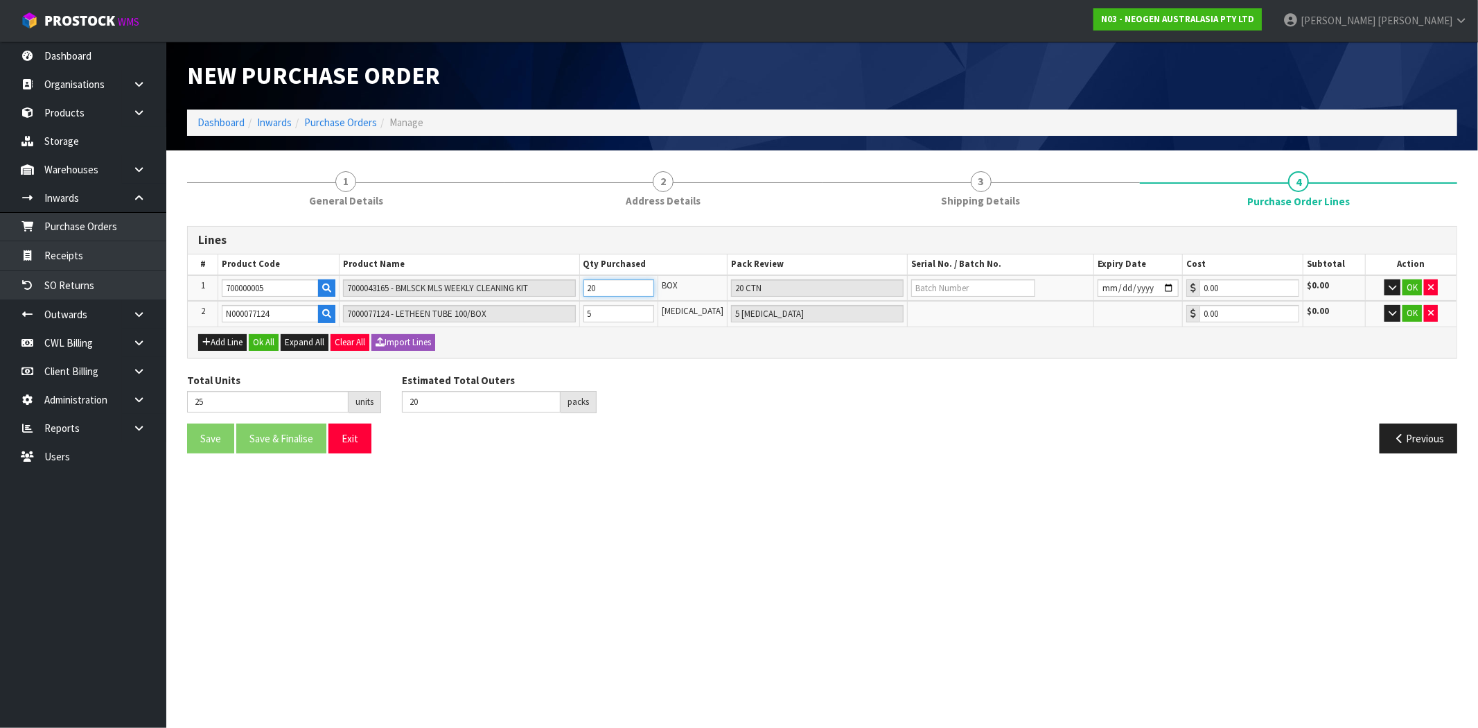
click at [511, 283] on tr "1 700000005 7000043165 - BMLSCK MLS WEEKLY CLEANING KIT 20 BOX 20 CTN 0.00 $0.0…" at bounding box center [822, 288] width 1269 height 26
type input "10"
type input "5"
type input "5 CTN"
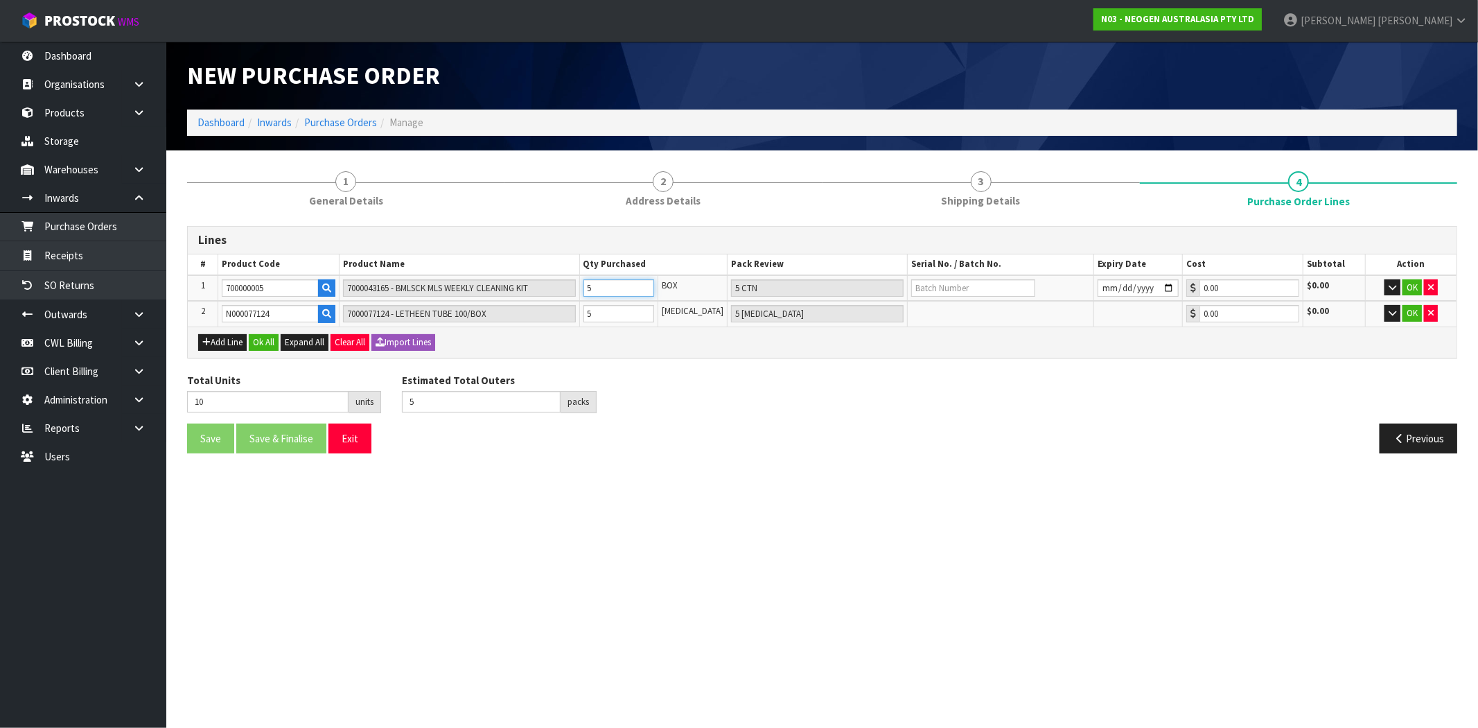
type input "5"
click at [1006, 405] on div "Total Units 10 units Estimated Total Outers 5 packs Estimated Total Pallets pal…" at bounding box center [822, 398] width 1291 height 51
click at [986, 281] on input "text" at bounding box center [973, 287] width 124 height 17
type input "645645645"
click at [1163, 287] on input "date" at bounding box center [1138, 287] width 81 height 17
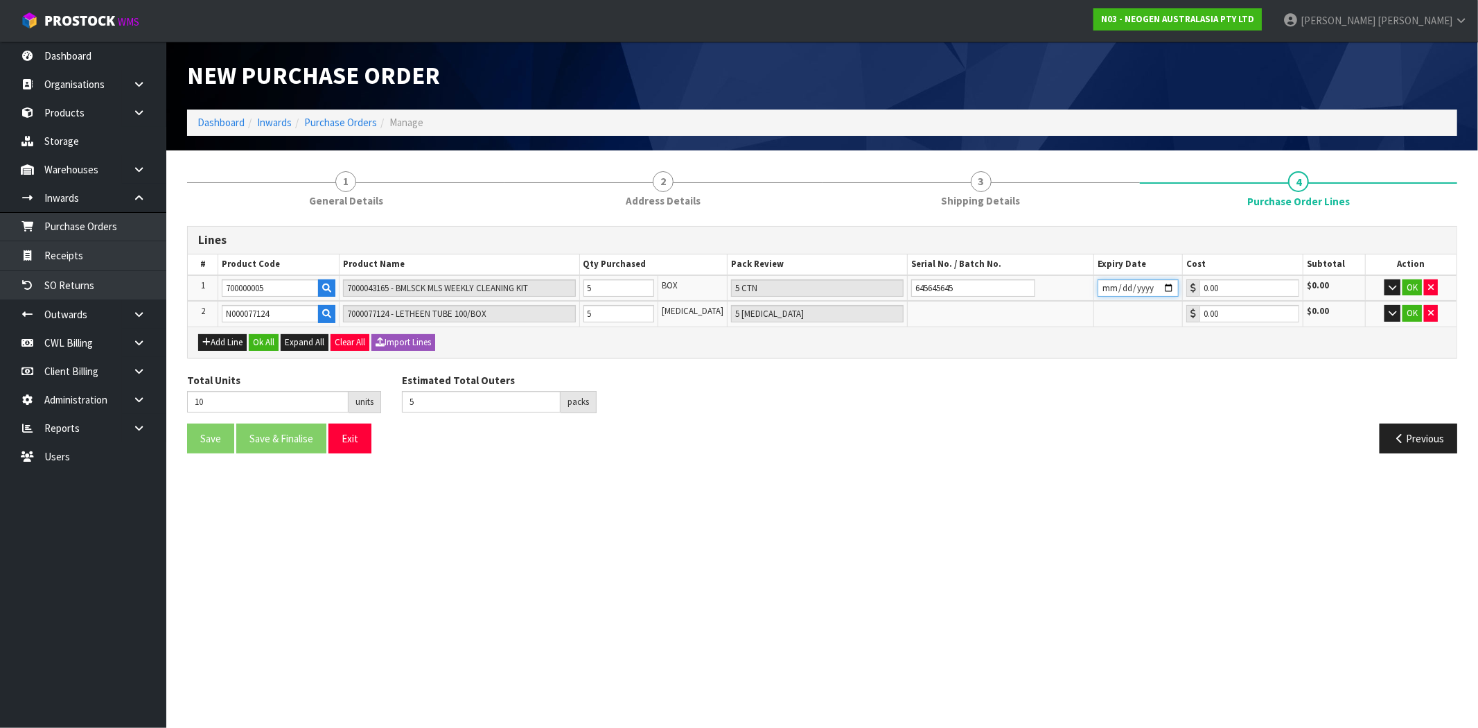
type input "2025-08-22"
click at [258, 342] on button "Ok All" at bounding box center [264, 342] width 30 height 17
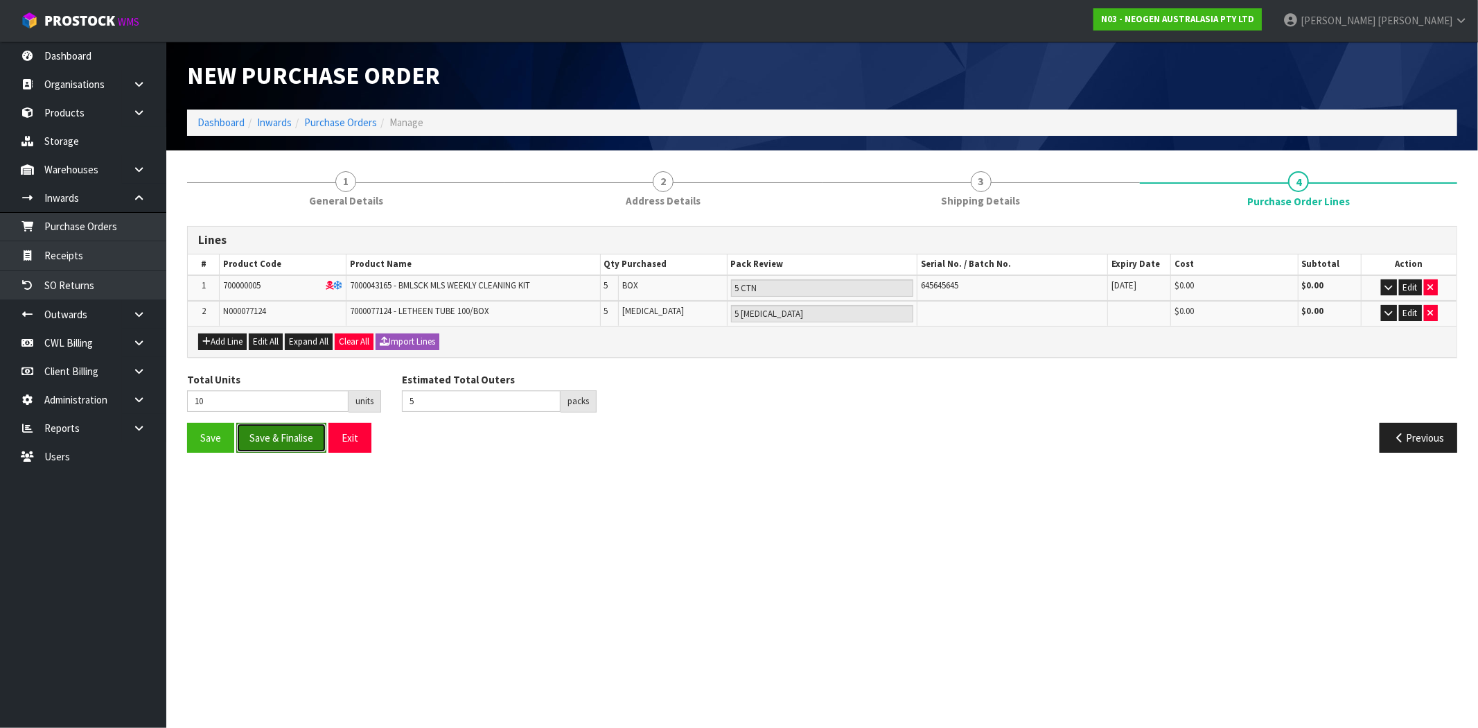
click at [276, 439] on button "Save & Finalise" at bounding box center [281, 438] width 90 height 30
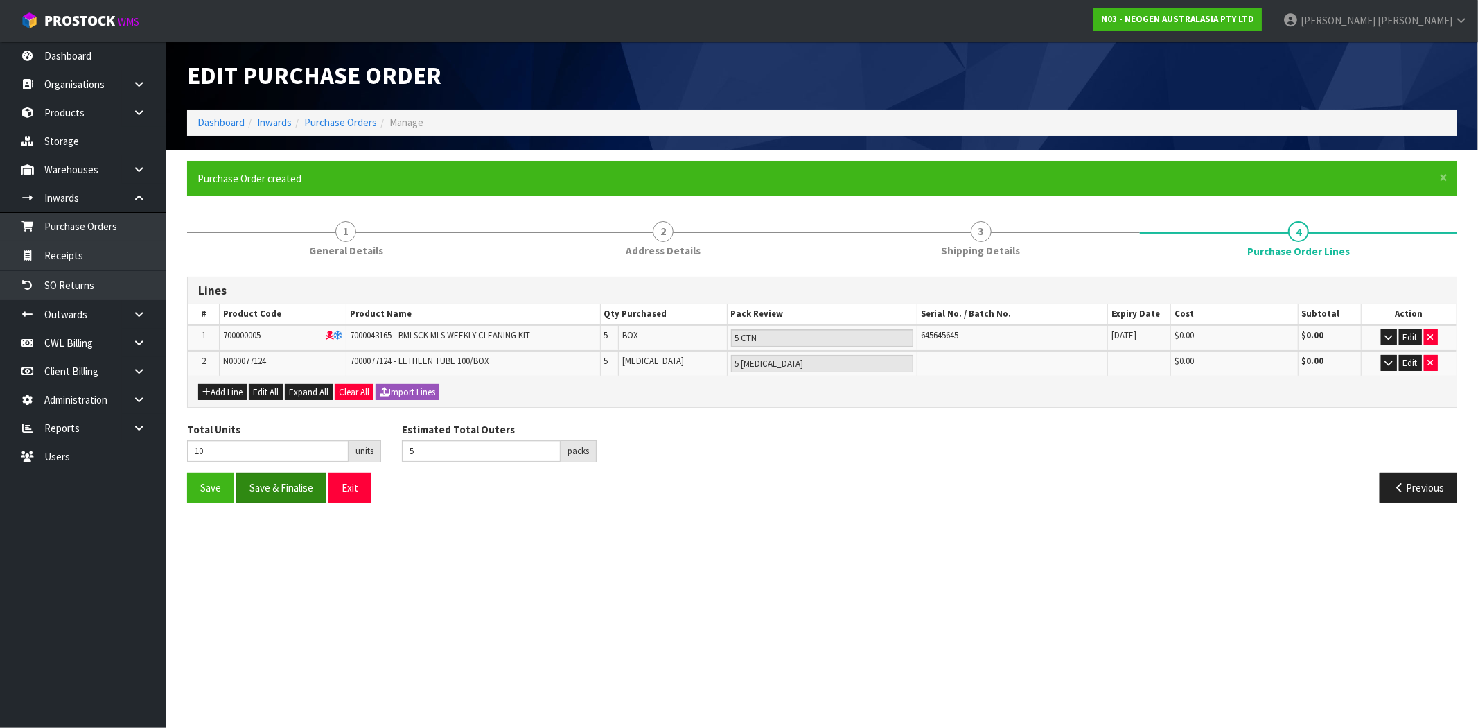
type input "0"
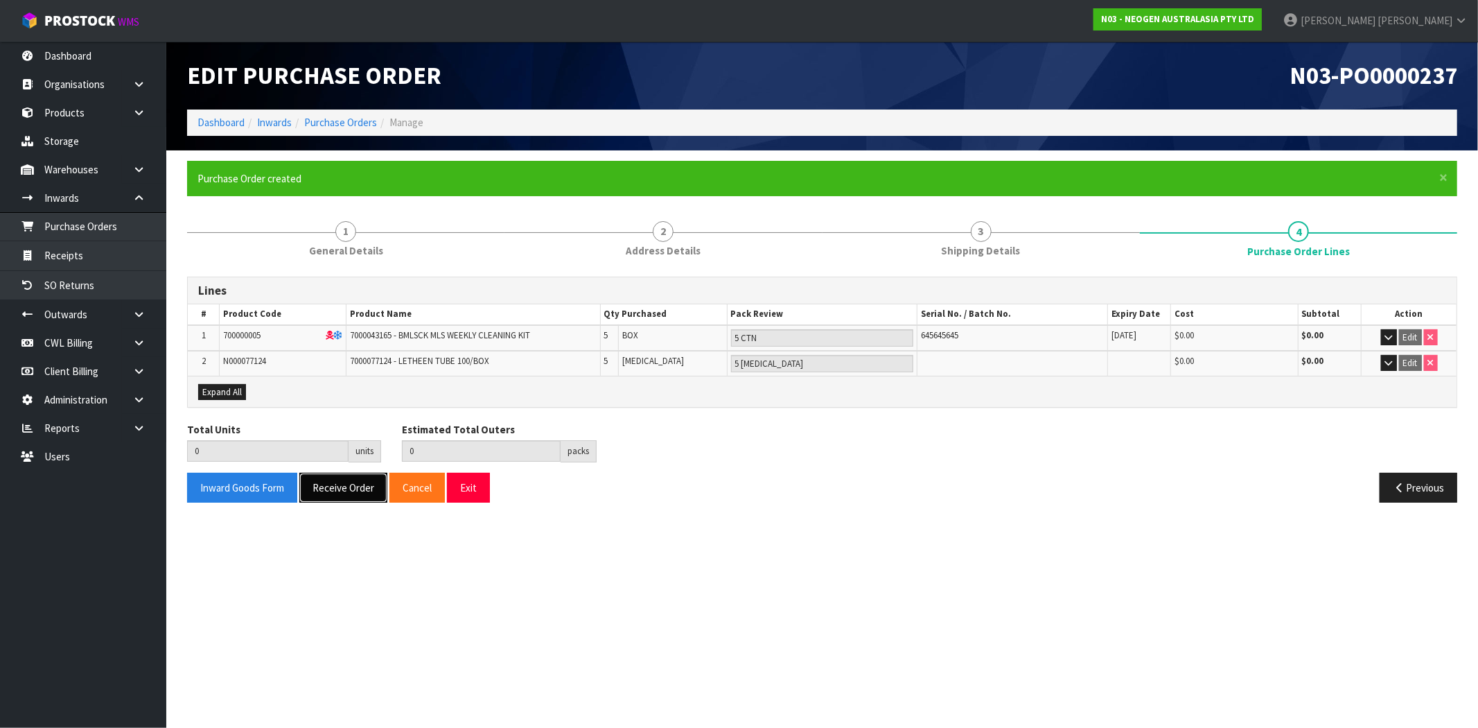
click at [349, 485] on button "Receive Order" at bounding box center [343, 488] width 88 height 30
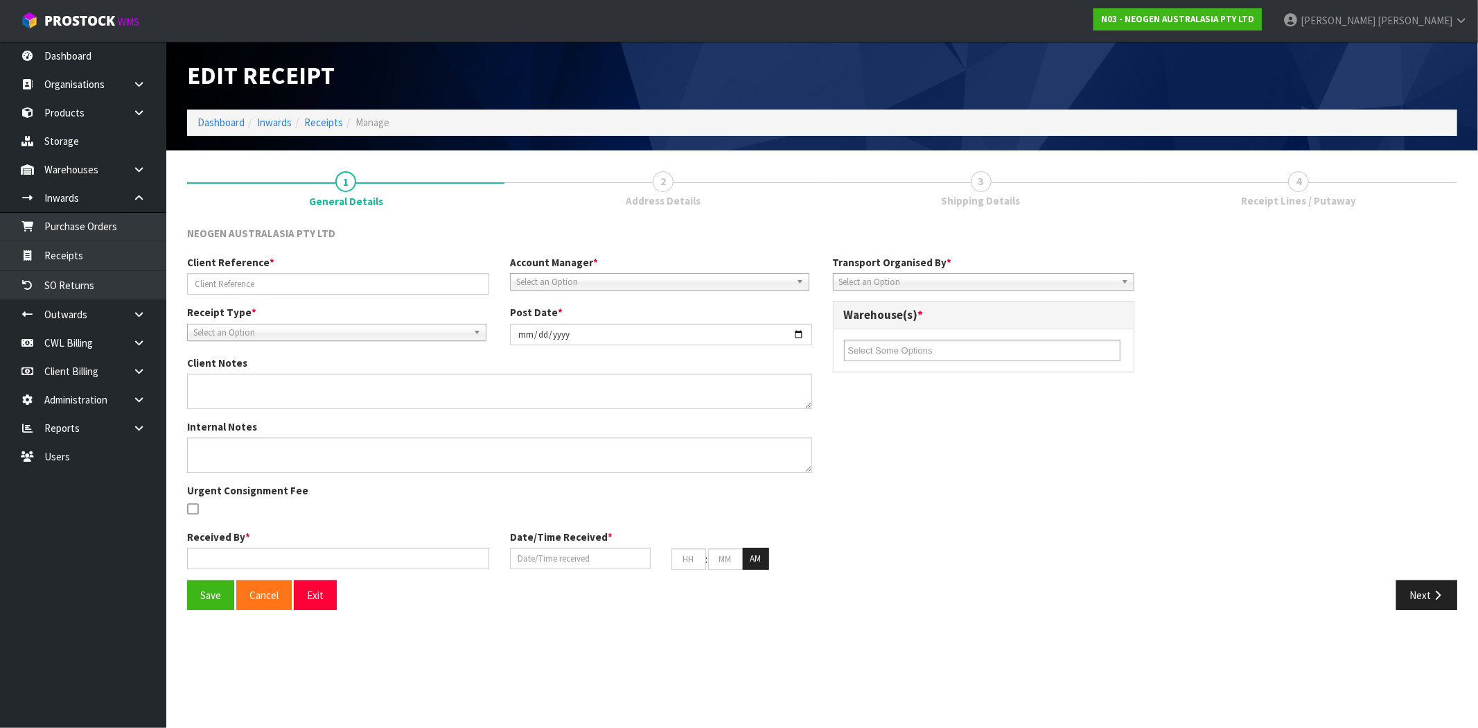
type input "MAJI TEST 34654545"
type input "2025-08-12"
type input "[PERSON_NAME]"
type input "12/08/2025"
type input "02"
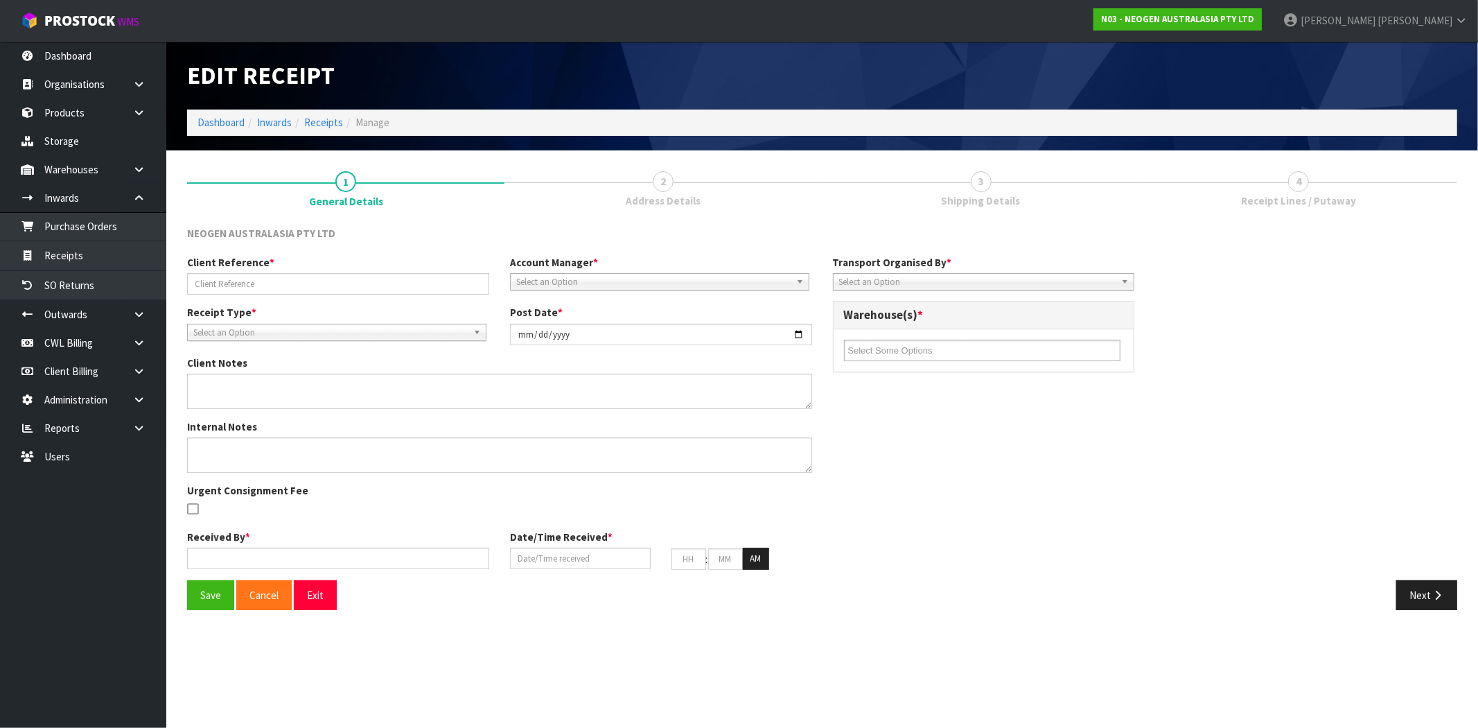
type input "10"
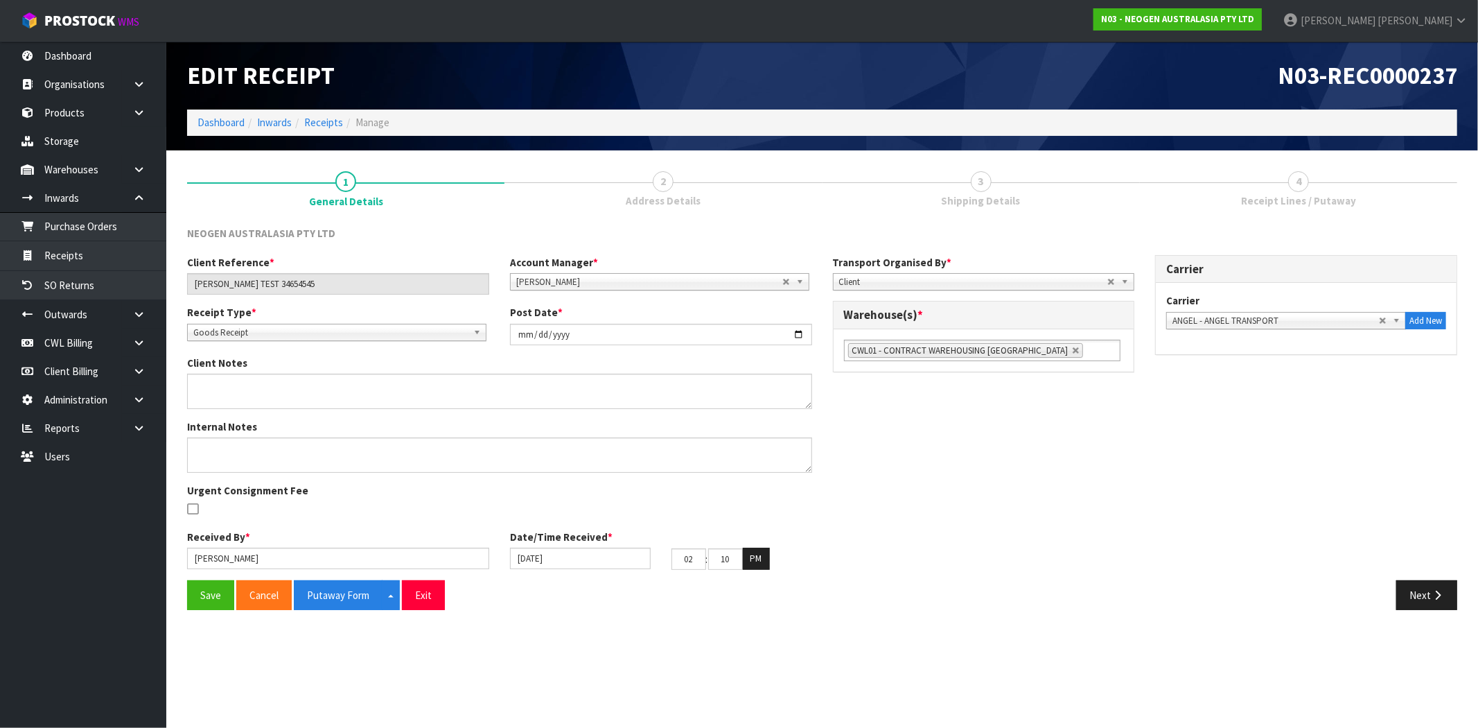
click at [990, 191] on link "3 Shipping Details" at bounding box center [981, 188] width 317 height 55
click at [1417, 575] on div "Client Reference * MAJI TEST 34654545 Account Manager * Zubair Moolla Rod Giles…" at bounding box center [822, 417] width 1291 height 325
click at [1430, 600] on button "Next" at bounding box center [1426, 595] width 61 height 30
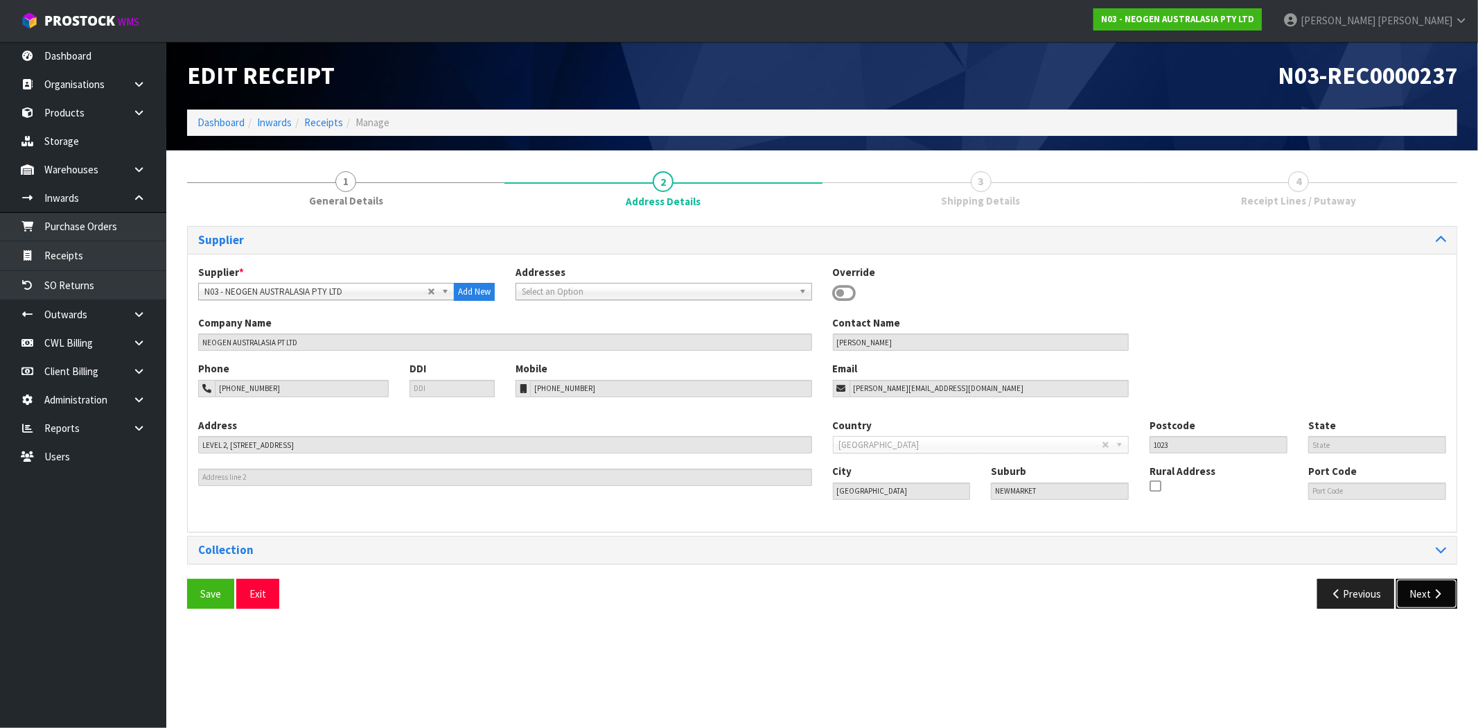
click at [1431, 597] on icon "button" at bounding box center [1437, 593] width 13 height 10
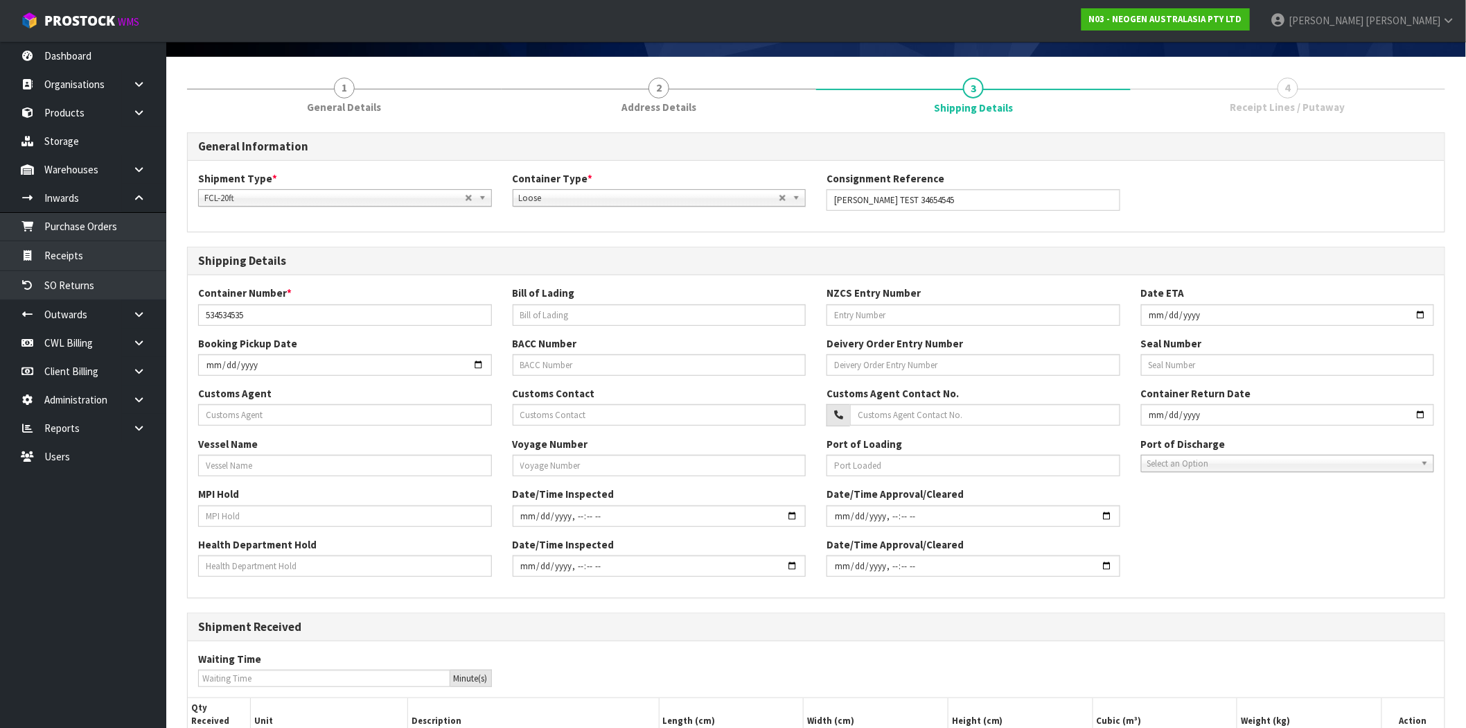
scroll to position [222, 0]
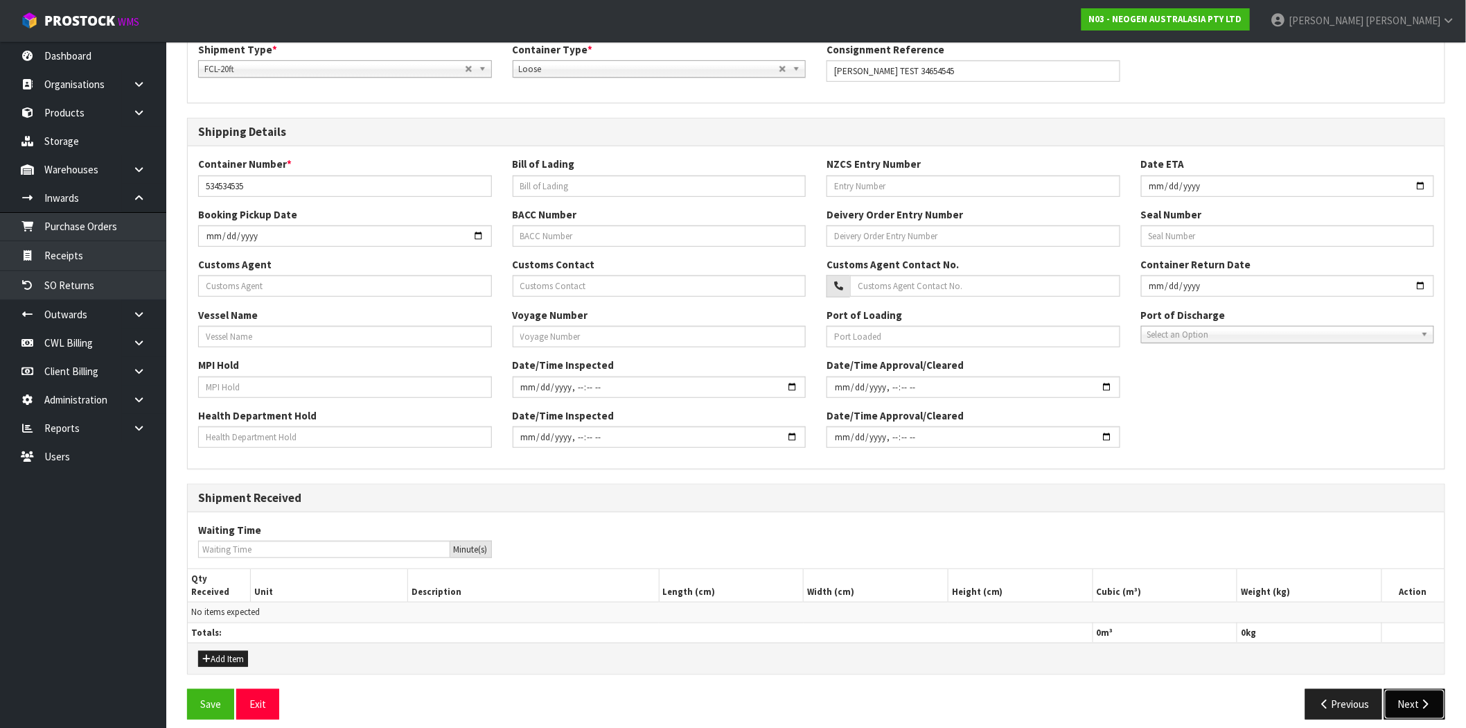
click at [1406, 698] on button "Next" at bounding box center [1415, 704] width 61 height 30
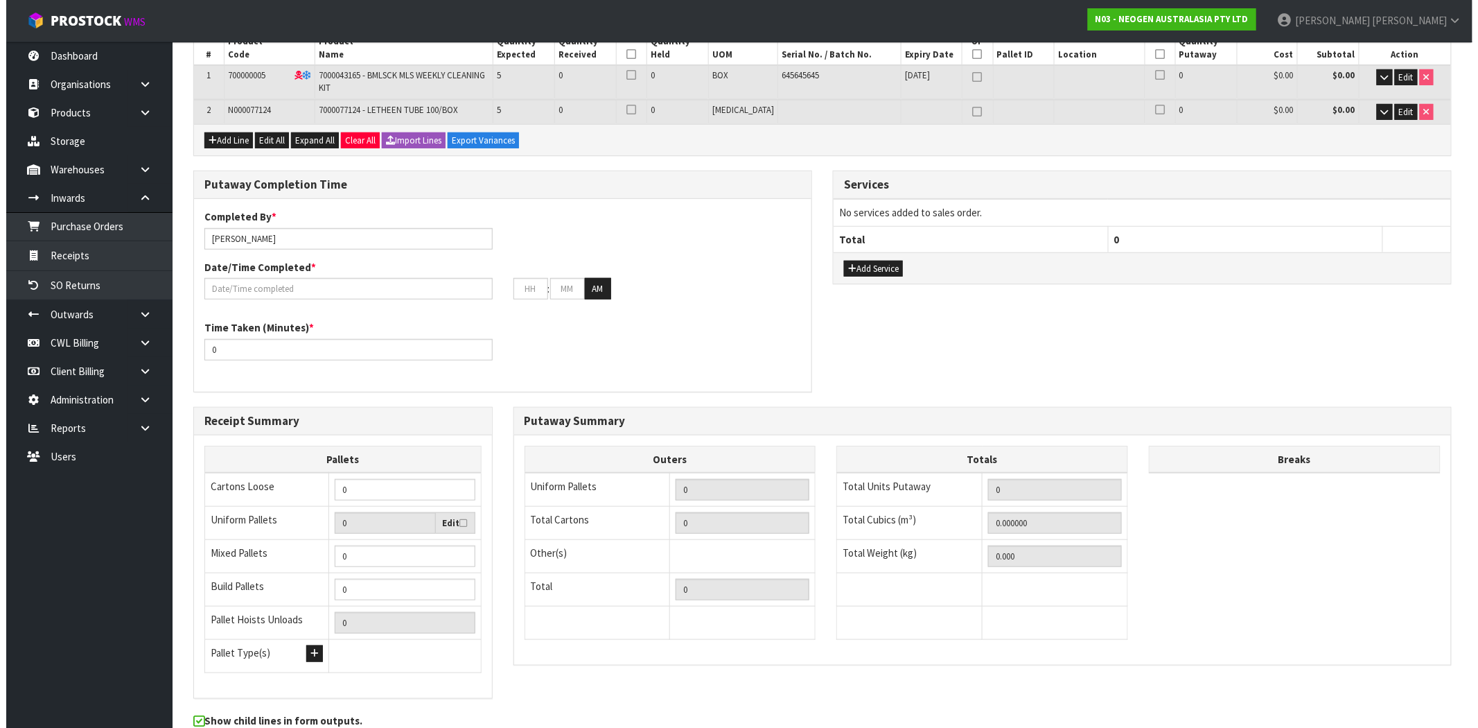
scroll to position [0, 0]
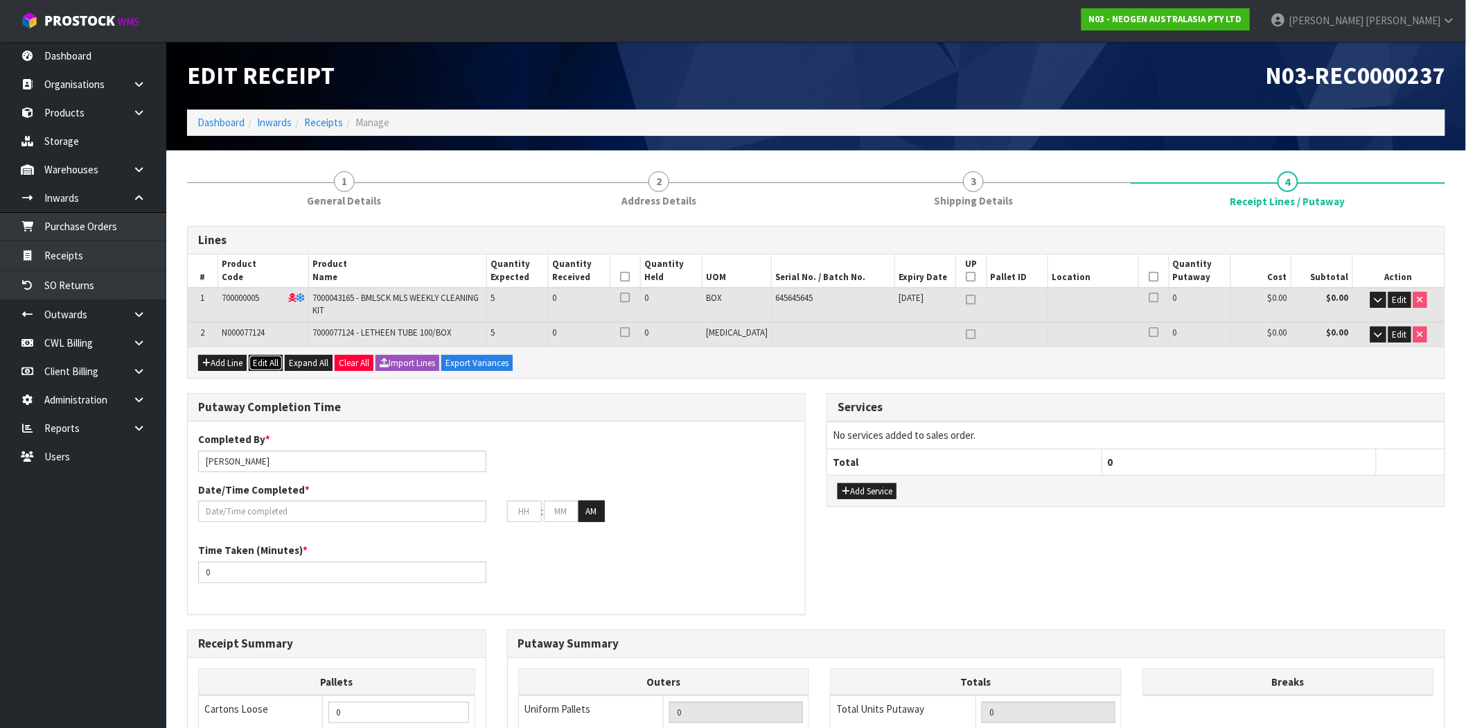
click at [265, 359] on button "Edit All" at bounding box center [266, 363] width 34 height 17
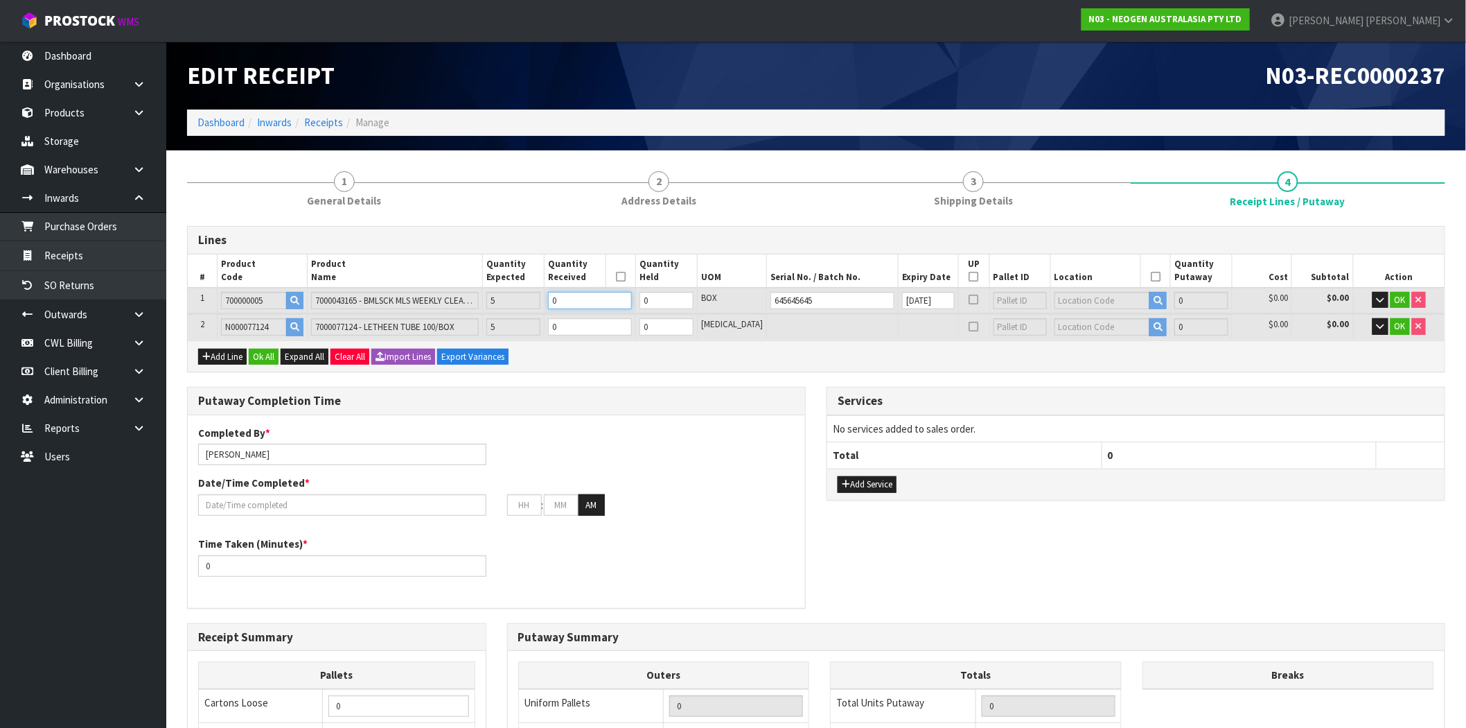
click at [545, 301] on tr "1 700000005 7000043165 - BMLSCK MLS WEEKLY CLEANING KIT 5 0 0 BOX 645645645 22/…" at bounding box center [816, 301] width 1257 height 26
type input "5"
type input "0.018975"
type input "3.3"
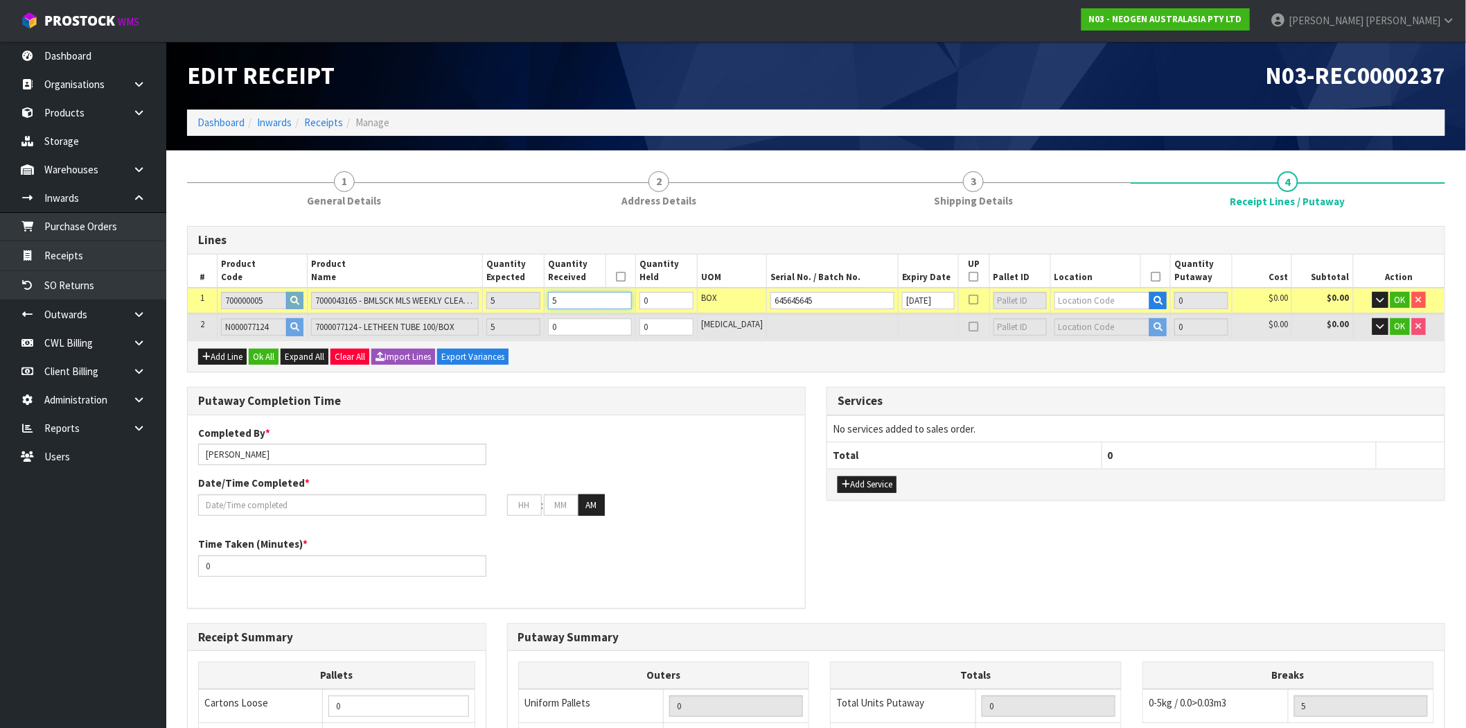
type input "5"
click at [508, 322] on tr "2 N000077124 7000077124 - LETHEEN TUBE 100/BOX 5 0 0 PCE 0 $0.00 $0.00 OK" at bounding box center [816, 327] width 1257 height 26
type input "5"
type input "5 PCE"
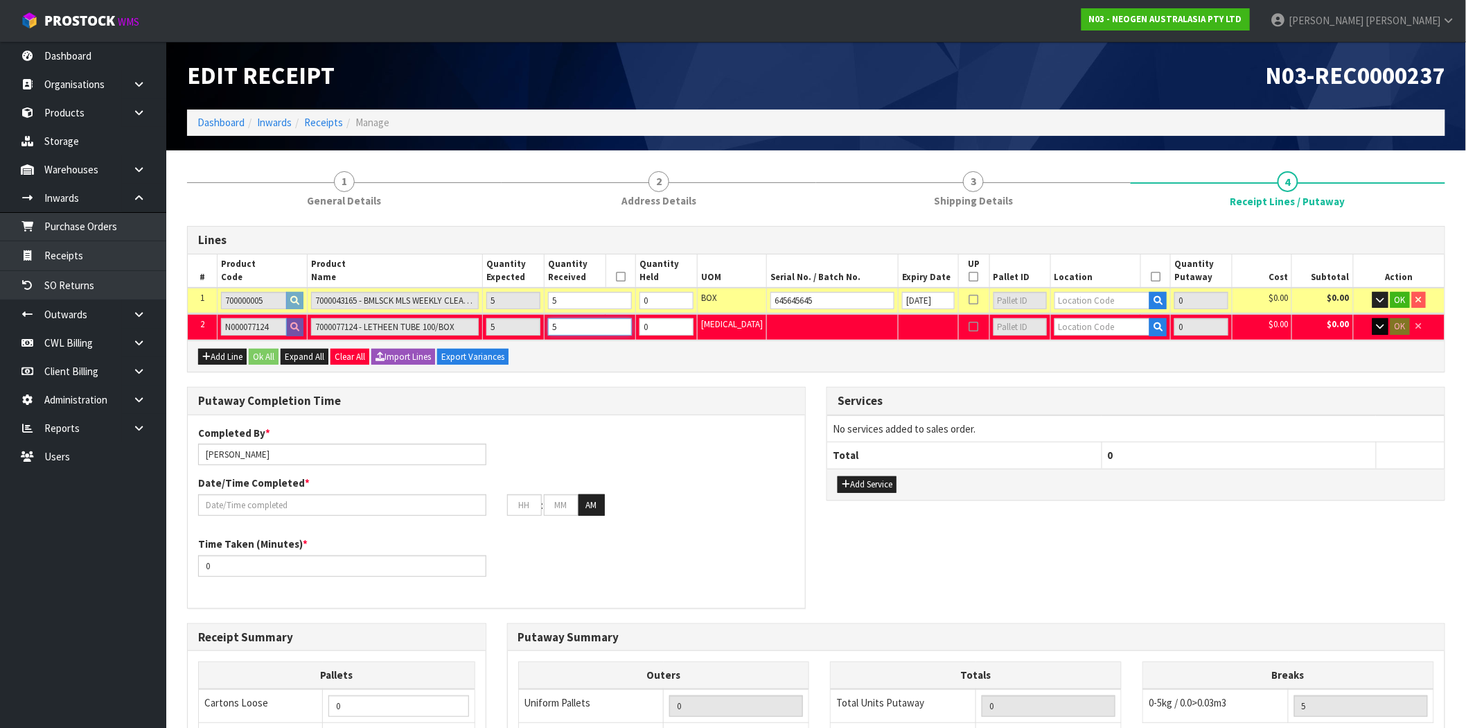
type input "5"
click at [1377, 322] on icon "button" at bounding box center [1381, 326] width 8 height 9
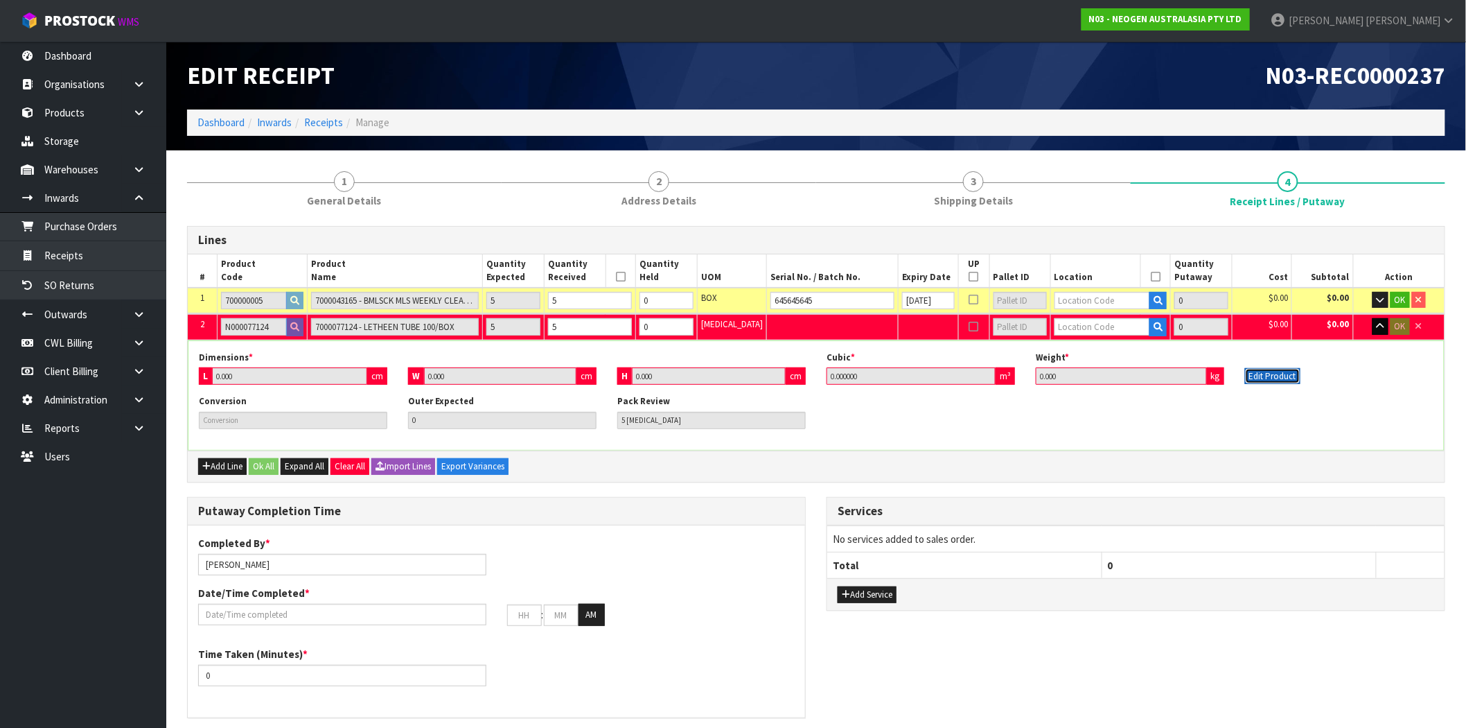
click at [1264, 374] on button "Edit Product" at bounding box center [1272, 376] width 55 height 17
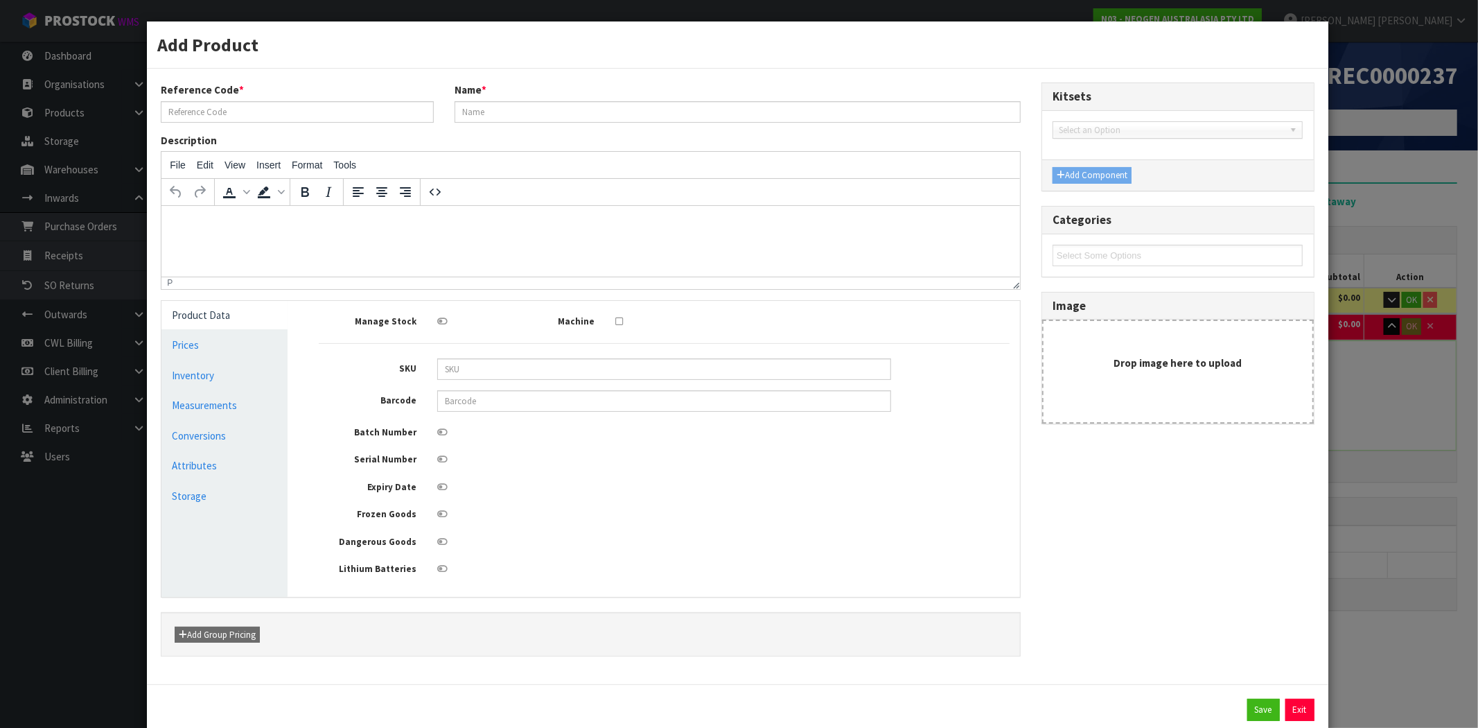
type input "N000077124"
type input "7000077124 - LETHEEN TUBE 100/BOX"
type input "0"
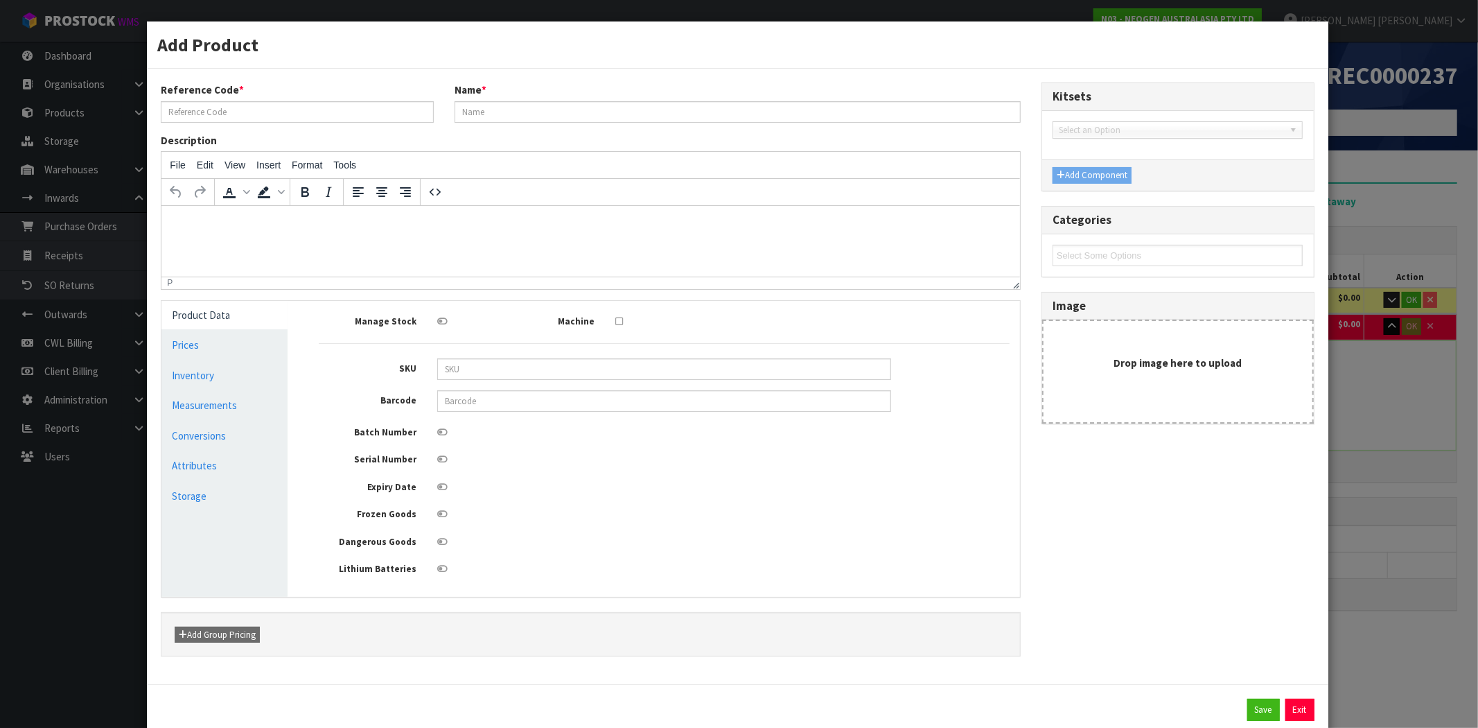
type input "0"
click at [224, 400] on link "Measurements" at bounding box center [223, 405] width 125 height 28
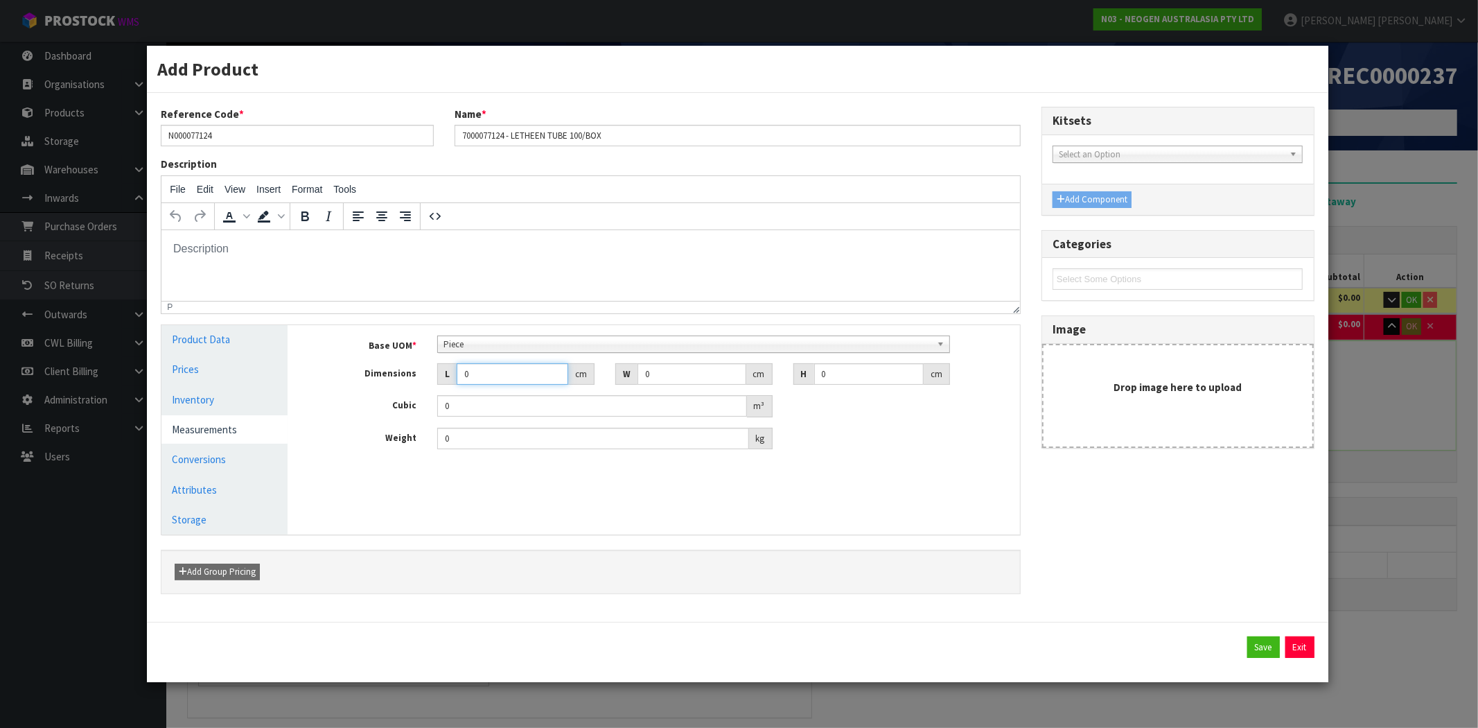
click at [372, 372] on div "Dimensions L 0 cm W 0 cm H 0 cm" at bounding box center [664, 374] width 712 height 22
type input "5"
type input "0.000001"
type input "5"
type input "2"
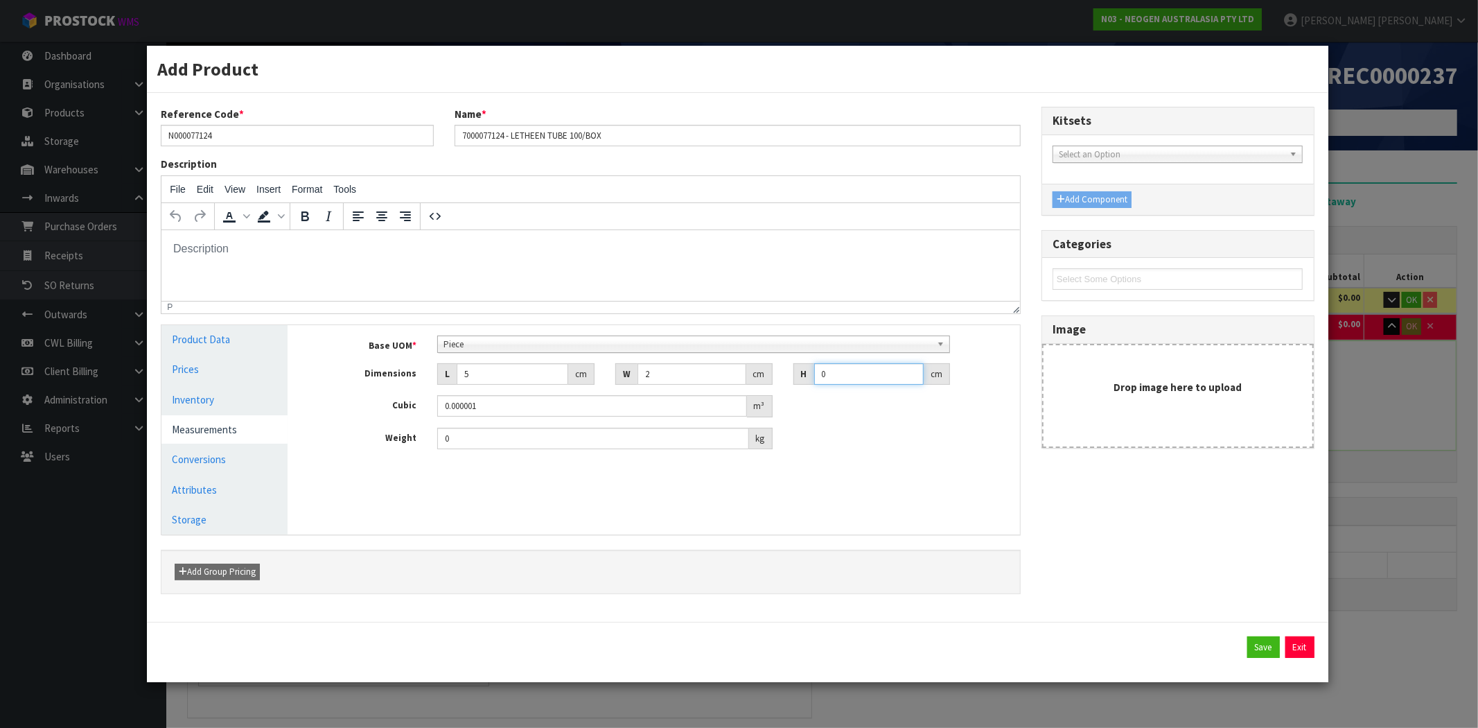
type input "5"
type input "0.00005"
type input "5"
type input "22"
click at [1277, 649] on button "Save" at bounding box center [1263, 647] width 33 height 22
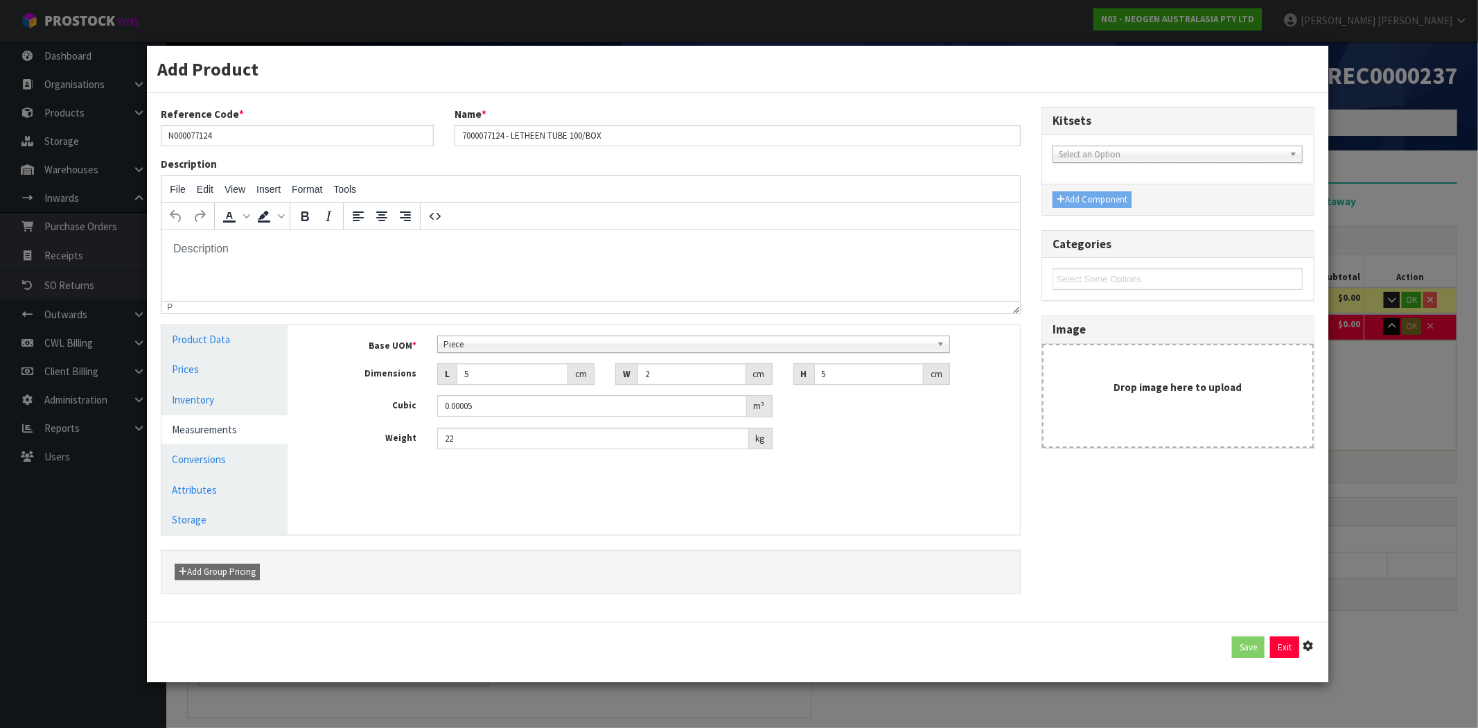
type input "0.019225"
type input "113.3"
type input "5"
type input "2"
type input "5"
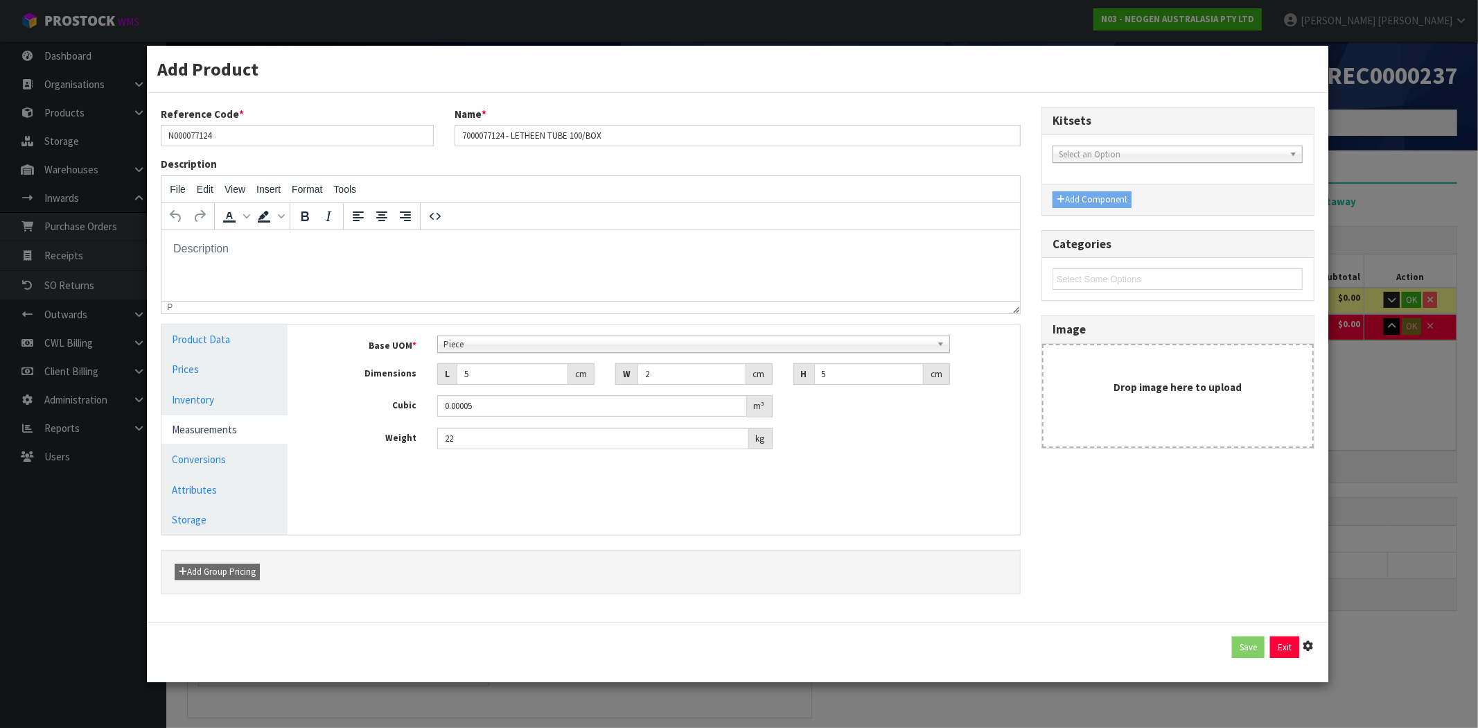
type input "0.00005"
type input "22"
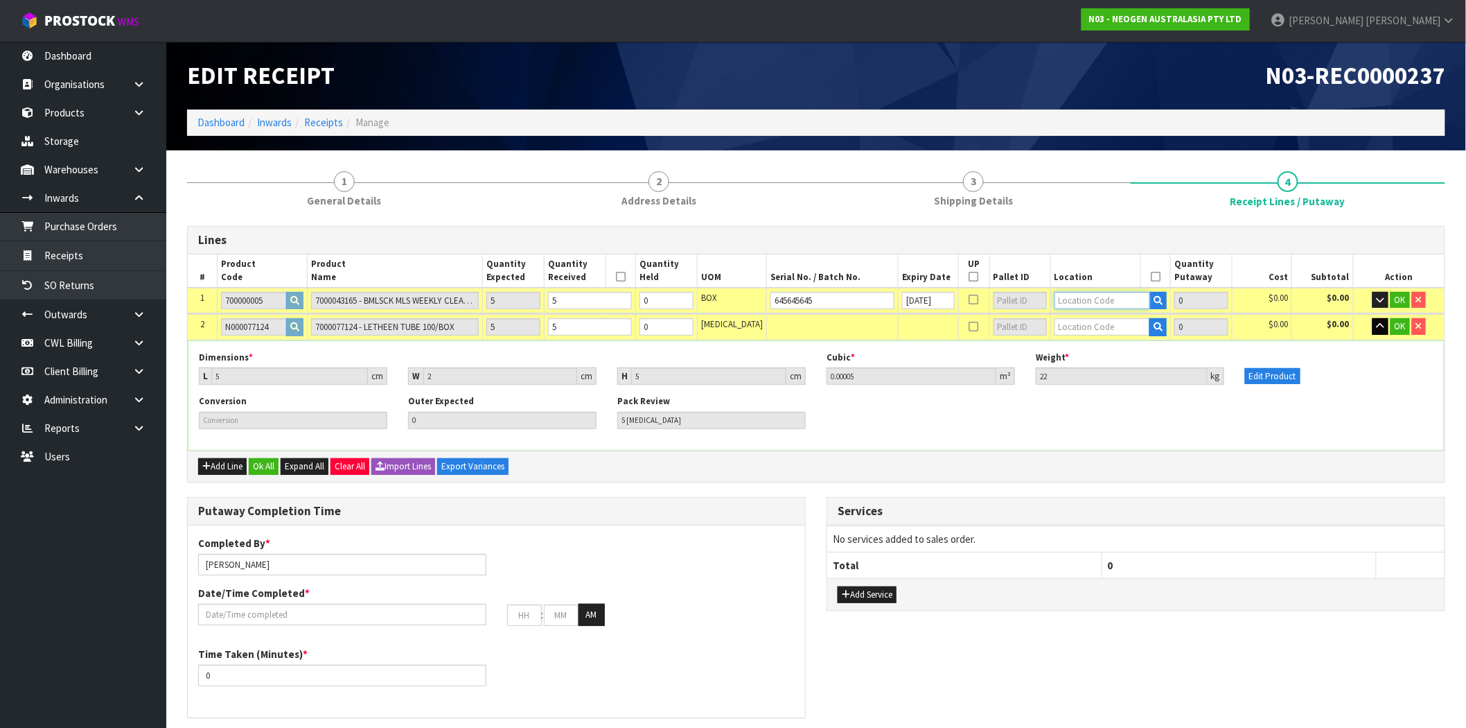
click at [1076, 299] on input "text" at bounding box center [1103, 300] width 96 height 17
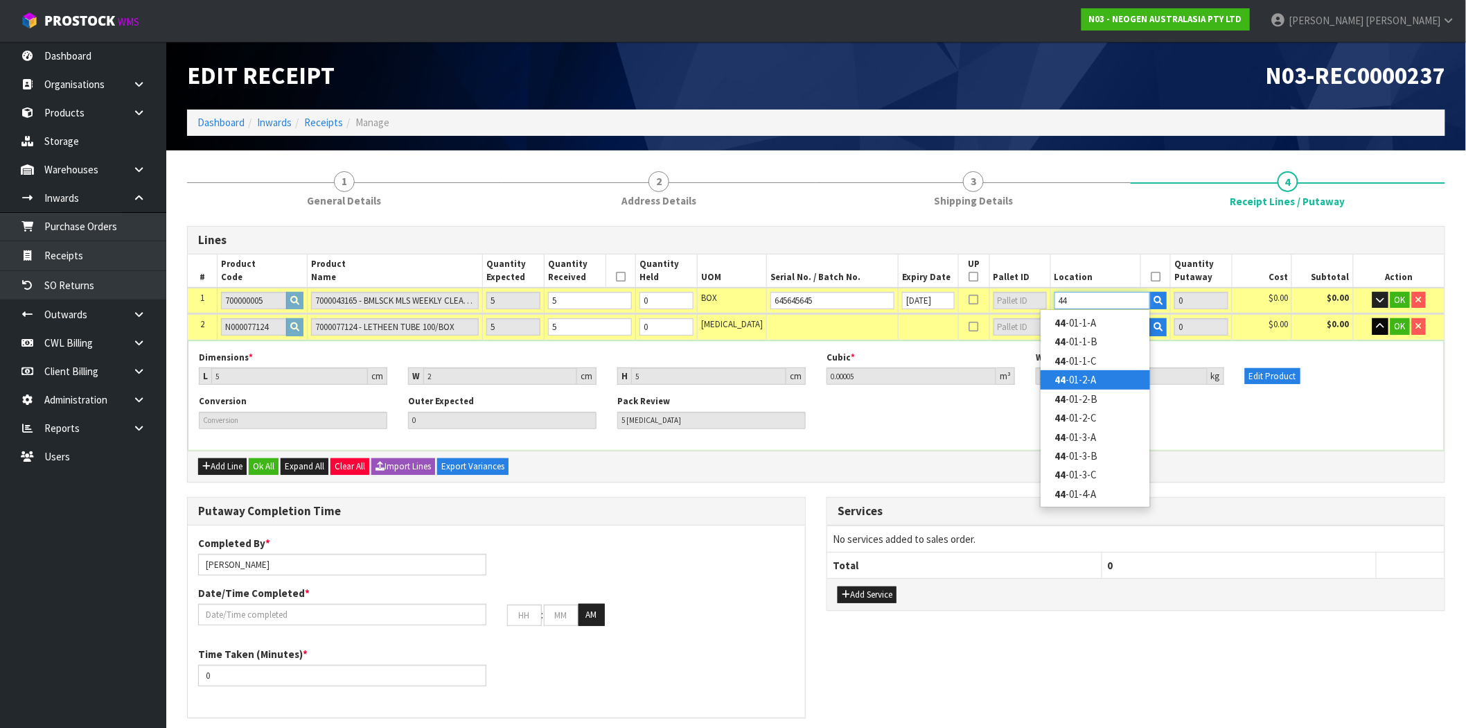
type input "44"
click at [1085, 385] on link "44 -01-2-A" at bounding box center [1096, 379] width 110 height 19
type input "5"
type input "44-01-2-A"
type input "5"
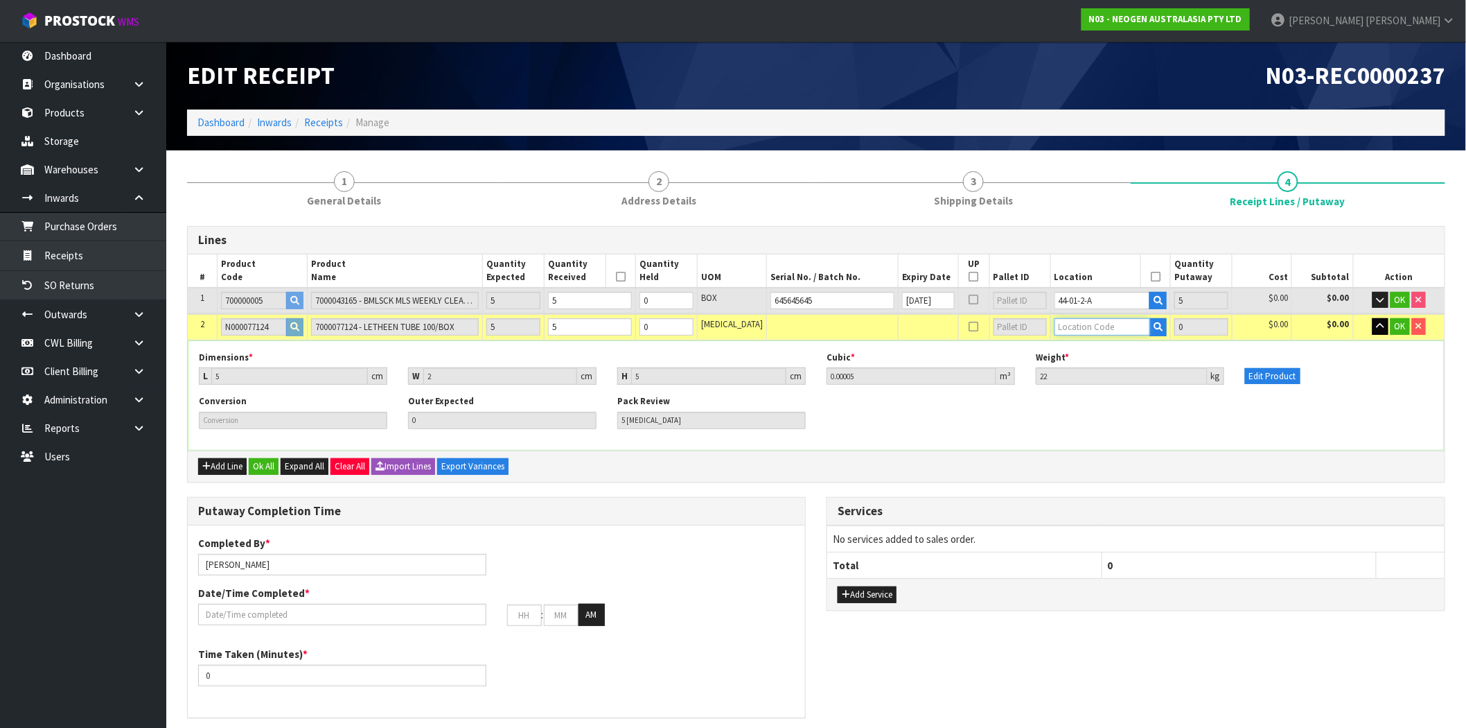
click at [1092, 329] on input "text" at bounding box center [1103, 326] width 96 height 17
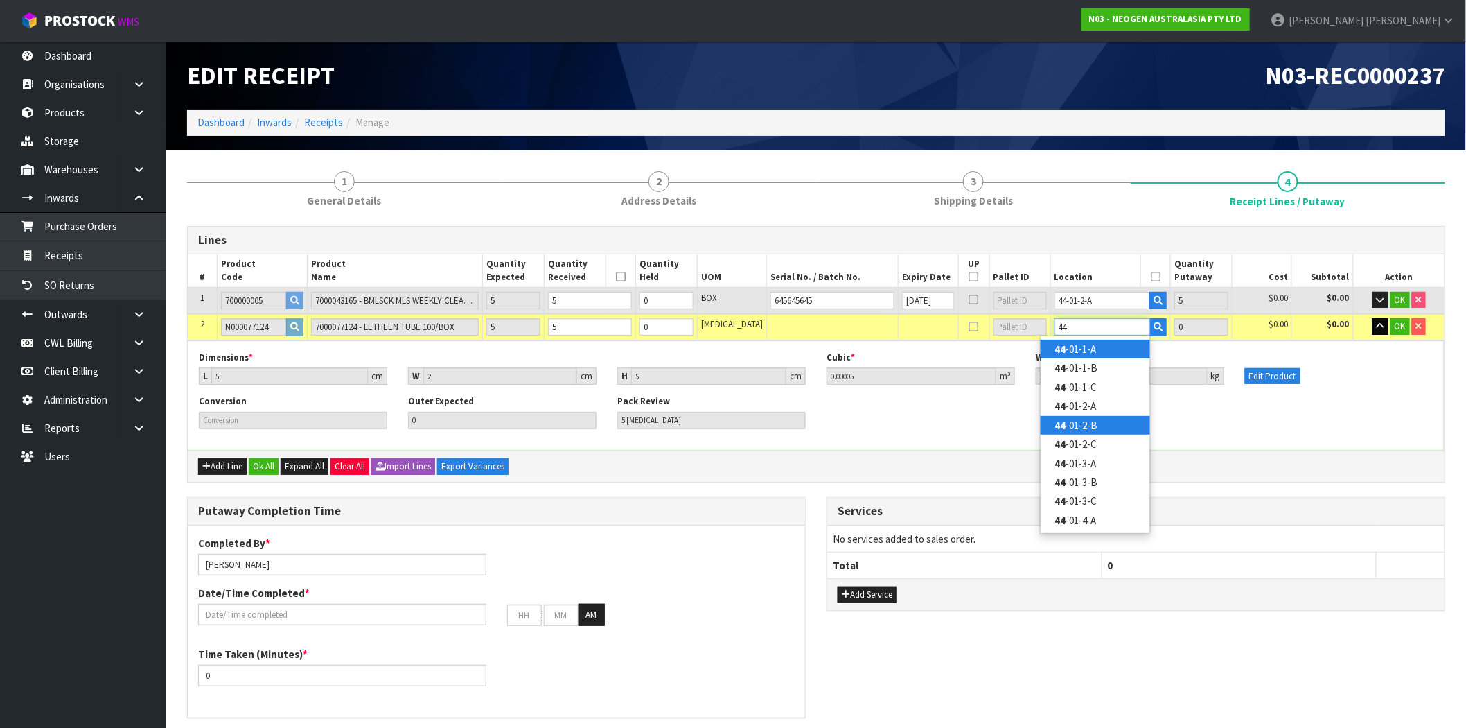
type input "44"
click at [1083, 416] on link "44 -01-2-B" at bounding box center [1096, 425] width 110 height 19
type input "10"
type input "44-01-2-B"
type input "5"
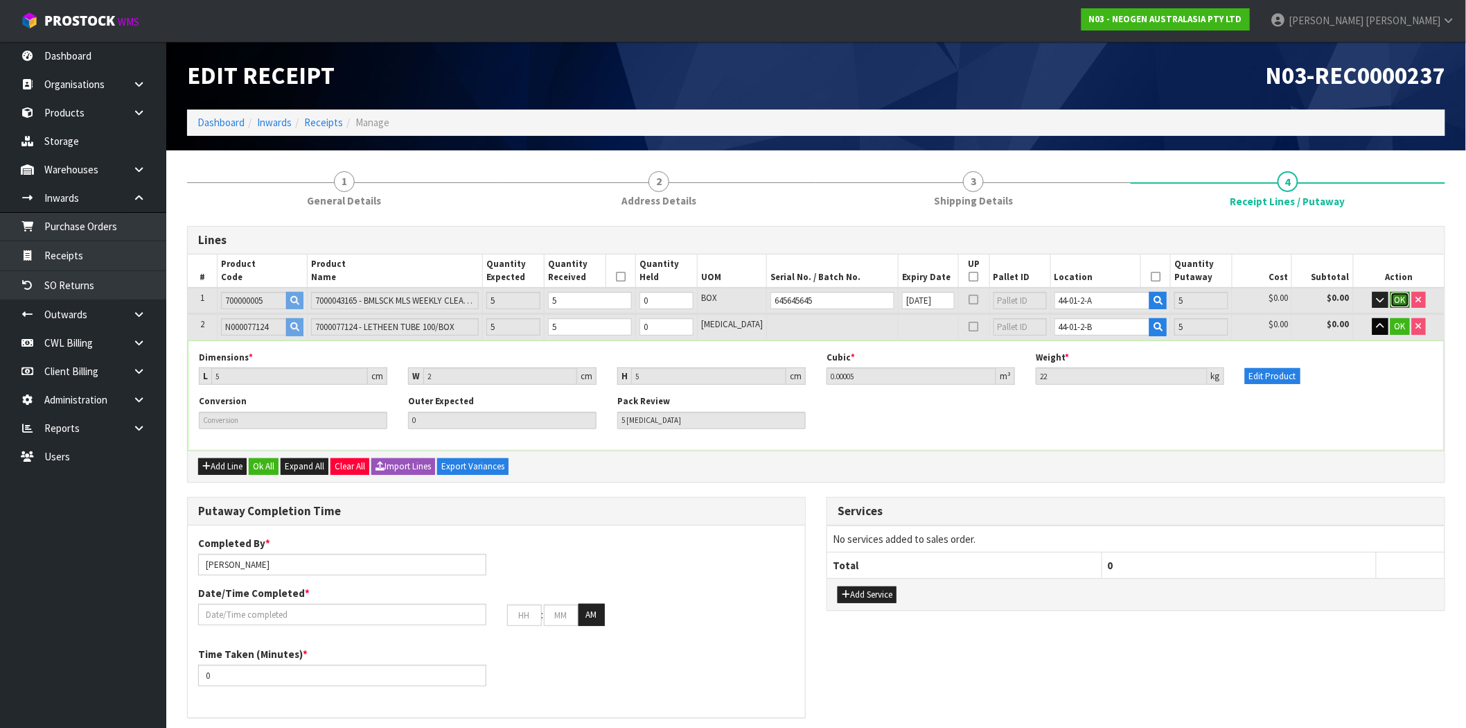
click at [1401, 299] on span "OK" at bounding box center [1400, 300] width 11 height 12
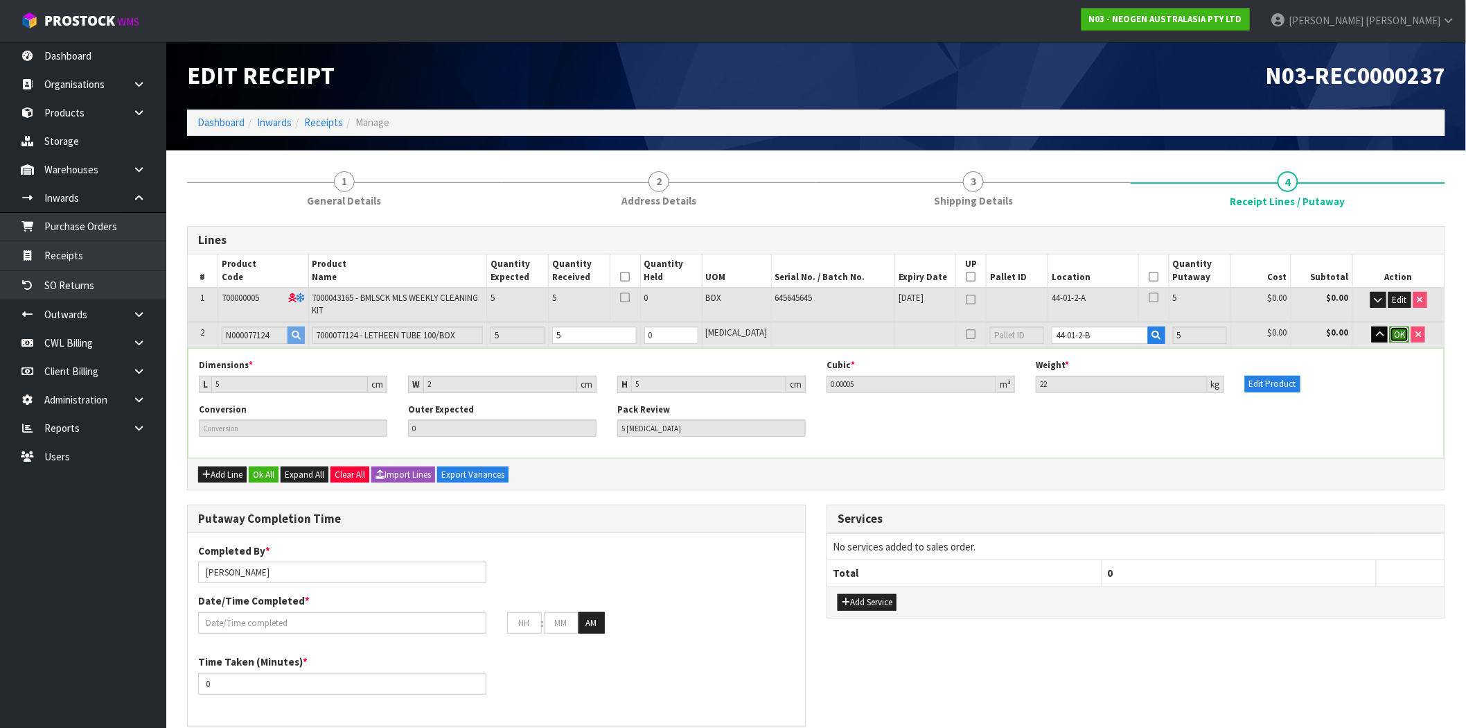
click at [1402, 329] on span "OK" at bounding box center [1399, 335] width 11 height 12
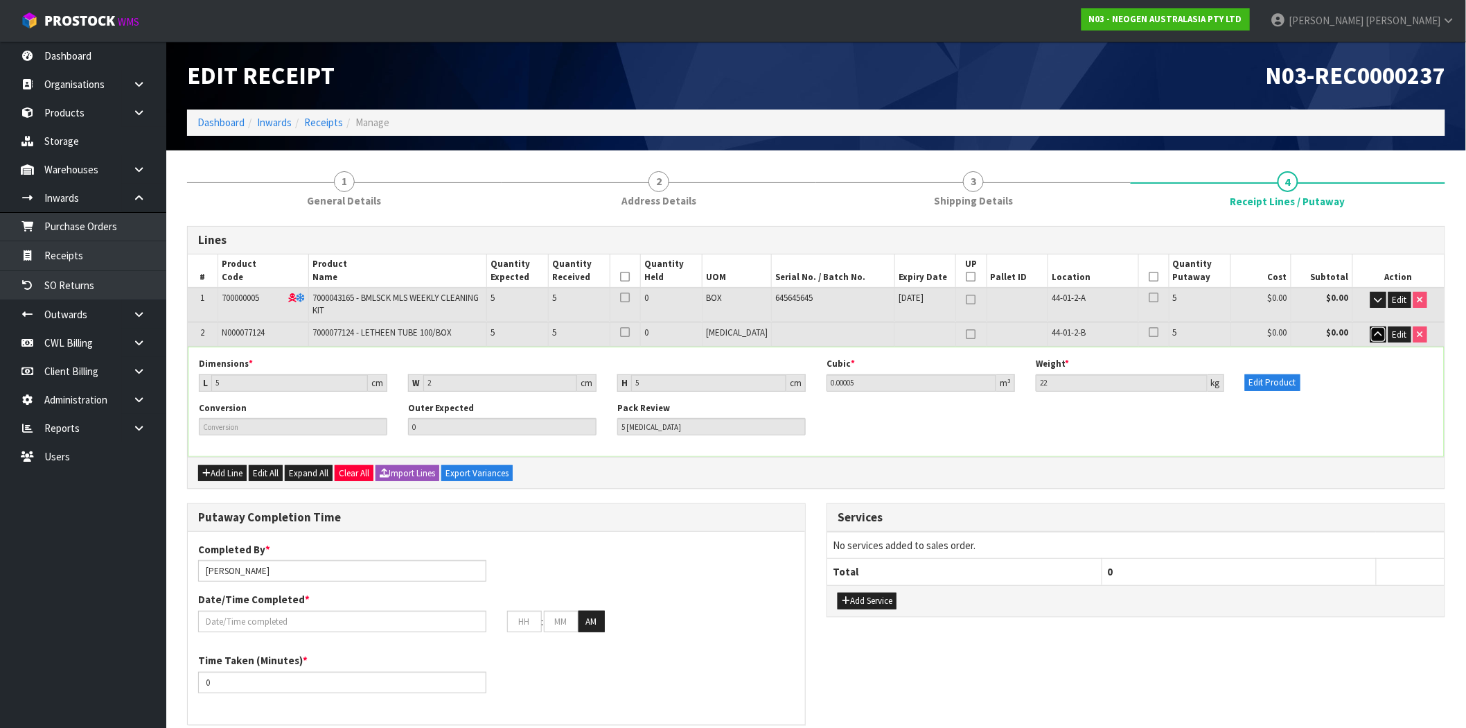
click at [1382, 336] on button "button" at bounding box center [1379, 334] width 16 height 17
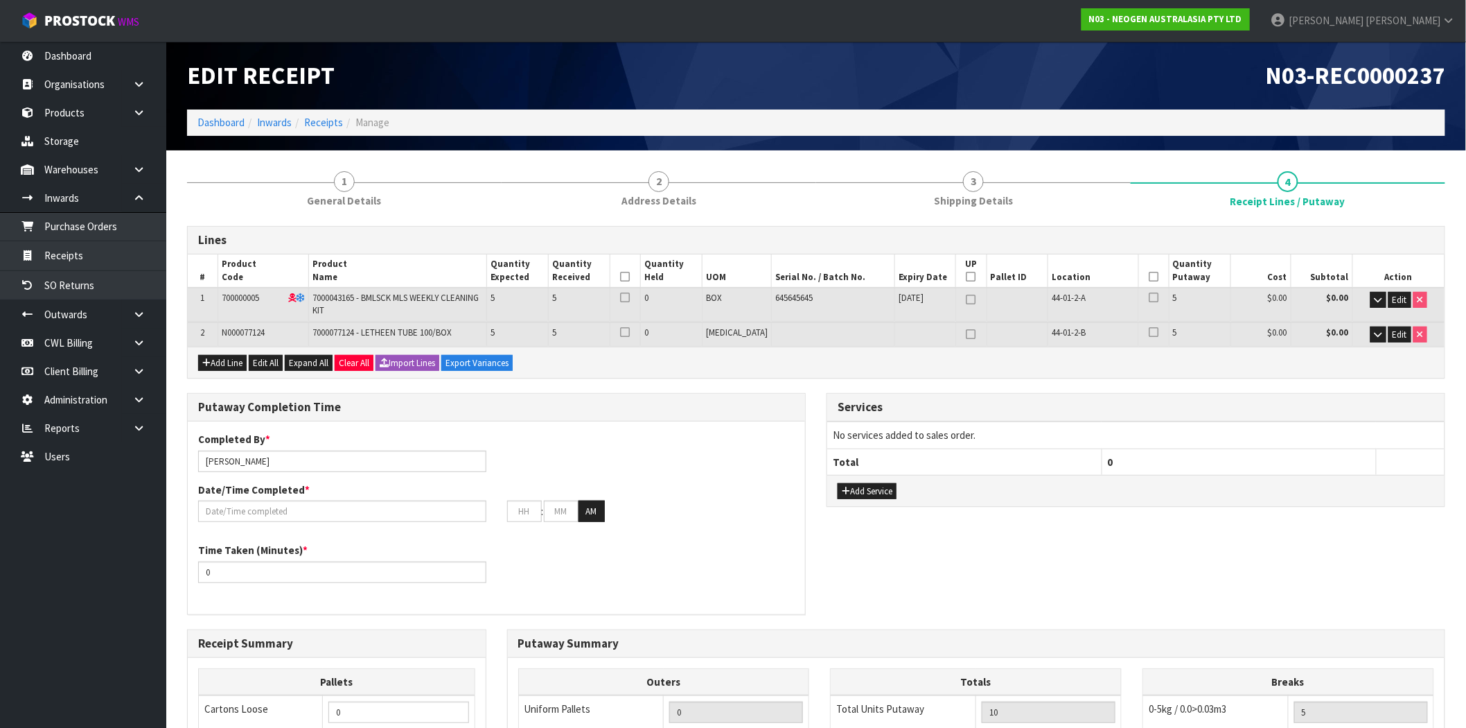
click at [631, 277] on icon at bounding box center [626, 277] width 10 height 1
click at [1150, 277] on icon at bounding box center [1155, 277] width 10 height 1
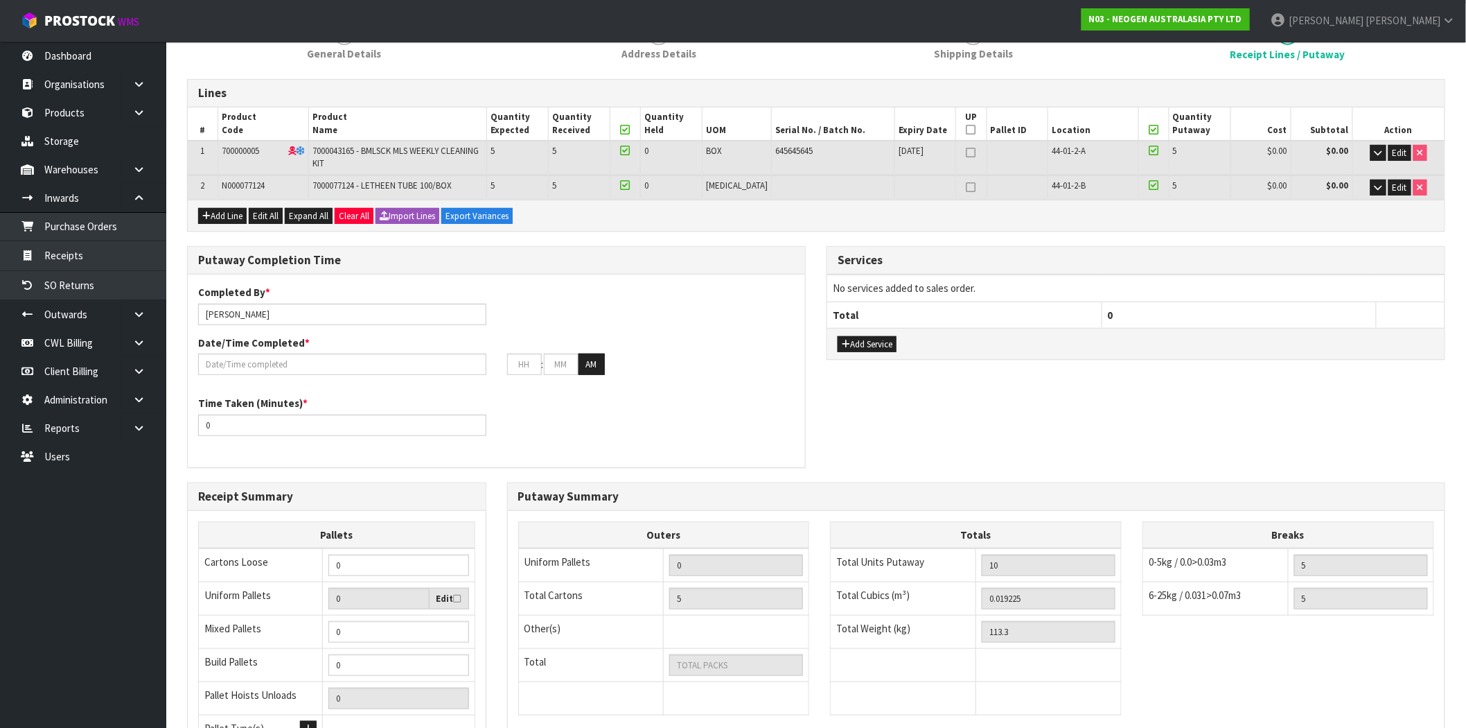
scroll to position [290, 0]
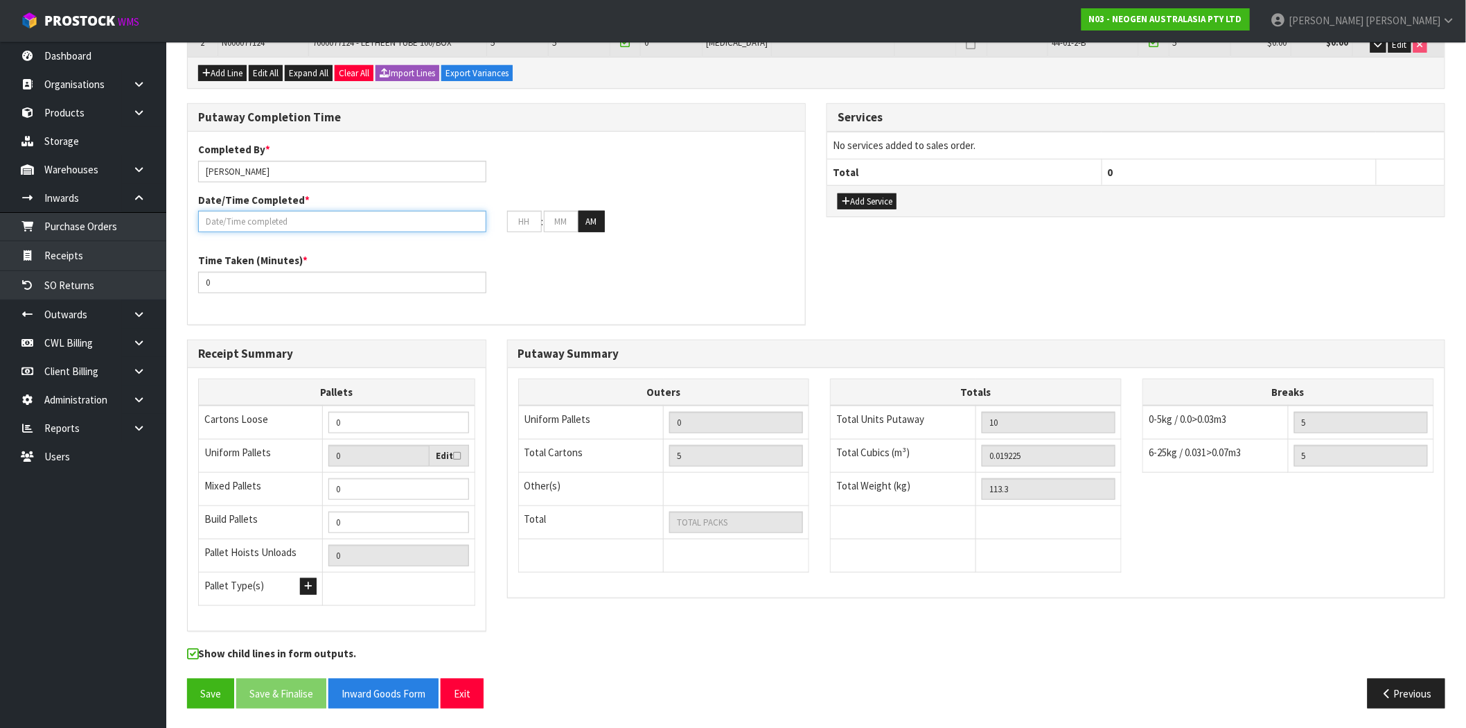
click at [281, 212] on input "text" at bounding box center [342, 221] width 288 height 21
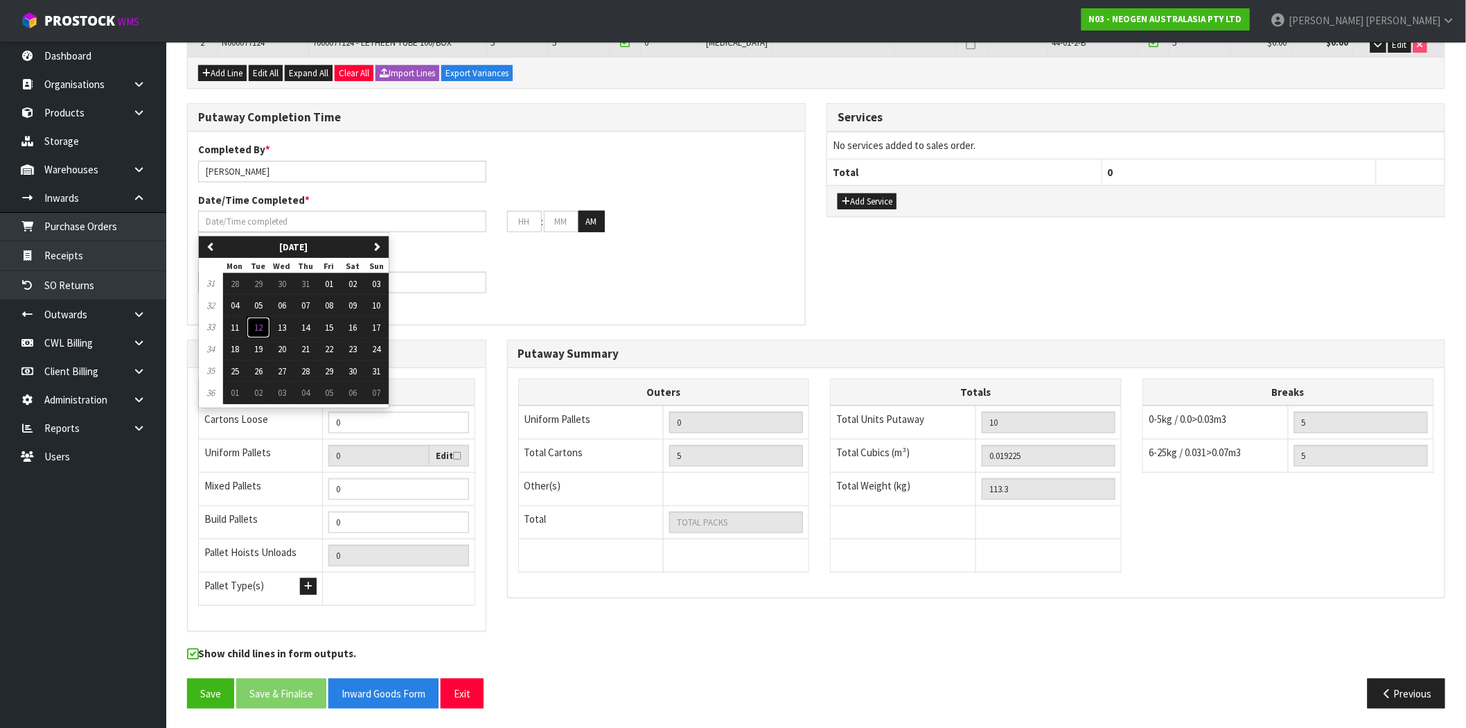
click at [259, 326] on span "12" at bounding box center [258, 328] width 8 height 12
type input "12/08/2025"
type input "12"
type input "00"
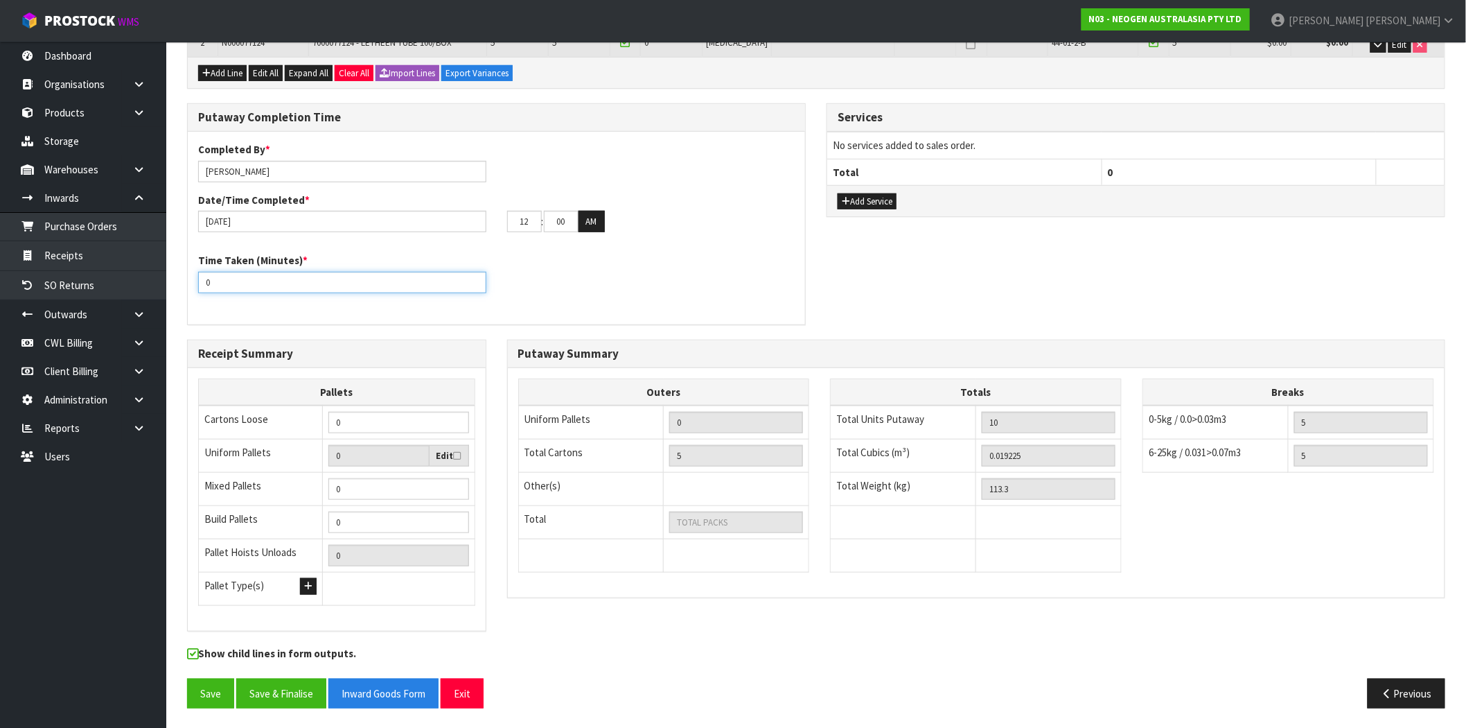
click at [323, 283] on input "0" at bounding box center [342, 282] width 288 height 21
drag, startPoint x: 261, startPoint y: 279, endPoint x: 156, endPoint y: 284, distance: 104.8
click at [130, 277] on body "Toggle navigation ProStock WMS N03 - NEOGEN AUSTRALASIA PTY LTD [PERSON_NAME] L…" at bounding box center [733, 74] width 1466 height 728
type input "66"
click at [317, 692] on button "Save & Finalise" at bounding box center [281, 693] width 90 height 30
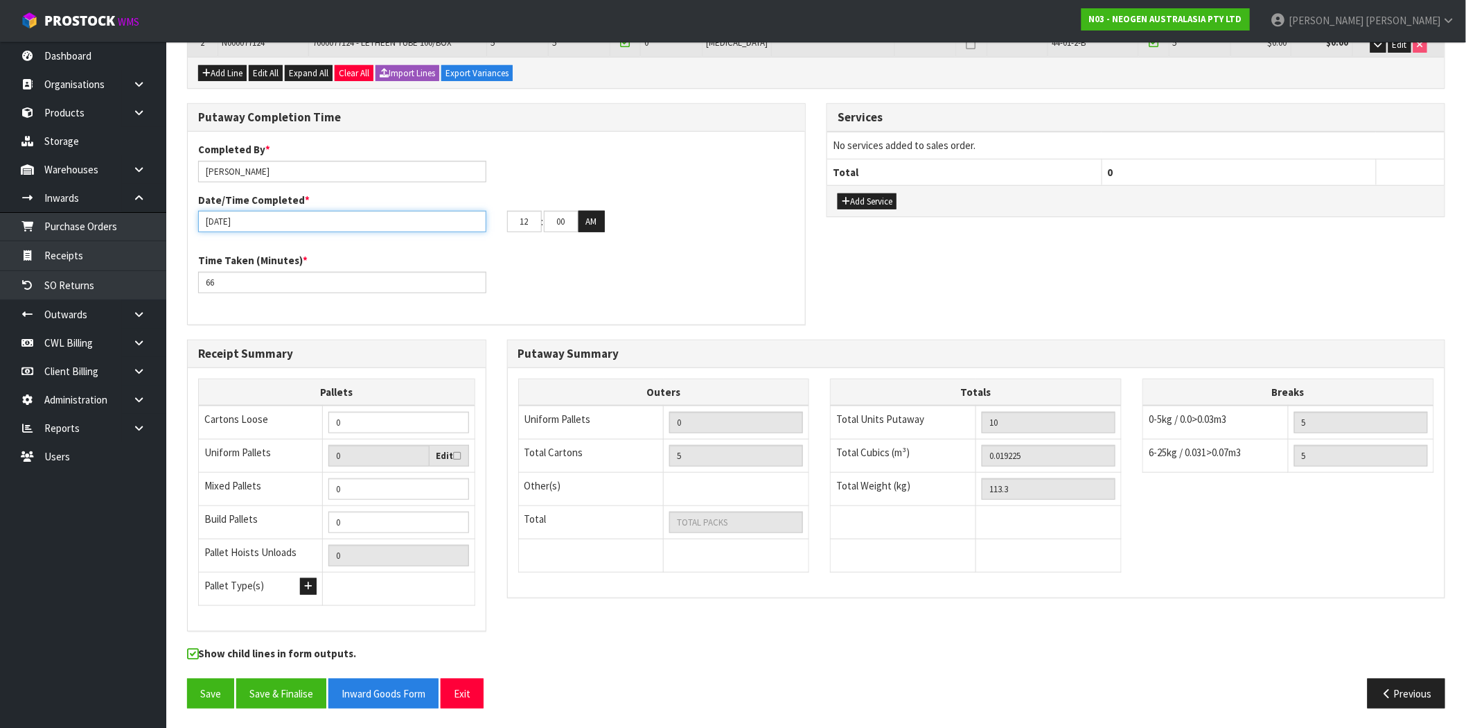
click at [393, 218] on input "12/08/2025" at bounding box center [342, 221] width 288 height 21
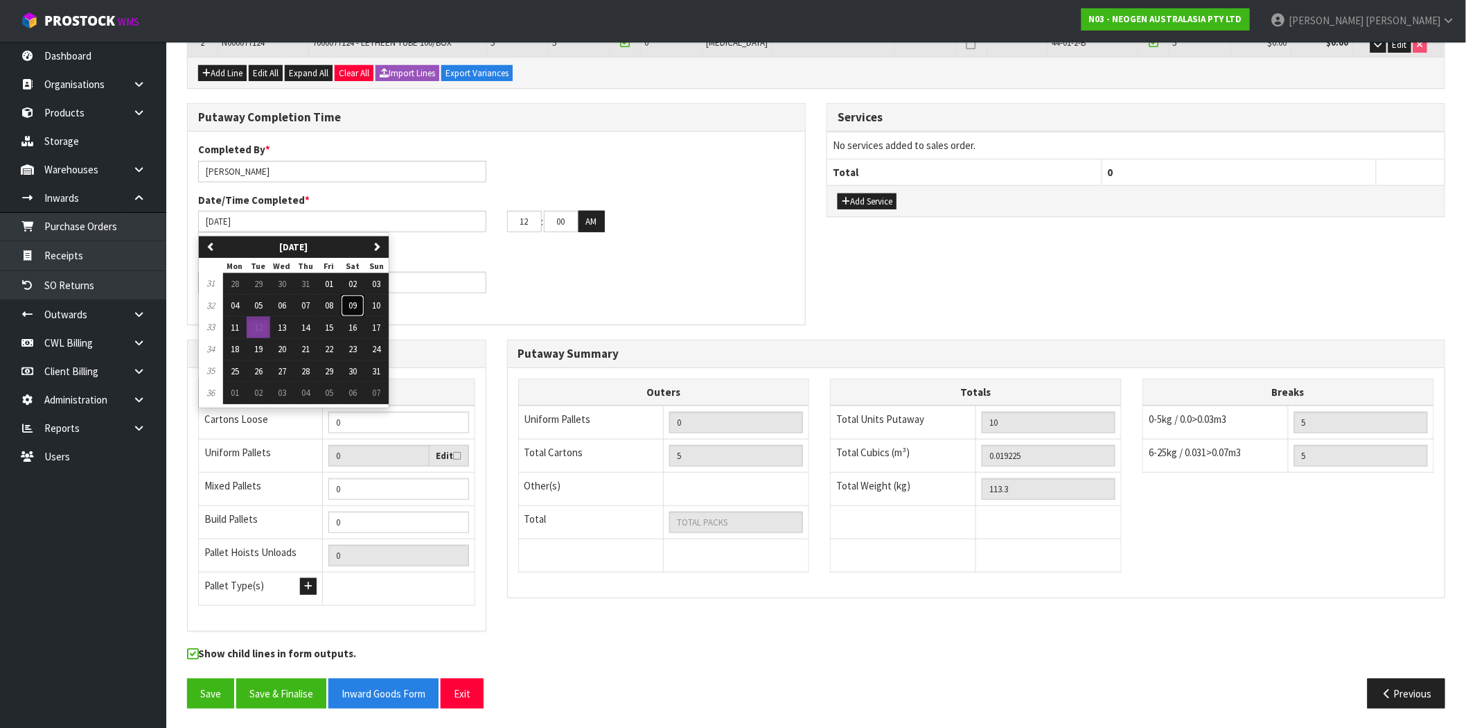
click at [351, 303] on button "09" at bounding box center [353, 306] width 24 height 22
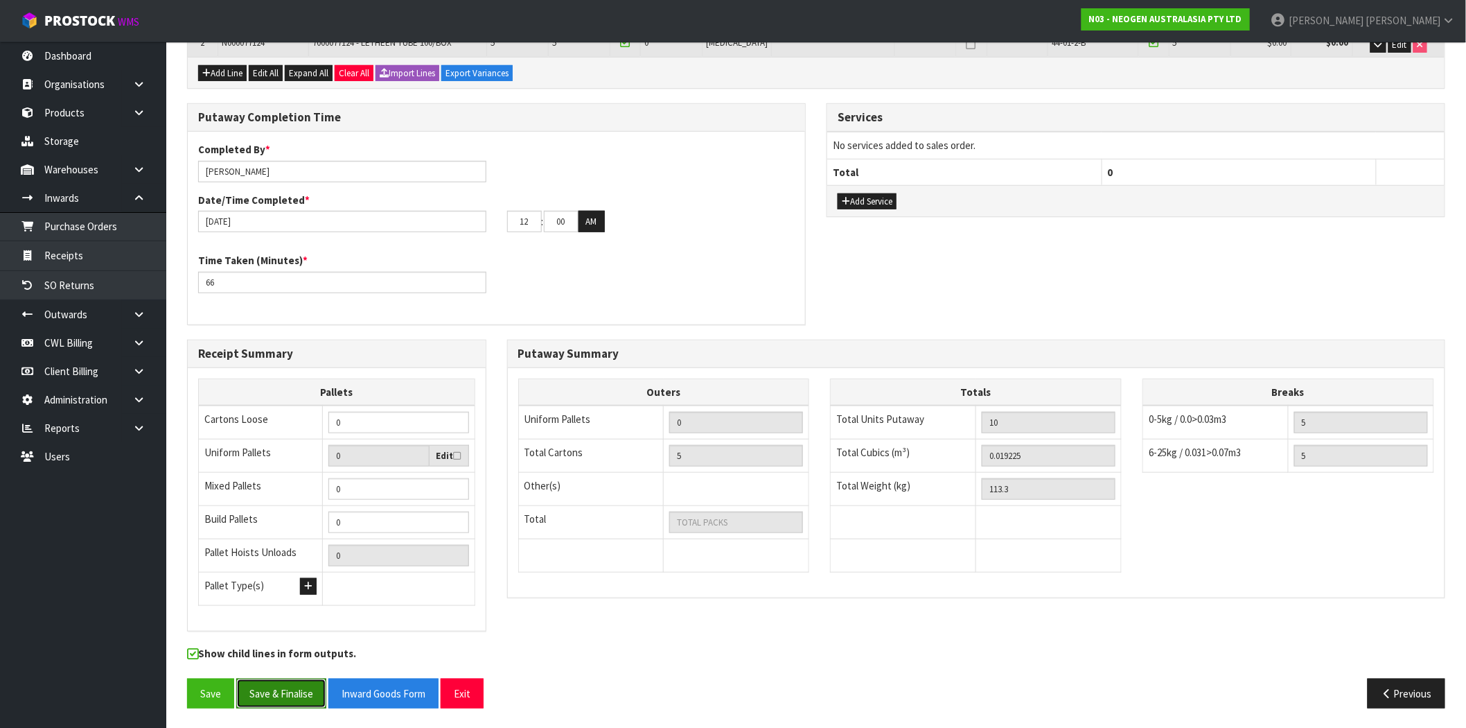
click at [266, 689] on button "Save & Finalise" at bounding box center [281, 693] width 90 height 30
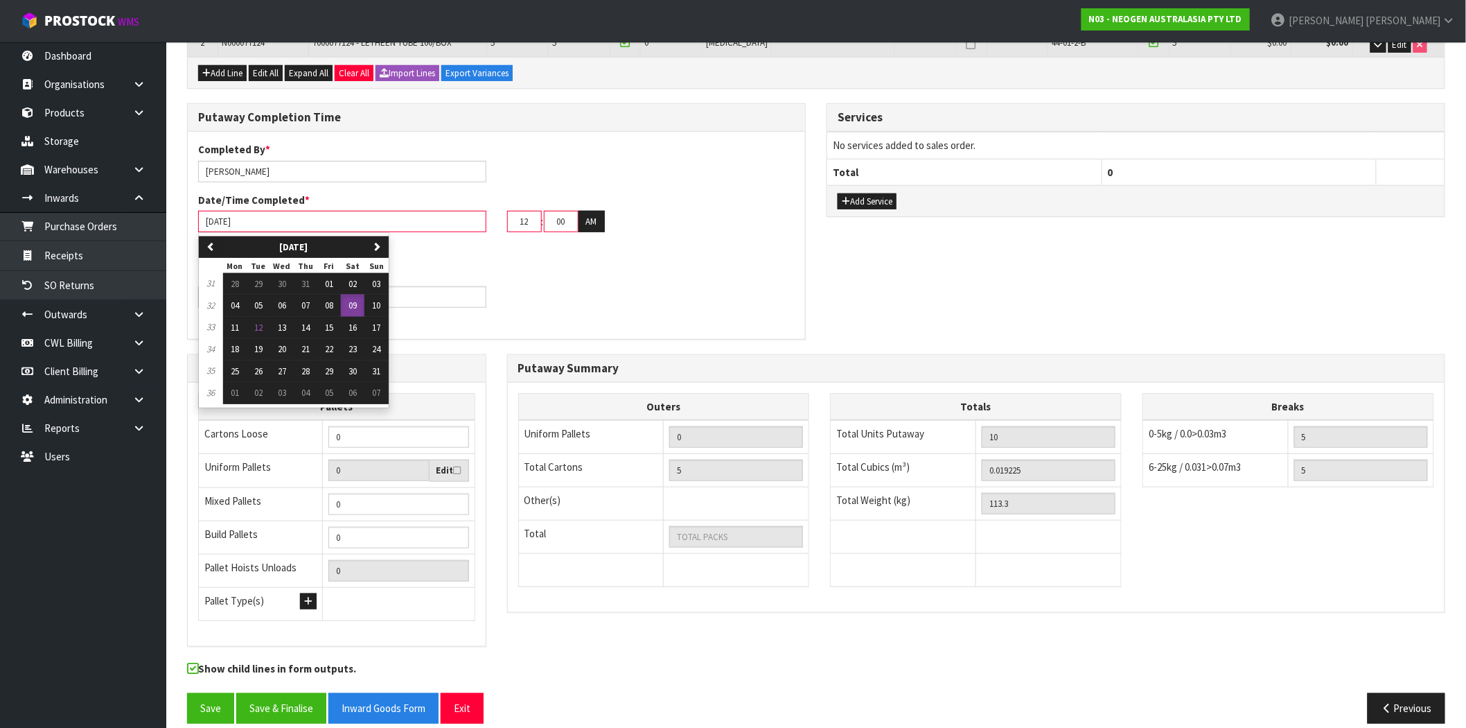
click at [260, 222] on input "09/08/2025" at bounding box center [342, 221] width 288 height 21
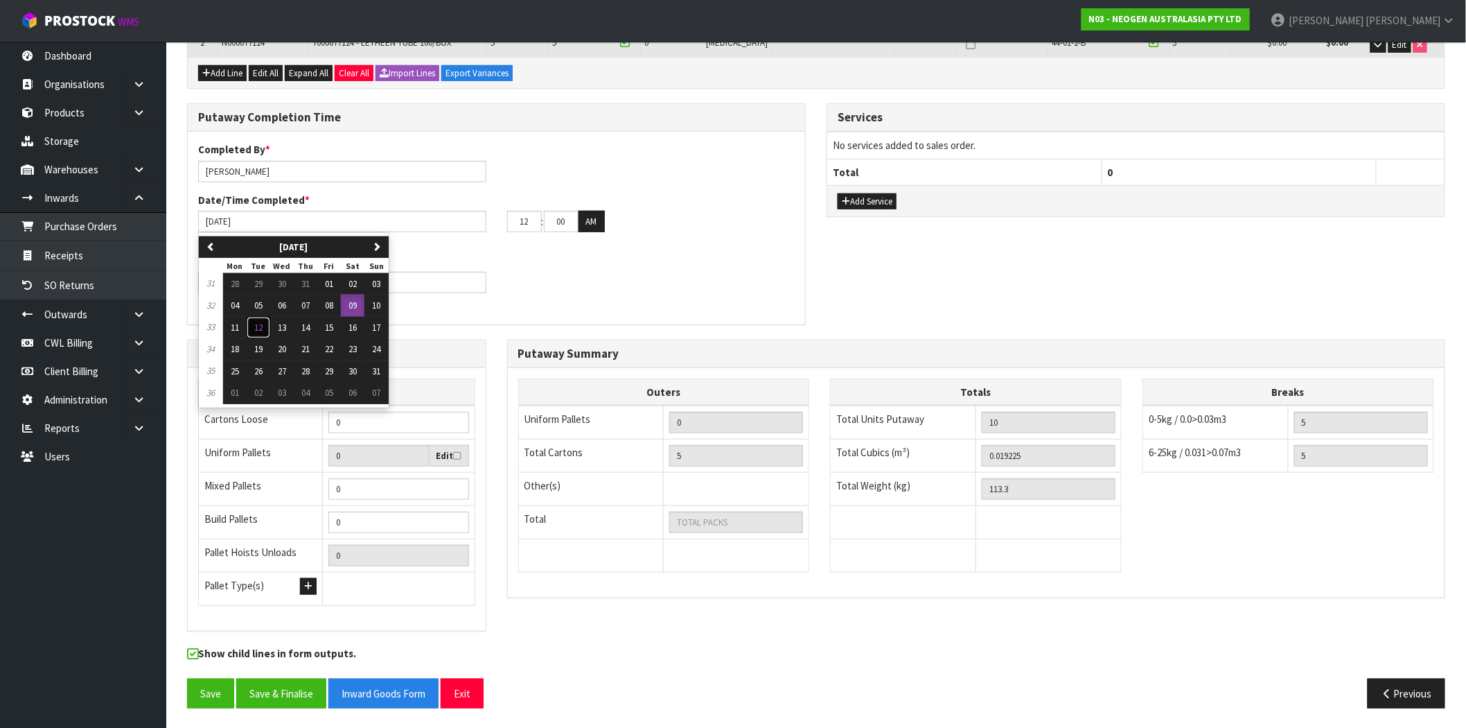
click at [260, 326] on span "12" at bounding box center [258, 328] width 8 height 12
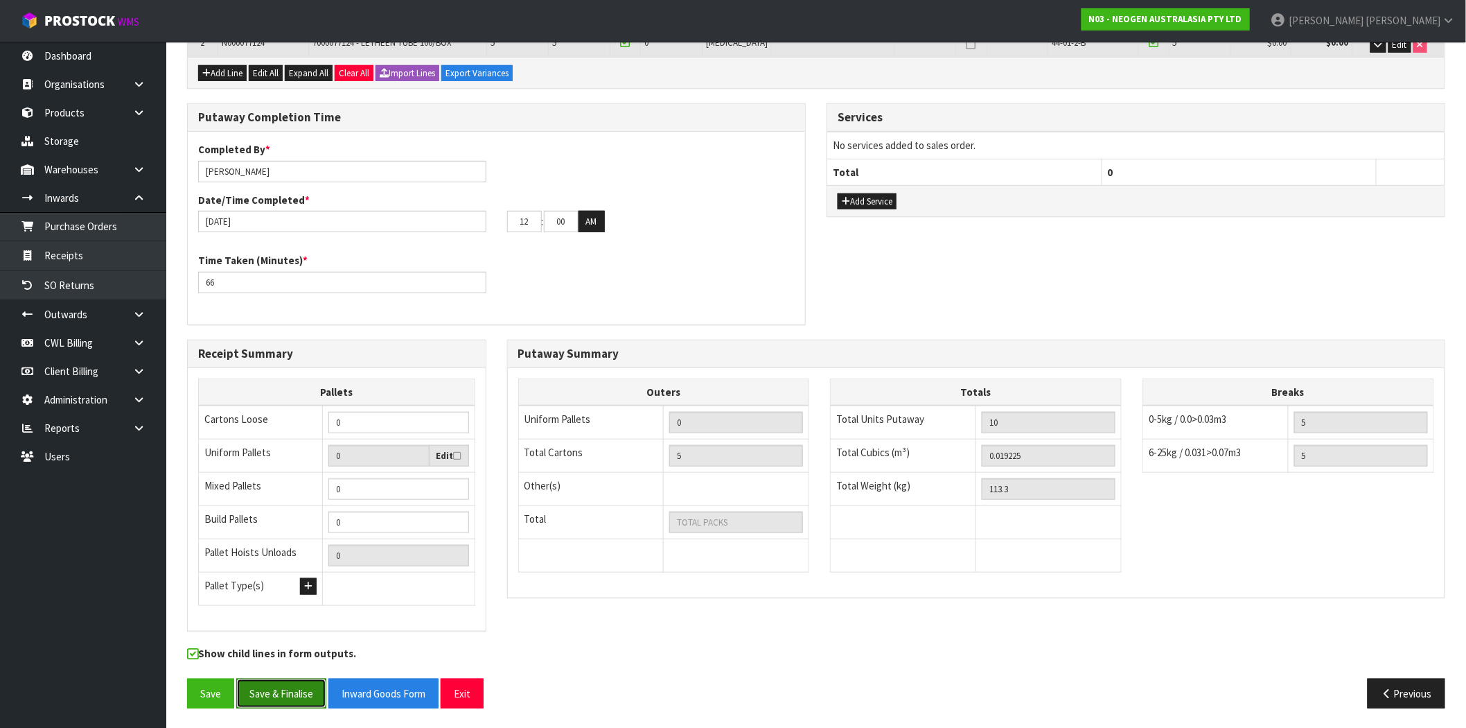
click at [293, 689] on button "Save & Finalise" at bounding box center [281, 693] width 90 height 30
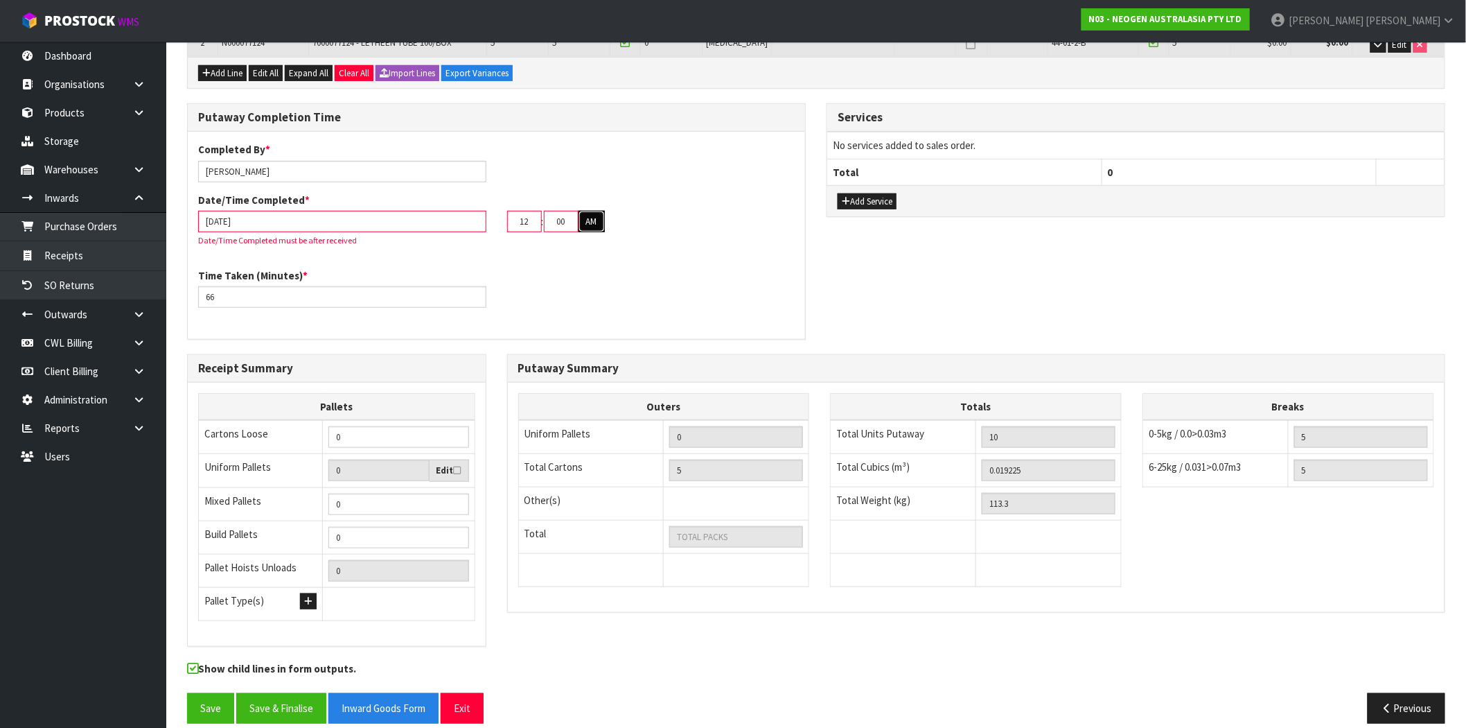
click at [596, 218] on button "AM" at bounding box center [592, 222] width 26 height 22
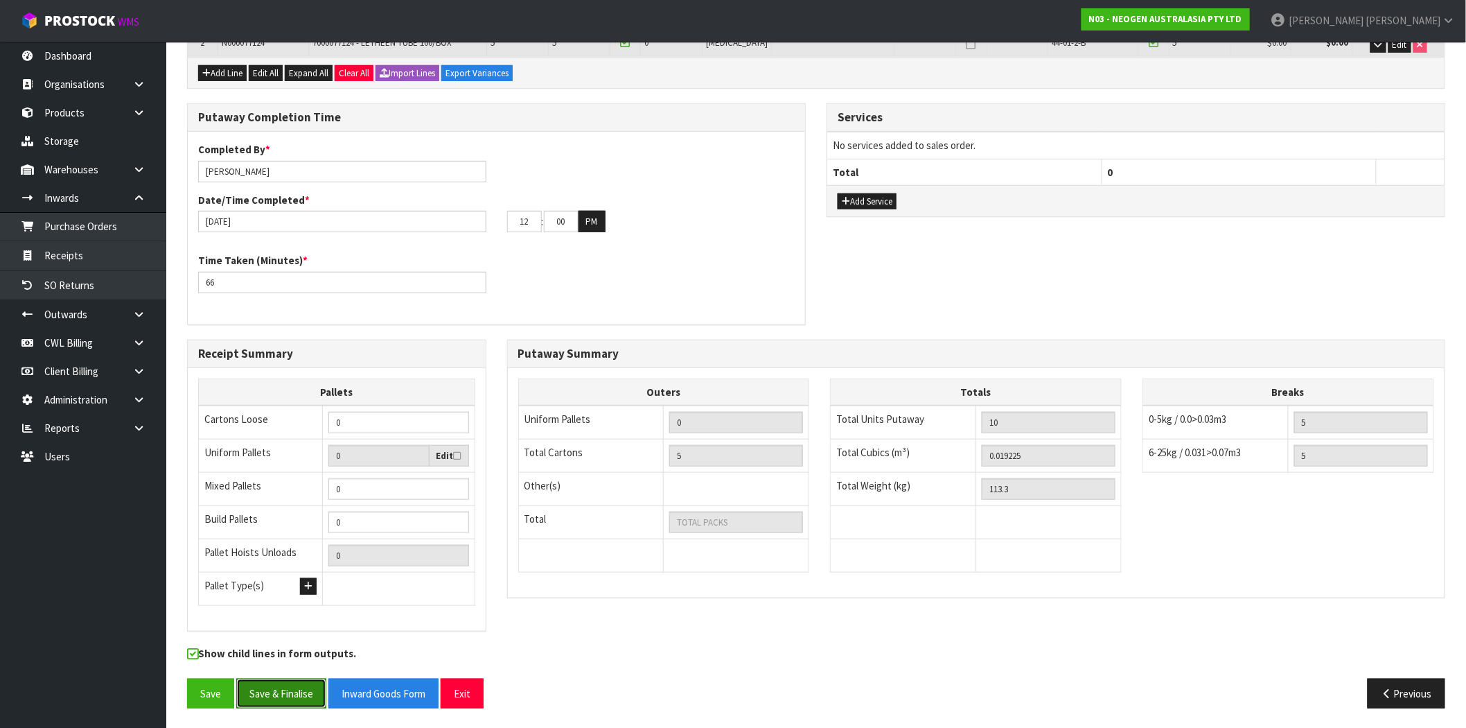
click at [304, 689] on button "Save & Finalise" at bounding box center [281, 693] width 90 height 30
click at [273, 222] on input "12/08/2025" at bounding box center [342, 221] width 288 height 21
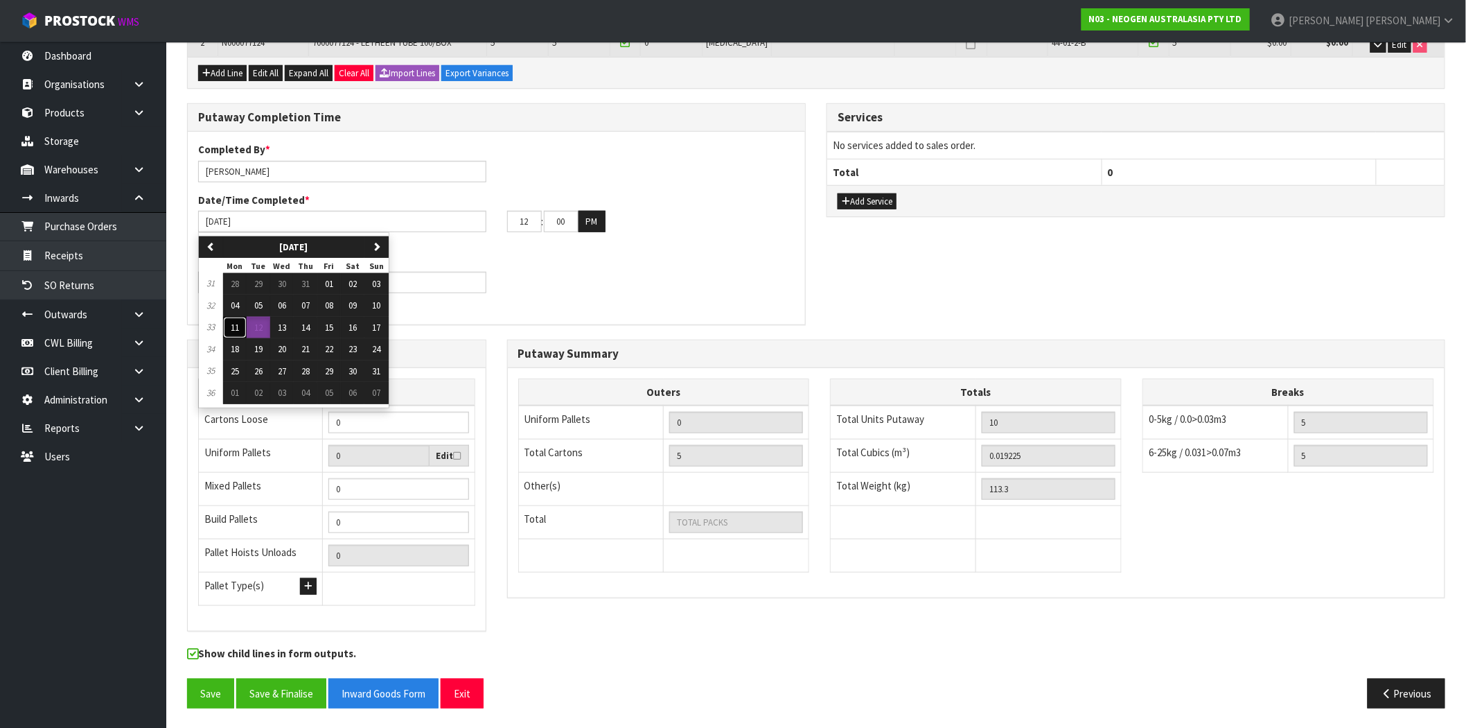
click at [240, 324] on button "11" at bounding box center [235, 328] width 24 height 22
type input "11/08/2025"
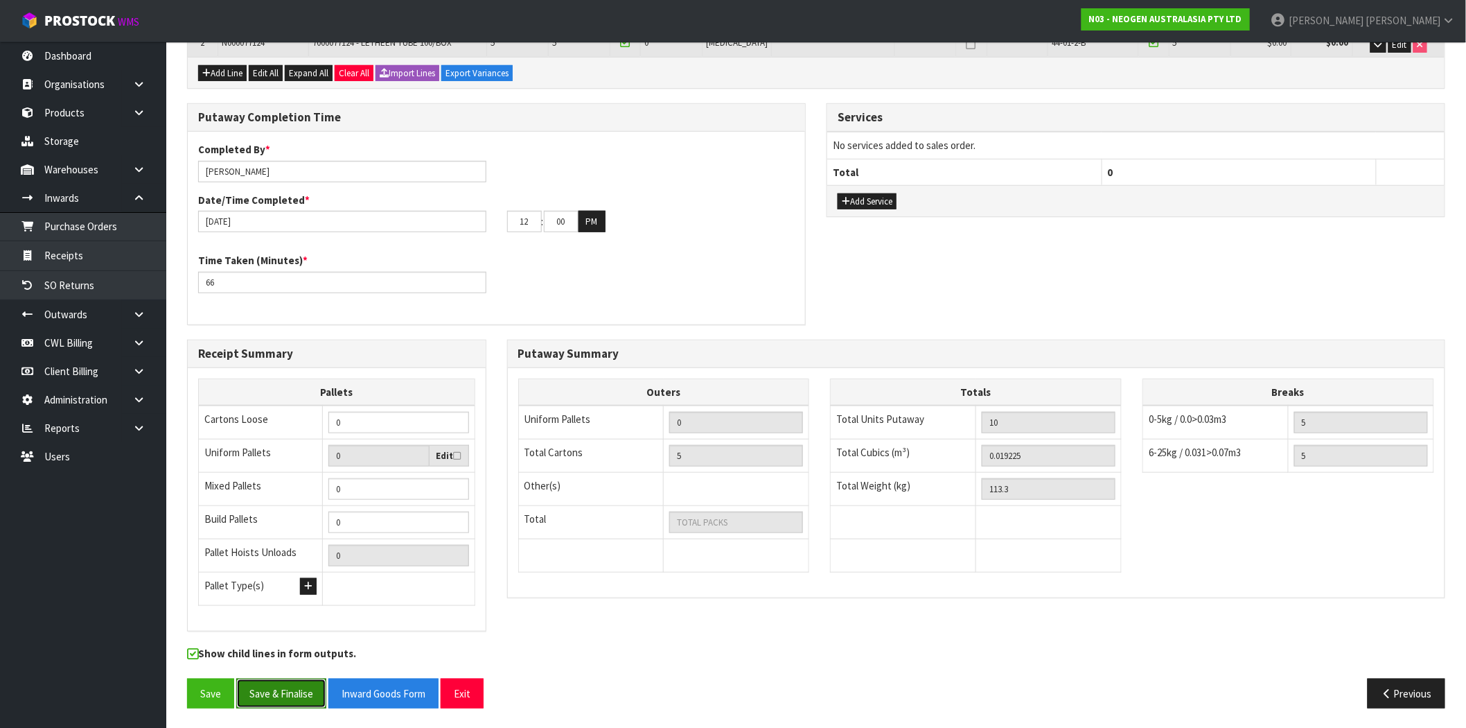
click at [294, 701] on button "Save & Finalise" at bounding box center [281, 693] width 90 height 30
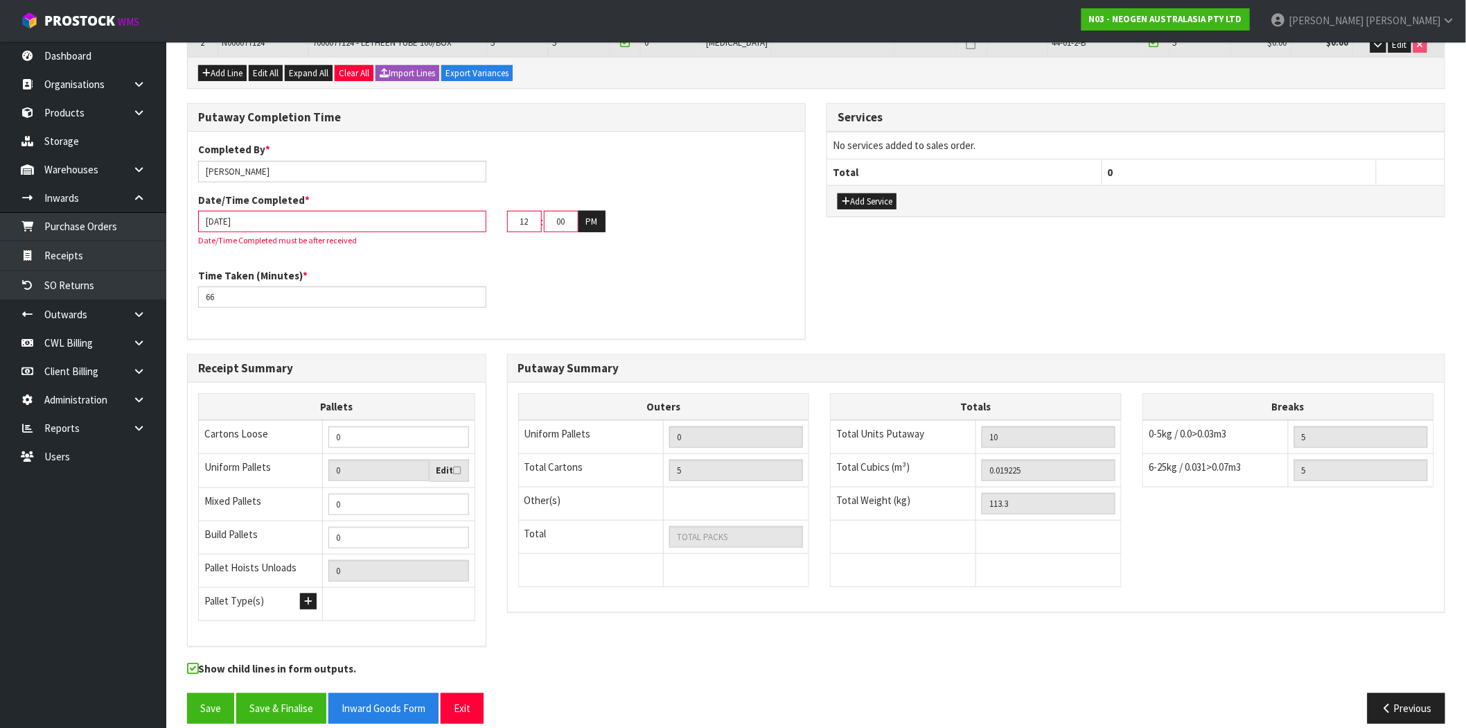
click at [602, 279] on div "Time Taken (Minutes) * 66" at bounding box center [497, 293] width 618 height 50
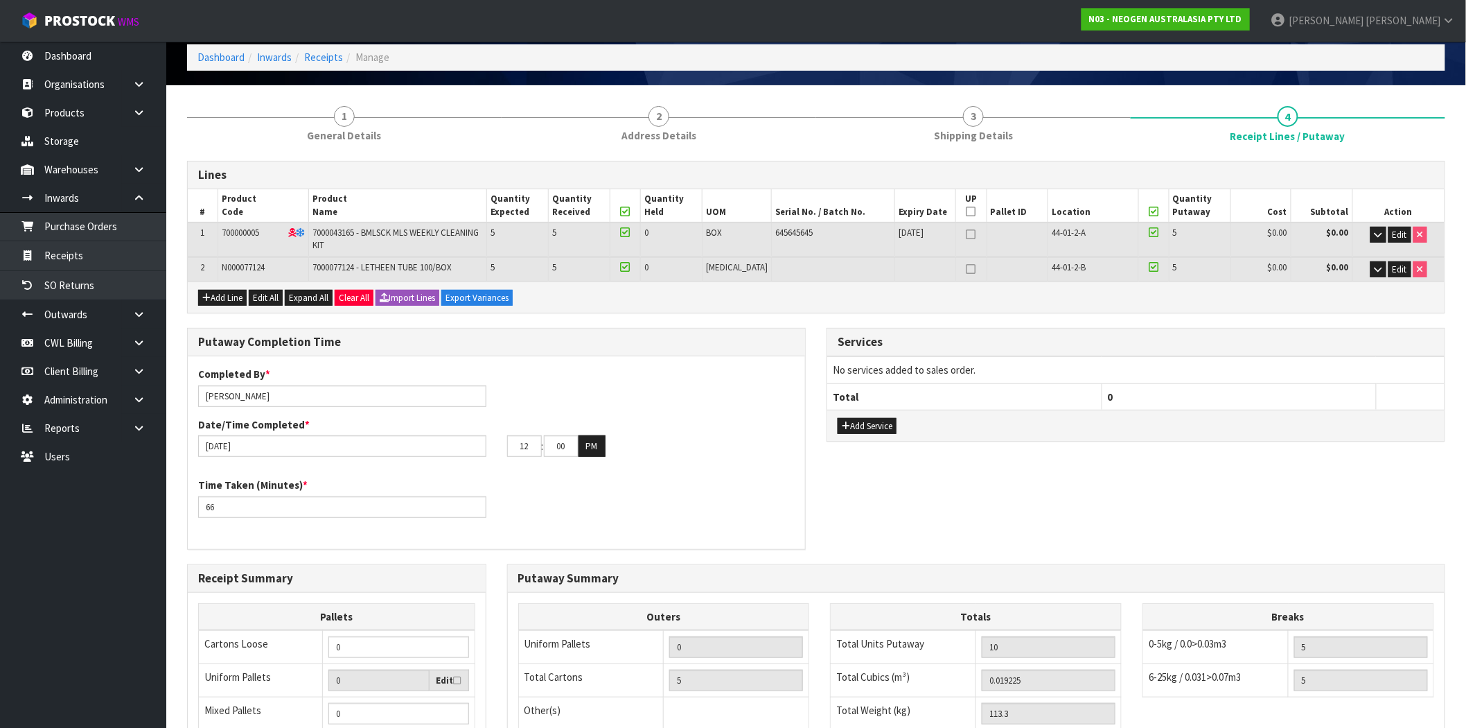
scroll to position [59, 0]
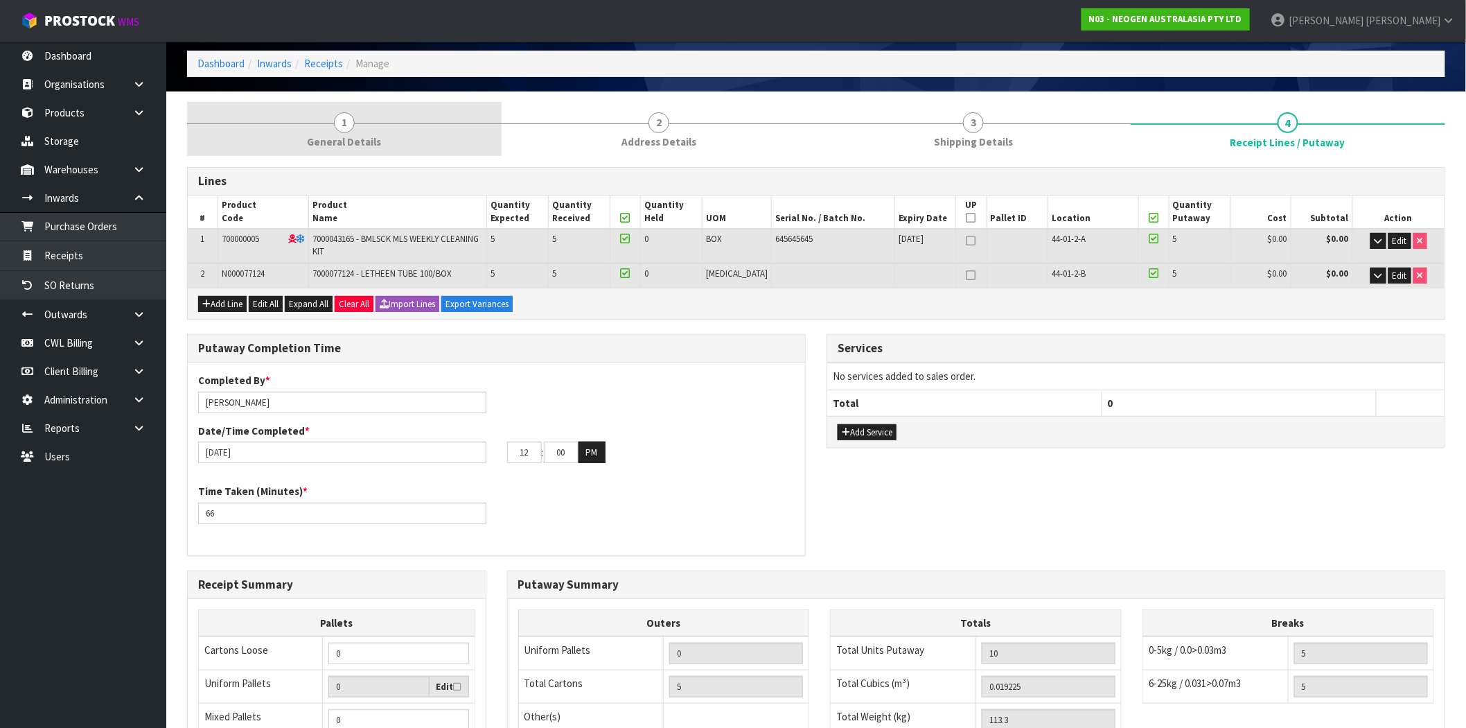
click at [362, 119] on link "1 General Details" at bounding box center [344, 129] width 315 height 55
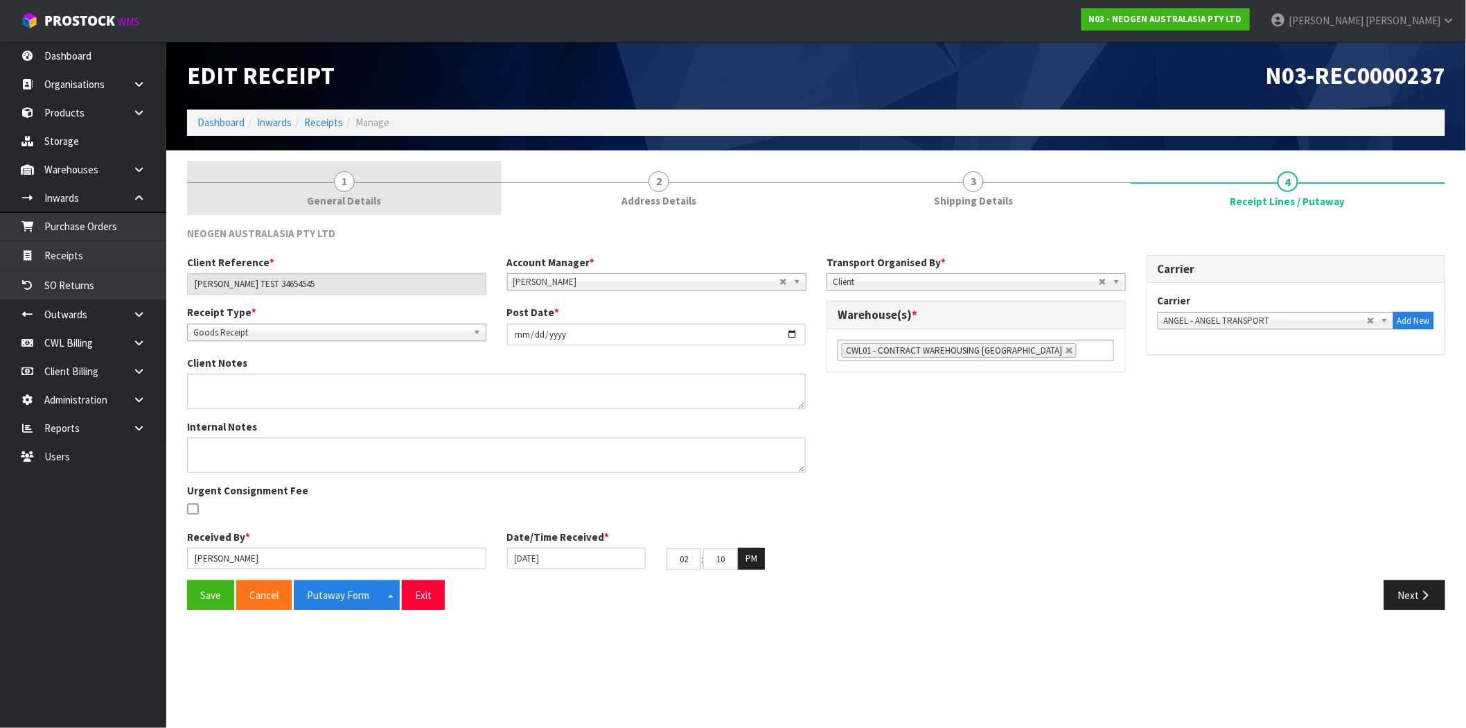
scroll to position [0, 0]
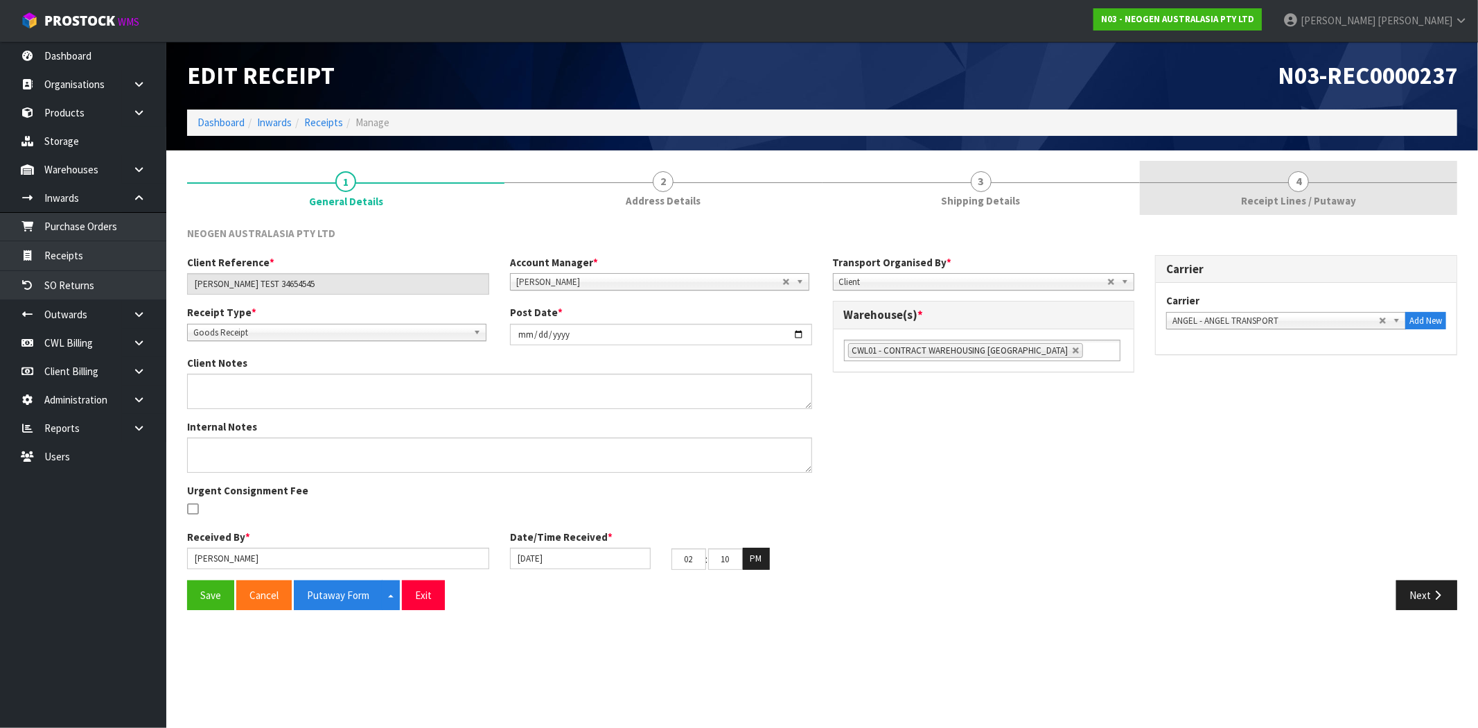
click at [1281, 178] on link "4 Receipt Lines / Putaway" at bounding box center [1298, 188] width 317 height 55
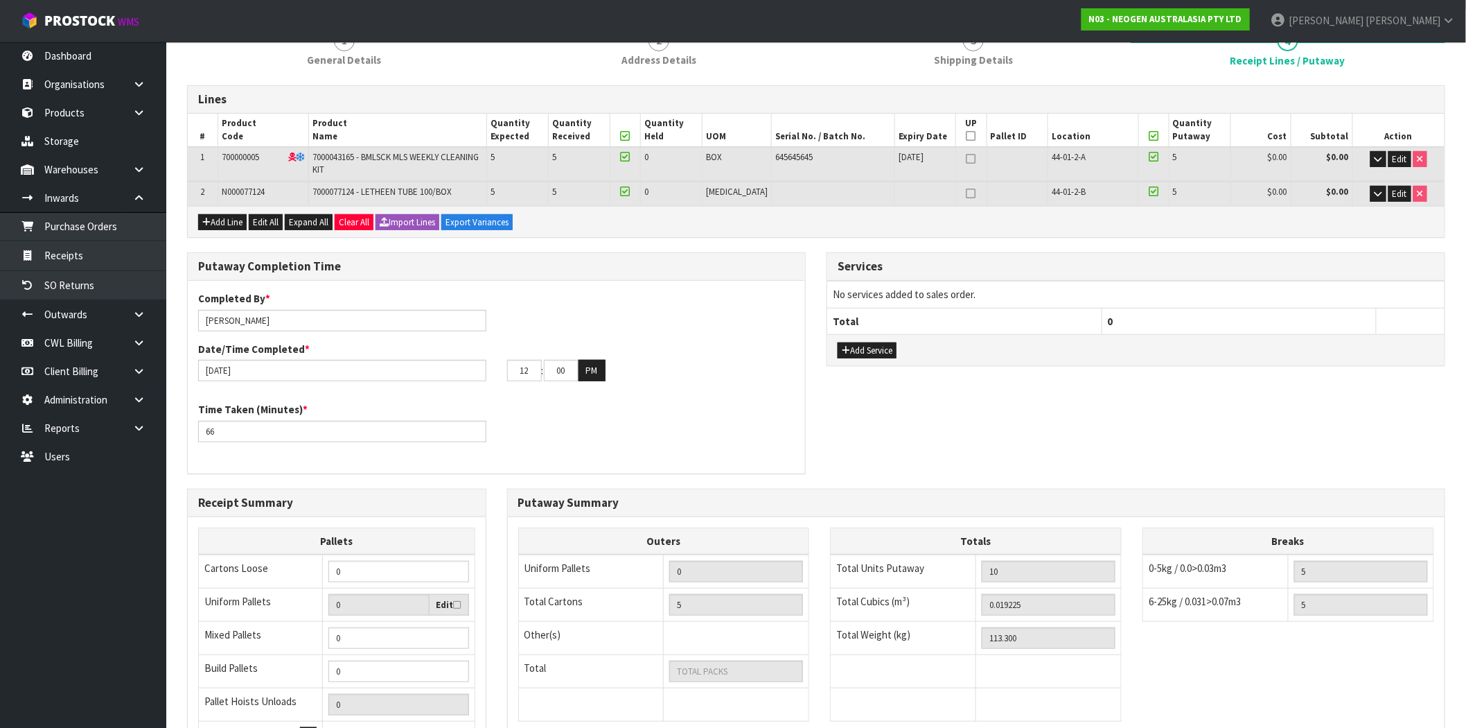
scroll to position [154, 0]
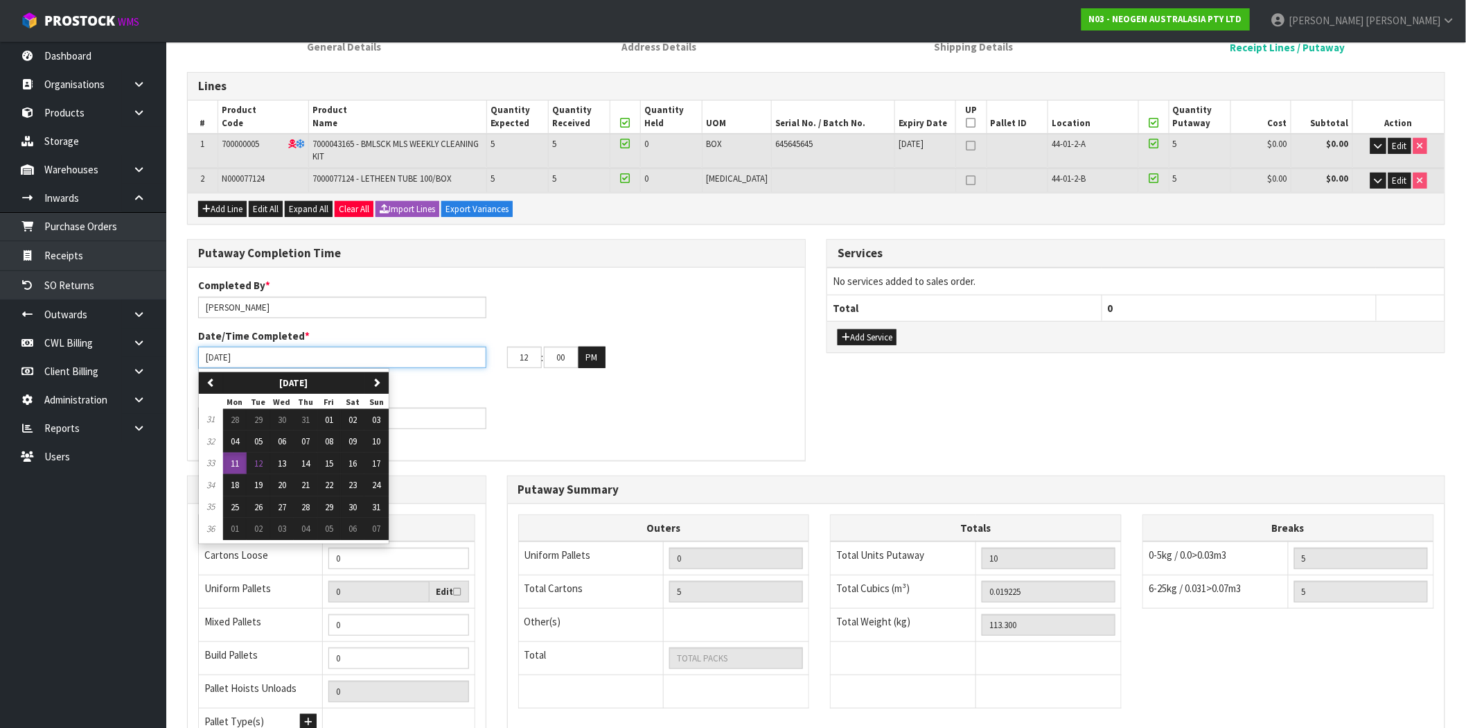
click at [310, 360] on input "11/08/2025" at bounding box center [342, 357] width 288 height 21
click at [258, 463] on span "12" at bounding box center [258, 463] width 8 height 12
type input "12/08/2025"
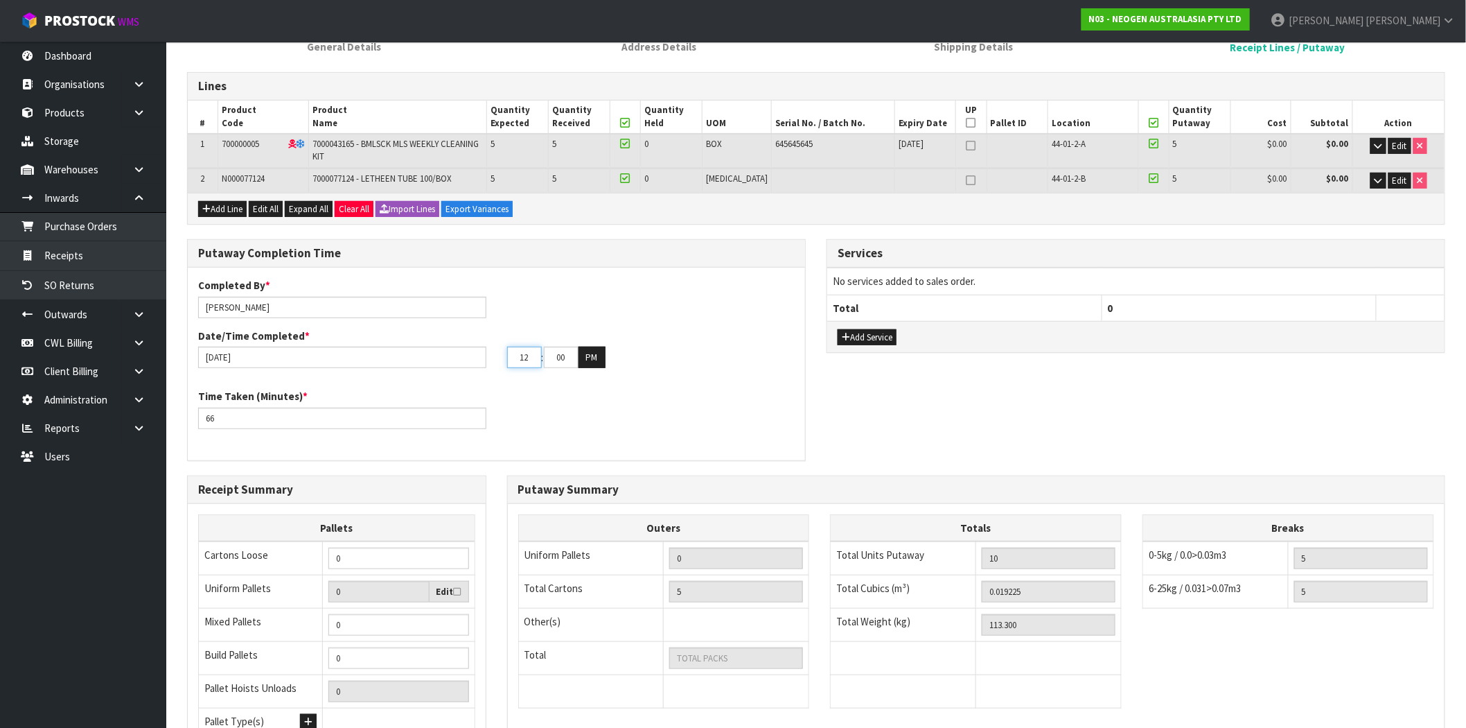
drag, startPoint x: 536, startPoint y: 356, endPoint x: 437, endPoint y: 342, distance: 99.3
click at [435, 347] on div "12/08/2025 12 : 00 : 00 PM" at bounding box center [497, 358] width 618 height 22
type input "03"
click at [579, 399] on div "Time Taken (Minutes) * 66" at bounding box center [497, 414] width 618 height 50
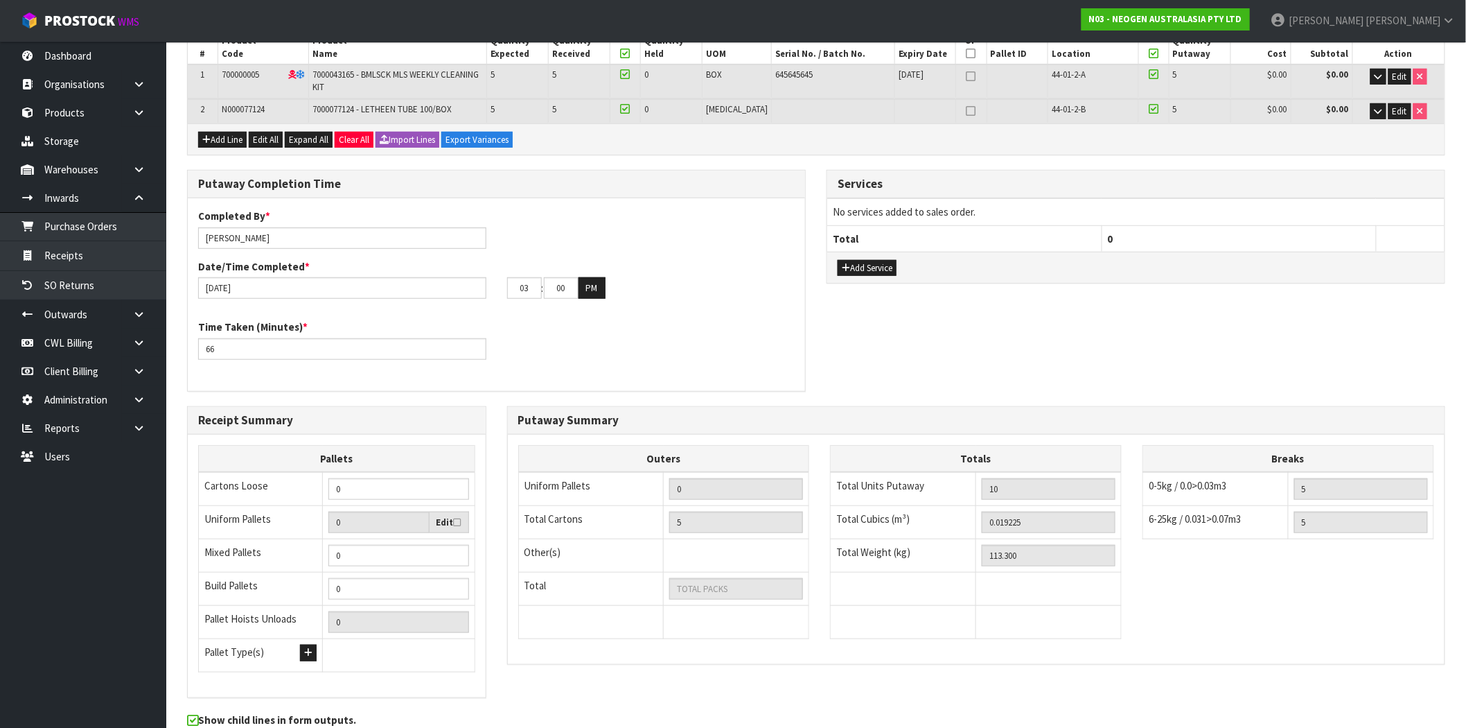
scroll to position [290, 0]
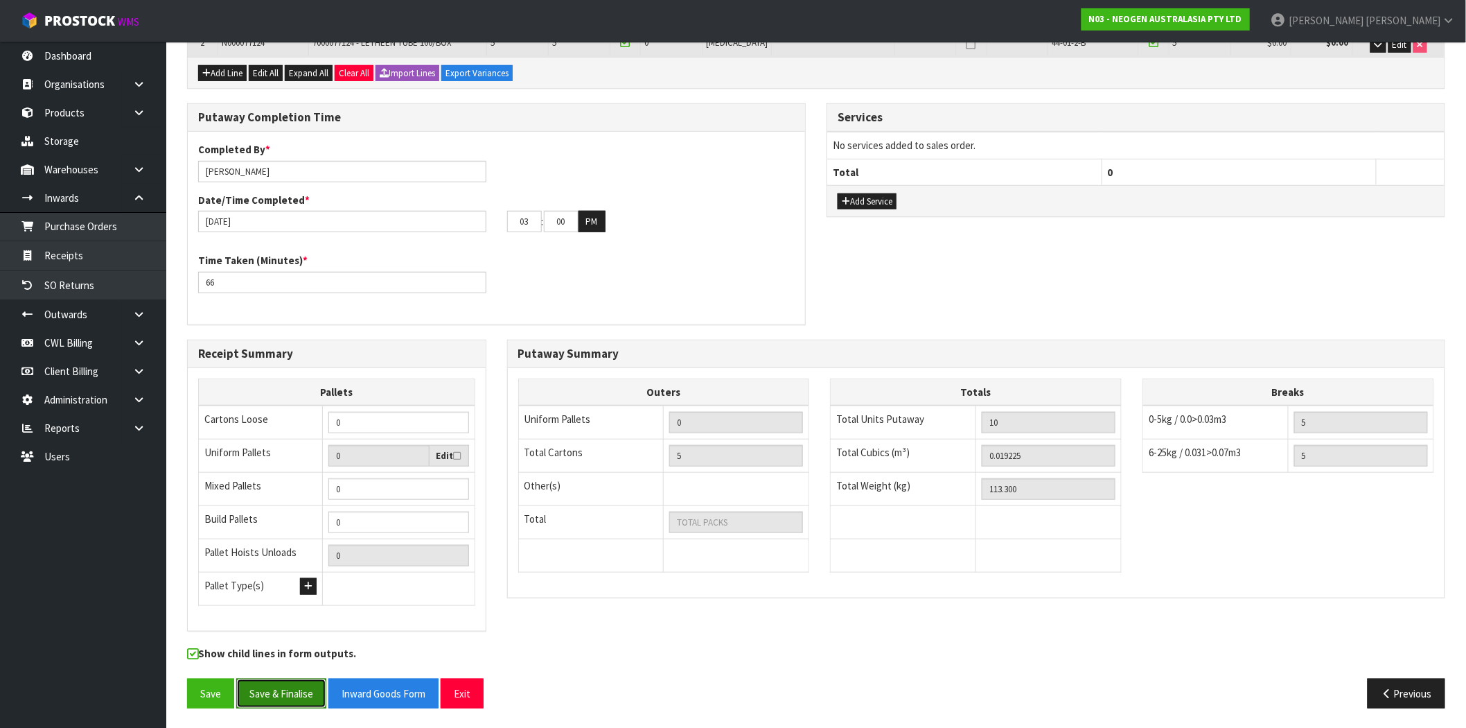
click at [298, 690] on button "Save & Finalise" at bounding box center [281, 693] width 90 height 30
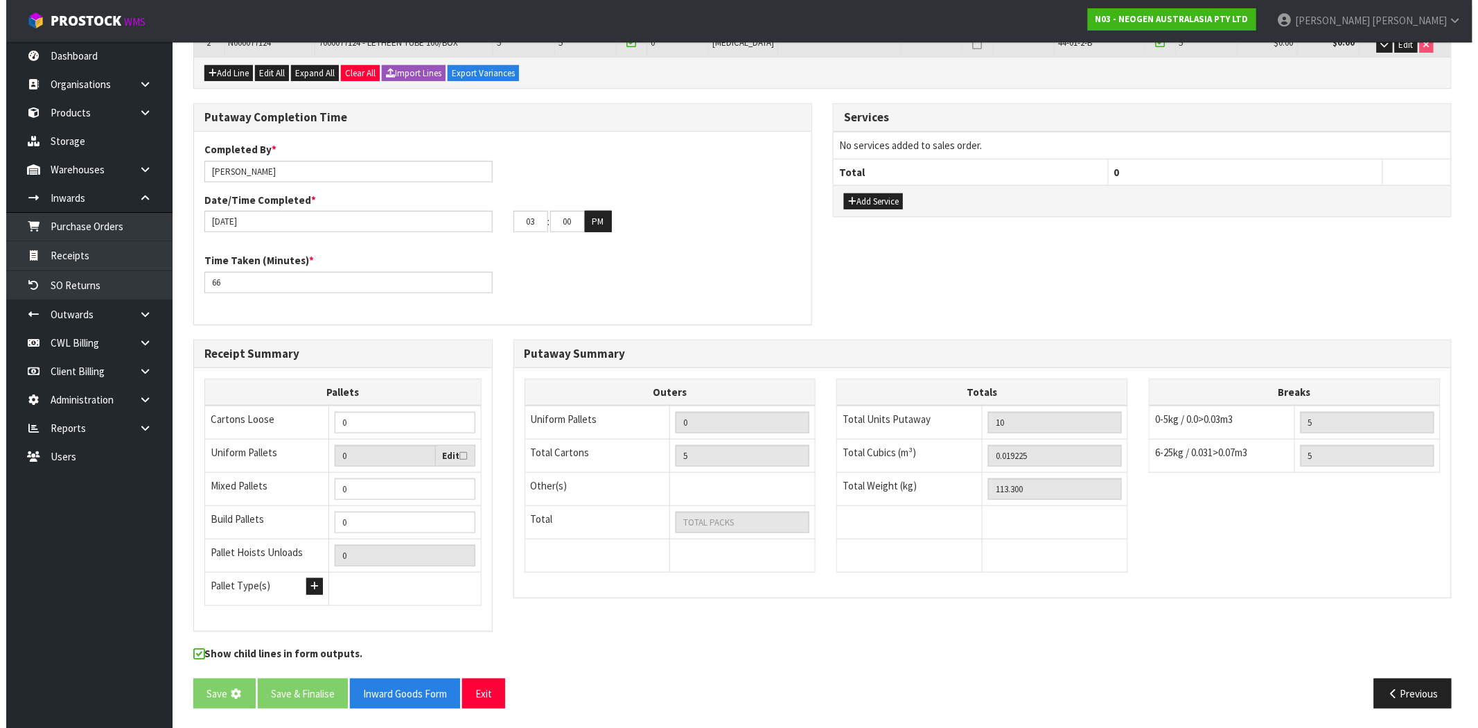
scroll to position [0, 0]
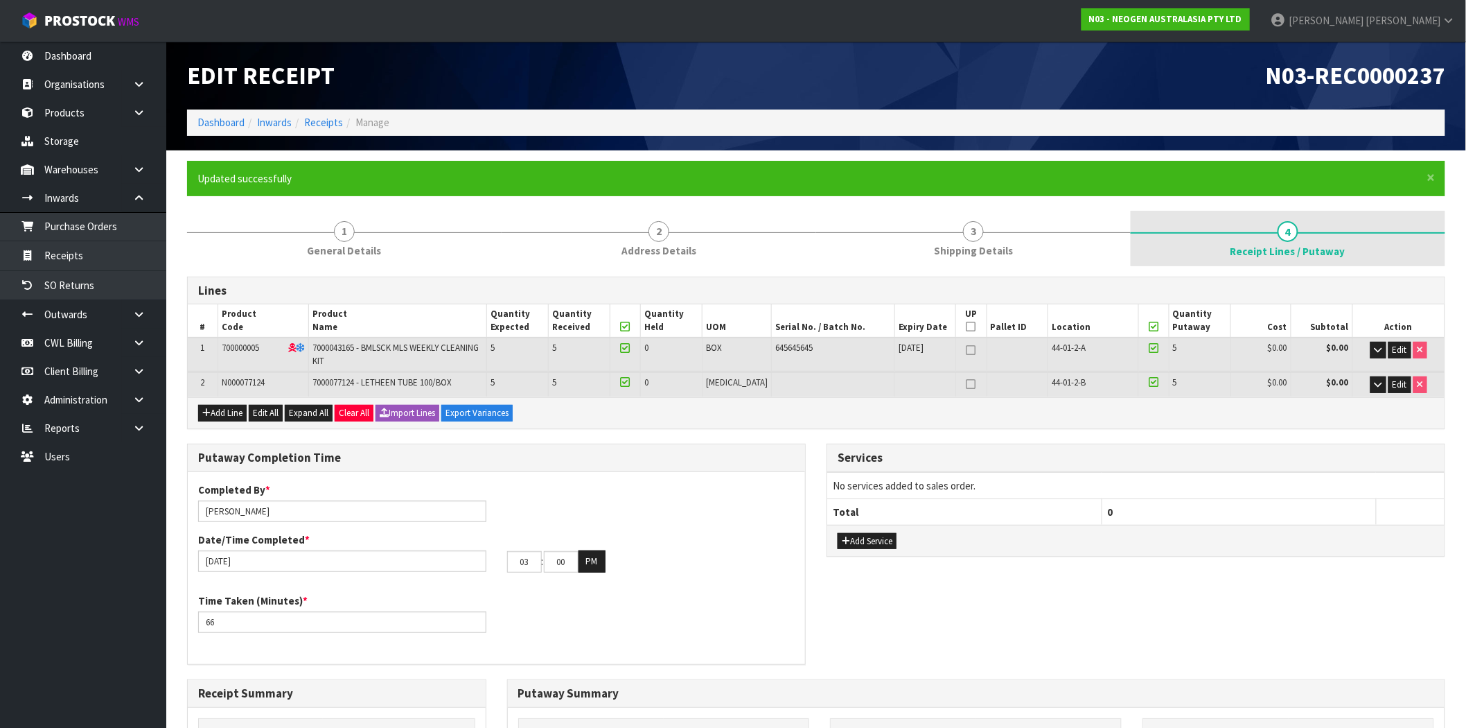
type input "5"
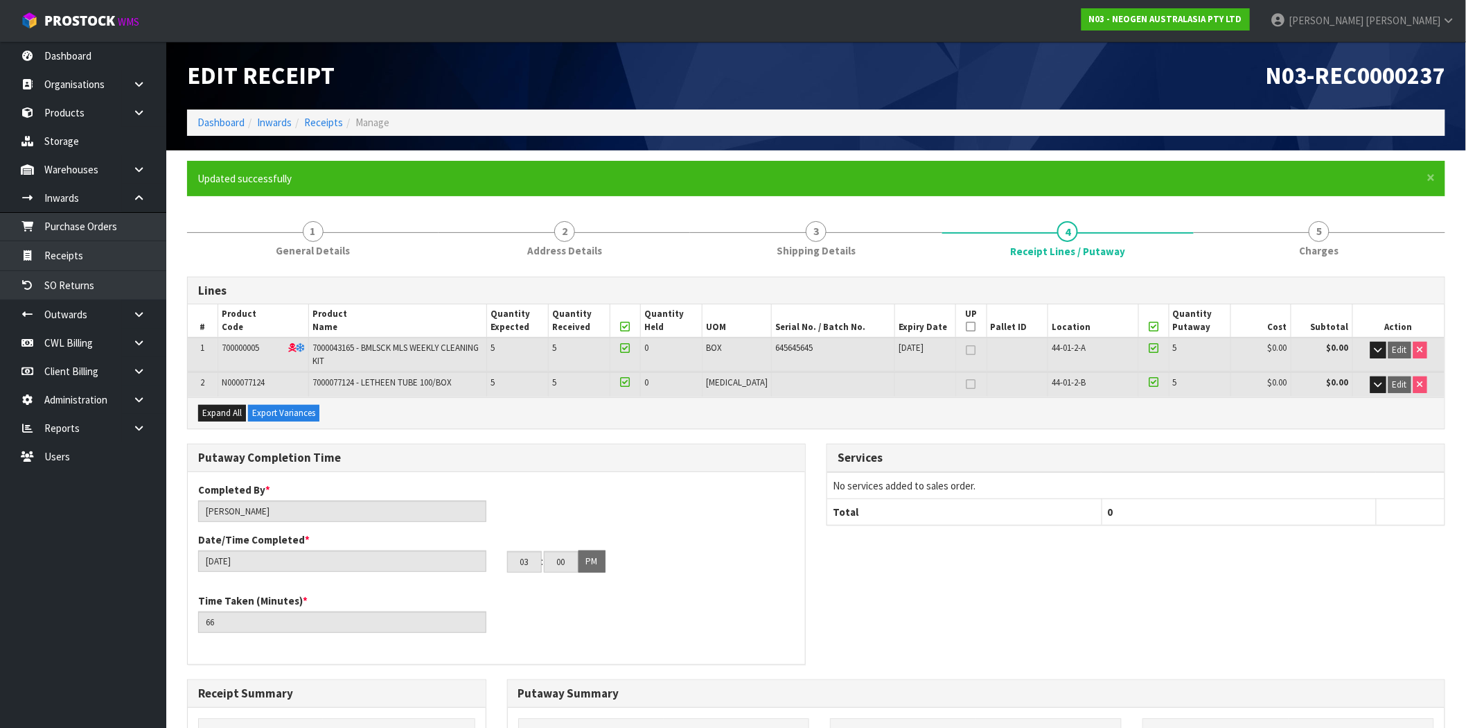
drag, startPoint x: 1299, startPoint y: 234, endPoint x: 711, endPoint y: 326, distance: 595.6
click at [1299, 234] on link "5 Charges" at bounding box center [1320, 238] width 252 height 55
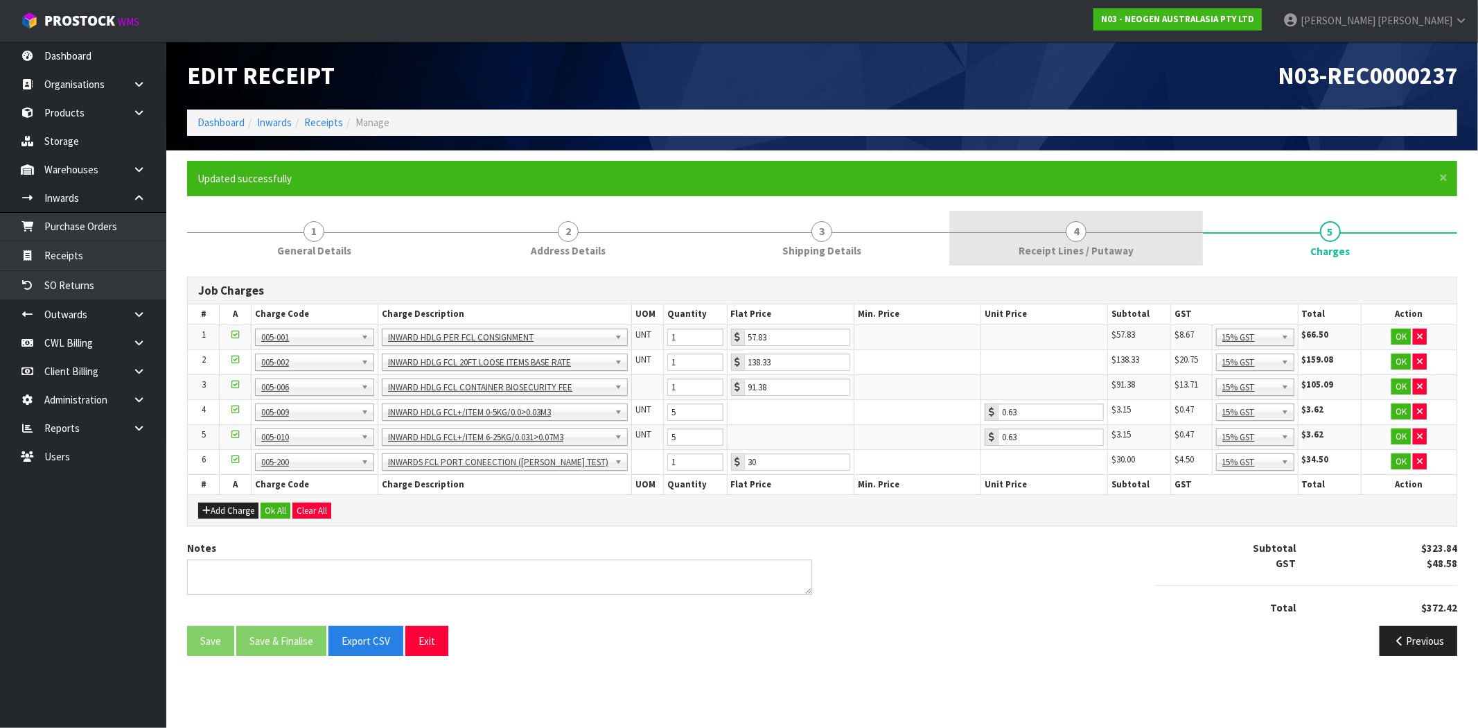
click at [1069, 251] on span "Receipt Lines / Putaway" at bounding box center [1076, 250] width 115 height 15
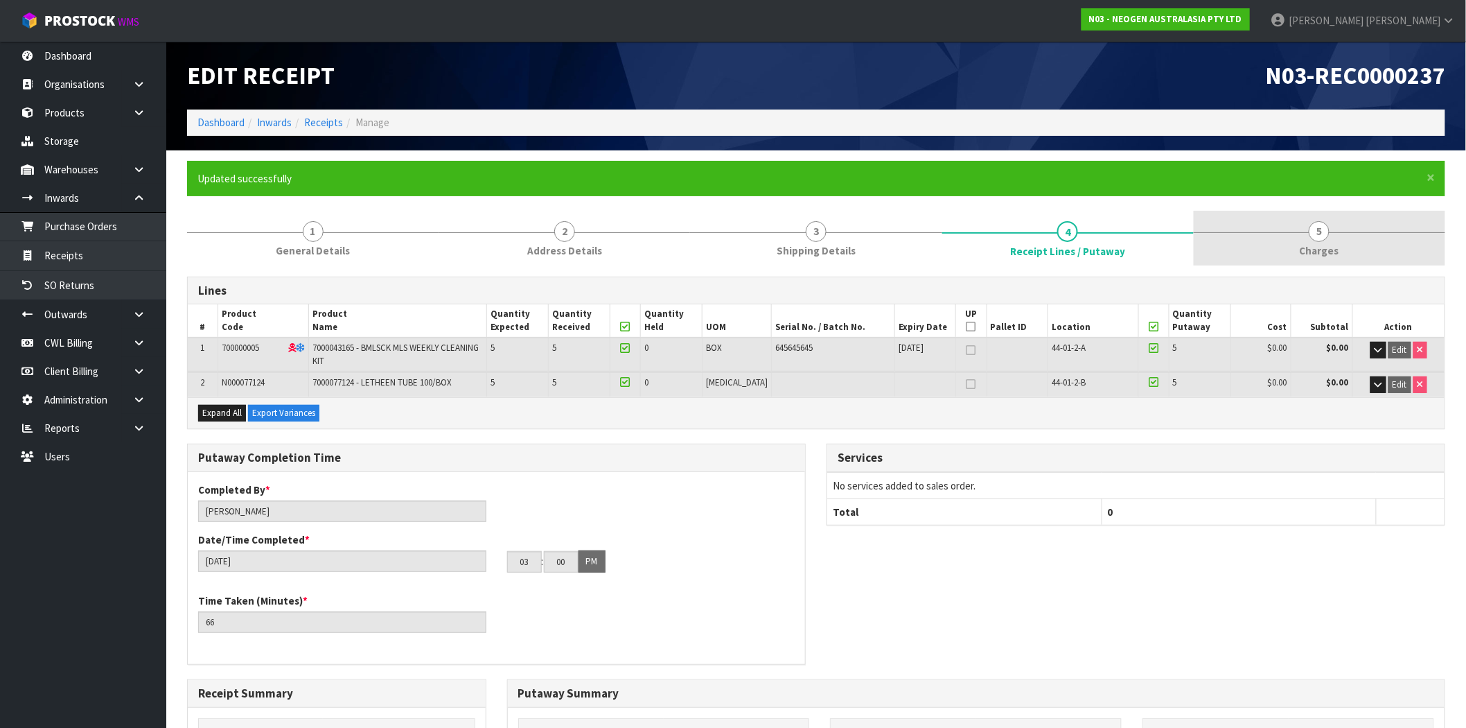
click at [1286, 245] on link "5 Charges" at bounding box center [1320, 238] width 252 height 55
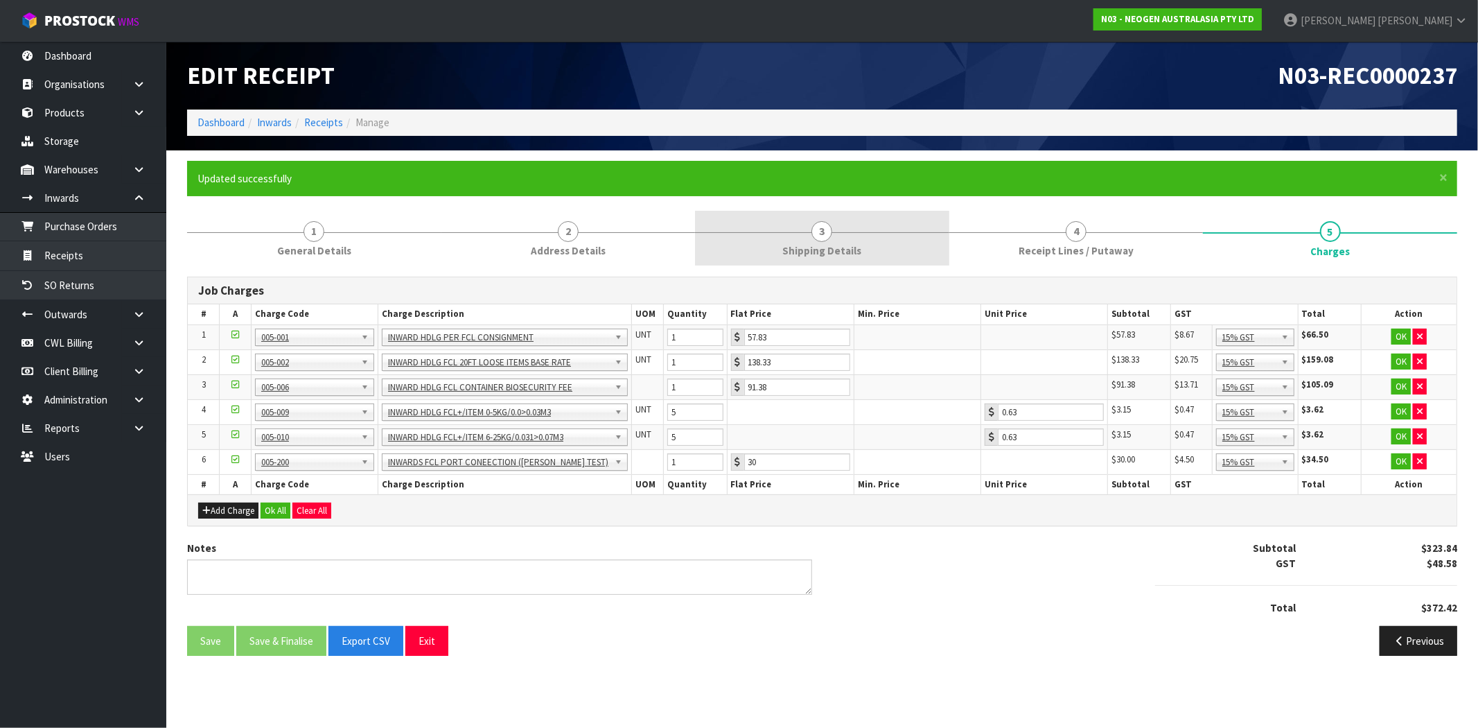
drag, startPoint x: 828, startPoint y: 234, endPoint x: 851, endPoint y: 223, distance: 25.8
click at [828, 231] on span "3" at bounding box center [822, 231] width 21 height 21
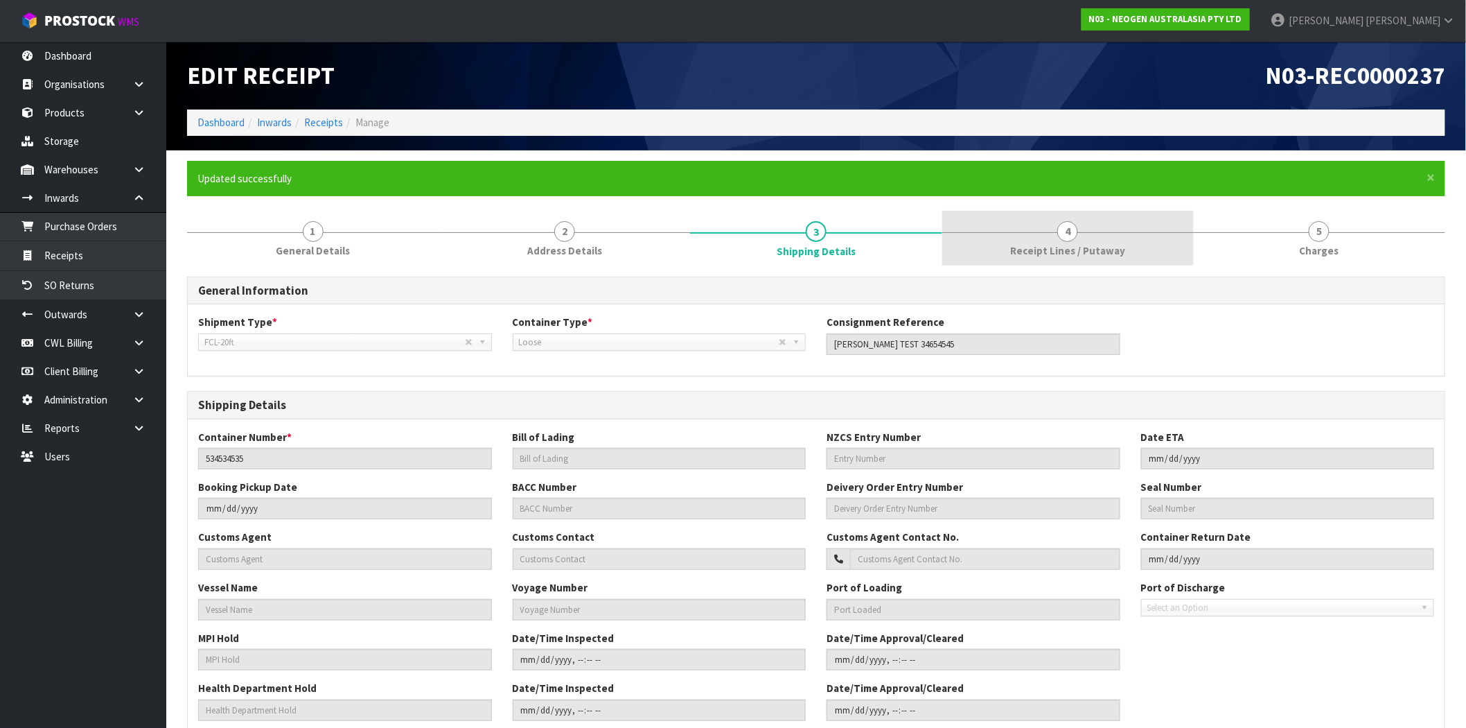
click at [1085, 226] on link "4 Receipt Lines / Putaway" at bounding box center [1069, 238] width 252 height 55
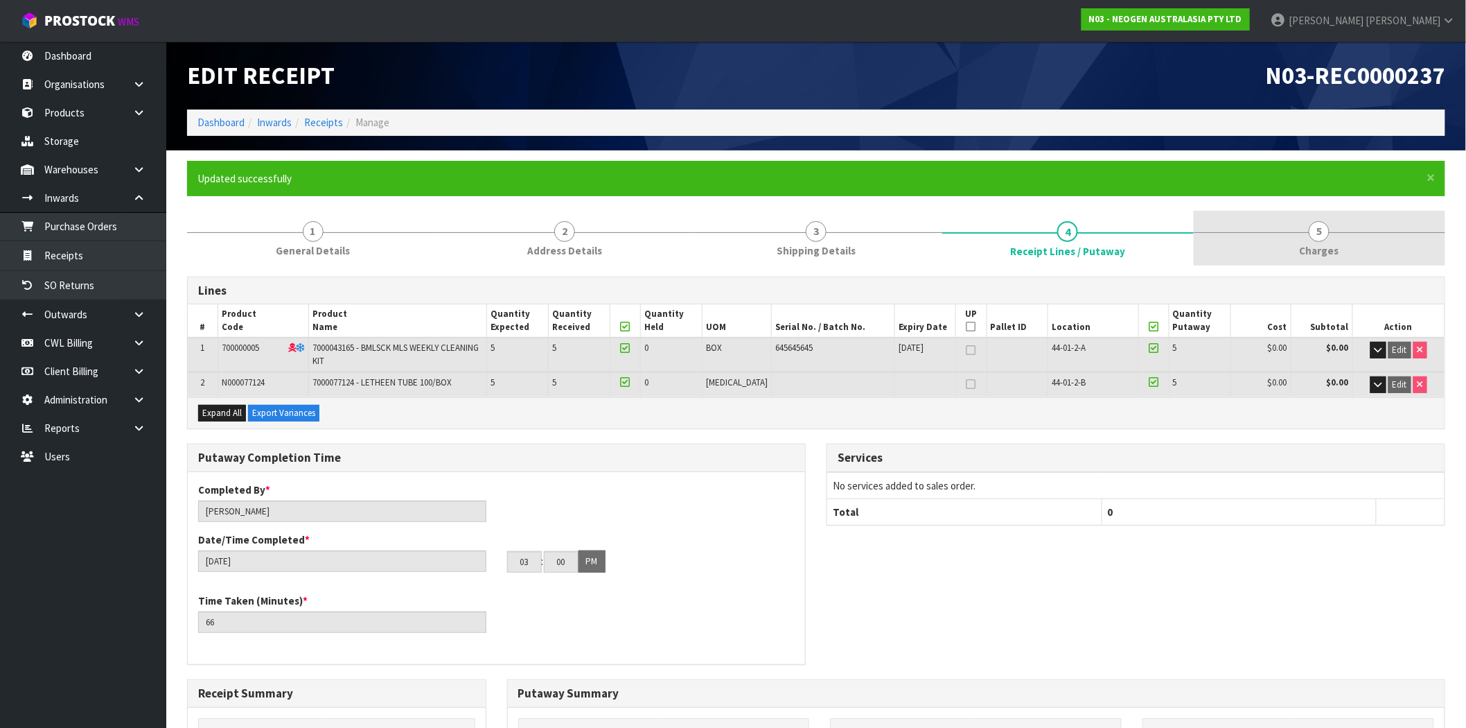
click at [1335, 231] on link "5 Charges" at bounding box center [1320, 238] width 252 height 55
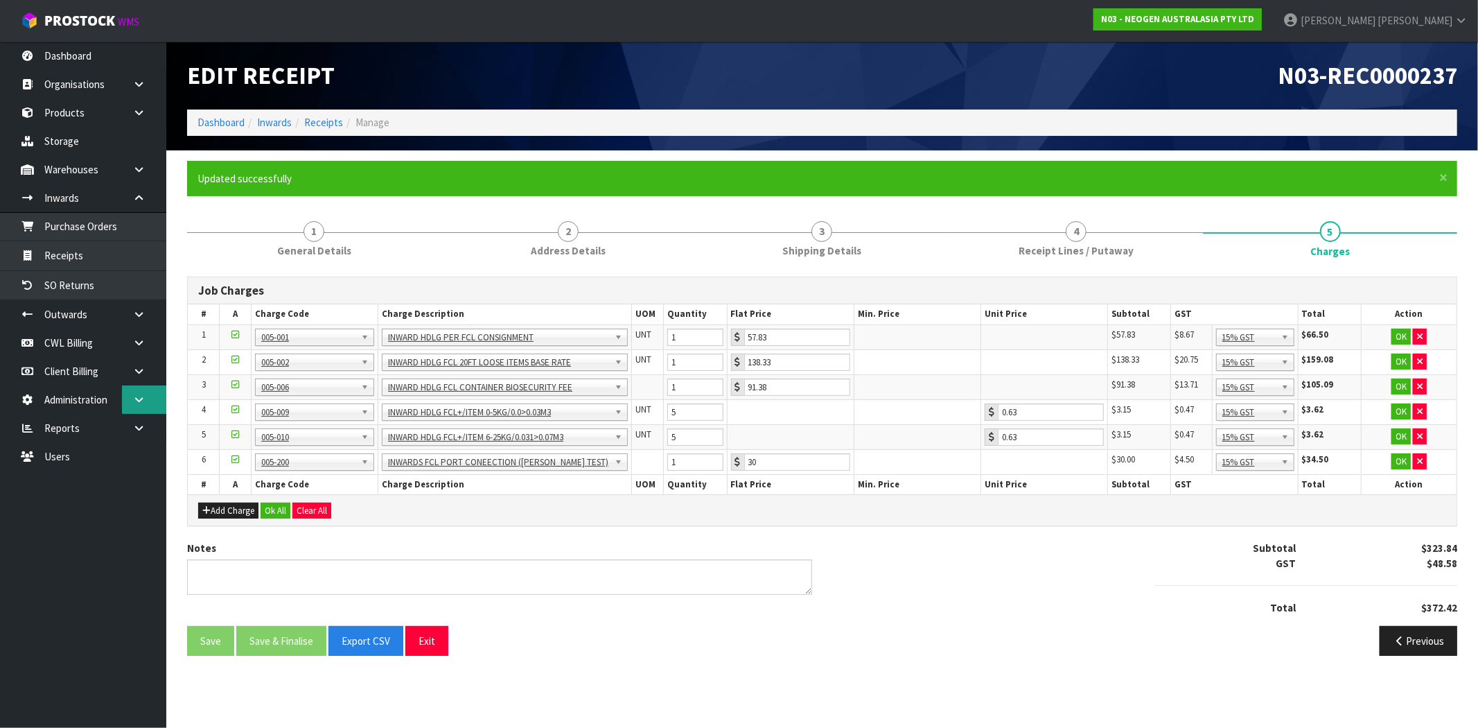
click at [134, 395] on icon at bounding box center [138, 399] width 13 height 10
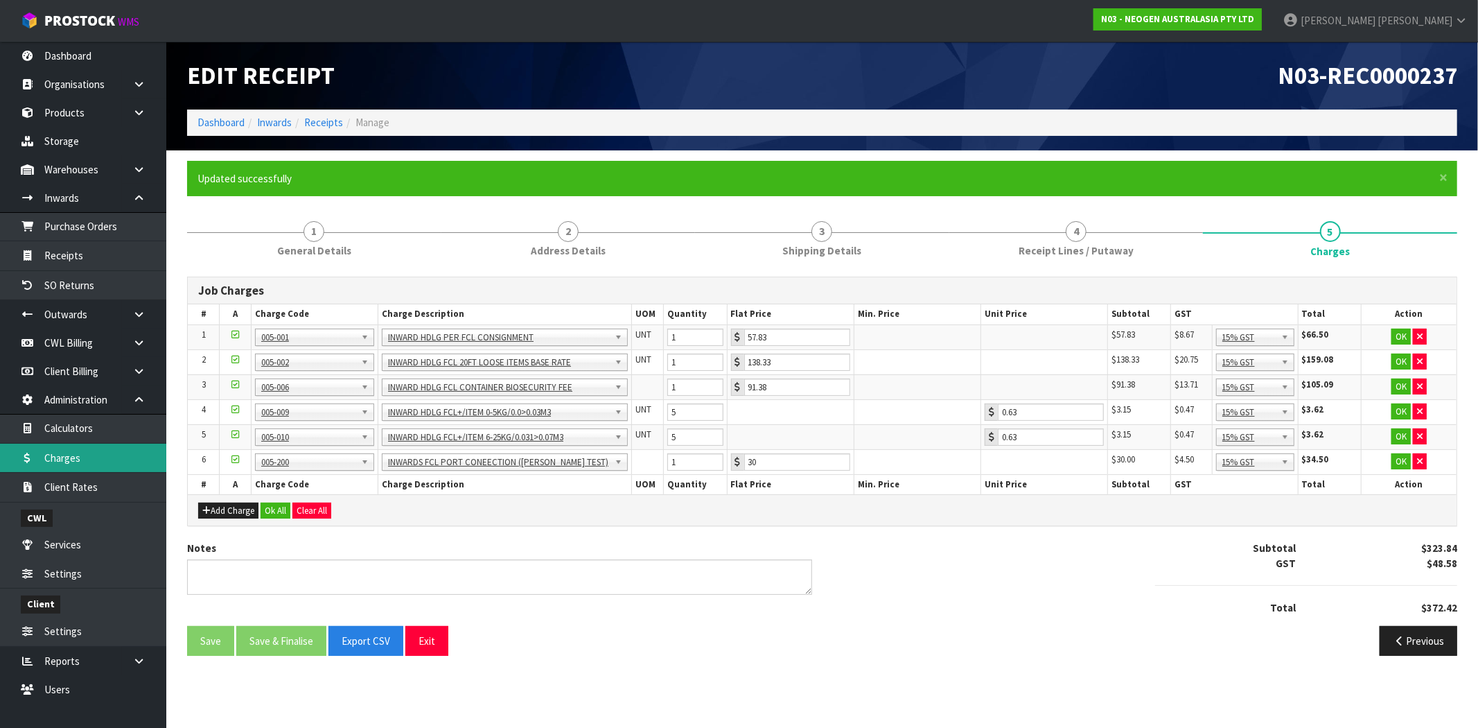
click at [88, 468] on link "Charges" at bounding box center [83, 458] width 166 height 28
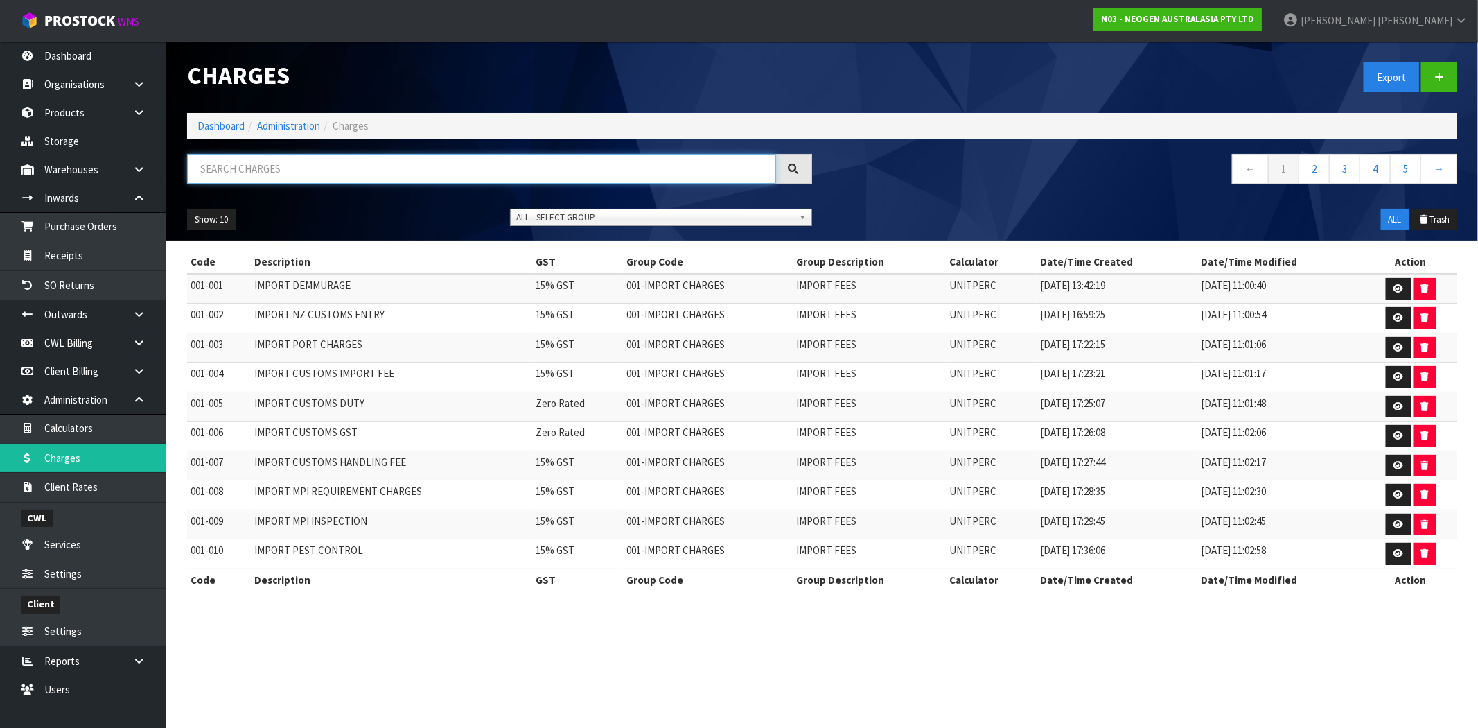
click at [407, 164] on input "text" at bounding box center [481, 169] width 589 height 30
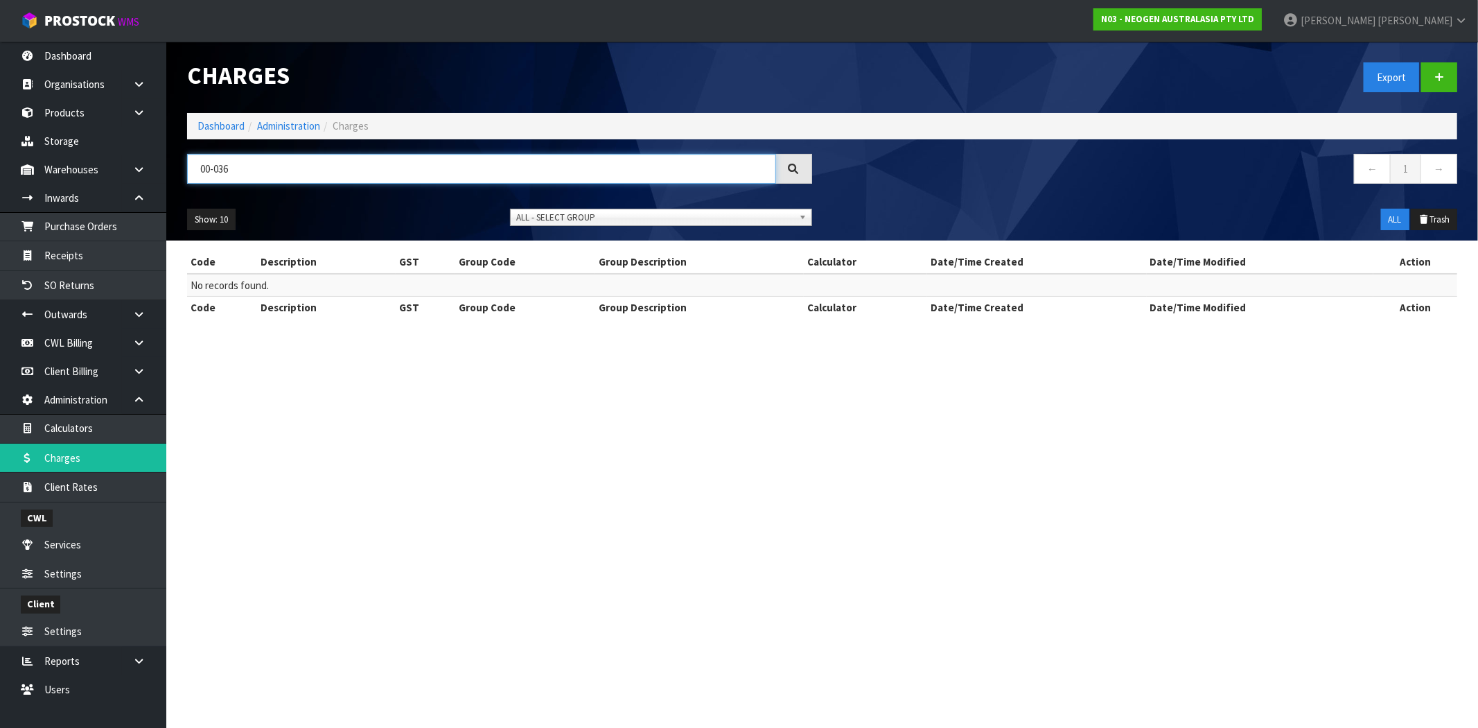
click at [198, 167] on input "00-036" at bounding box center [481, 169] width 589 height 30
drag, startPoint x: 171, startPoint y: 163, endPoint x: 81, endPoint y: 160, distance: 90.1
click at [87, 163] on body "Toggle navigation ProStock WMS N03 - NEOGEN AUSTRALASIA PTY LTD [PERSON_NAME] L…" at bounding box center [739, 364] width 1478 height 728
type input "004-036"
drag, startPoint x: 542, startPoint y: 428, endPoint x: 484, endPoint y: 410, distance: 61.1
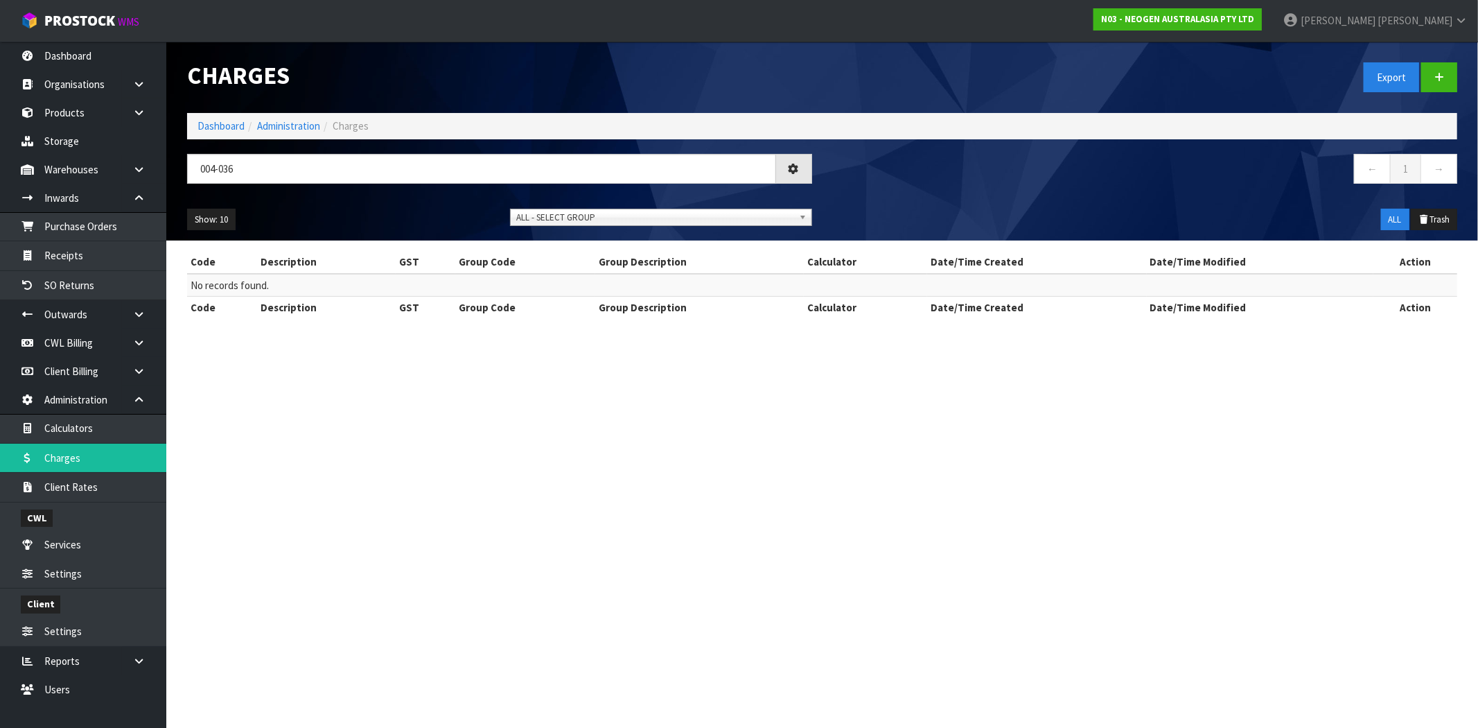
click at [542, 428] on section "Charges Export Dashboard Administration Charges 004-036 ← 1 → Show: 10 5 10 25 …" at bounding box center [739, 364] width 1478 height 728
click at [71, 451] on link "Charges" at bounding box center [83, 458] width 166 height 28
drag, startPoint x: 281, startPoint y: 170, endPoint x: 333, endPoint y: 157, distance: 53.8
click at [120, 161] on body "Toggle navigation ProStock WMS N03 - NEOGEN AUSTRALASIA PTY LTD [PERSON_NAME] L…" at bounding box center [739, 364] width 1478 height 728
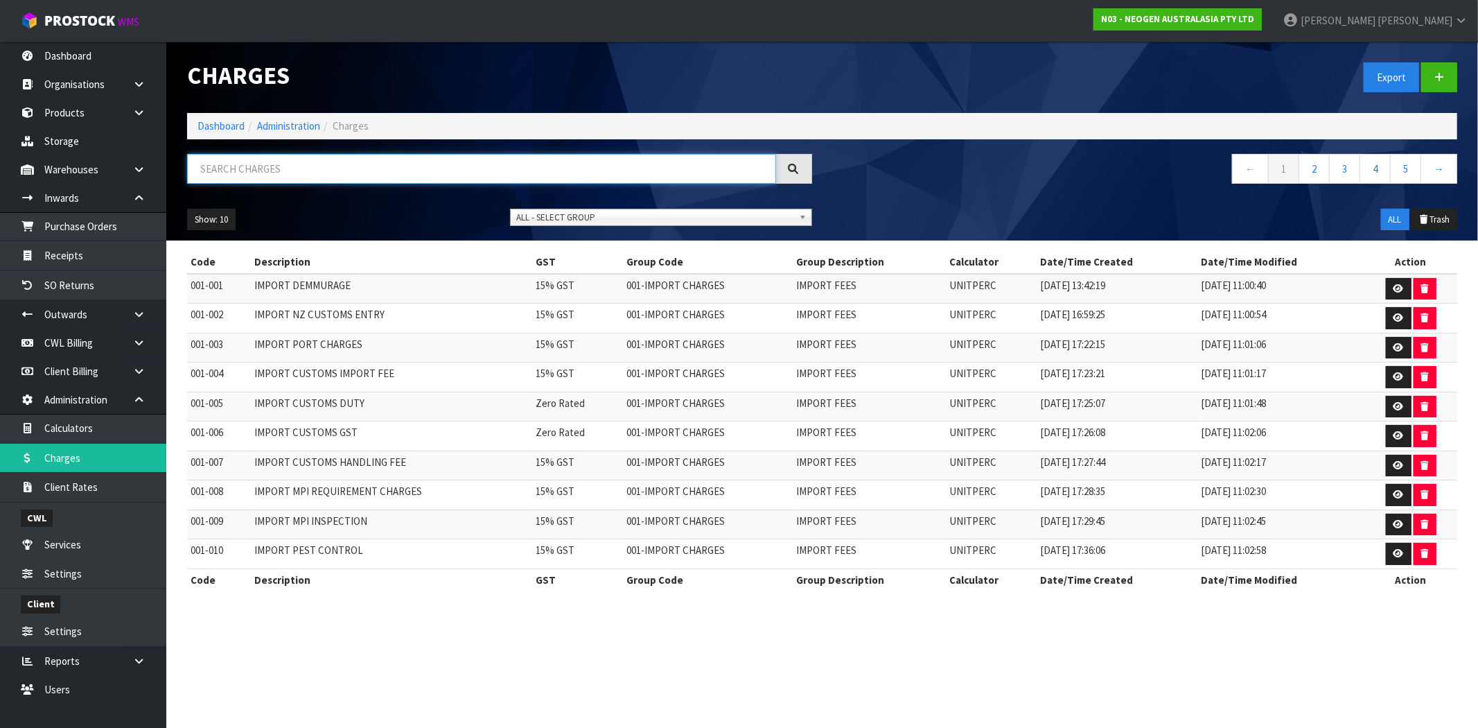
click at [500, 170] on input "text" at bounding box center [481, 169] width 589 height 30
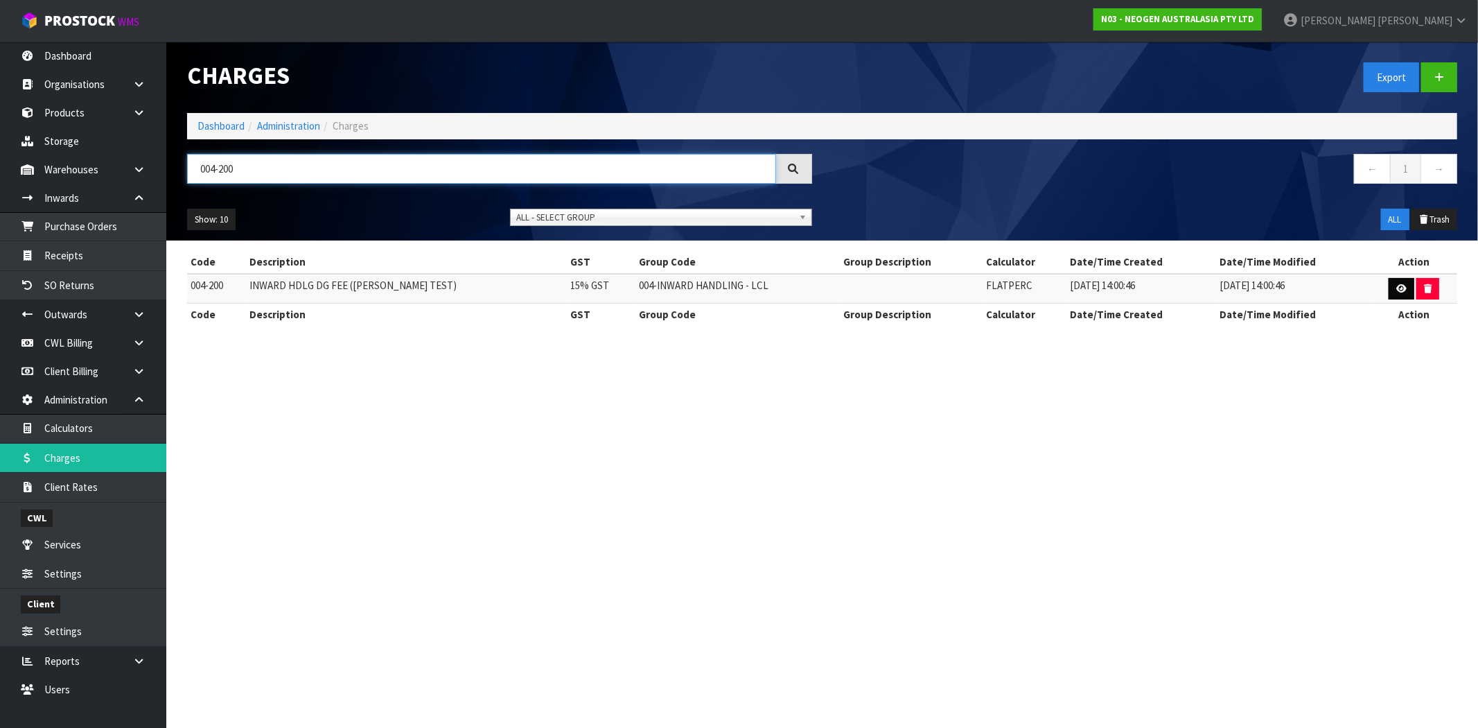
type input "004-200"
click at [1400, 286] on icon at bounding box center [1401, 288] width 10 height 9
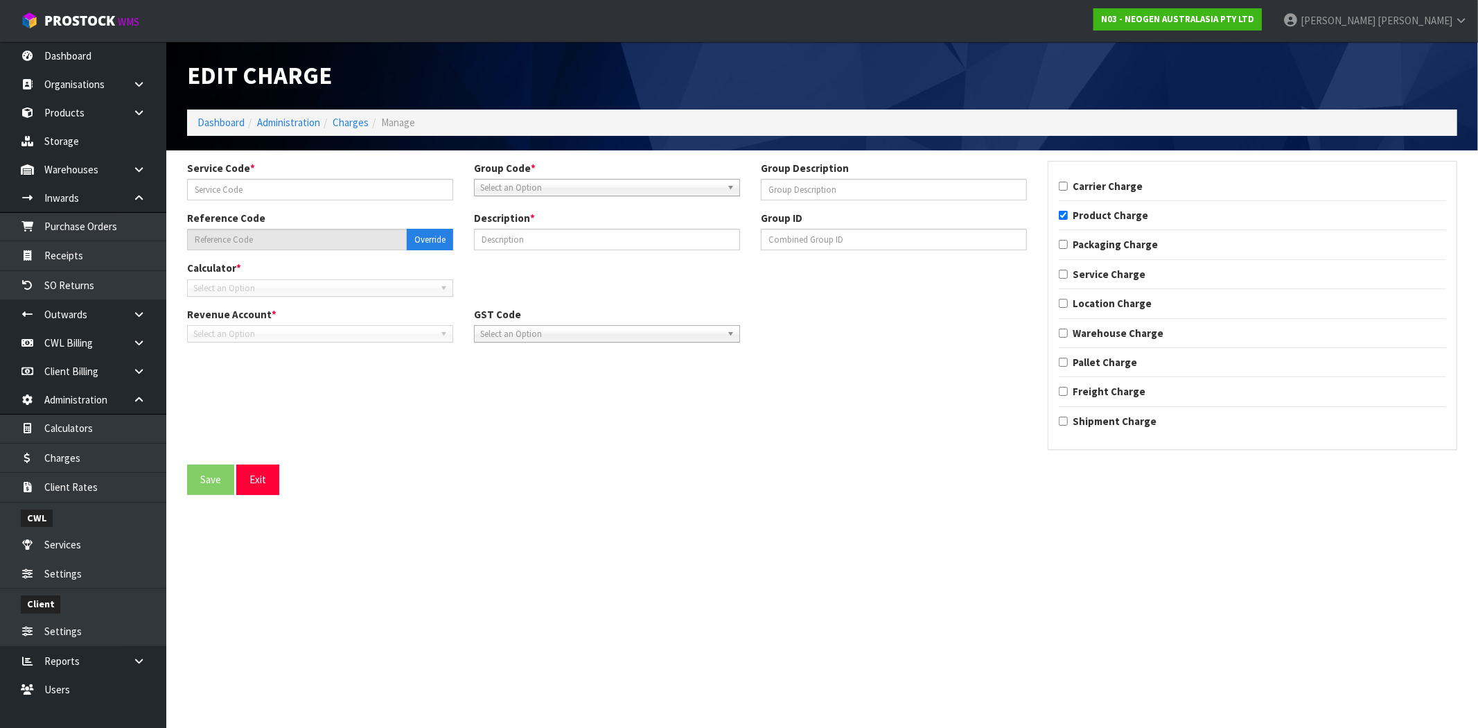
type input "200"
type input "004-200"
type input "INWARD HDLG DG FEE ([PERSON_NAME] TEST)"
checkbox input "true"
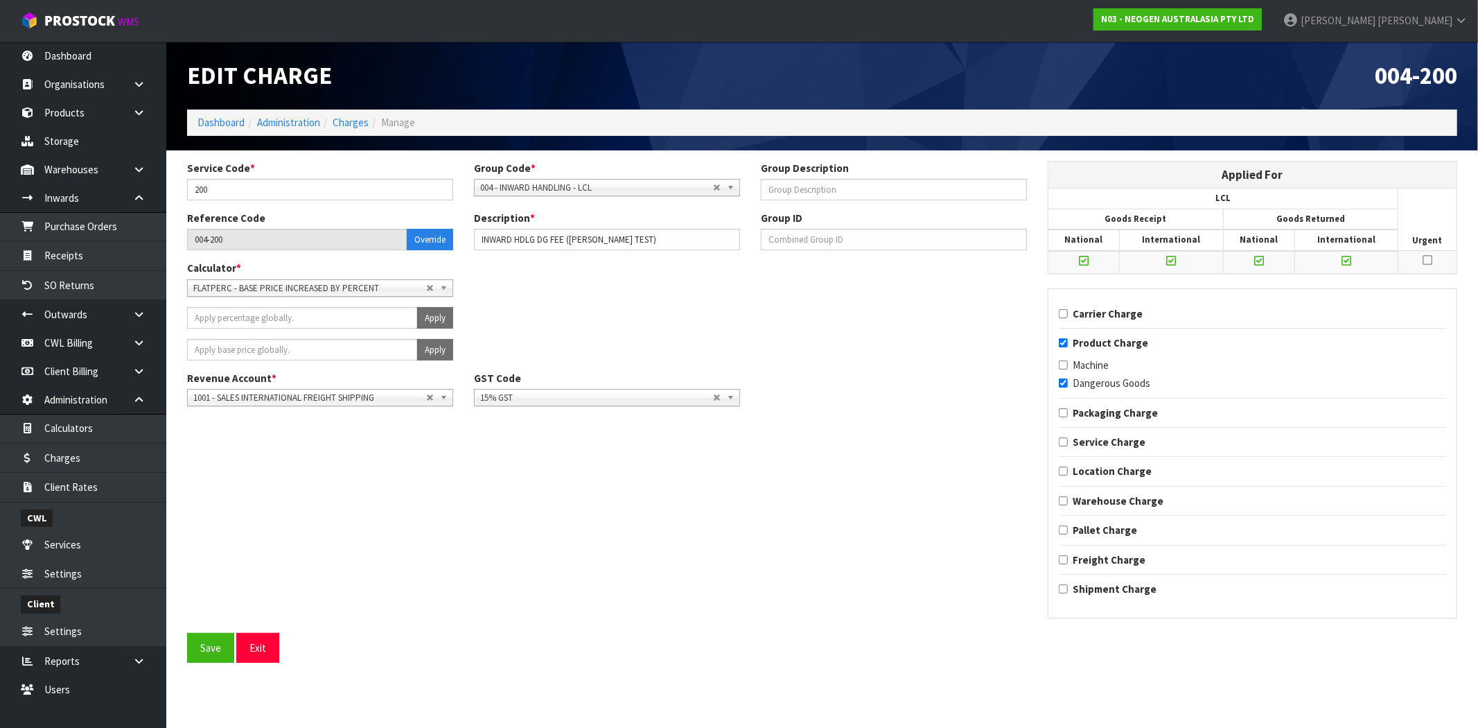
click at [294, 291] on span "FLATPERC - BASE PRICE INCREASED BY PERCENT" at bounding box center [309, 288] width 233 height 17
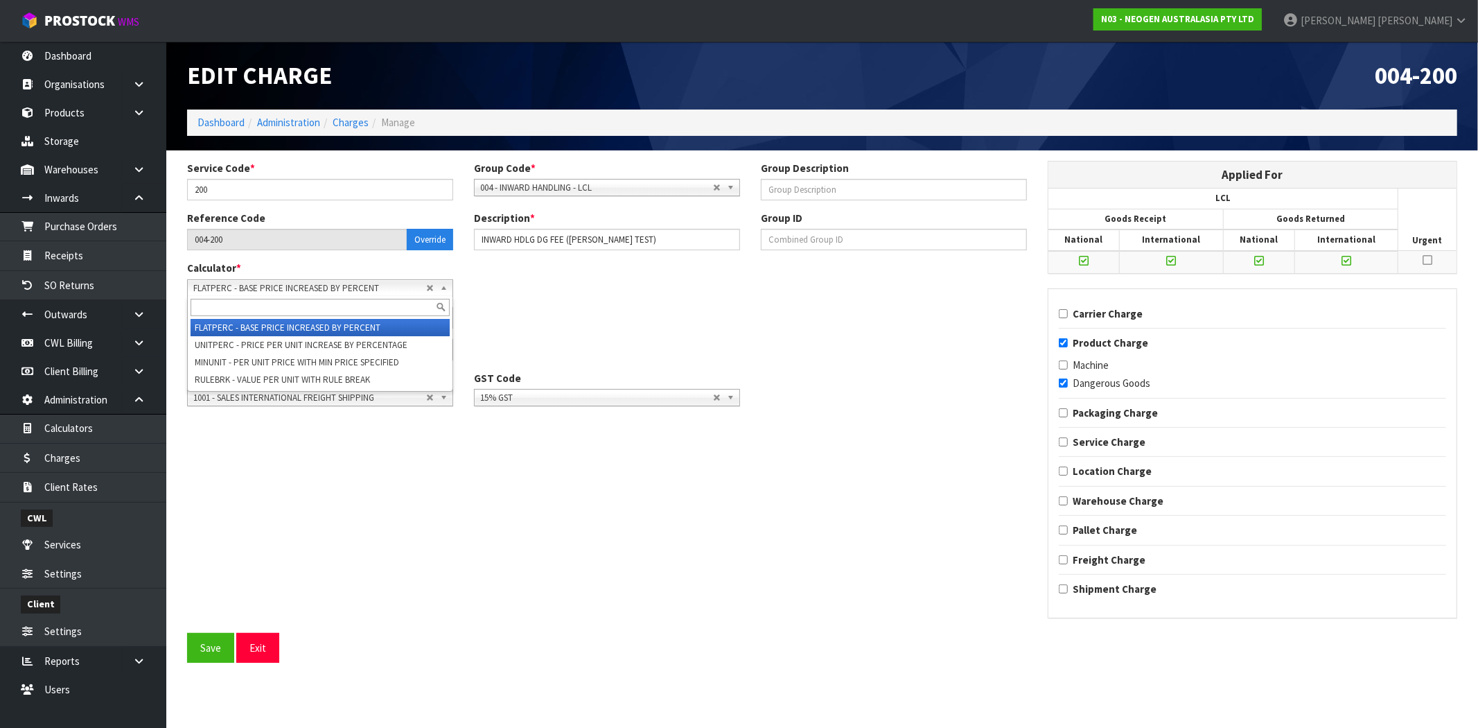
click at [258, 324] on li "FLATPERC - BASE PRICE INCREASED BY PERCENT" at bounding box center [320, 327] width 259 height 17
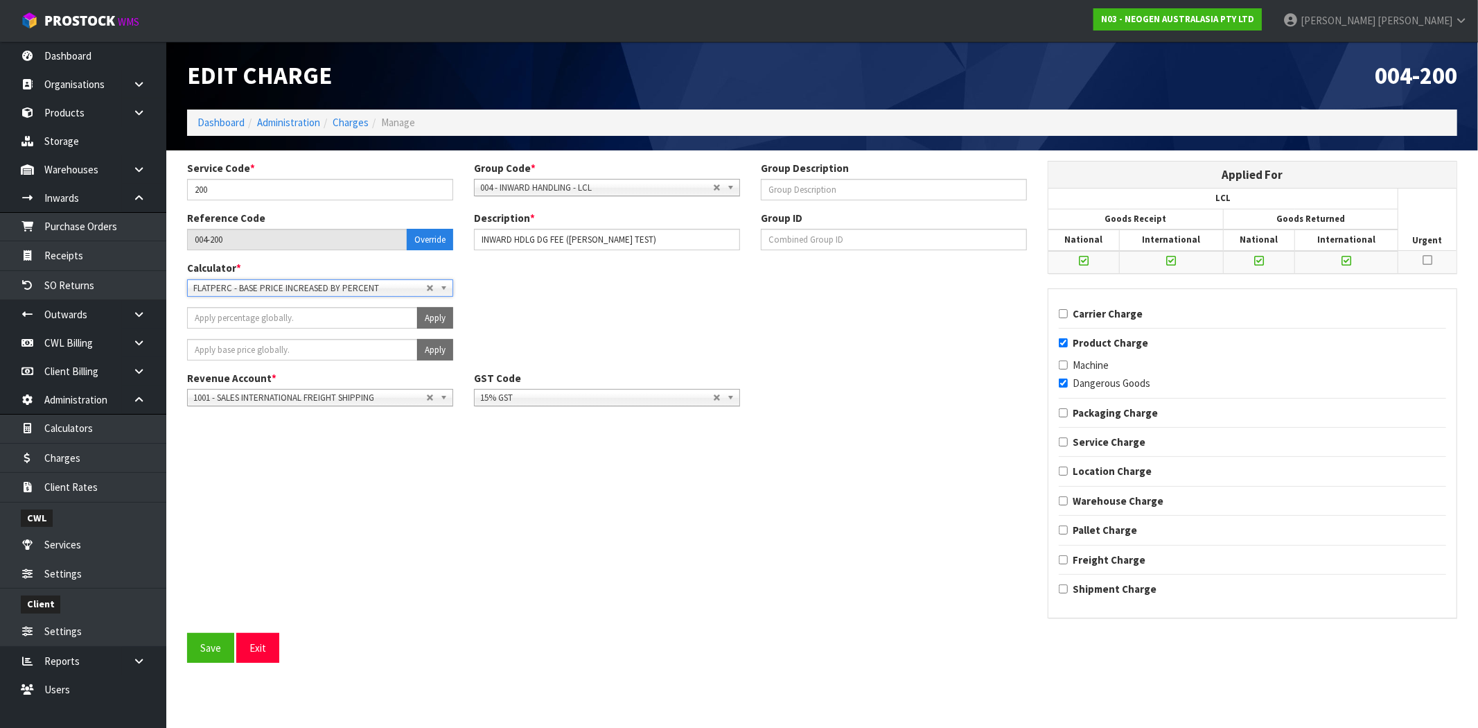
click at [764, 362] on div "Apply" at bounding box center [607, 355] width 861 height 32
click at [267, 648] on button "Exit" at bounding box center [257, 648] width 43 height 30
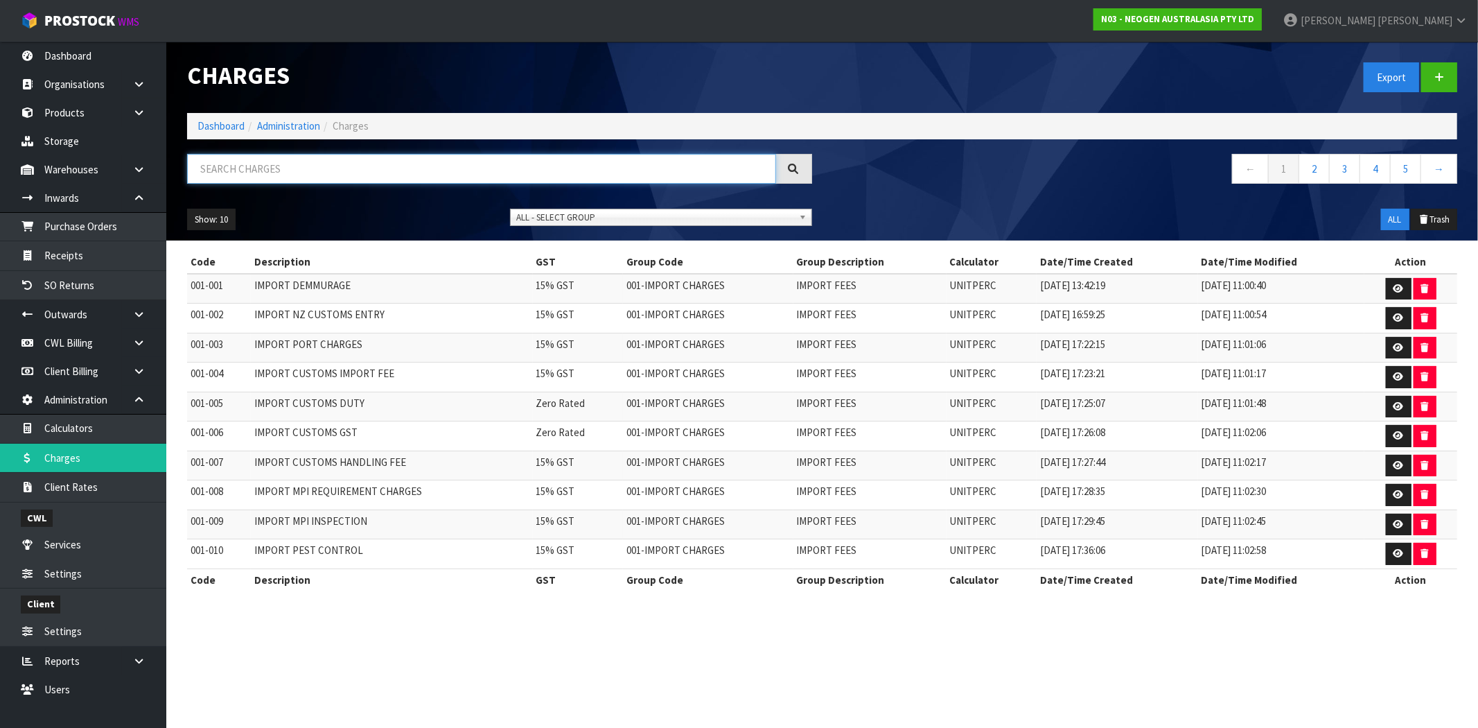
click at [364, 164] on input "text" at bounding box center [481, 169] width 589 height 30
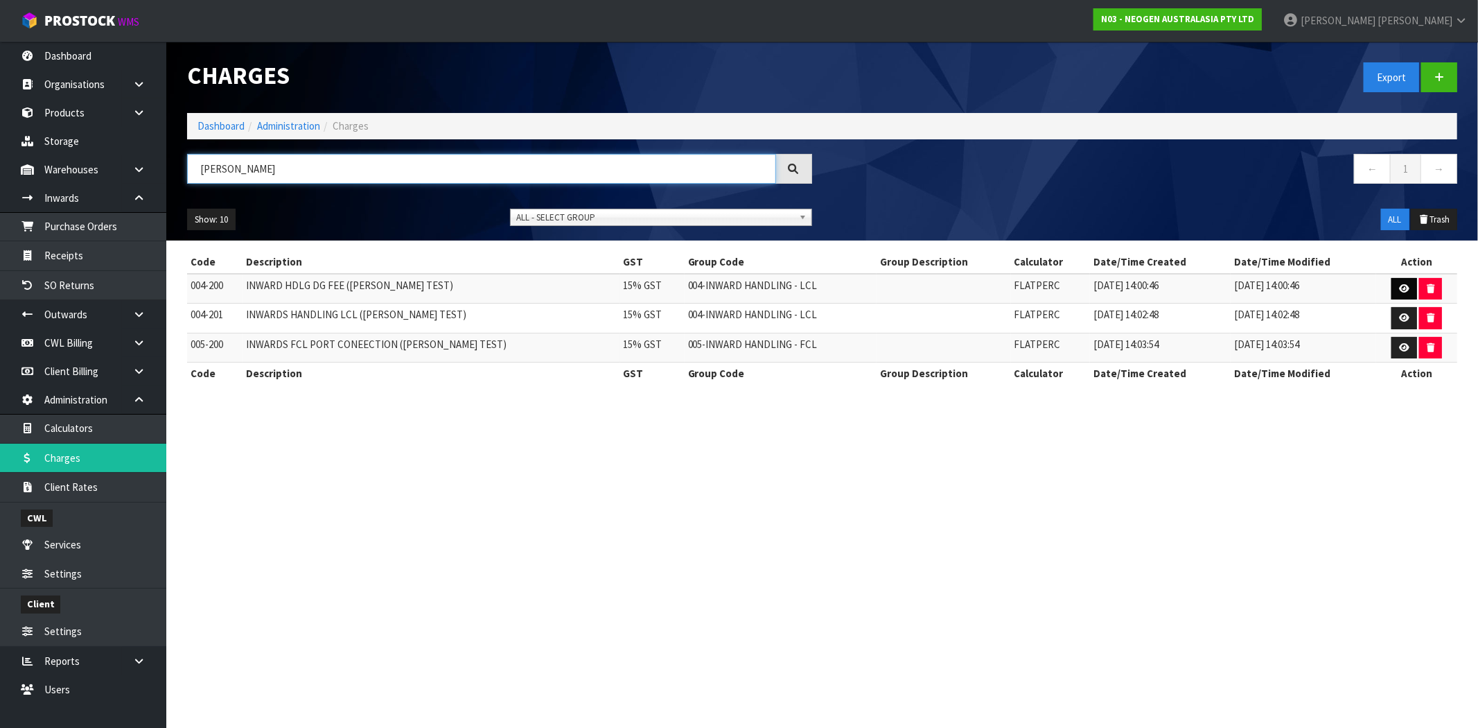
type input "[PERSON_NAME]"
click at [1405, 292] on link at bounding box center [1405, 289] width 26 height 22
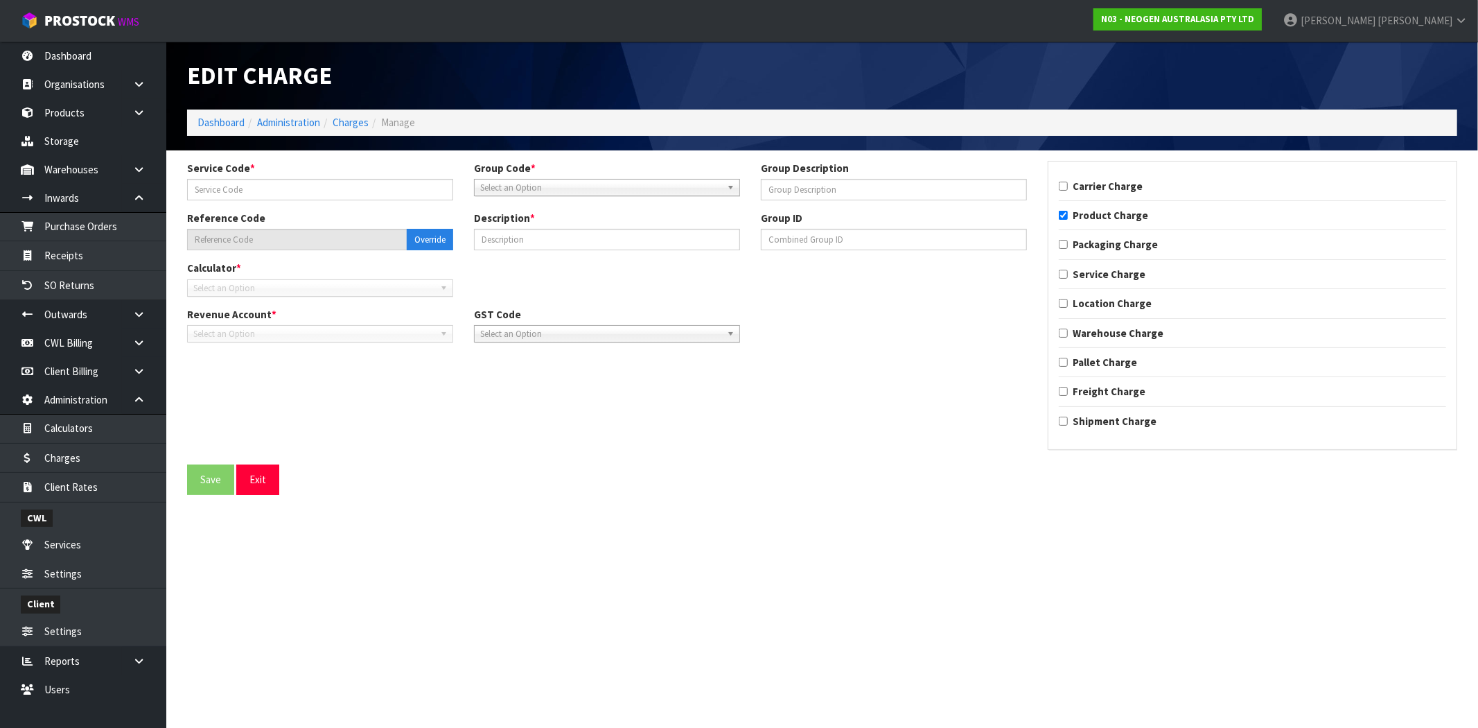
type input "200"
type input "004-200"
type input "INWARD HDLG DG FEE ([PERSON_NAME] TEST)"
checkbox input "true"
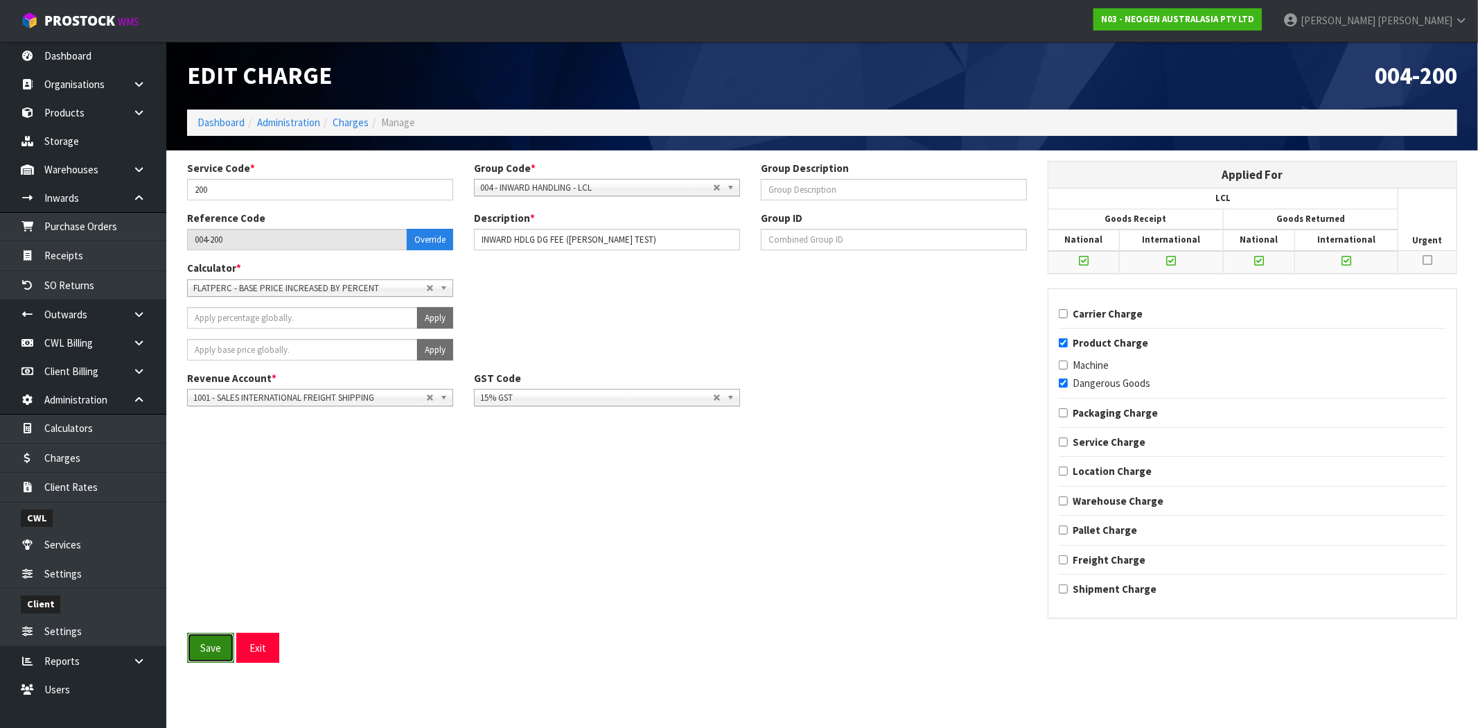
drag, startPoint x: 209, startPoint y: 643, endPoint x: 222, endPoint y: 640, distance: 12.8
click at [210, 642] on button "Save" at bounding box center [210, 648] width 47 height 30
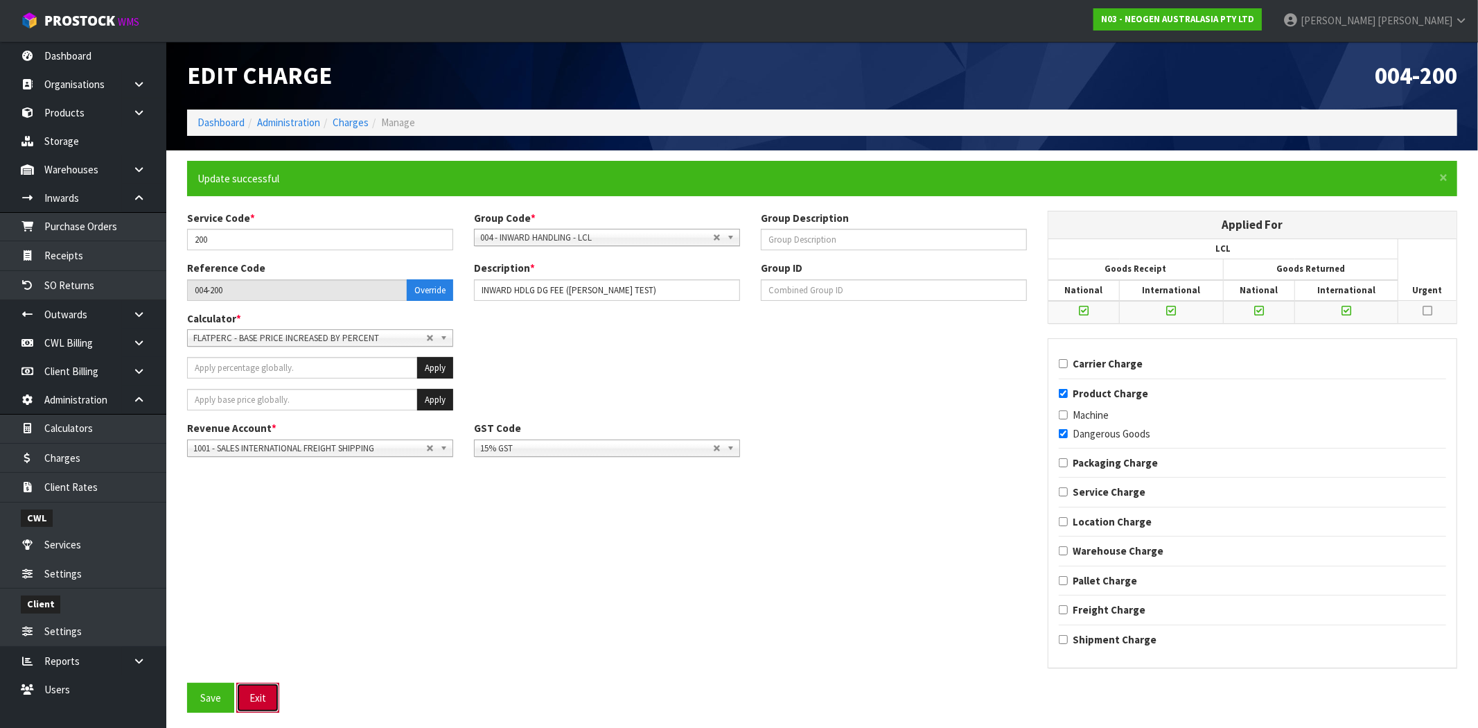
drag, startPoint x: 247, startPoint y: 707, endPoint x: 254, endPoint y: 702, distance: 8.5
click at [247, 708] on button "Exit" at bounding box center [257, 698] width 43 height 30
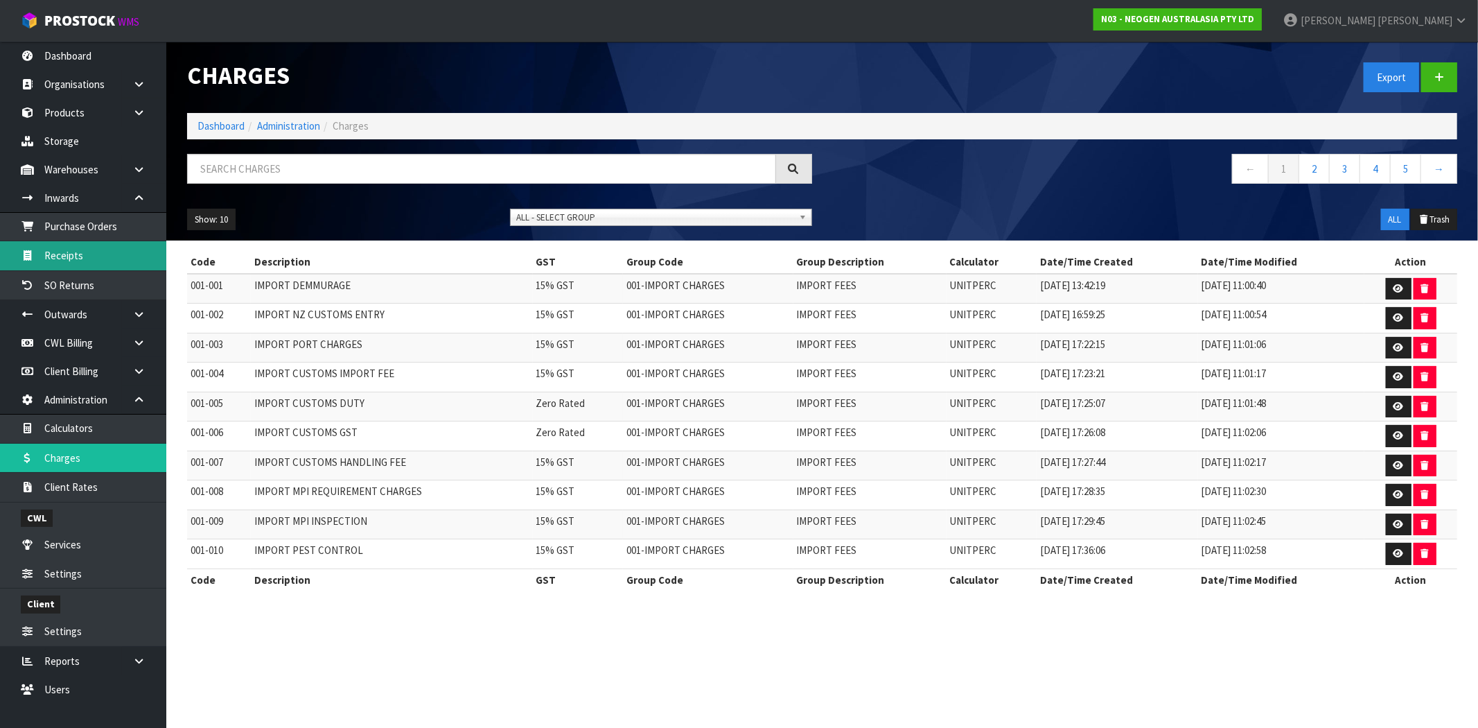
click at [87, 261] on link "Receipts" at bounding box center [83, 255] width 166 height 28
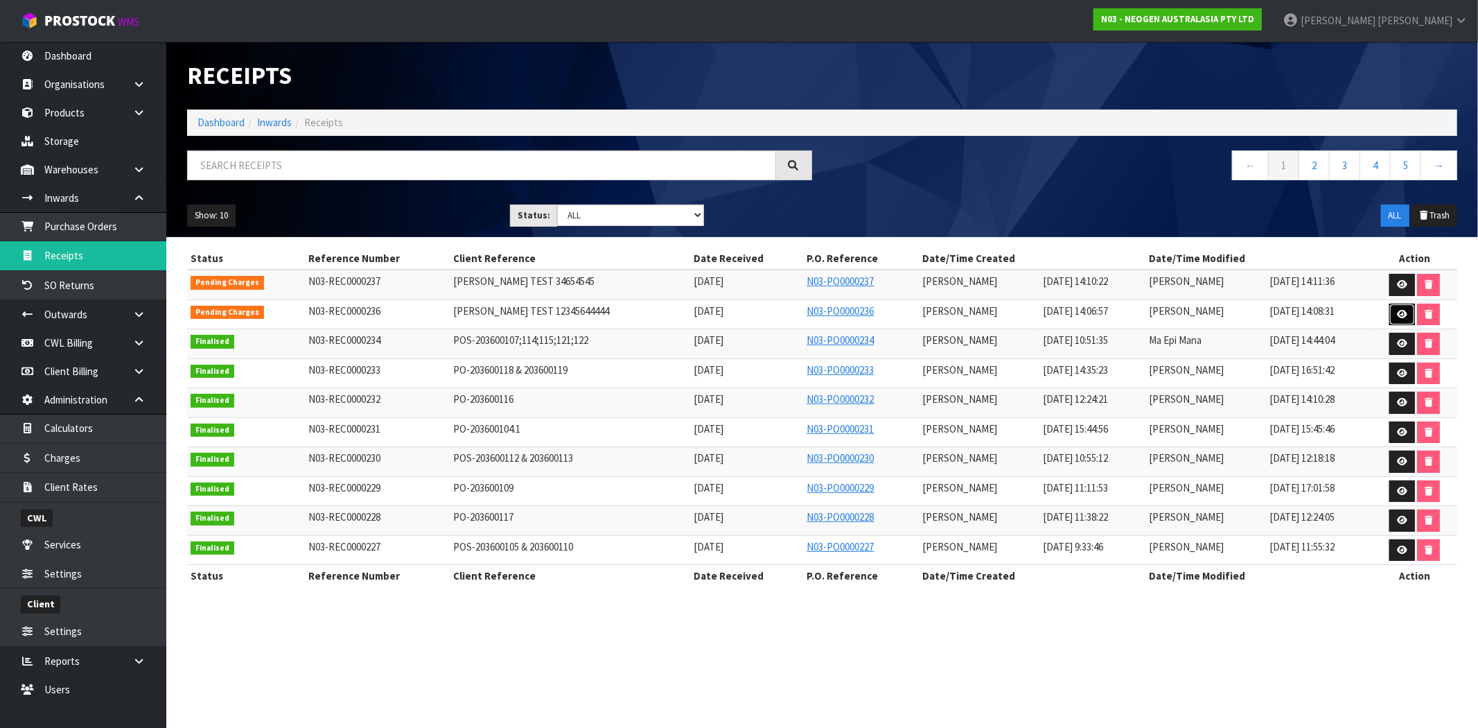
click at [1401, 314] on icon at bounding box center [1402, 314] width 10 height 9
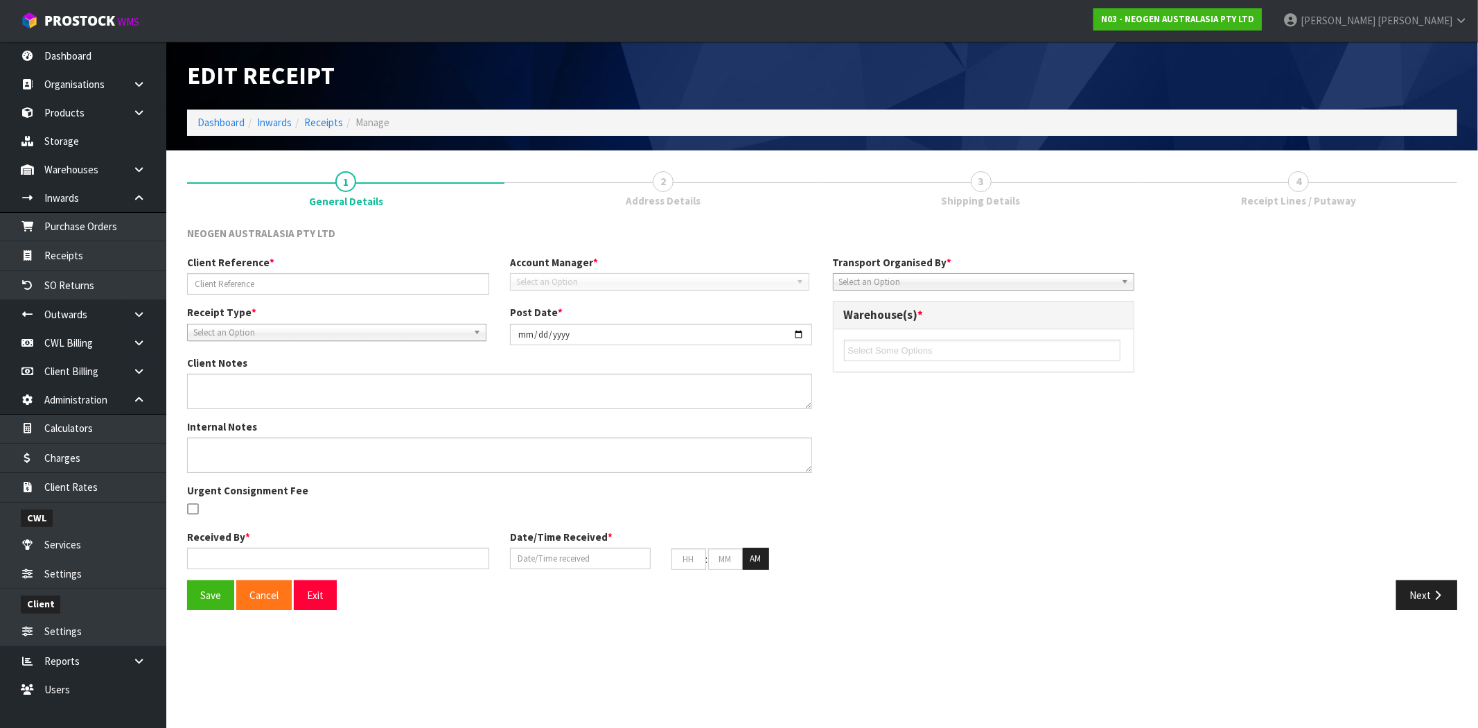
type input "MAJI TEST 12345644444"
type input "2025-08-12"
type input "[PERSON_NAME]"
type input "12/08/2025"
type input "02"
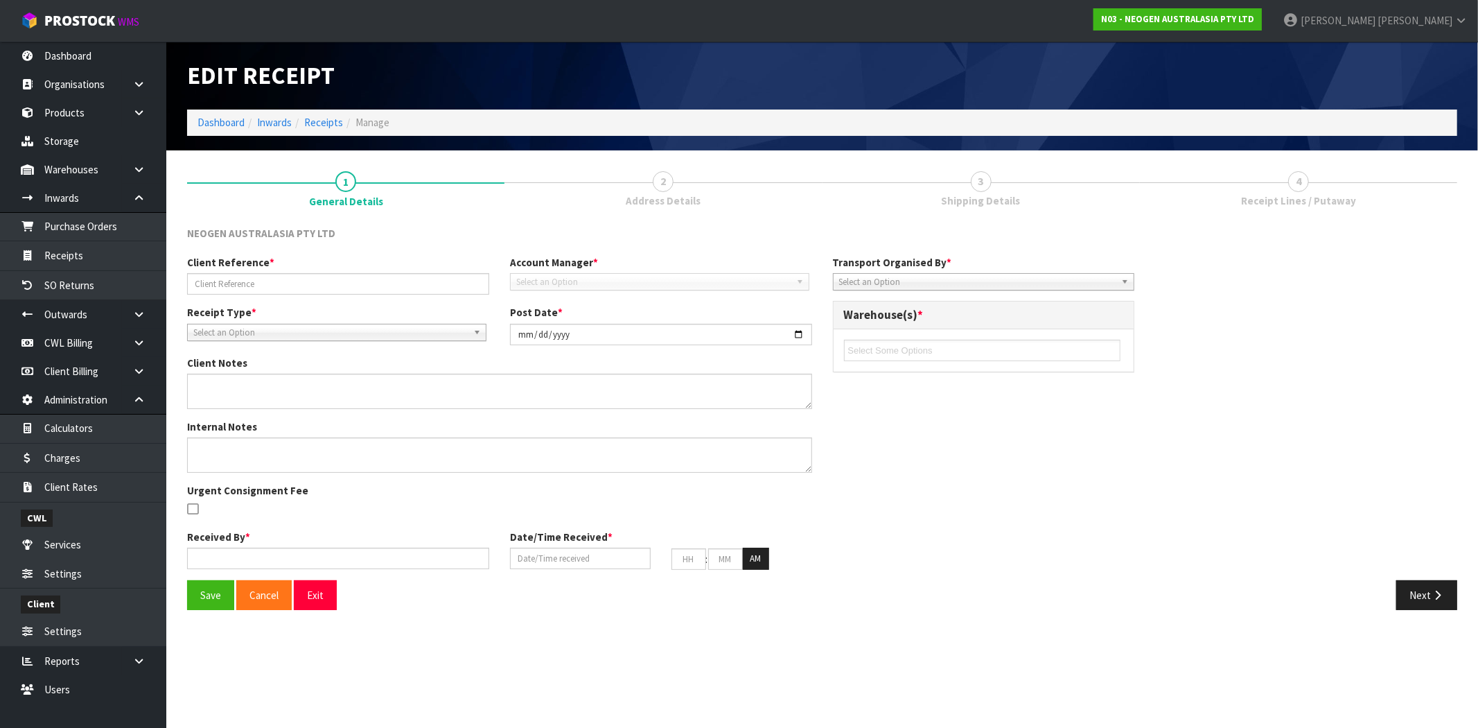
type input "06"
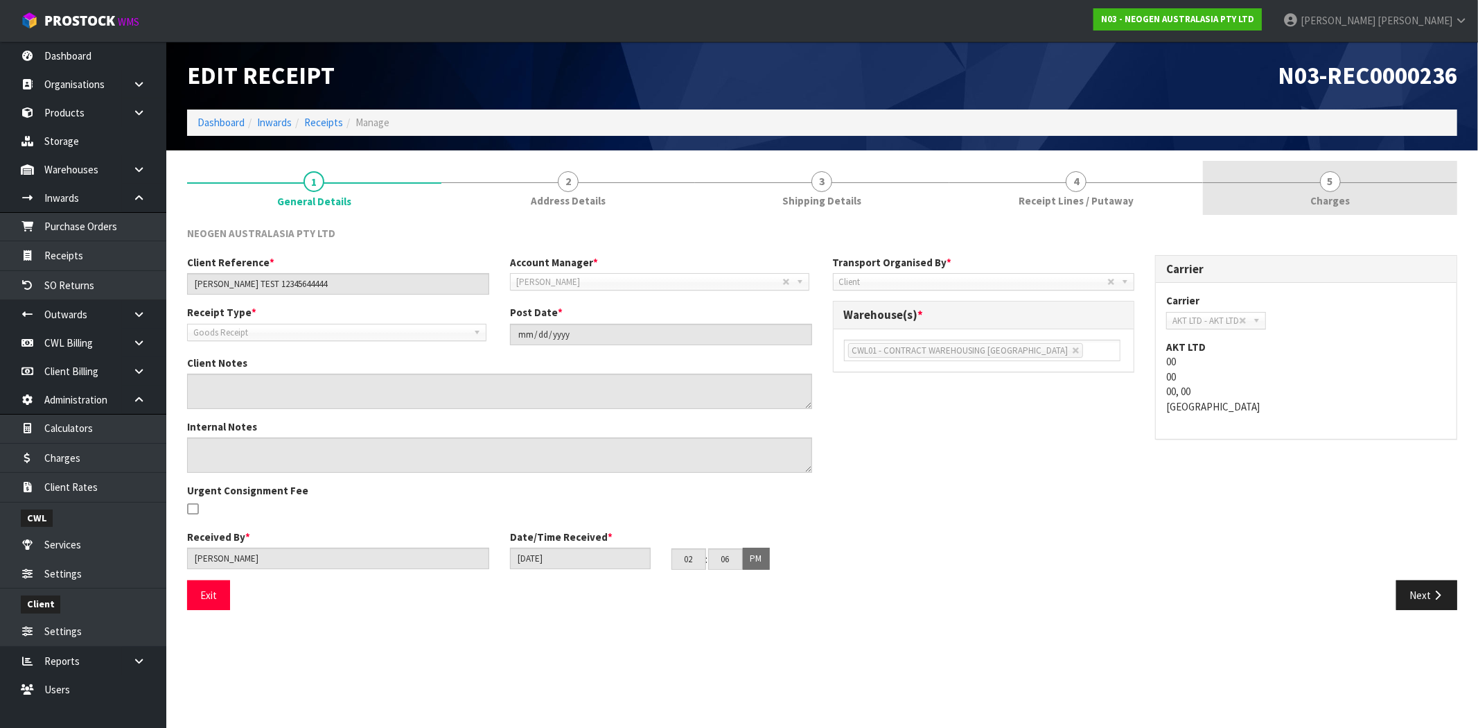
click at [1325, 202] on span "Charges" at bounding box center [1331, 200] width 40 height 15
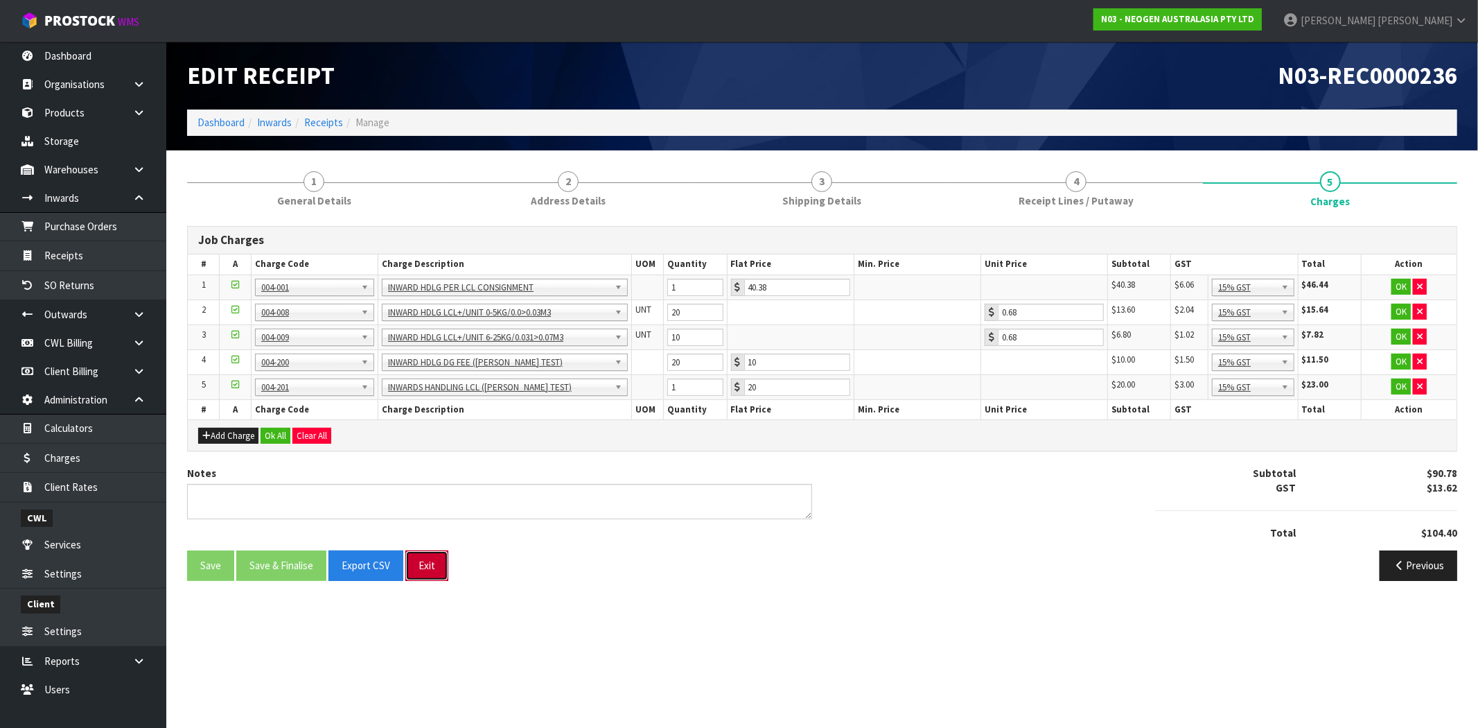
click at [425, 563] on button "Exit" at bounding box center [426, 565] width 43 height 30
